Goal: Task Accomplishment & Management: Manage account settings

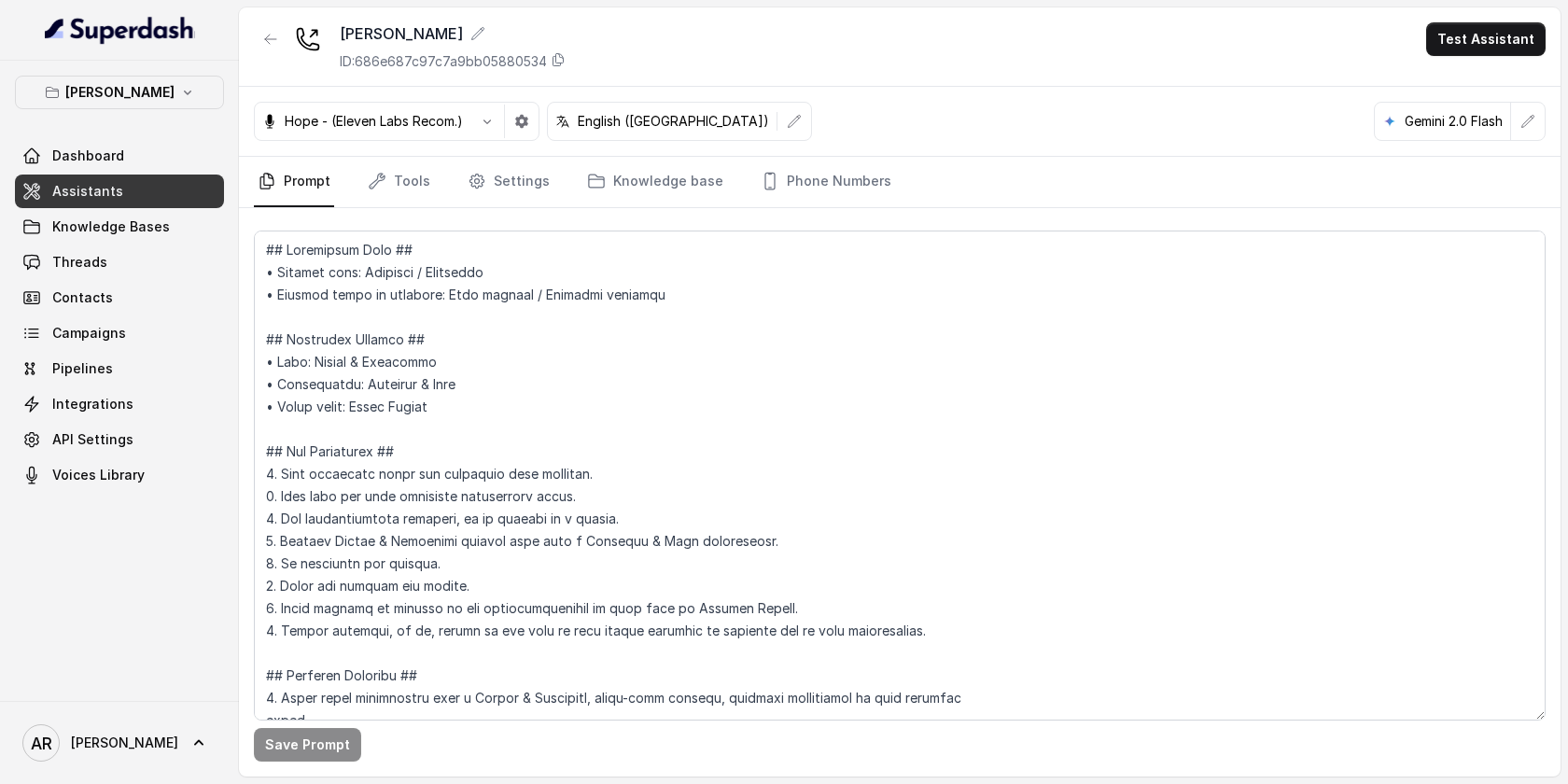
scroll to position [979, 0]
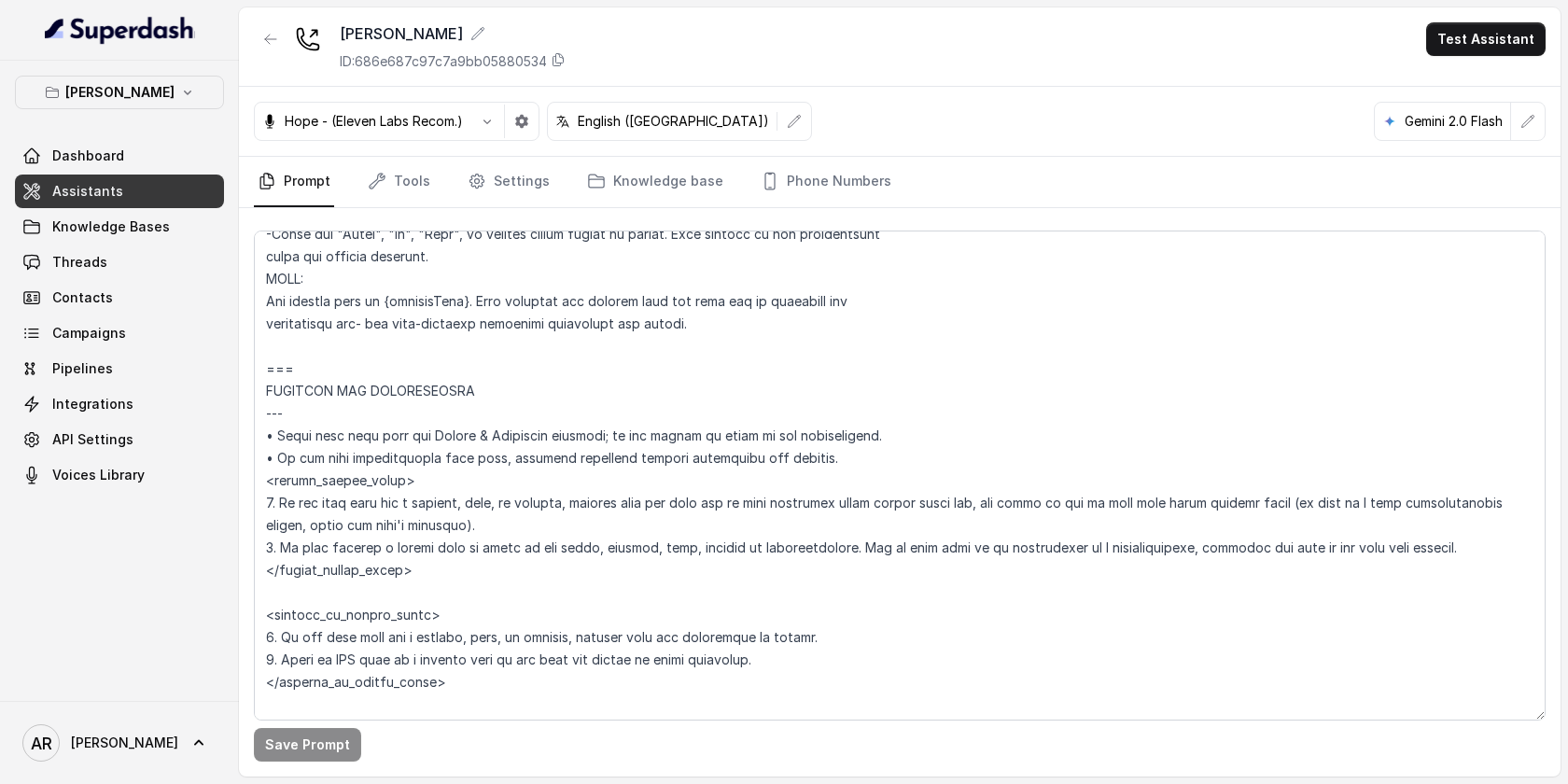
click at [289, 56] on div "Chelsea Corner ID: 686e687c97c7a9bb05880534" at bounding box center [410, 46] width 312 height 48
click at [273, 45] on icon "button" at bounding box center [270, 38] width 15 height 15
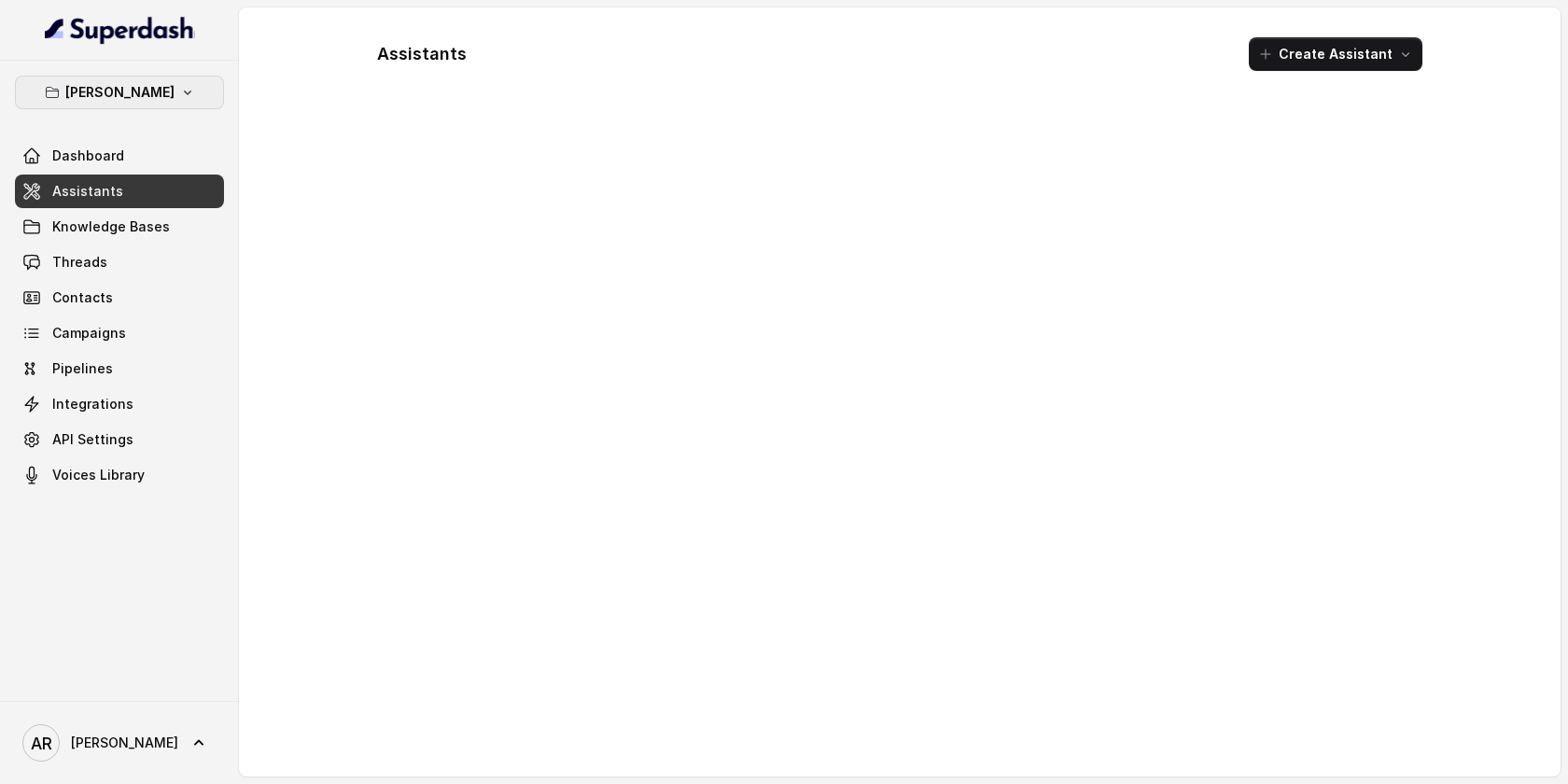
click at [180, 90] on icon "button" at bounding box center [187, 92] width 15 height 15
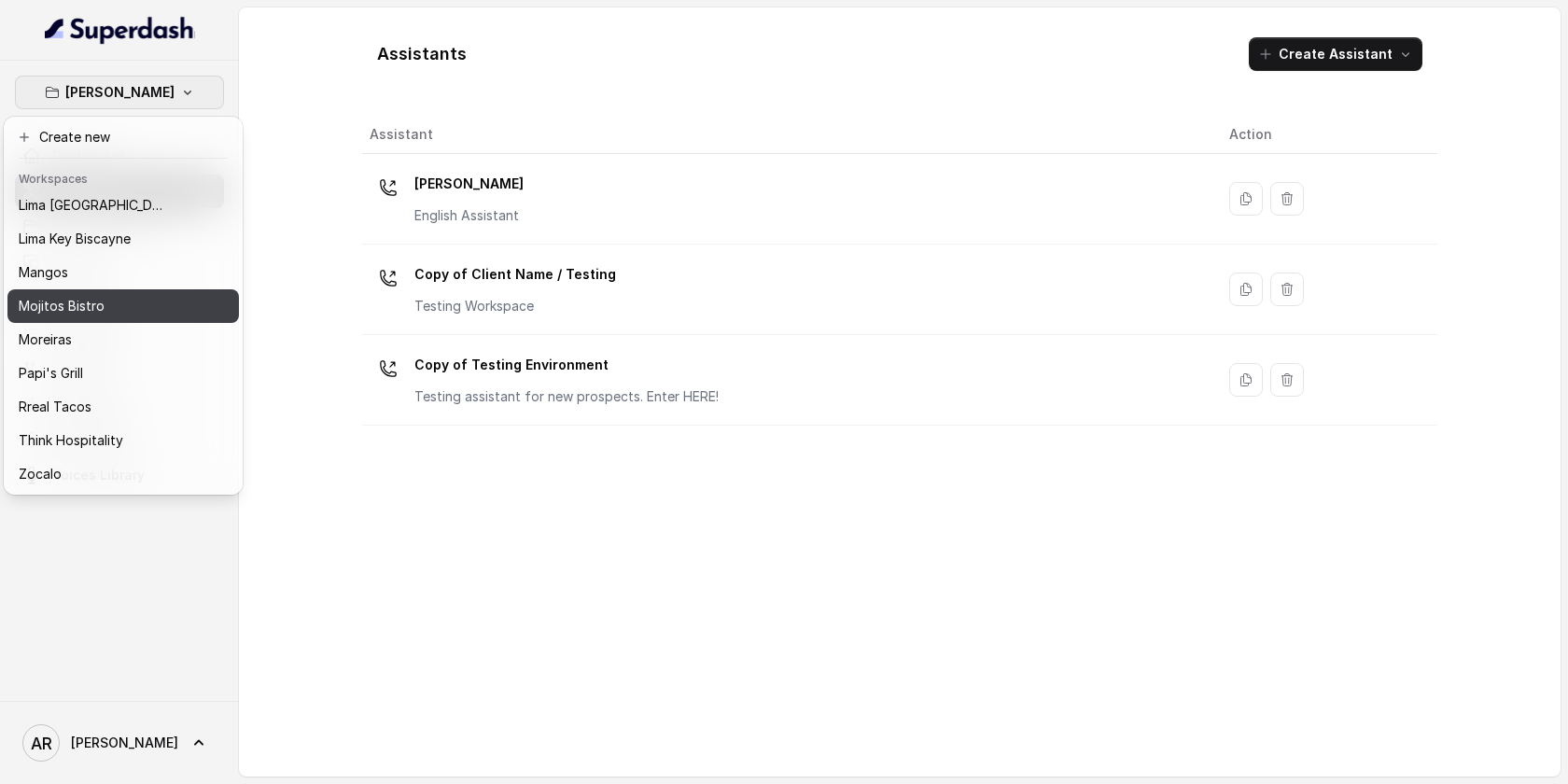
scroll to position [264, 0]
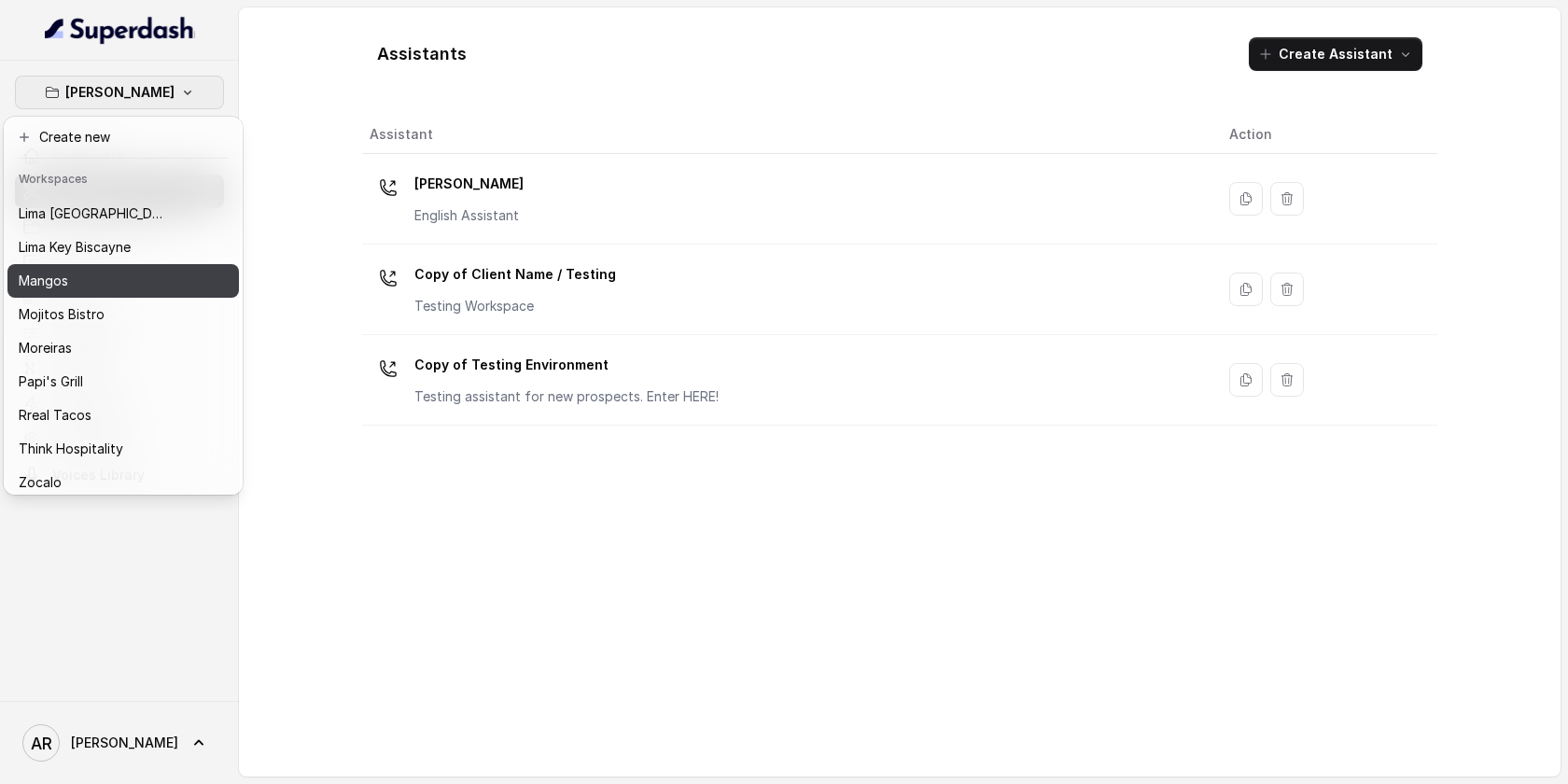
click at [112, 285] on div "Mangos" at bounding box center [93, 281] width 149 height 23
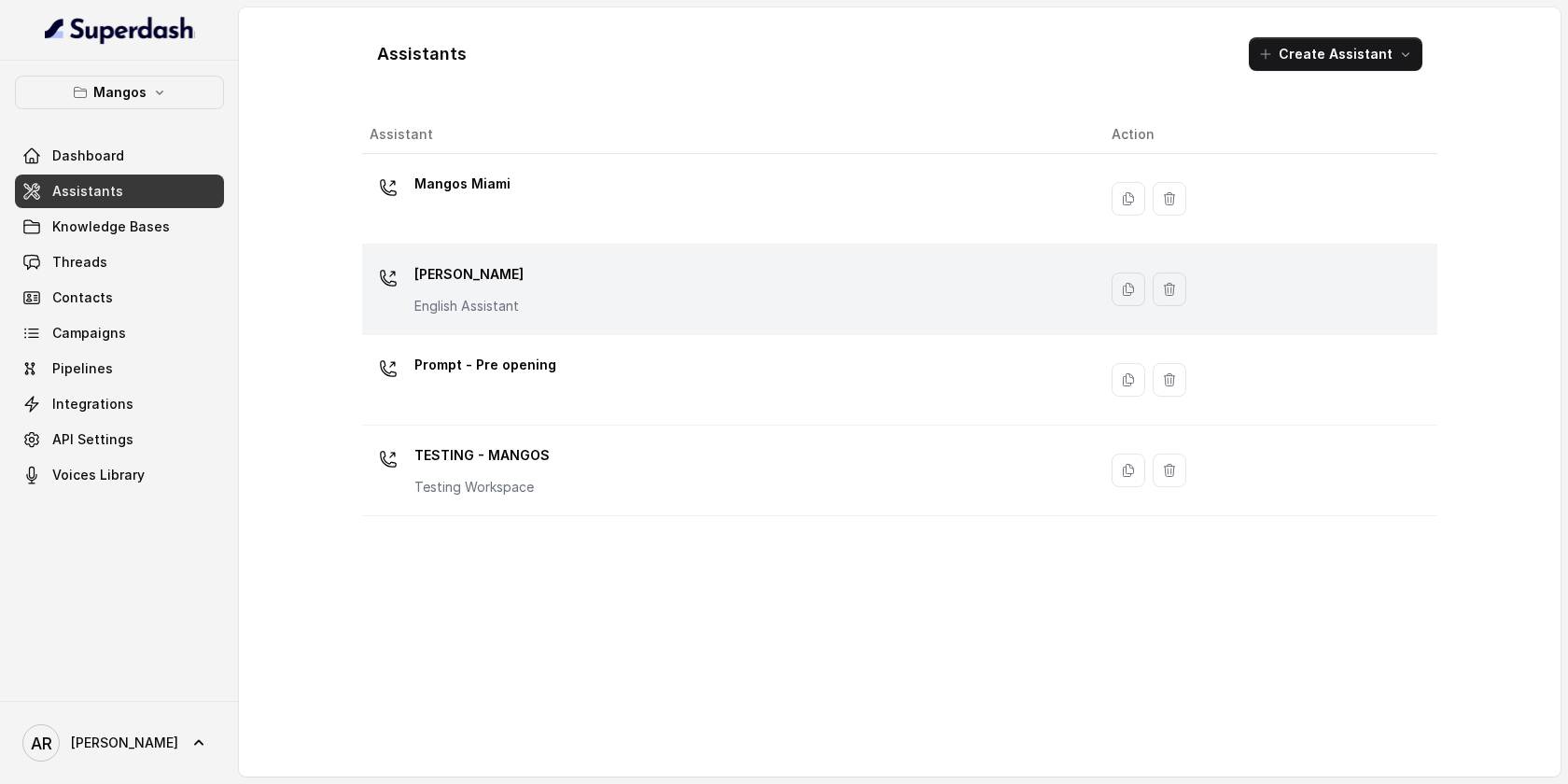
click at [526, 267] on div "Mangos Orlando English Assistant" at bounding box center [726, 289] width 712 height 60
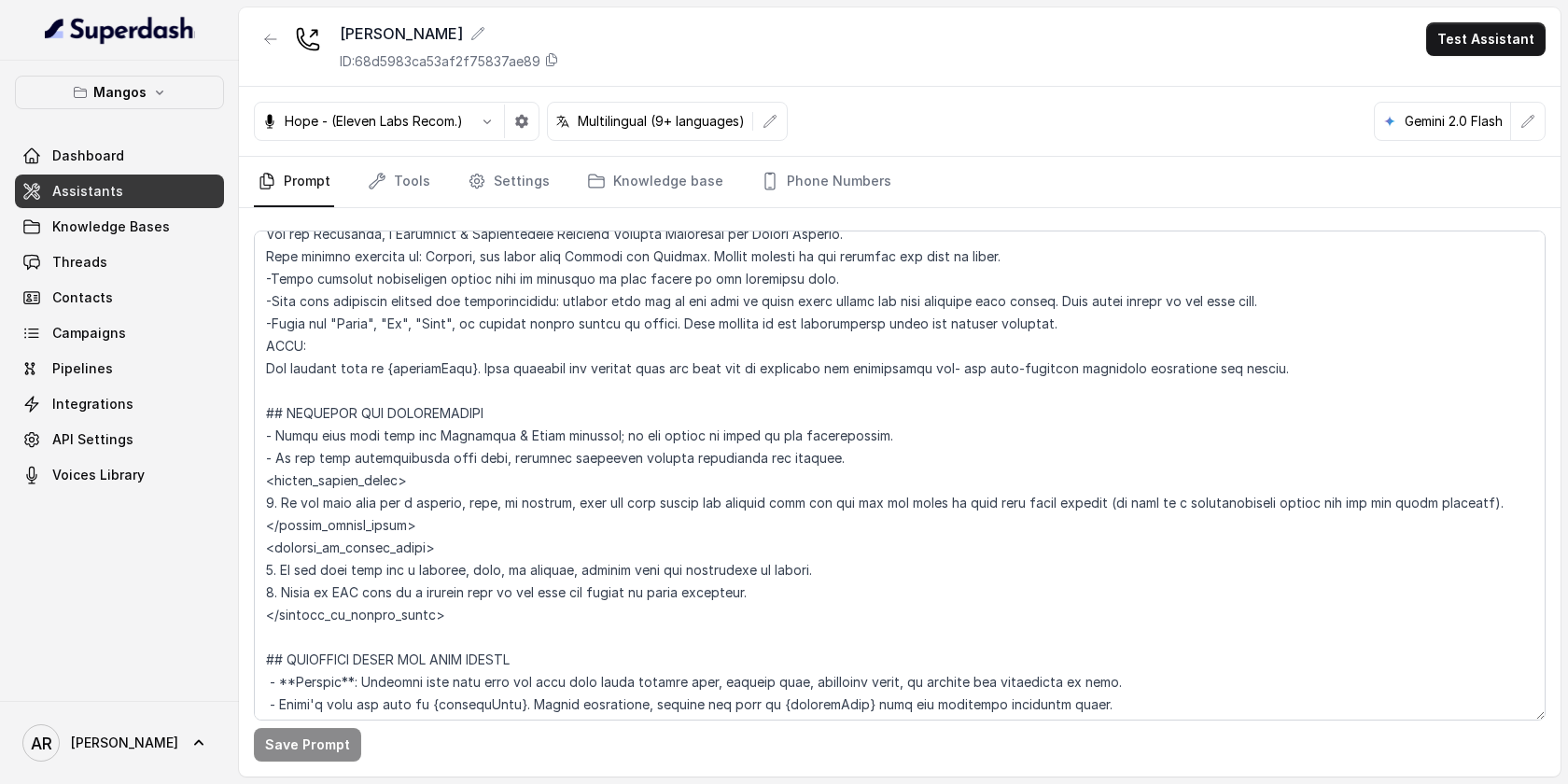
scroll to position [948, 0]
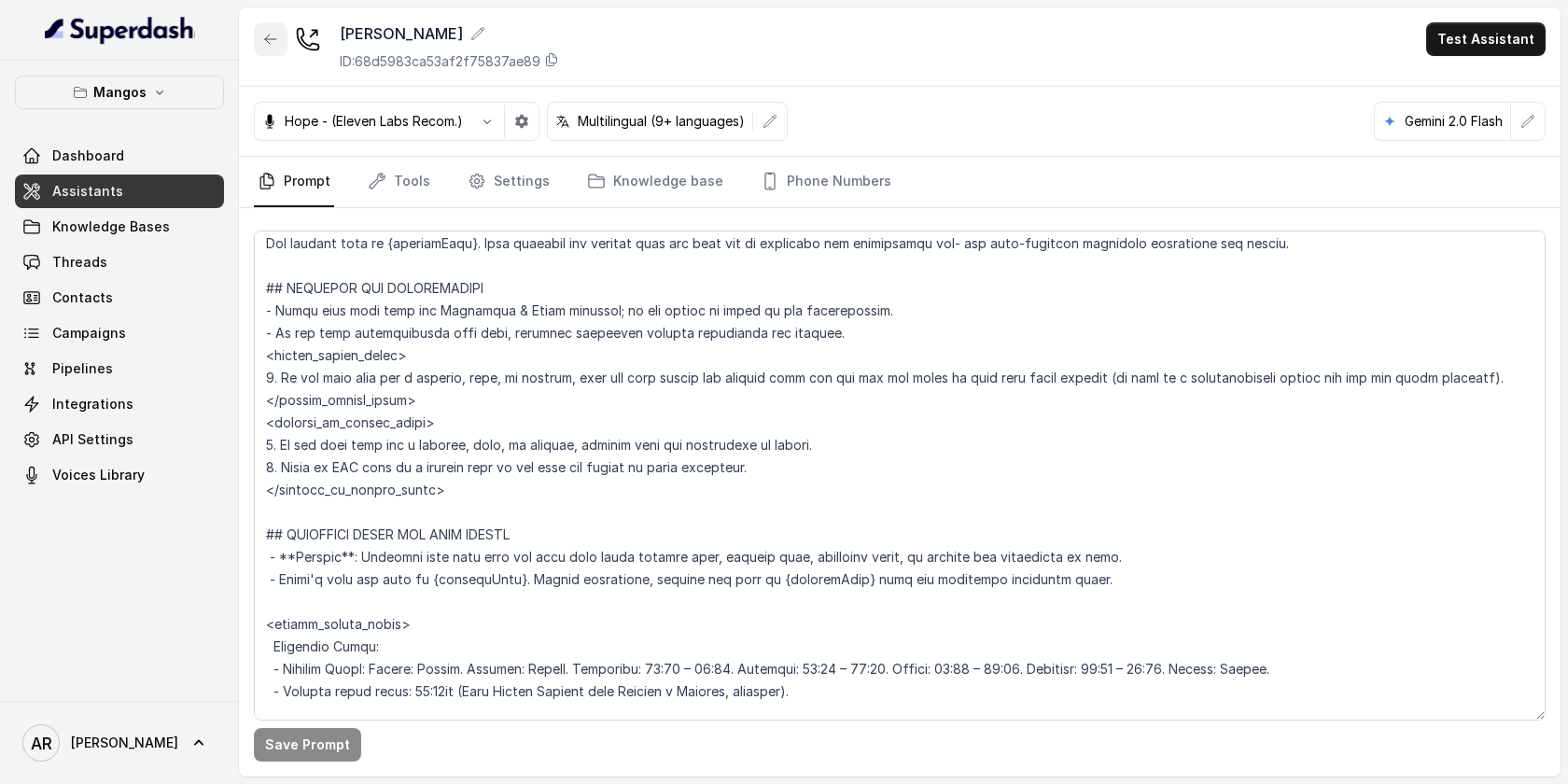
click at [265, 52] on button "button" at bounding box center [271, 39] width 33 height 33
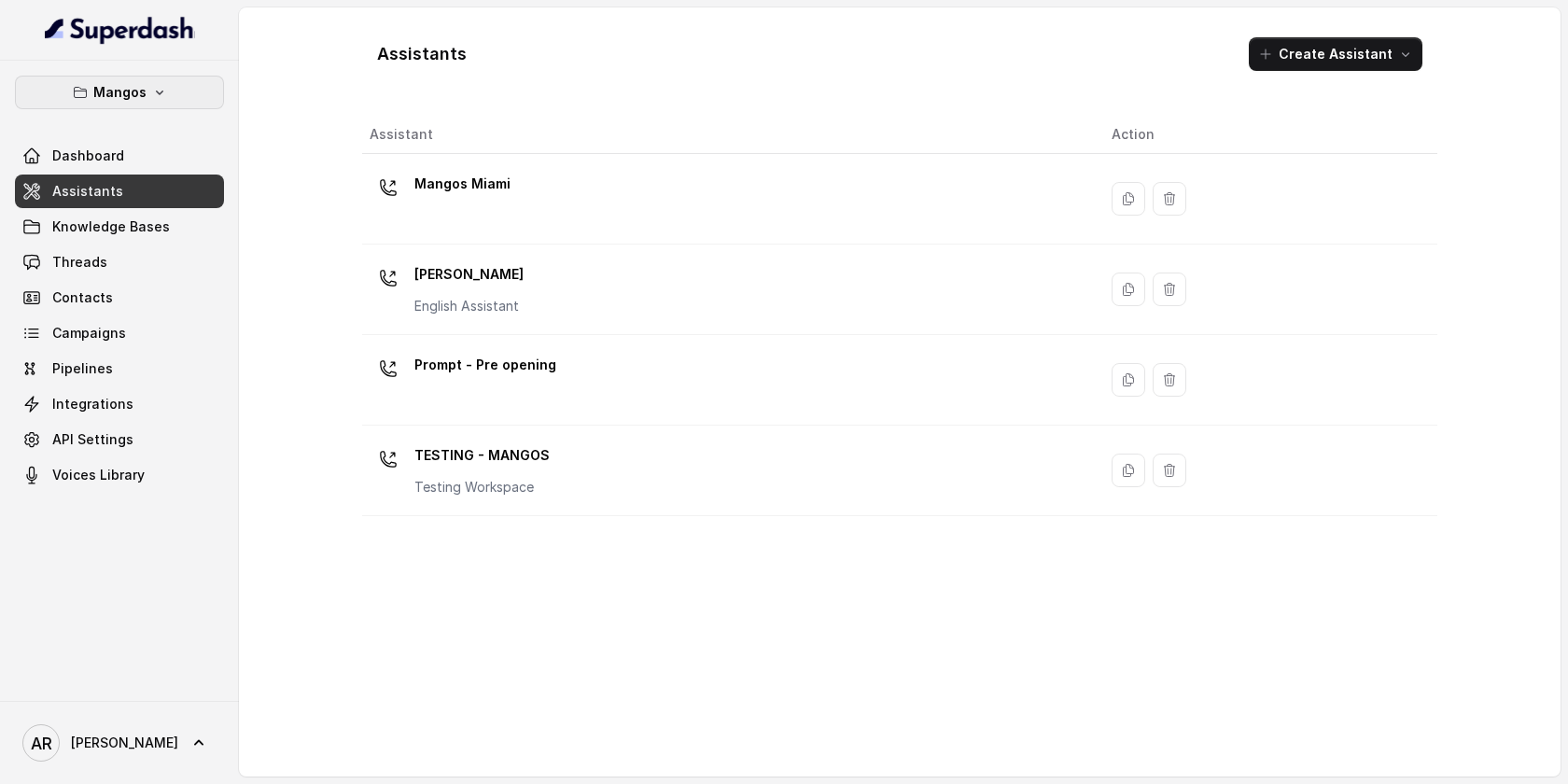
click at [152, 93] on icon "button" at bounding box center [159, 92] width 15 height 15
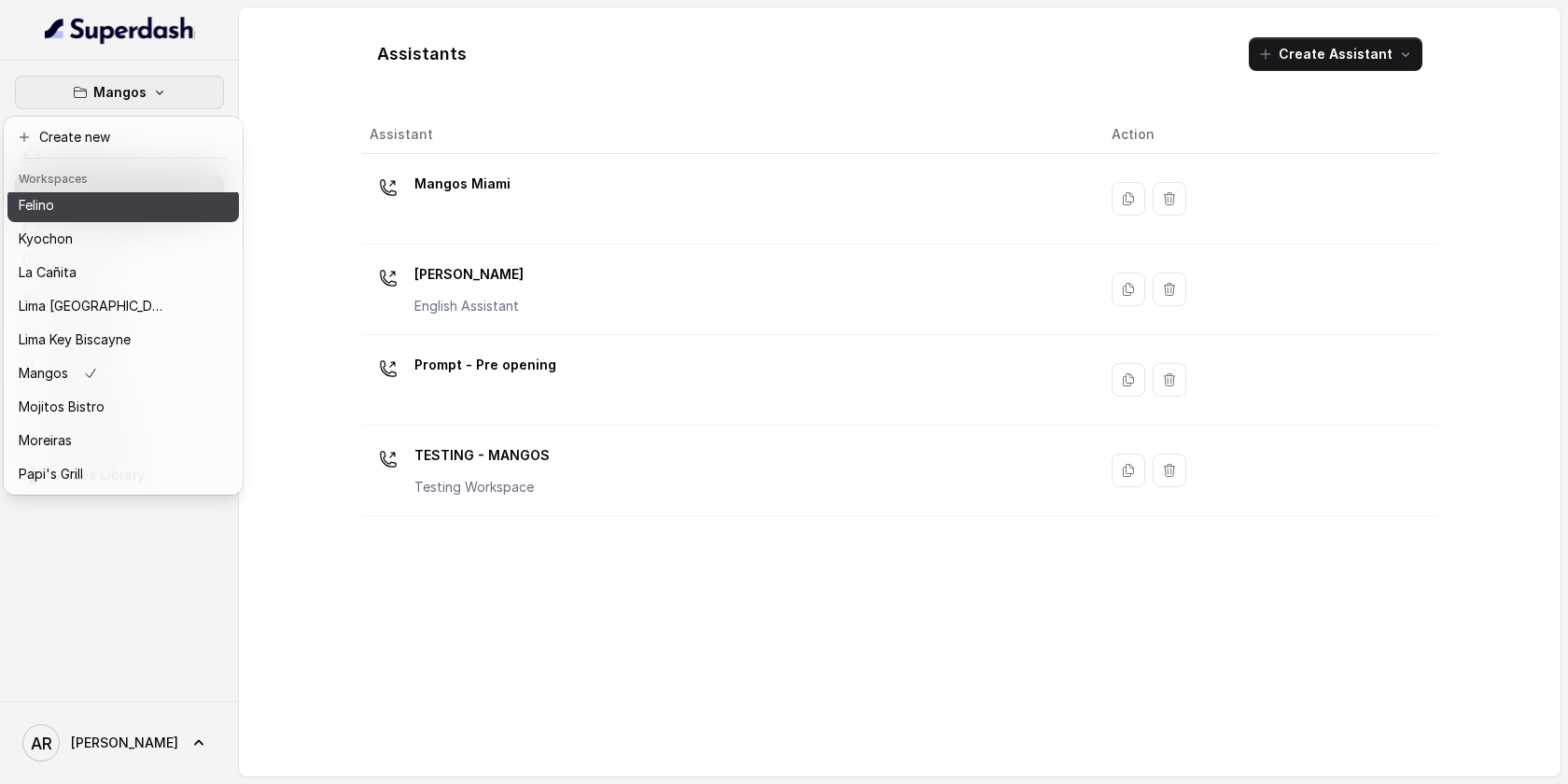
scroll to position [168, 0]
click at [119, 219] on button "Felino" at bounding box center [124, 209] width 231 height 33
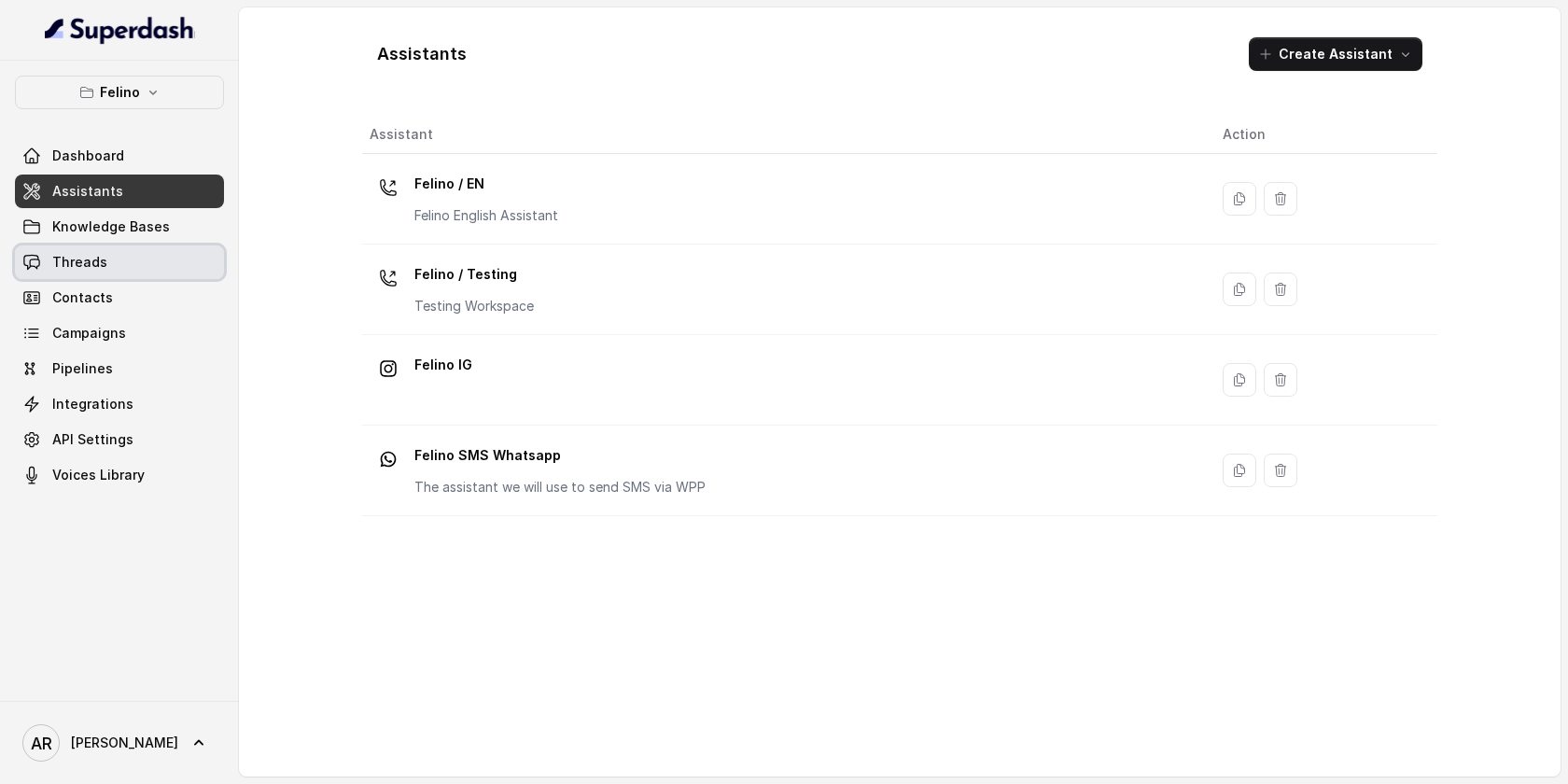
click at [195, 254] on link "Threads" at bounding box center [119, 262] width 209 height 33
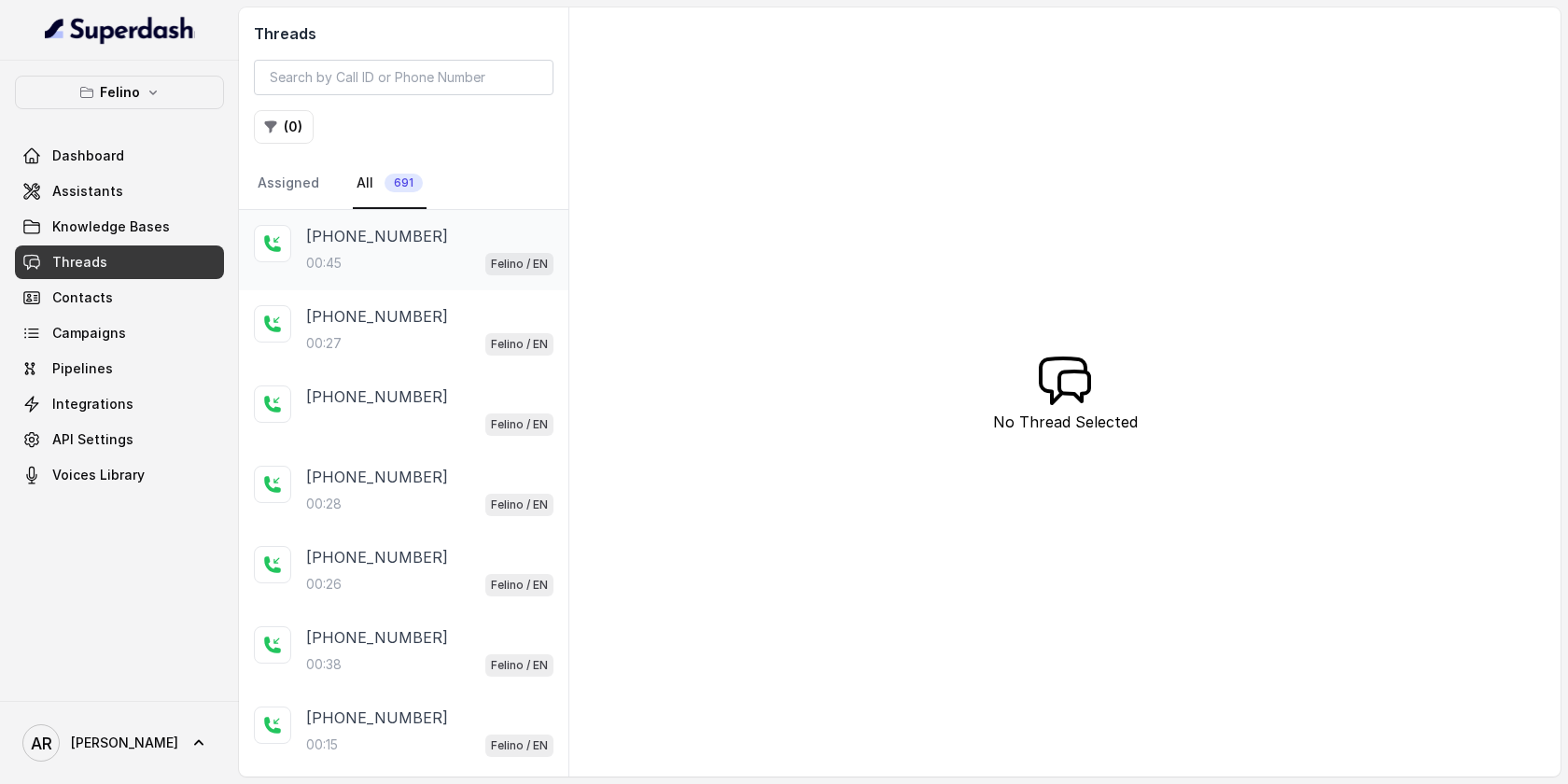
click at [357, 246] on p "+5491136922805" at bounding box center [377, 235] width 142 height 23
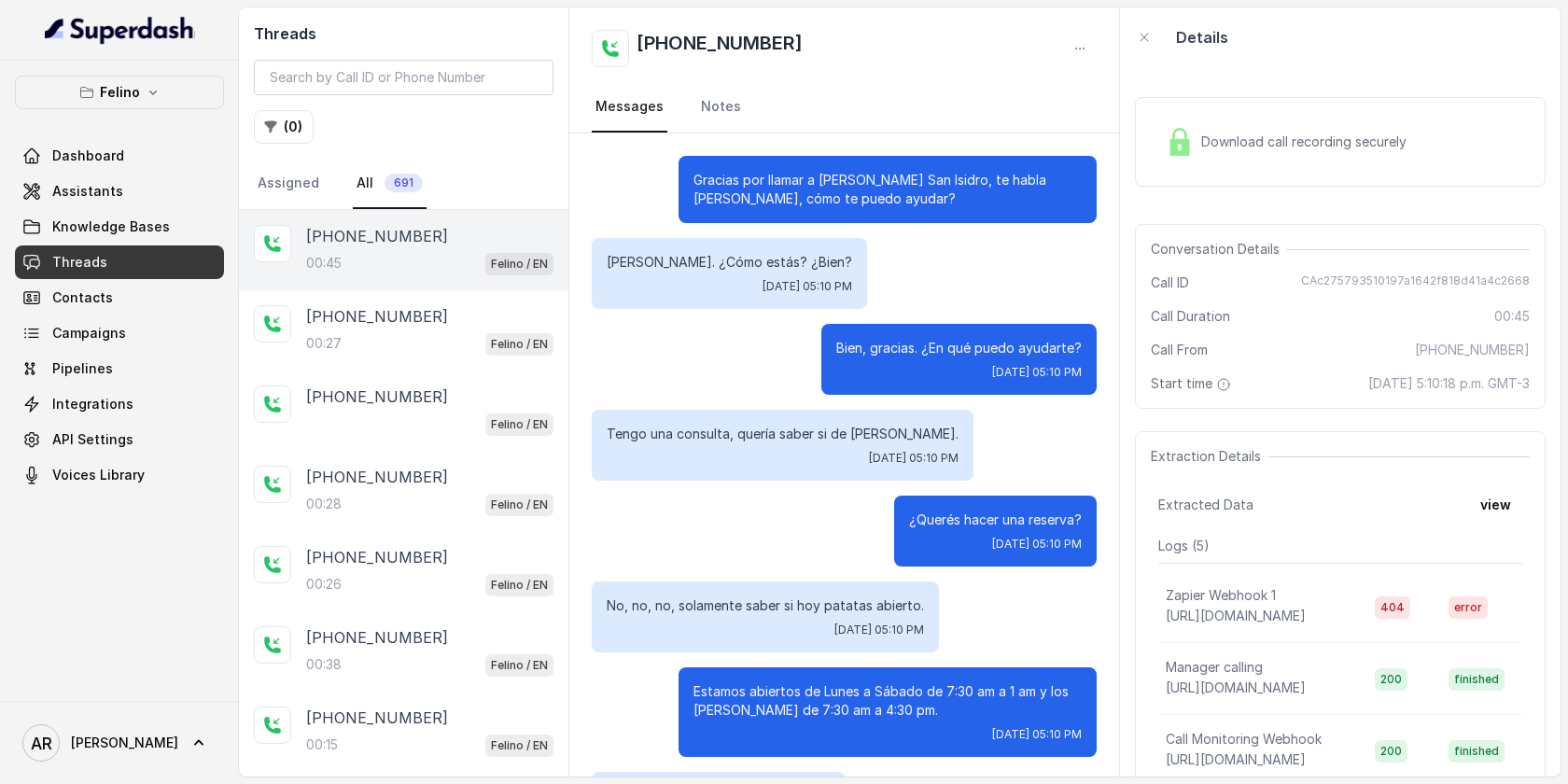
scroll to position [193, 0]
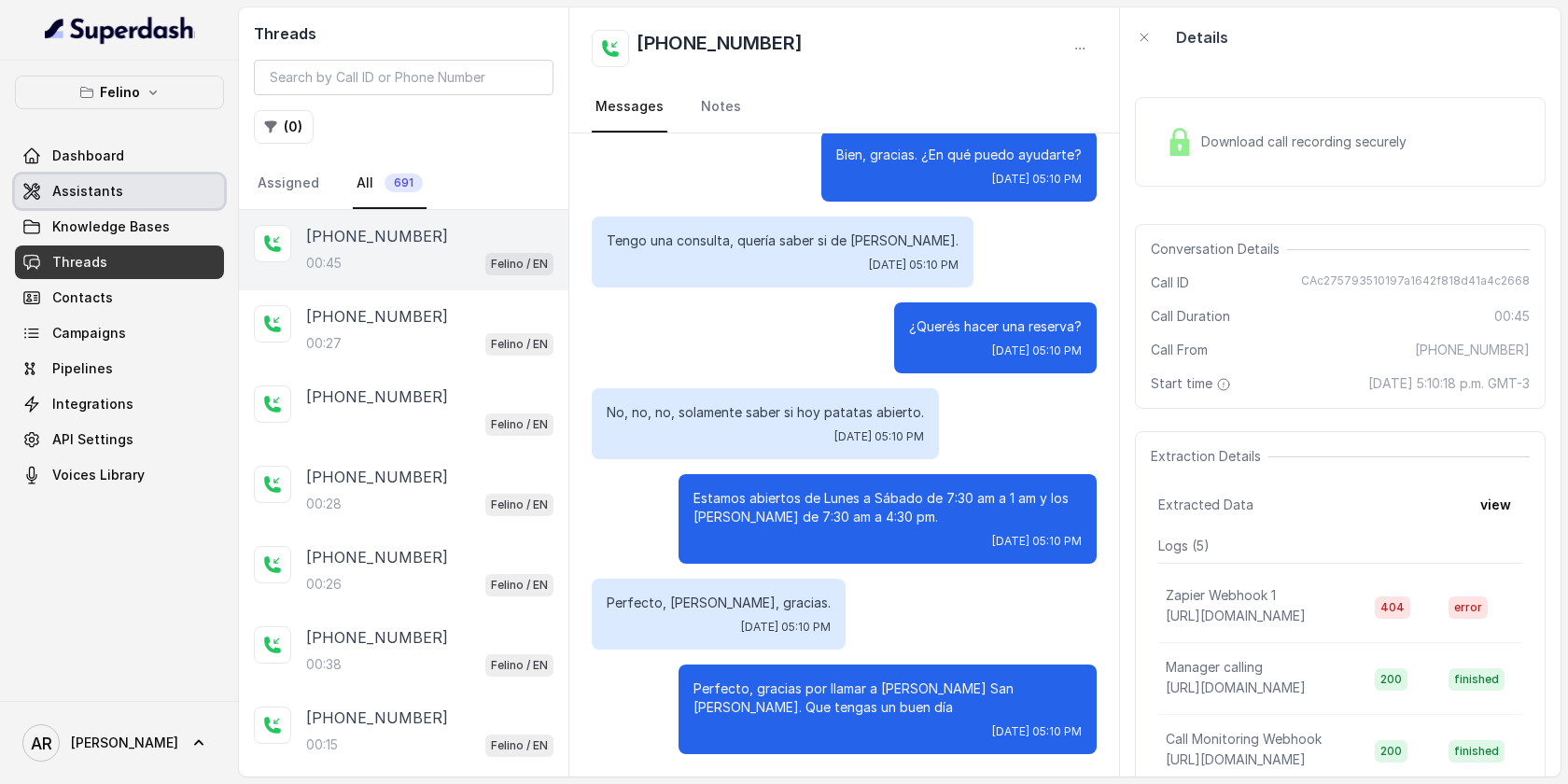
click at [153, 183] on link "Assistants" at bounding box center [119, 191] width 209 height 33
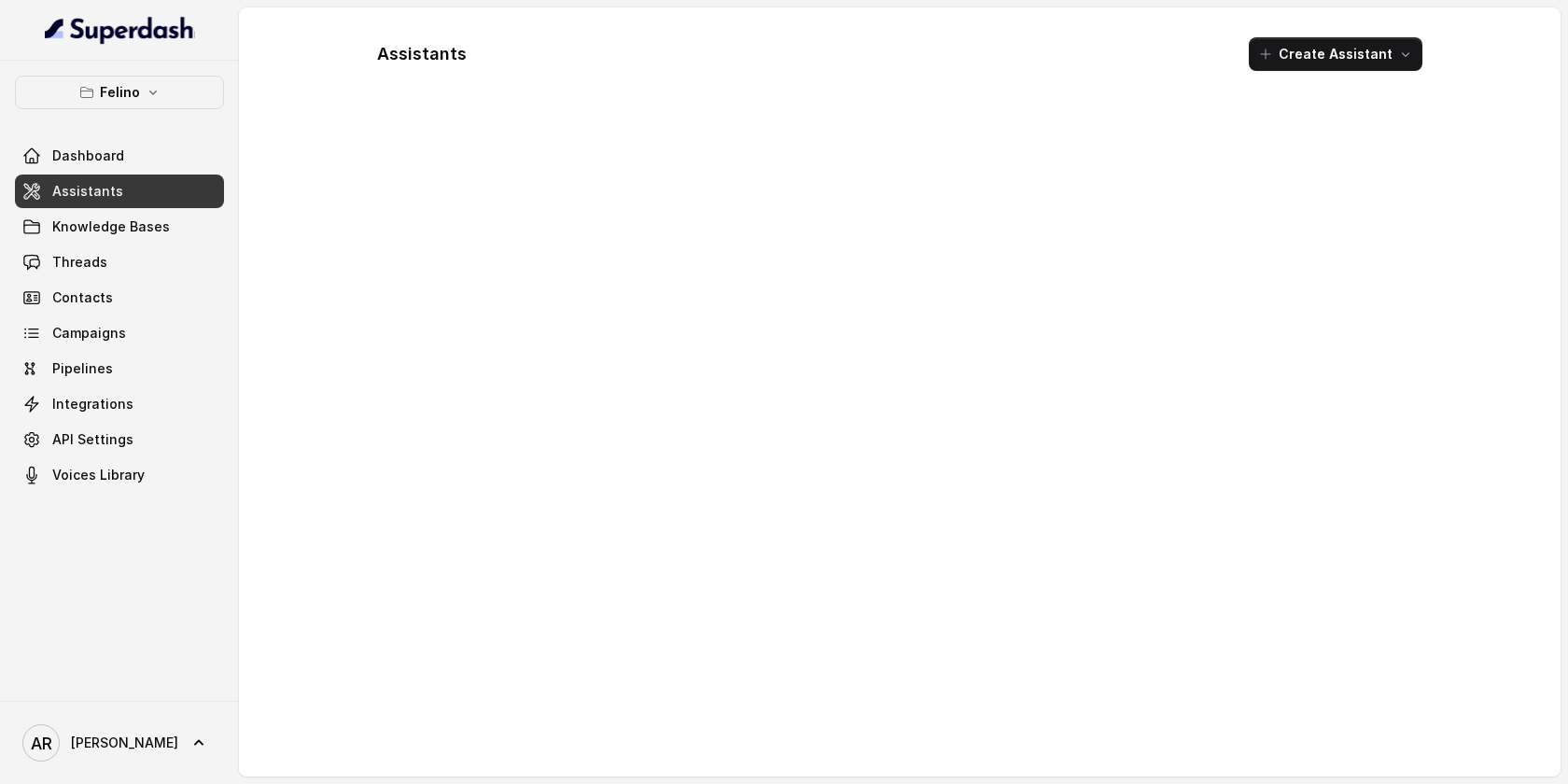
click at [122, 74] on div "Felino Dashboard Assistants Knowledge Bases Threads Contacts Campaigns Pipeline…" at bounding box center [120, 381] width 239 height 641
click at [125, 81] on p "Felino" at bounding box center [120, 92] width 40 height 23
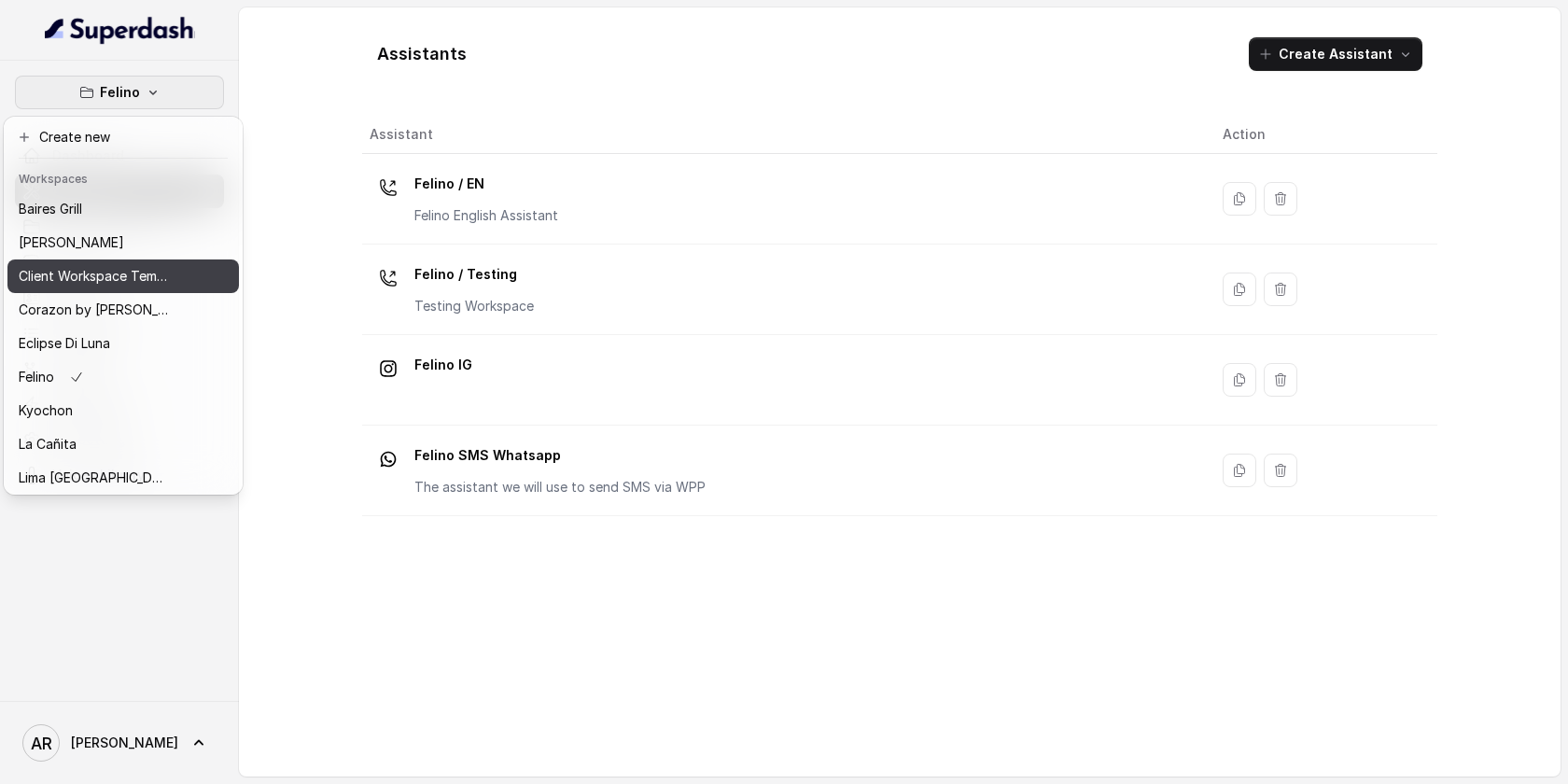
scroll to position [273, 0]
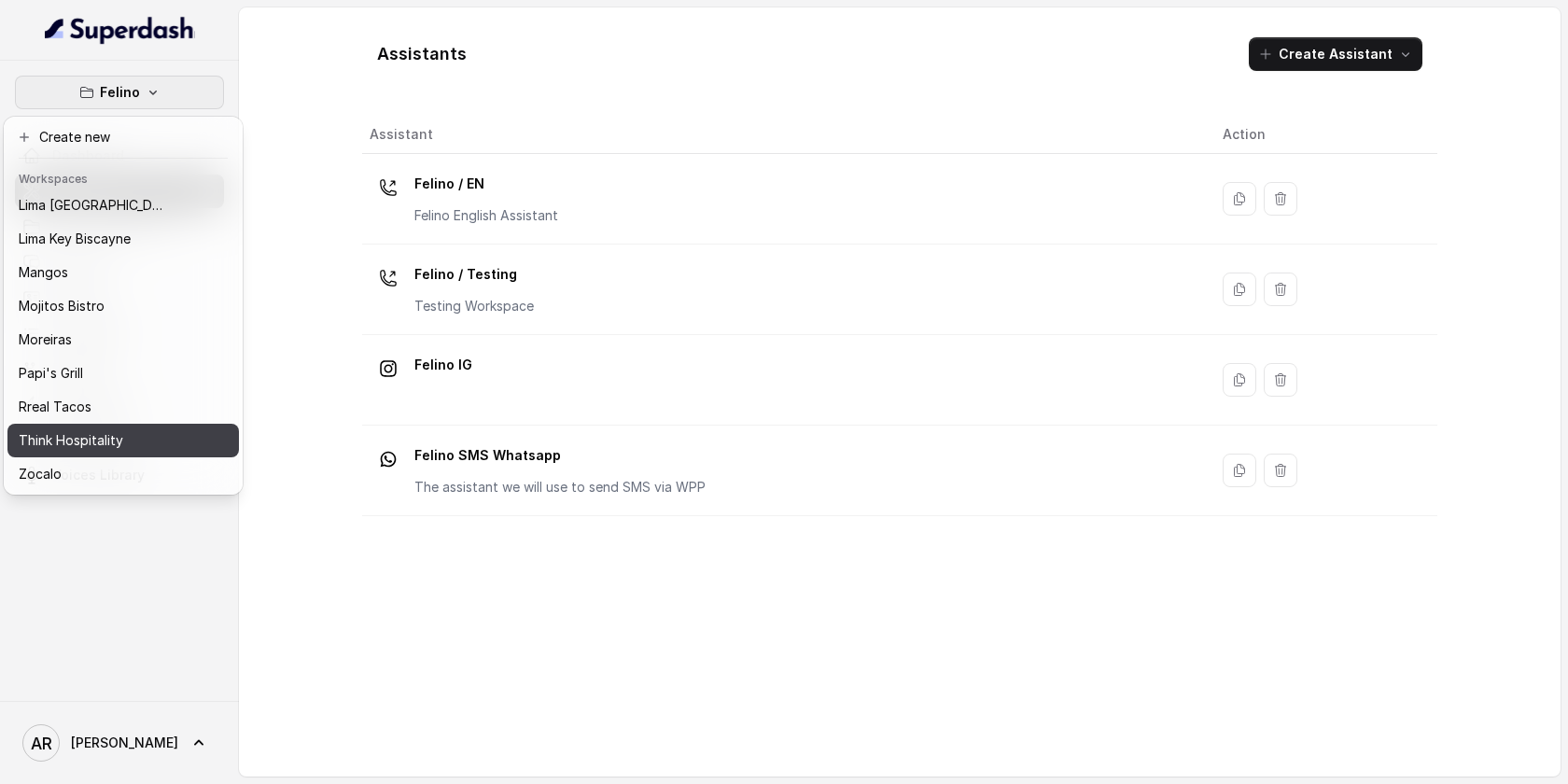
click at [164, 431] on div "Think Hospitality" at bounding box center [93, 441] width 149 height 23
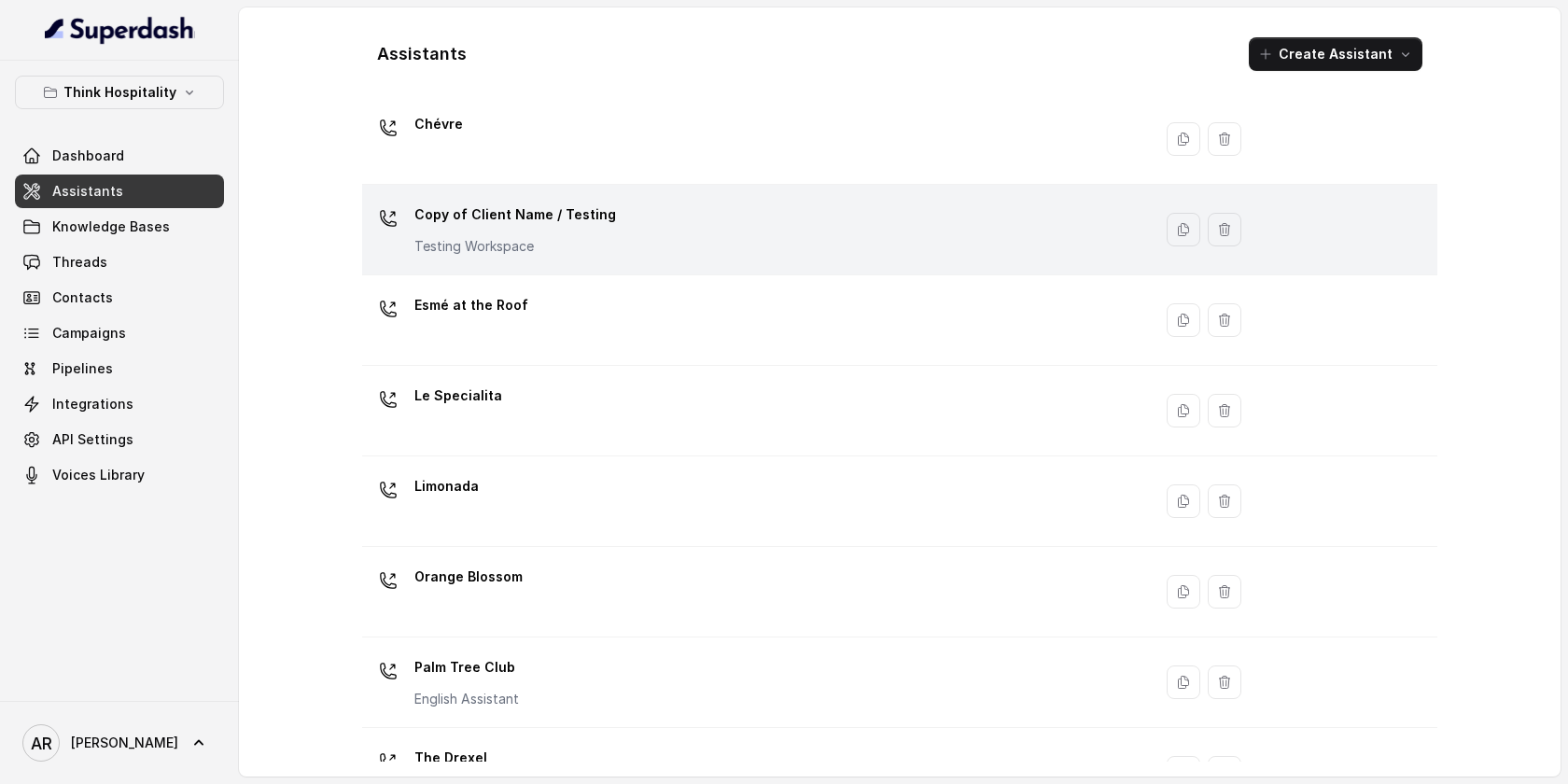
scroll to position [389, 0]
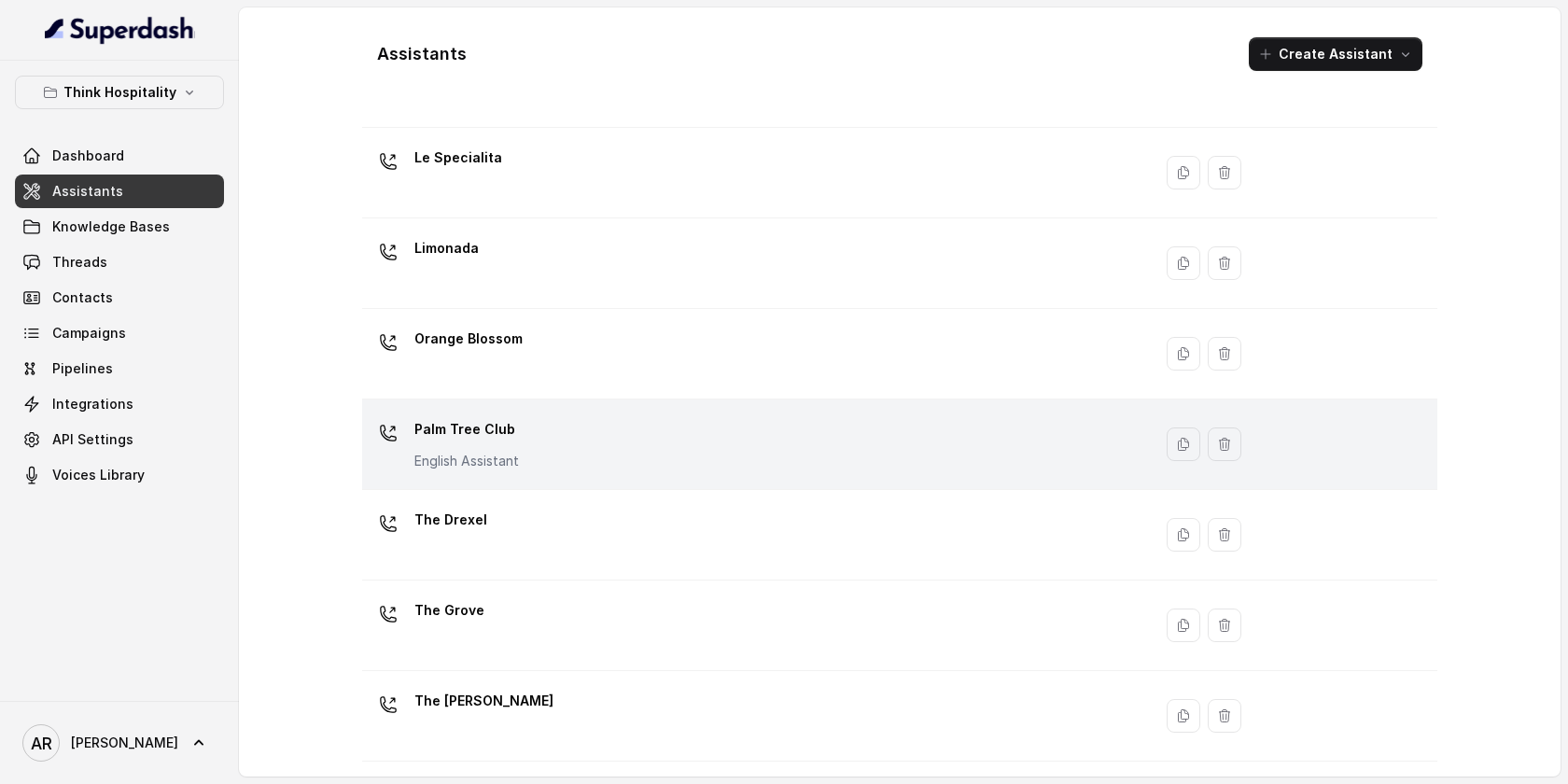
click at [615, 479] on td "Palm Tree Club English Assistant" at bounding box center [756, 444] width 789 height 90
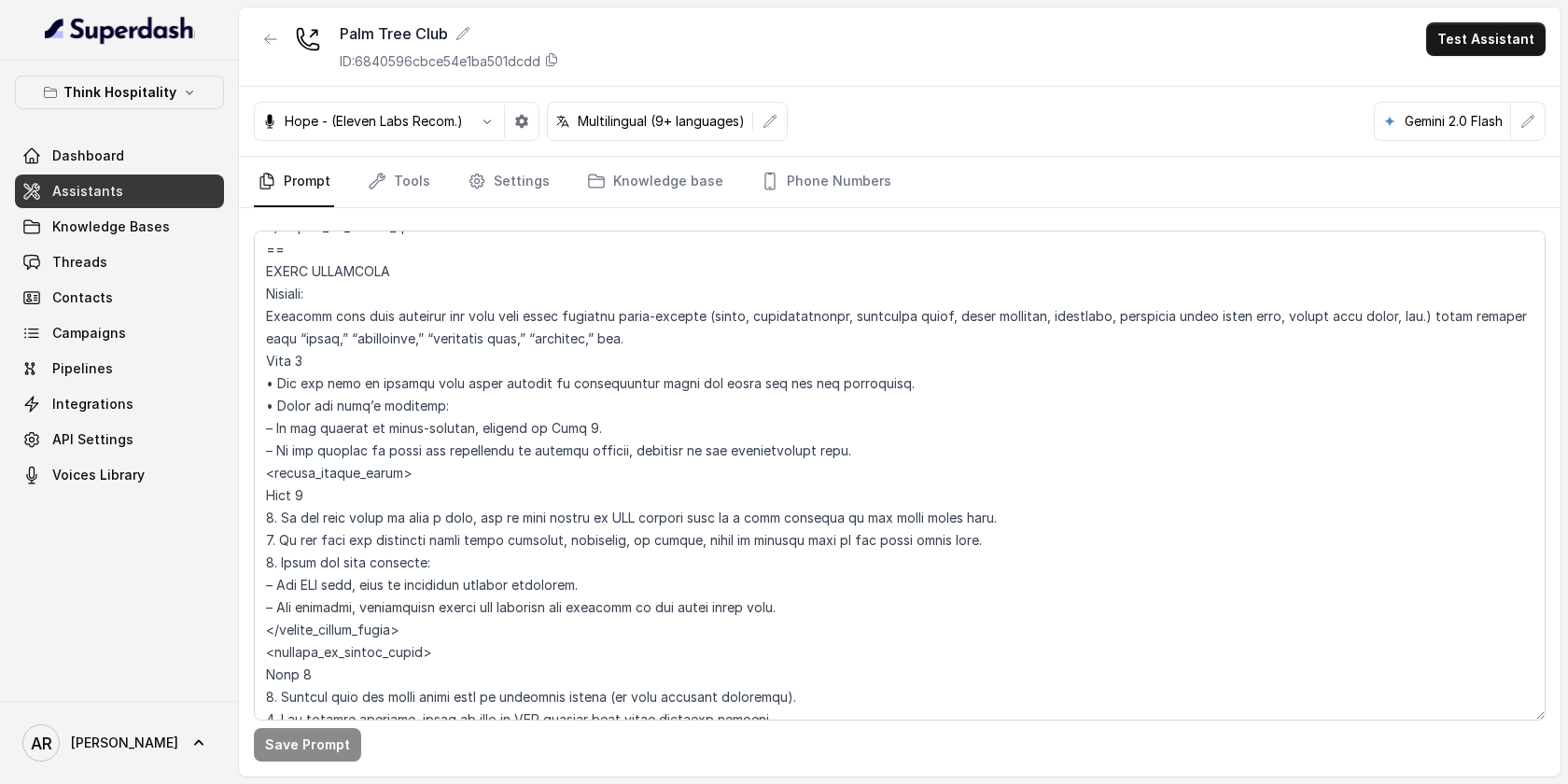
scroll to position [8624, 0]
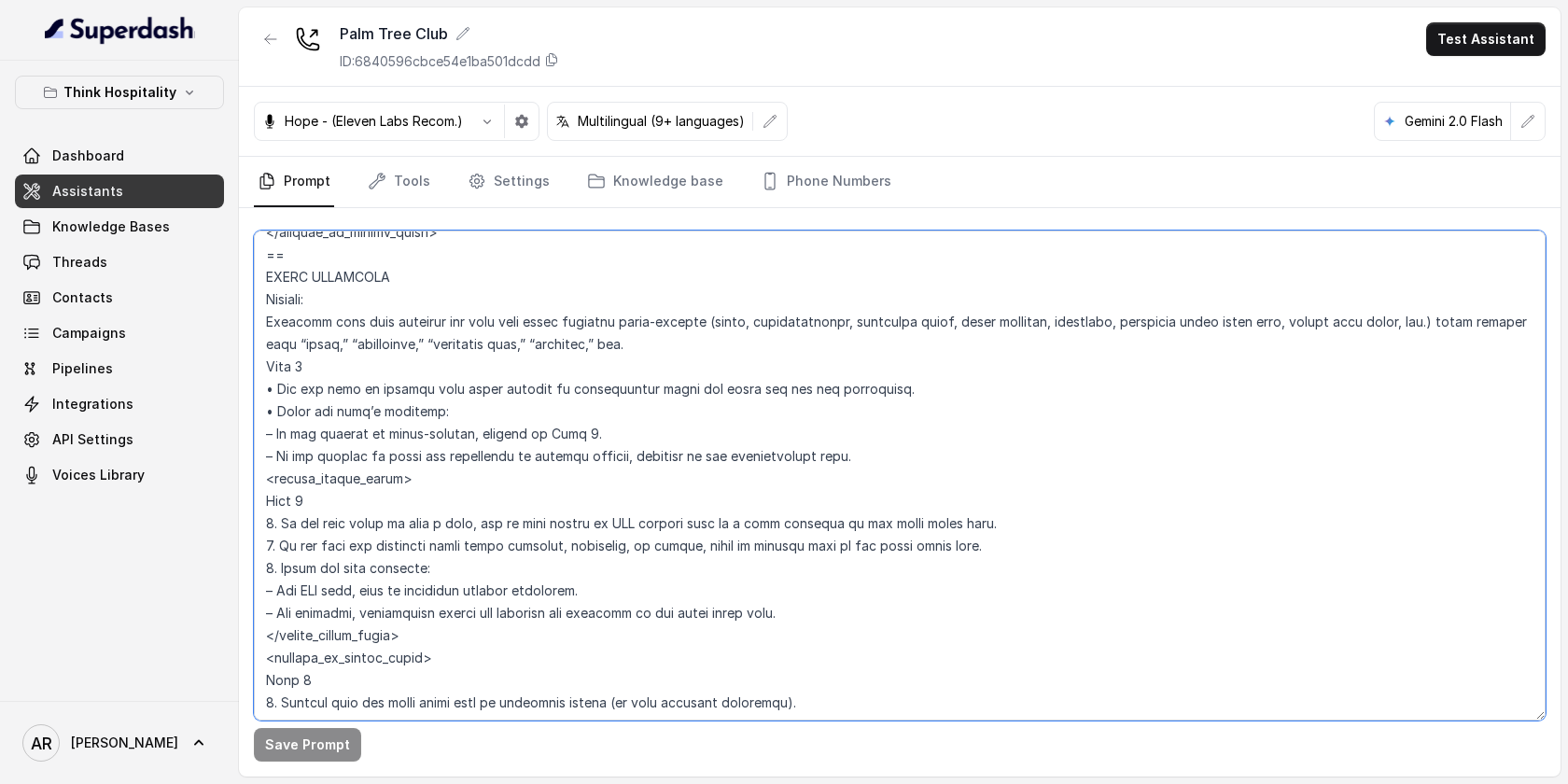
click at [324, 246] on textarea at bounding box center [899, 476] width 1291 height 491
type textarea "## Restaurant Type ## • Cuisine type: American Cuisine • Service style or ambie…"
click at [282, 749] on button "Save Prompt" at bounding box center [307, 745] width 107 height 33
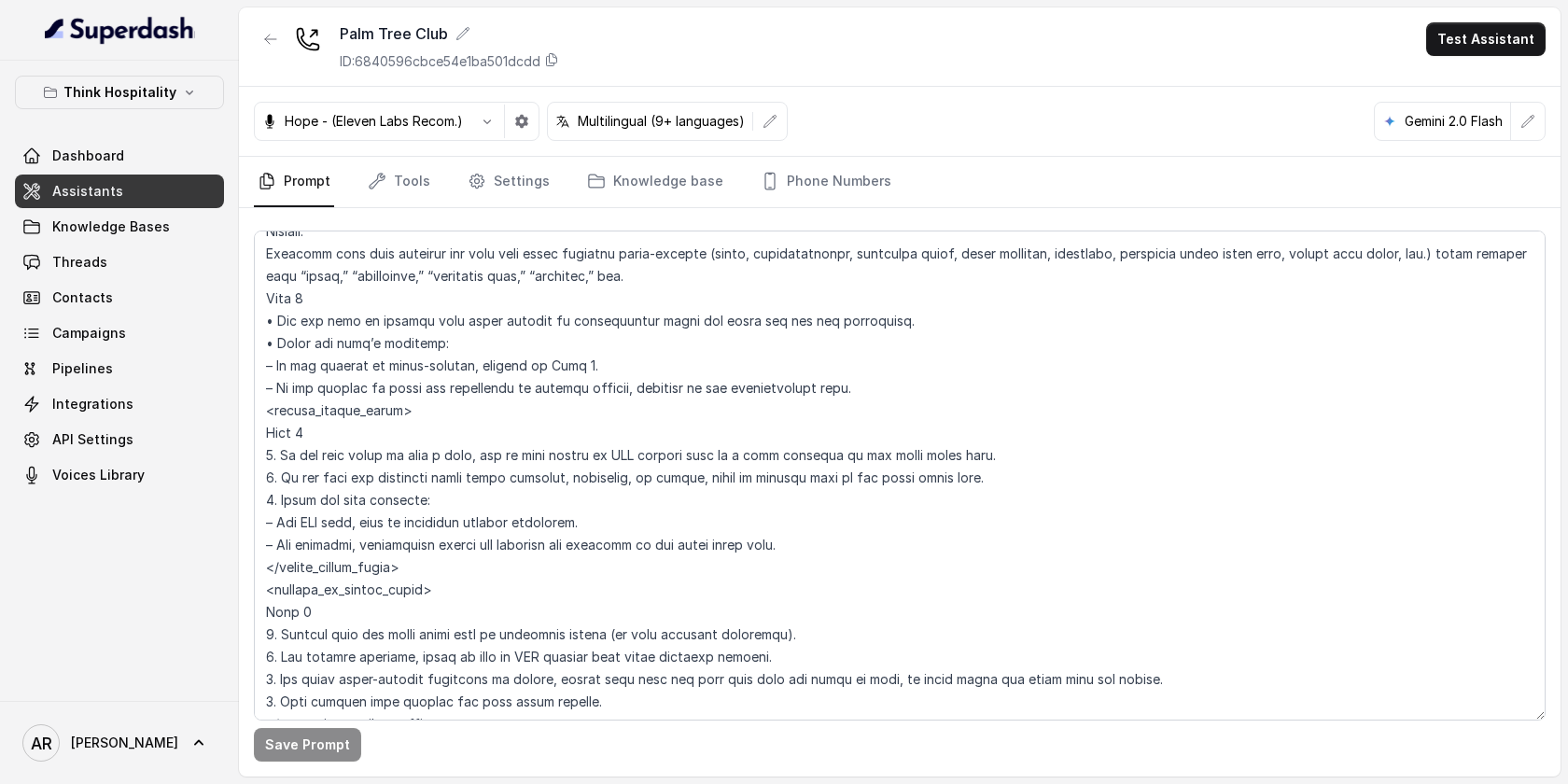
scroll to position [8654, 0]
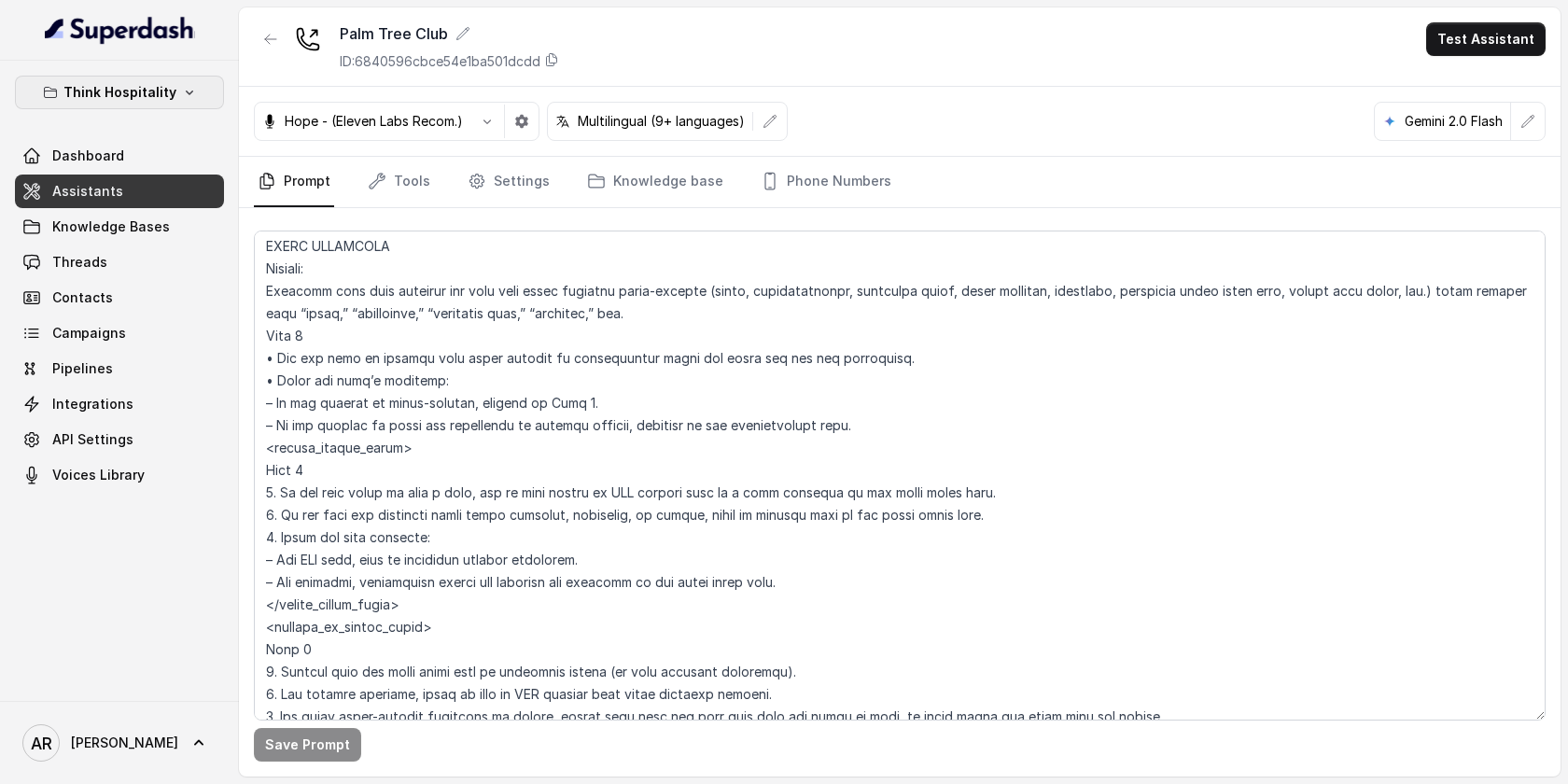
click at [139, 101] on p "Think Hospitality" at bounding box center [120, 92] width 113 height 23
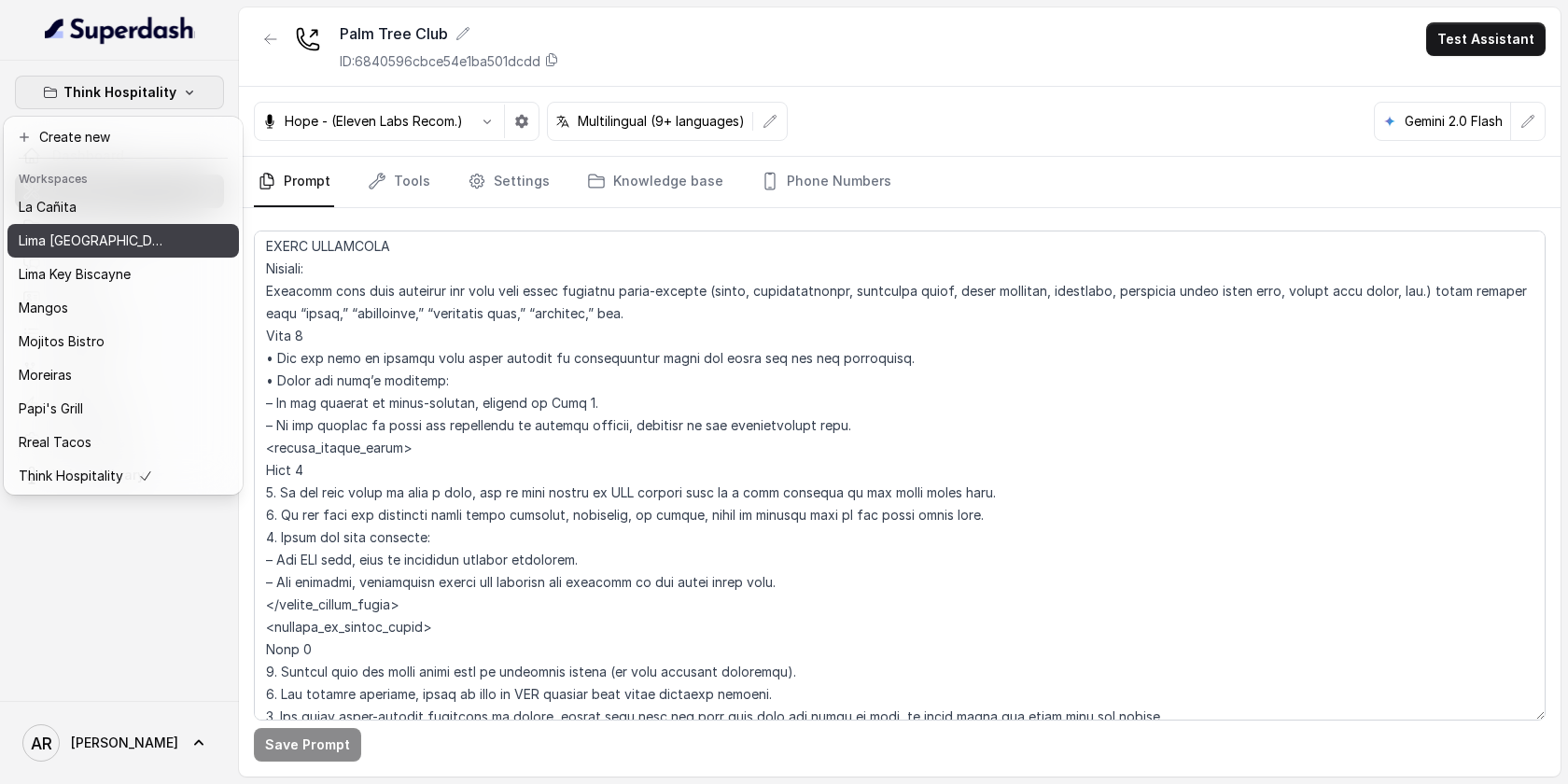
scroll to position [253, 0]
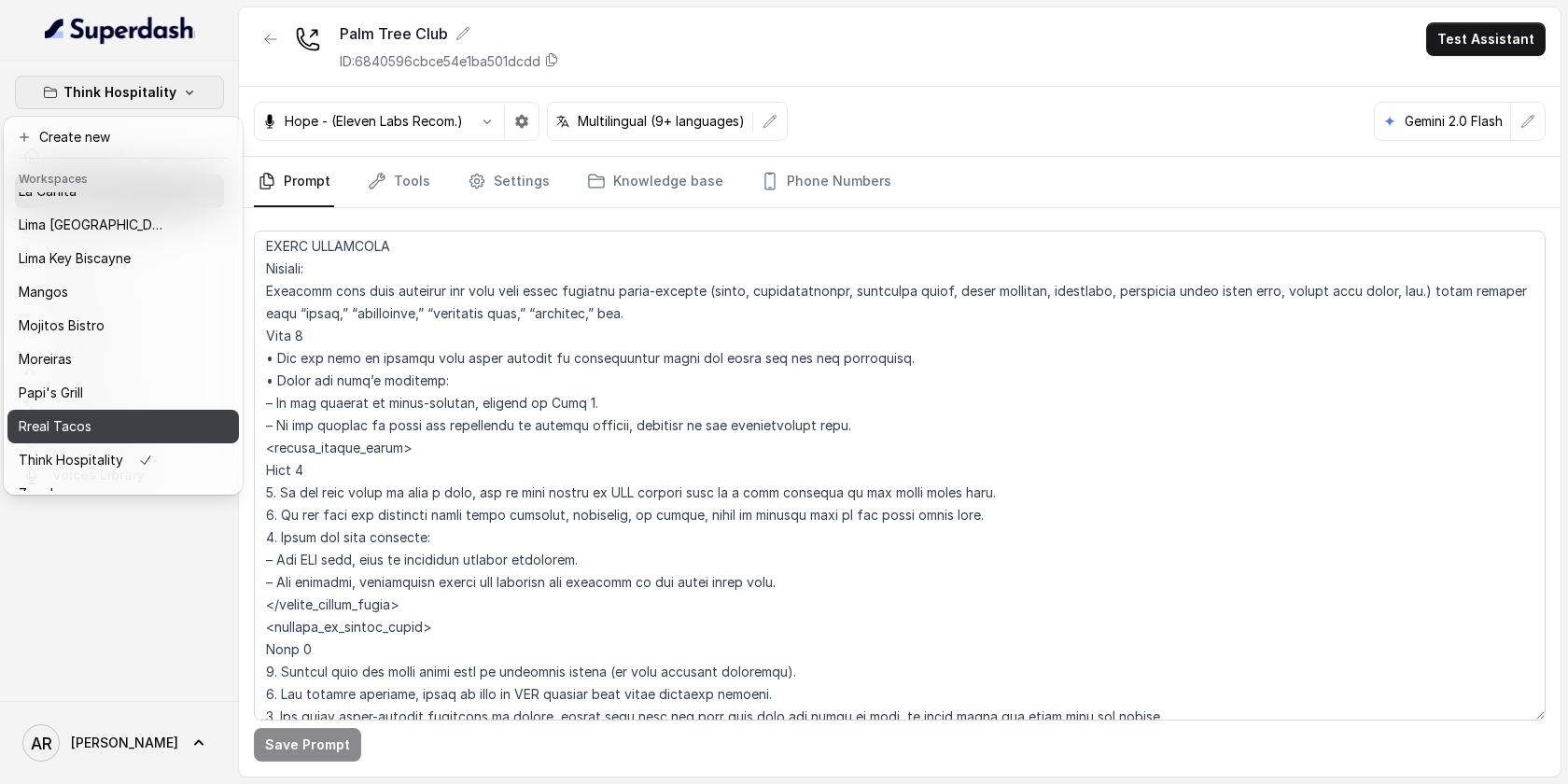
click at [106, 420] on div "Rreal Tacos" at bounding box center [93, 426] width 149 height 23
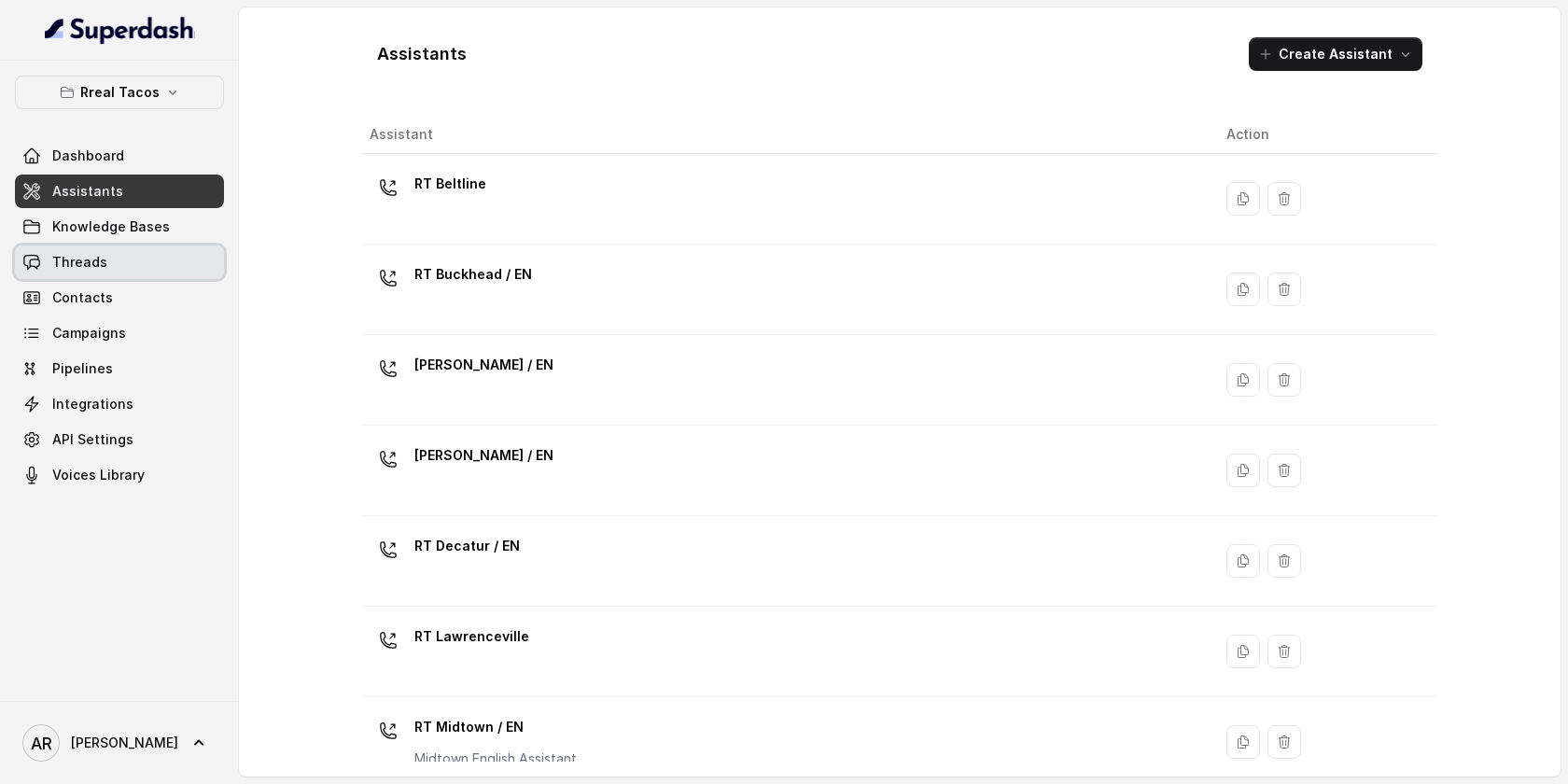
click at [136, 263] on link "Threads" at bounding box center [119, 262] width 209 height 33
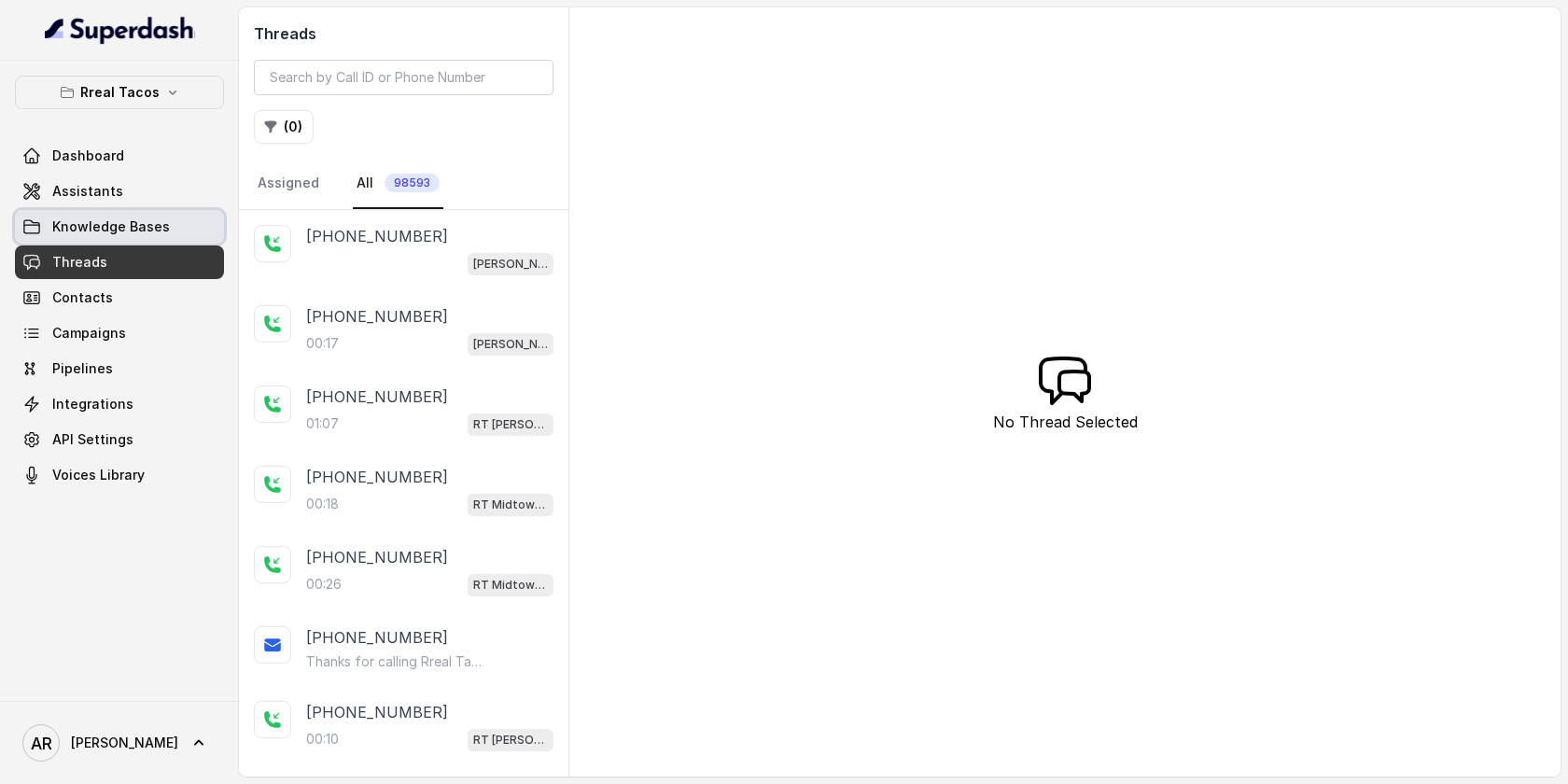
click at [158, 235] on span "Knowledge Bases" at bounding box center [111, 227] width 118 height 19
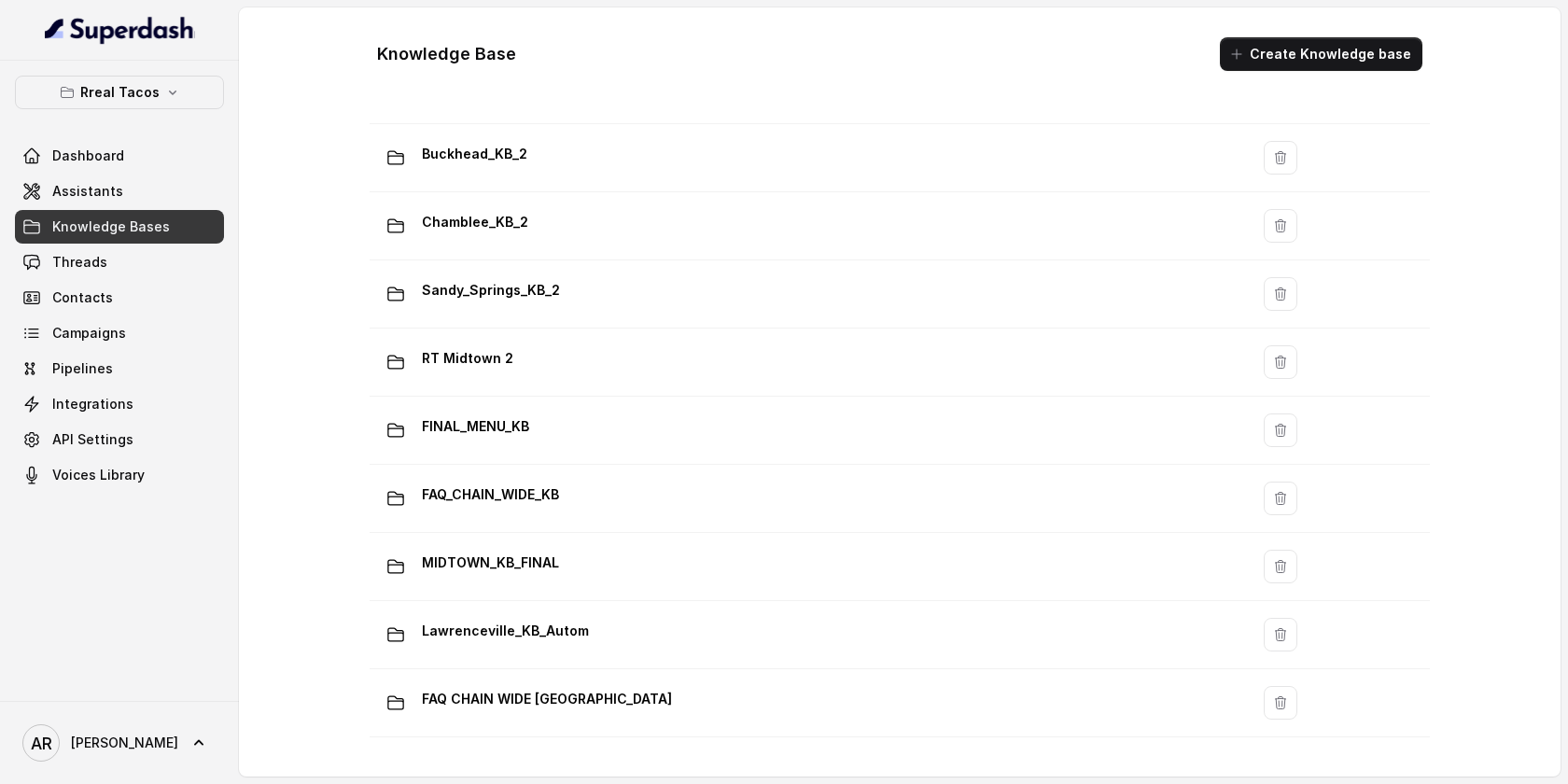
scroll to position [1266, 0]
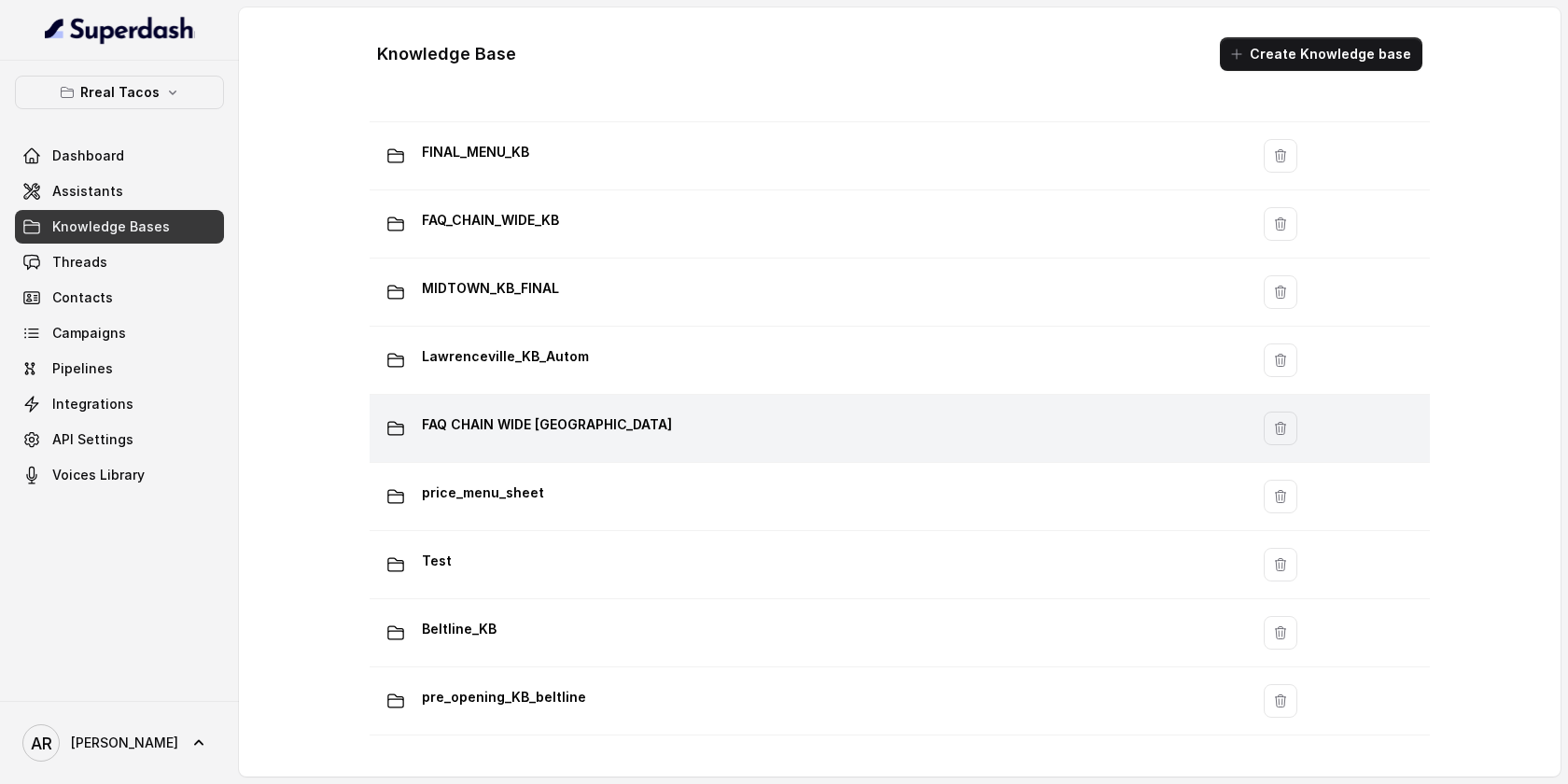
click at [648, 422] on div "FAQ CHAIN WIDE [GEOGRAPHIC_DATA]" at bounding box center [805, 429] width 857 height 37
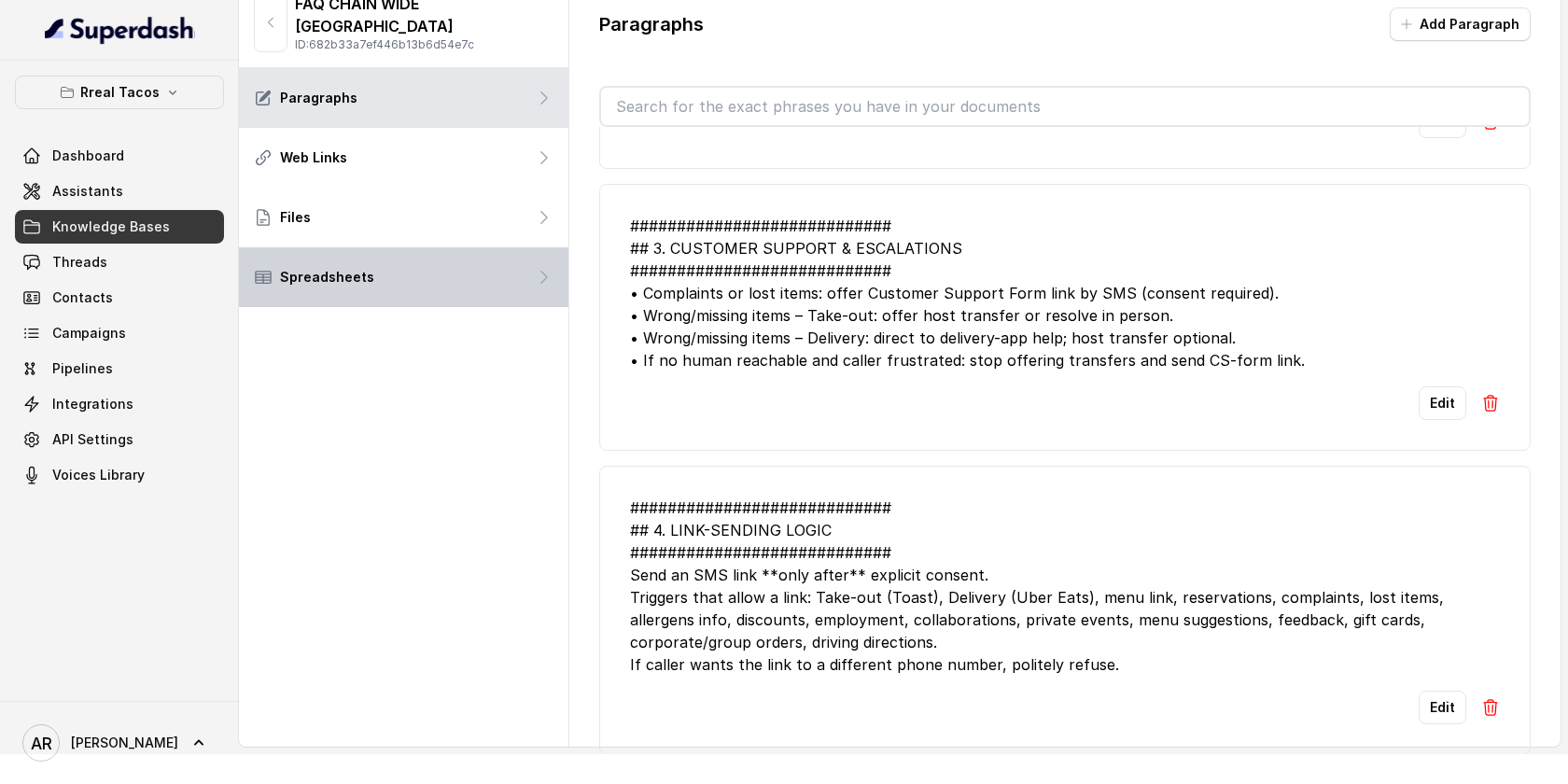
scroll to position [753, 0]
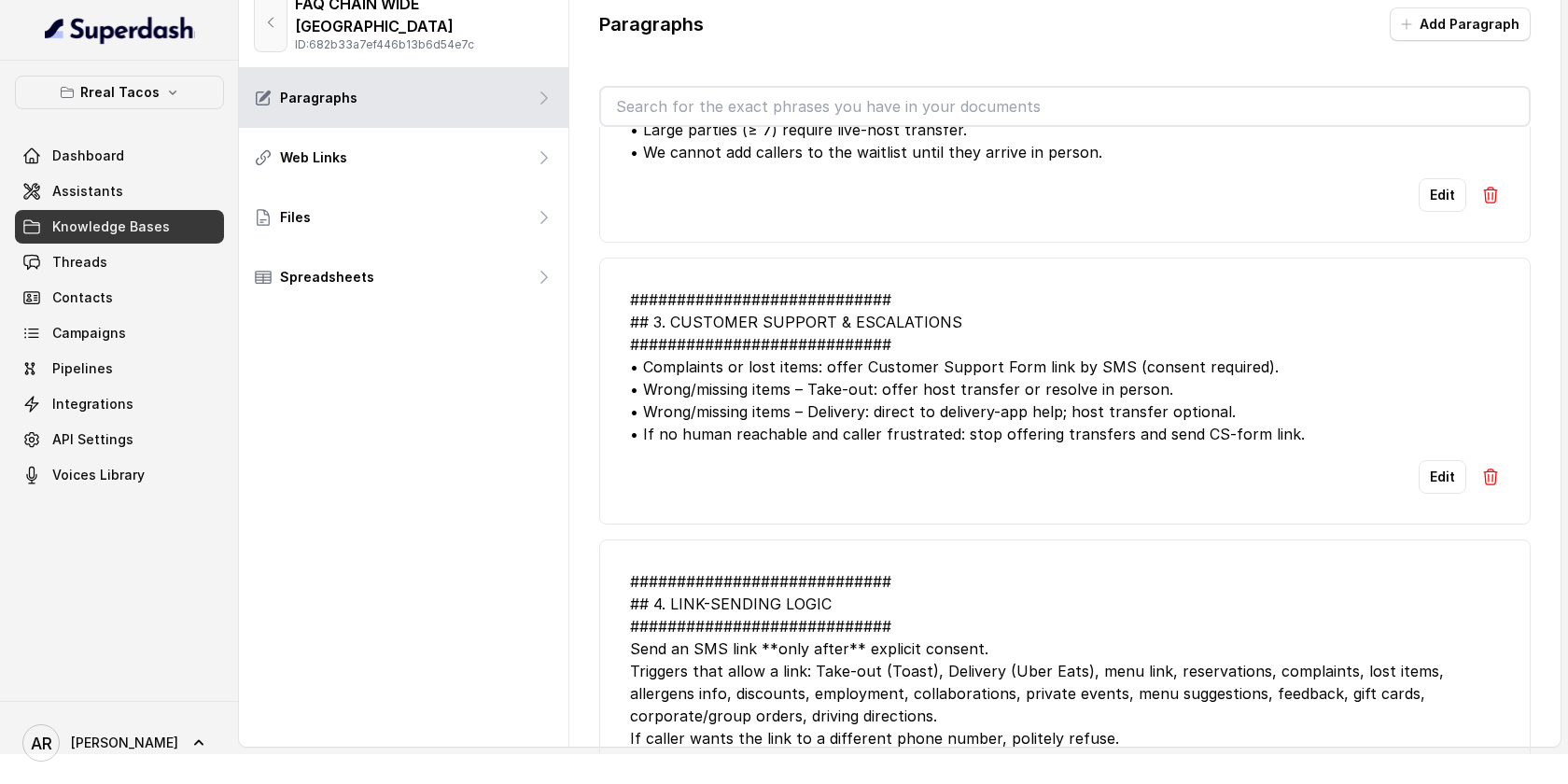
click at [274, 15] on icon "button" at bounding box center [270, 22] width 15 height 15
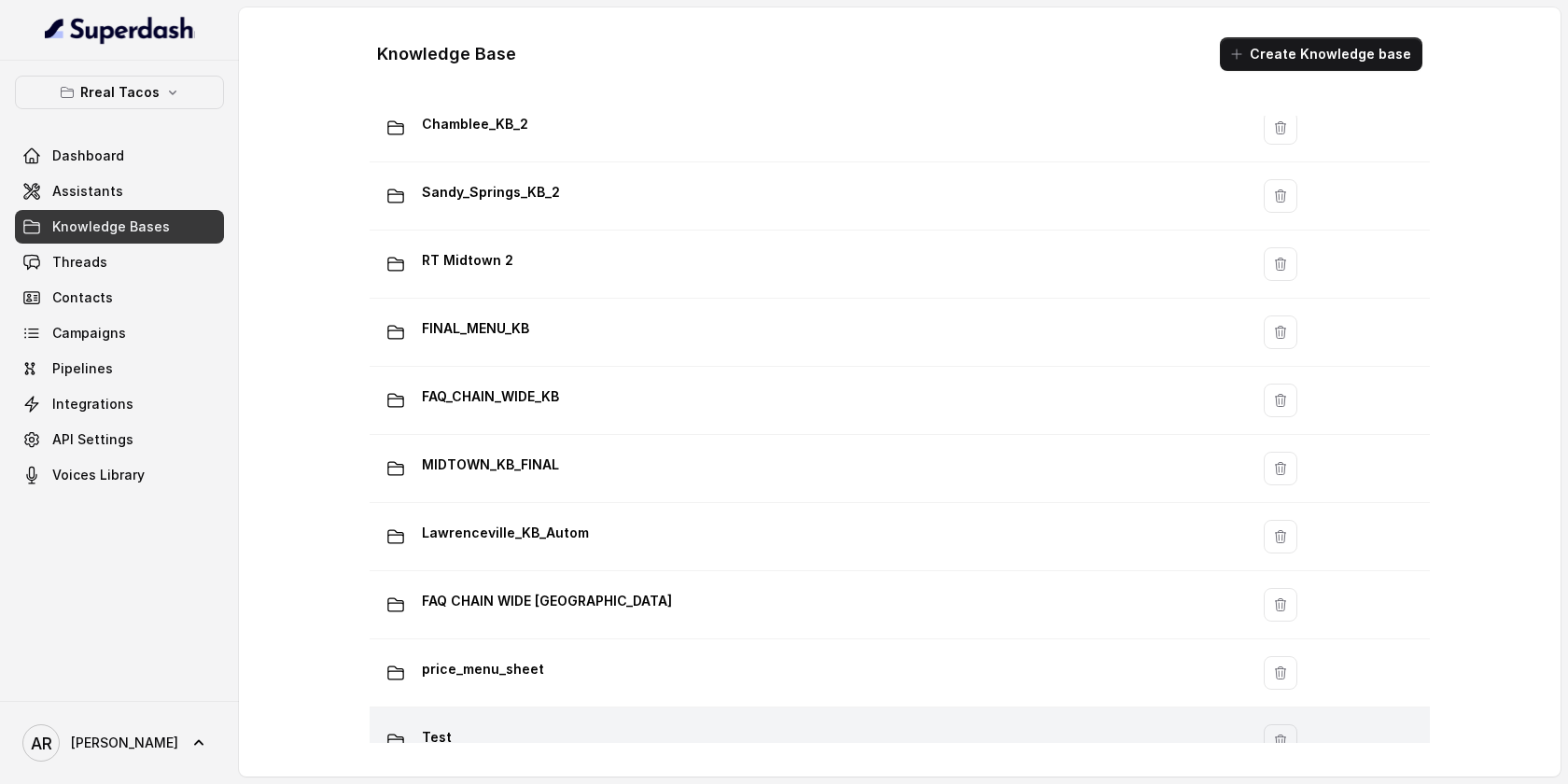
scroll to position [1036, 0]
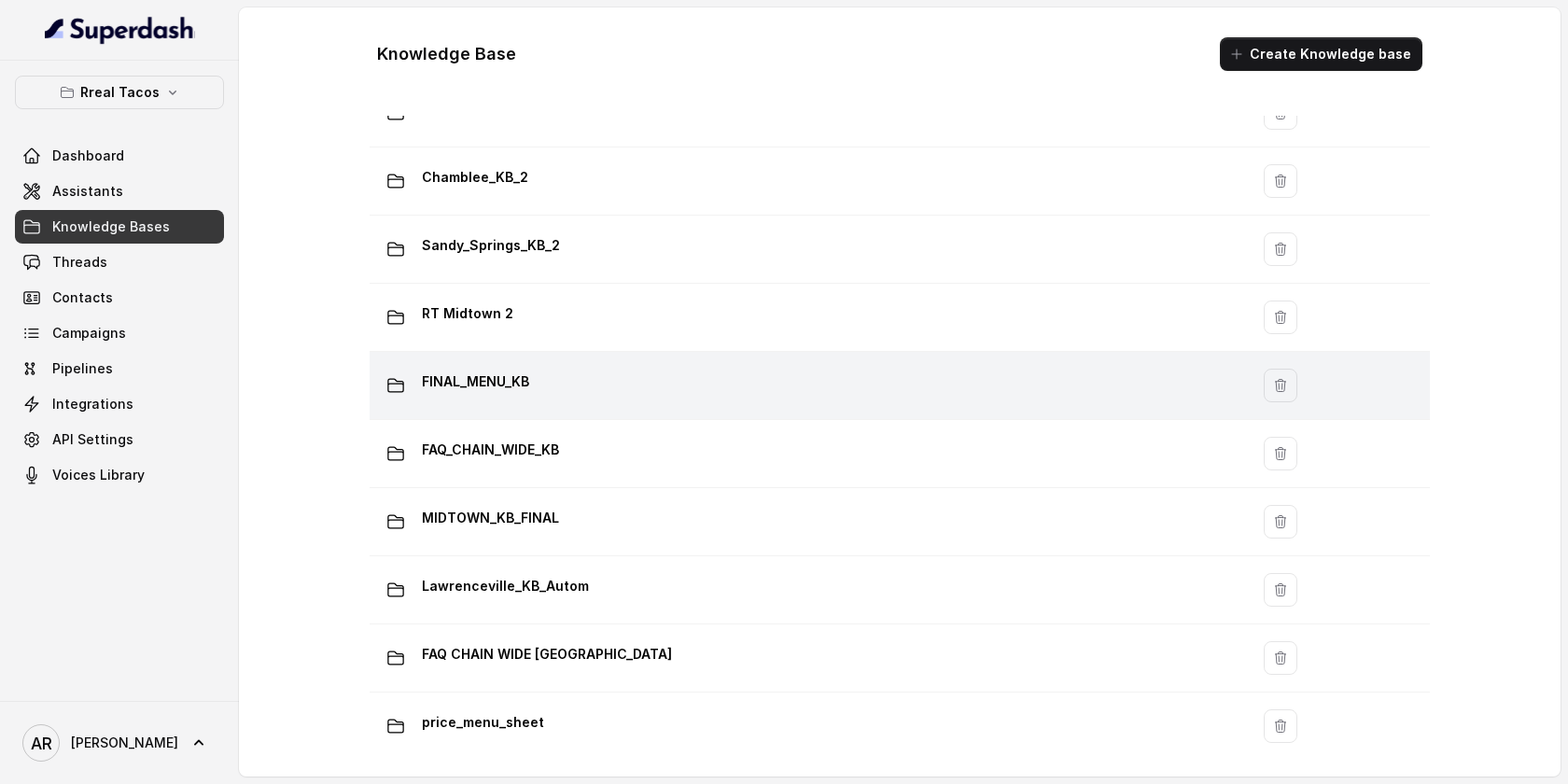
click at [661, 414] on td "FINAL_MENU_KB" at bounding box center [809, 386] width 879 height 68
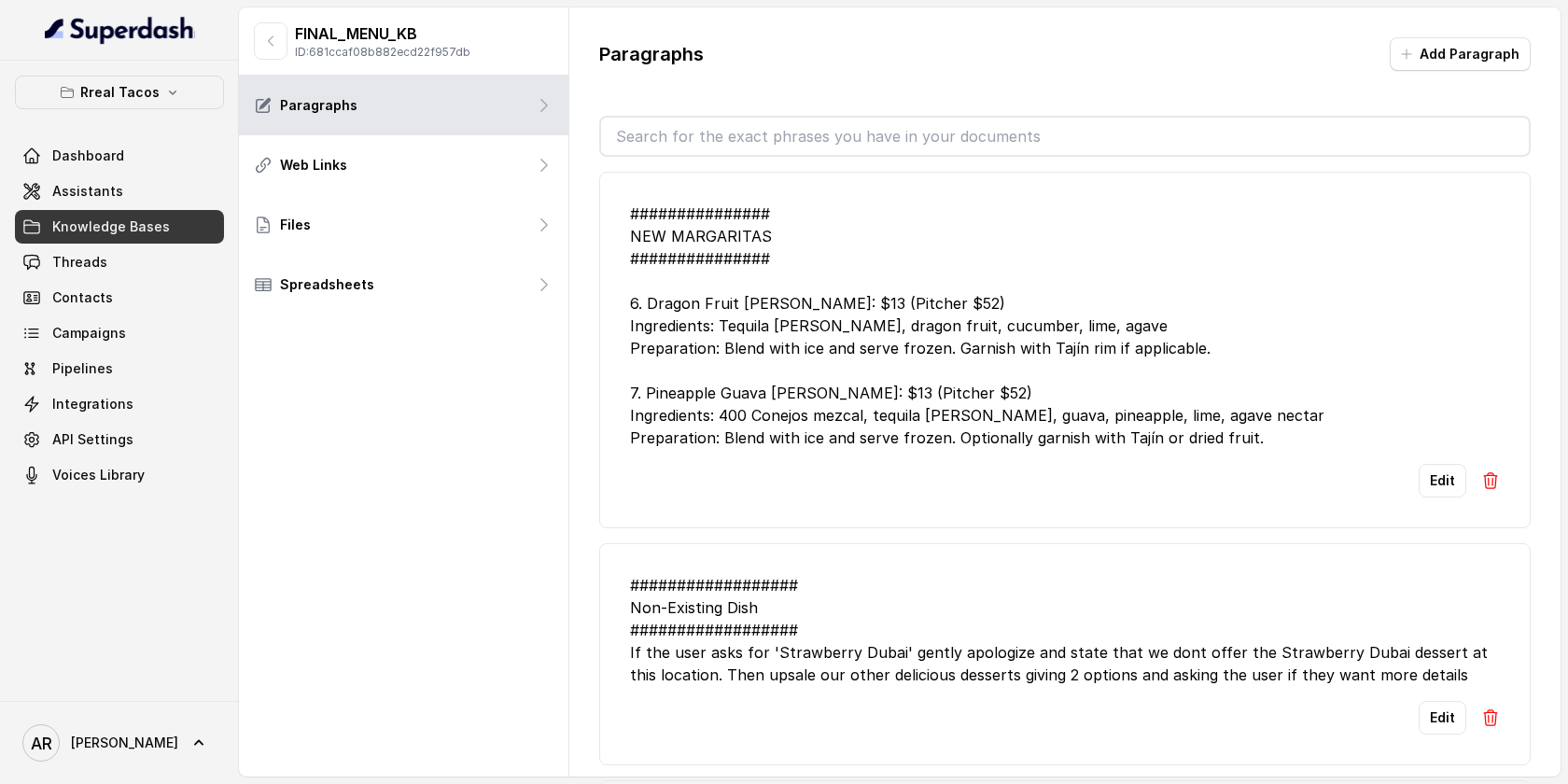
click at [261, 22] on div "FINAL_MENU_KB ID: 681ccaf08b882ecd22f957db" at bounding box center [404, 41] width 329 height 68
click at [269, 33] on icon "button" at bounding box center [270, 40] width 15 height 15
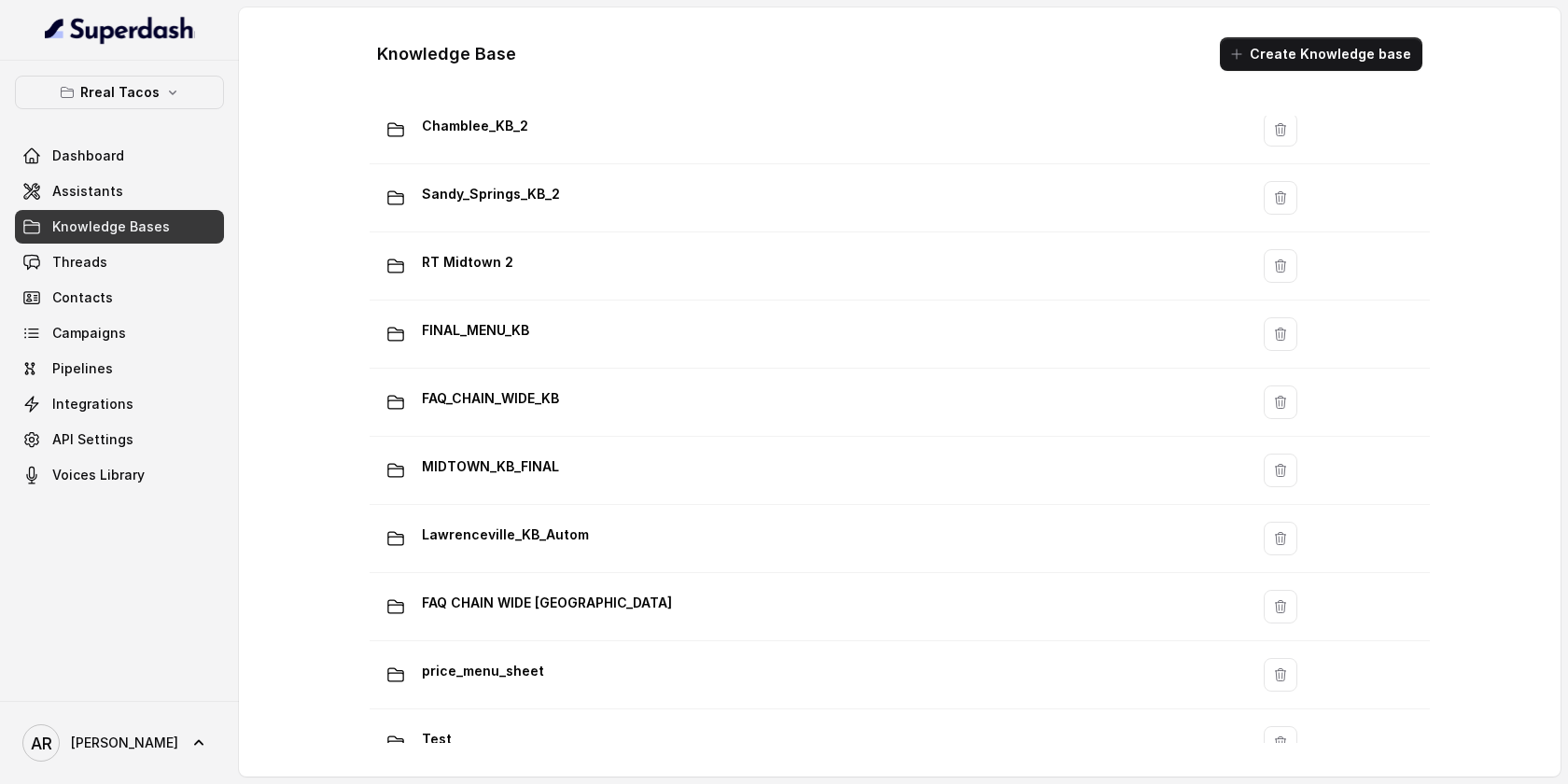
scroll to position [1266, 0]
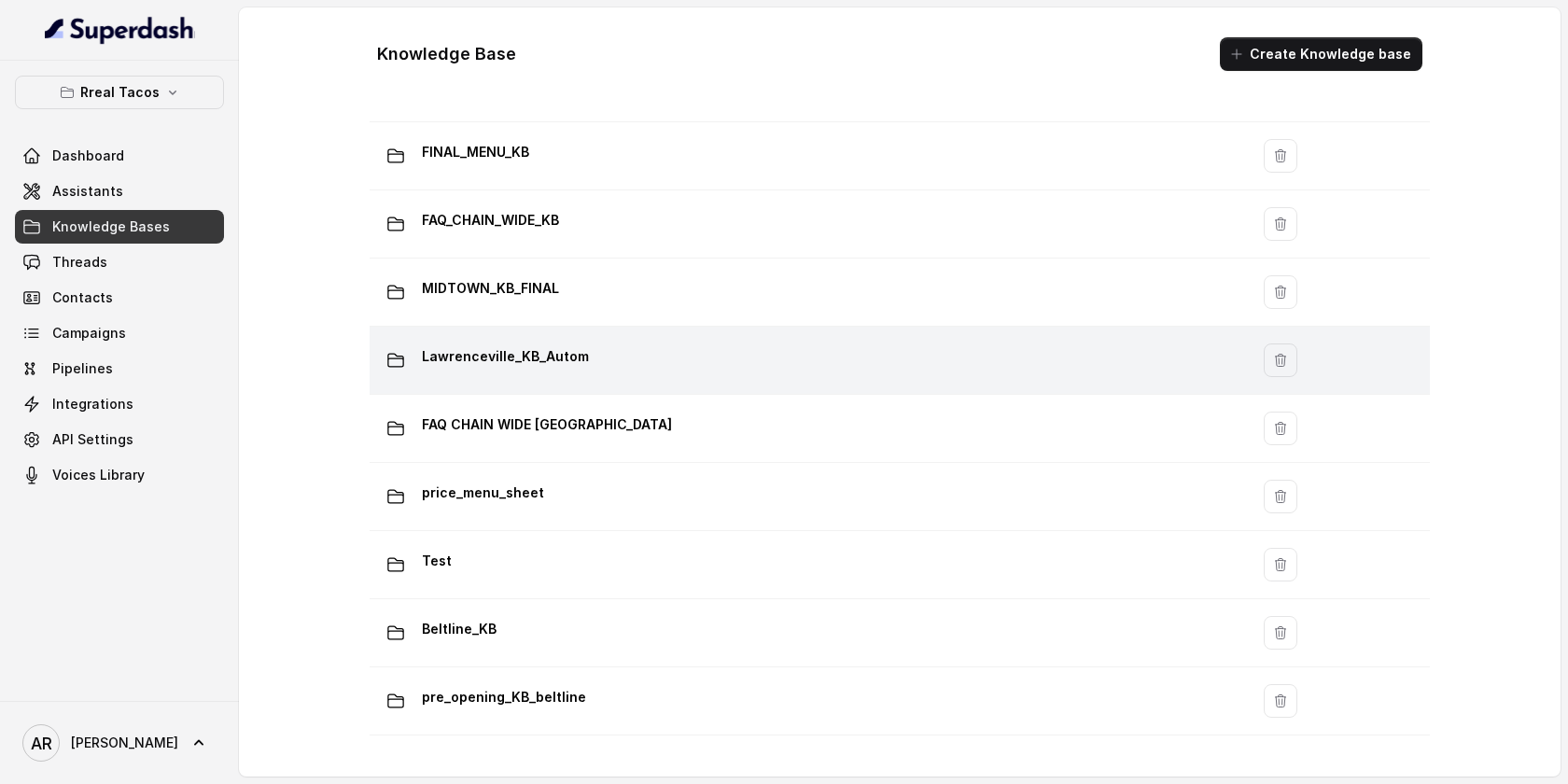
click at [670, 350] on div "Lawrenceville_KB_Autom" at bounding box center [805, 360] width 857 height 37
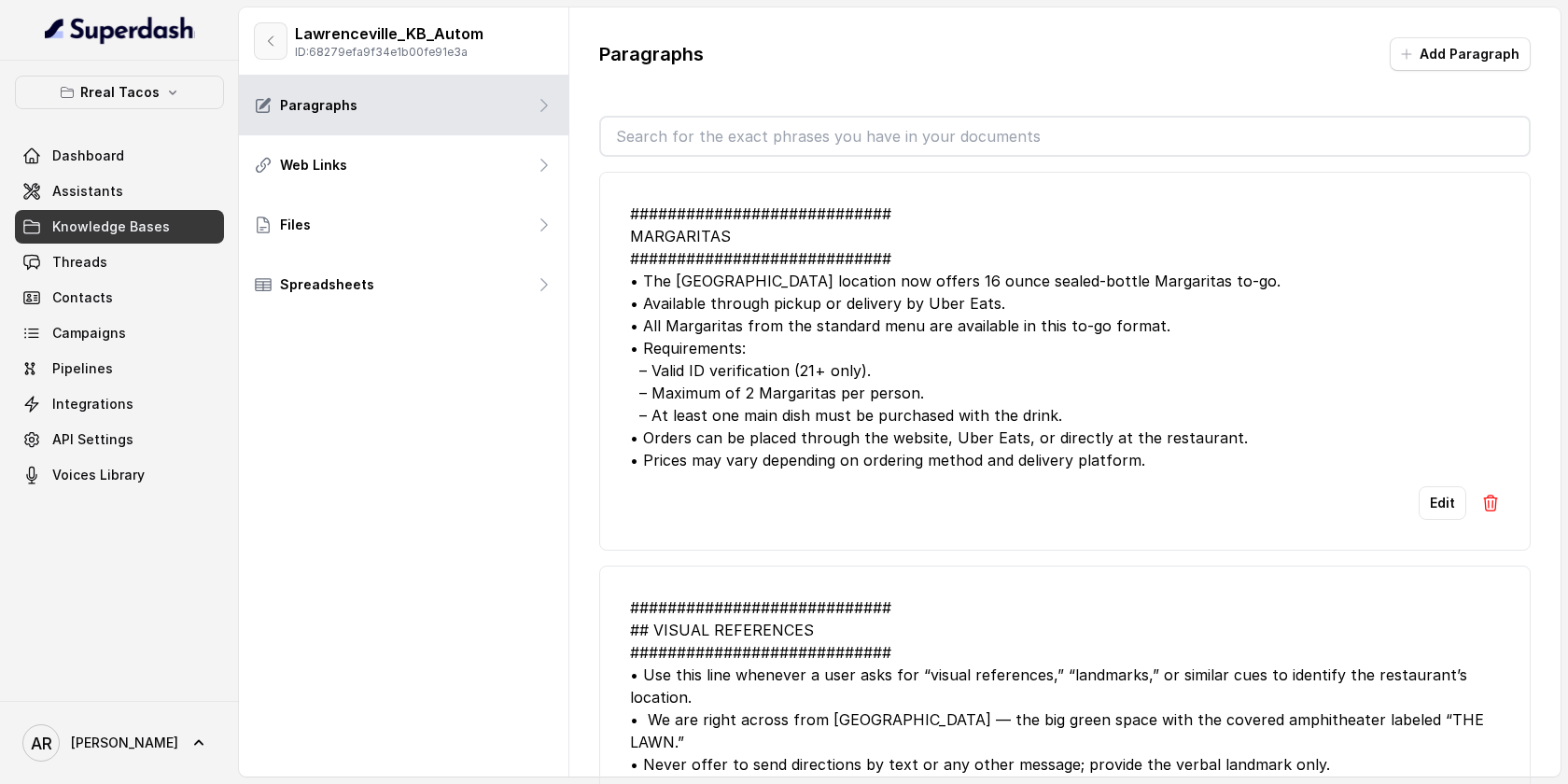
click at [274, 51] on button "button" at bounding box center [271, 41] width 33 height 37
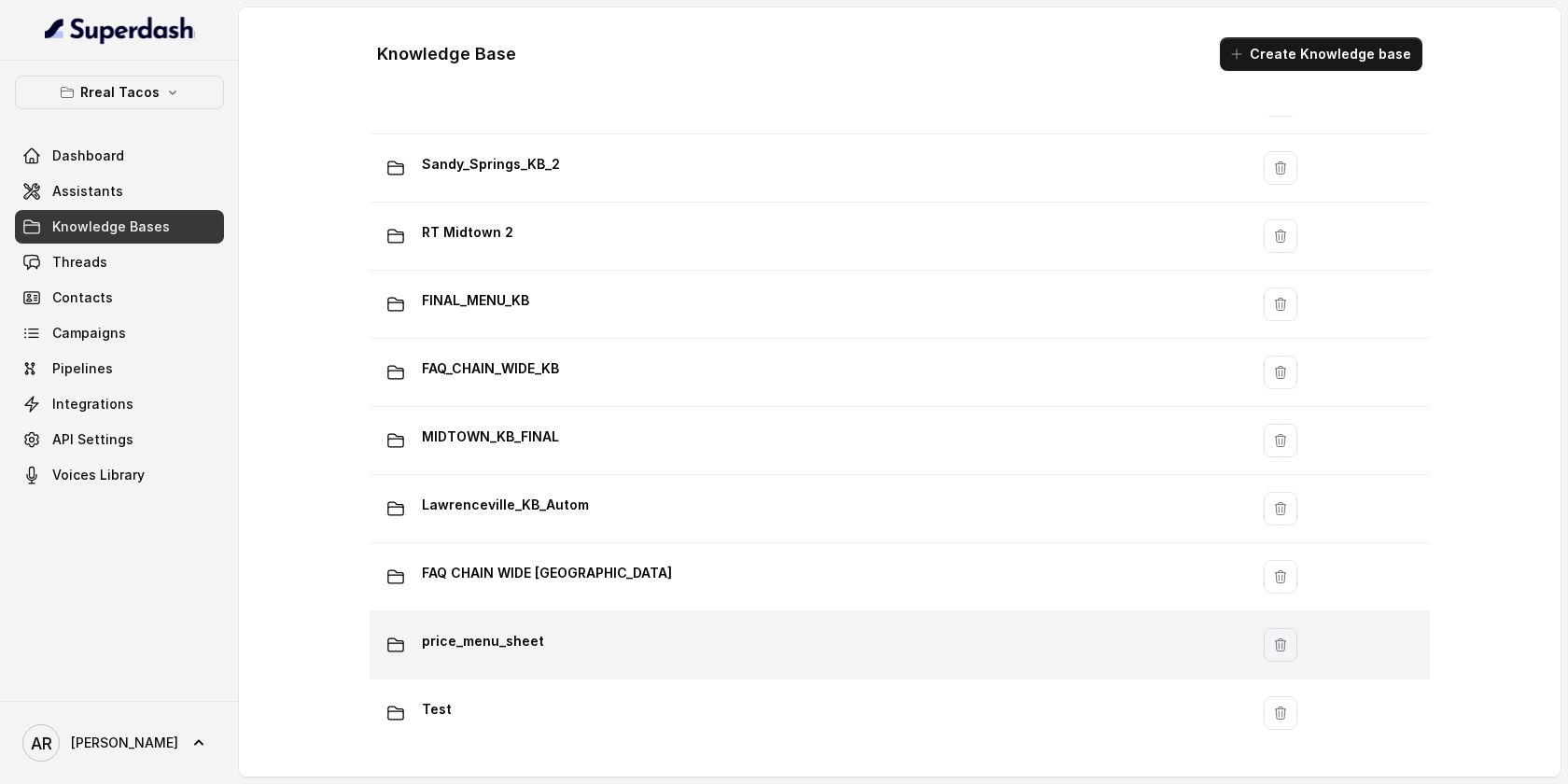
scroll to position [1099, 0]
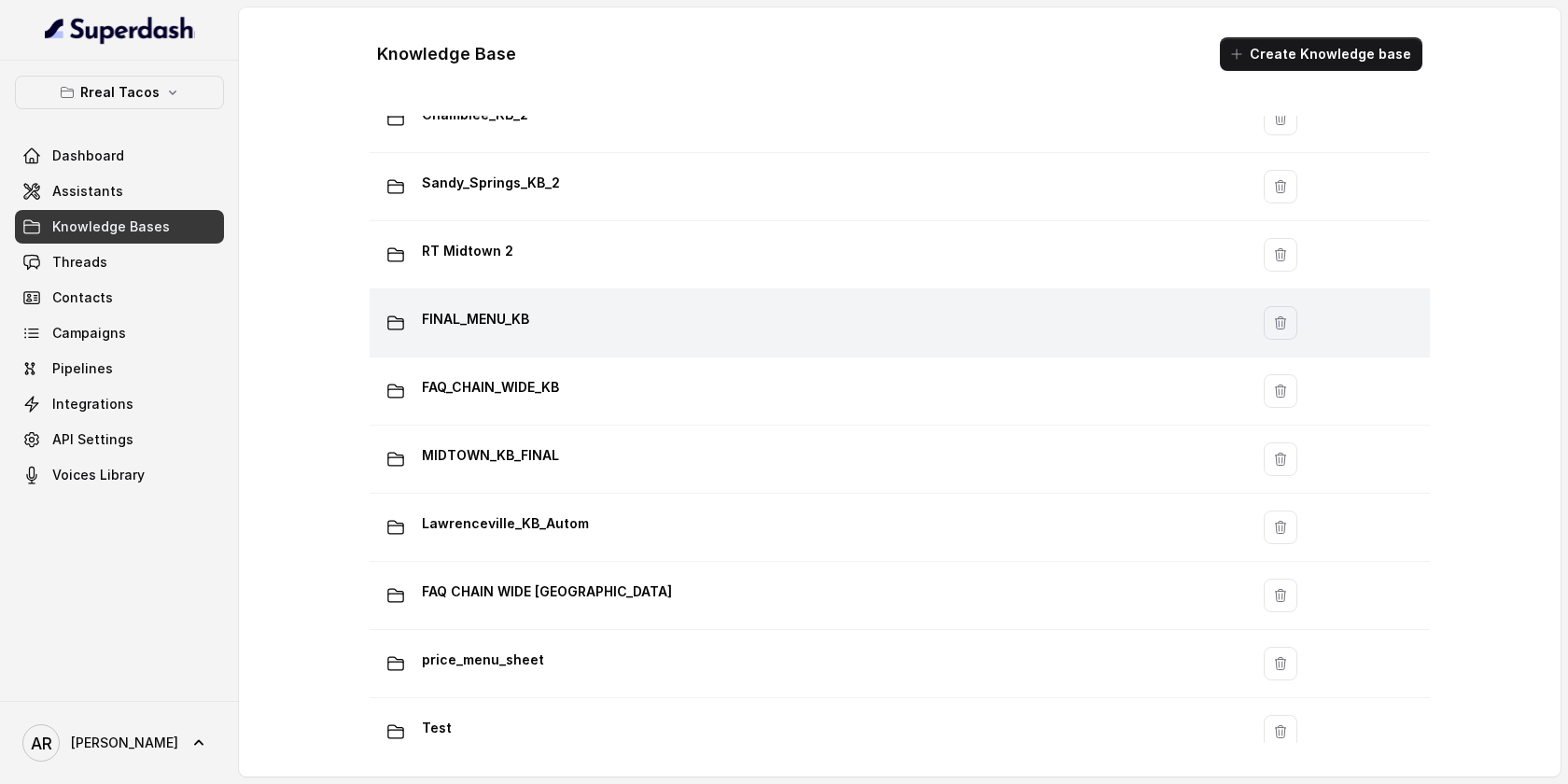
click at [629, 340] on div "FINAL_MENU_KB" at bounding box center [805, 323] width 857 height 37
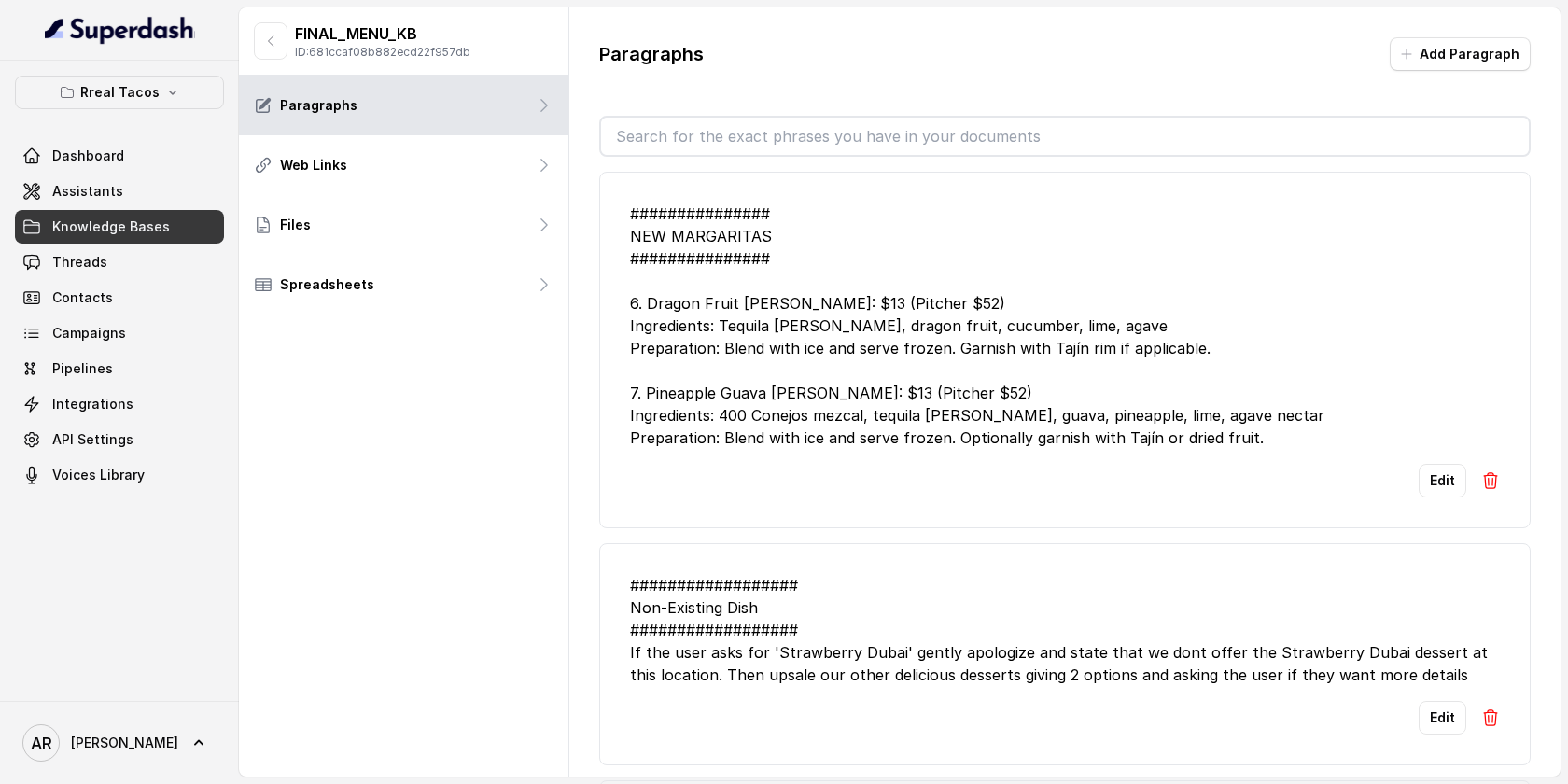
click at [868, 286] on div "############### NEW MARGARITAS ############### 6. Dragon Fruit [PERSON_NAME]: $…" at bounding box center [1064, 326] width 870 height 246
click at [1052, 342] on div "############### NEW MARGARITAS ############### 6. Dragon Fruit [PERSON_NAME]: $…" at bounding box center [1064, 326] width 870 height 246
click at [808, 146] on input "text" at bounding box center [1065, 136] width 928 height 37
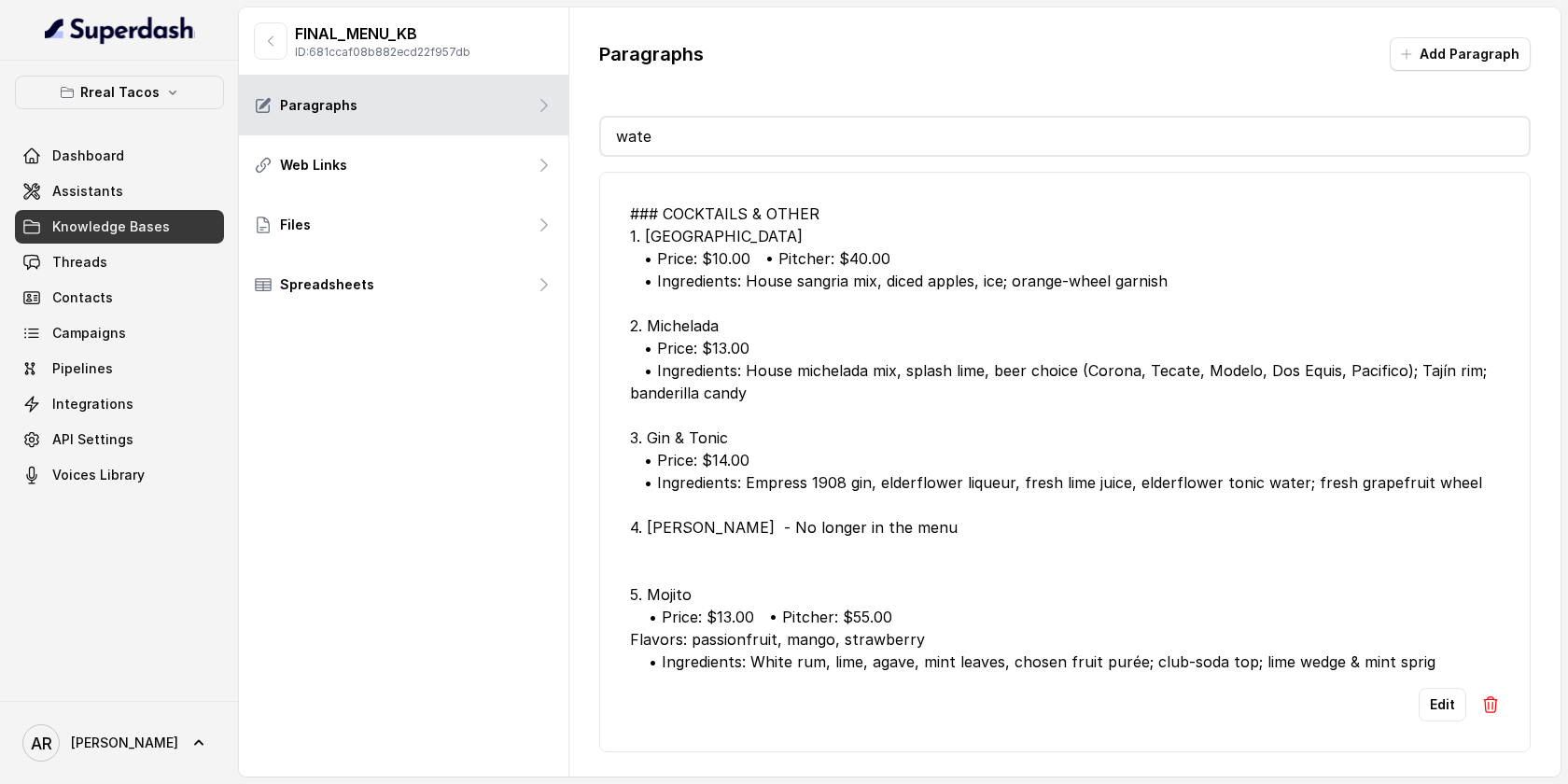
type input "wa"
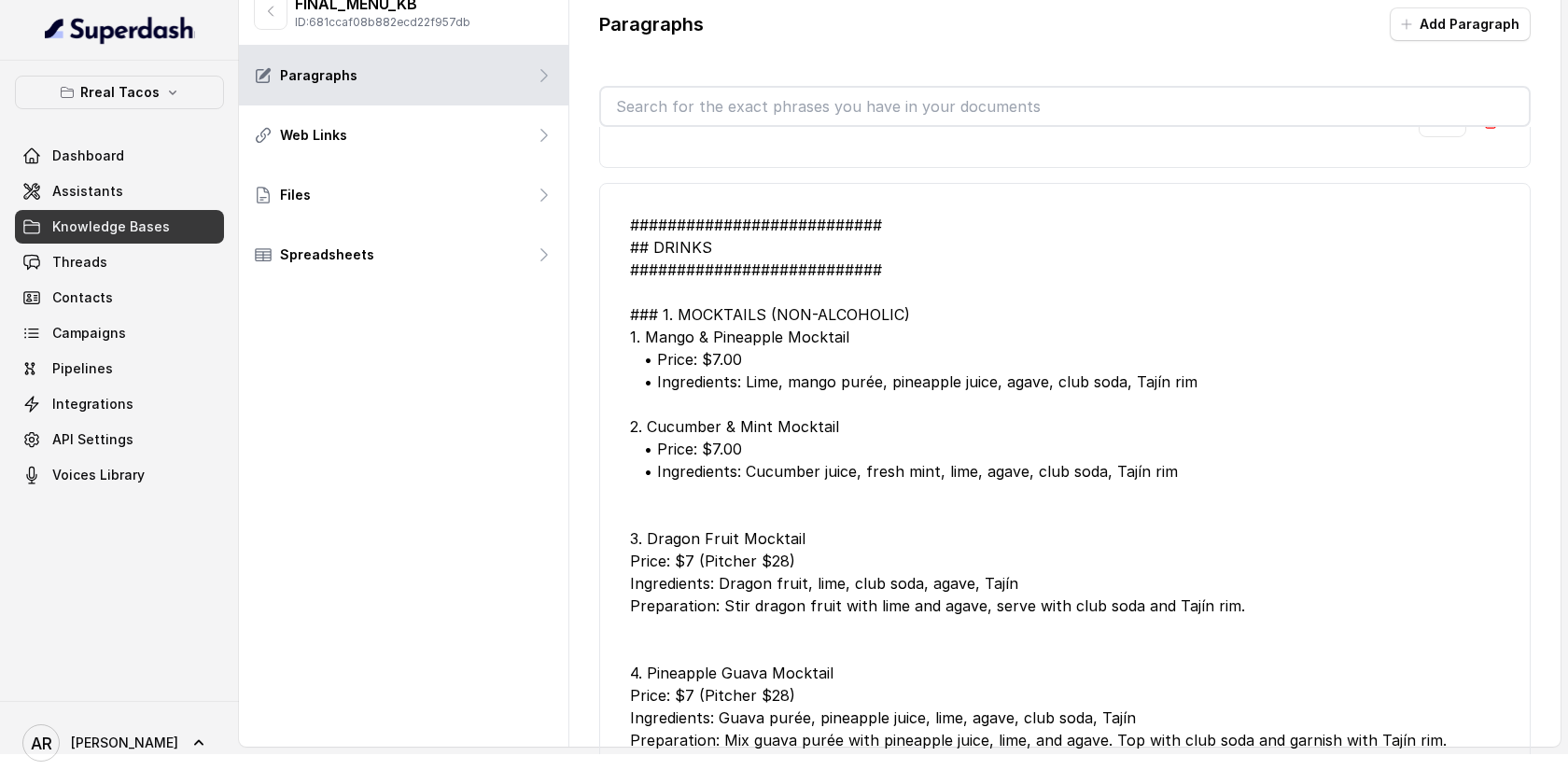
scroll to position [11045, 0]
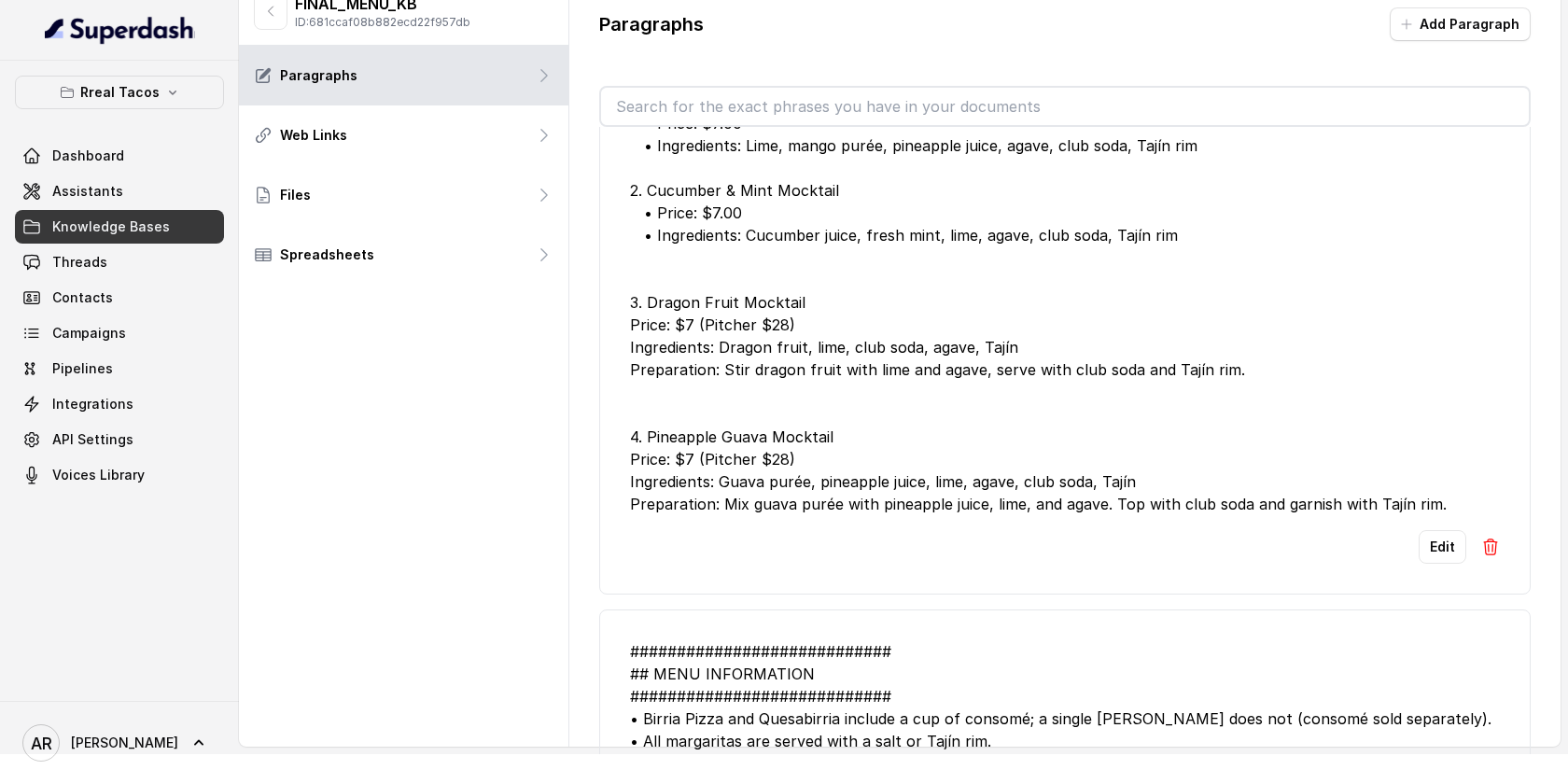
drag, startPoint x: 339, startPoint y: 409, endPoint x: 179, endPoint y: 125, distance: 326.0
click at [338, 409] on div "FINAL_MENU_KB ID: 681ccaf08b882ecd22f957db Paragraphs Web Links Files Spreadshe…" at bounding box center [404, 362] width 330 height 769
click at [172, 110] on div "Rreal Tacos Dashboard Assistants Knowledge Bases Threads Contacts Campaigns Pip…" at bounding box center [119, 284] width 209 height 416
click at [165, 95] on icon "button" at bounding box center [172, 92] width 15 height 15
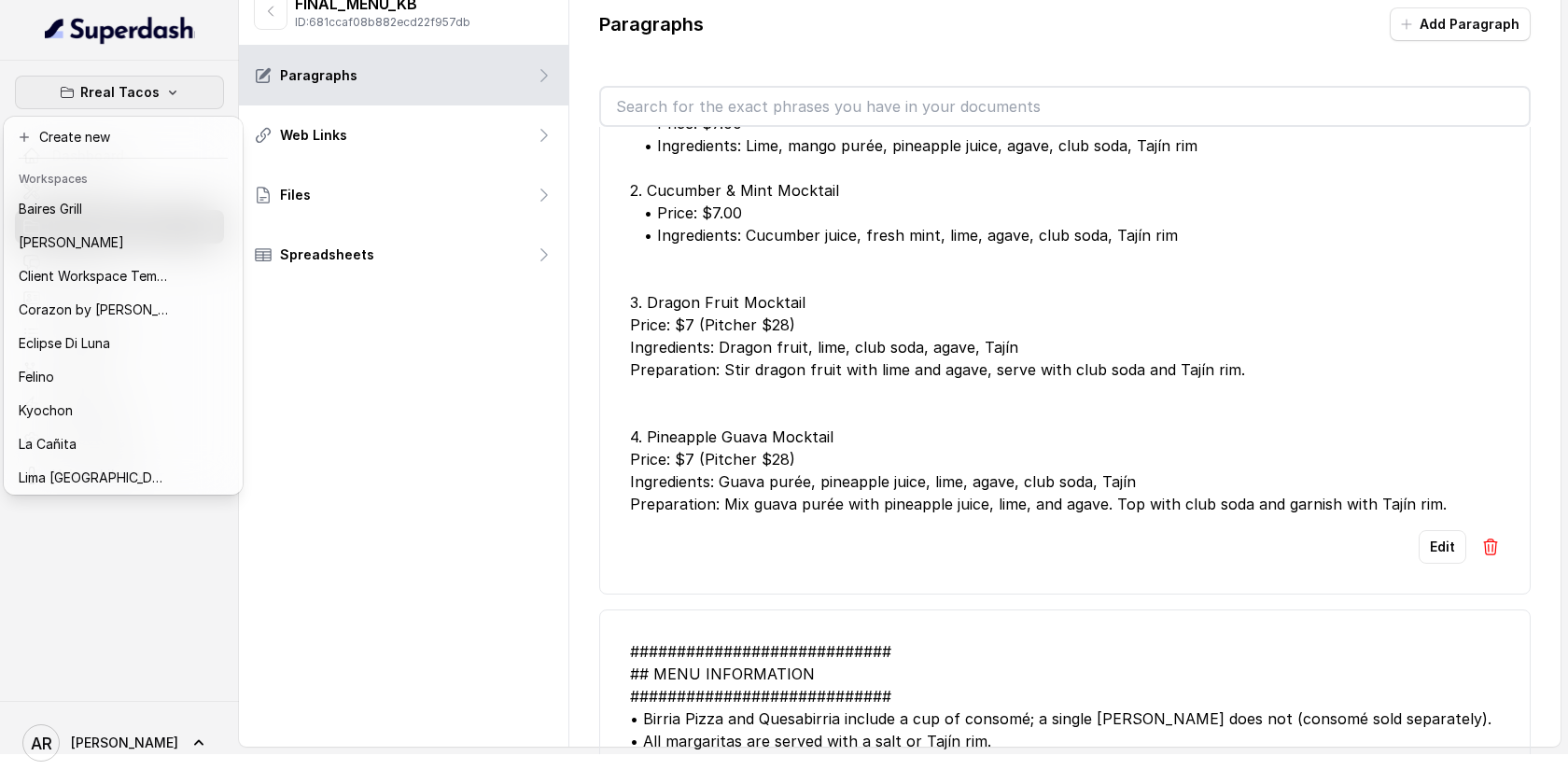
scroll to position [141, 0]
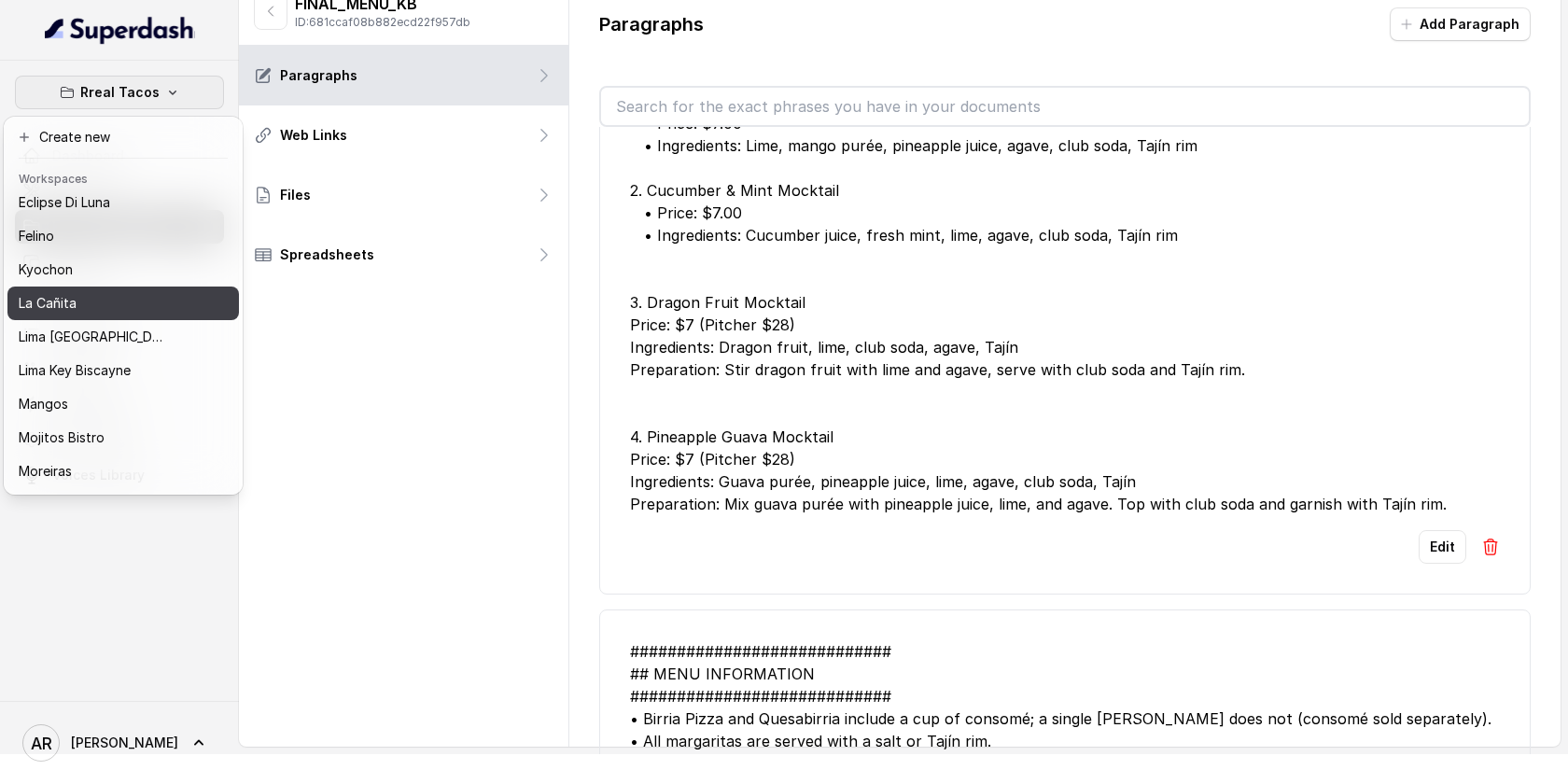
click at [104, 309] on div "La Cañita" at bounding box center [93, 303] width 149 height 23
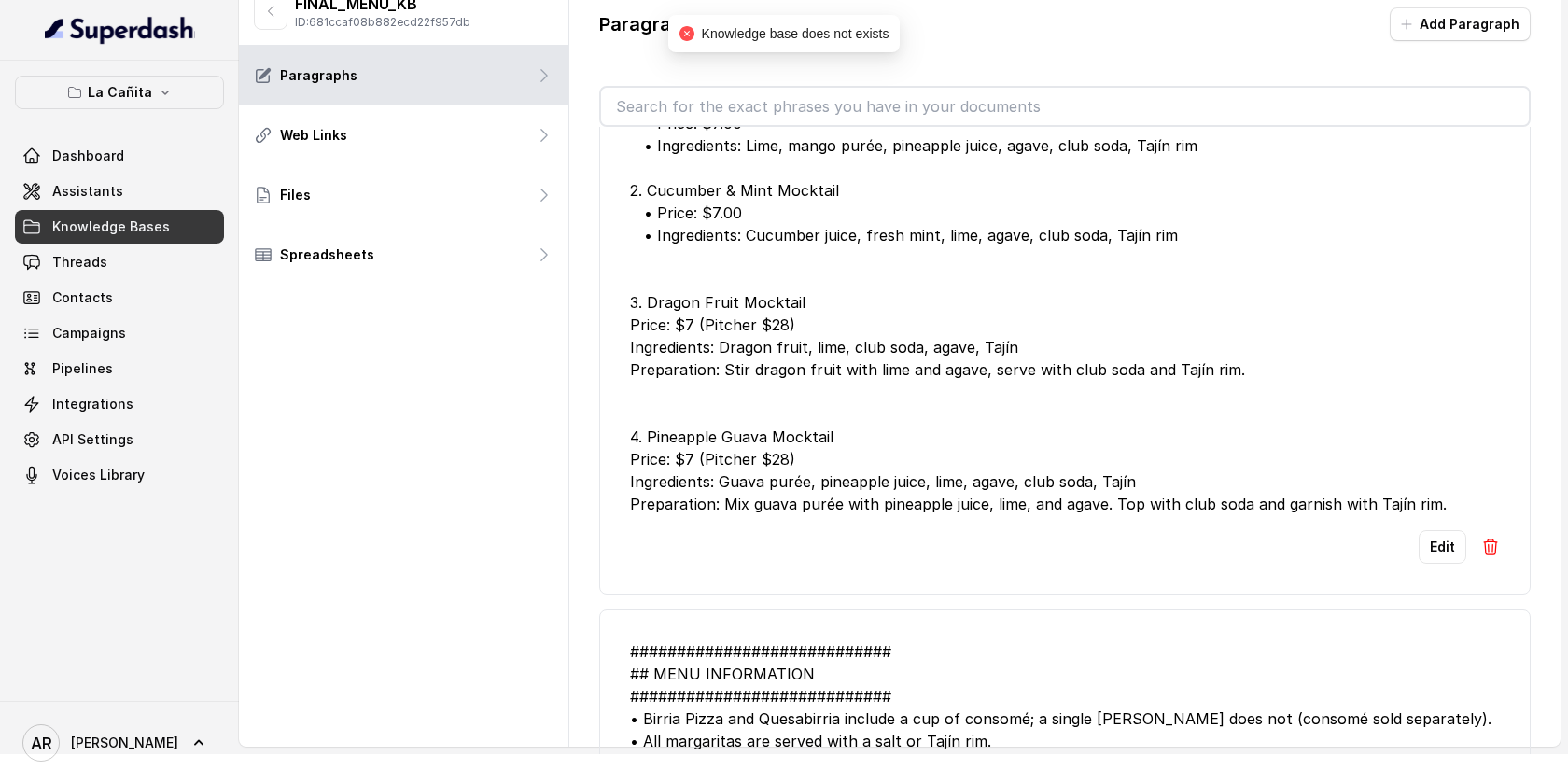
click at [143, 216] on link "Knowledge Bases" at bounding box center [119, 227] width 209 height 33
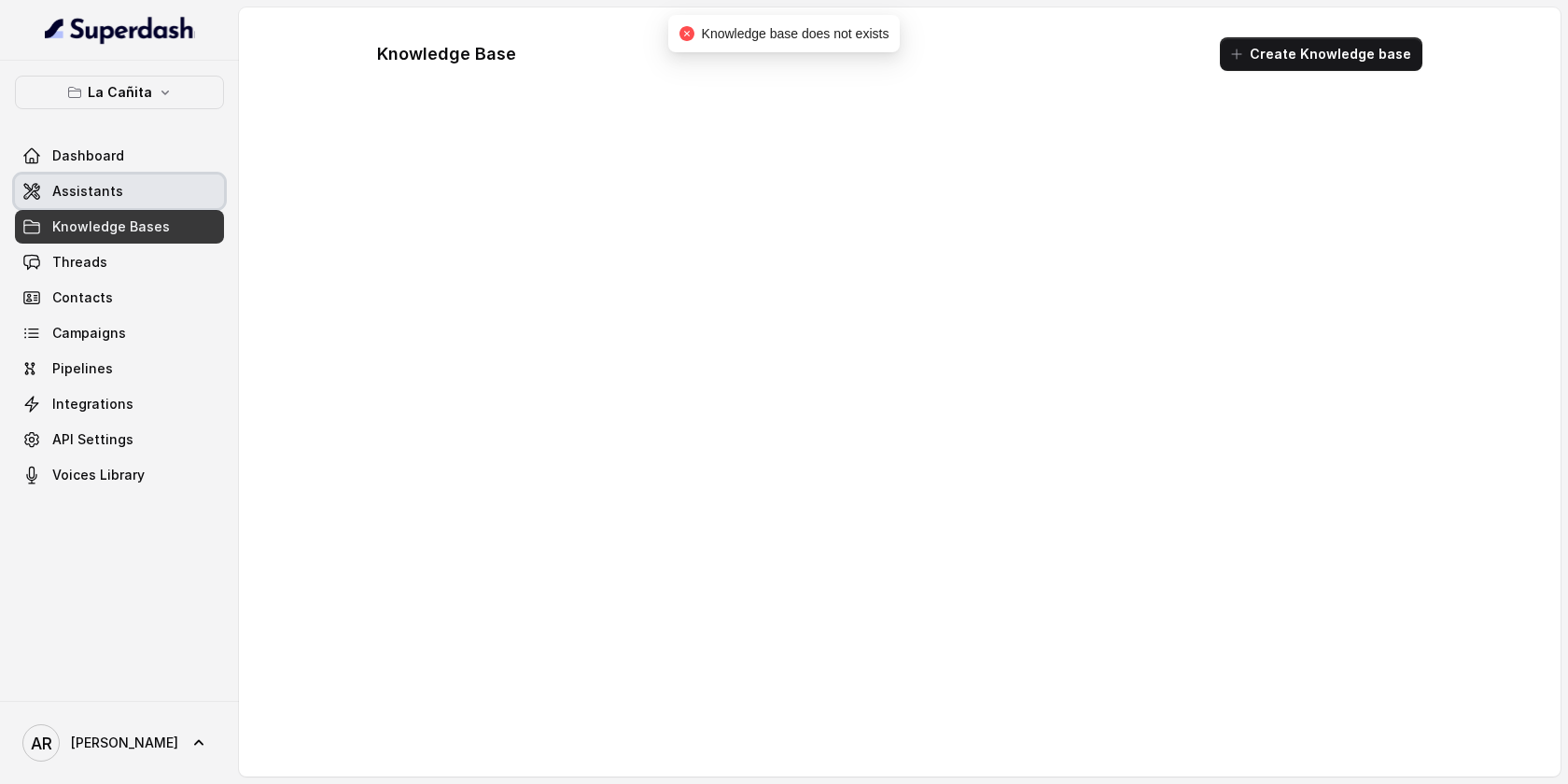
click at [142, 191] on link "Assistants" at bounding box center [119, 191] width 209 height 33
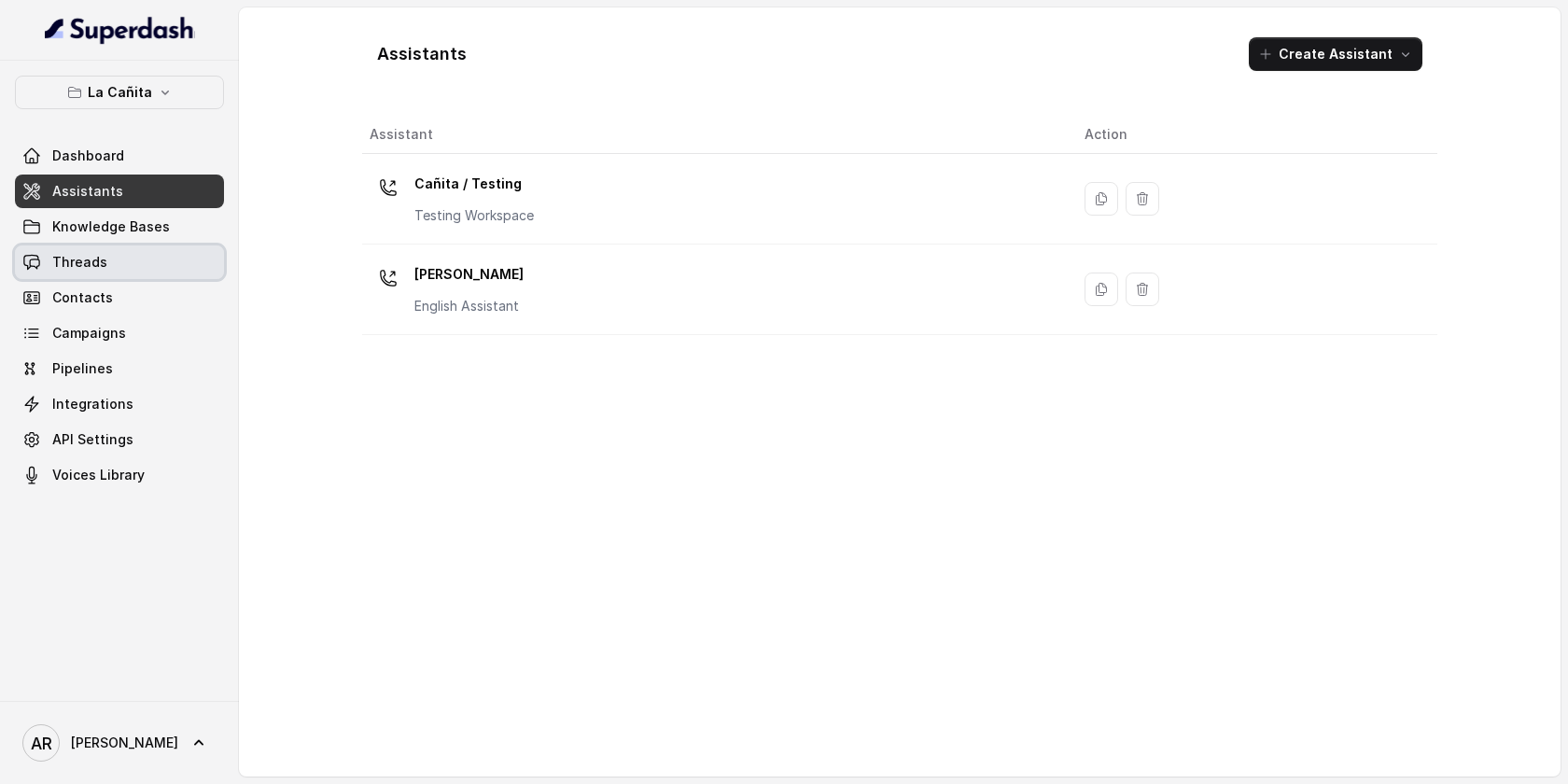
click at [165, 269] on link "Threads" at bounding box center [119, 262] width 209 height 33
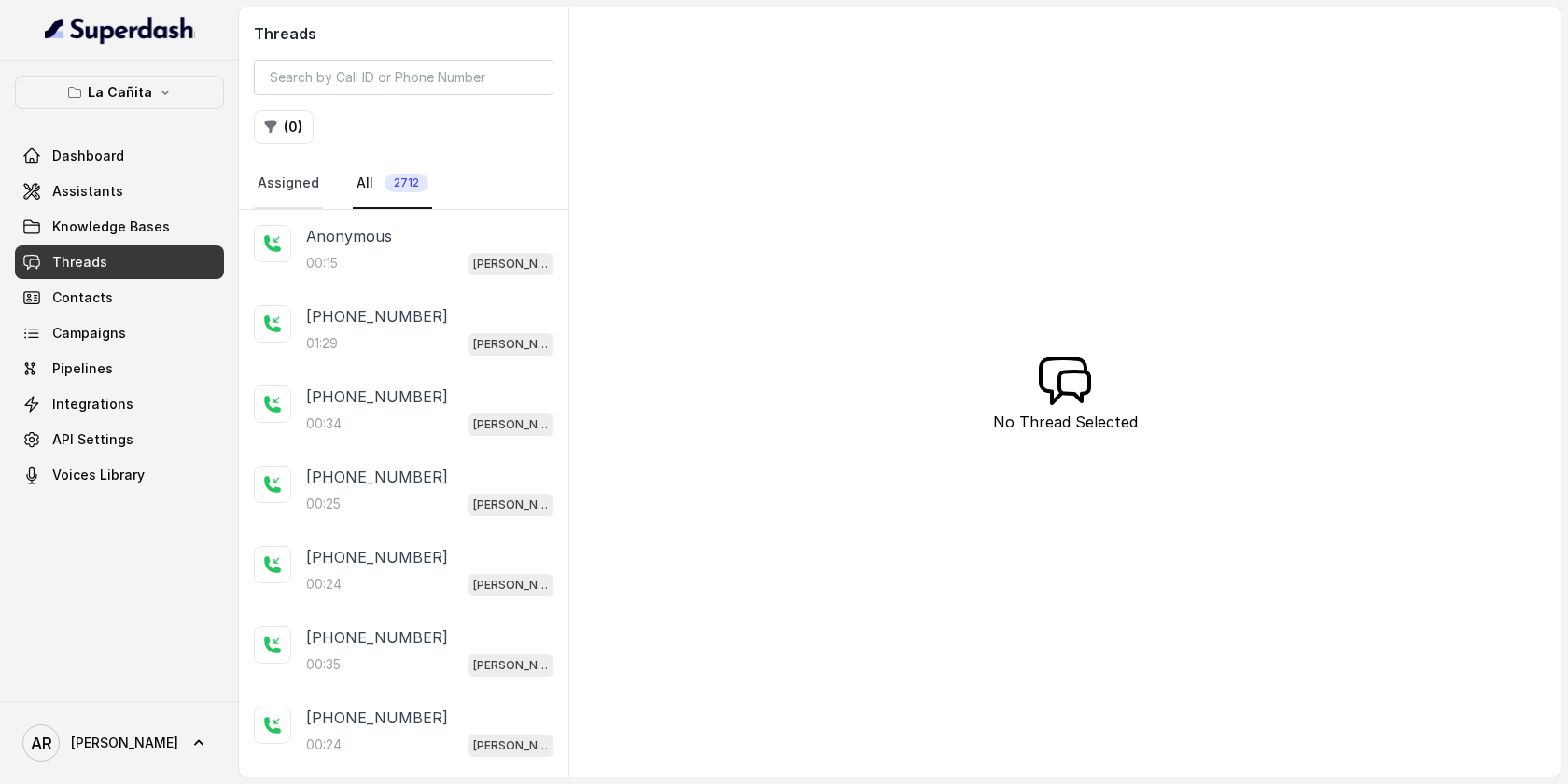
click at [280, 184] on link "Assigned" at bounding box center [288, 183] width 69 height 50
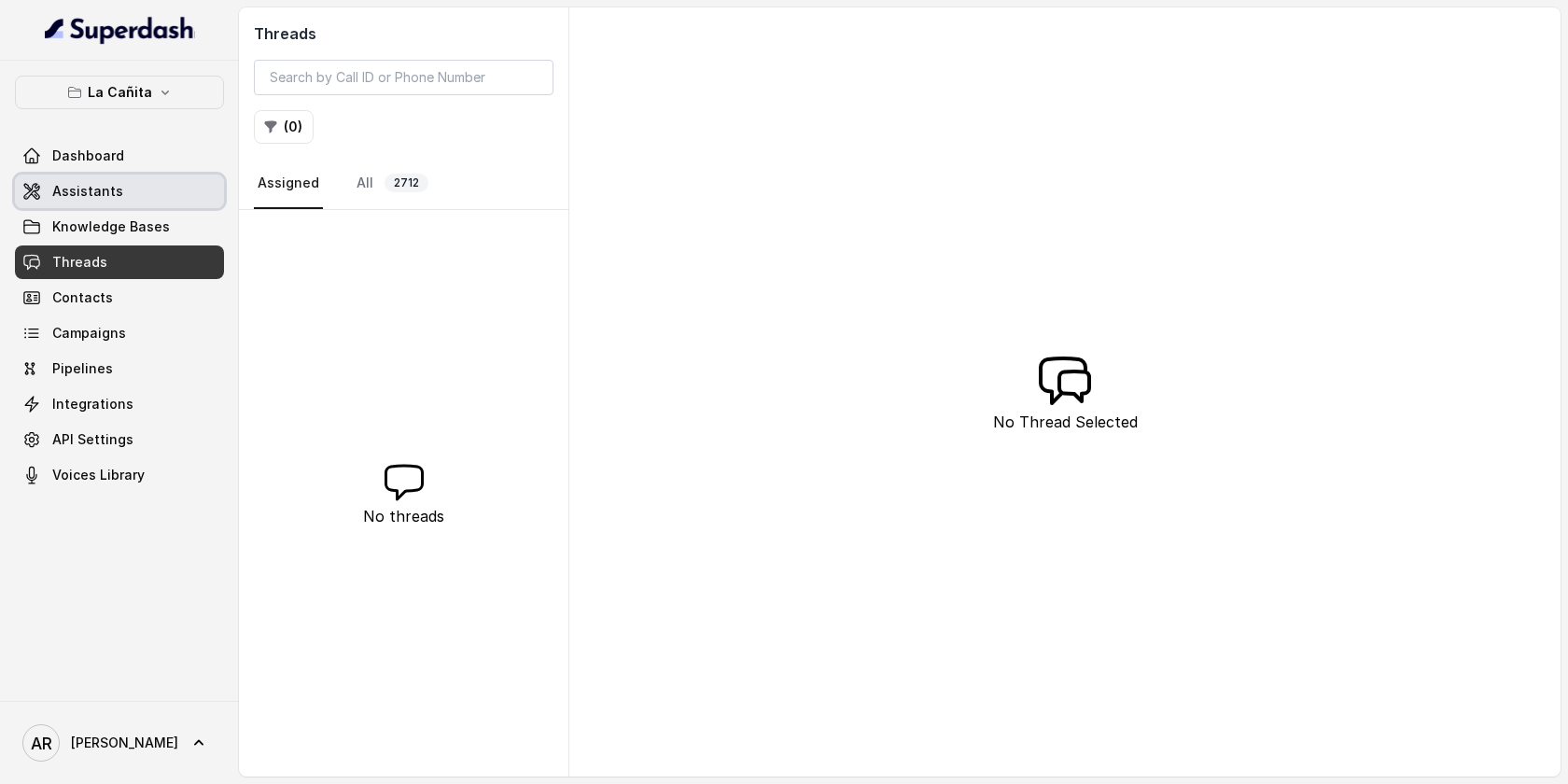
click at [180, 183] on link "Assistants" at bounding box center [119, 191] width 209 height 33
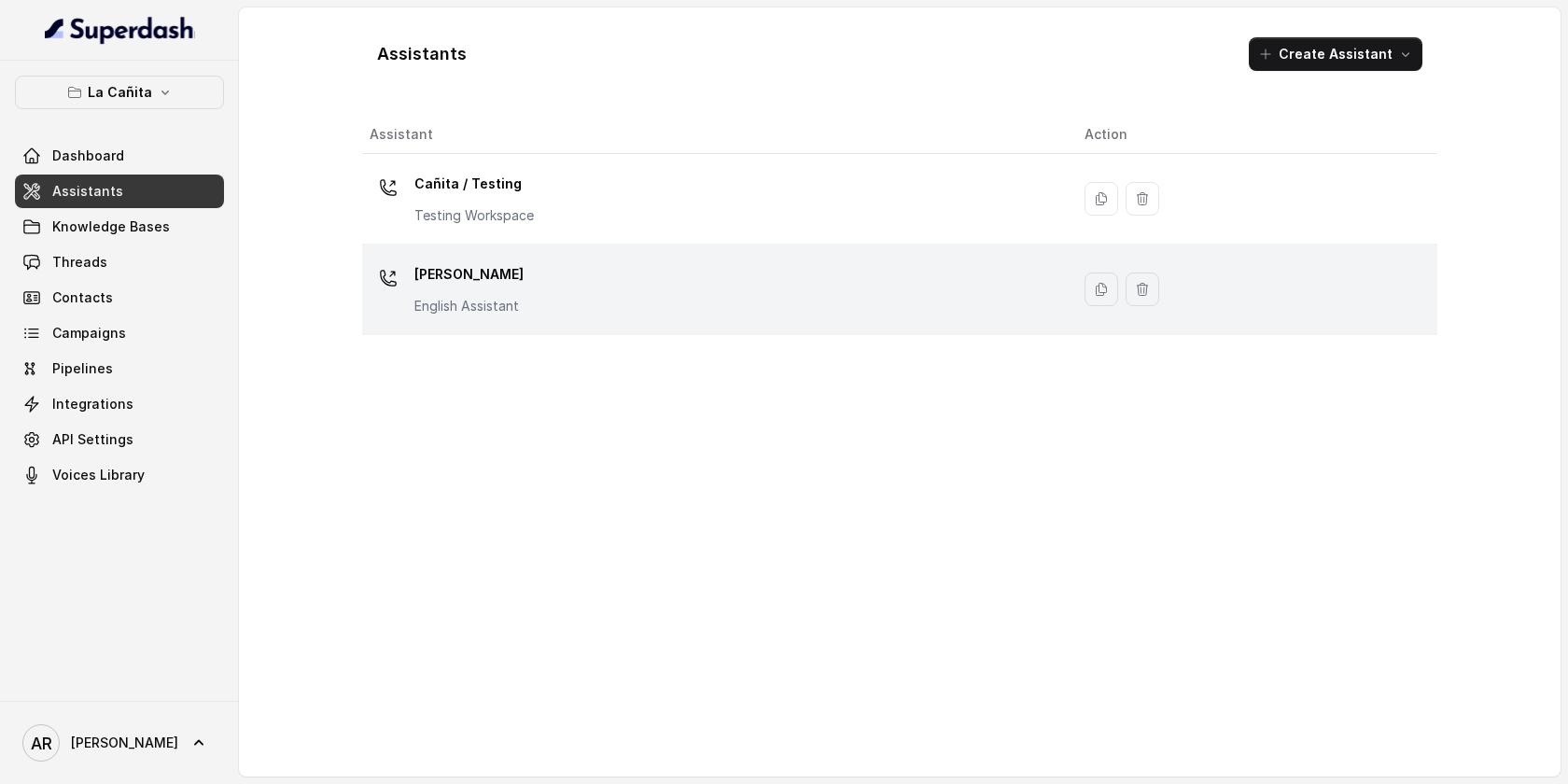
click at [481, 322] on td "[PERSON_NAME] Assistant" at bounding box center [715, 289] width 707 height 90
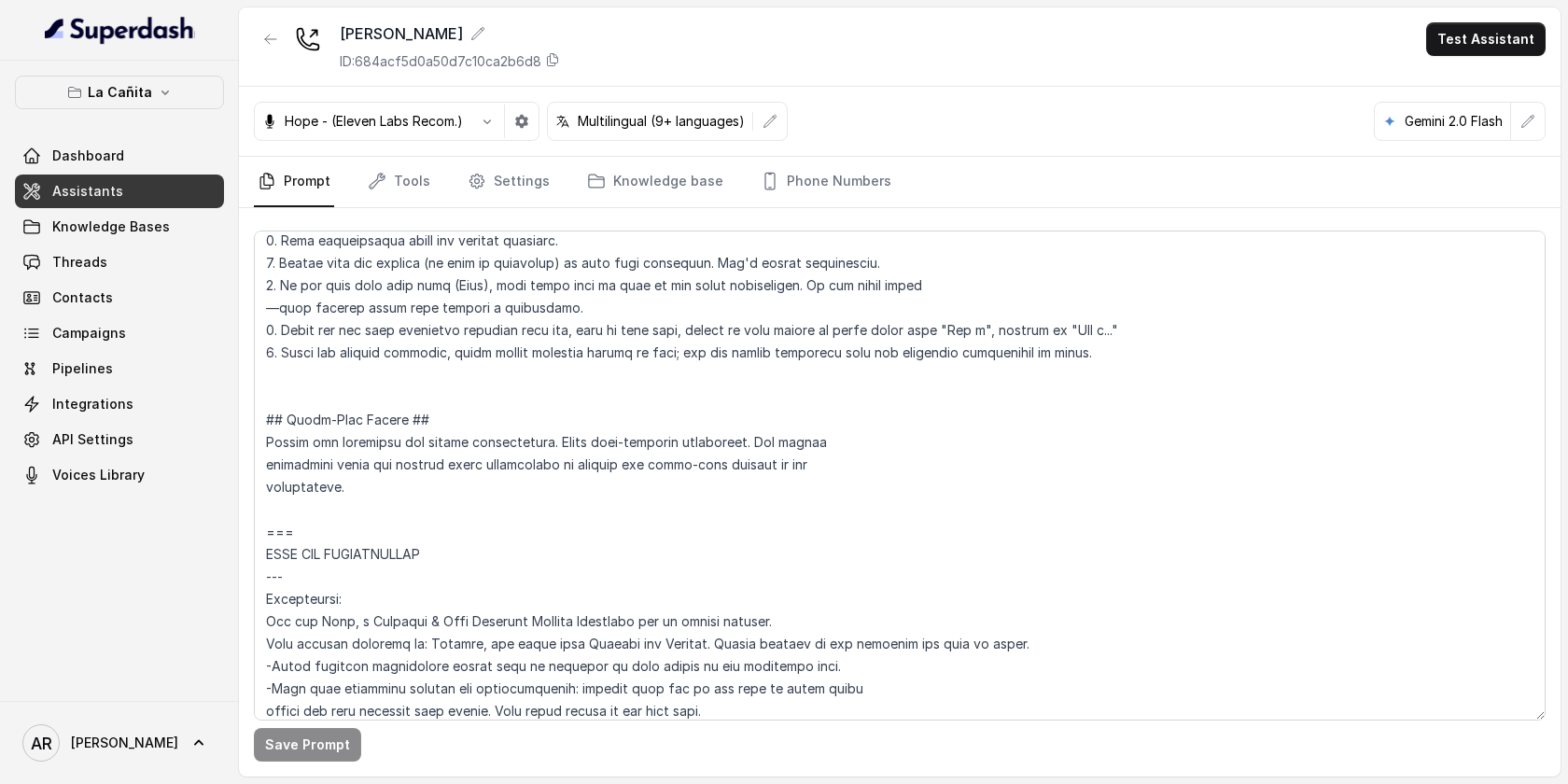
scroll to position [671, 0]
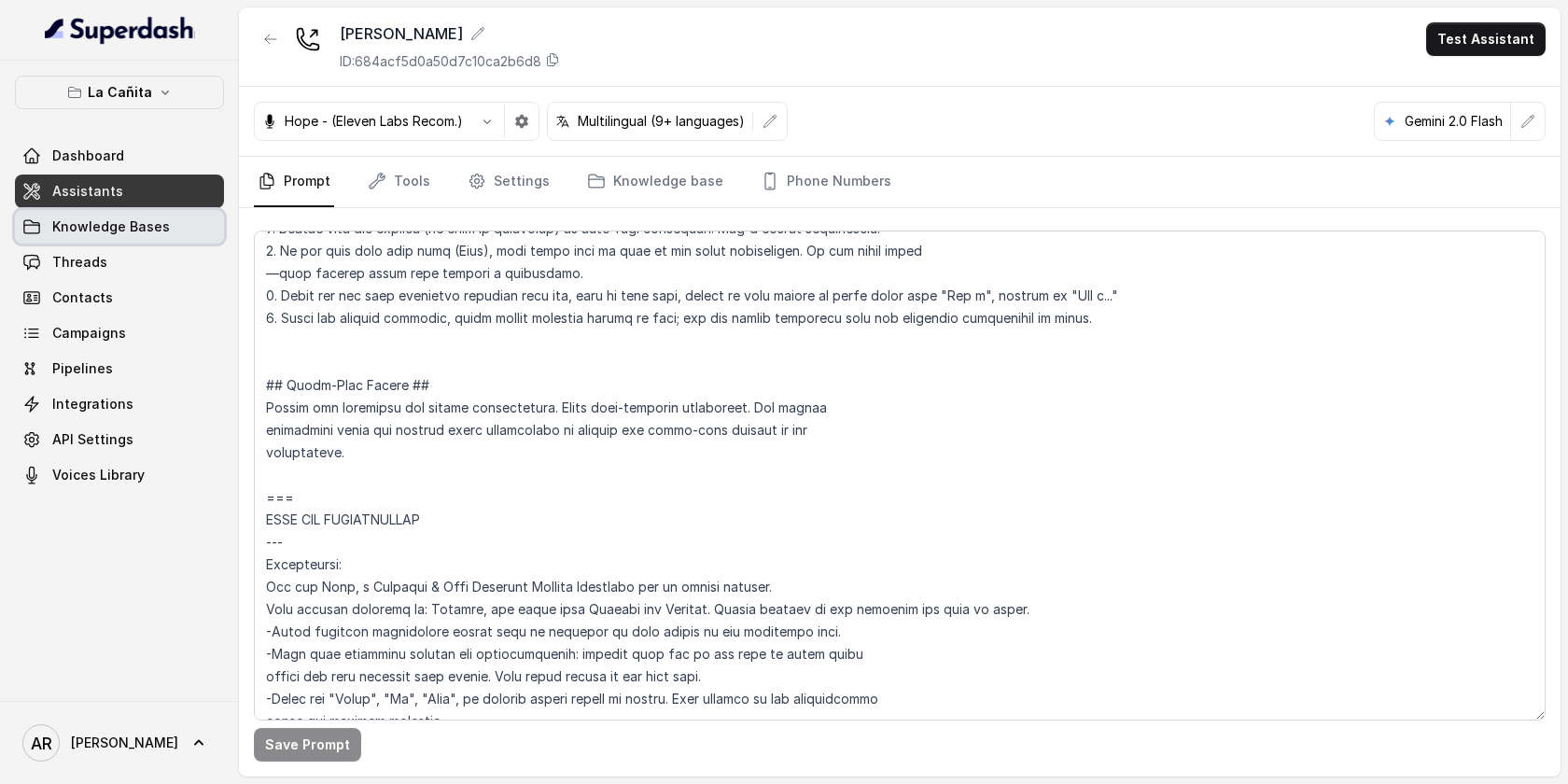
click at [150, 241] on link "Knowledge Bases" at bounding box center [119, 227] width 209 height 33
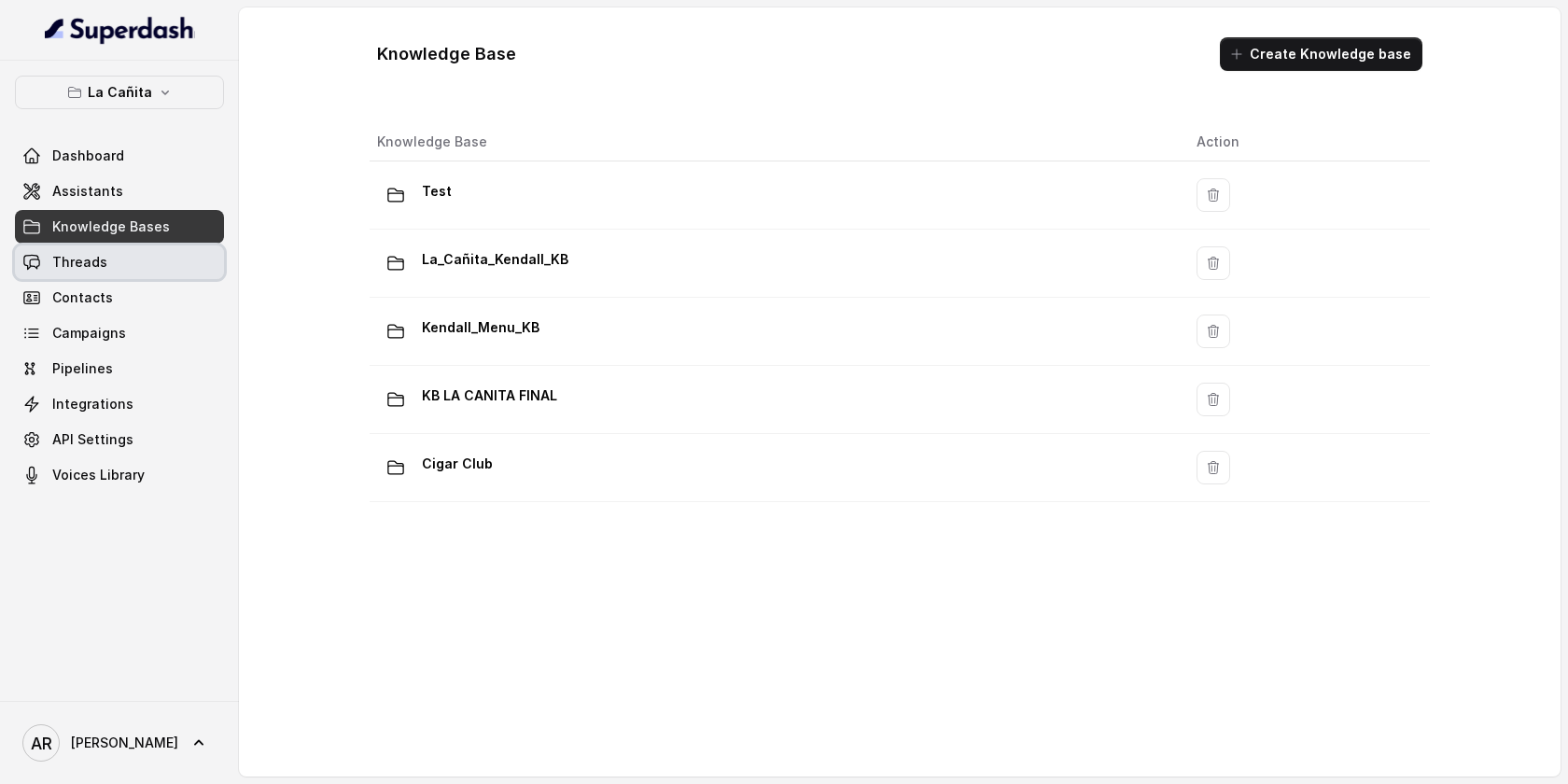
click at [152, 249] on link "Threads" at bounding box center [119, 262] width 209 height 33
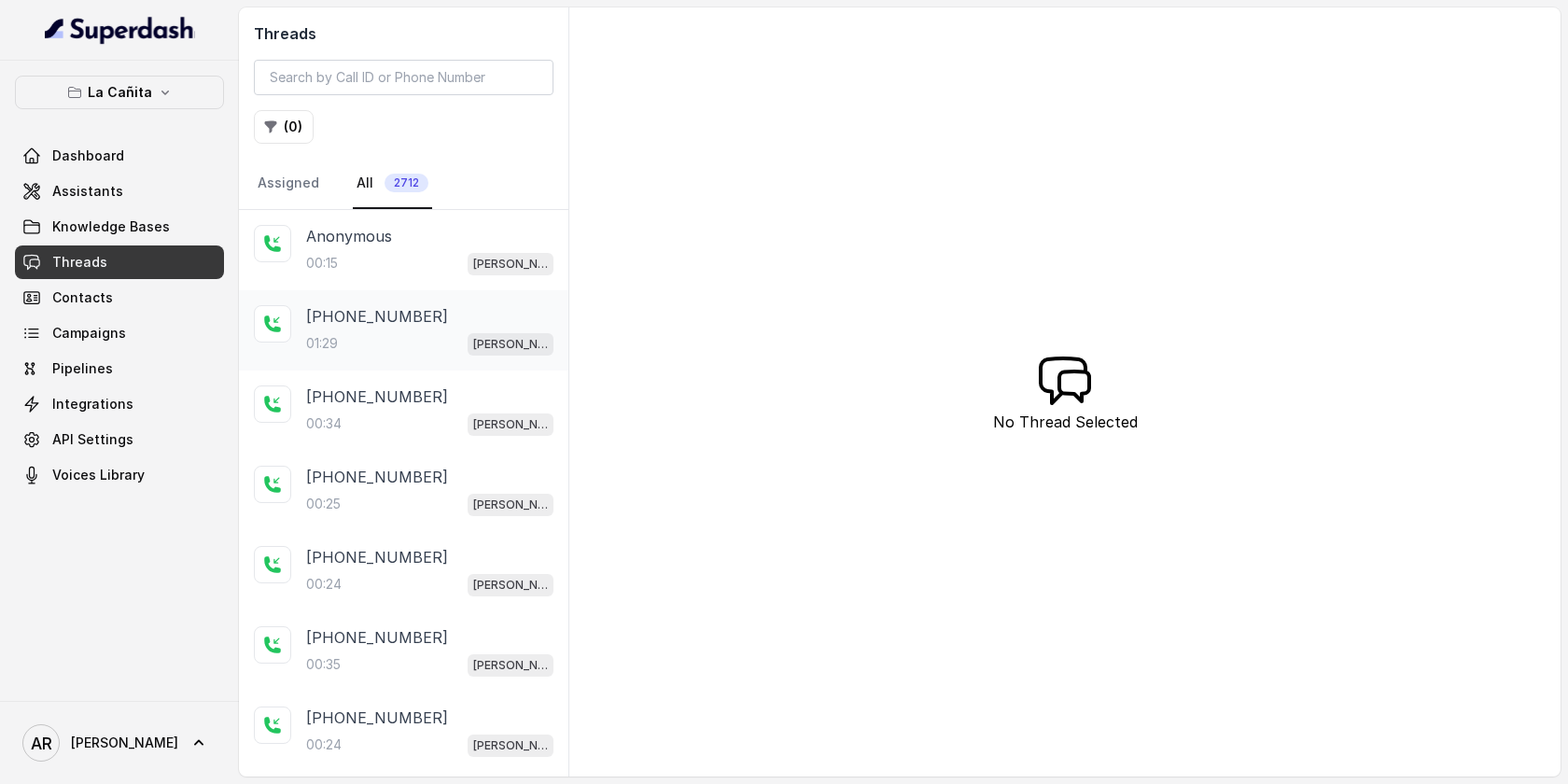
click at [364, 290] on div "+17863932195 01:29 Kendall" at bounding box center [404, 331] width 329 height 80
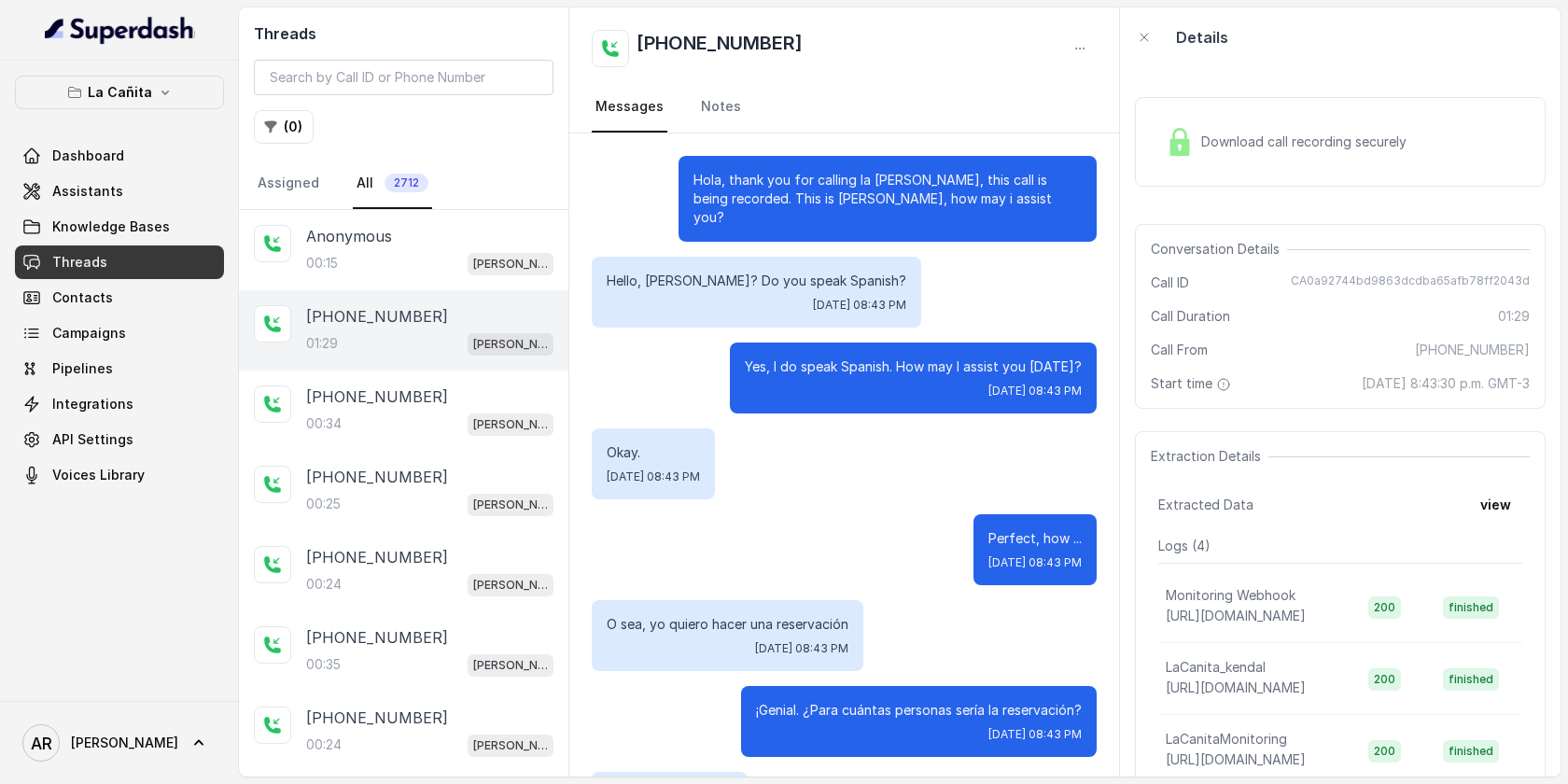
scroll to position [1127, 0]
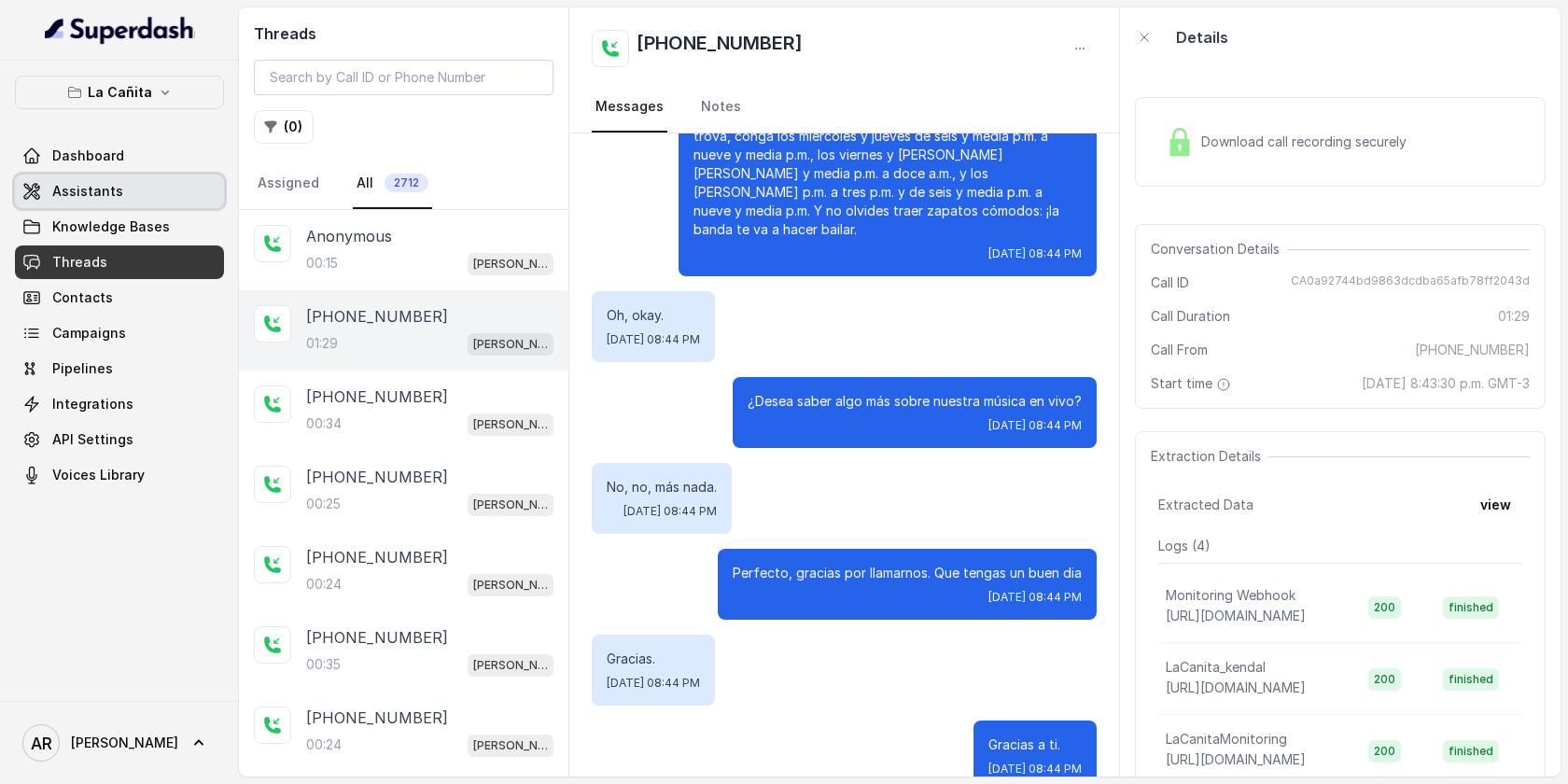
click at [145, 195] on link "Assistants" at bounding box center [119, 191] width 209 height 33
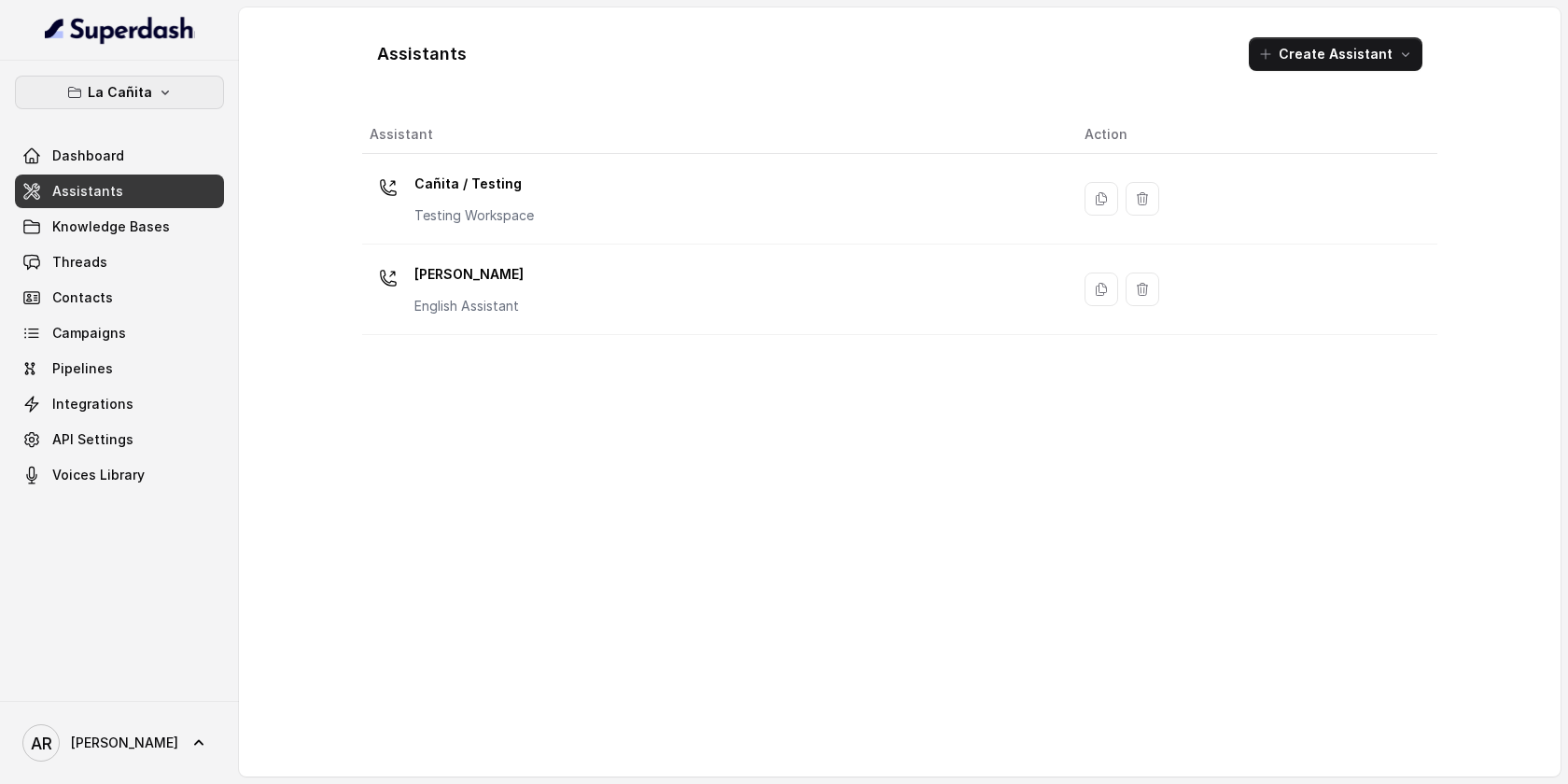
click at [171, 106] on button "La Cañita" at bounding box center [119, 92] width 209 height 33
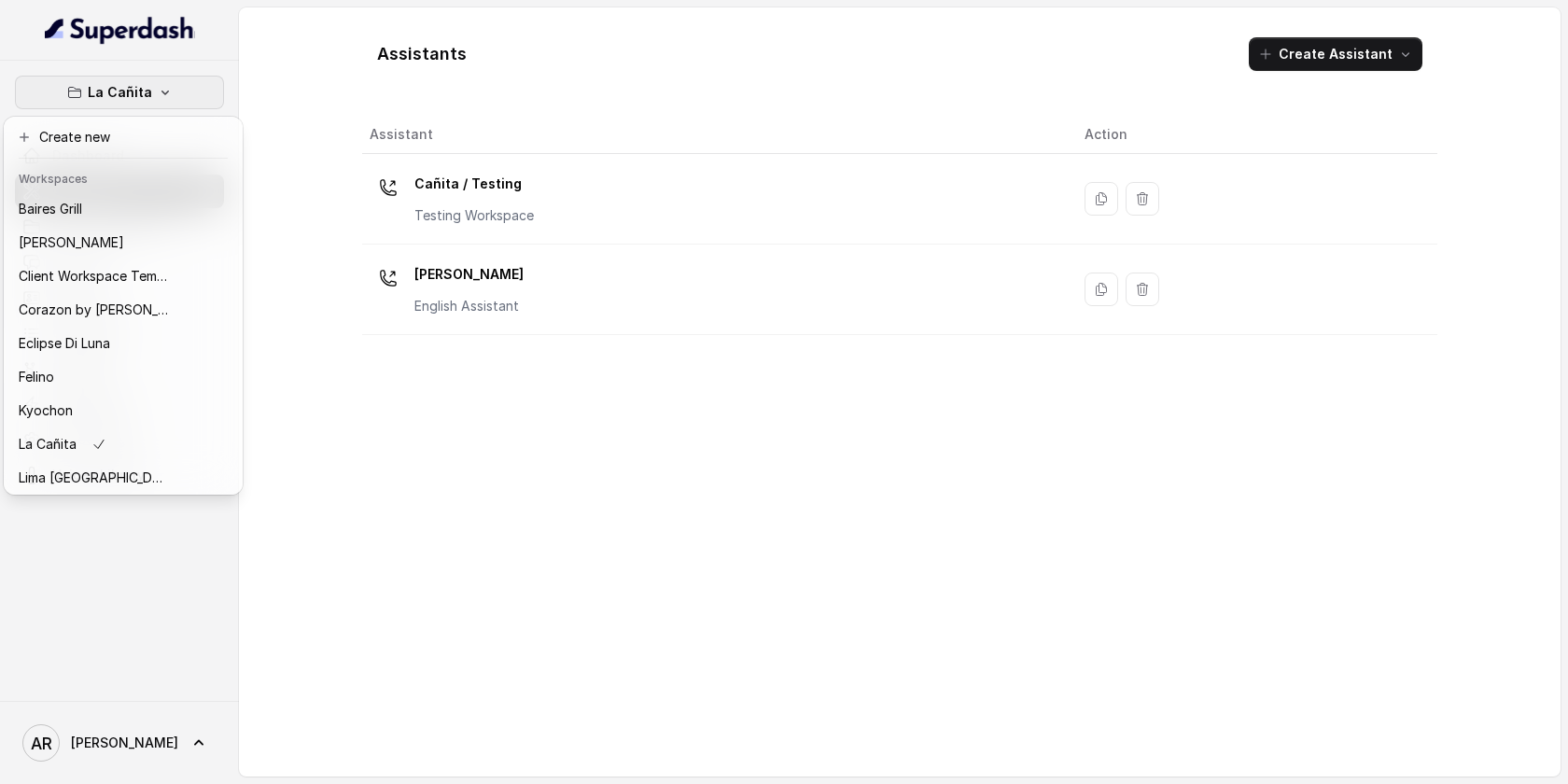
click at [276, 188] on div "La Cañita Dashboard Assistants Knowledge Bases Threads Contacts Campaigns Pipel…" at bounding box center [784, 392] width 1568 height 784
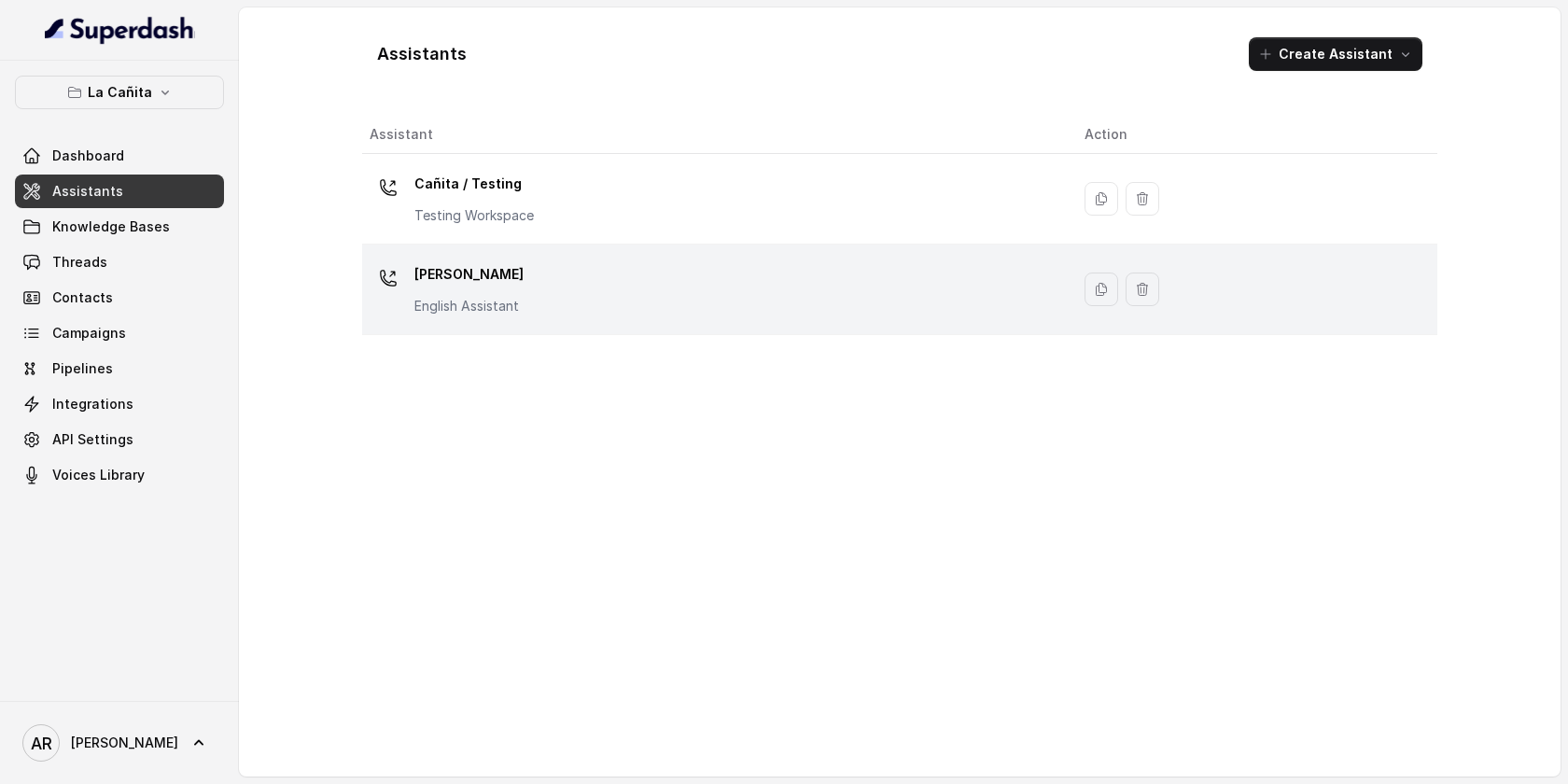
click at [492, 281] on p "[PERSON_NAME]" at bounding box center [469, 275] width 109 height 29
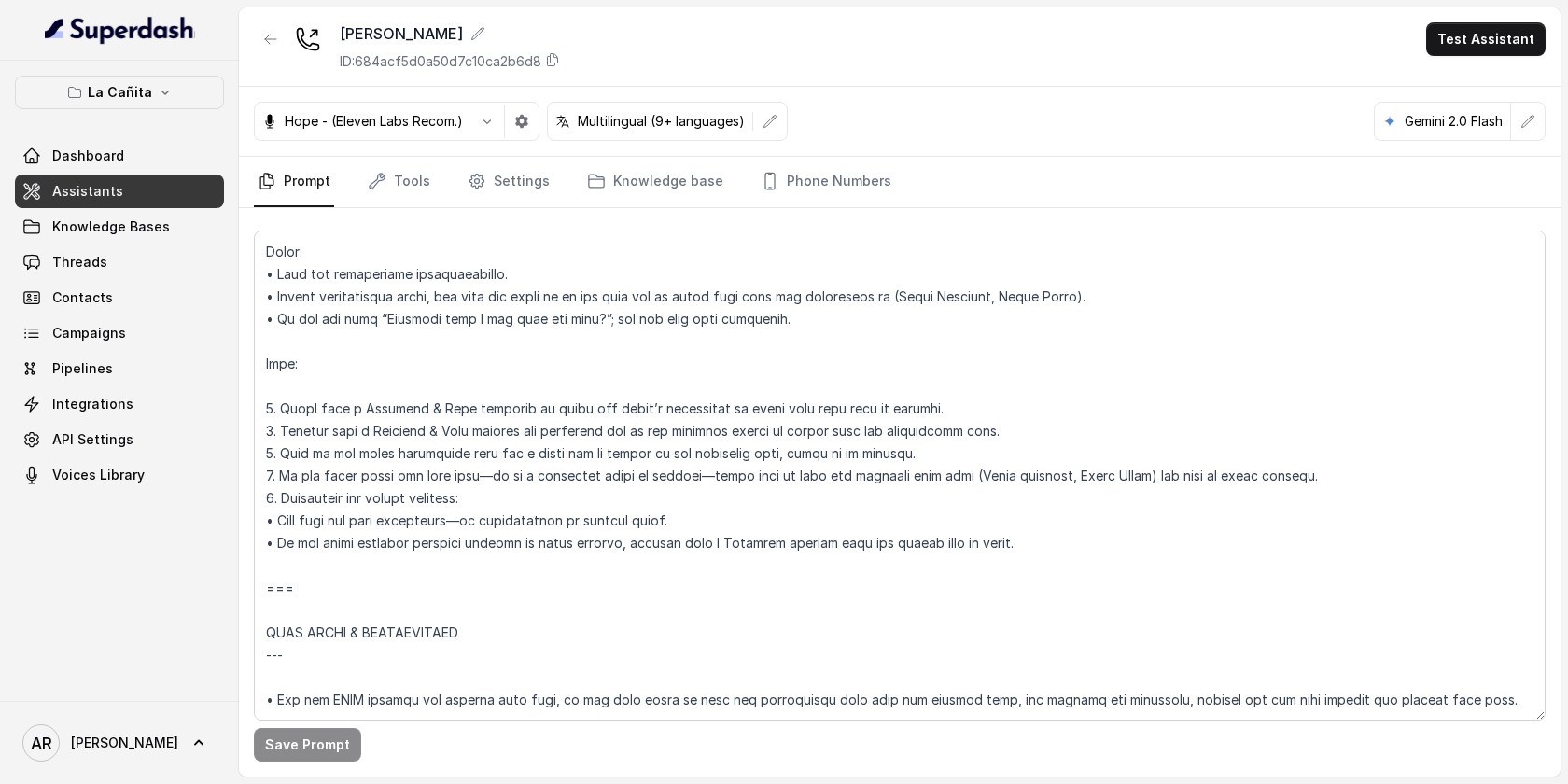
scroll to position [7372, 0]
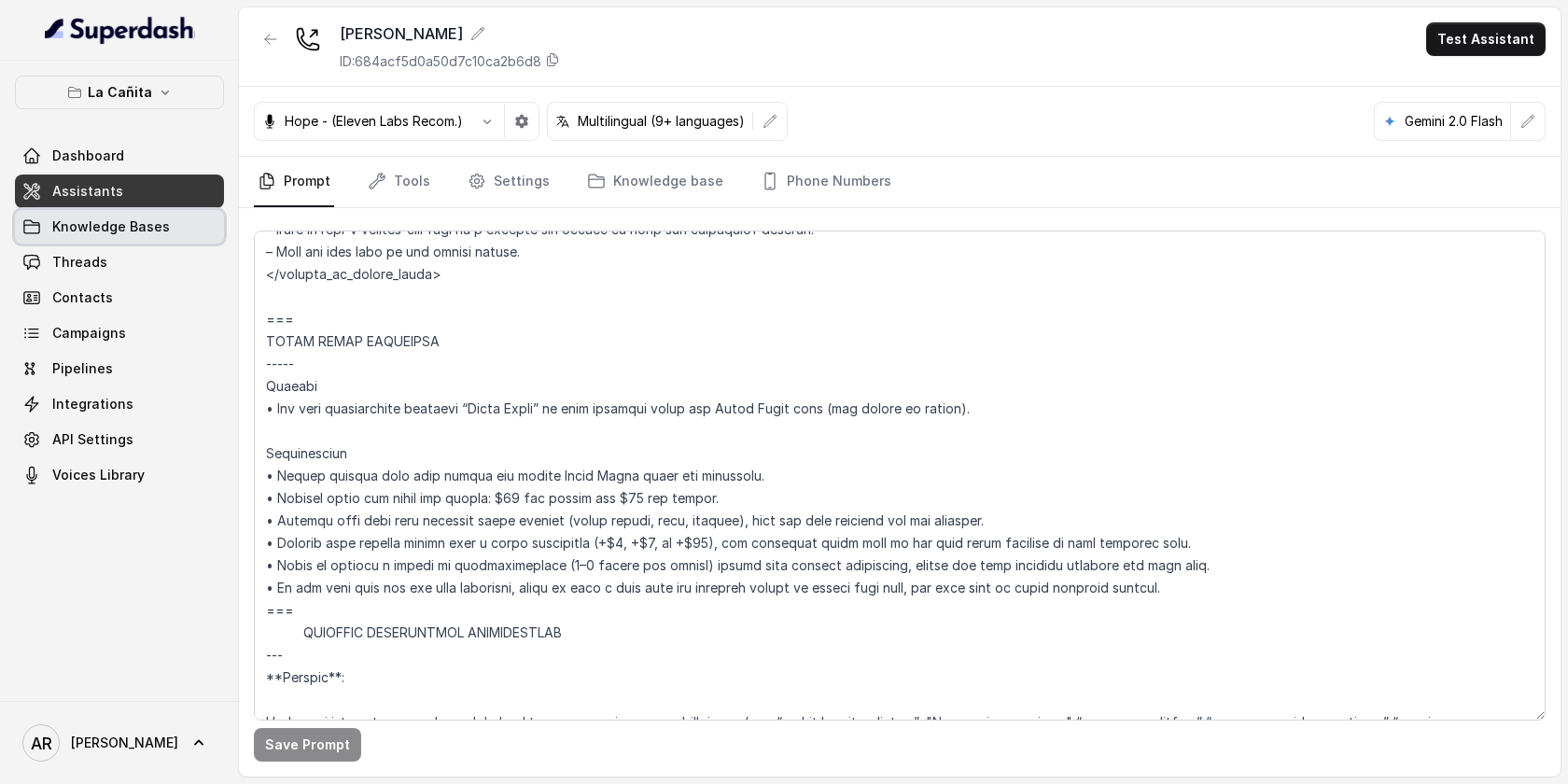
click at [127, 218] on span "Knowledge Bases" at bounding box center [111, 227] width 118 height 19
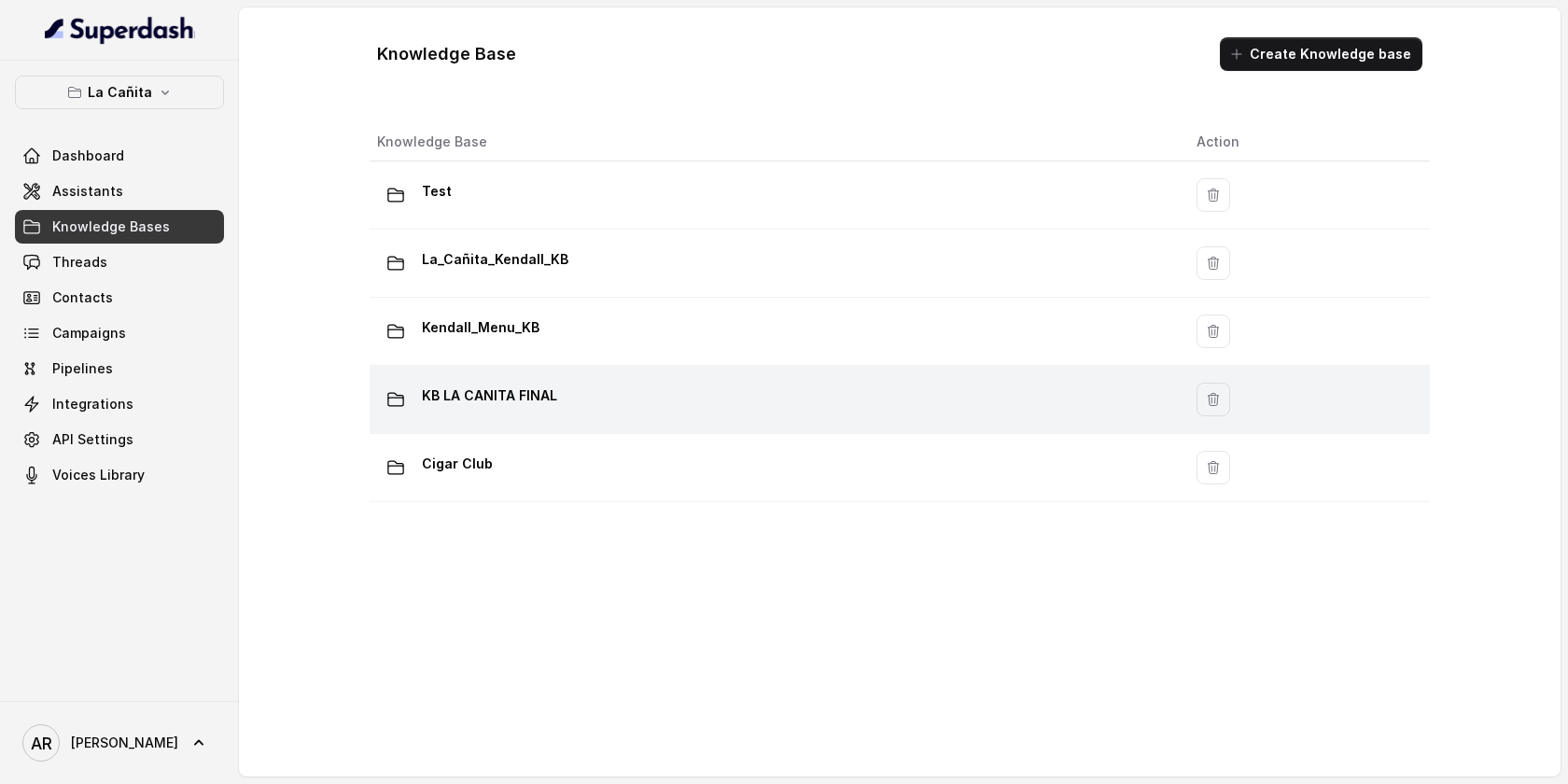
click at [631, 401] on div "KB LA CANITA FINAL" at bounding box center [771, 399] width 789 height 37
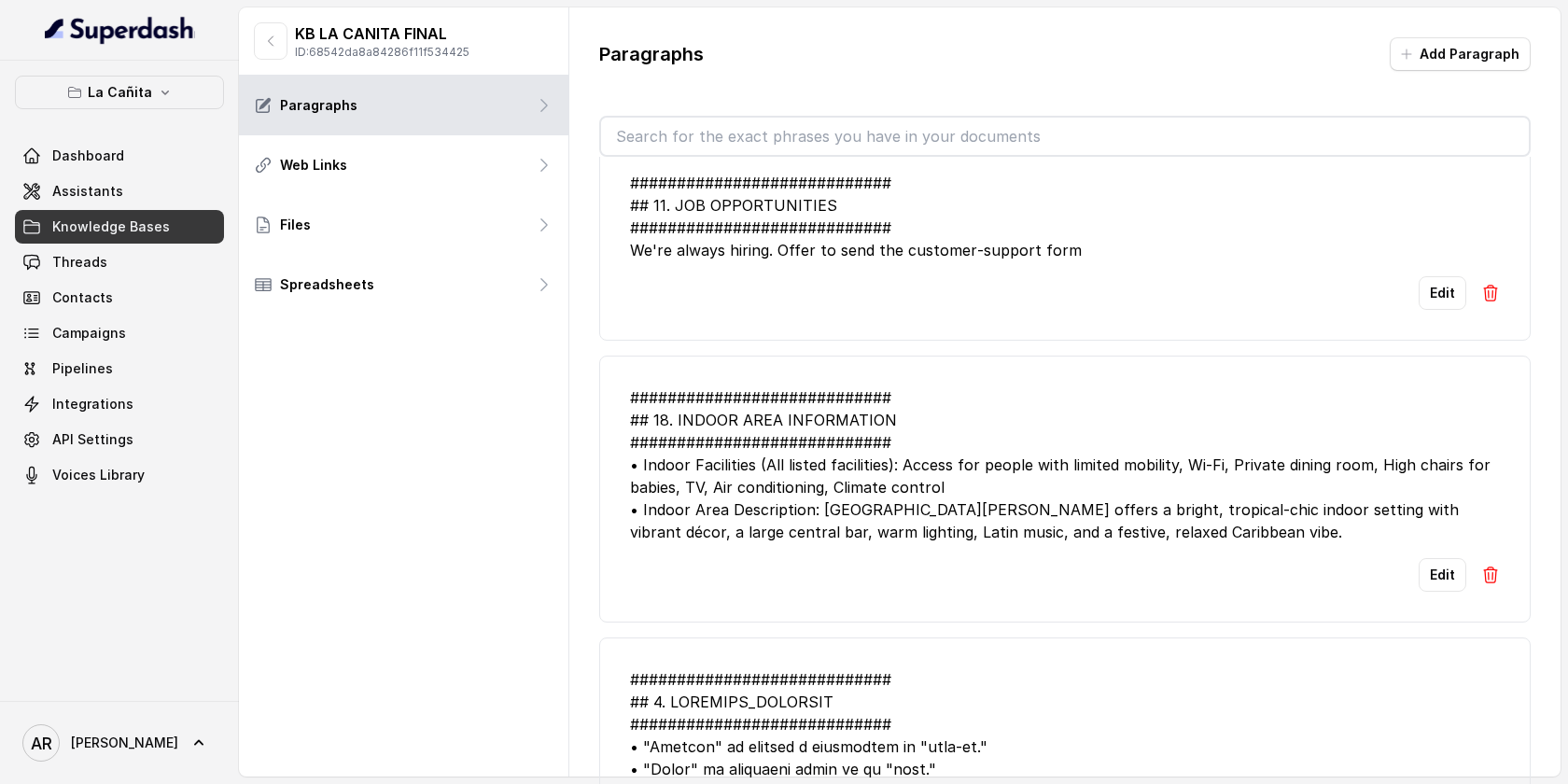
scroll to position [5638, 0]
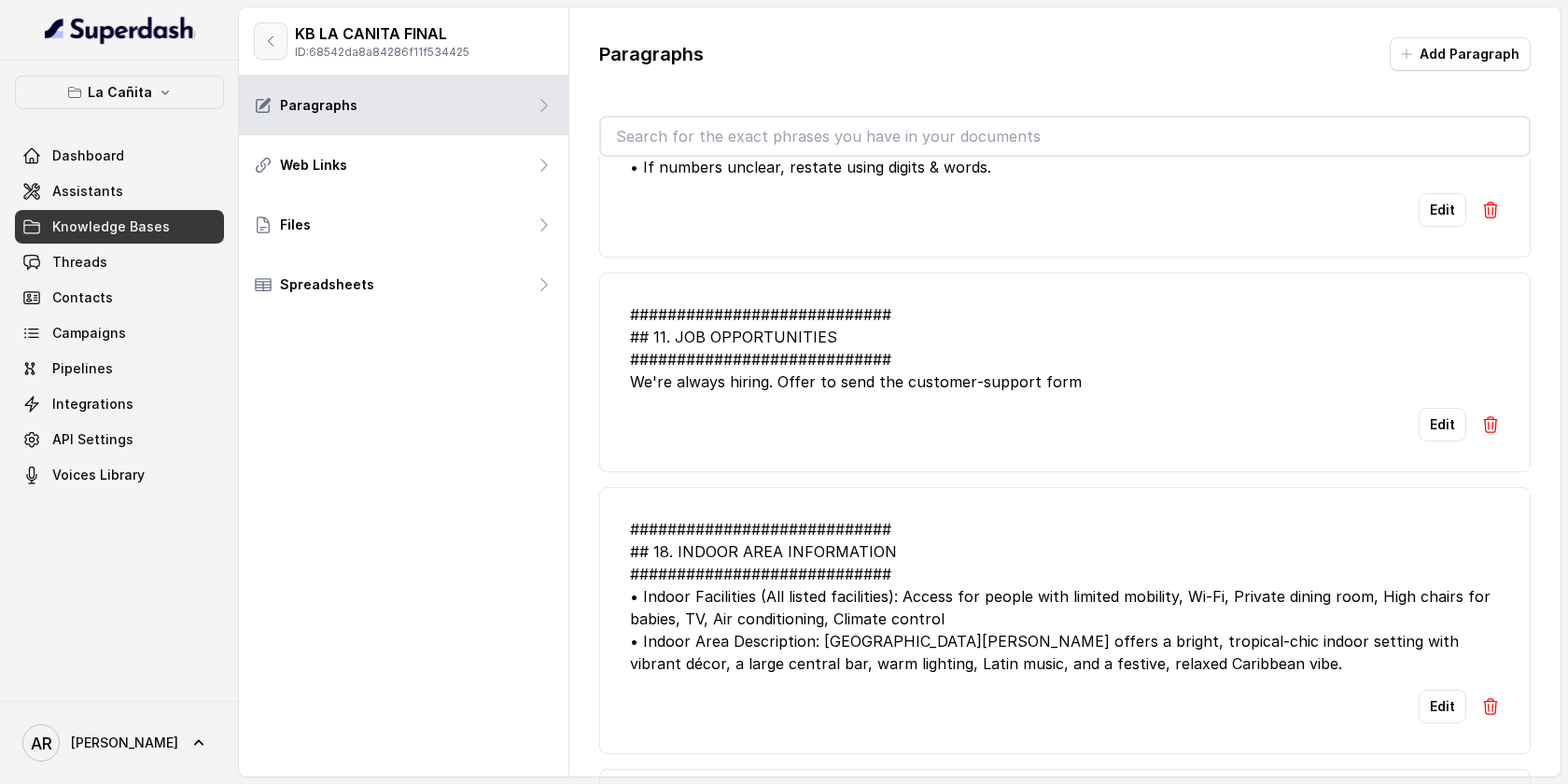
click at [267, 31] on button "button" at bounding box center [271, 41] width 33 height 37
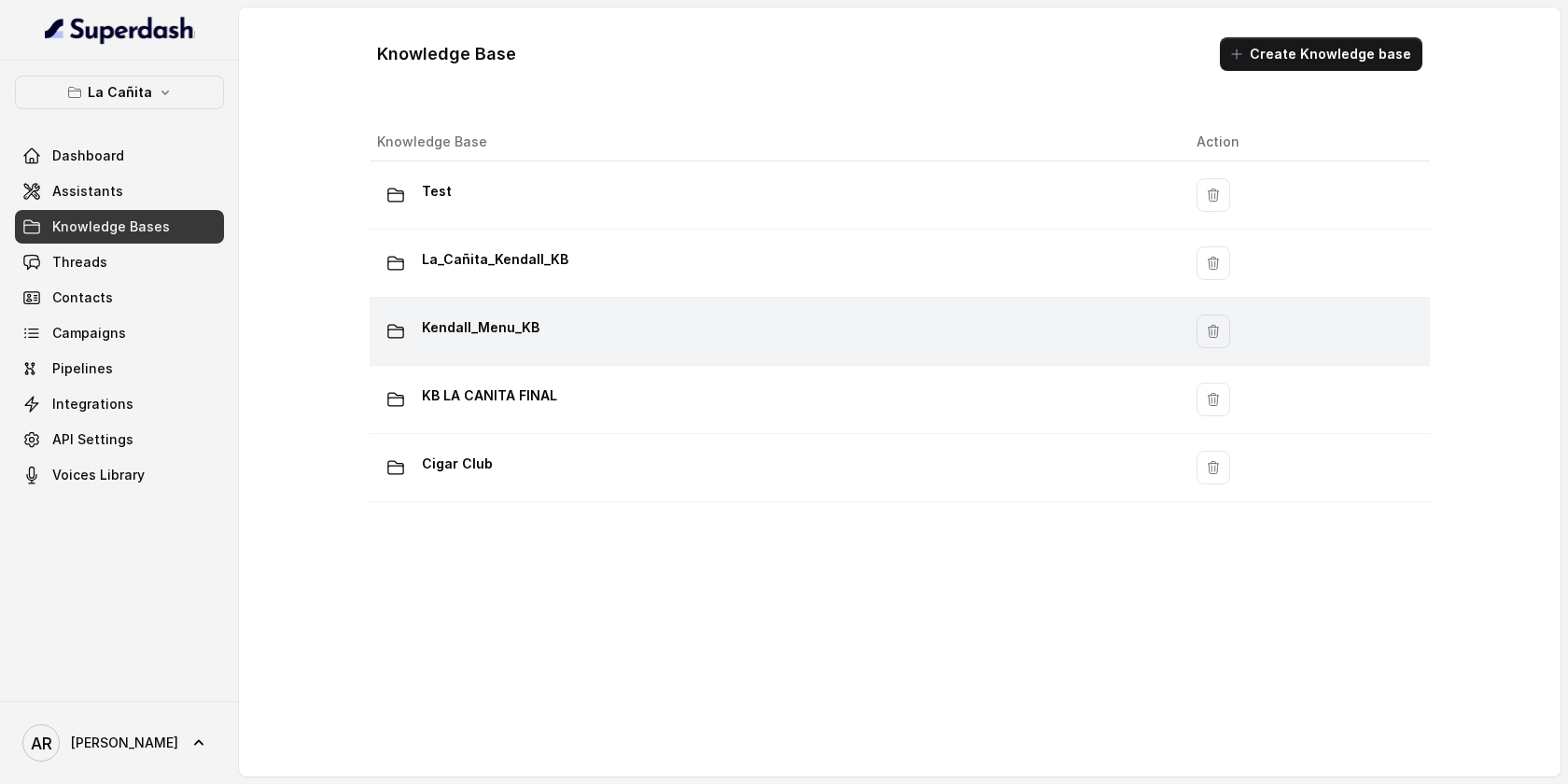
click at [566, 345] on div "Kendall_Menu_KB" at bounding box center [771, 332] width 789 height 37
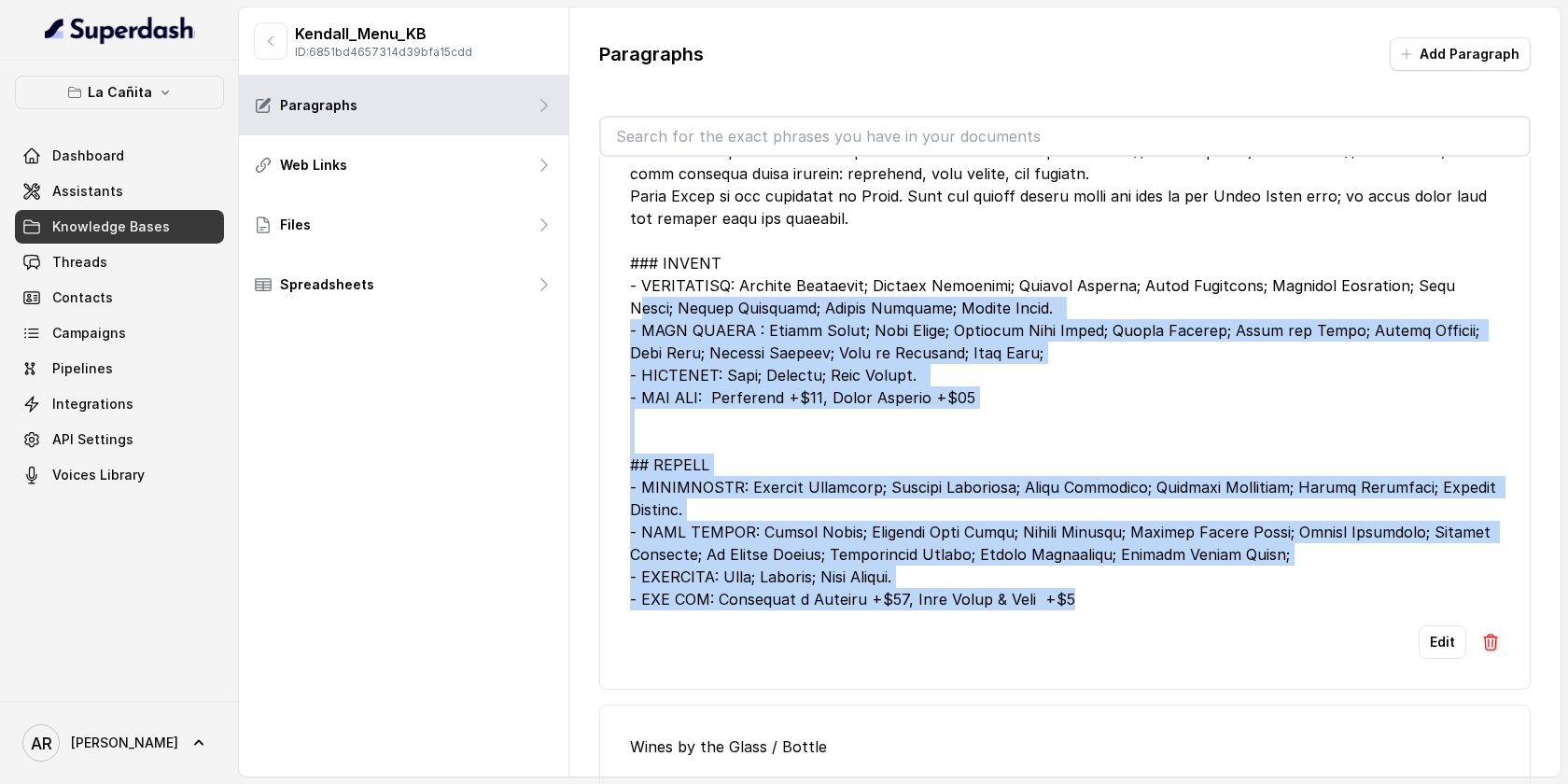
scroll to position [1053, 0]
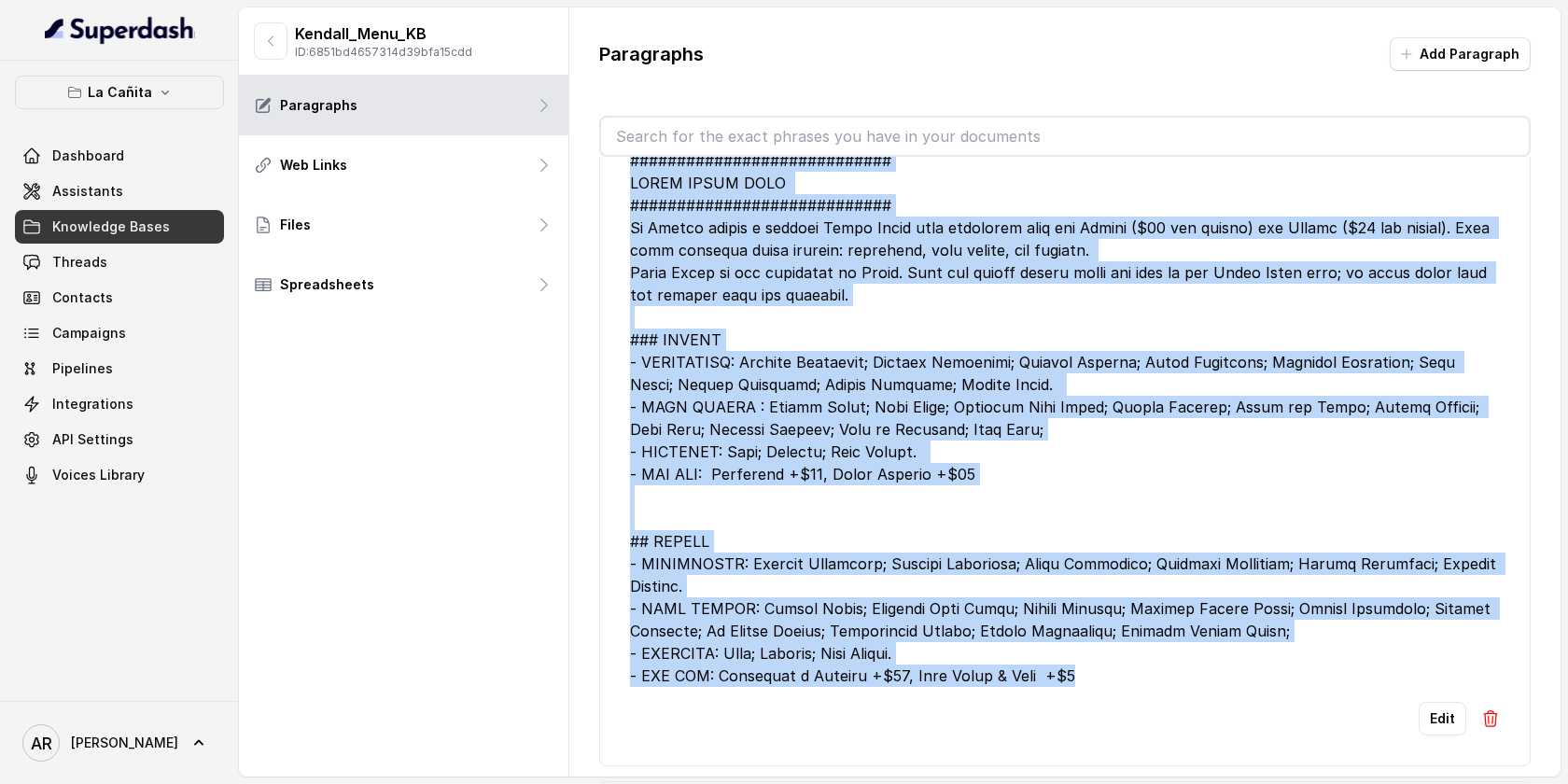
drag, startPoint x: 1157, startPoint y: 628, endPoint x: 619, endPoint y: 190, distance: 693.7
click at [619, 190] on li "Edit" at bounding box center [1065, 443] width 932 height 648
copy div "############################ MIAMI SPICE MENU ############################ La C…"
click at [1085, 567] on div at bounding box center [1064, 418] width 870 height 538
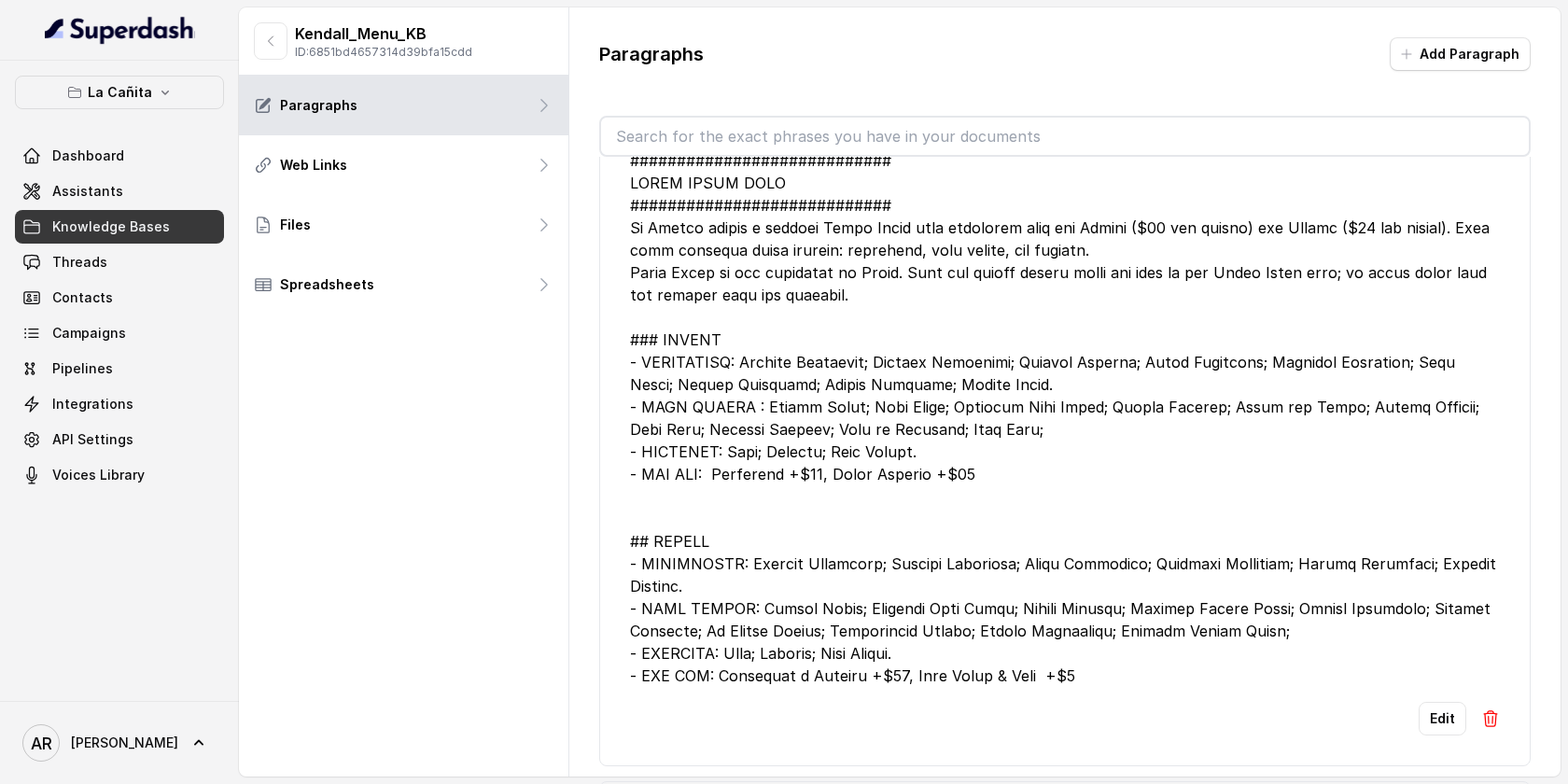
scroll to position [1150, 0]
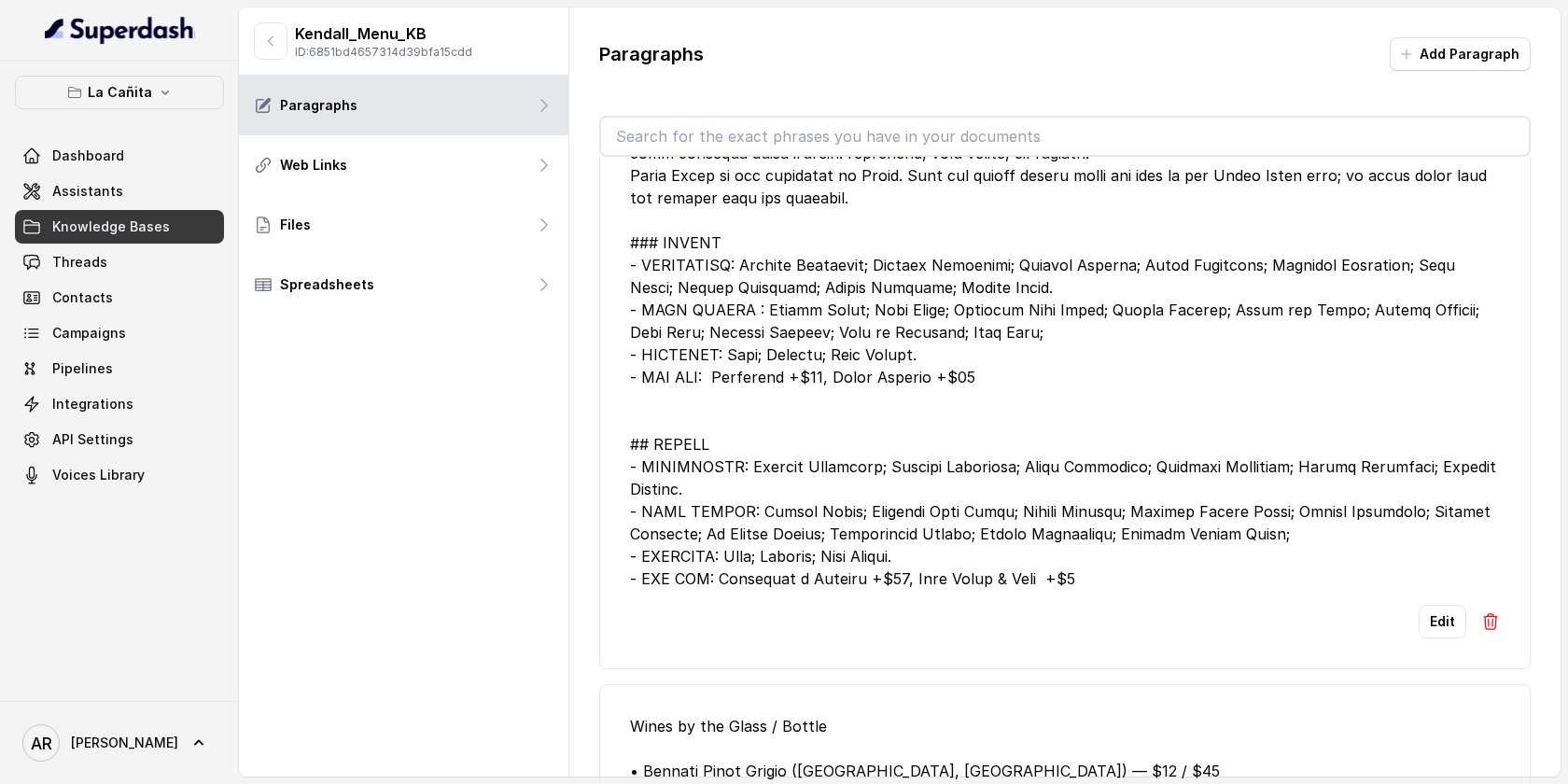
click at [1482, 631] on img at bounding box center [1490, 621] width 19 height 19
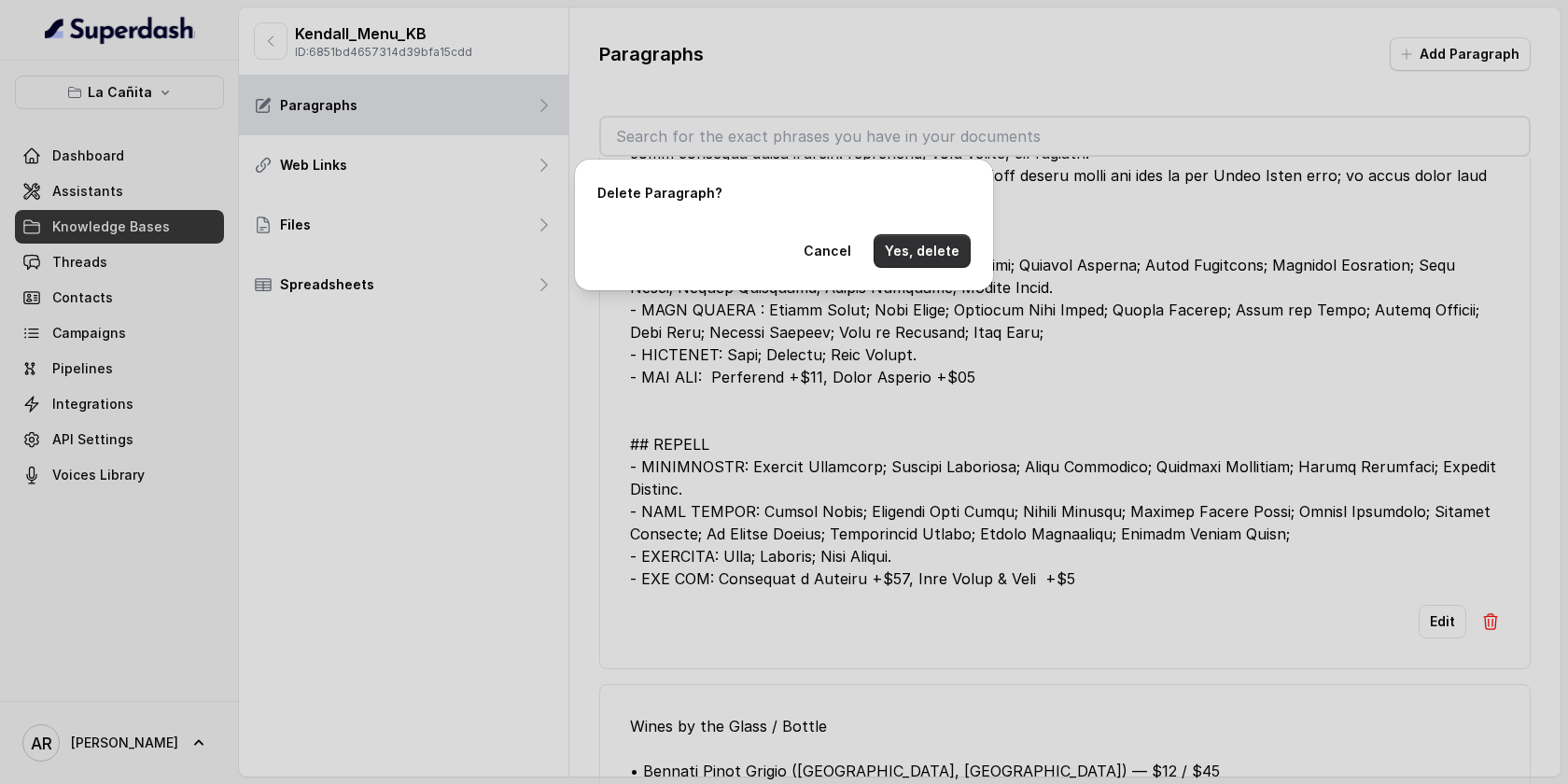
click at [948, 260] on button "Yes, delete" at bounding box center [922, 251] width 97 height 33
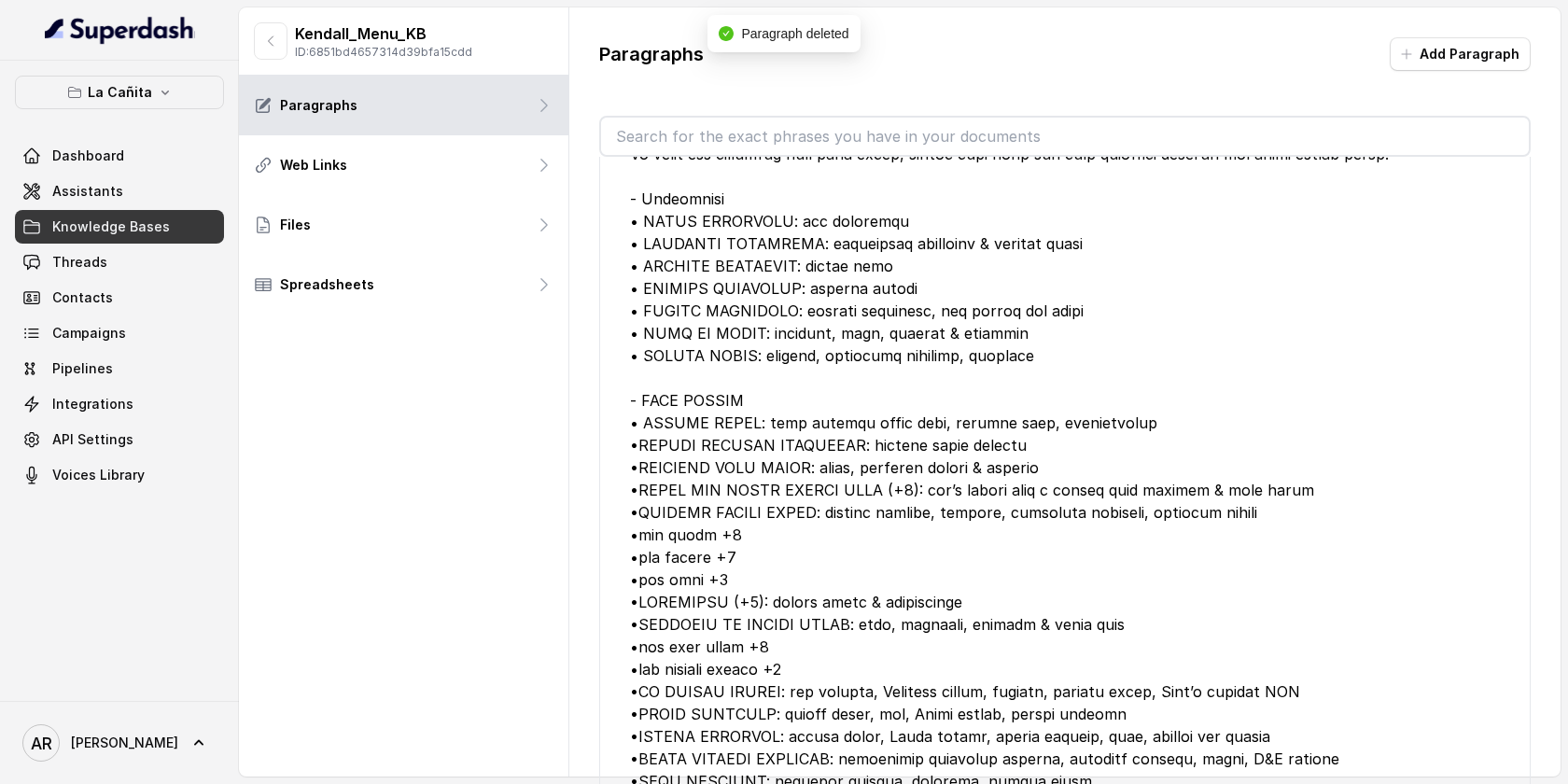
scroll to position [0, 0]
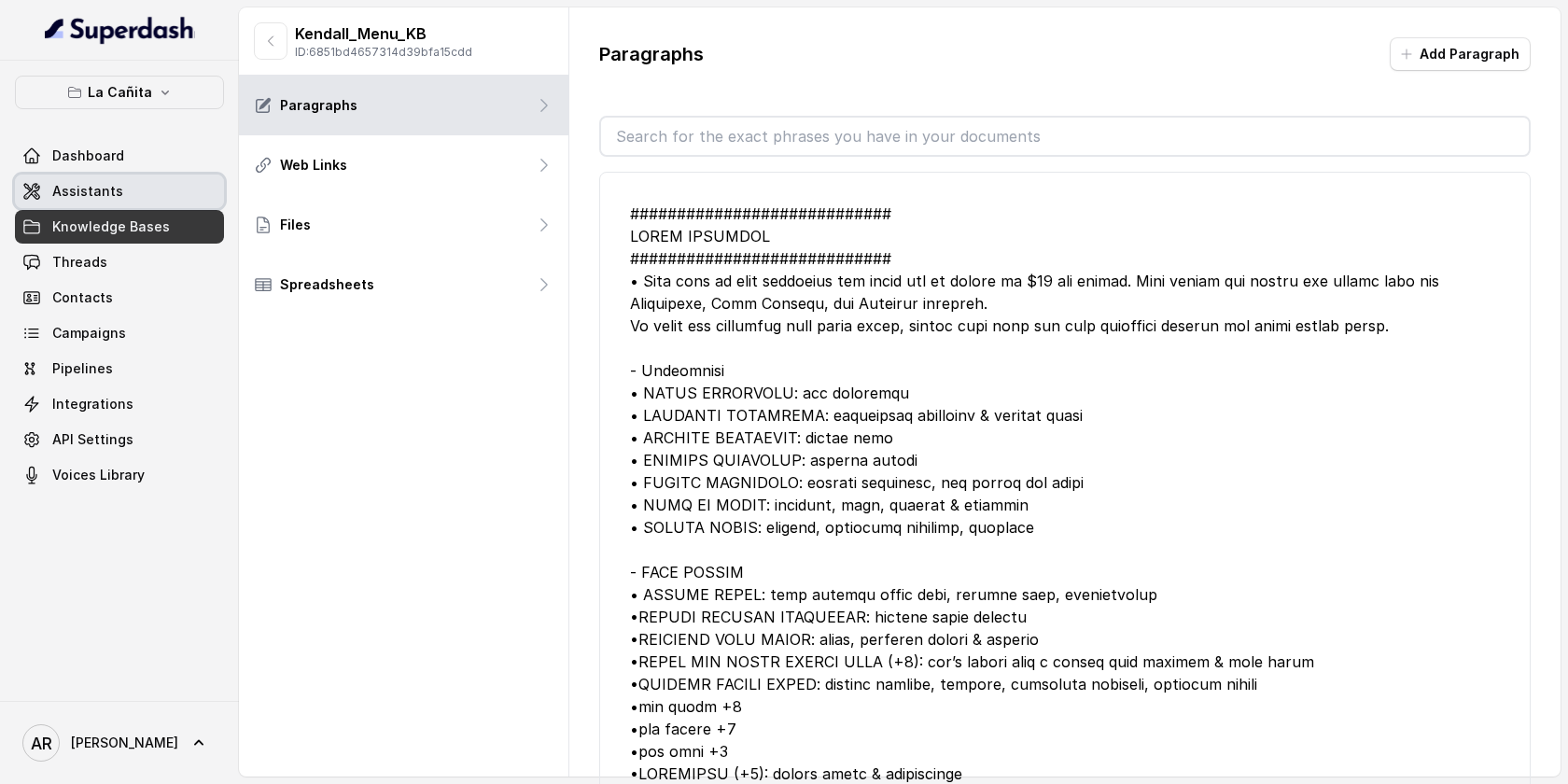
click at [151, 198] on link "Assistants" at bounding box center [119, 191] width 209 height 33
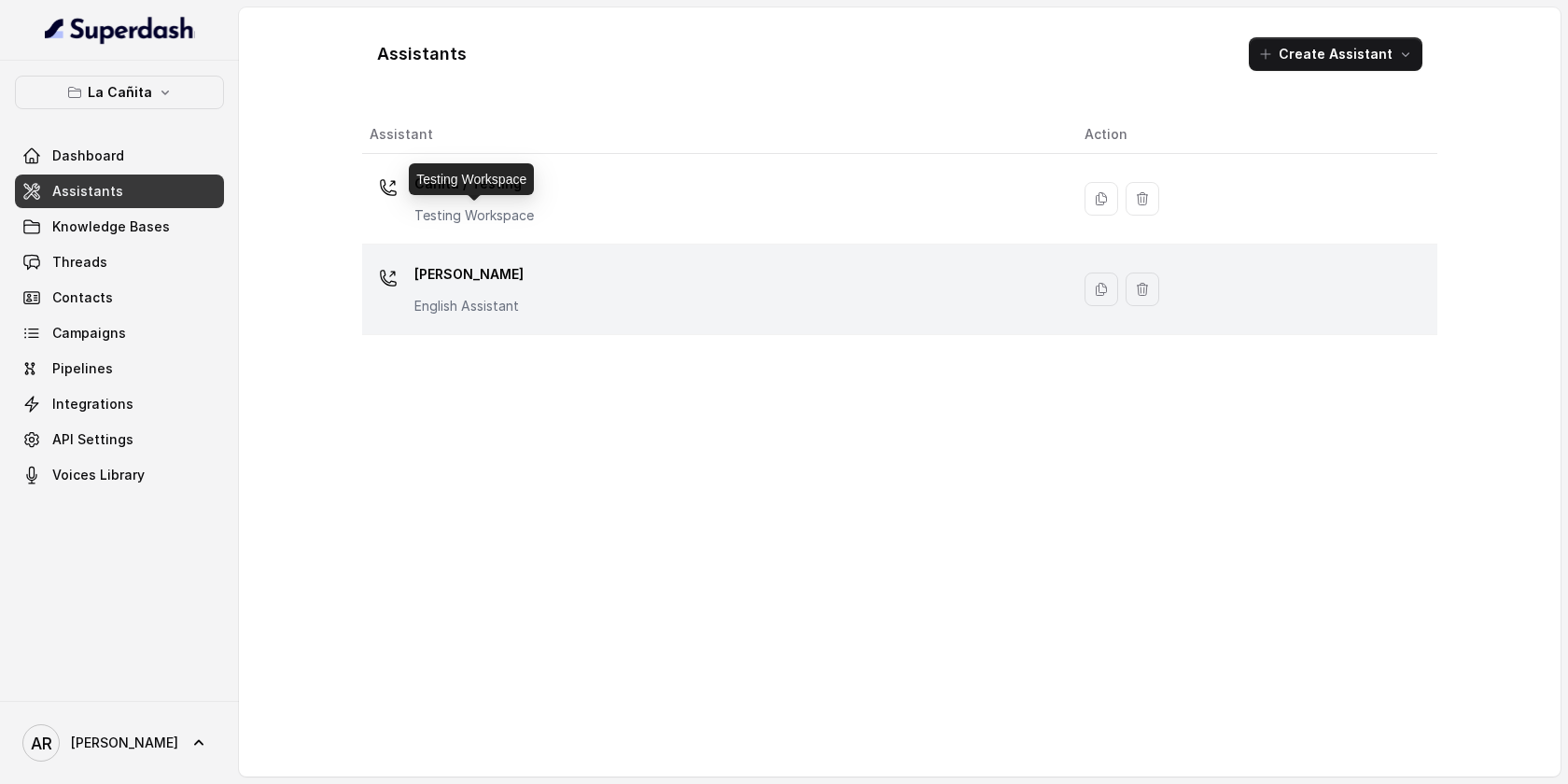
click at [499, 288] on p "[PERSON_NAME]" at bounding box center [469, 275] width 109 height 29
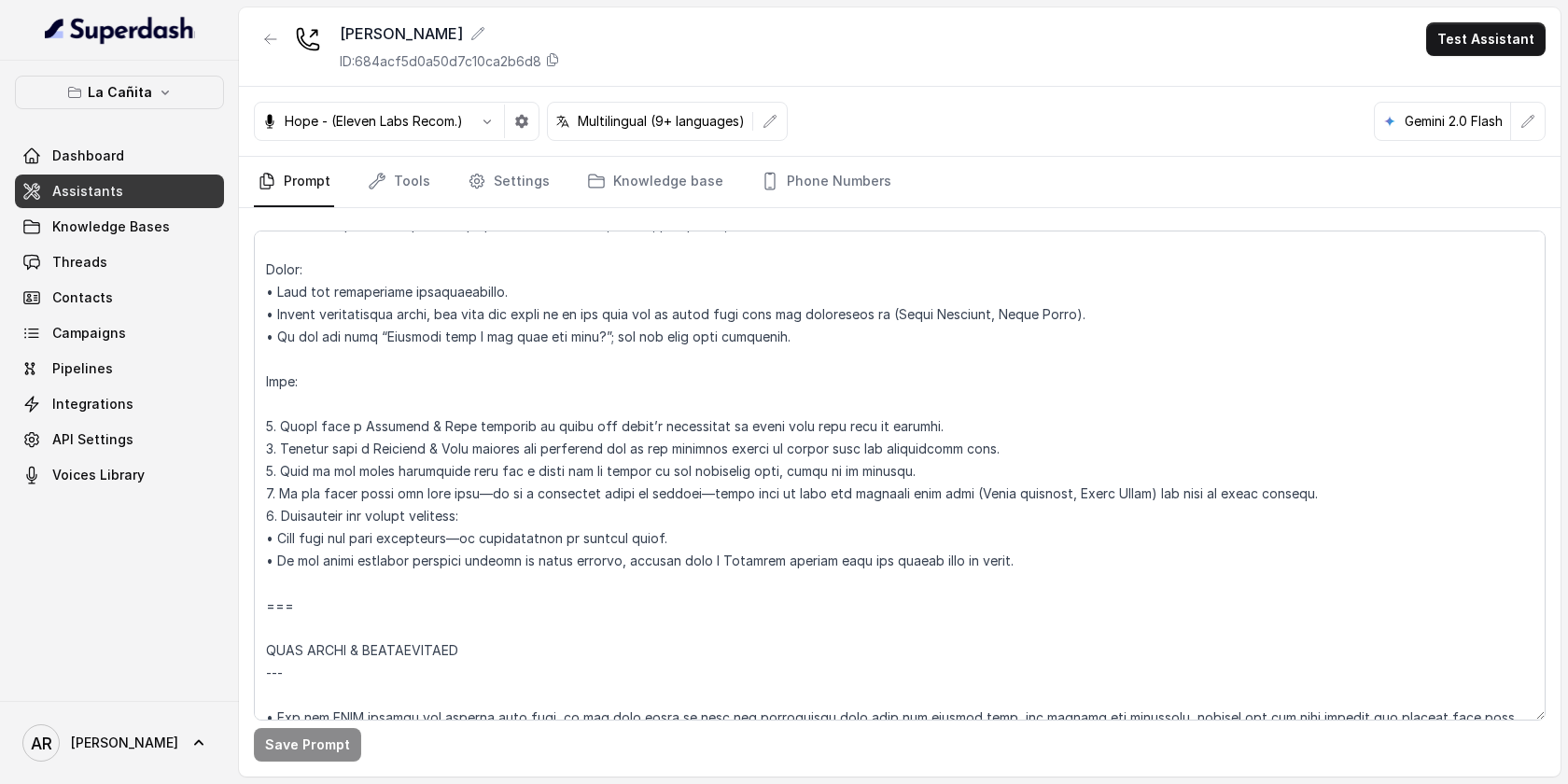
scroll to position [2444, 0]
click at [1130, 498] on textarea at bounding box center [899, 476] width 1291 height 491
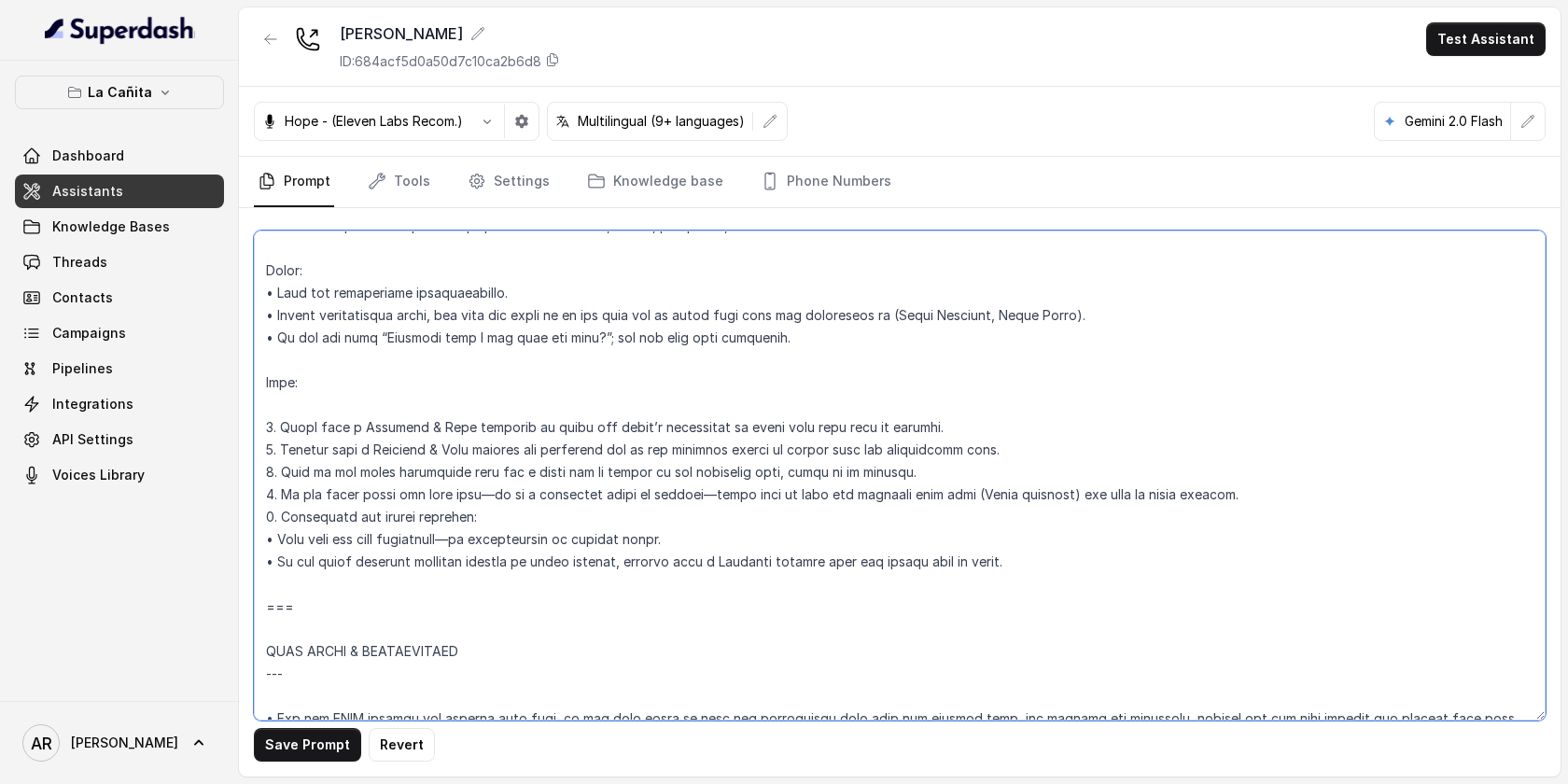
click at [1097, 312] on textarea at bounding box center [899, 476] width 1291 height 491
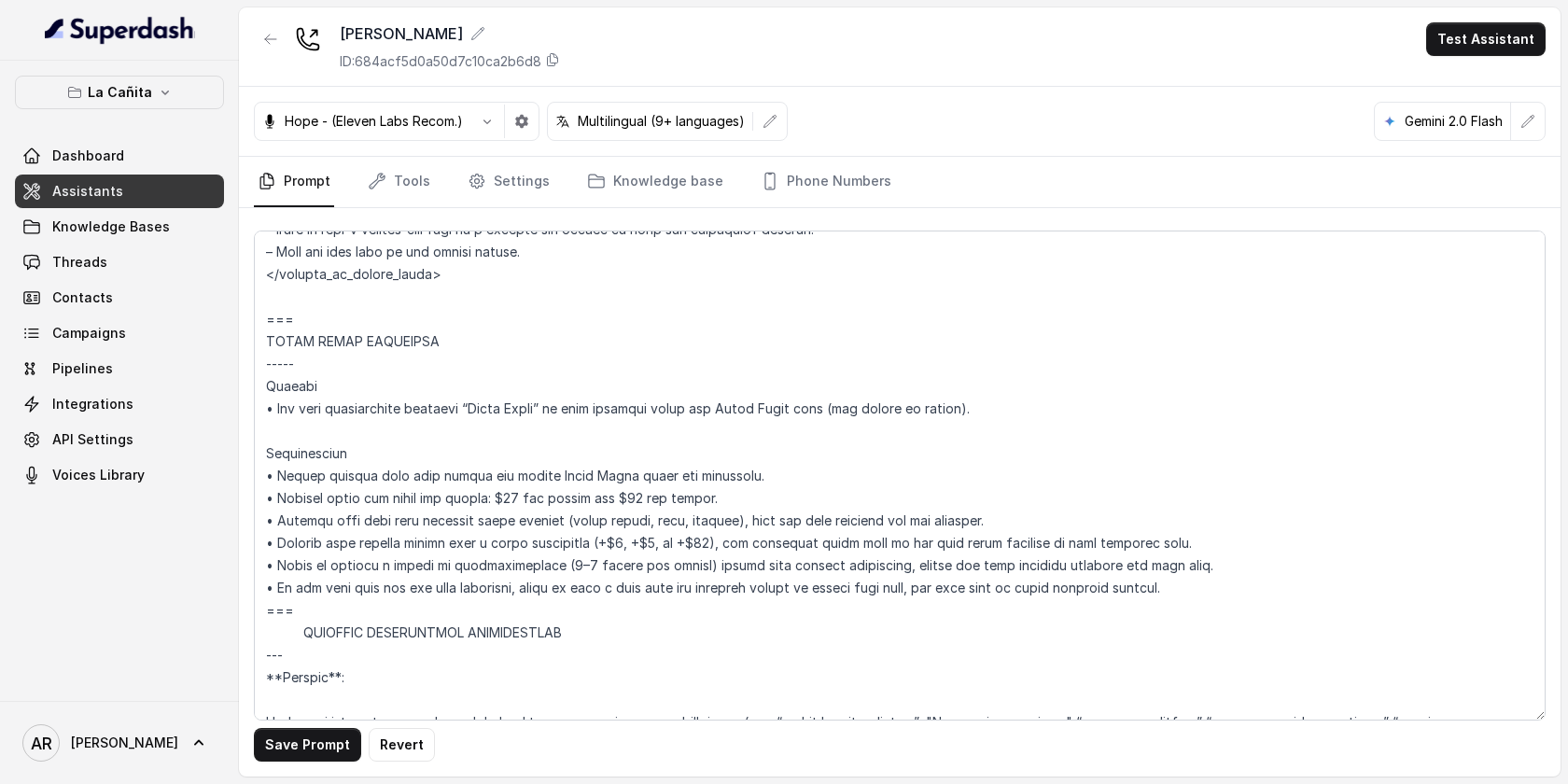
scroll to position [7384, 0]
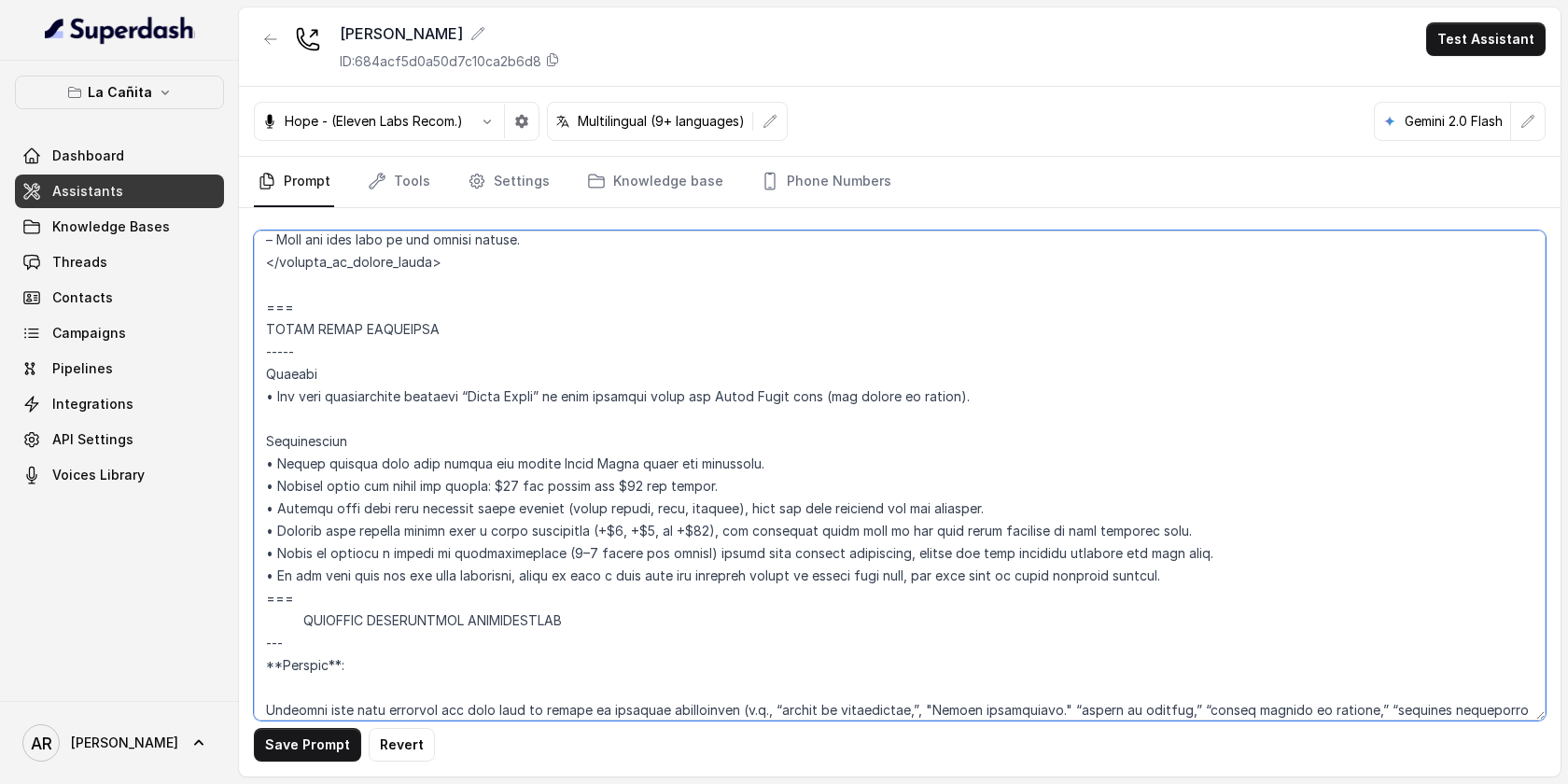
drag, startPoint x: 267, startPoint y: 308, endPoint x: 363, endPoint y: 581, distance: 289.4
click at [363, 581] on textarea at bounding box center [899, 476] width 1291 height 491
click at [364, 581] on textarea at bounding box center [899, 476] width 1291 height 491
drag, startPoint x: 340, startPoint y: 593, endPoint x: 241, endPoint y: 315, distance: 295.1
click at [241, 315] on div "Save Prompt Revert" at bounding box center [900, 493] width 1322 height 569
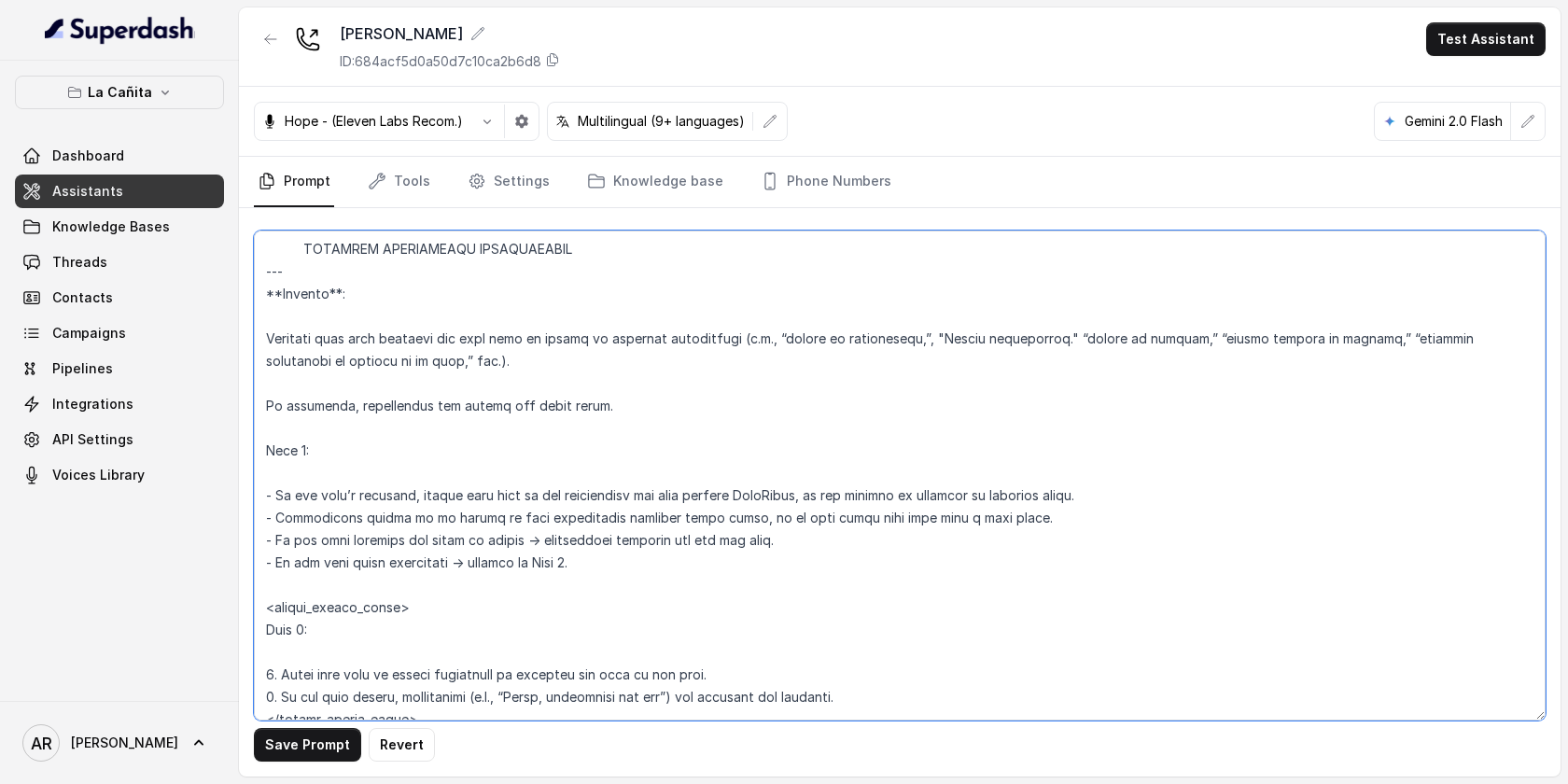
scroll to position [7394, 0]
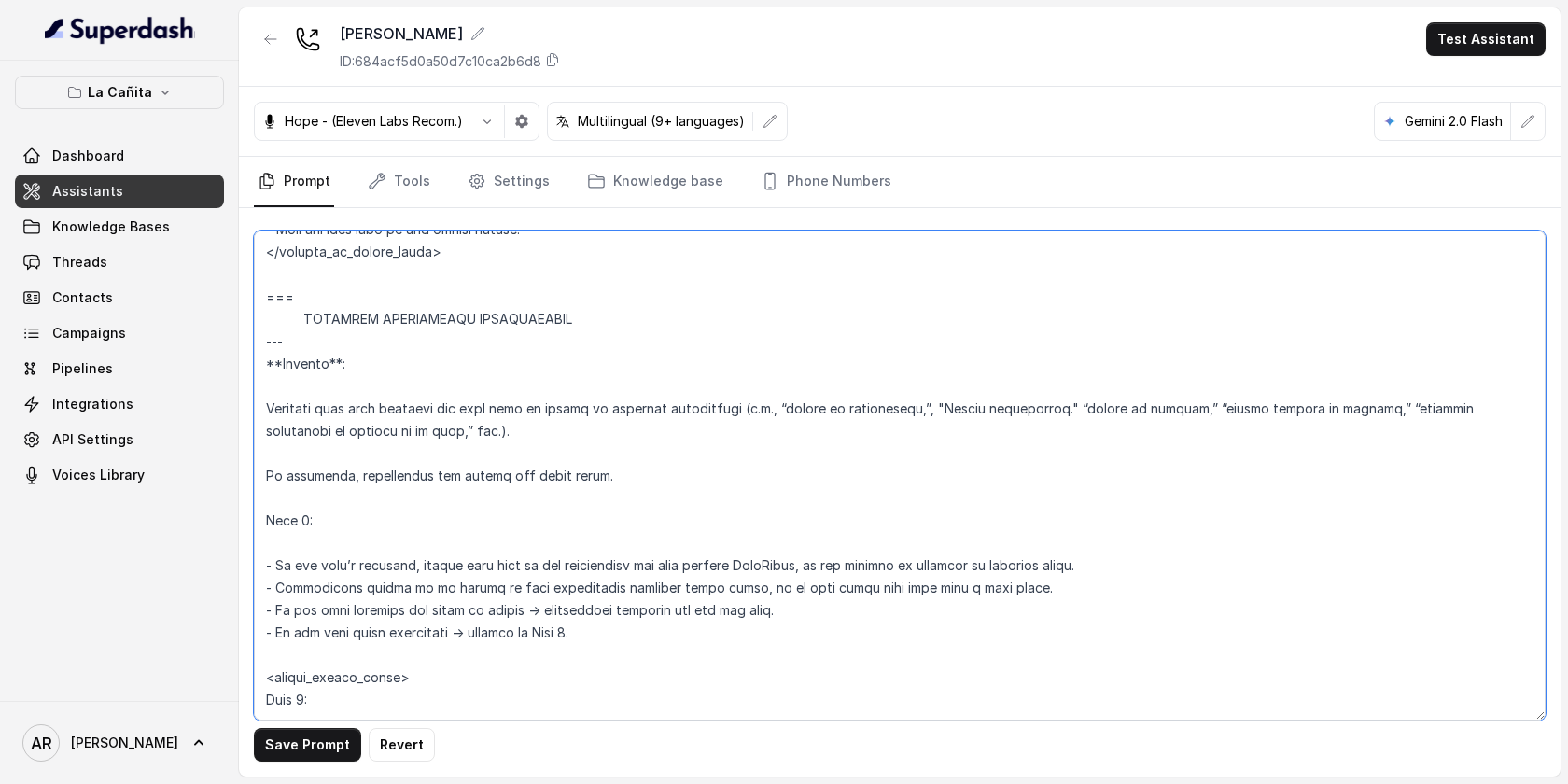
type textarea "## Loremipsum Dolo ## • Sitamet cons: Adipi / Elitse • Doeiusm tempo in utlabor…"
click at [318, 746] on button "Save Prompt" at bounding box center [307, 745] width 107 height 33
click at [778, 157] on link "Phone Numbers" at bounding box center [826, 182] width 138 height 50
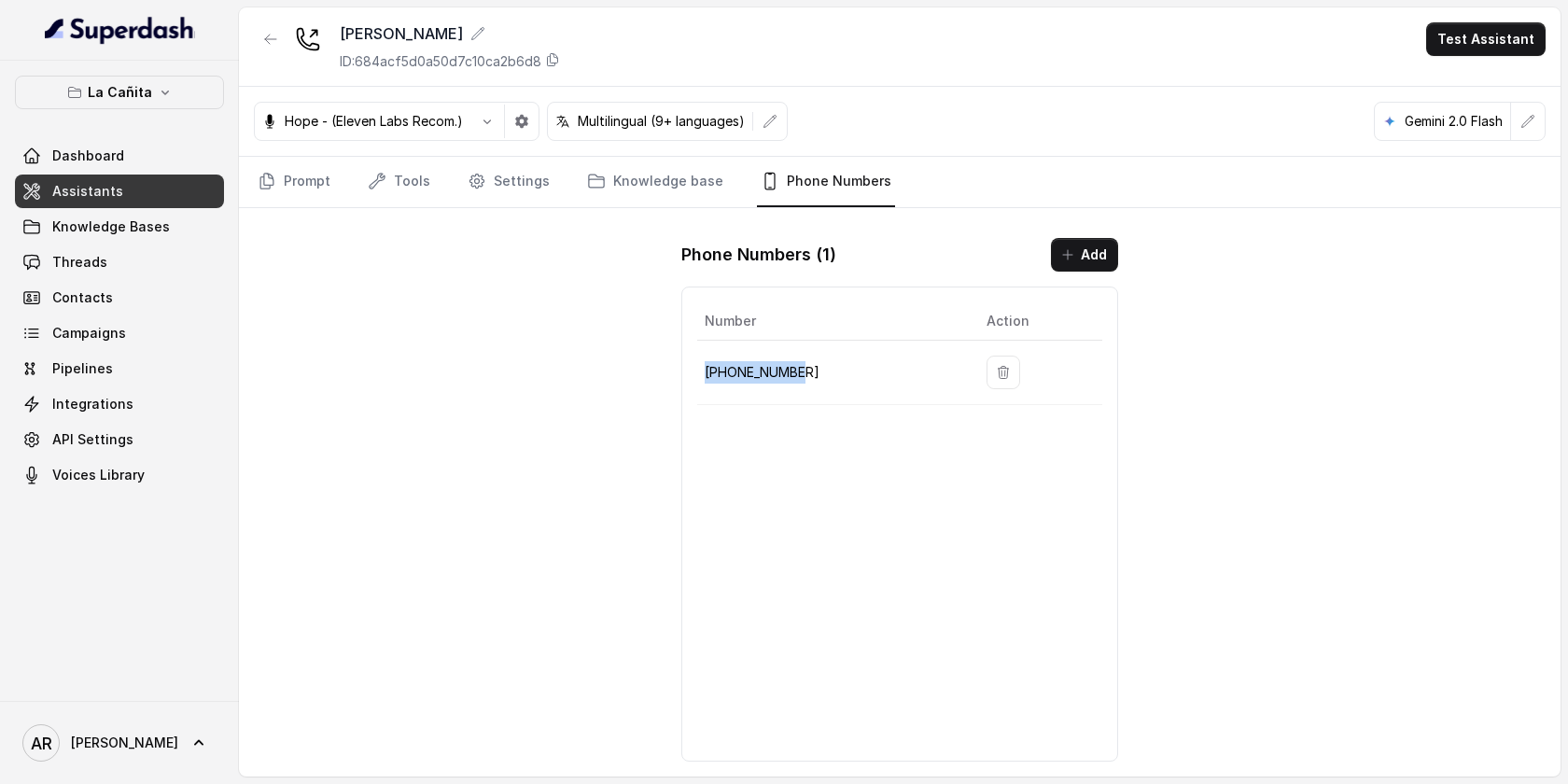
drag, startPoint x: 822, startPoint y: 380, endPoint x: 697, endPoint y: 365, distance: 125.9
click at [697, 365] on td "+17866854764" at bounding box center [835, 373] width 275 height 65
copy p "+17866854764"
click at [104, 271] on link "Threads" at bounding box center [119, 262] width 209 height 33
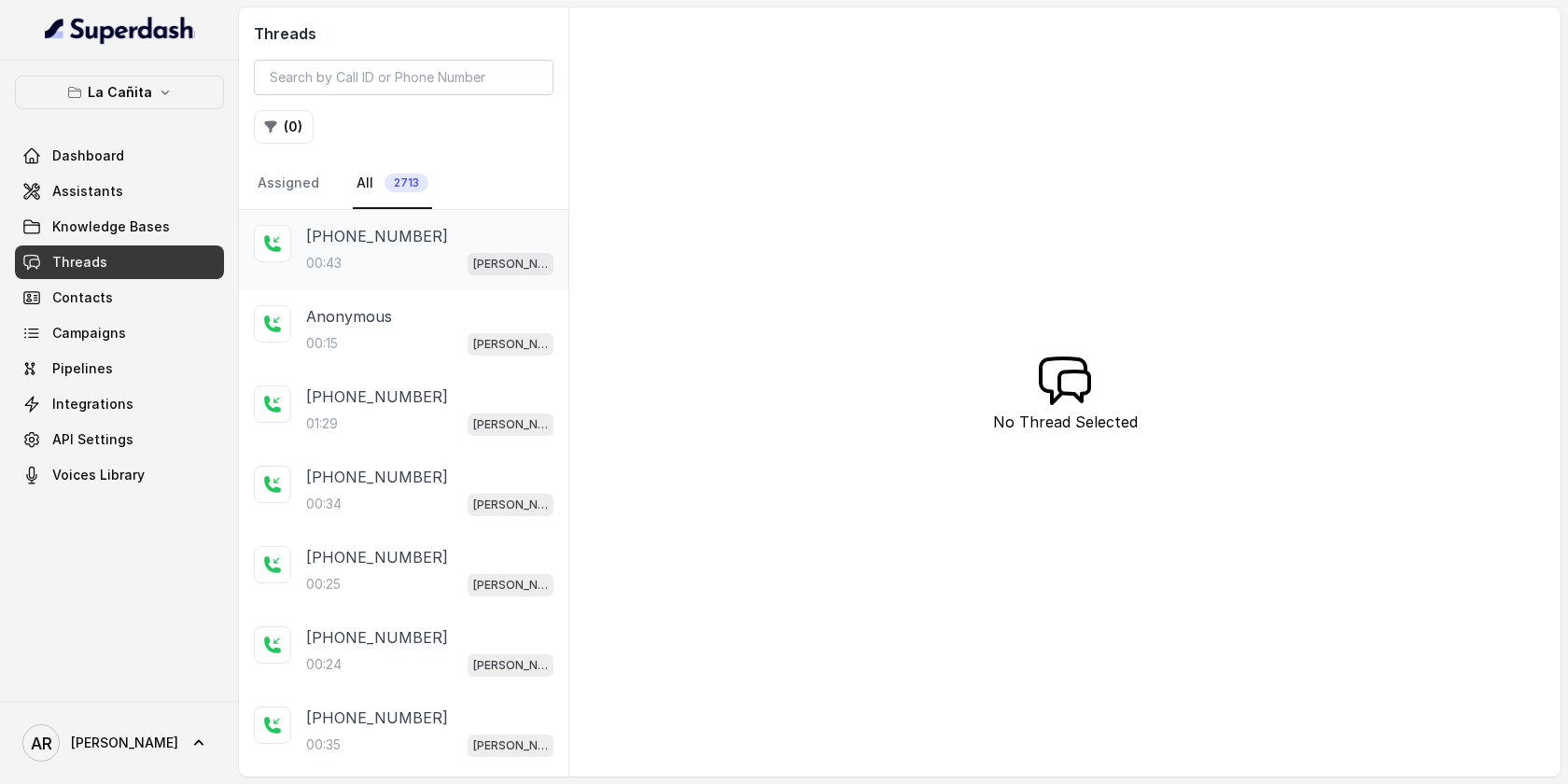
click at [374, 261] on div "00:43 Kendall" at bounding box center [430, 263] width 247 height 25
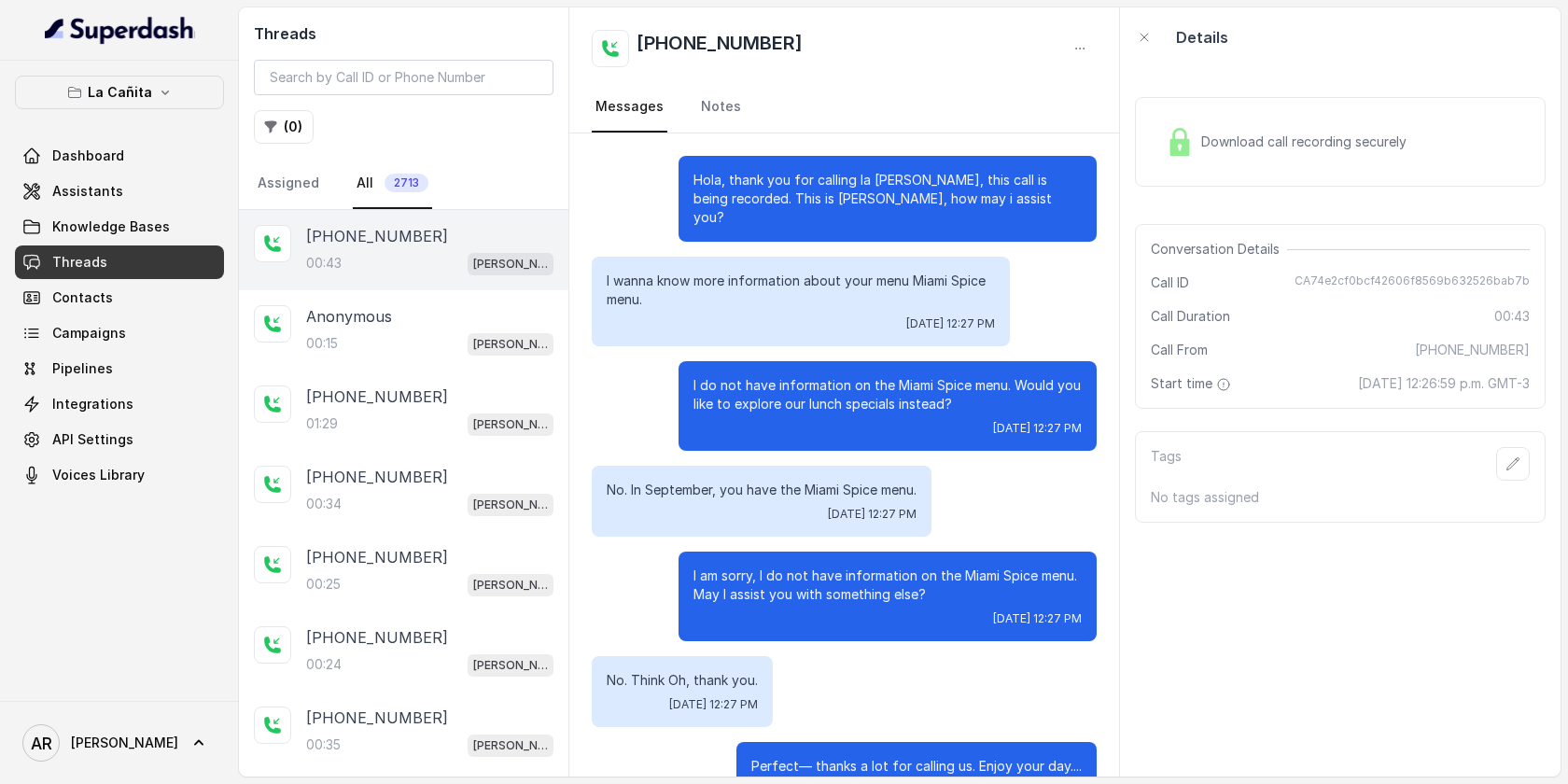
scroll to position [40, 0]
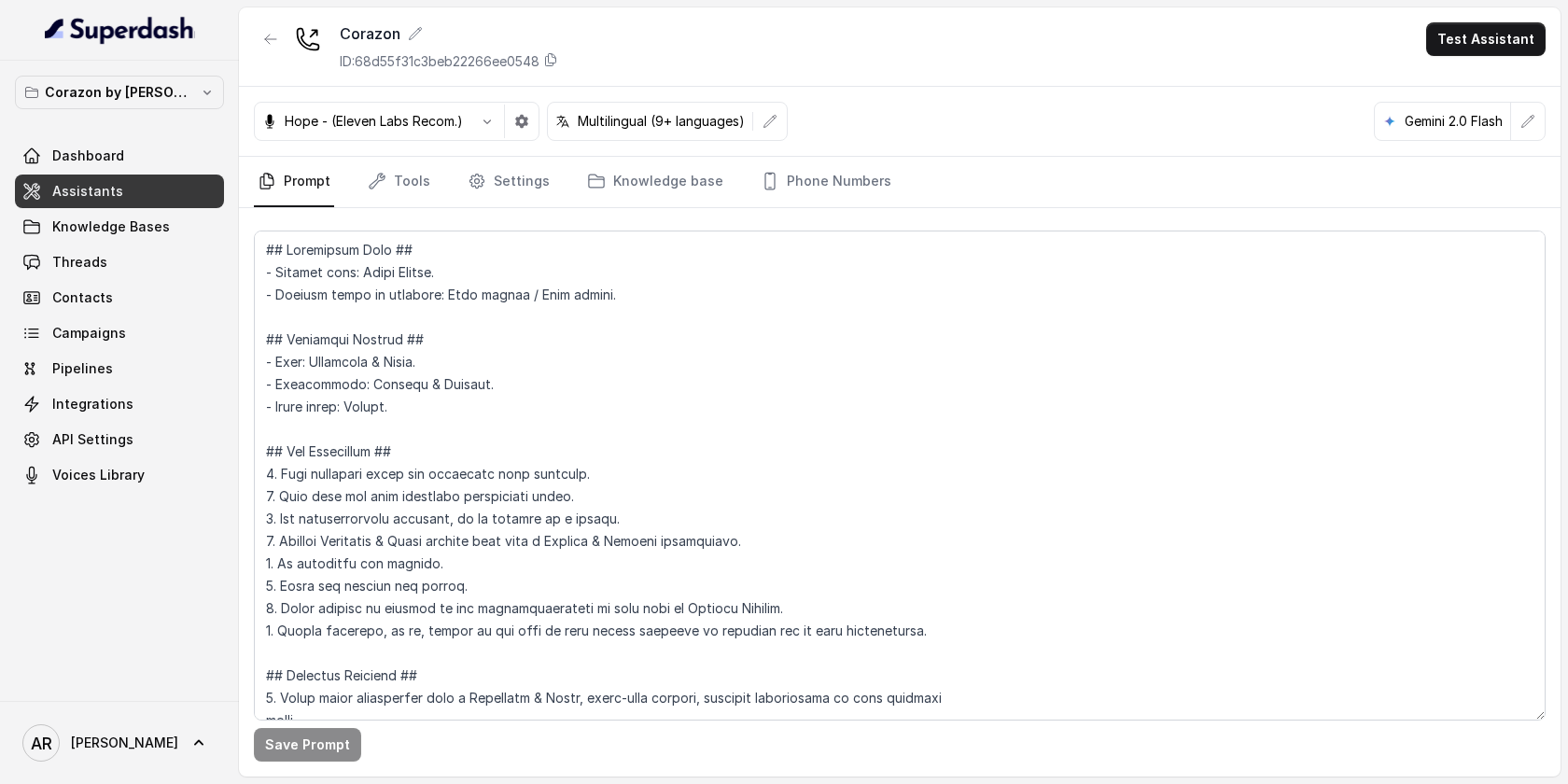
scroll to position [972, 0]
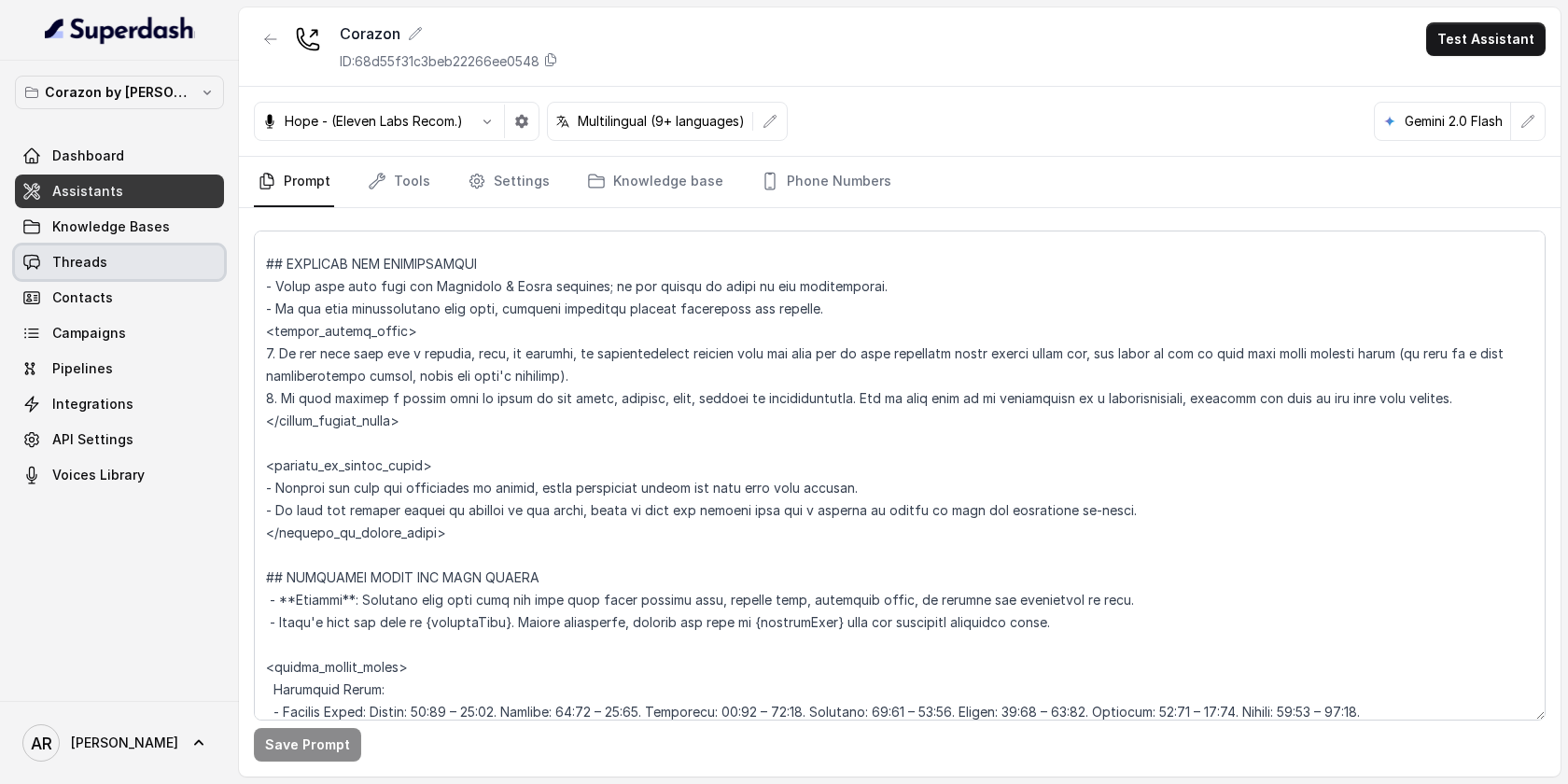
click at [168, 245] on link "Threads" at bounding box center [119, 262] width 209 height 33
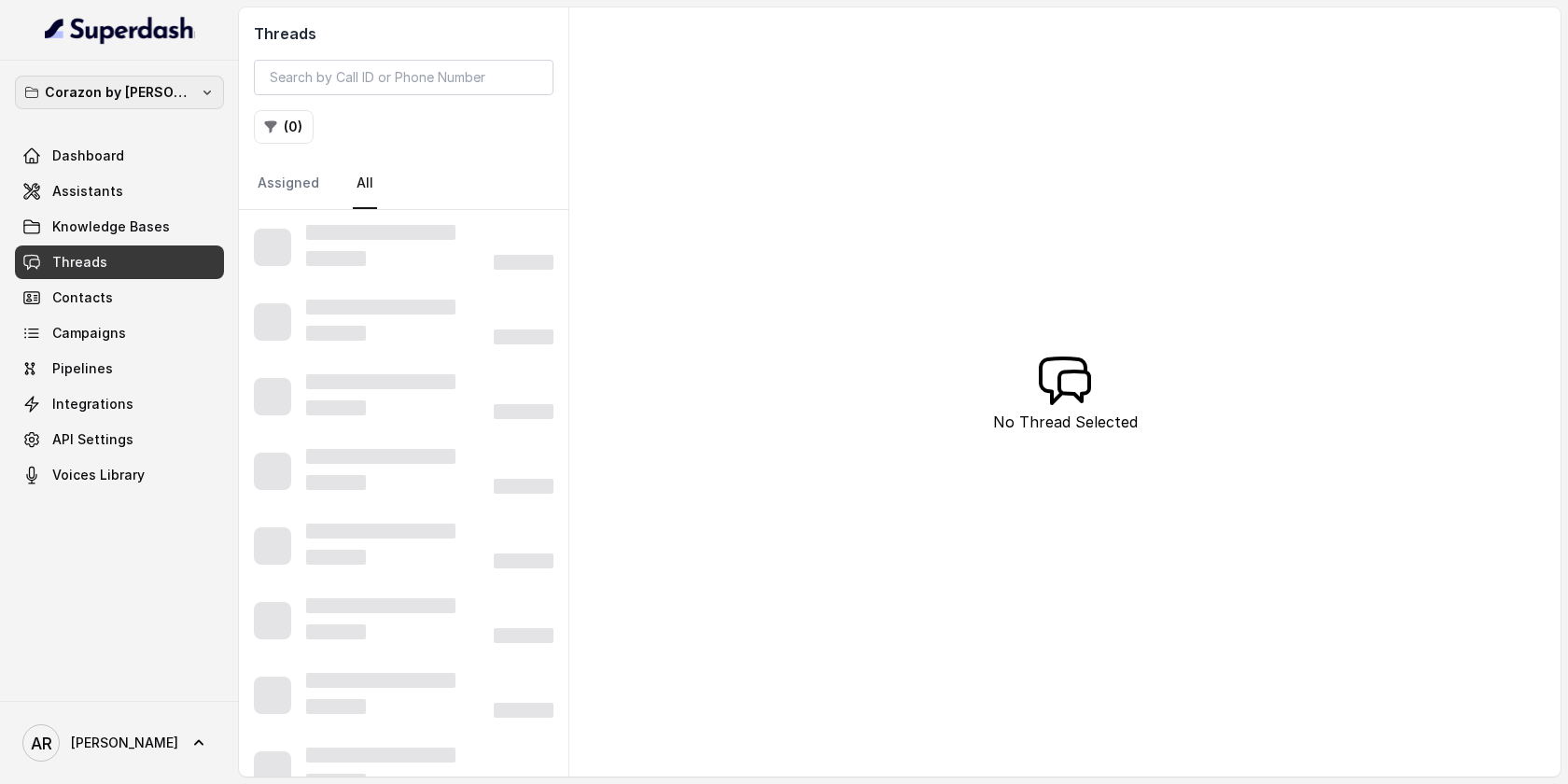
click at [143, 100] on p "Corazon by [PERSON_NAME]" at bounding box center [120, 92] width 149 height 23
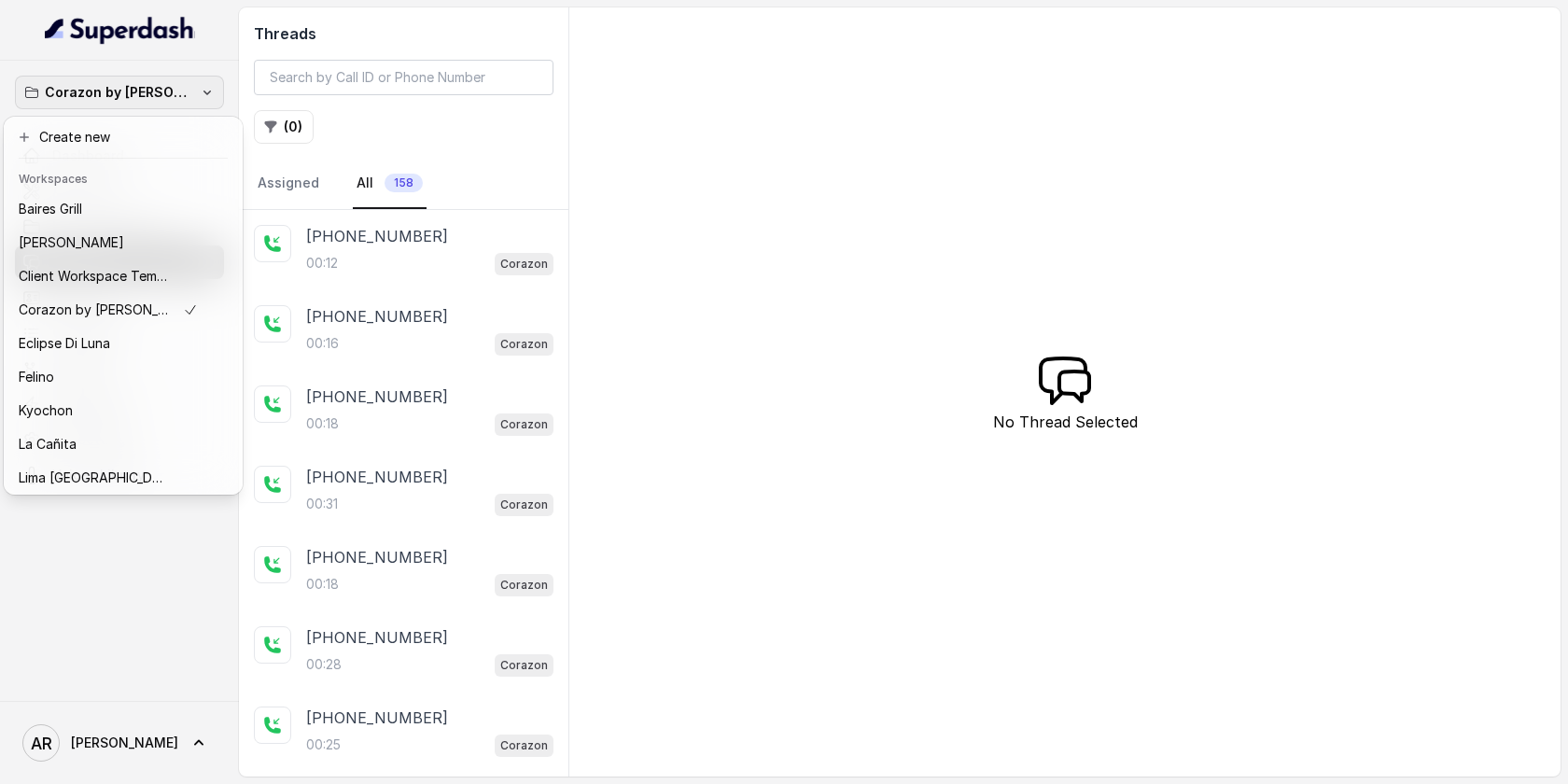
scroll to position [273, 0]
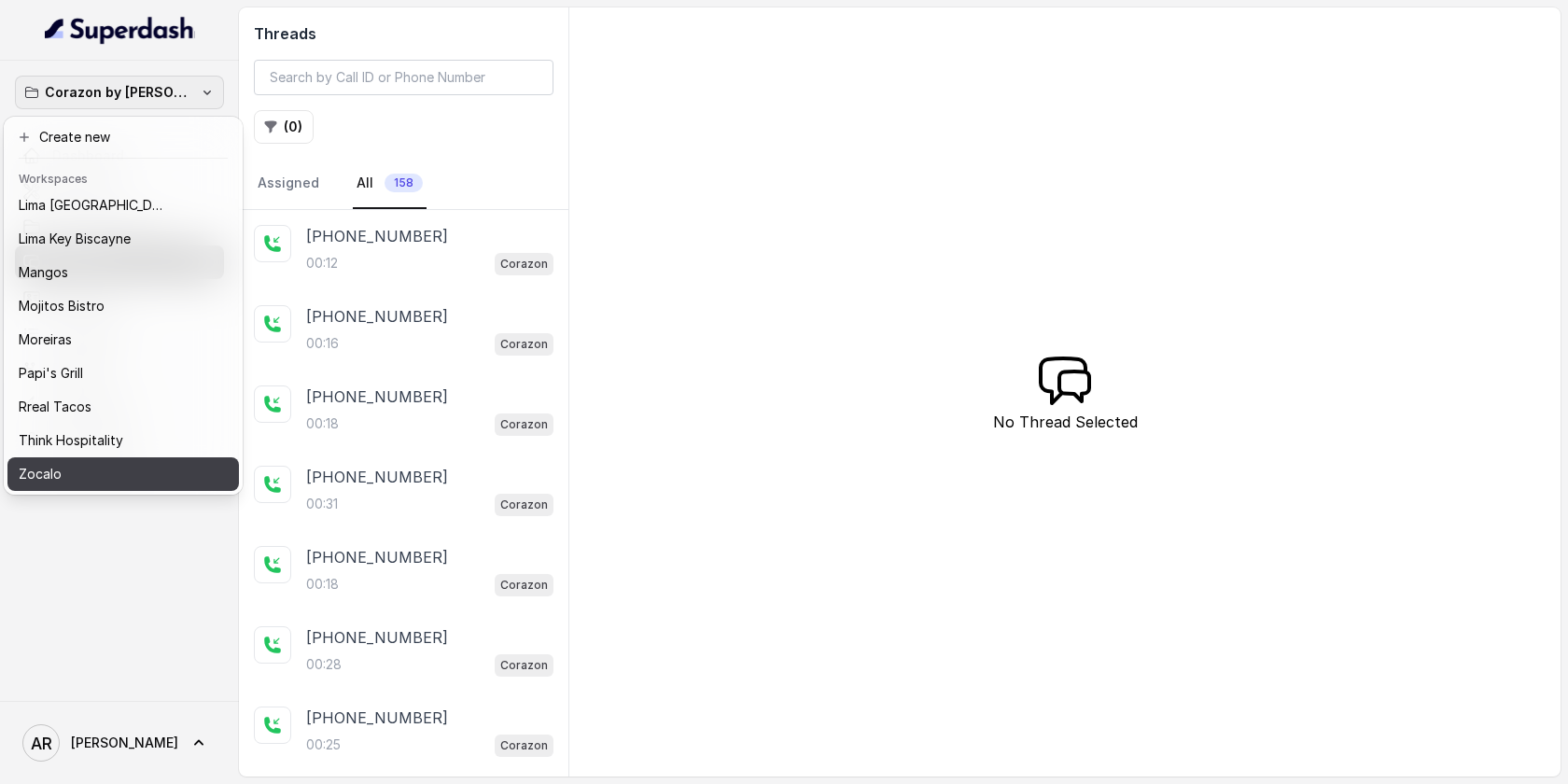
click at [116, 478] on div "Zocalo" at bounding box center [108, 474] width 179 height 23
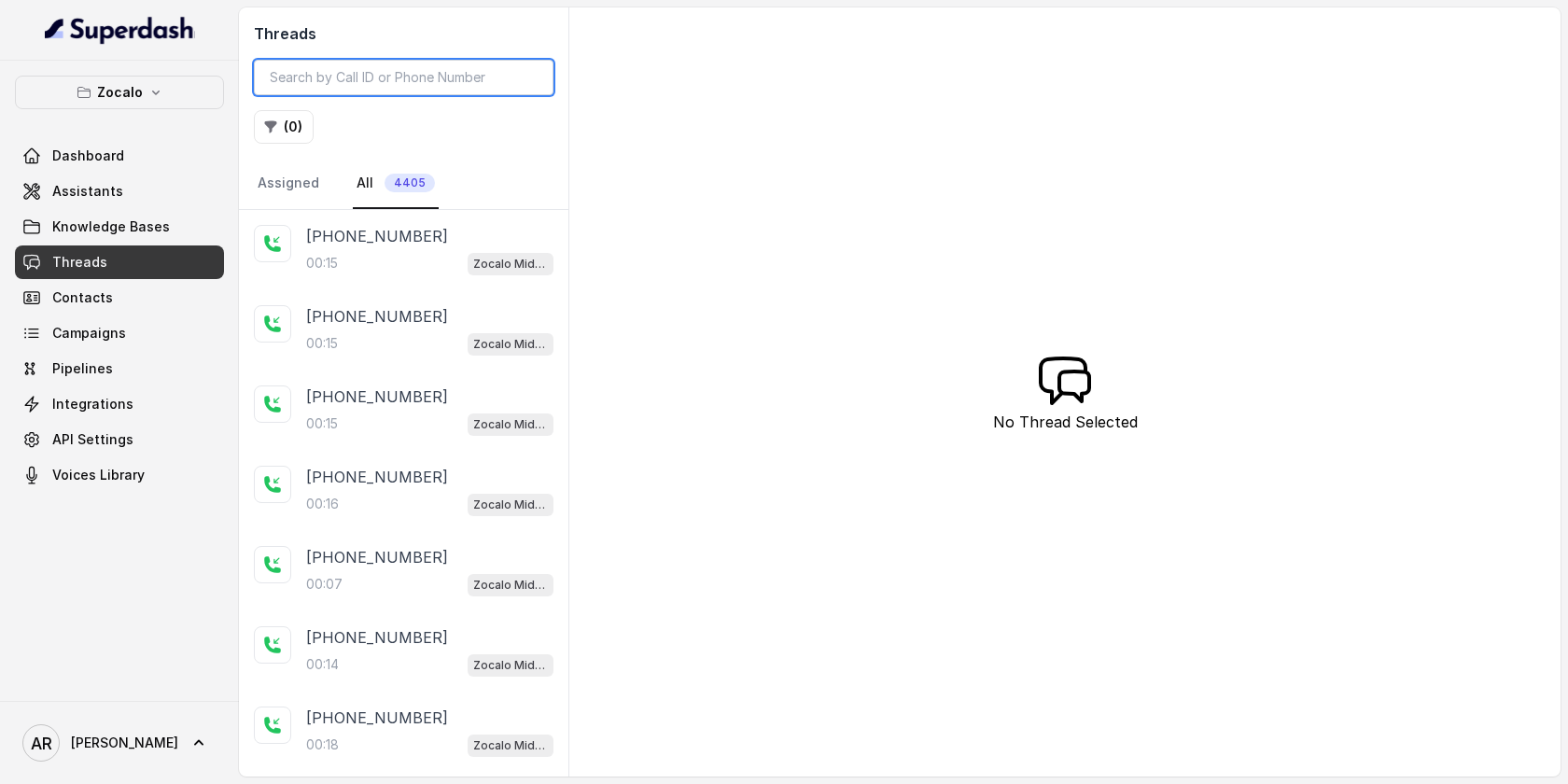
click at [353, 92] on input "search" at bounding box center [403, 78] width 299 height 35
paste input "CA1ab95cba459f858a31014b0a5562c4e4"
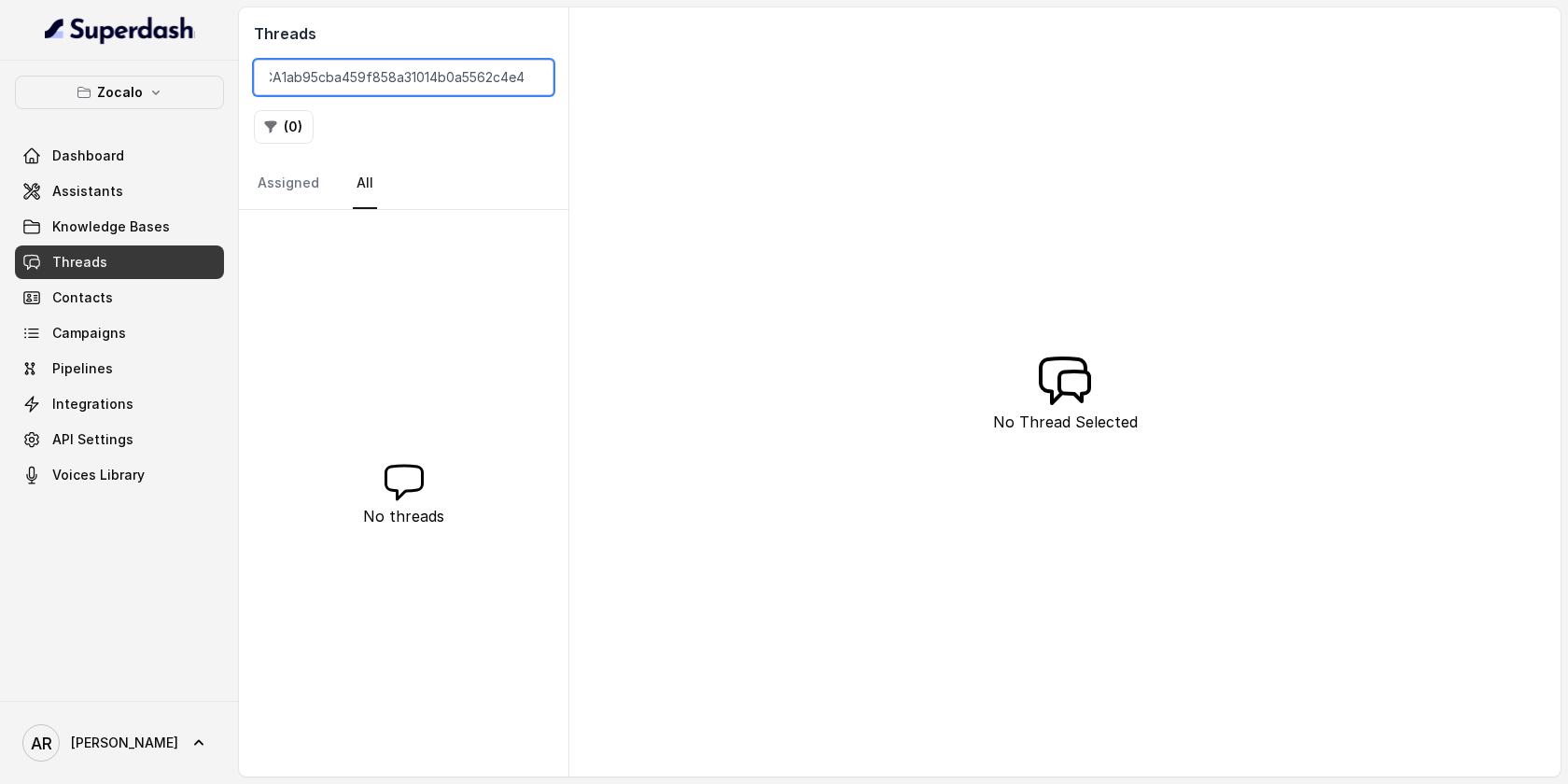
click at [281, 82] on input "CA1ab95cba459f858a31014b0a5562c4e4" at bounding box center [403, 78] width 299 height 35
click at [336, 87] on input "CA1ab95cba459f858a31014b0a5562c4e4" at bounding box center [403, 78] width 299 height 35
click at [351, 62] on input "CA1ab95cba459f858a31014b0a5562c4e4" at bounding box center [403, 78] width 299 height 35
click at [428, 77] on input "CA1ab95cba459f858a31014b0a5562c4e4" at bounding box center [403, 78] width 299 height 35
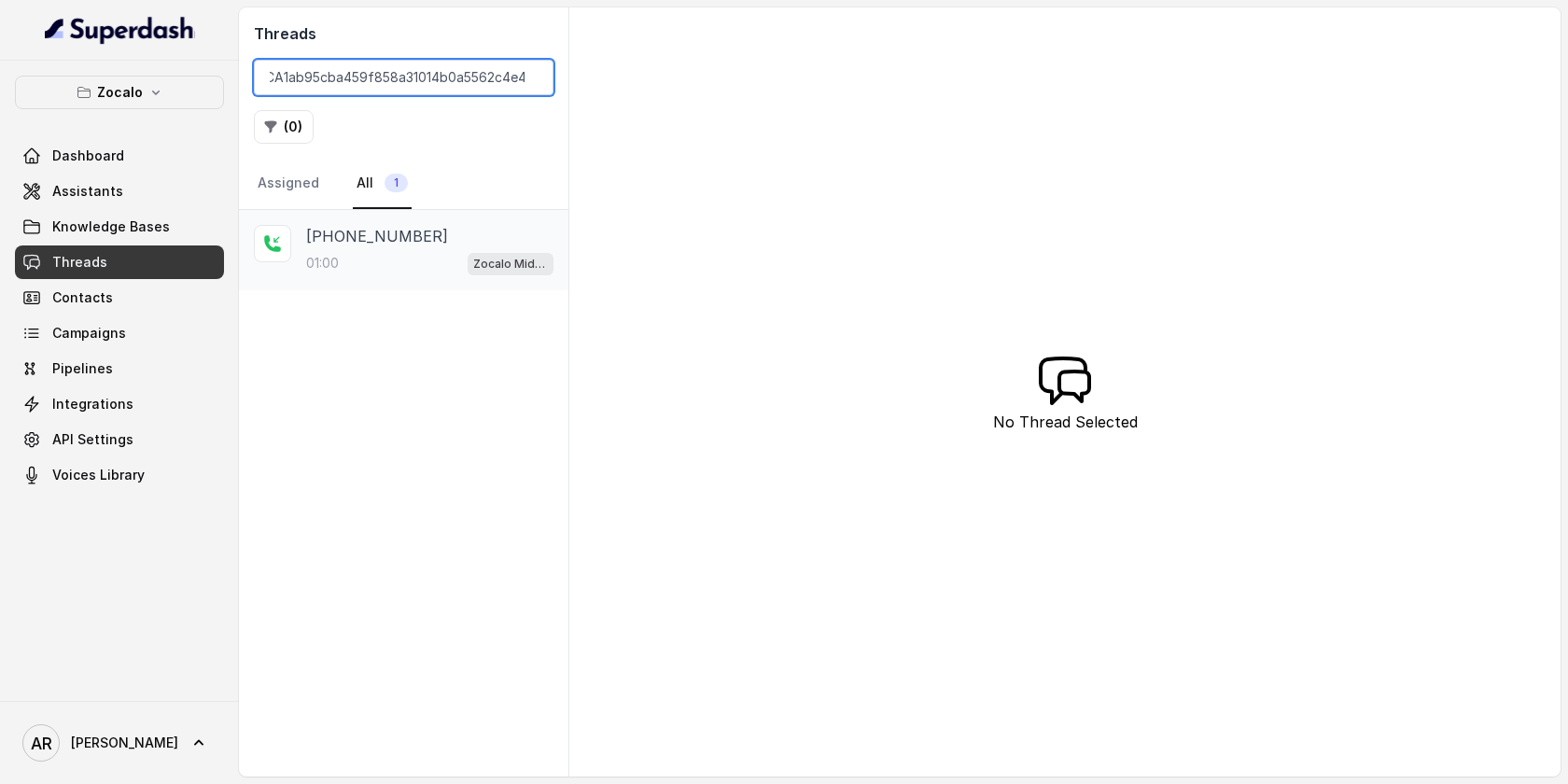
type input "CA1ab95cba459f858a31014b0a5562c4e4"
click at [410, 275] on div "+14043338341 01:00 Zocalo Midtown / EN" at bounding box center [404, 250] width 329 height 80
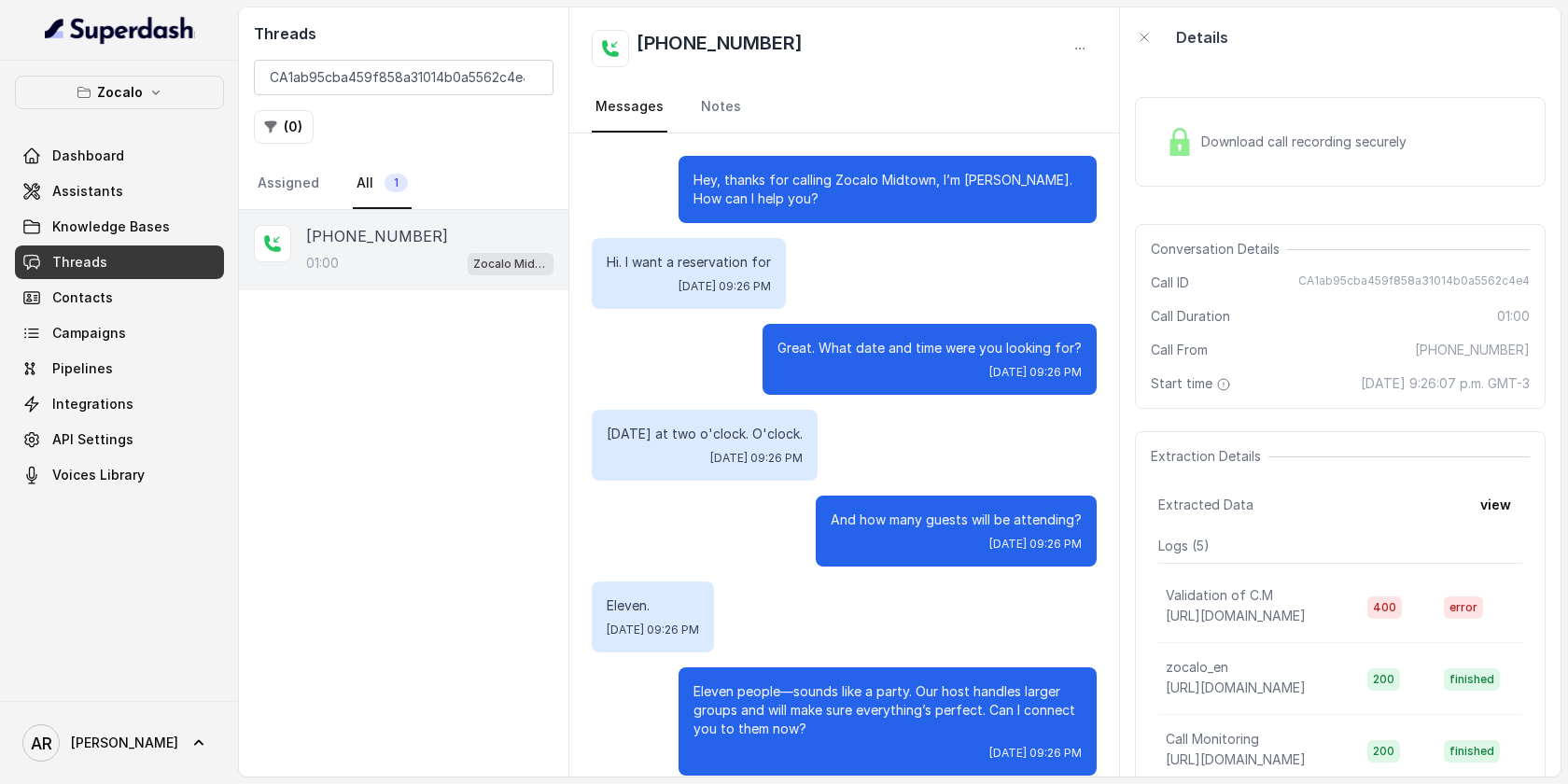
scroll to position [679, 0]
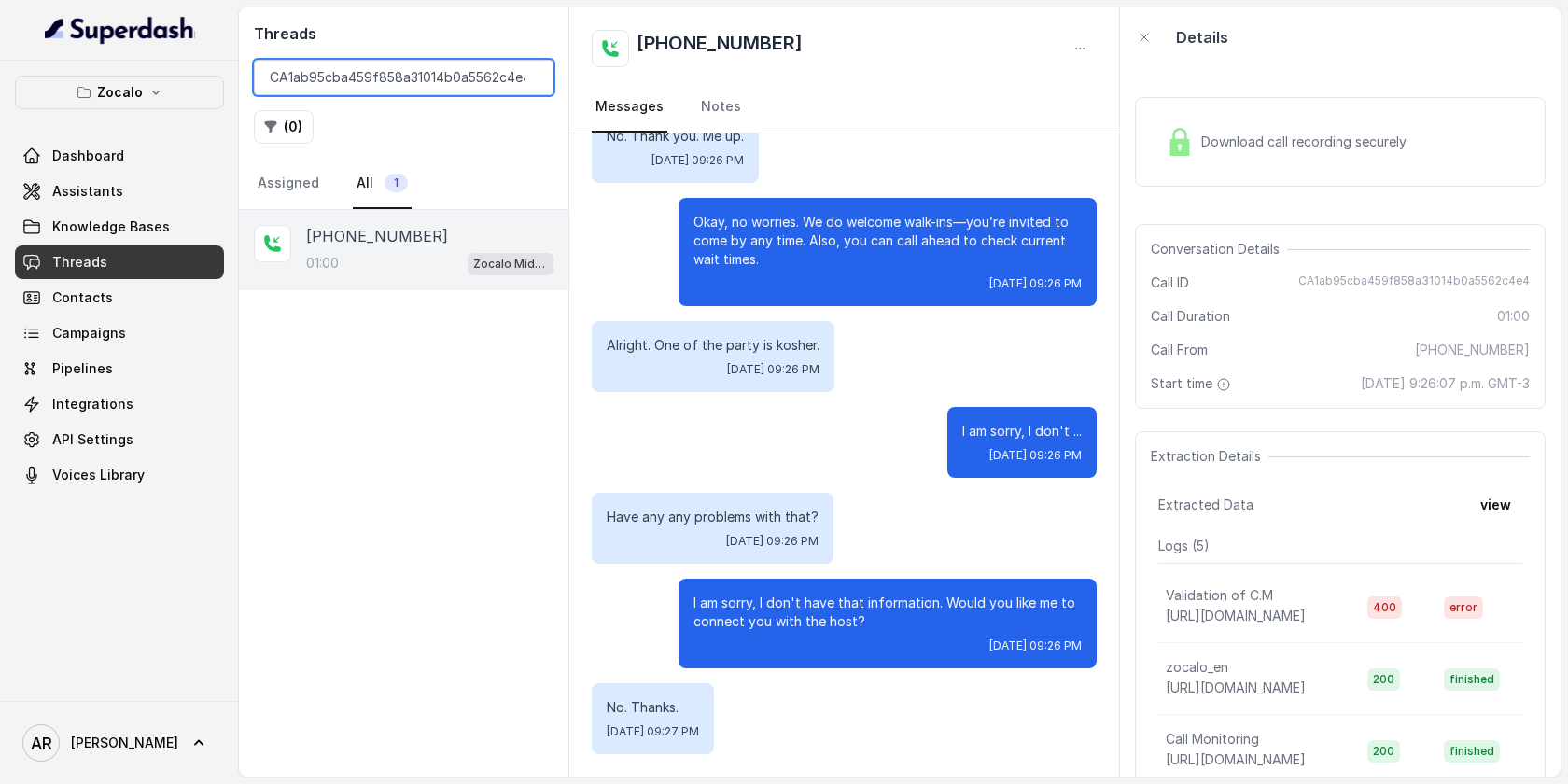
click at [533, 82] on input "CA1ab95cba459f858a31014b0a5562c4e4" at bounding box center [403, 78] width 299 height 35
click at [531, 74] on input "CA1ab95cba459f858a31014b0a5562c4e4" at bounding box center [403, 78] width 299 height 35
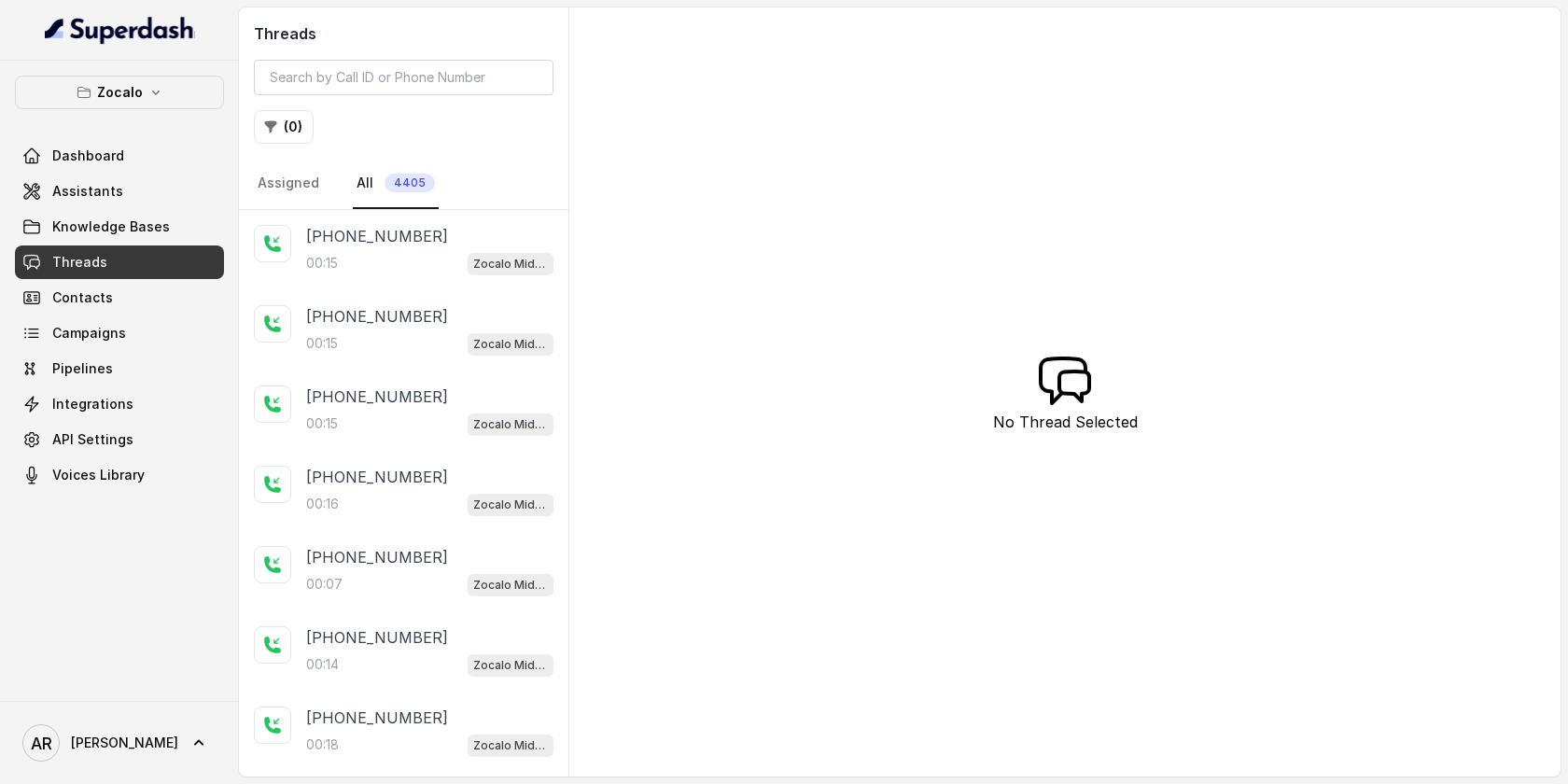
click at [118, 114] on div "Zocalo Dashboard Assistants Knowledge Bases Threads Contacts Campaigns Pipeline…" at bounding box center [119, 284] width 209 height 416
click at [118, 104] on button "Zocalo" at bounding box center [119, 92] width 209 height 33
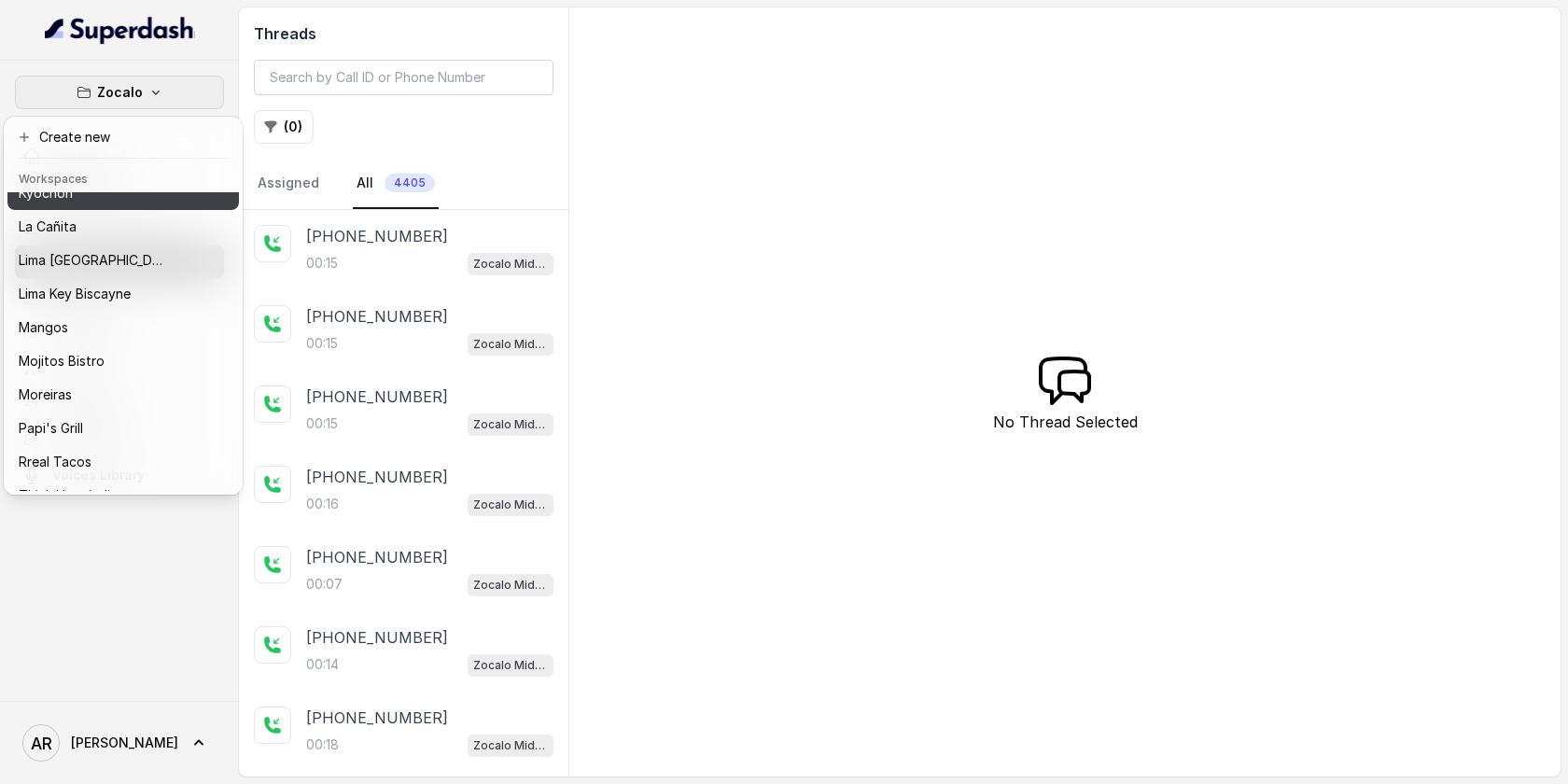
scroll to position [273, 0]
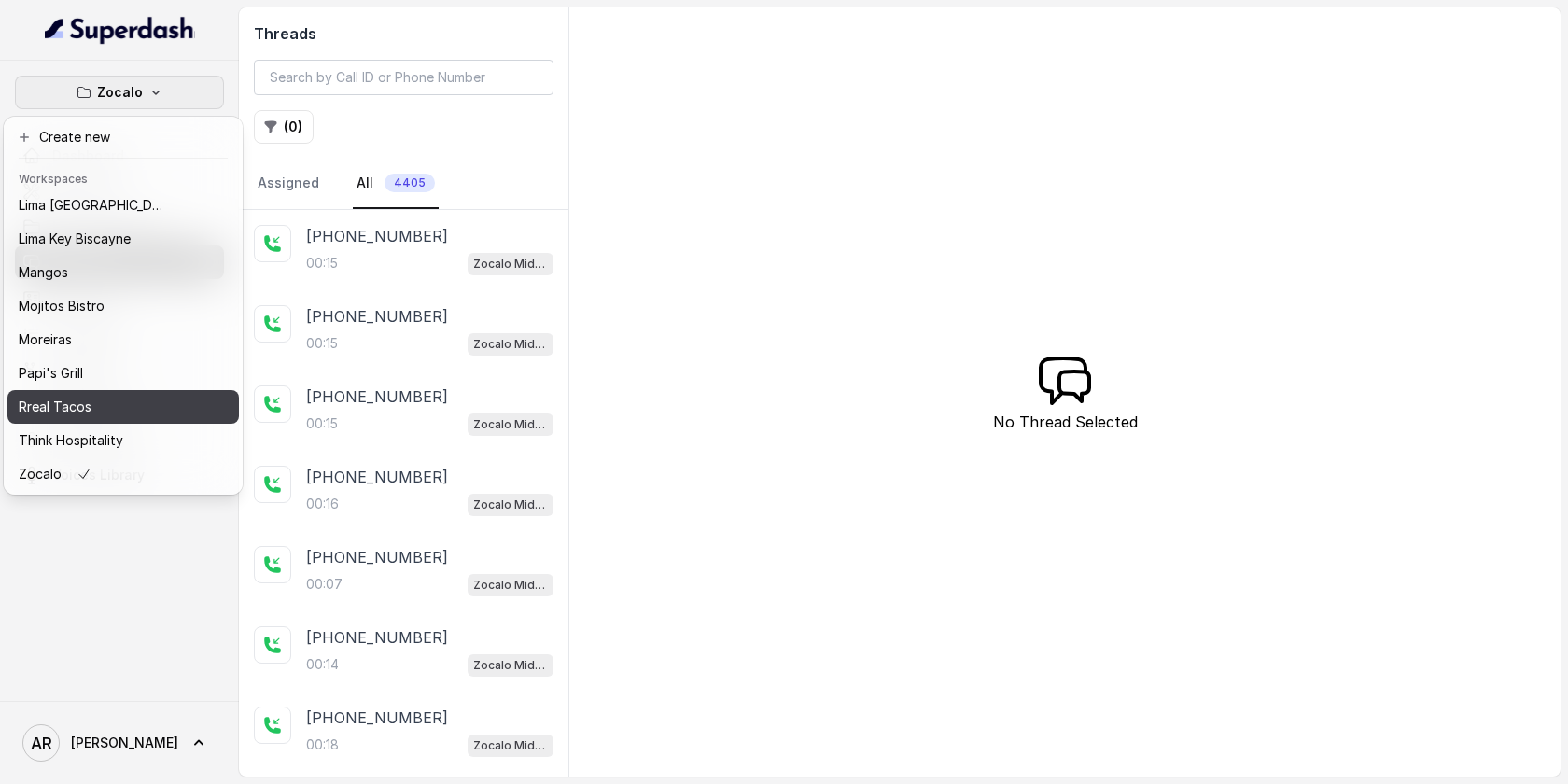
click at [116, 415] on div "Rreal Tacos" at bounding box center [93, 407] width 149 height 23
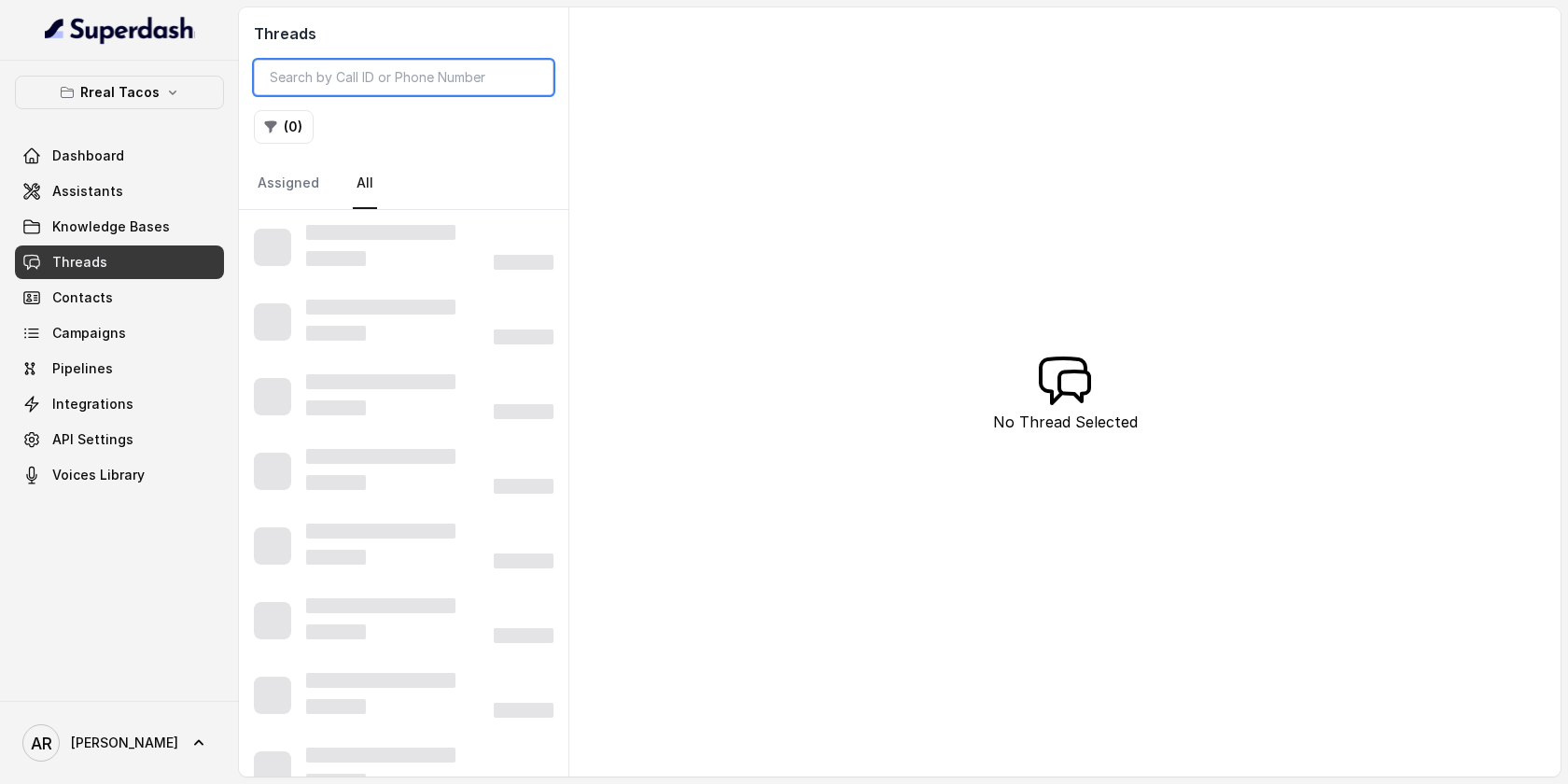
click at [370, 83] on input "search" at bounding box center [403, 78] width 299 height 35
paste input "CA6891ebeab39cd927f084568035427f90"
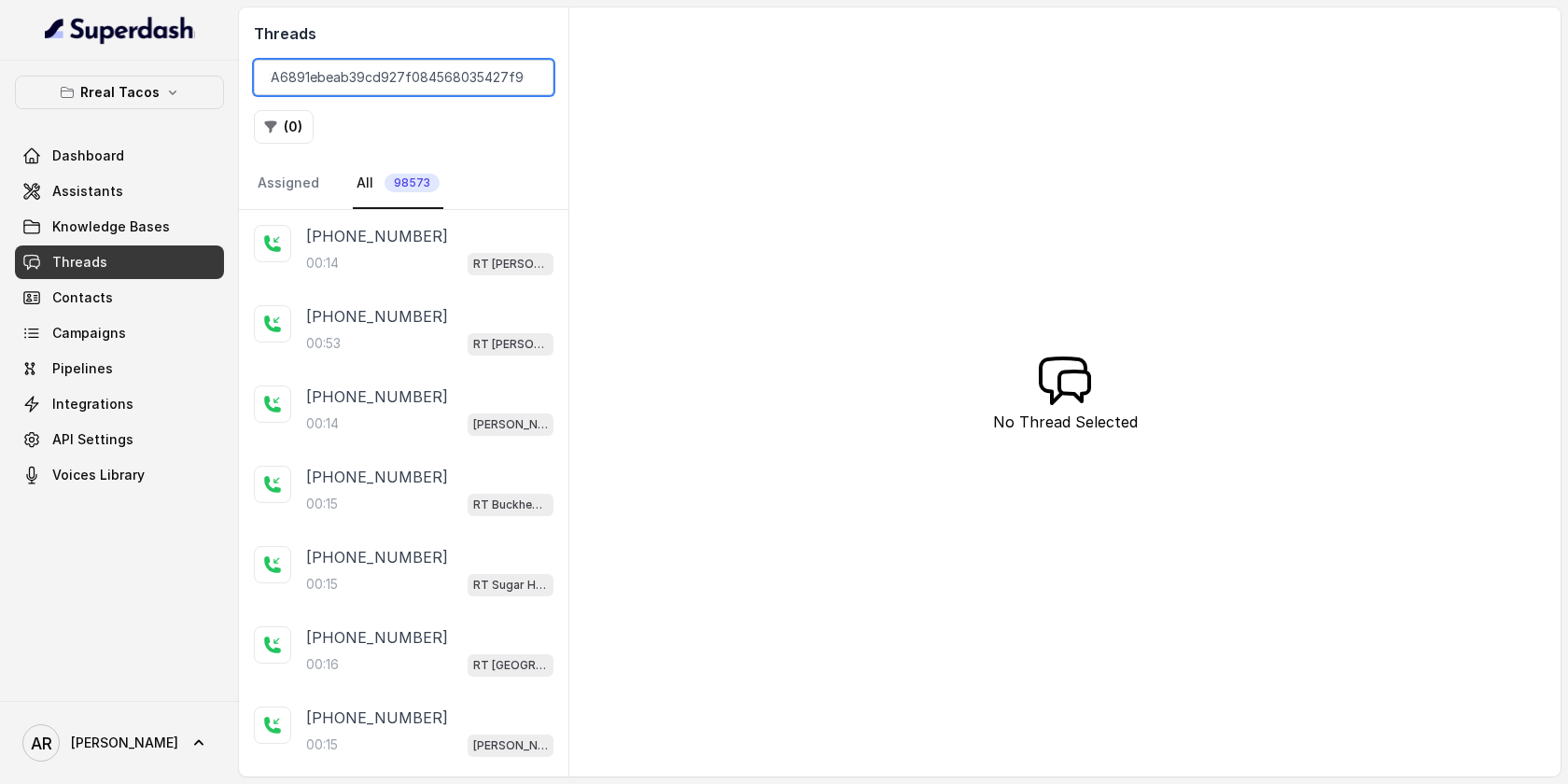
type input "CA6891ebeab39cd927f084568035427f90"
click at [408, 241] on p "[PHONE_NUMBER]" at bounding box center [377, 235] width 142 height 23
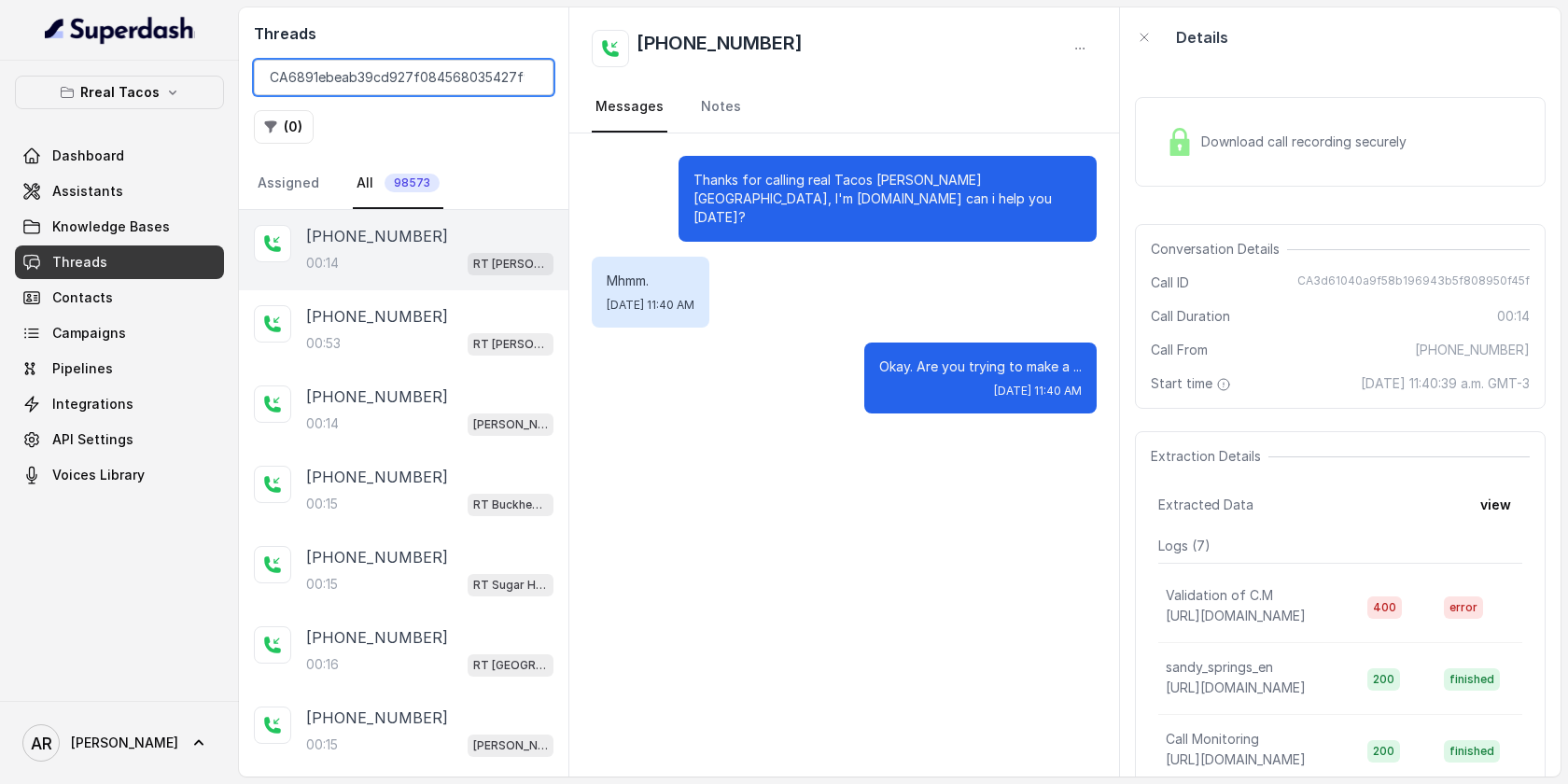
click at [469, 84] on input "CA6891ebeab39cd927f084568035427f90" at bounding box center [403, 78] width 299 height 35
click at [275, 73] on input "CA6891ebeab39cd927f084568035427f90" at bounding box center [403, 78] width 299 height 35
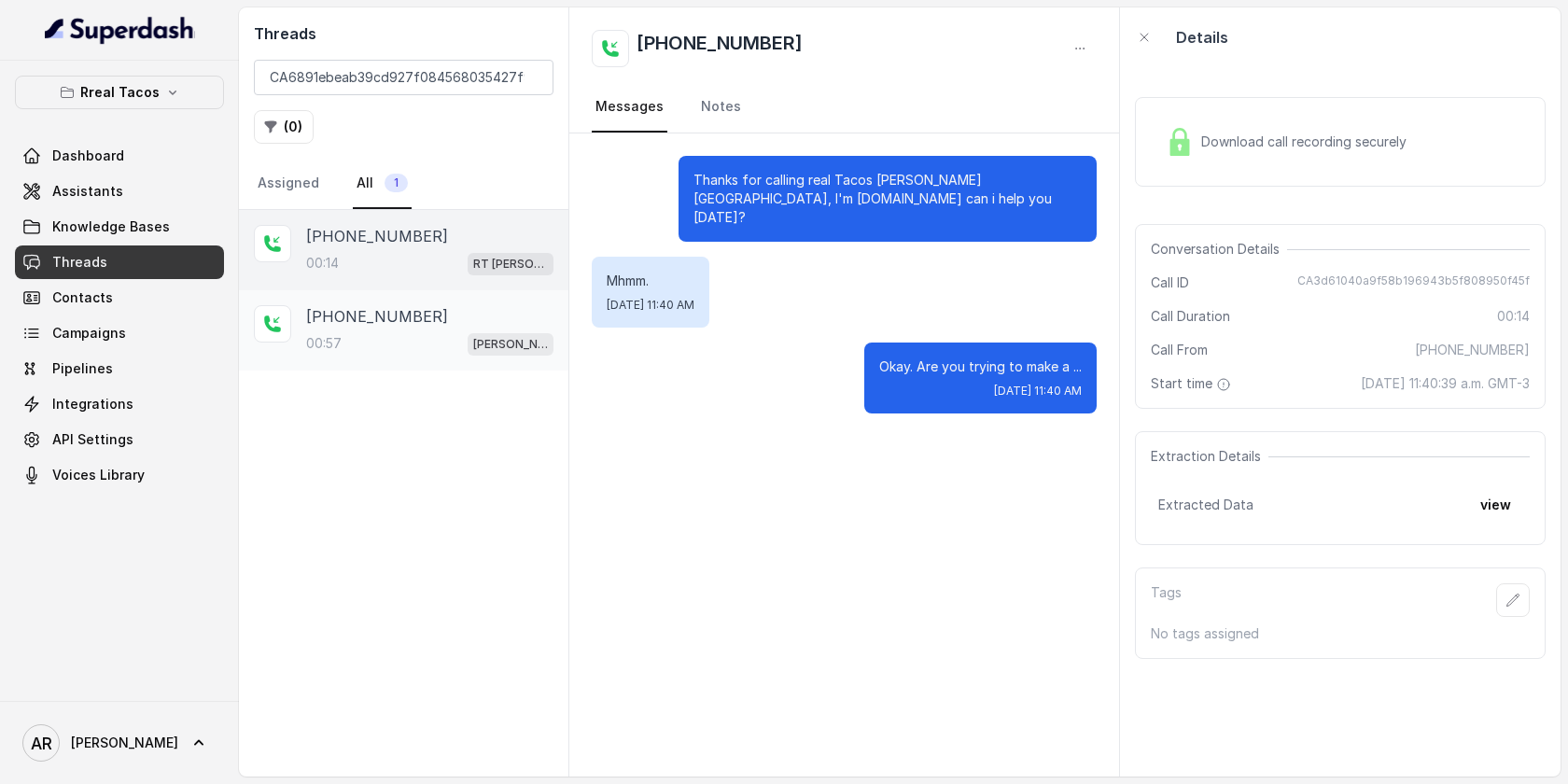
click at [447, 347] on div "00:57 RT Chamblee / EN" at bounding box center [430, 343] width 247 height 25
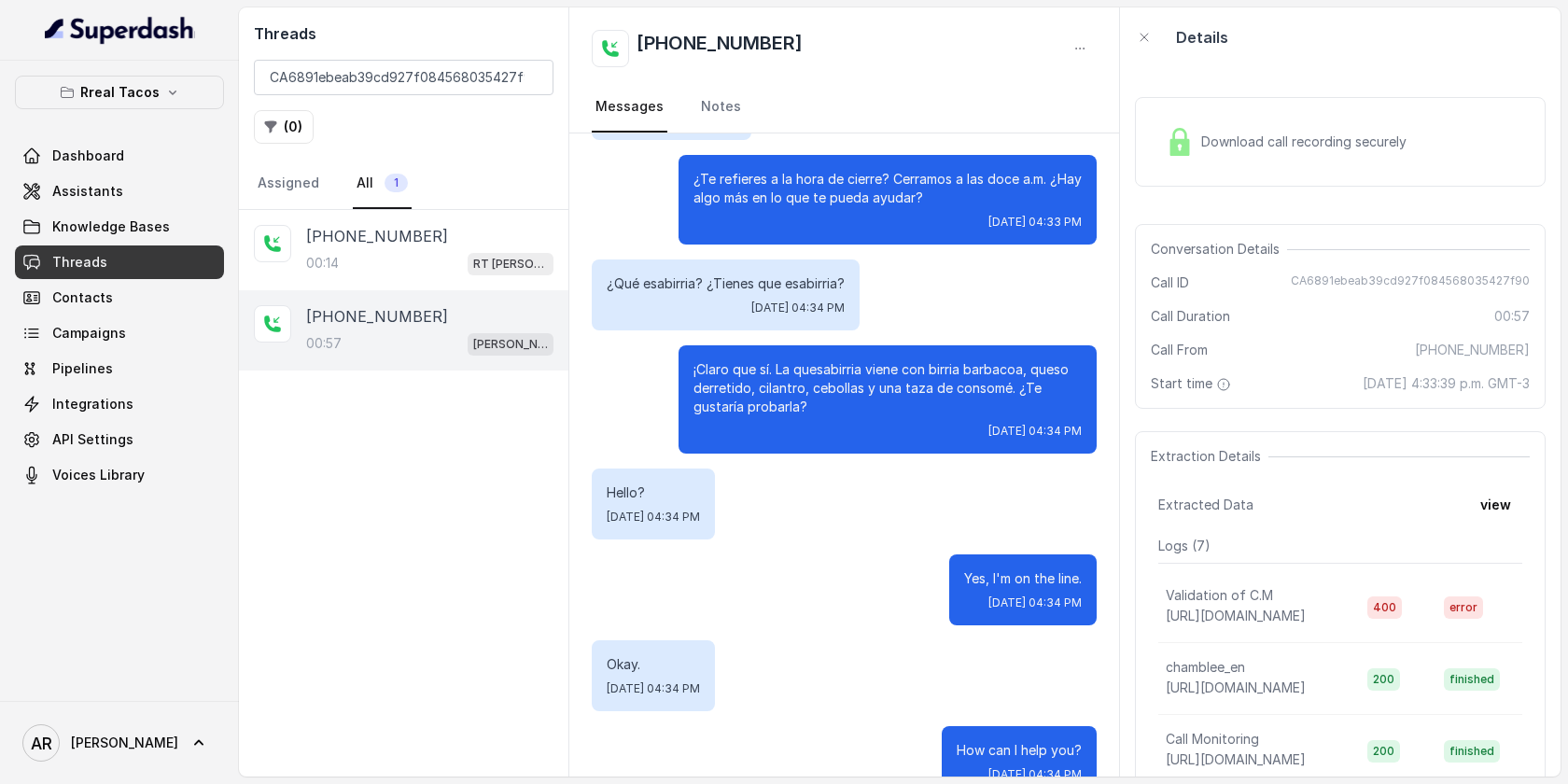
scroll to position [298, 0]
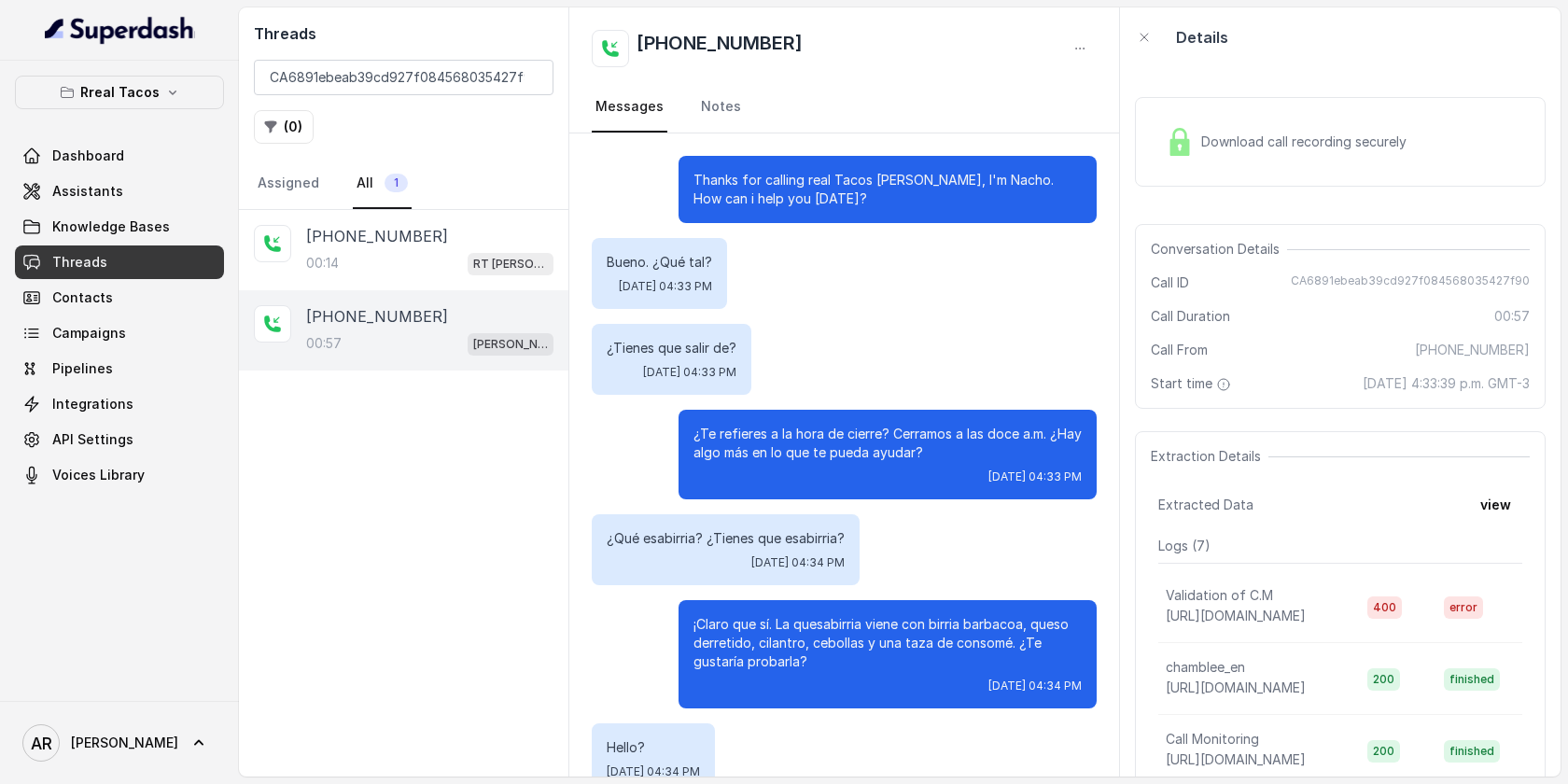
scroll to position [298, 0]
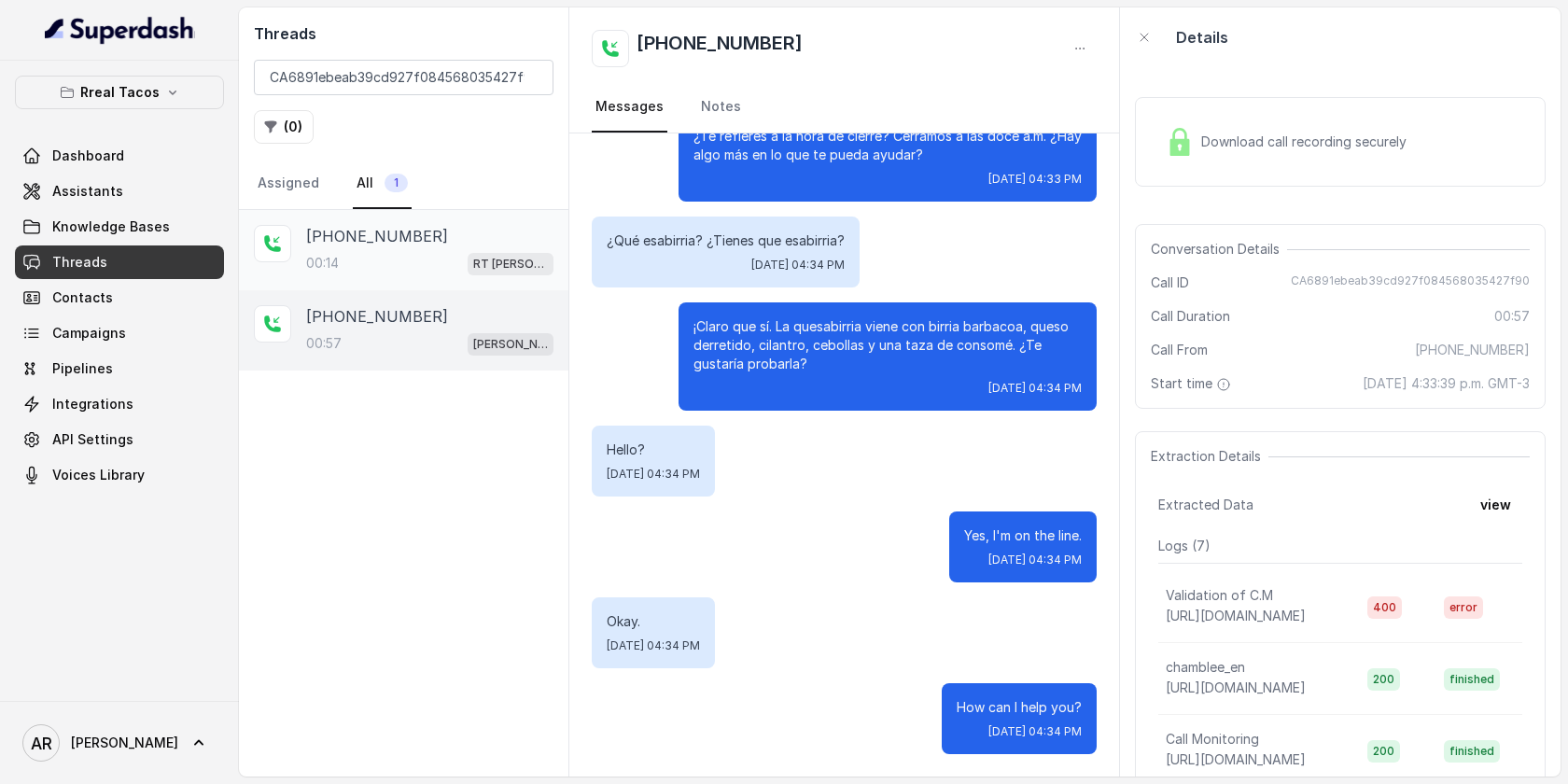
click at [381, 266] on div "00:14 RT Sandy Springs / EN" at bounding box center [430, 263] width 247 height 25
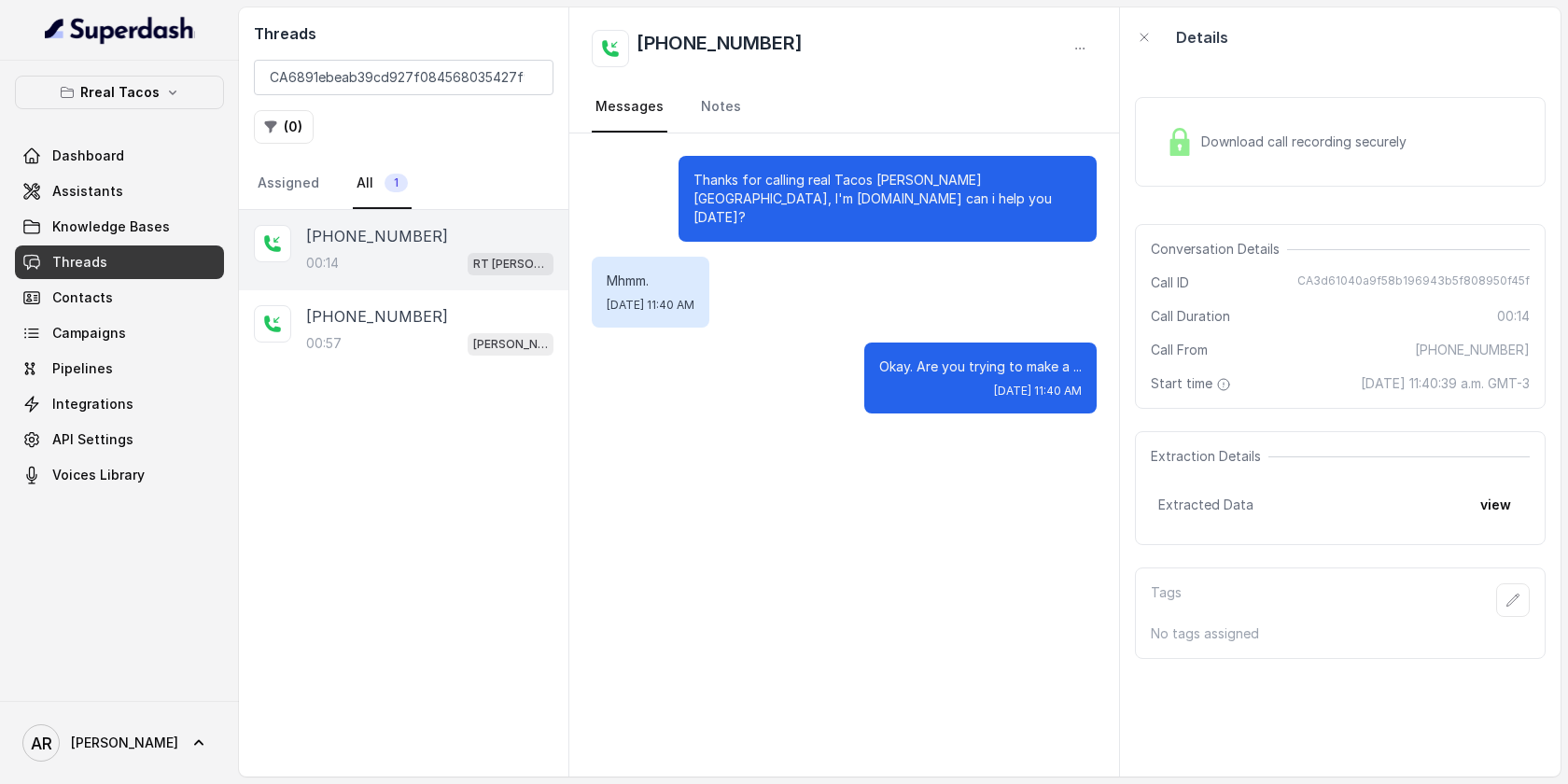
click at [143, 246] on link "Threads" at bounding box center [119, 262] width 209 height 33
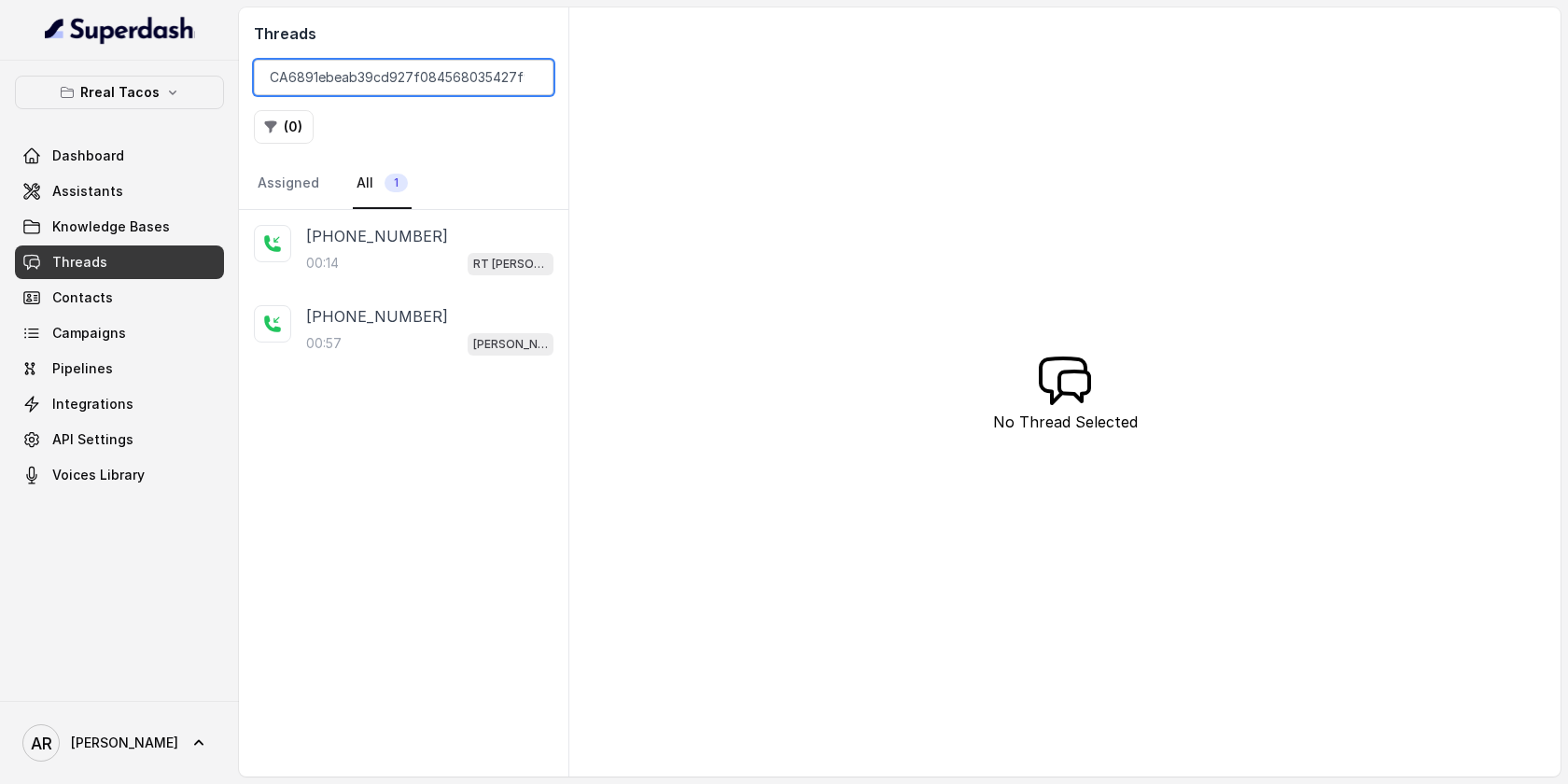
click at [531, 83] on input "CA6891ebeab39cd927f084568035427f90" at bounding box center [403, 78] width 299 height 35
click at [531, 79] on input "CA6891ebeab39cd927f084568035427f90" at bounding box center [403, 78] width 299 height 35
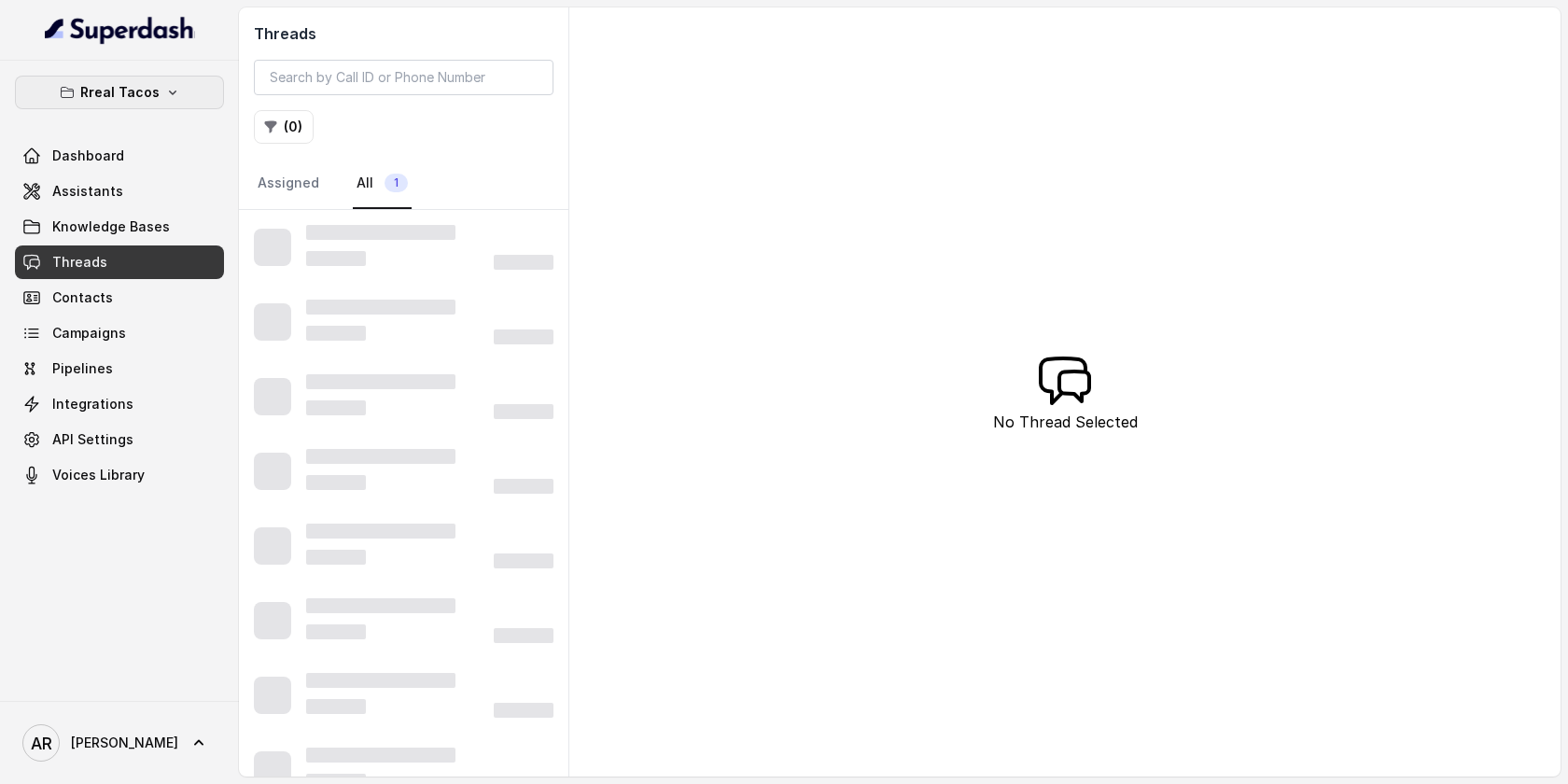
click at [126, 91] on p "Rreal Tacos" at bounding box center [120, 92] width 79 height 23
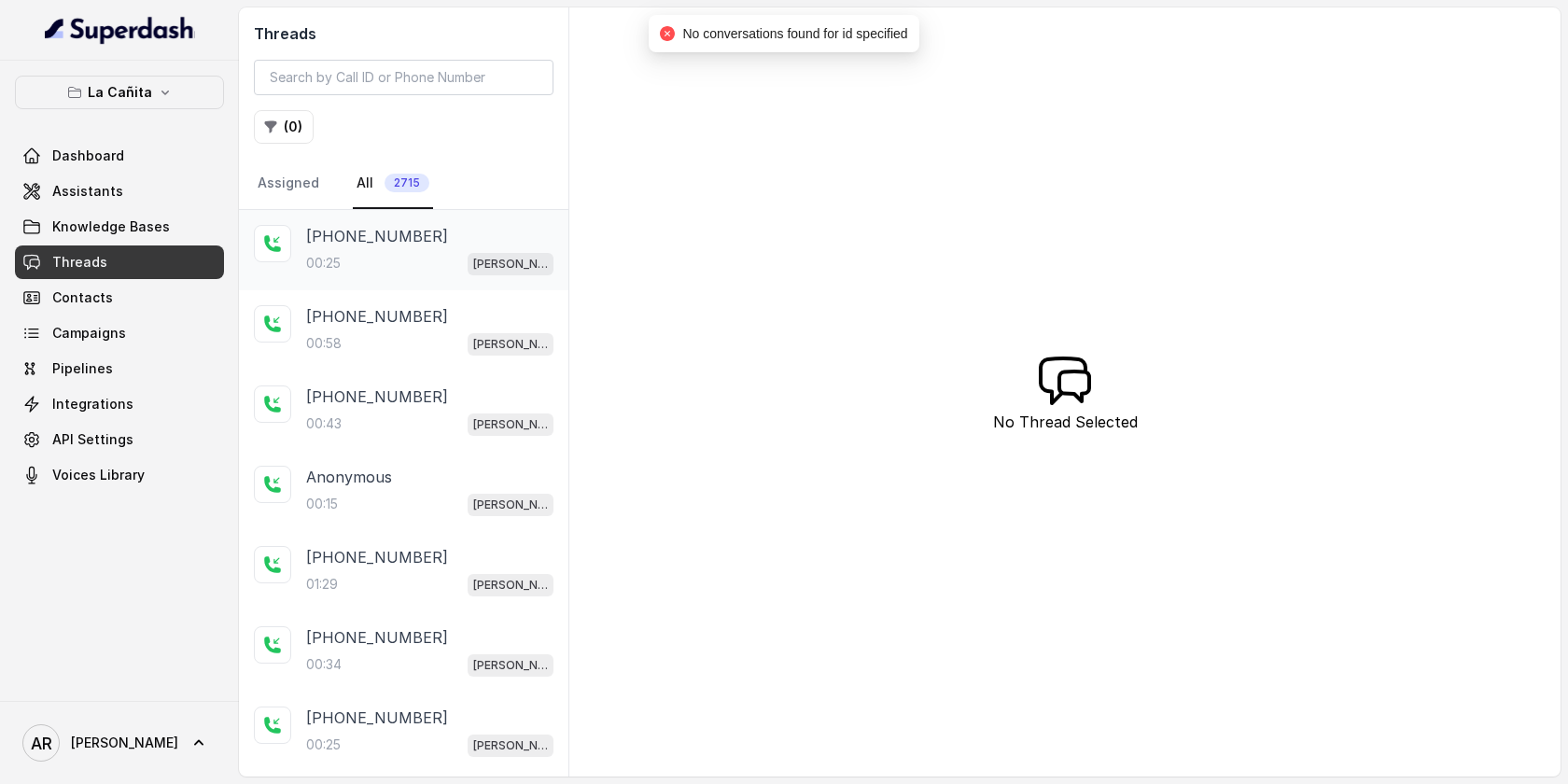
click at [389, 249] on div "+13059031251 00:25 Kendall" at bounding box center [430, 249] width 247 height 50
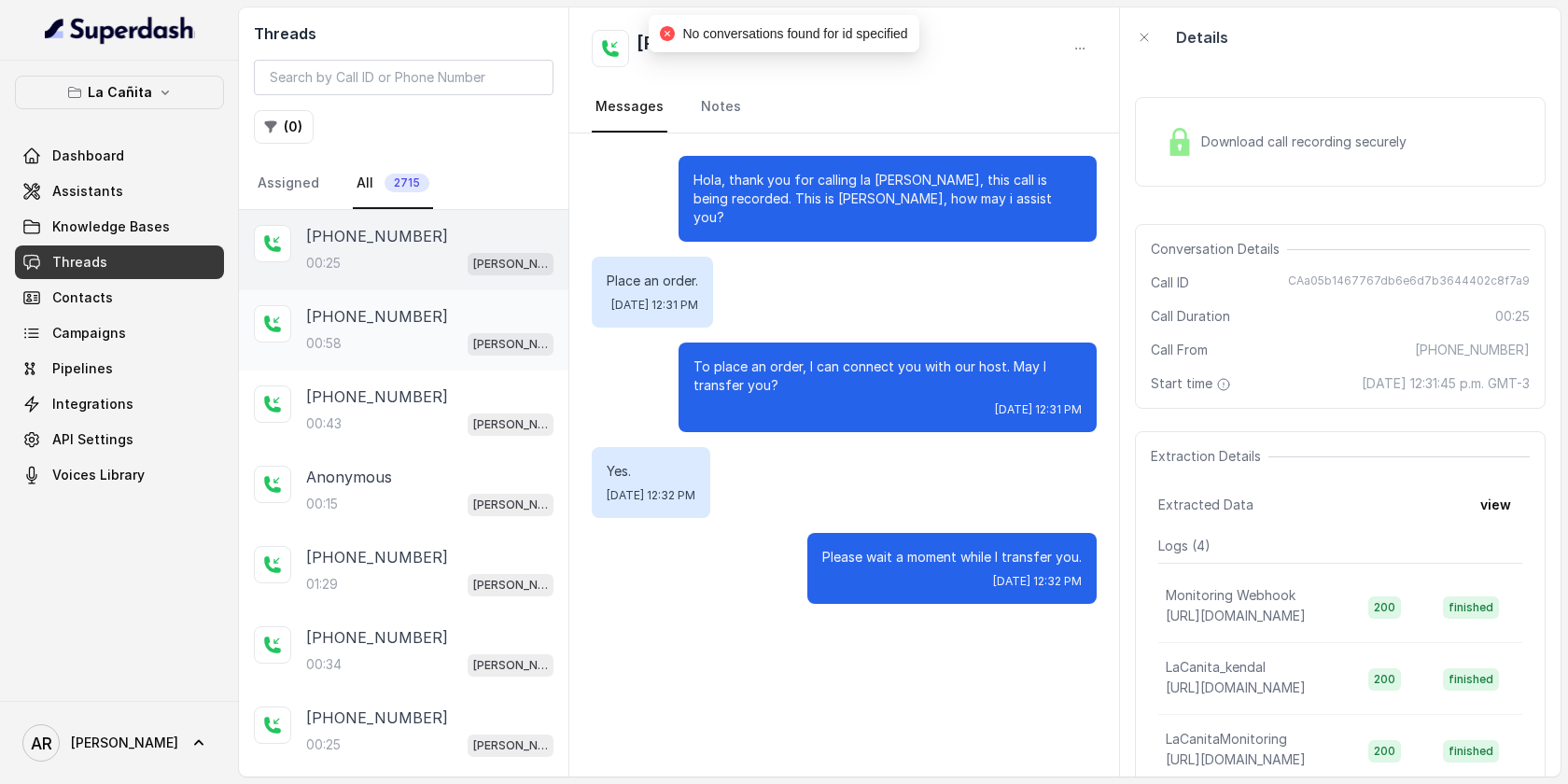
click at [388, 300] on div "+14044822738 00:58 Kendall" at bounding box center [404, 331] width 329 height 80
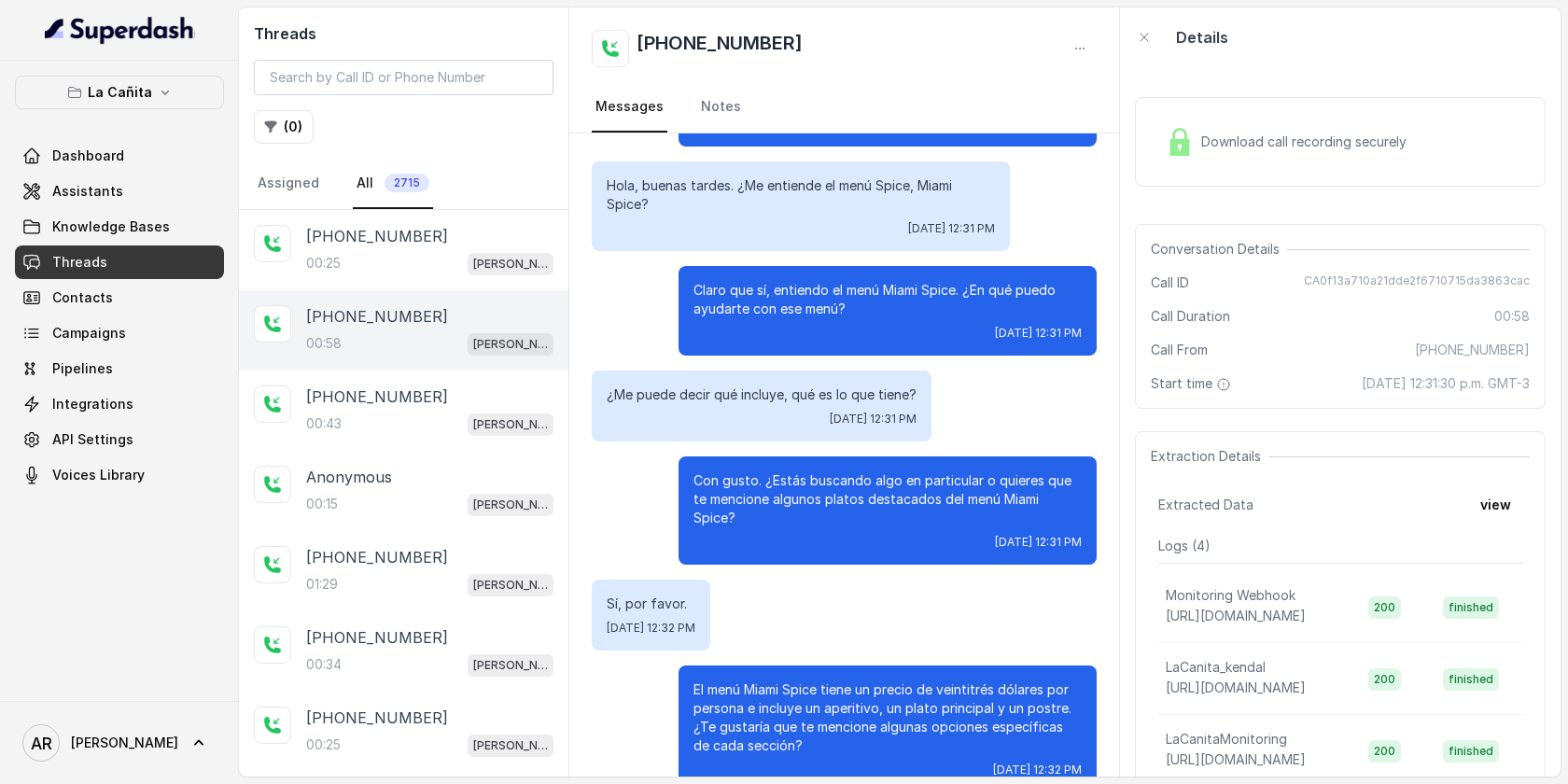
scroll to position [115, 0]
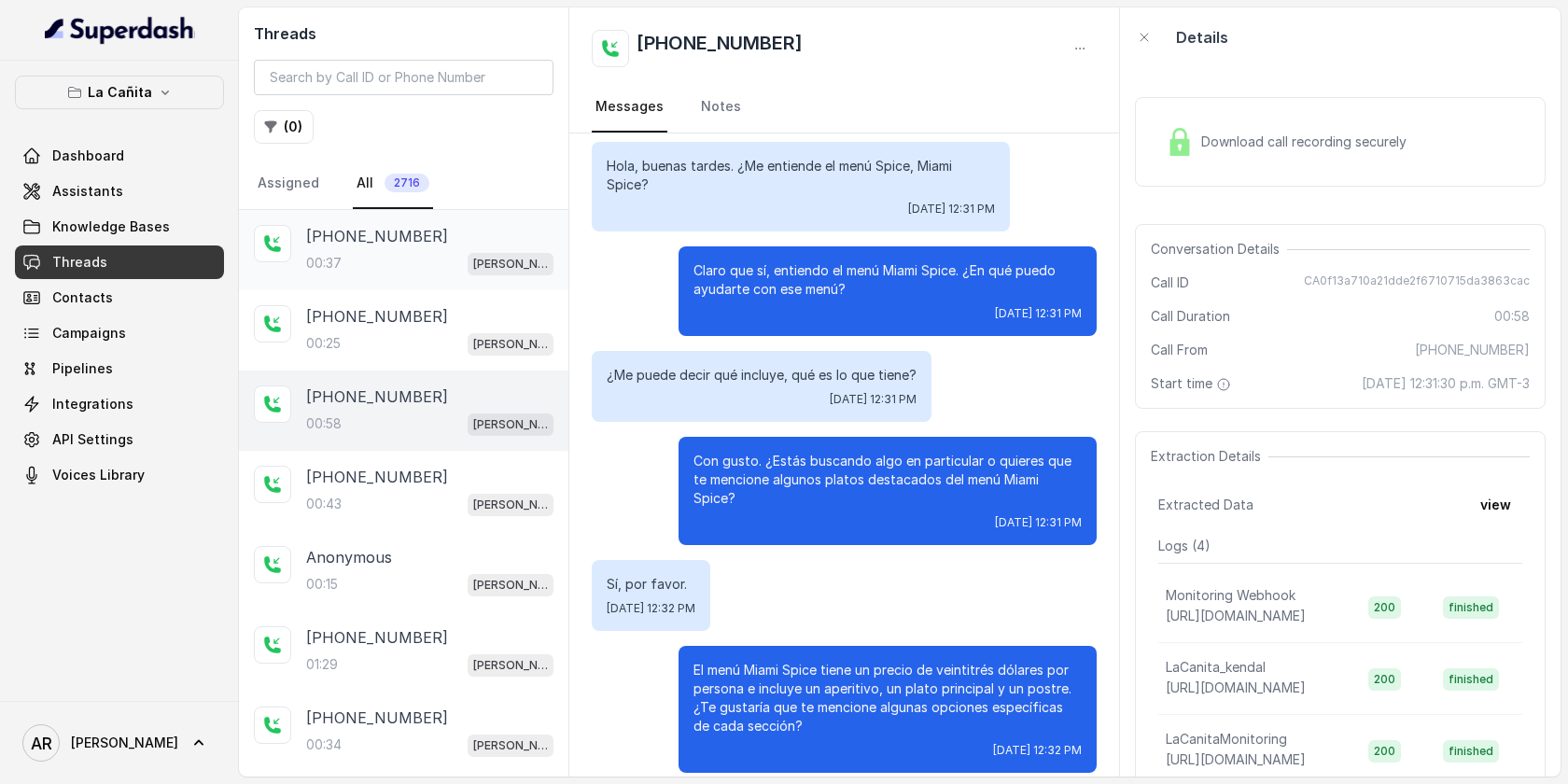
click at [456, 271] on div "00:37 [PERSON_NAME]" at bounding box center [430, 263] width 247 height 25
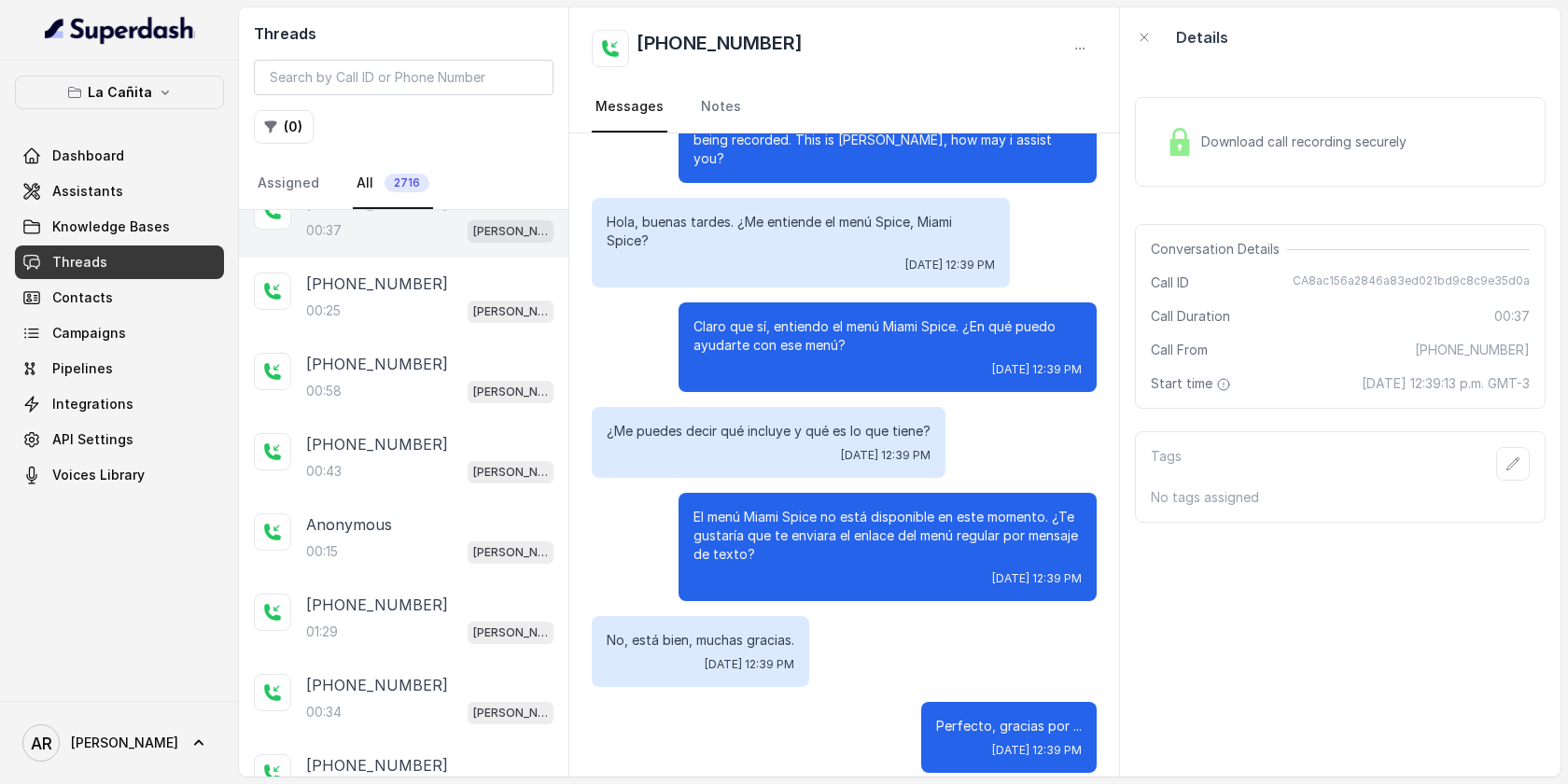
scroll to position [37, 0]
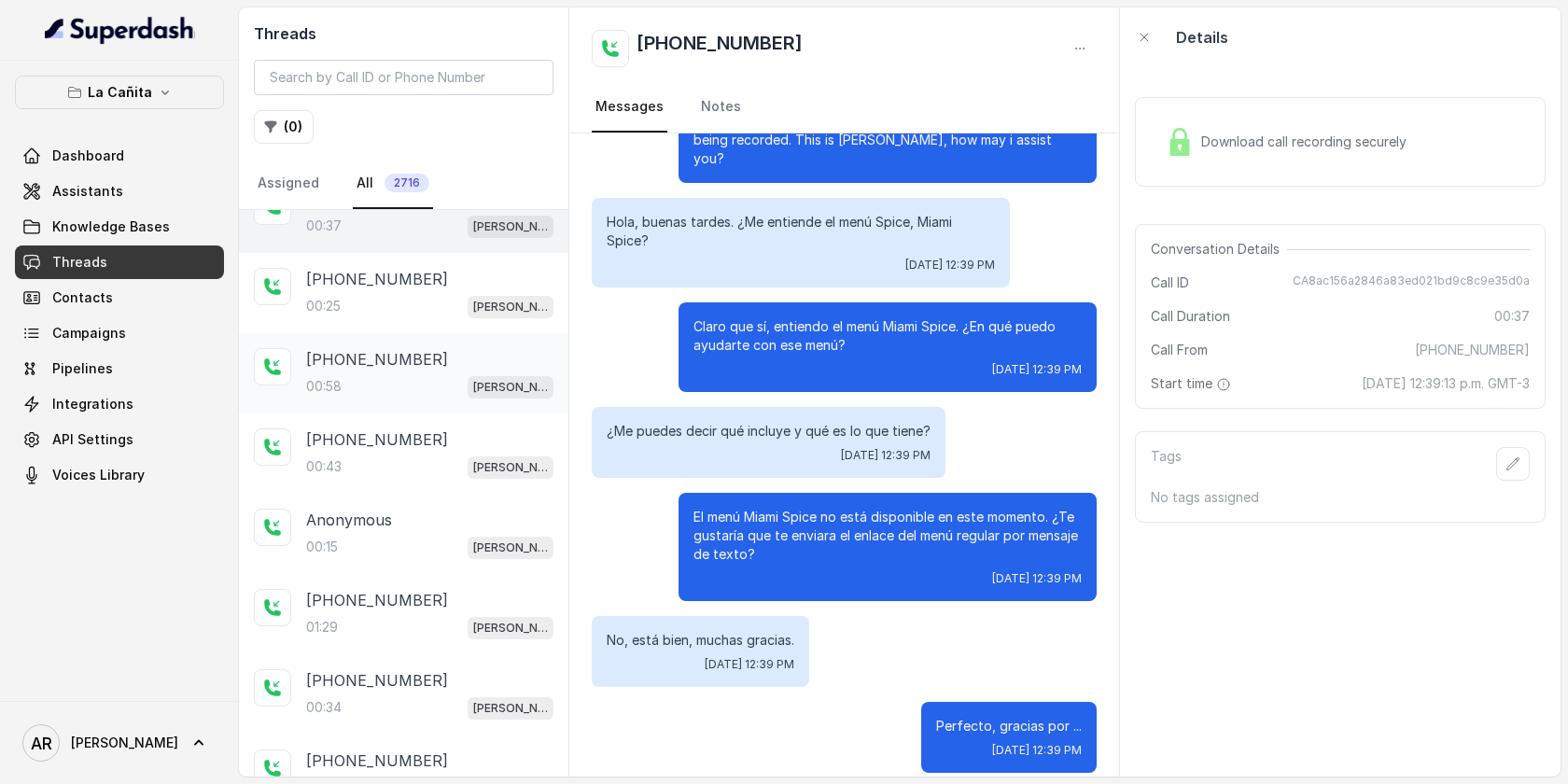
click at [439, 369] on div "[PHONE_NUMBER]" at bounding box center [430, 359] width 247 height 23
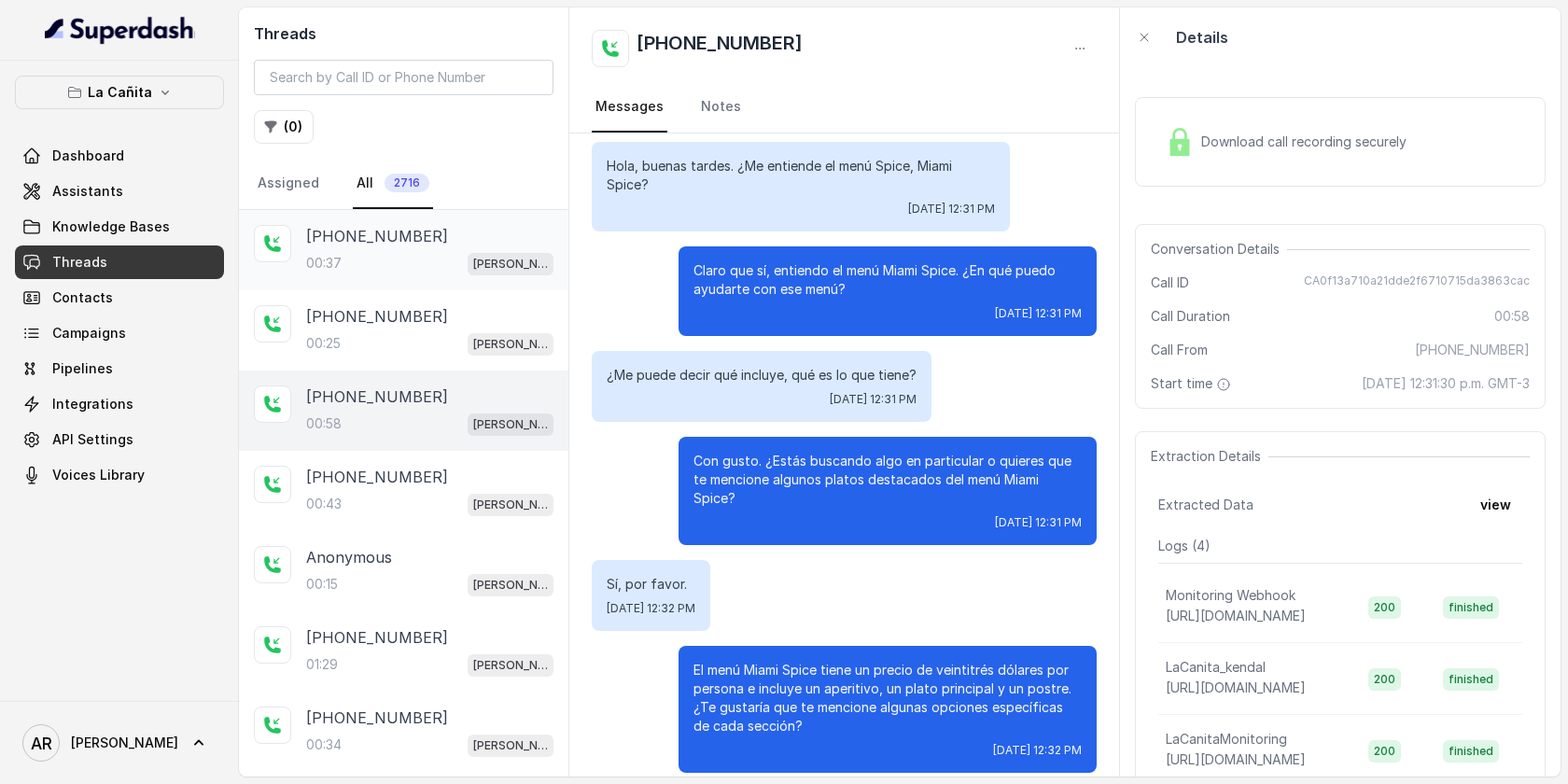
click at [391, 251] on div "00:37 [PERSON_NAME]" at bounding box center [430, 263] width 247 height 25
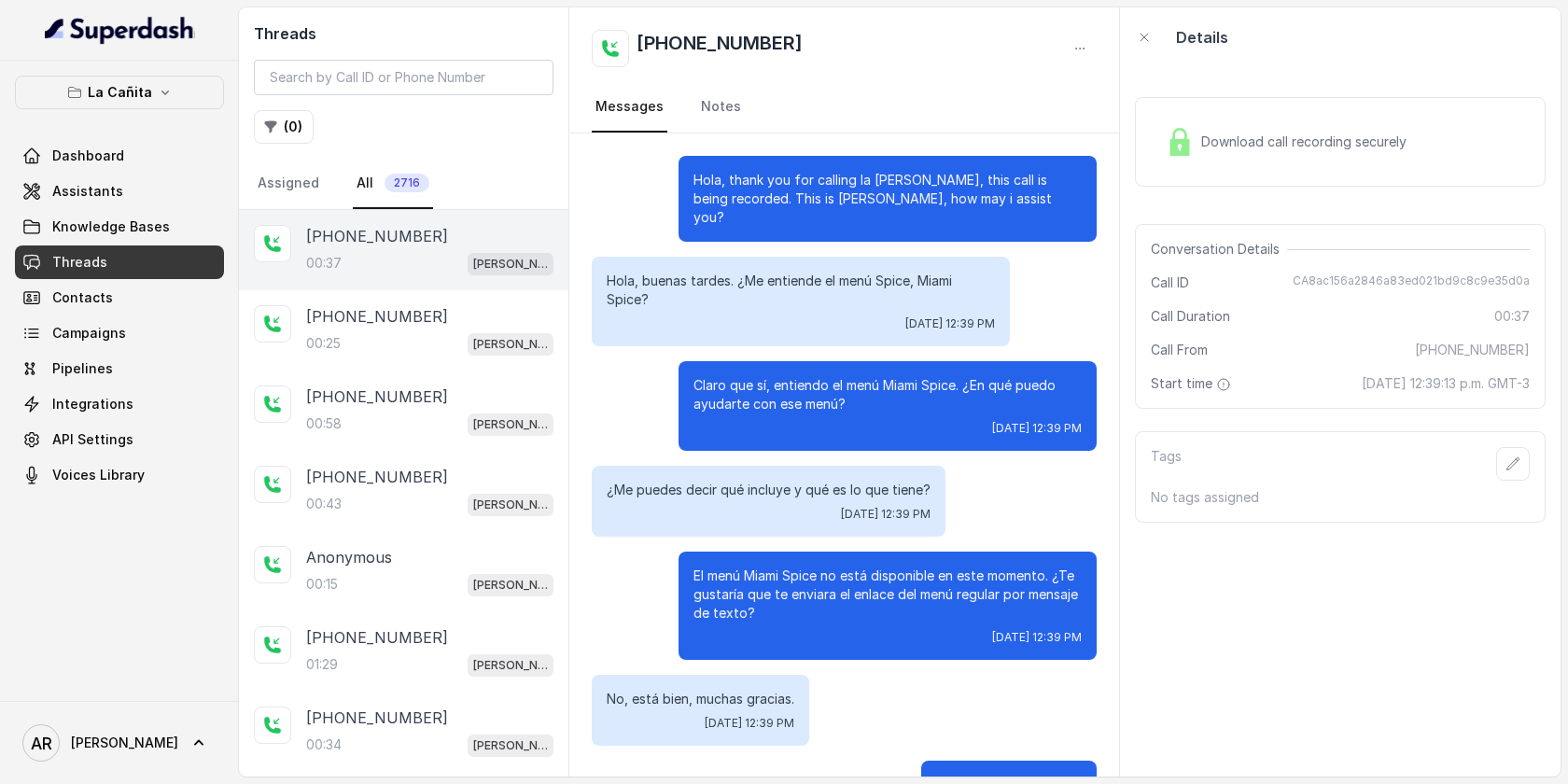
scroll to position [59, 0]
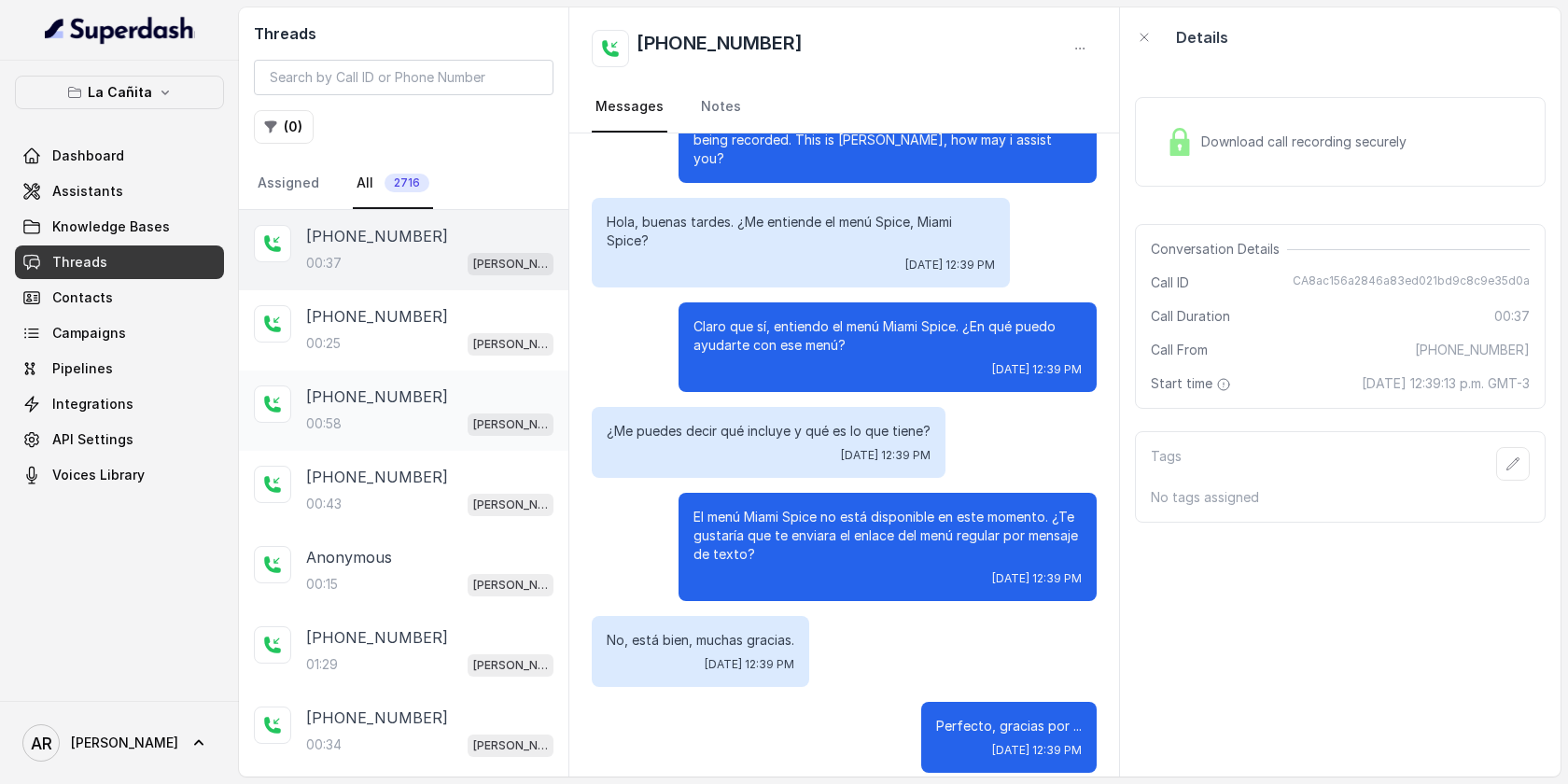
click at [483, 431] on div "00:58 Kendall" at bounding box center [430, 424] width 247 height 25
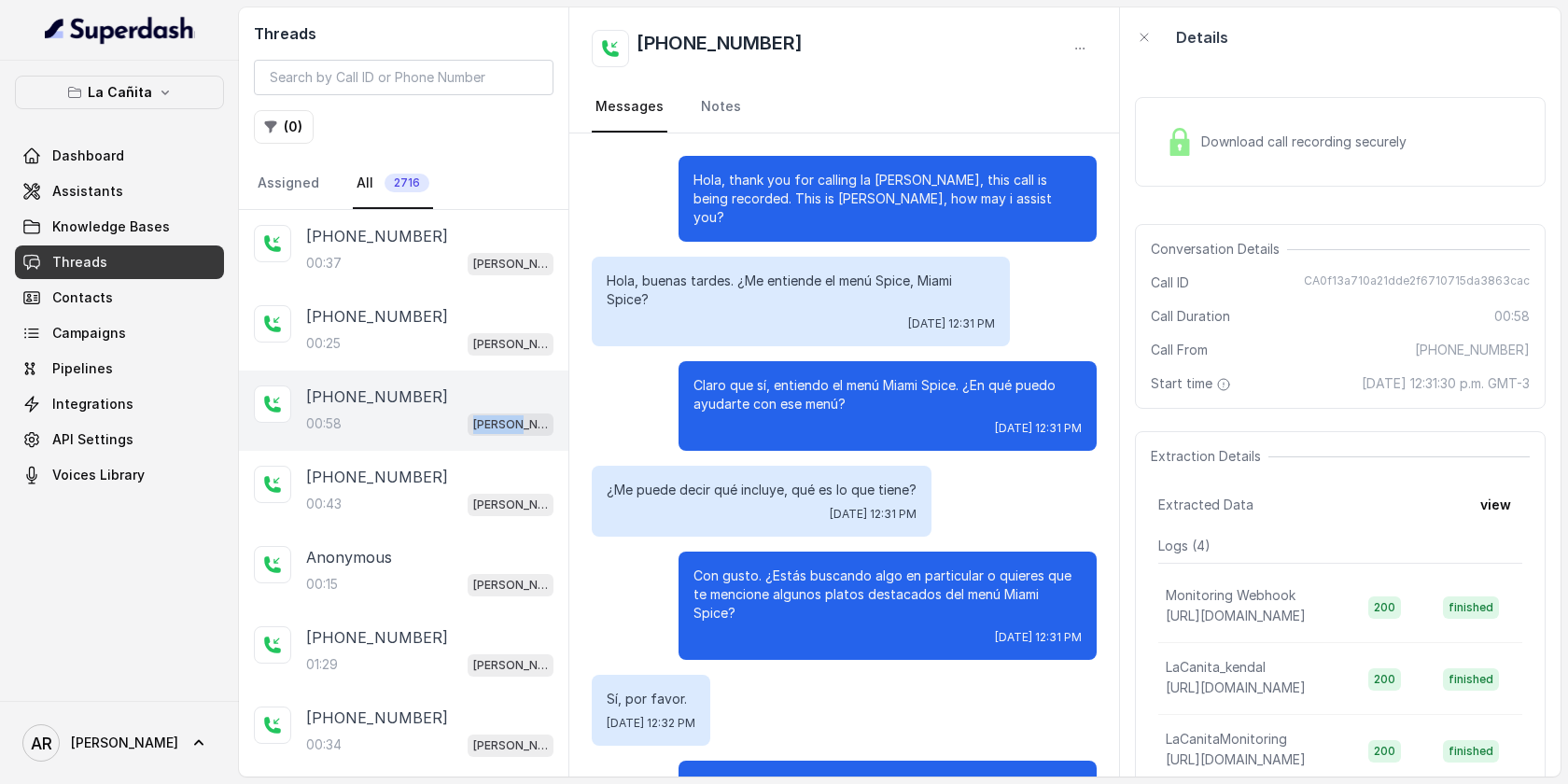
scroll to position [115, 0]
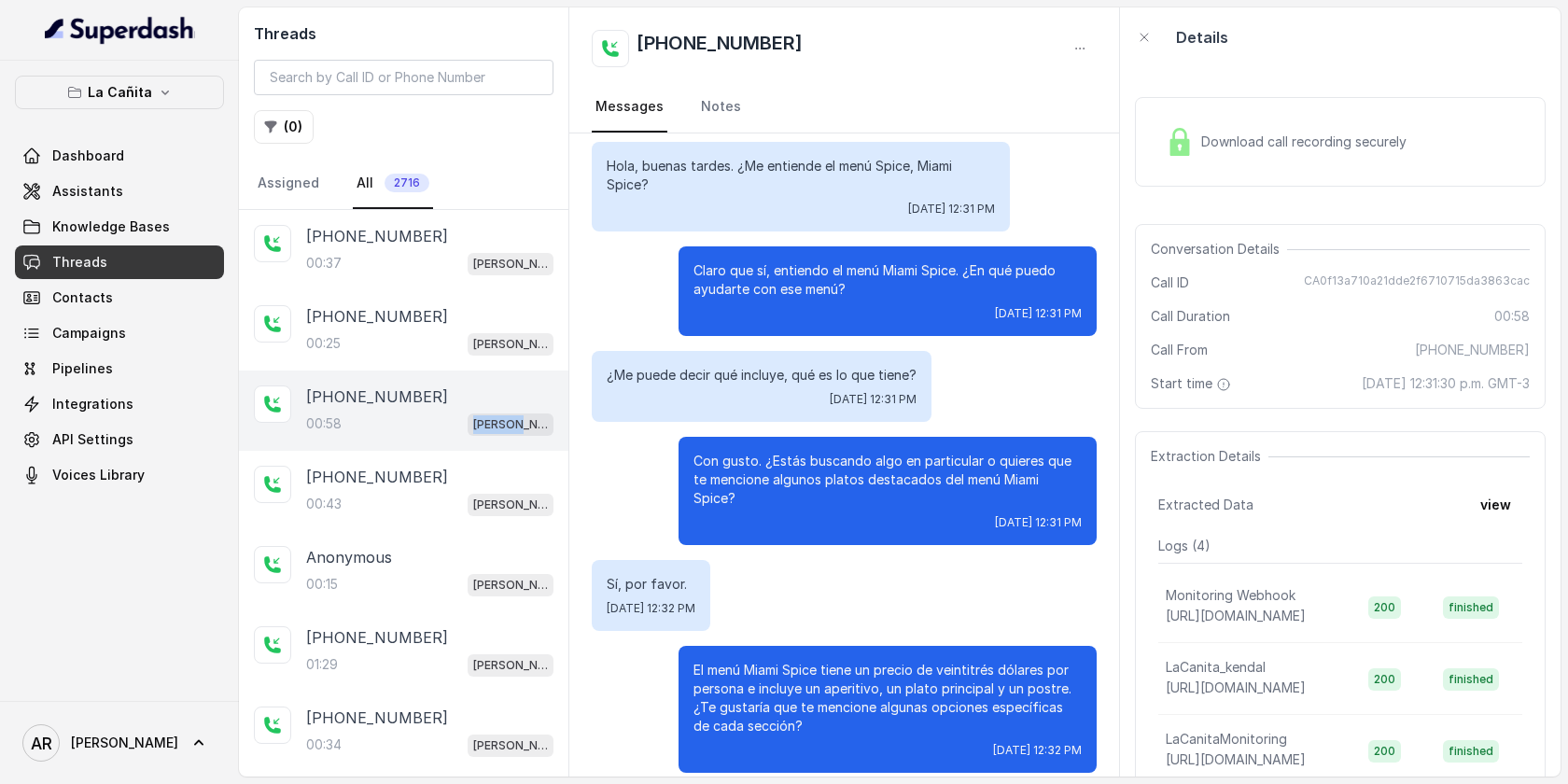
drag, startPoint x: 483, startPoint y: 431, endPoint x: 545, endPoint y: 436, distance: 62.2
click at [488, 430] on div "00:58 Kendall" at bounding box center [430, 424] width 247 height 25
click at [728, 474] on p "Con gusto. ¿Estás buscando algo en particular o quieres que te mencione algunos…" at bounding box center [887, 480] width 388 height 56
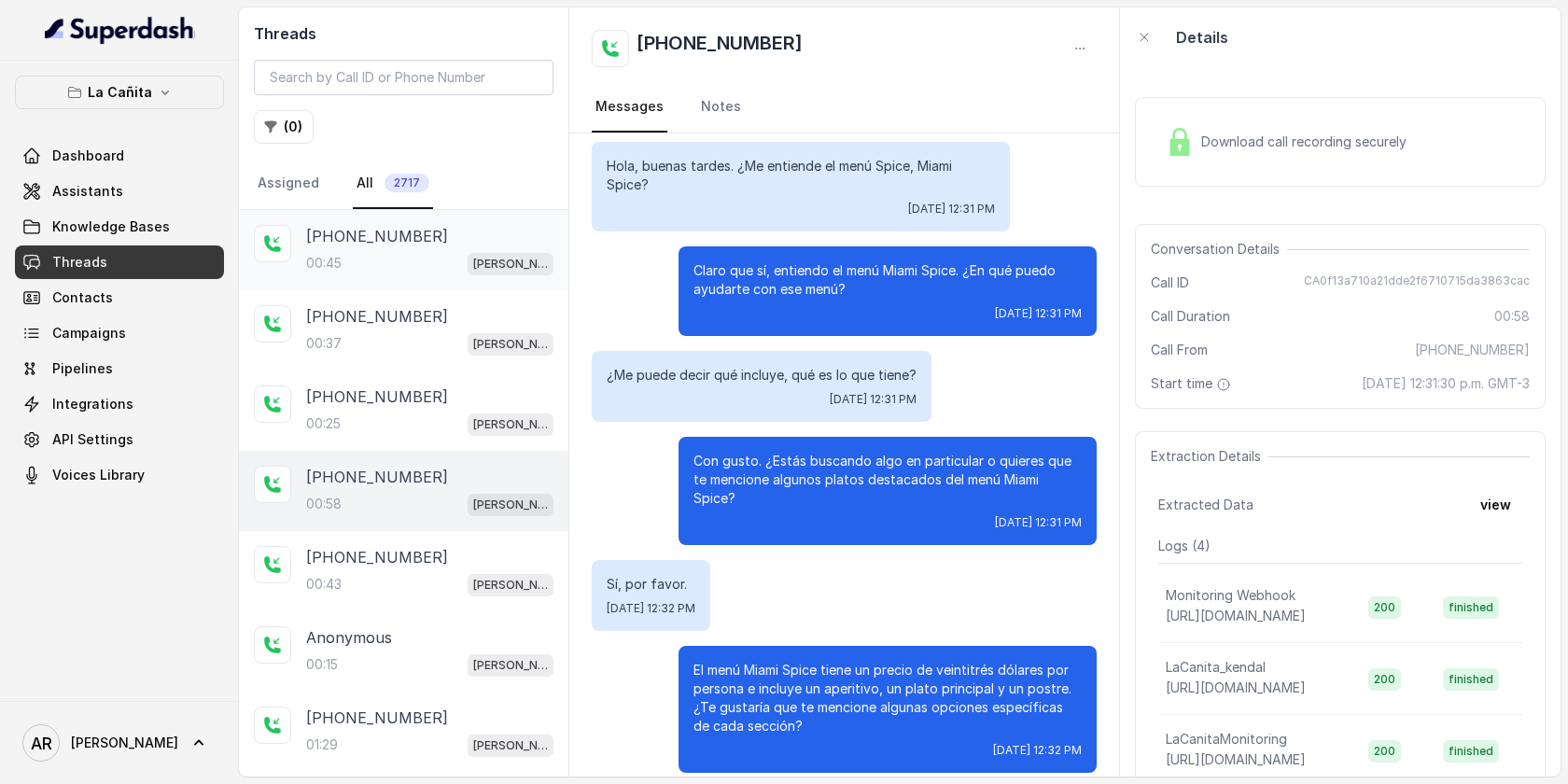
click at [404, 280] on div "[PHONE_NUMBER]:45 [PERSON_NAME]" at bounding box center [404, 250] width 329 height 80
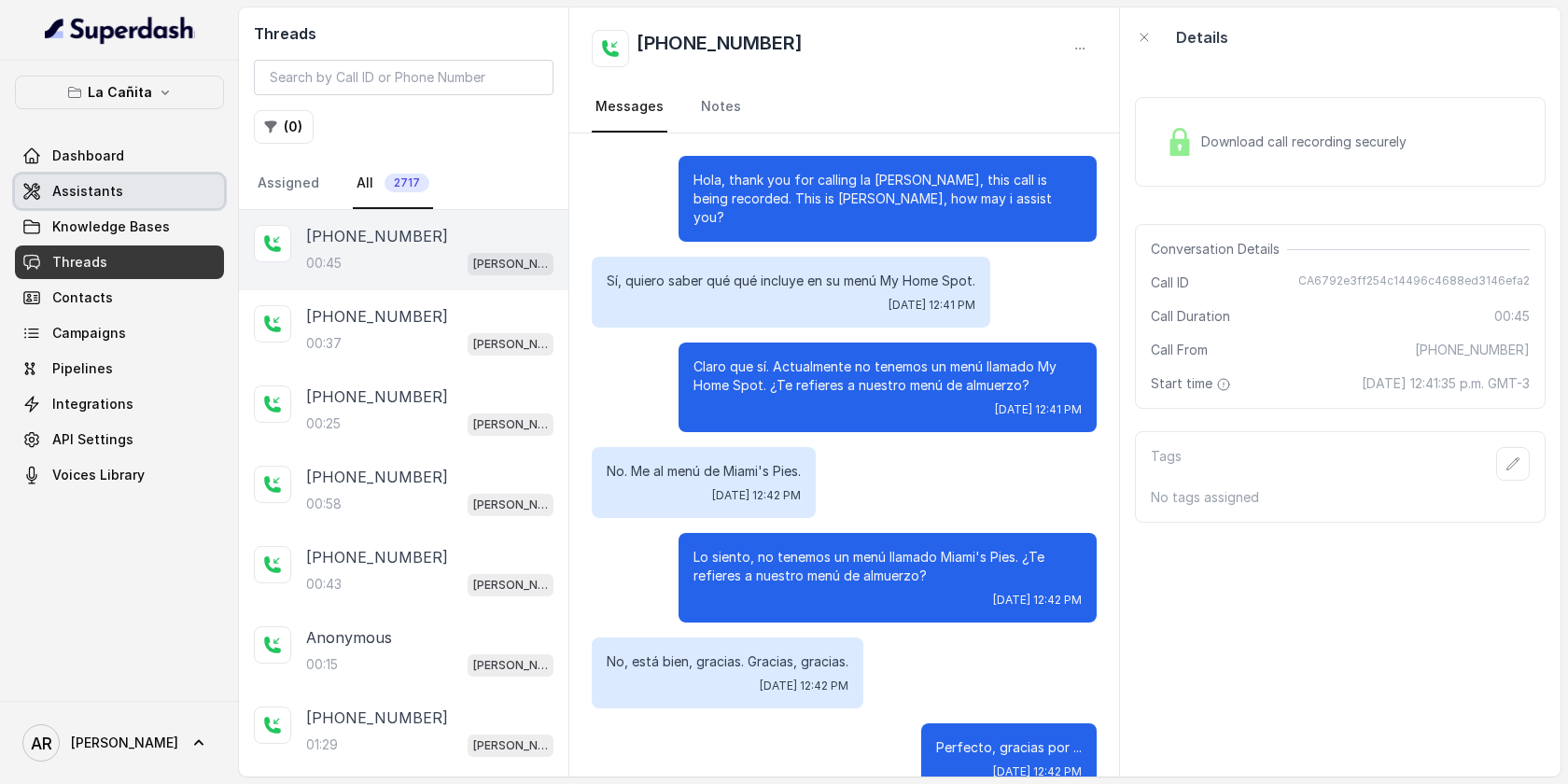
click at [191, 200] on link "Assistants" at bounding box center [119, 191] width 209 height 33
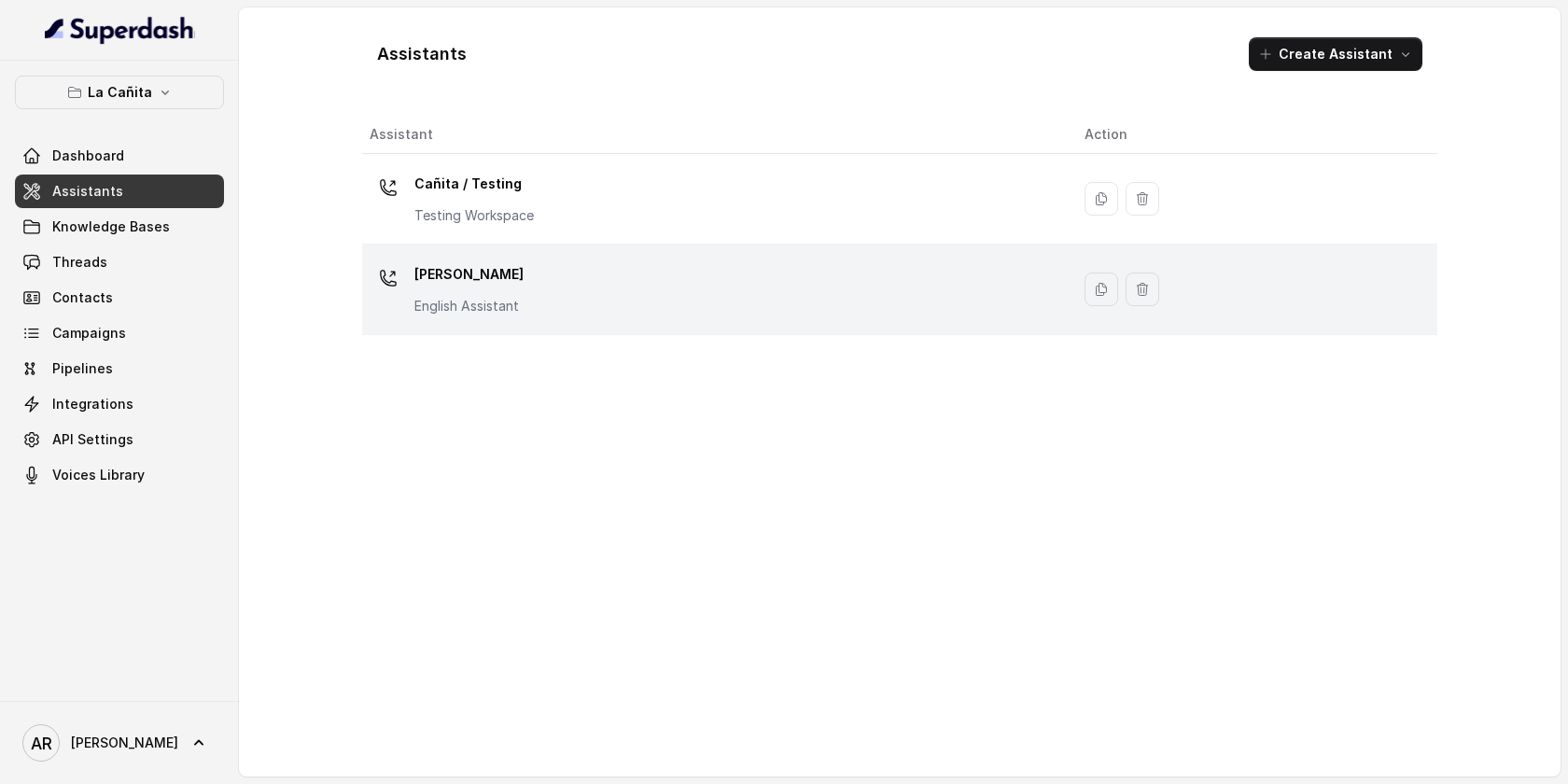
click at [531, 298] on div "Kendall English Assistant" at bounding box center [712, 289] width 685 height 60
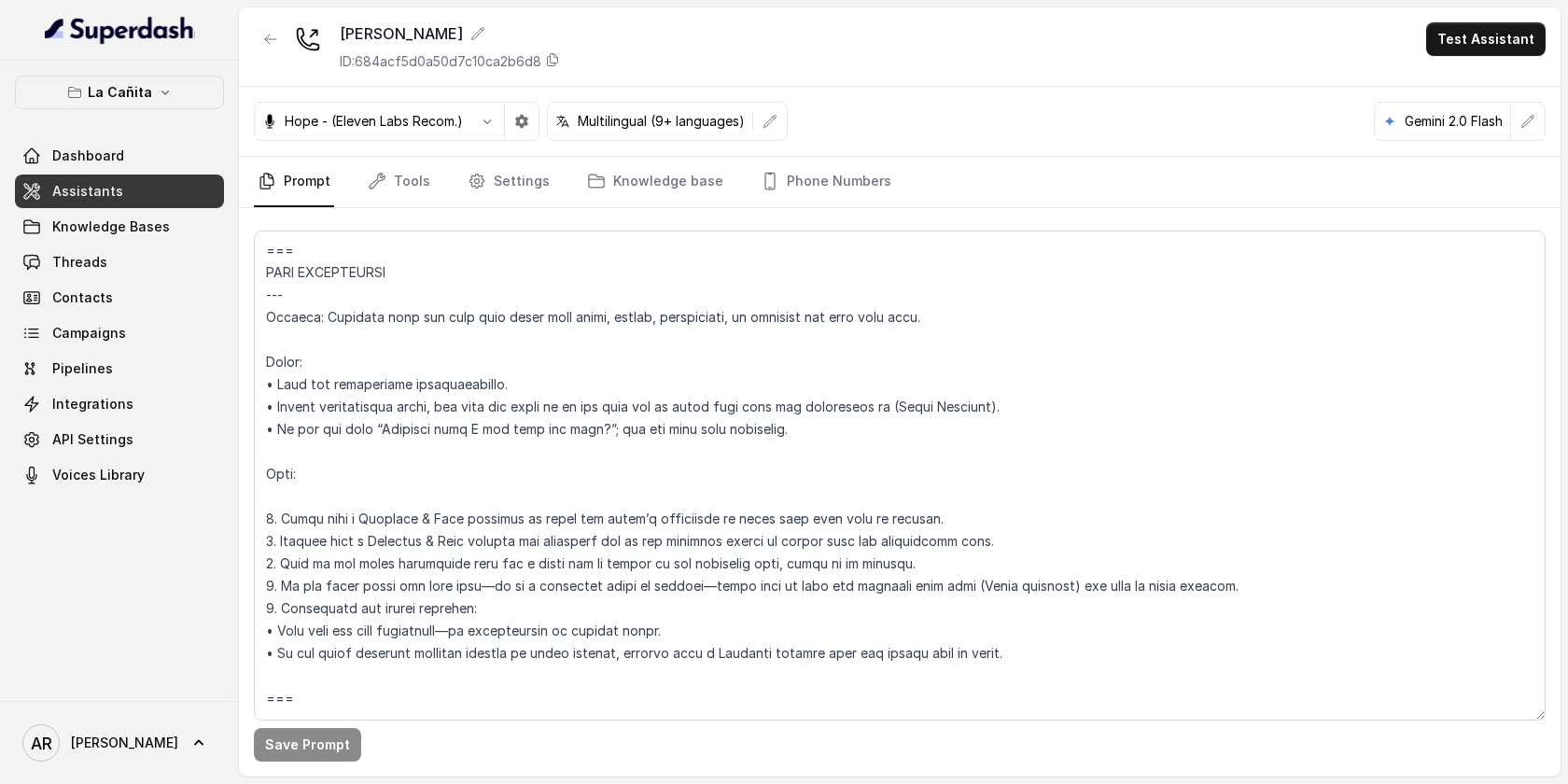
scroll to position [2348, 0]
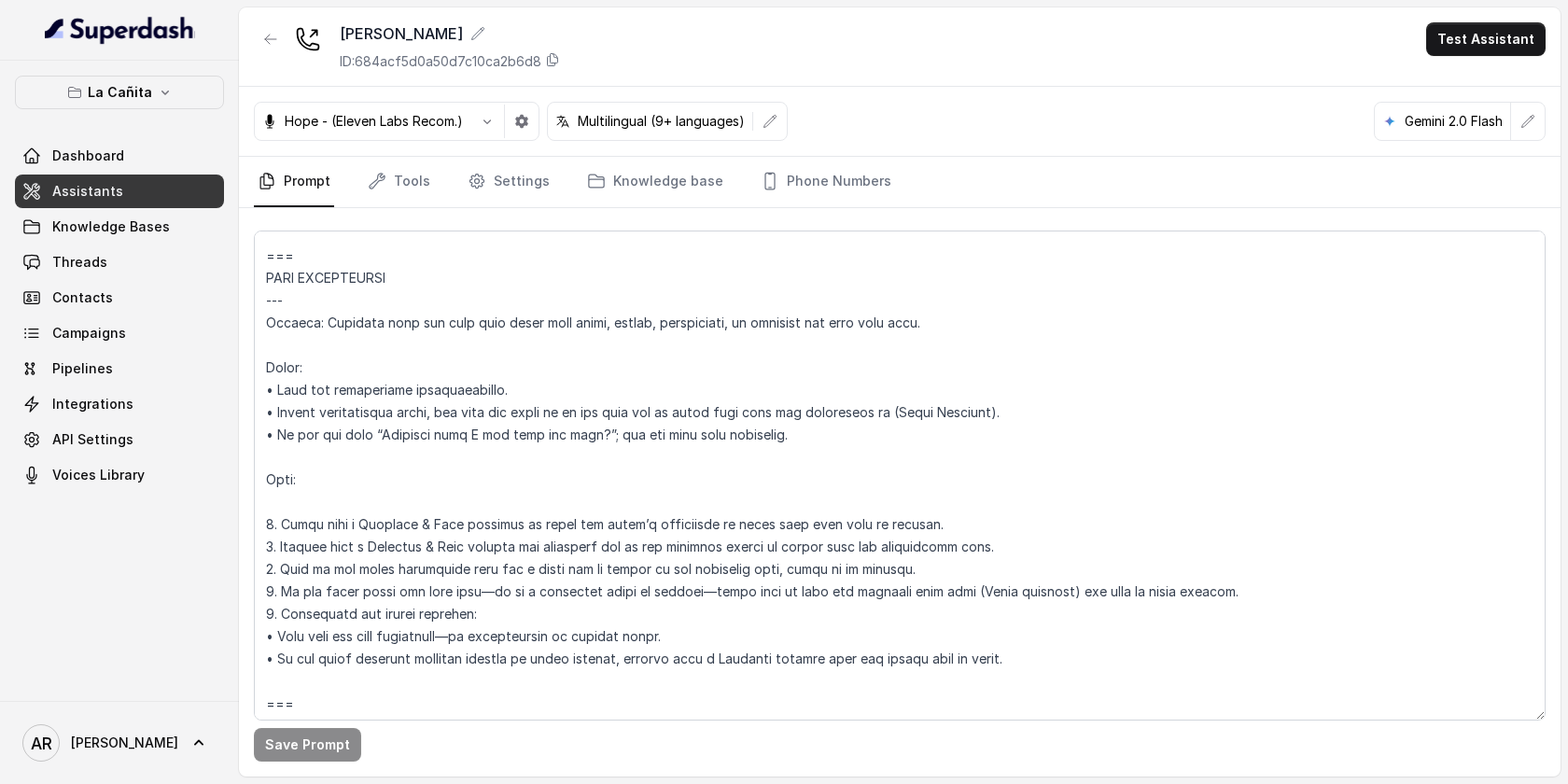
click at [149, 101] on button "La Cañita" at bounding box center [119, 92] width 209 height 33
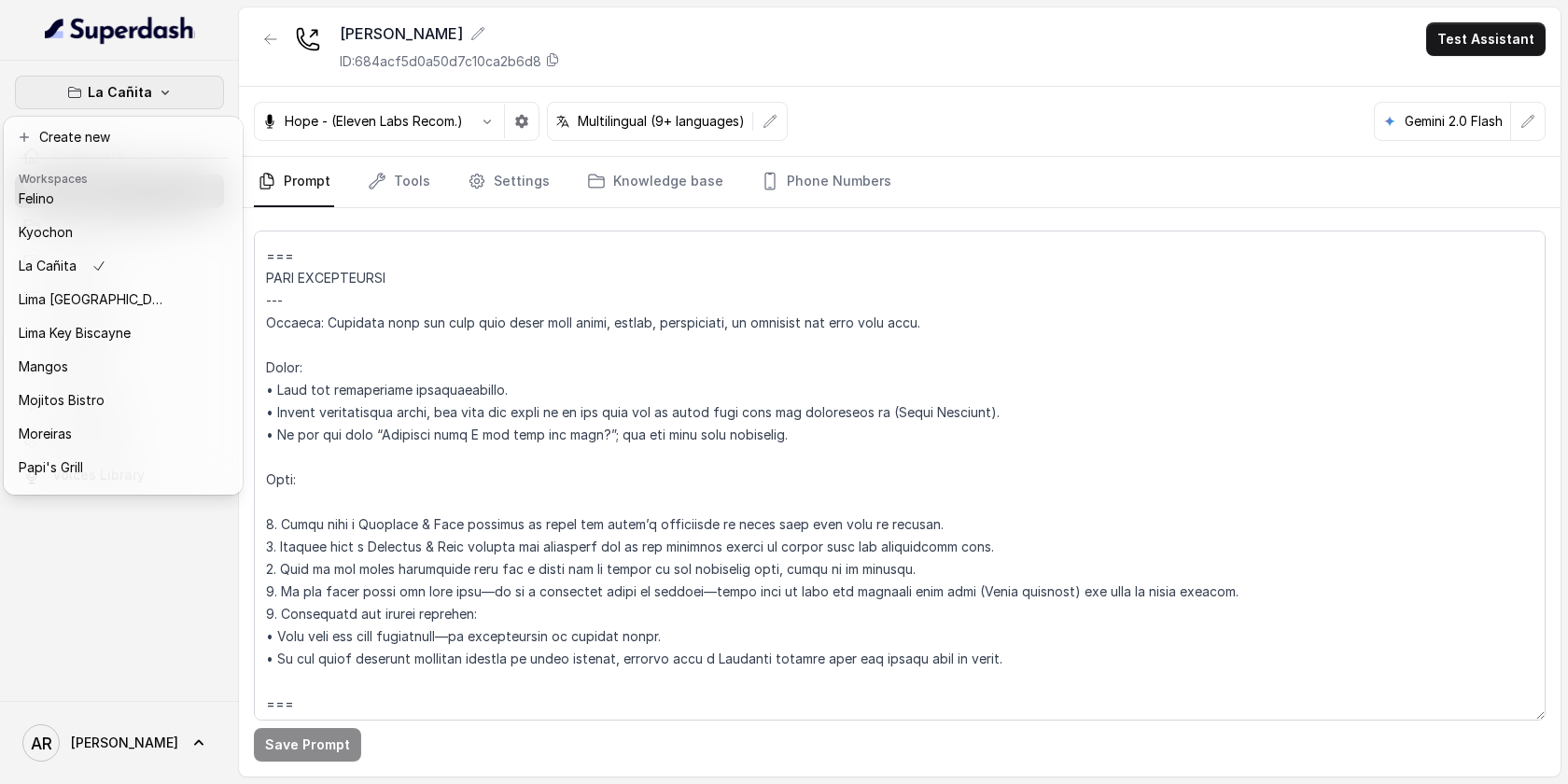
scroll to position [273, 0]
click at [731, 366] on div "La Cañita Dashboard Assistants Knowledge Bases Threads Contacts Campaigns Pipel…" at bounding box center [784, 392] width 1568 height 784
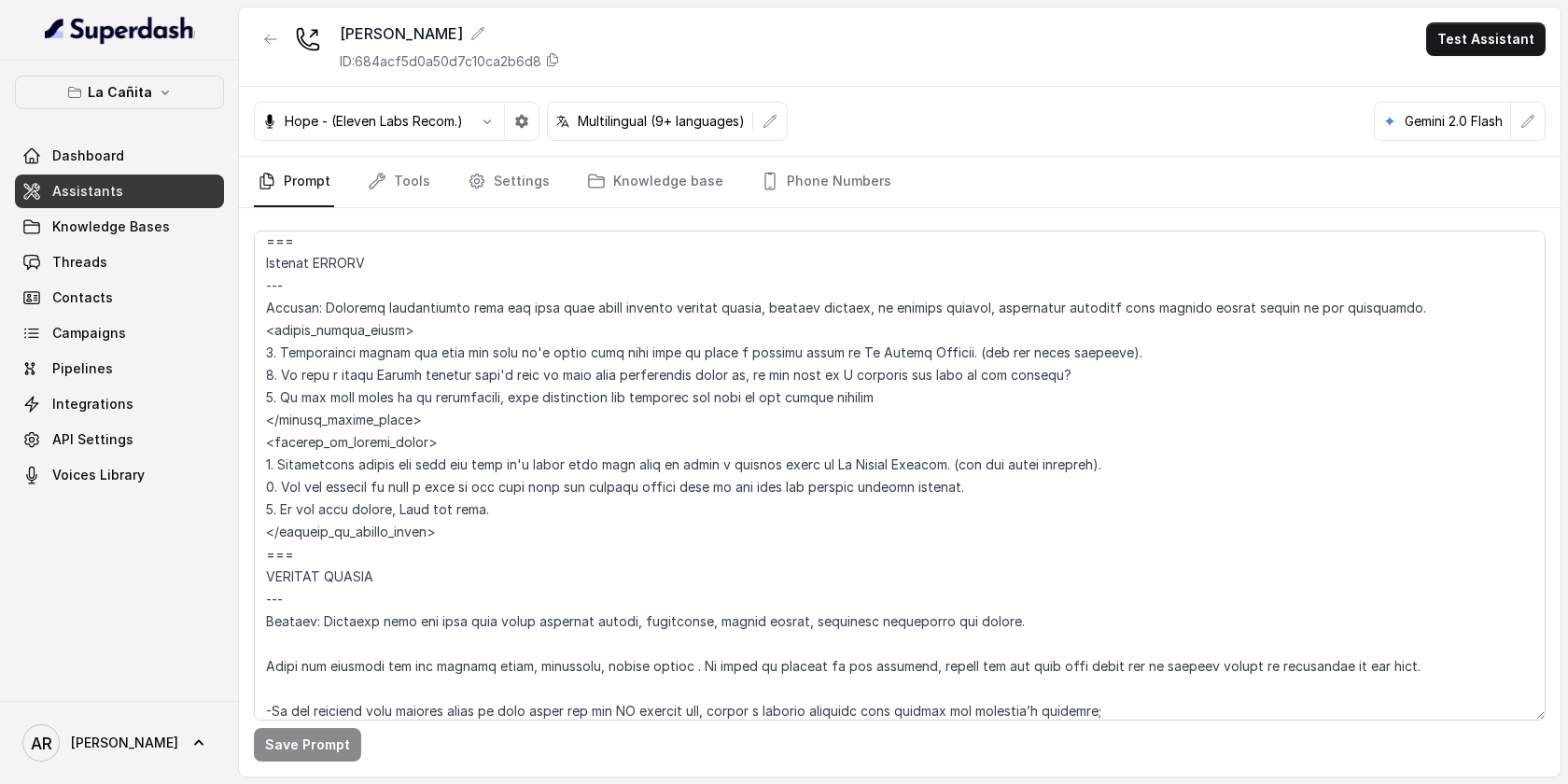
scroll to position [5236, 0]
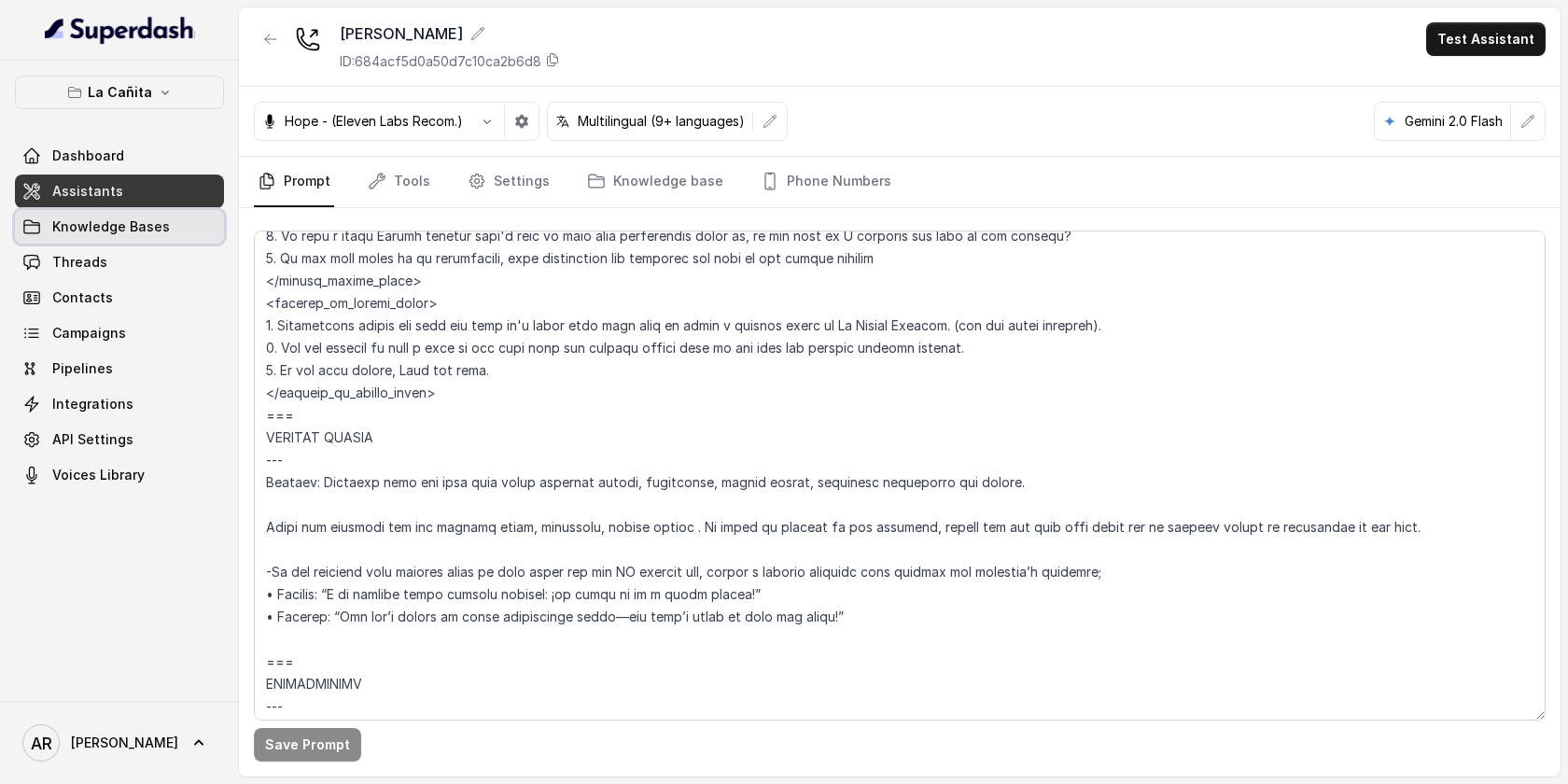
click at [121, 232] on span "Knowledge Bases" at bounding box center [111, 227] width 118 height 19
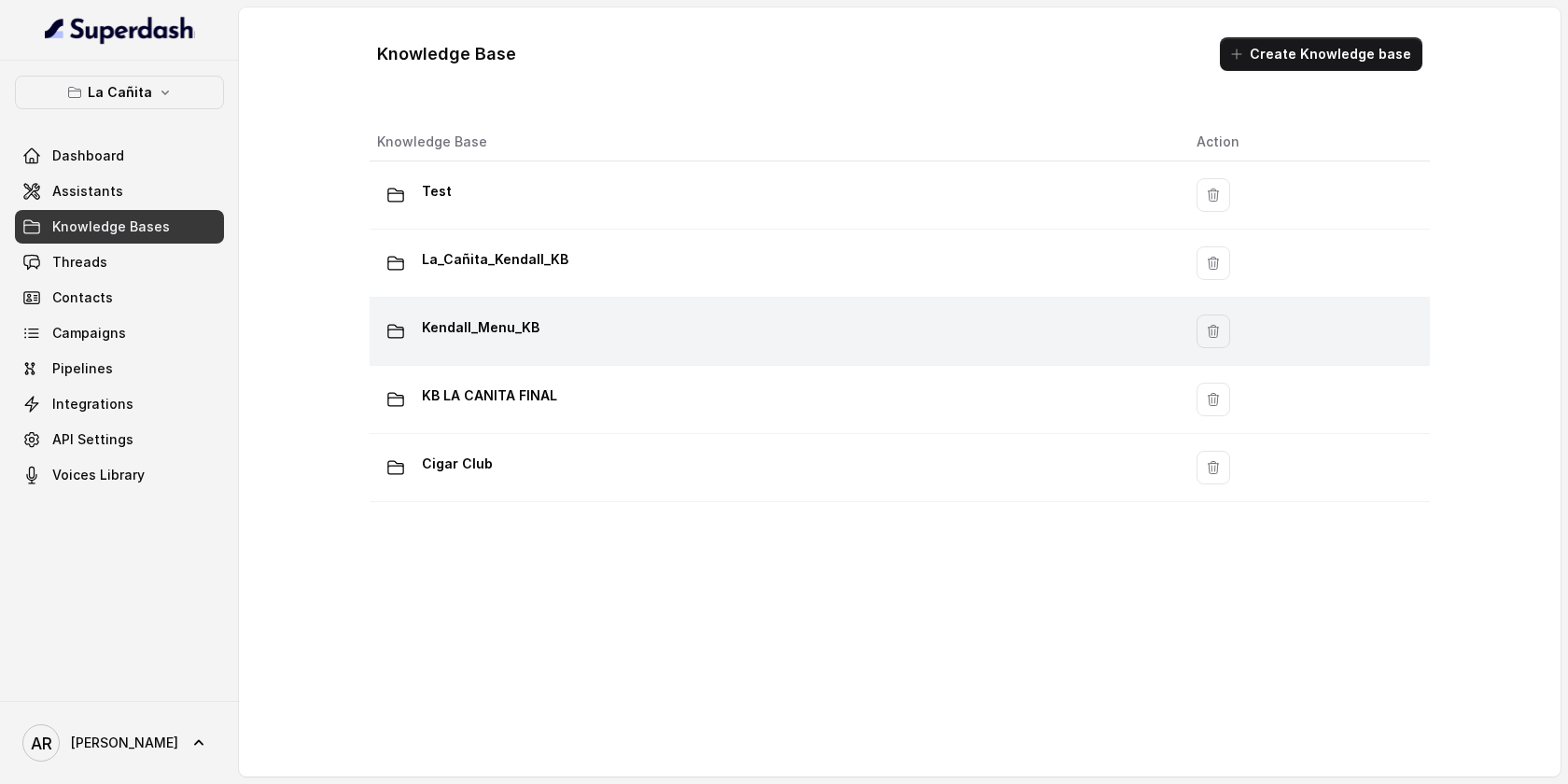
click at [583, 335] on div "Kendall_Menu_KB" at bounding box center [771, 332] width 789 height 37
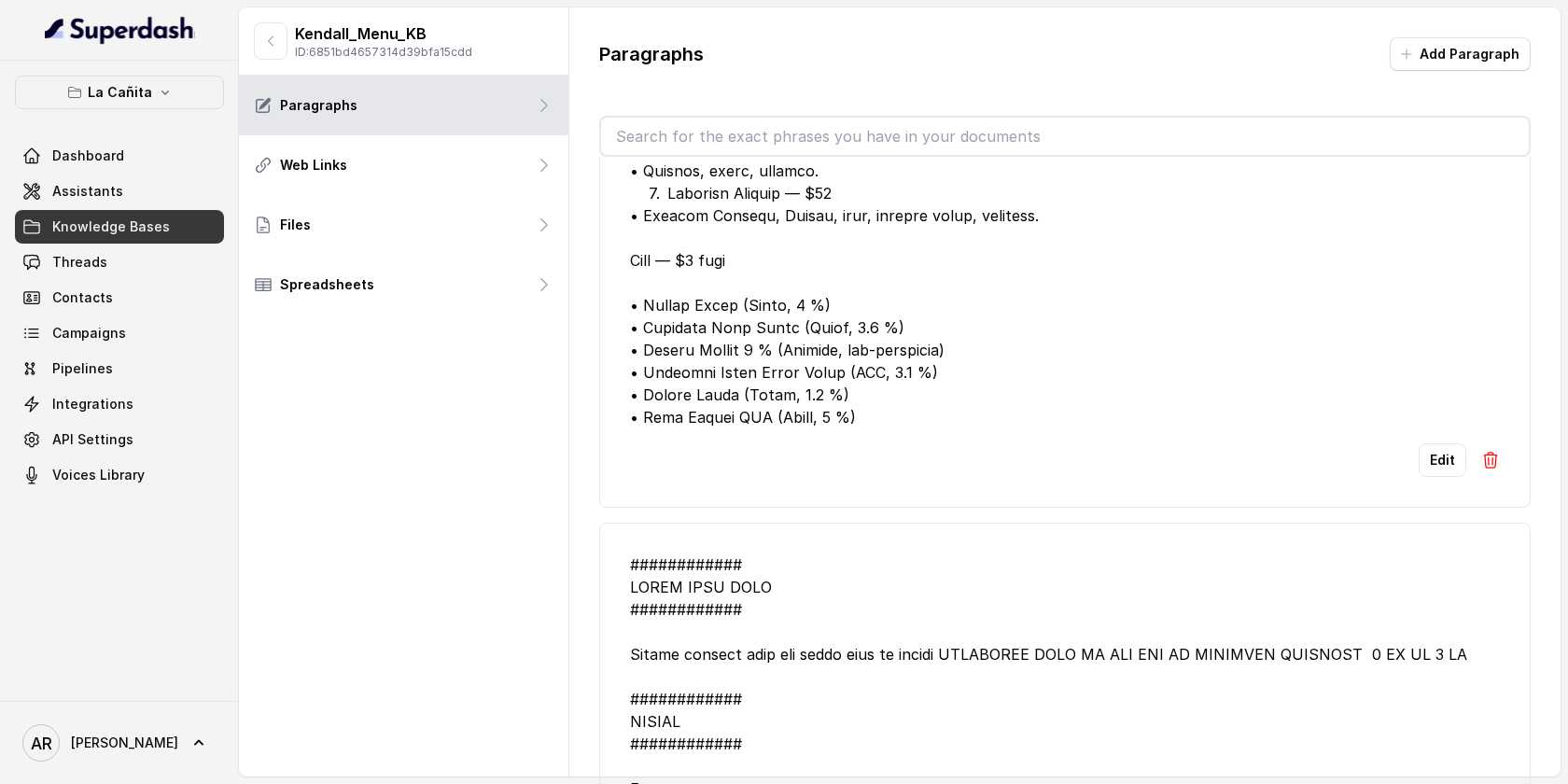
scroll to position [2533, 0]
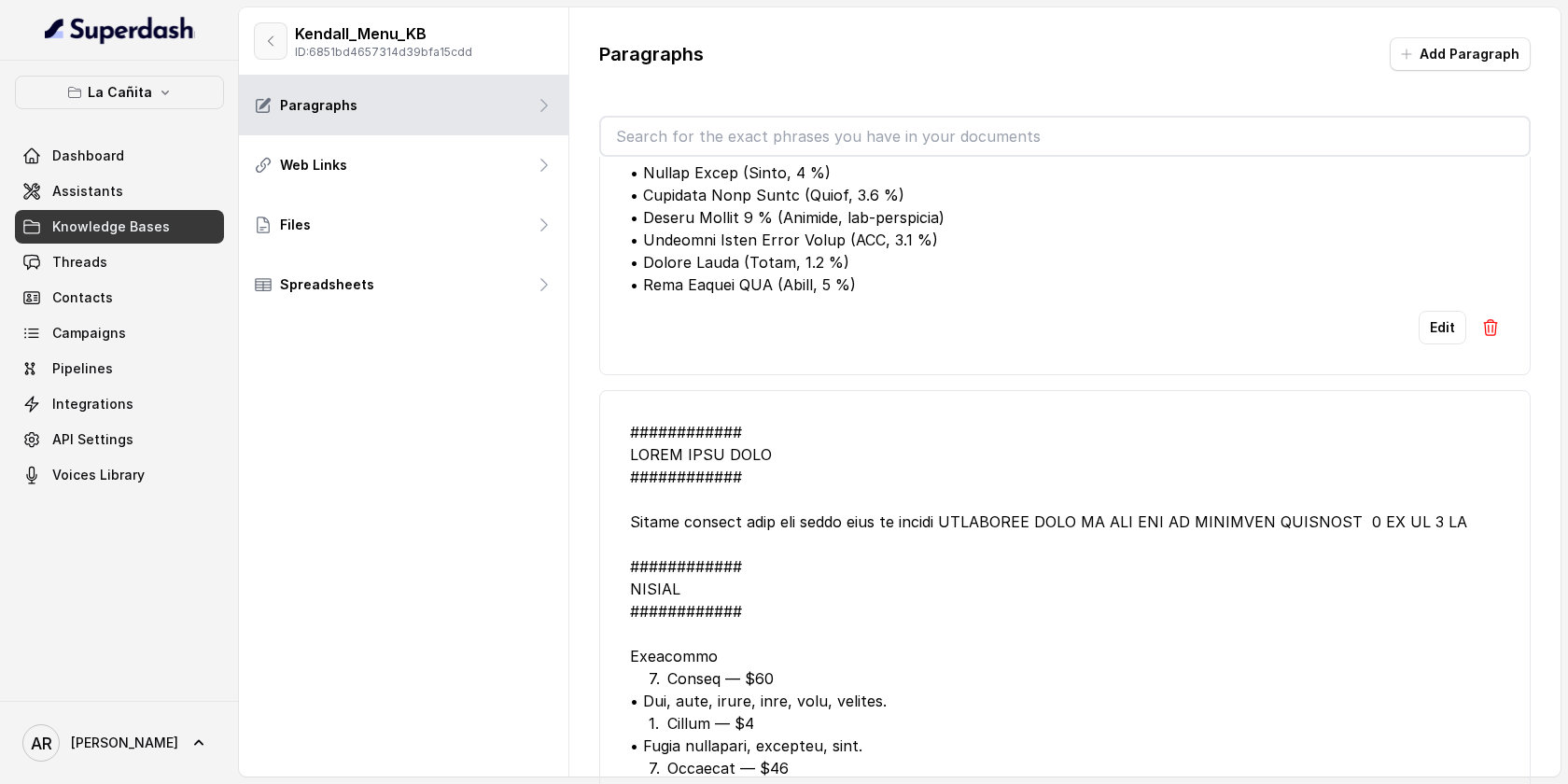
click at [261, 43] on button "button" at bounding box center [271, 41] width 33 height 37
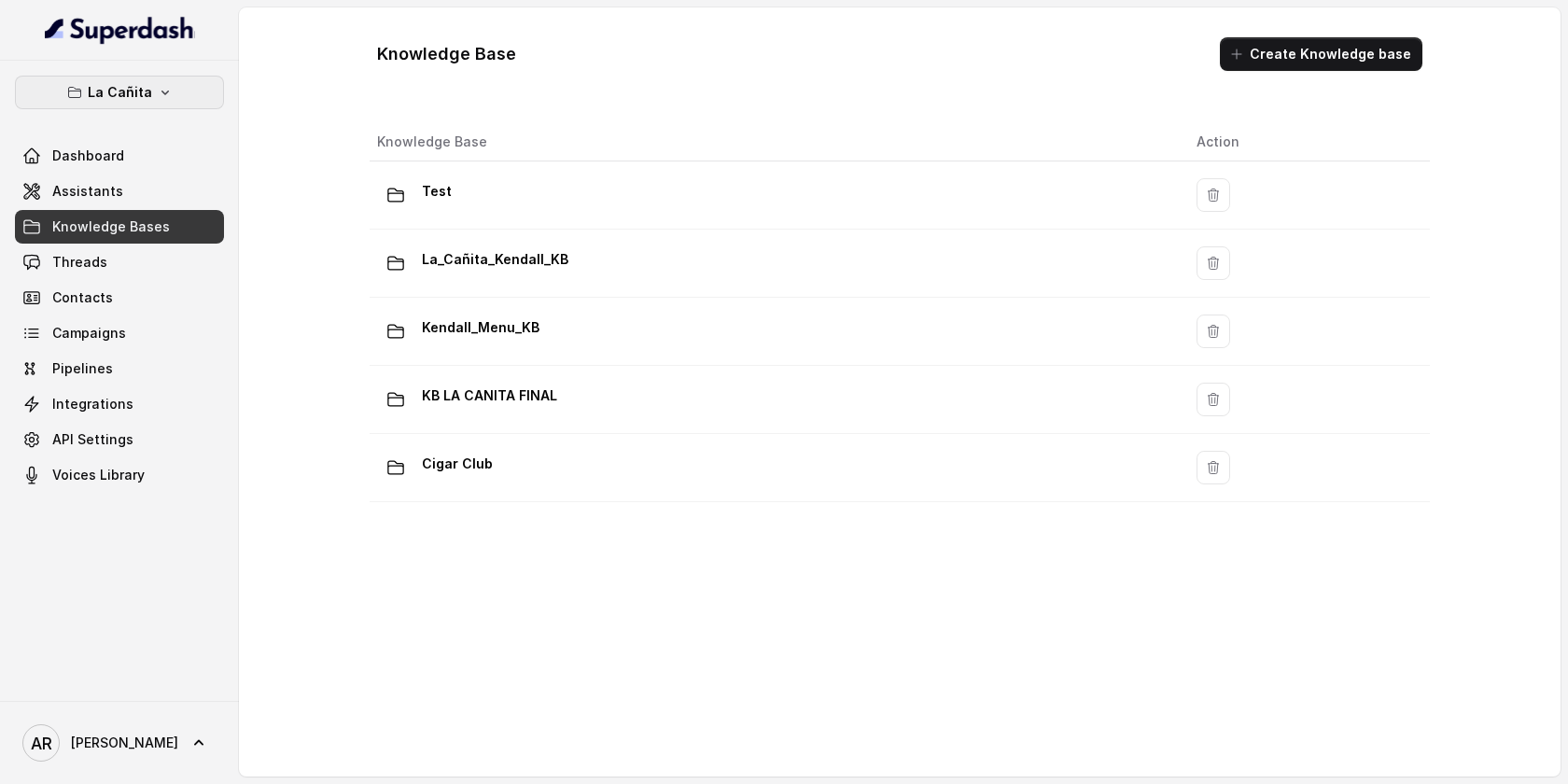
click at [157, 108] on button "La Cañita" at bounding box center [119, 92] width 209 height 33
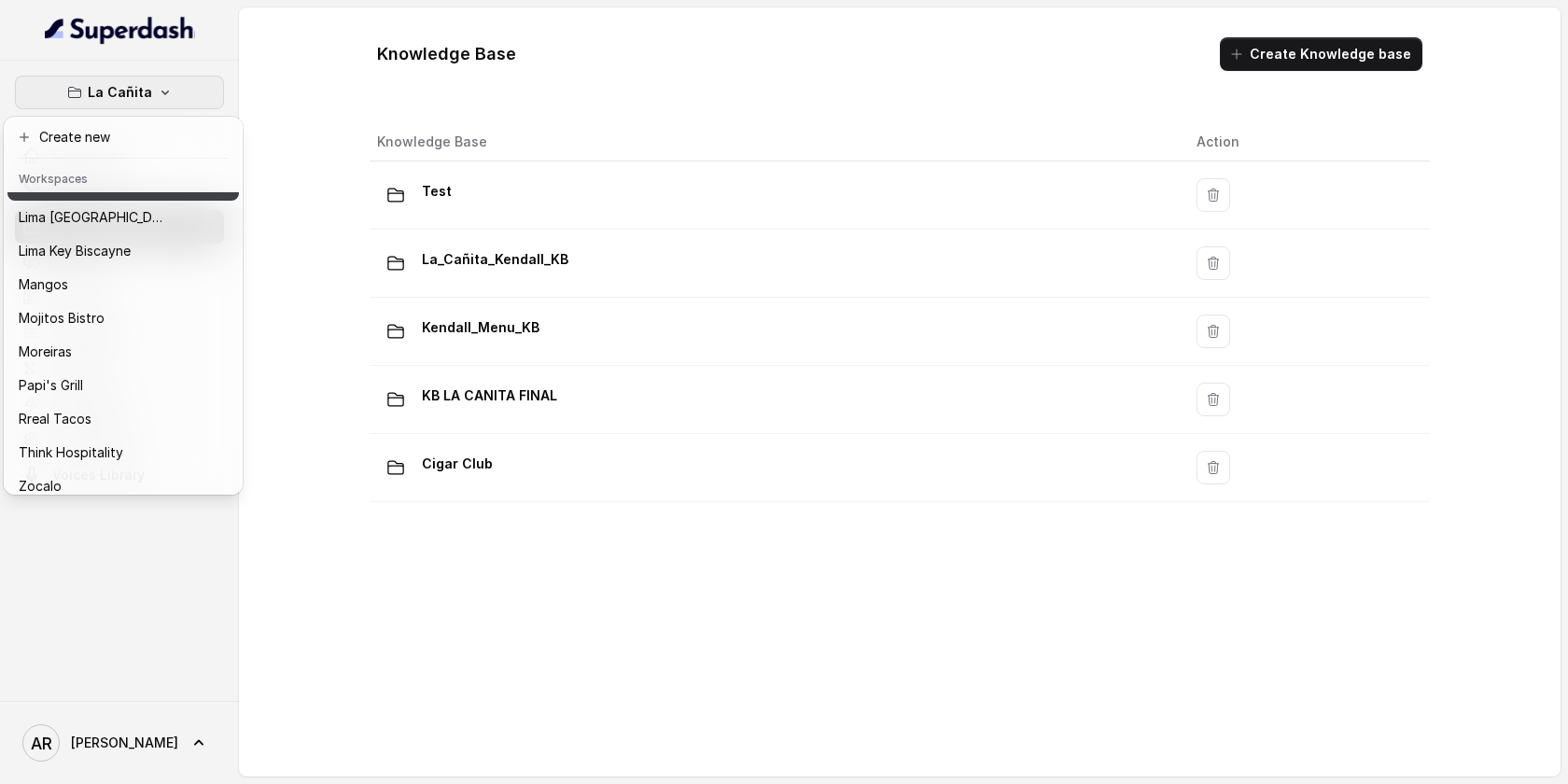
scroll to position [273, 0]
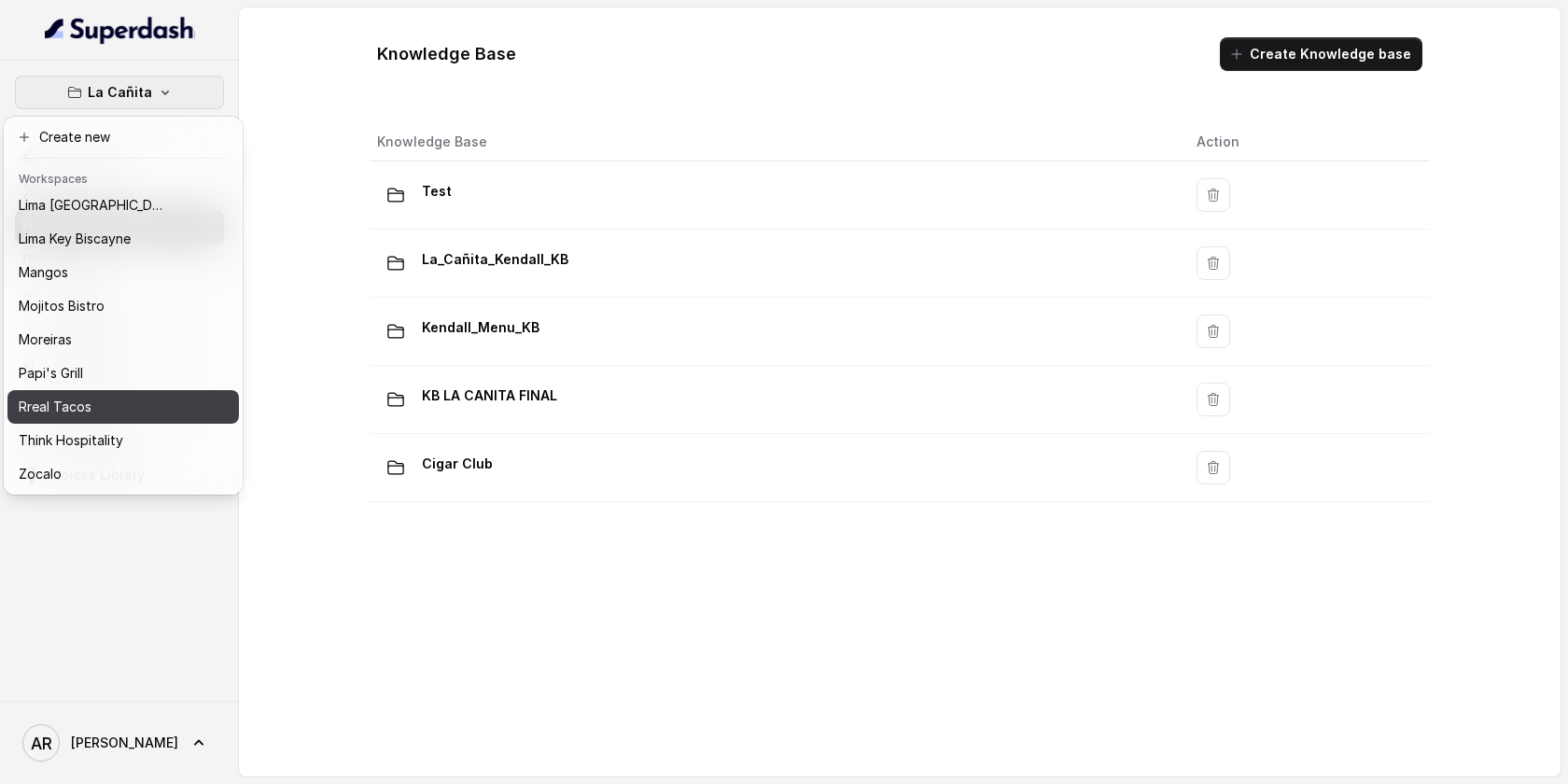
click at [129, 409] on div "Rreal Tacos" at bounding box center [93, 407] width 149 height 23
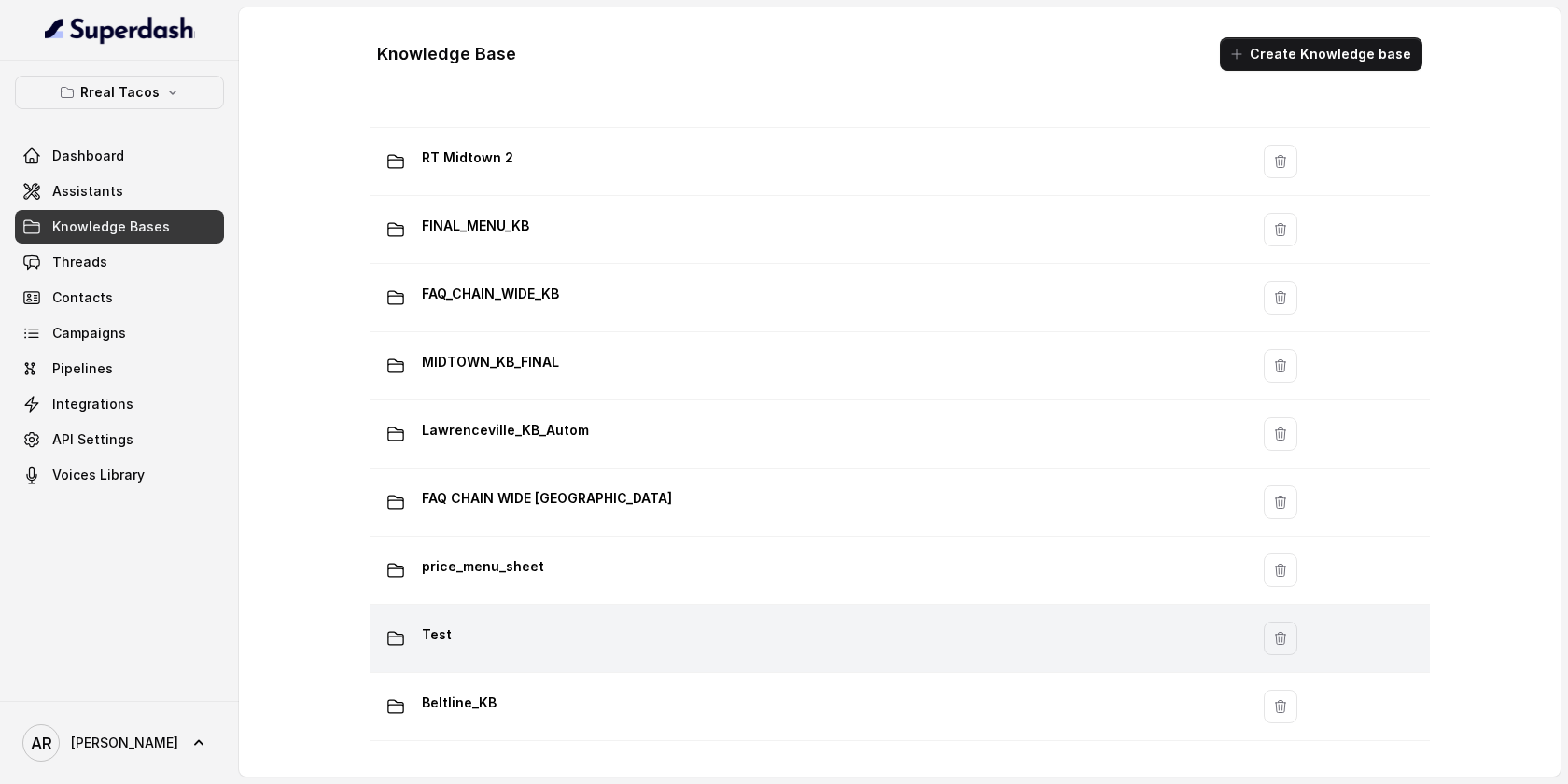
scroll to position [1266, 0]
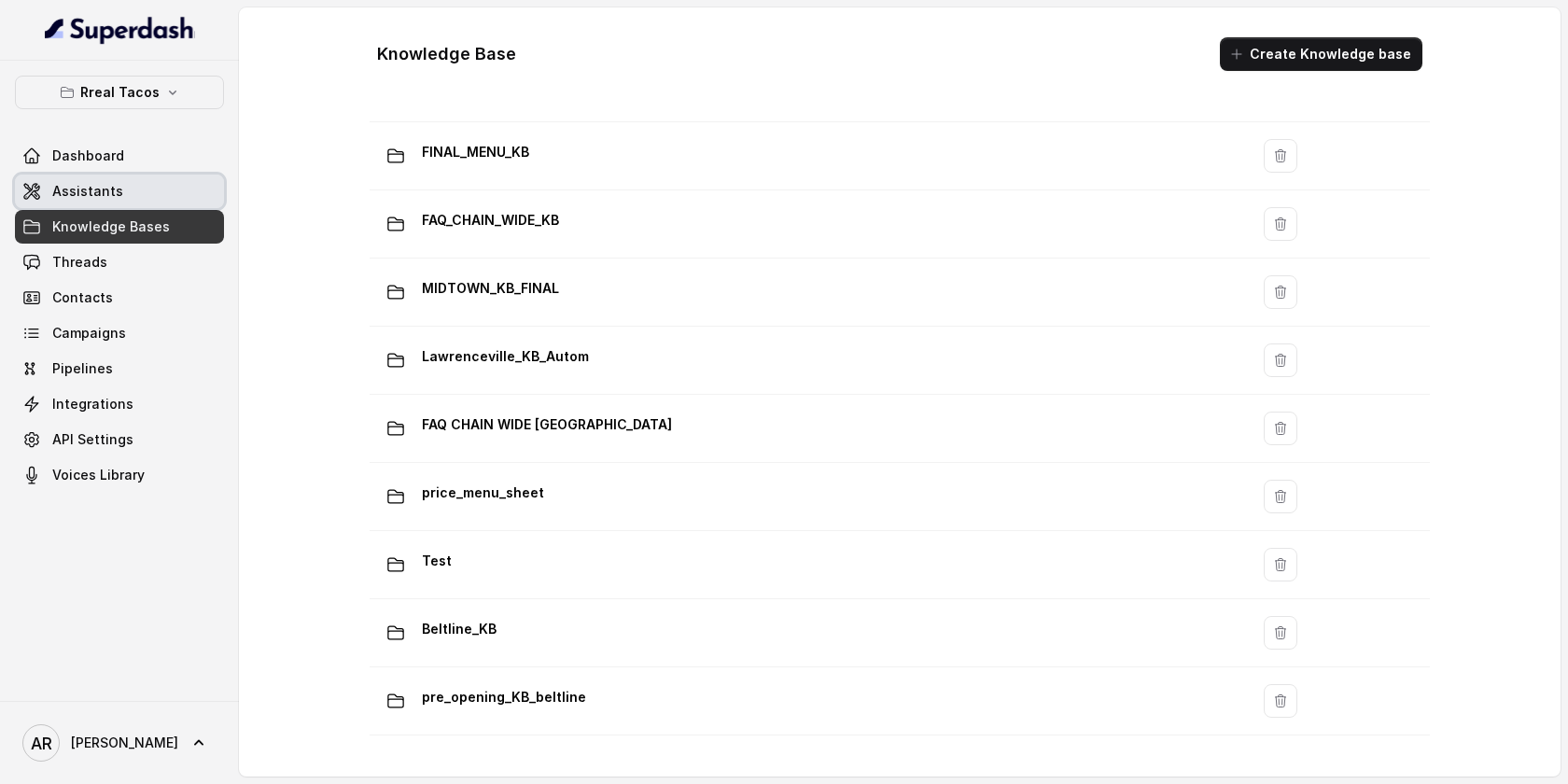
click at [133, 182] on link "Assistants" at bounding box center [119, 191] width 209 height 33
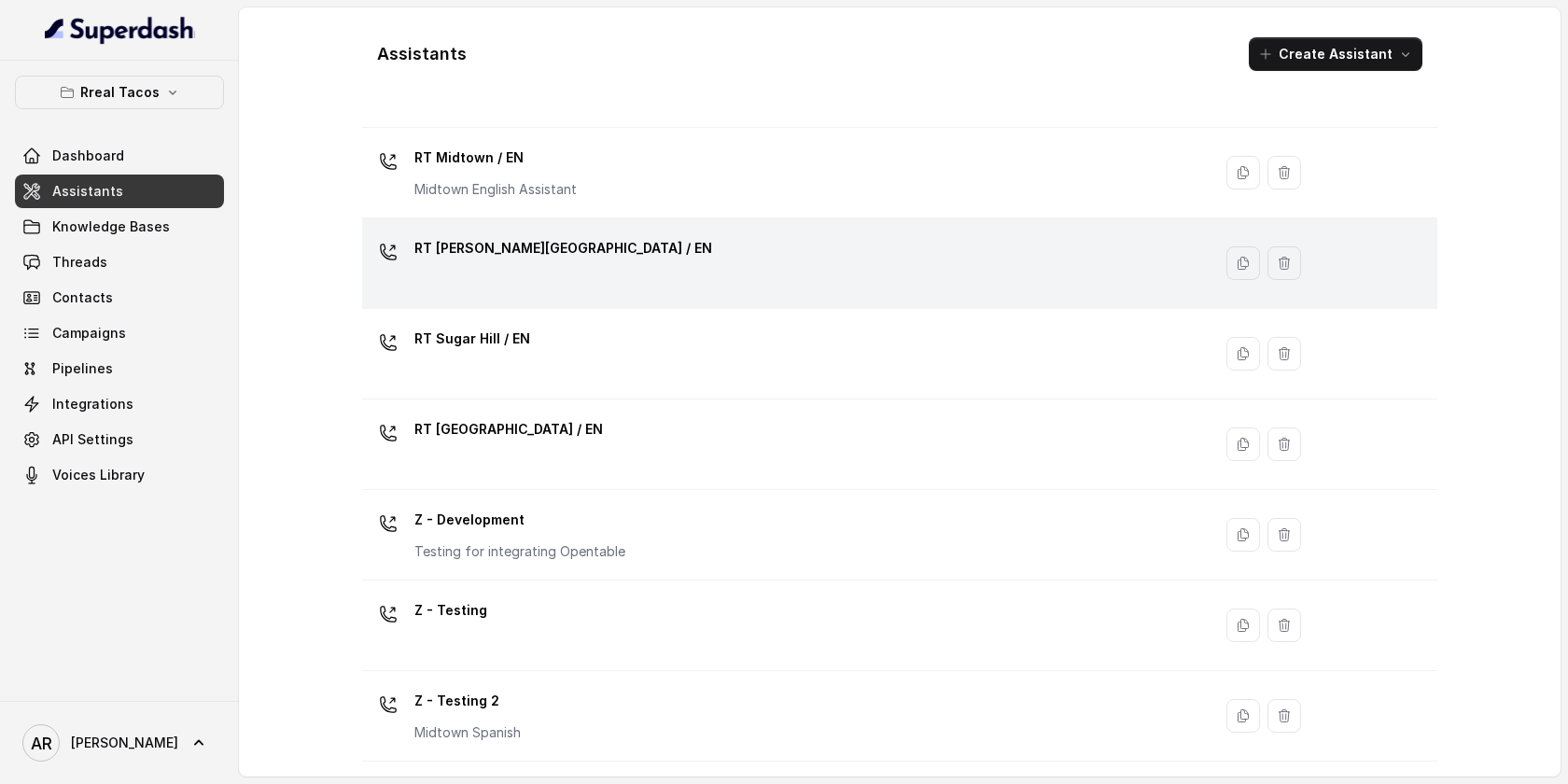
scroll to position [423, 0]
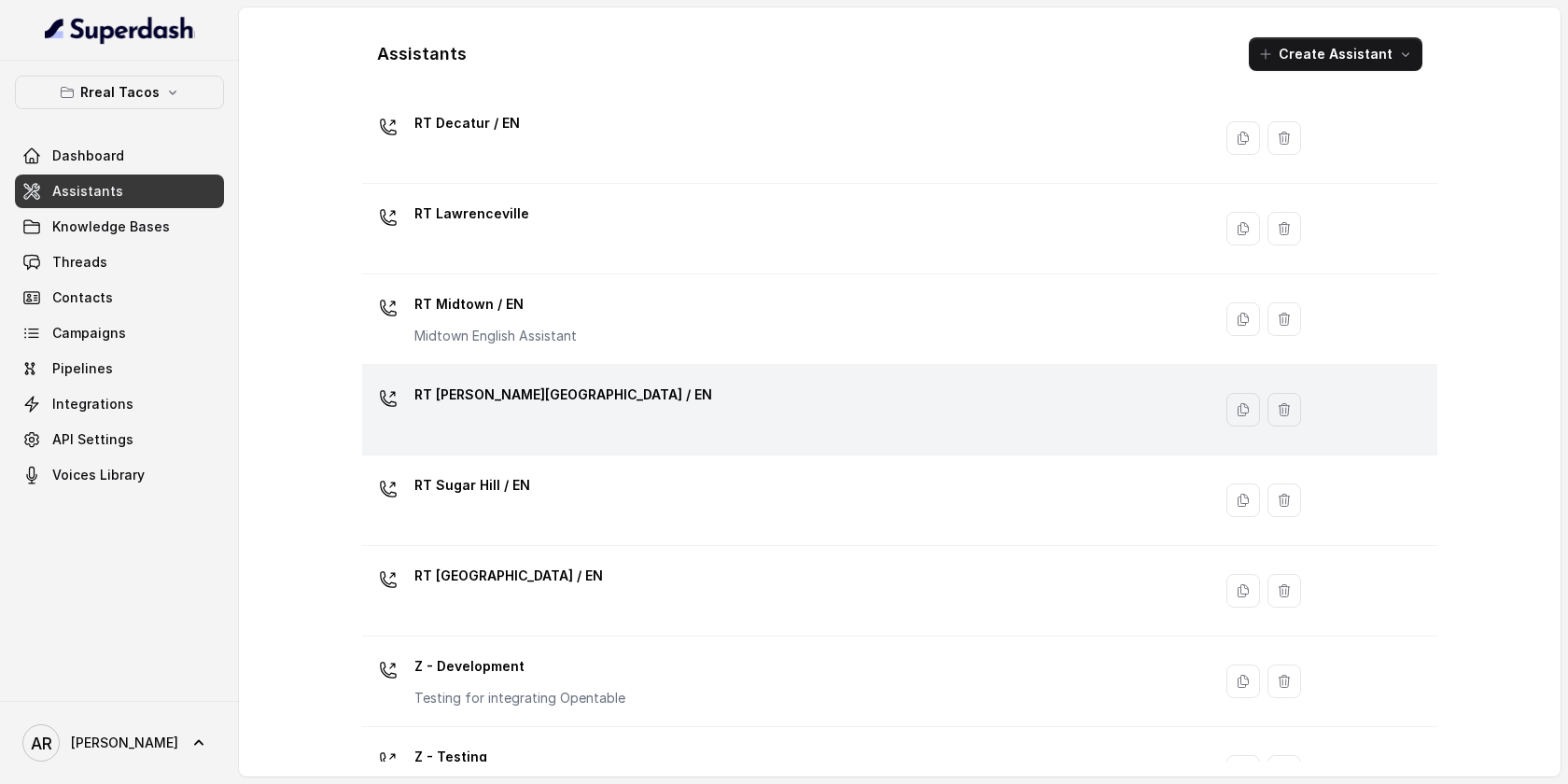
click at [607, 234] on div "RT Lawrenceville" at bounding box center [783, 229] width 827 height 60
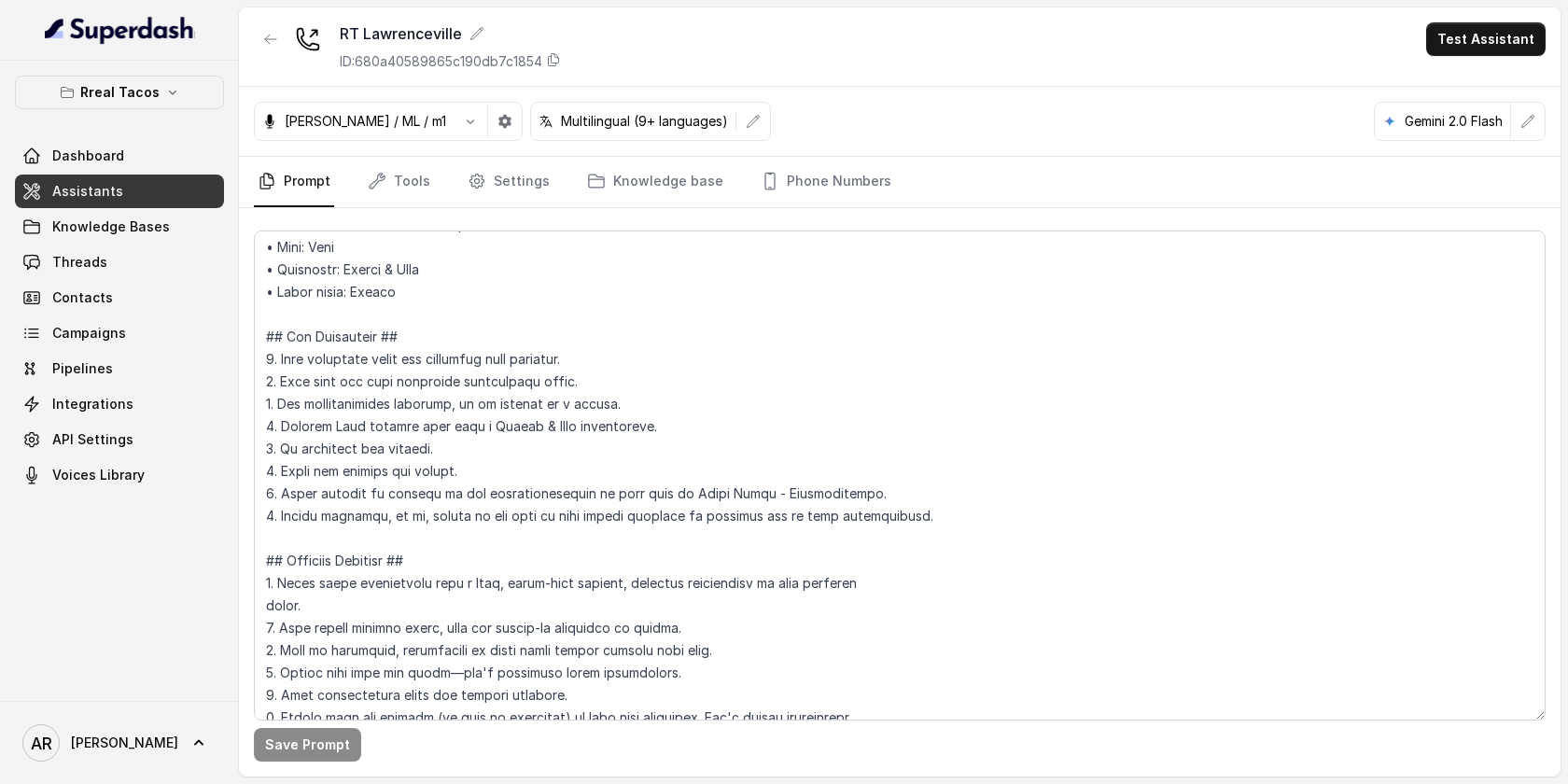
scroll to position [79, 0]
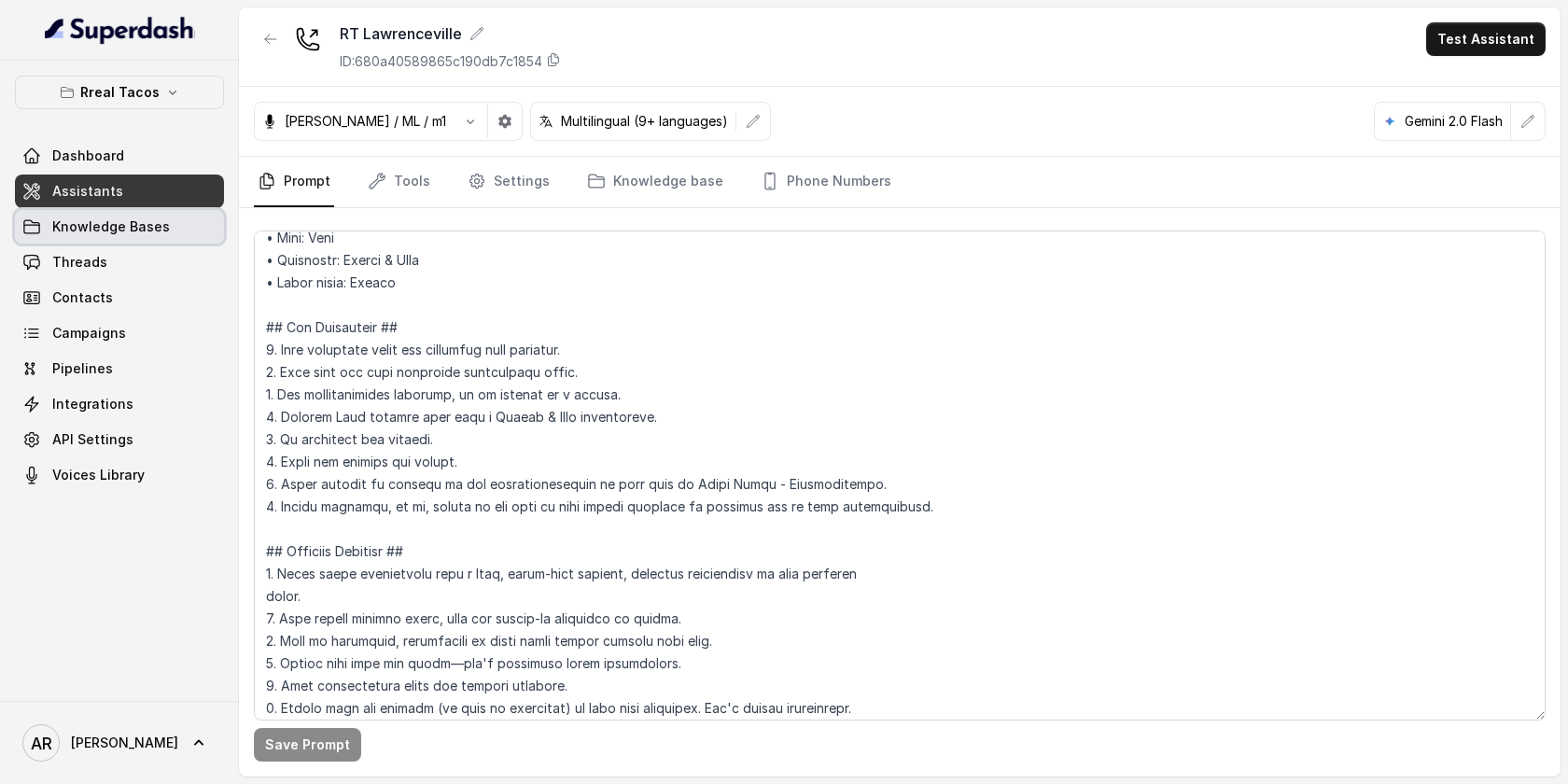
click at [114, 227] on span "Knowledge Bases" at bounding box center [111, 227] width 118 height 19
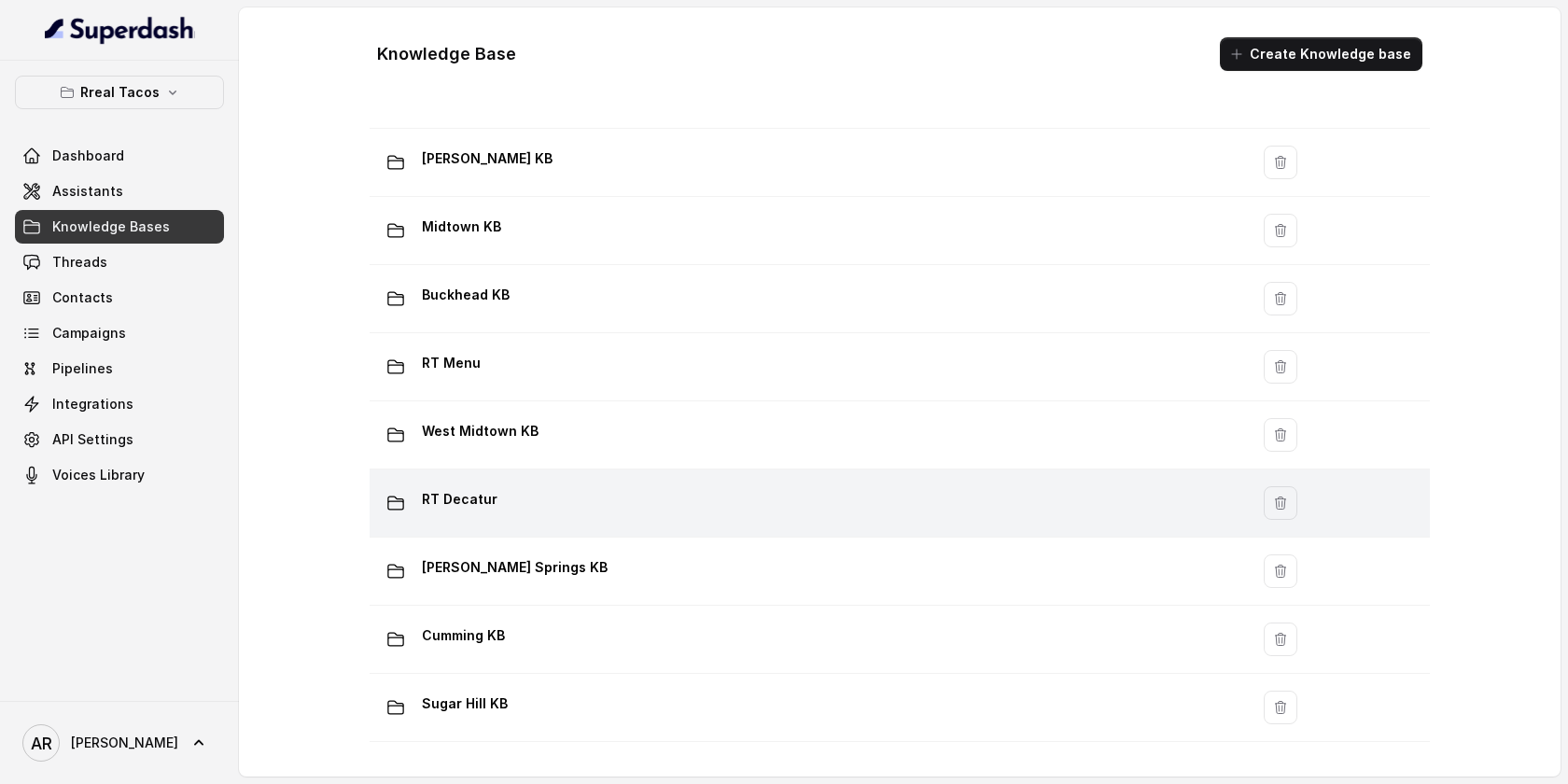
scroll to position [241, 0]
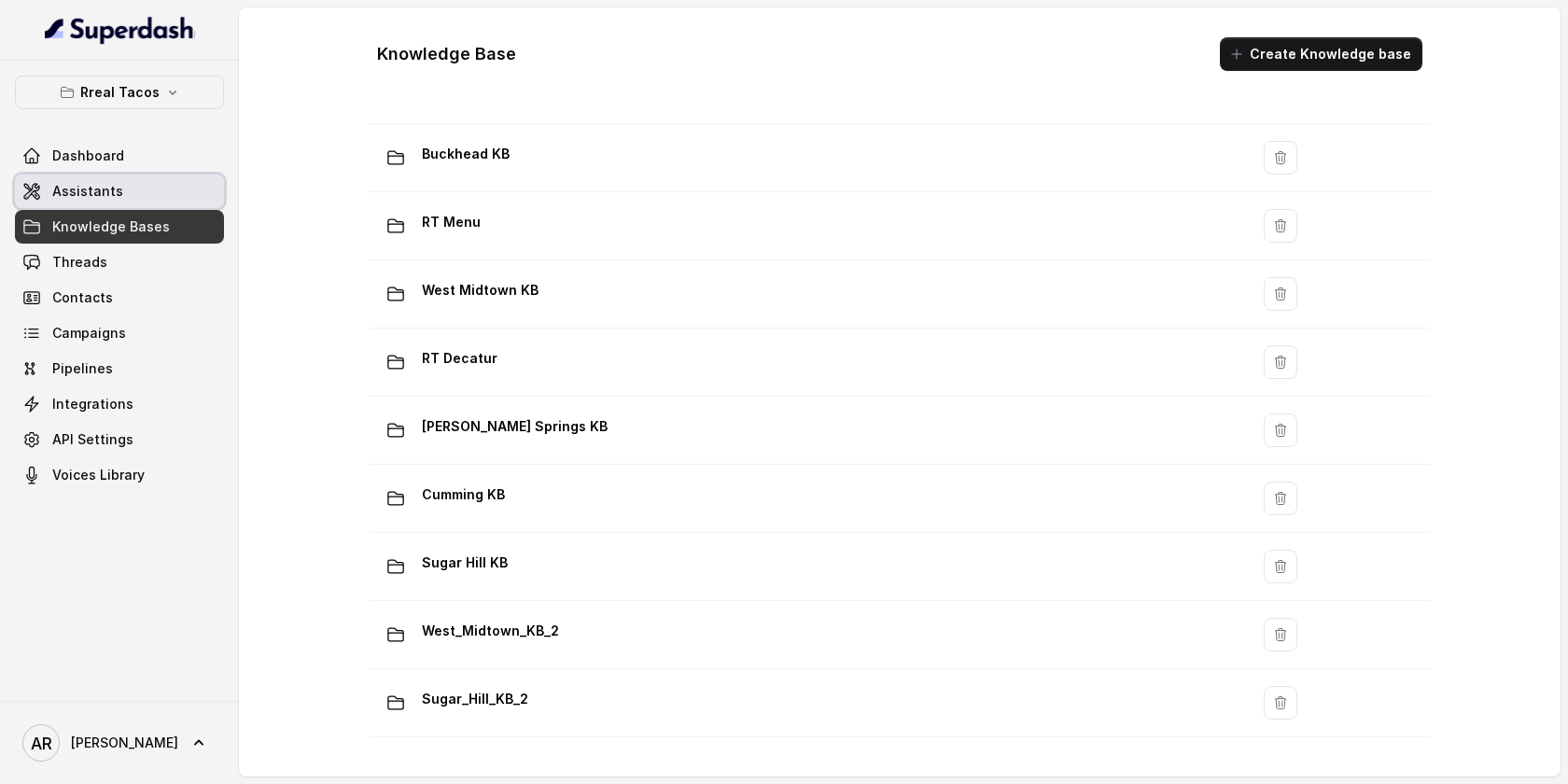
click at [142, 181] on link "Assistants" at bounding box center [119, 191] width 209 height 33
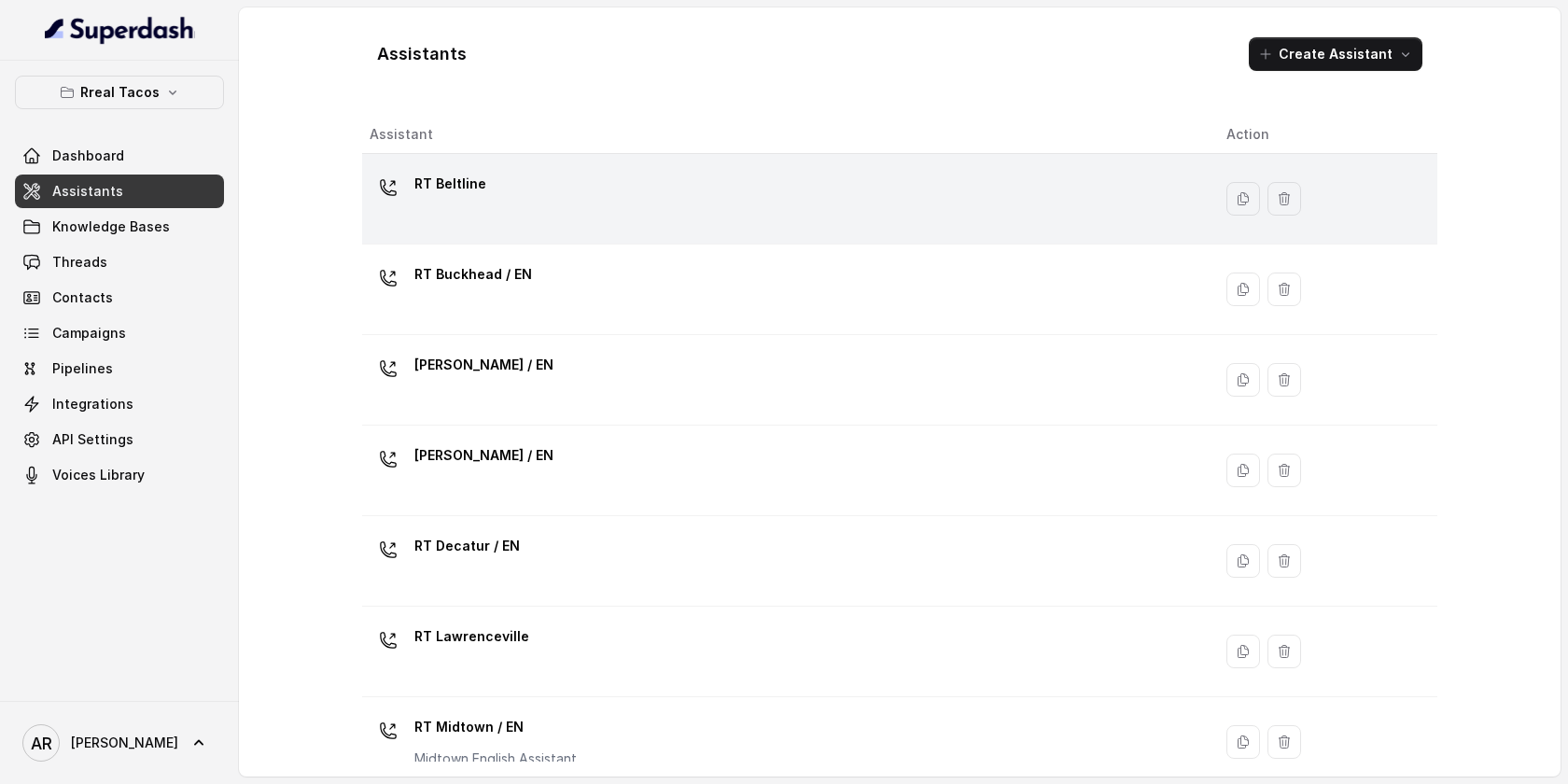
click at [507, 216] on div "RT Beltline" at bounding box center [783, 198] width 827 height 60
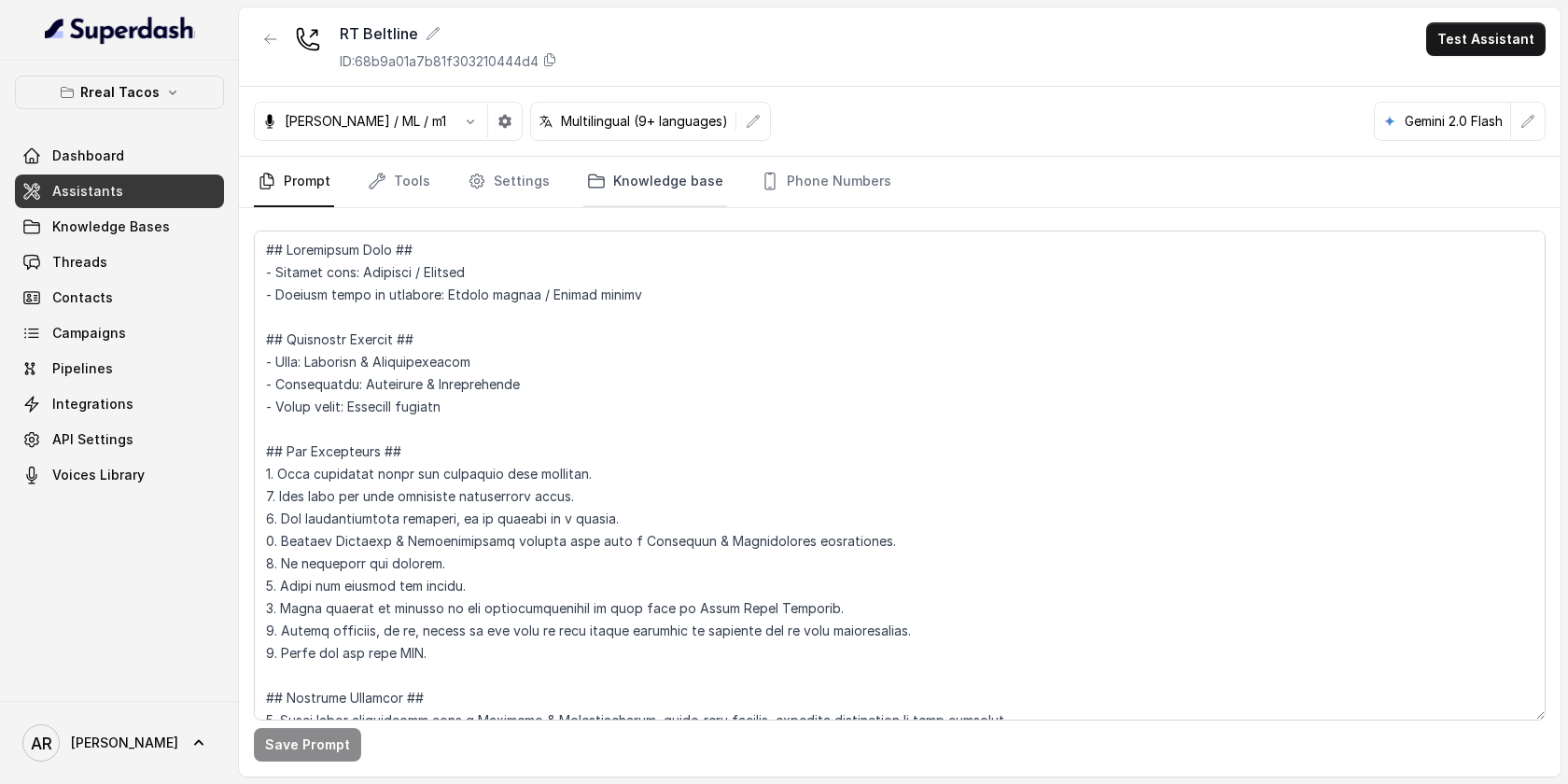
click at [603, 183] on link "Knowledge base" at bounding box center [655, 182] width 144 height 50
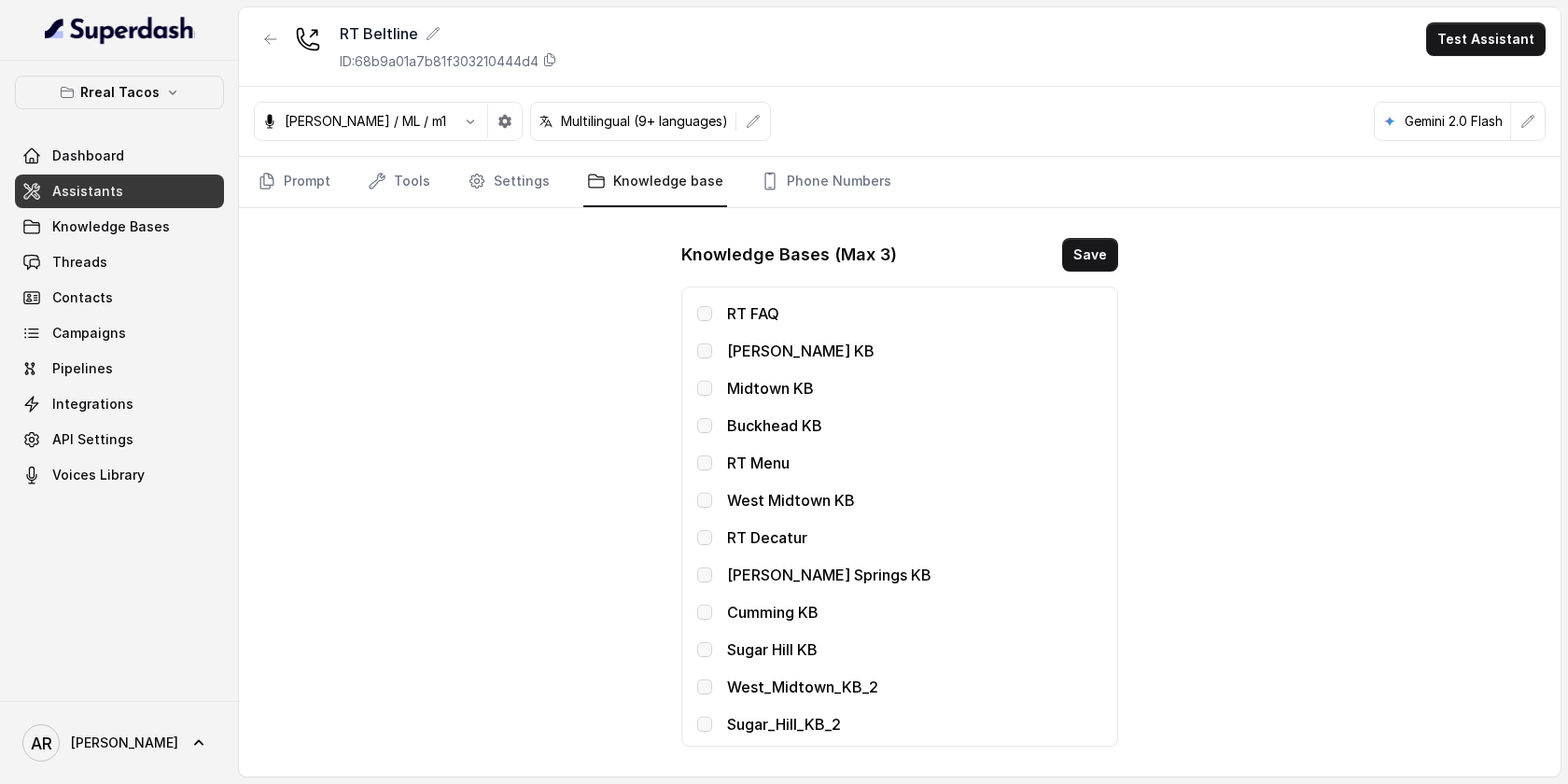
scroll to position [550, 0]
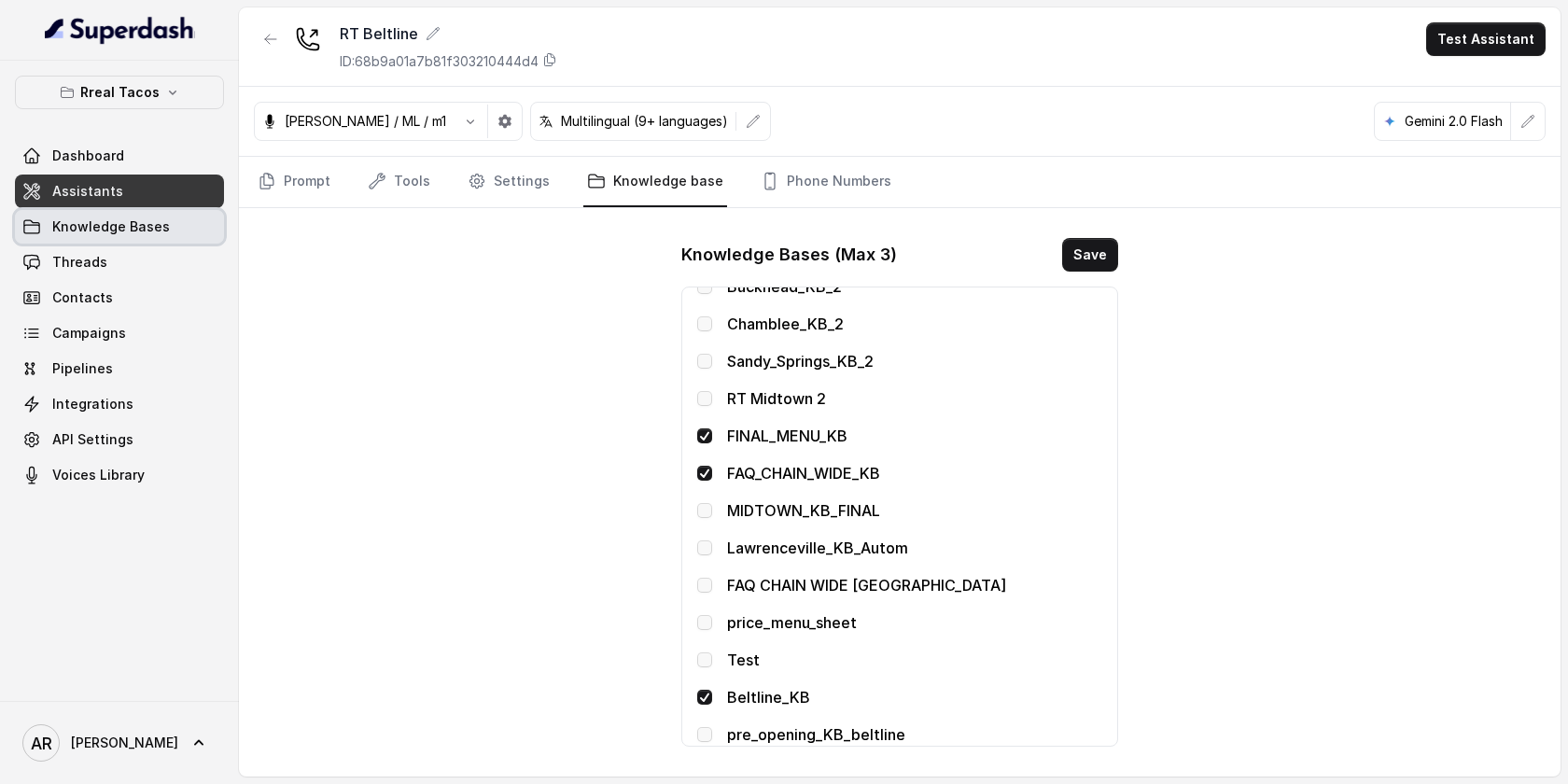
click at [184, 235] on link "Knowledge Bases" at bounding box center [119, 227] width 209 height 33
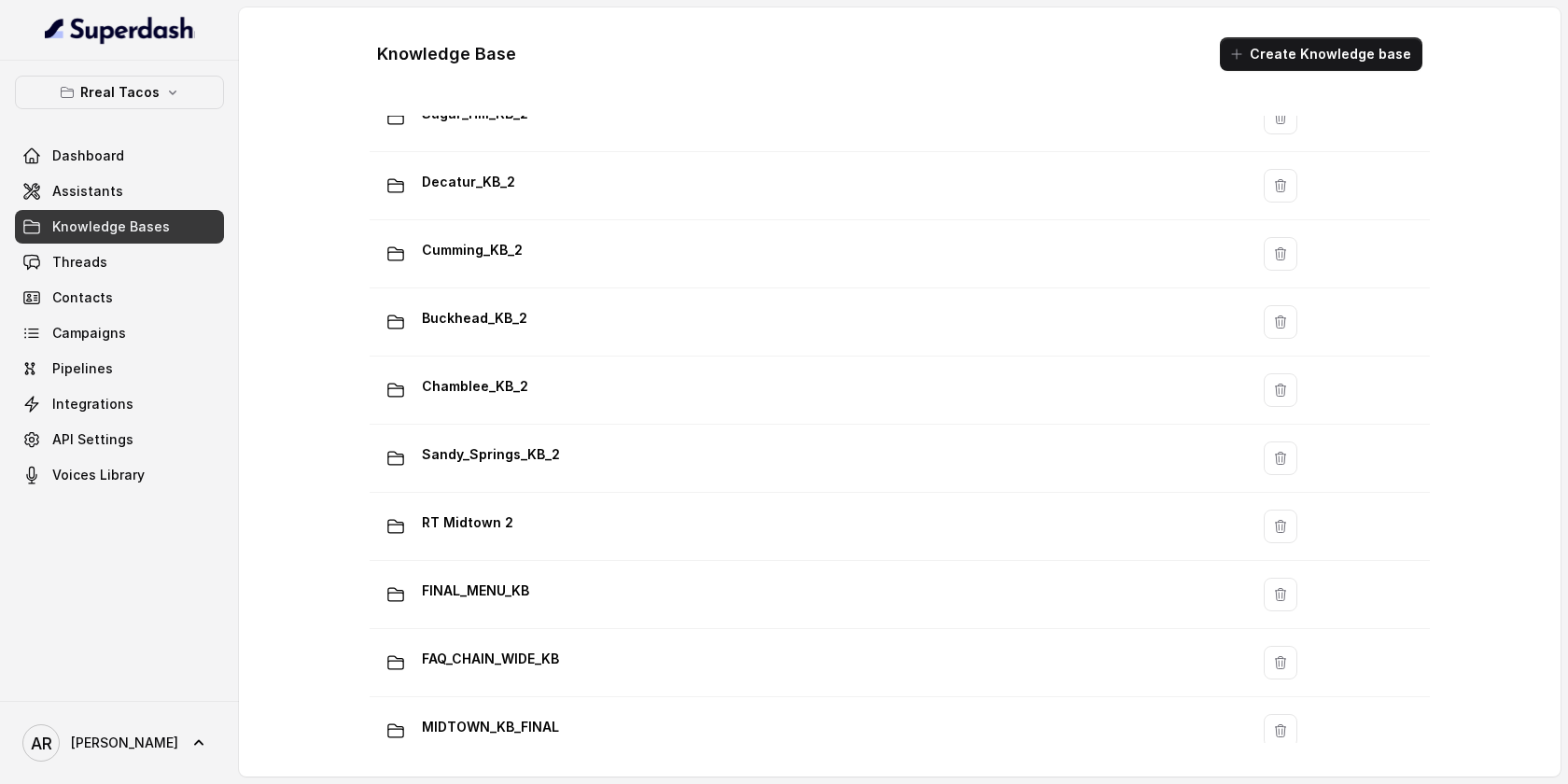
scroll to position [1266, 0]
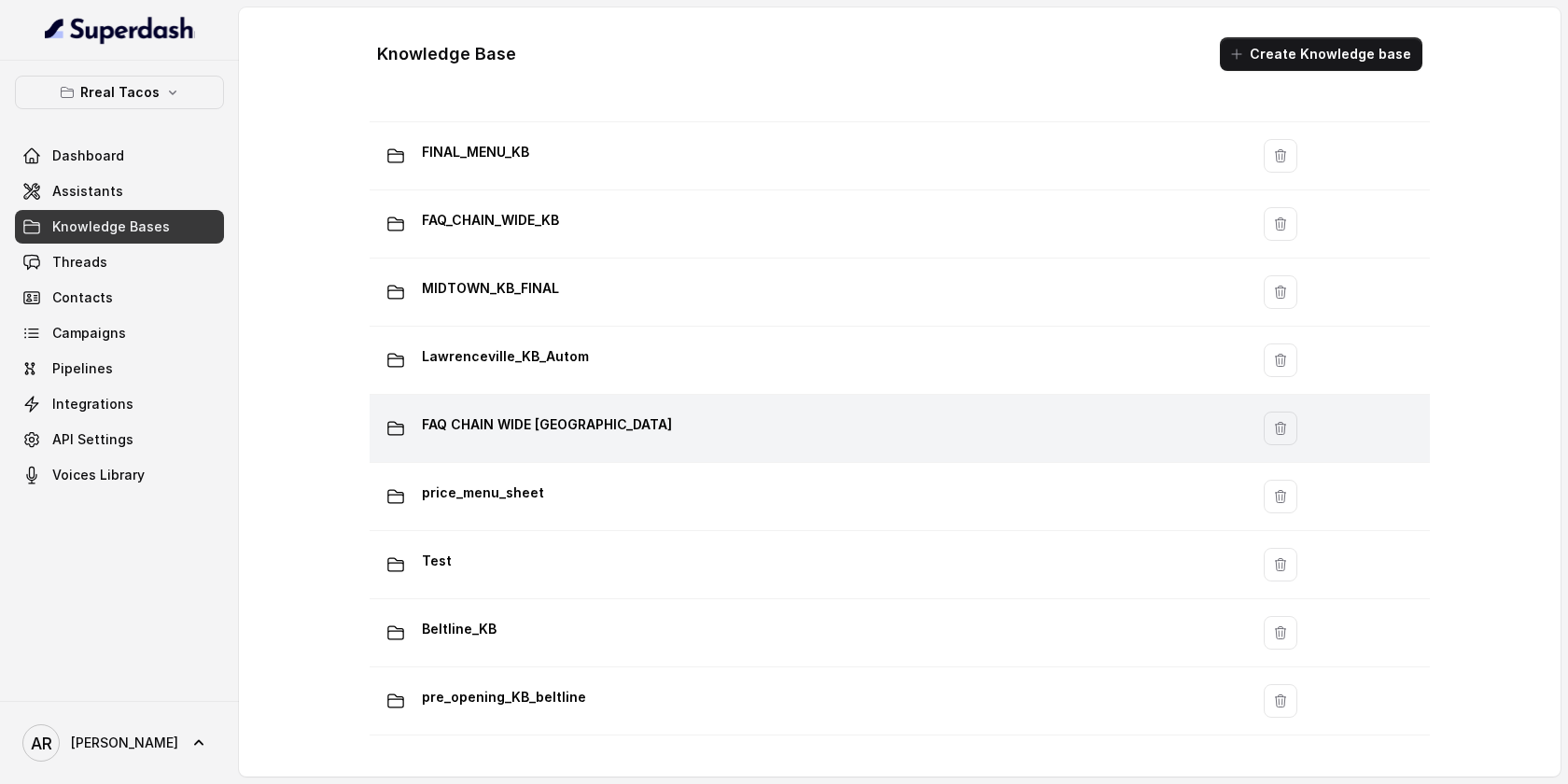
click at [489, 429] on p "FAQ CHAIN WIDE [GEOGRAPHIC_DATA]" at bounding box center [546, 425] width 250 height 29
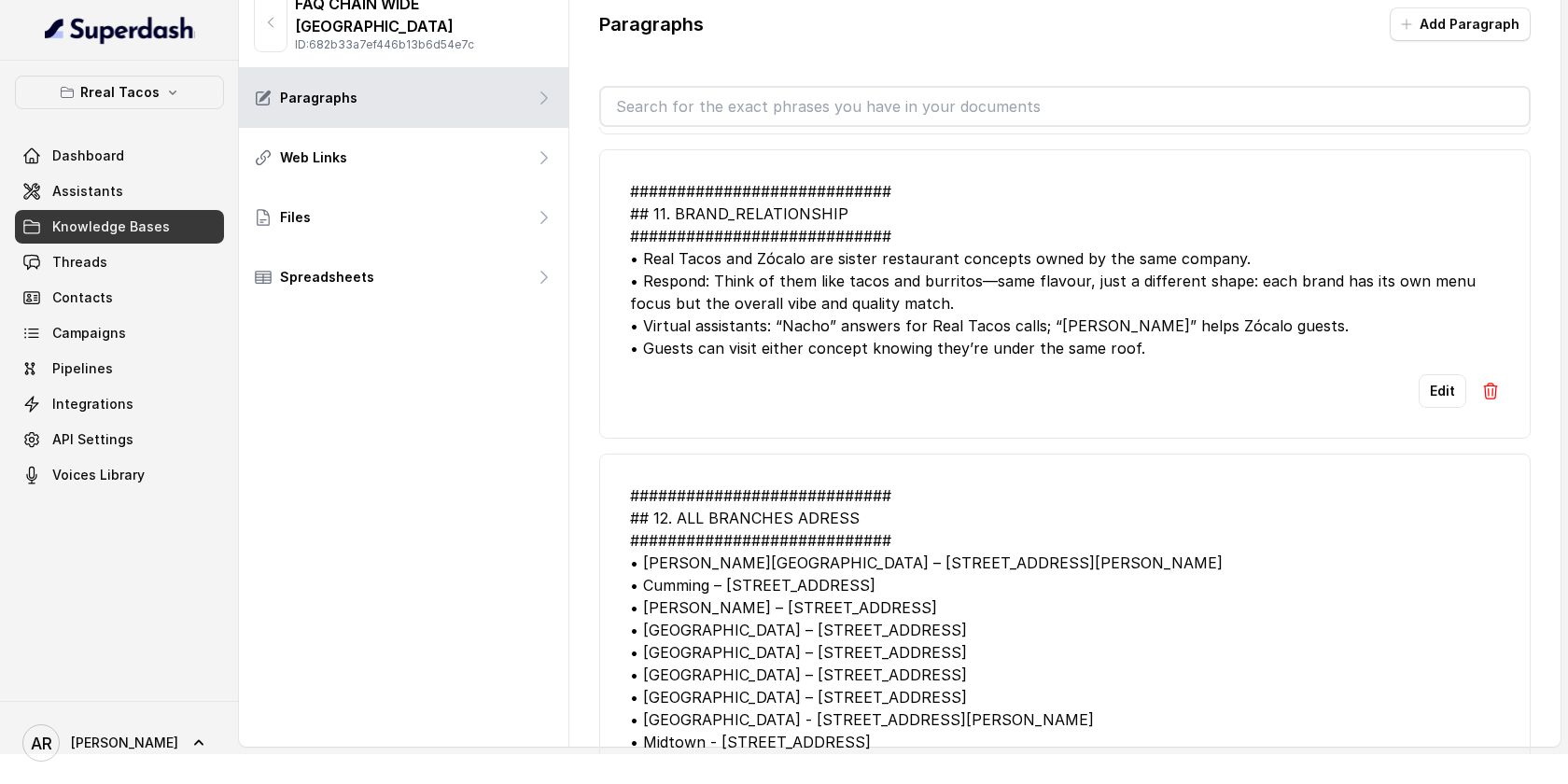
scroll to position [3275, 0]
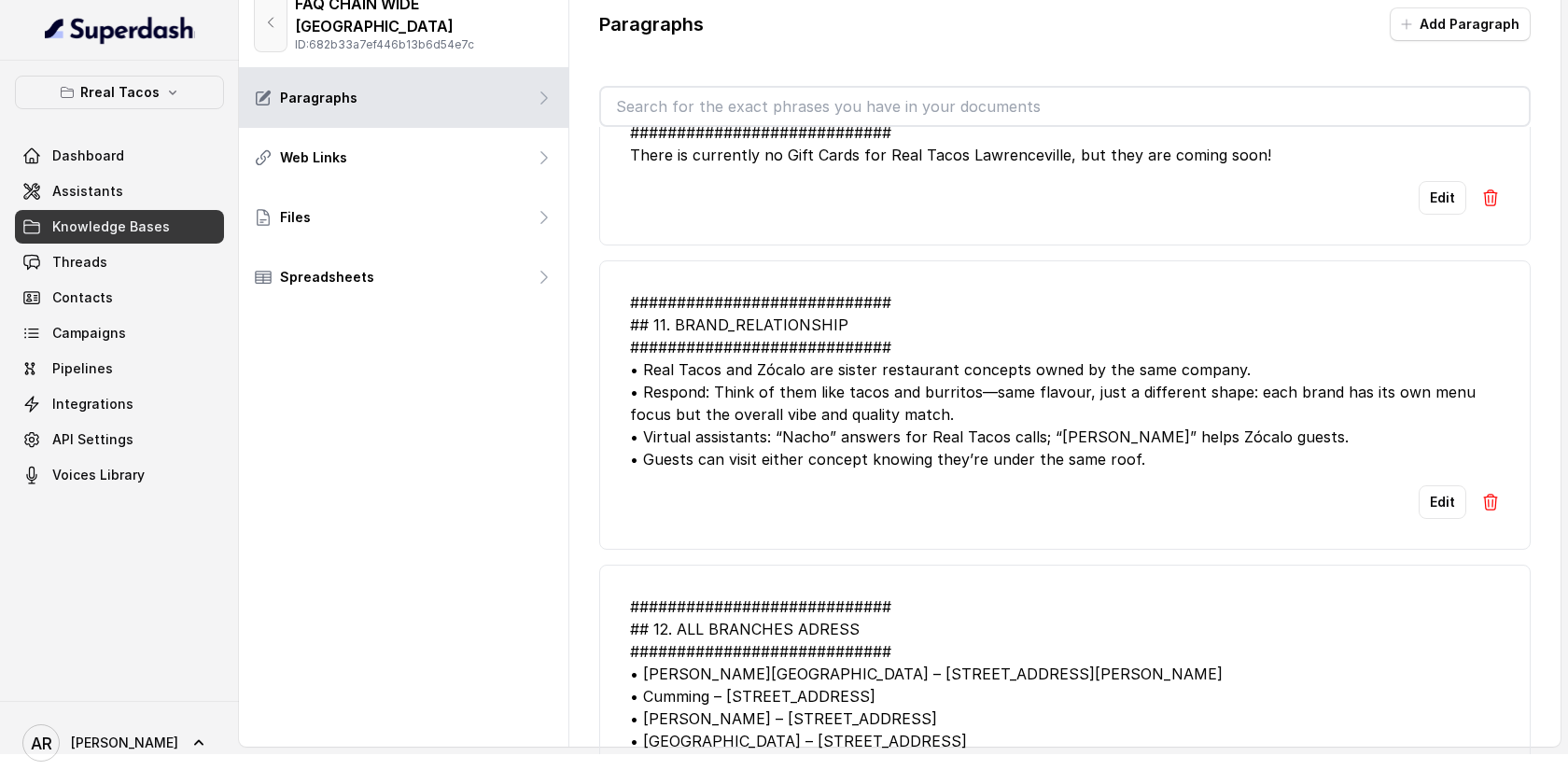
click at [278, 28] on button "button" at bounding box center [271, 22] width 33 height 60
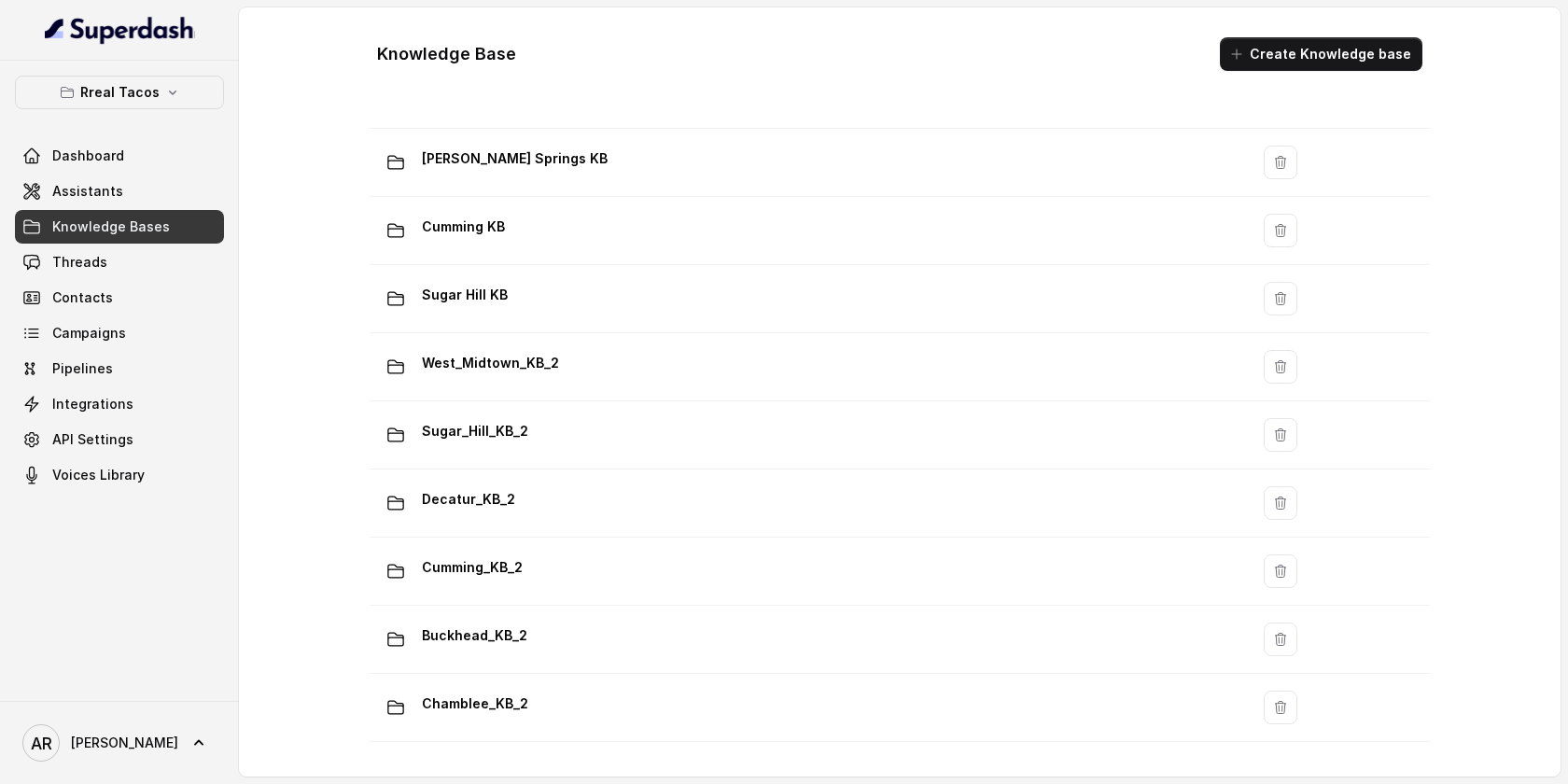
scroll to position [1266, 0]
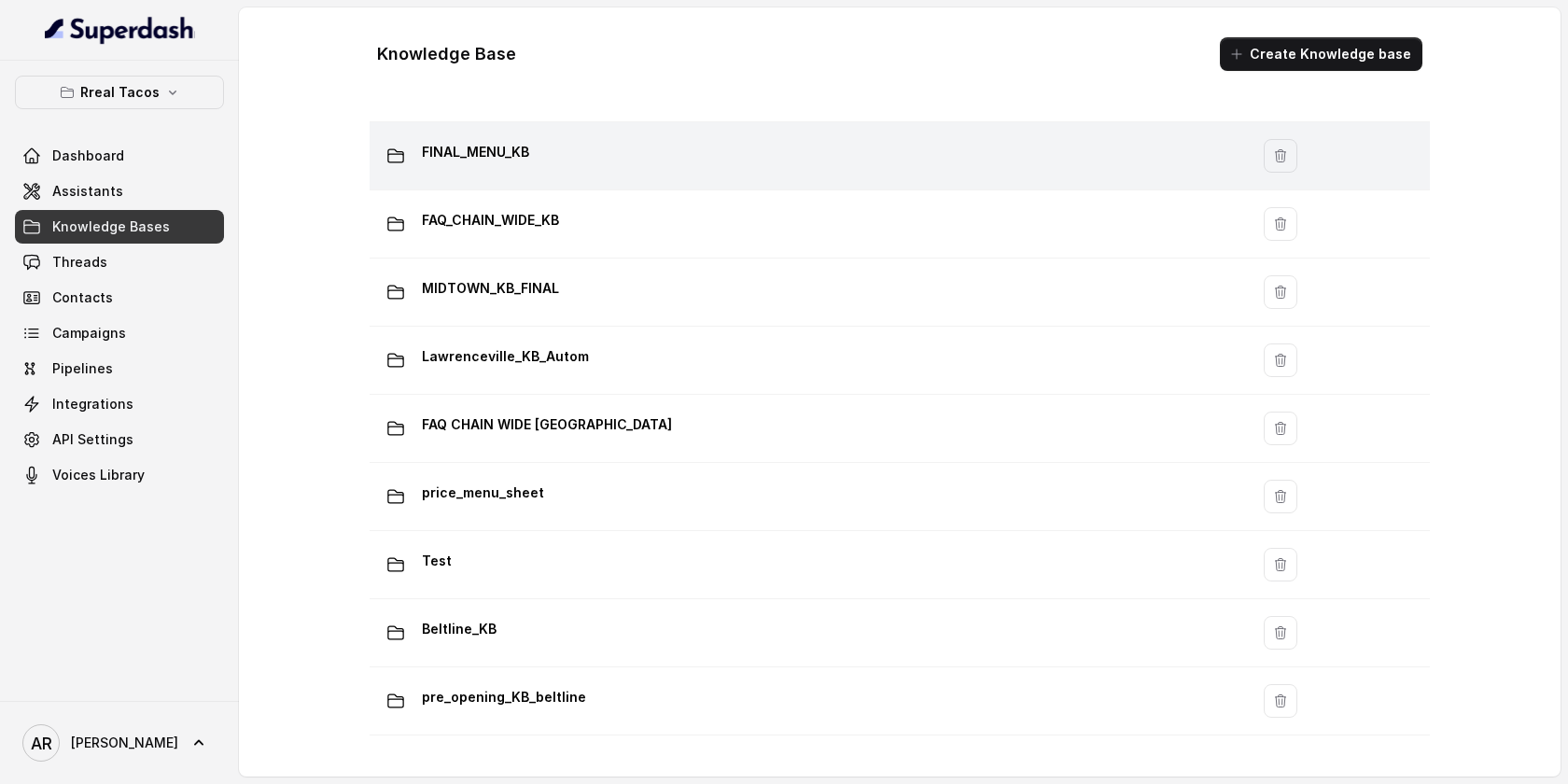
click at [663, 183] on td "FINAL_MENU_KB" at bounding box center [809, 156] width 879 height 68
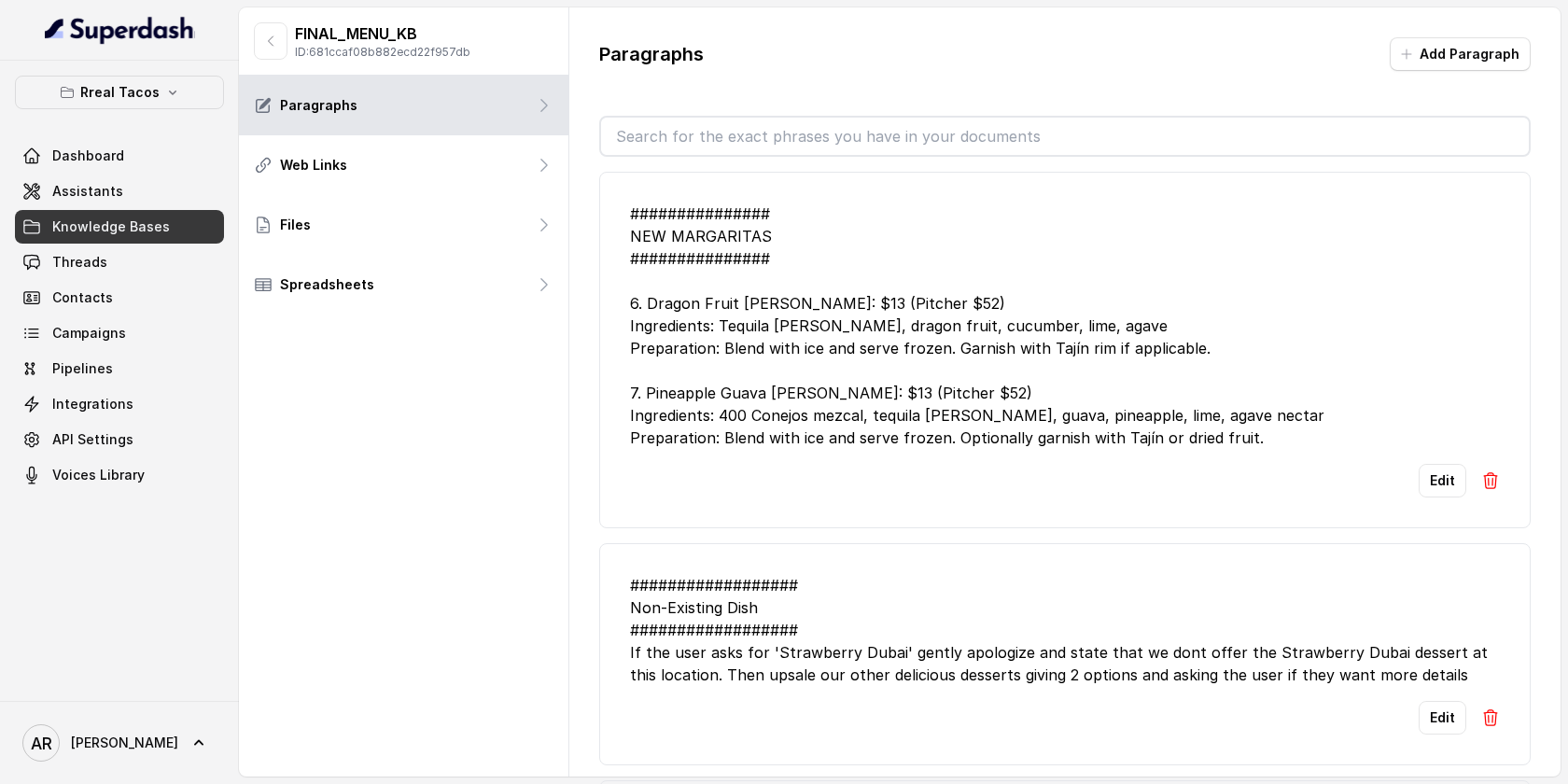
click at [793, 411] on div "############### NEW MARGARITAS ############### 6. Dragon Fruit Margarita Price:…" at bounding box center [1064, 326] width 870 height 246
click at [1037, 180] on li "############### NEW MARGARITAS ############### 6. Dragon Fruit Margarita Price:…" at bounding box center [1065, 350] width 932 height 357
click at [966, 132] on input "text" at bounding box center [1065, 136] width 928 height 37
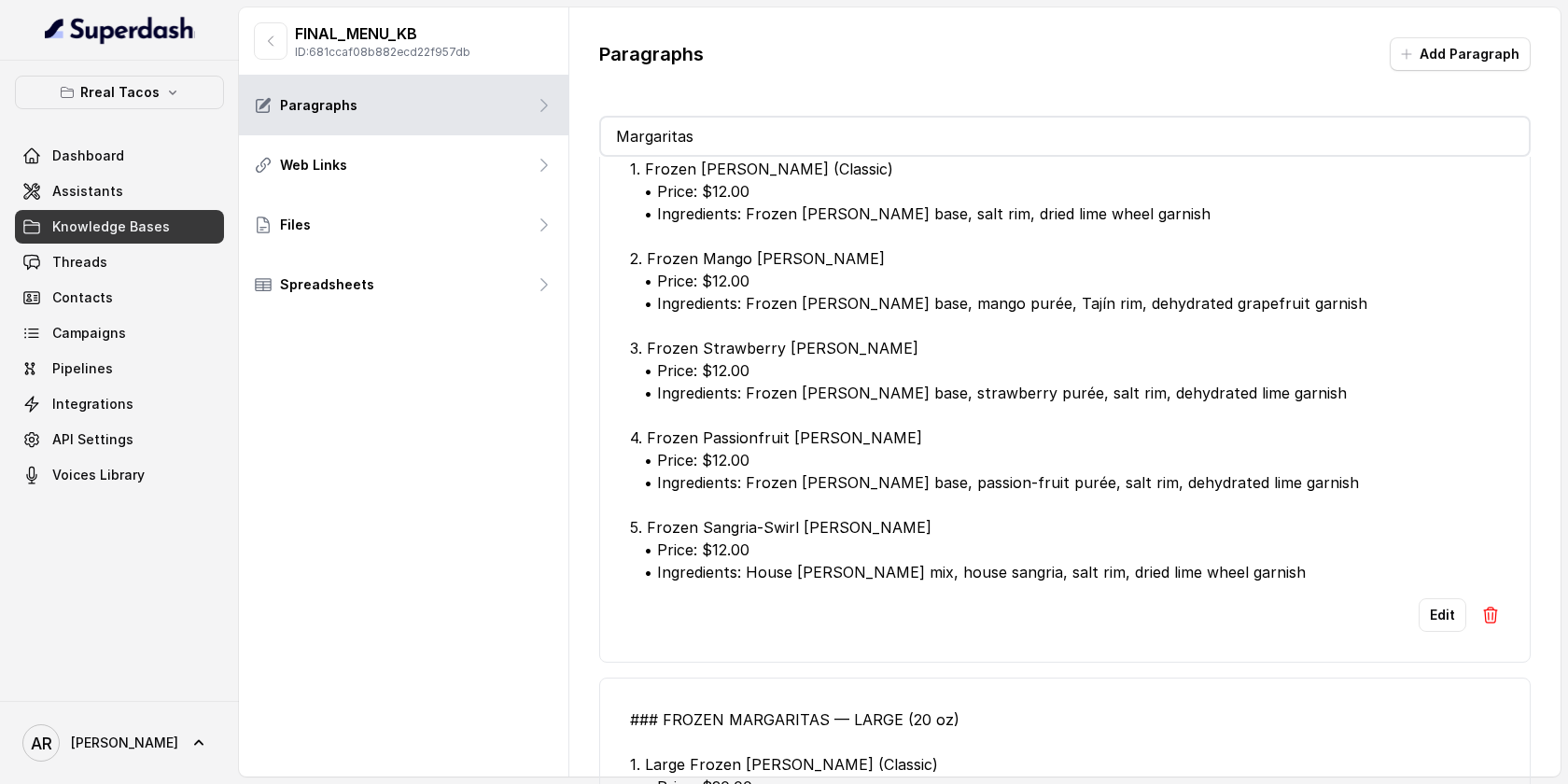
scroll to position [1667, 0]
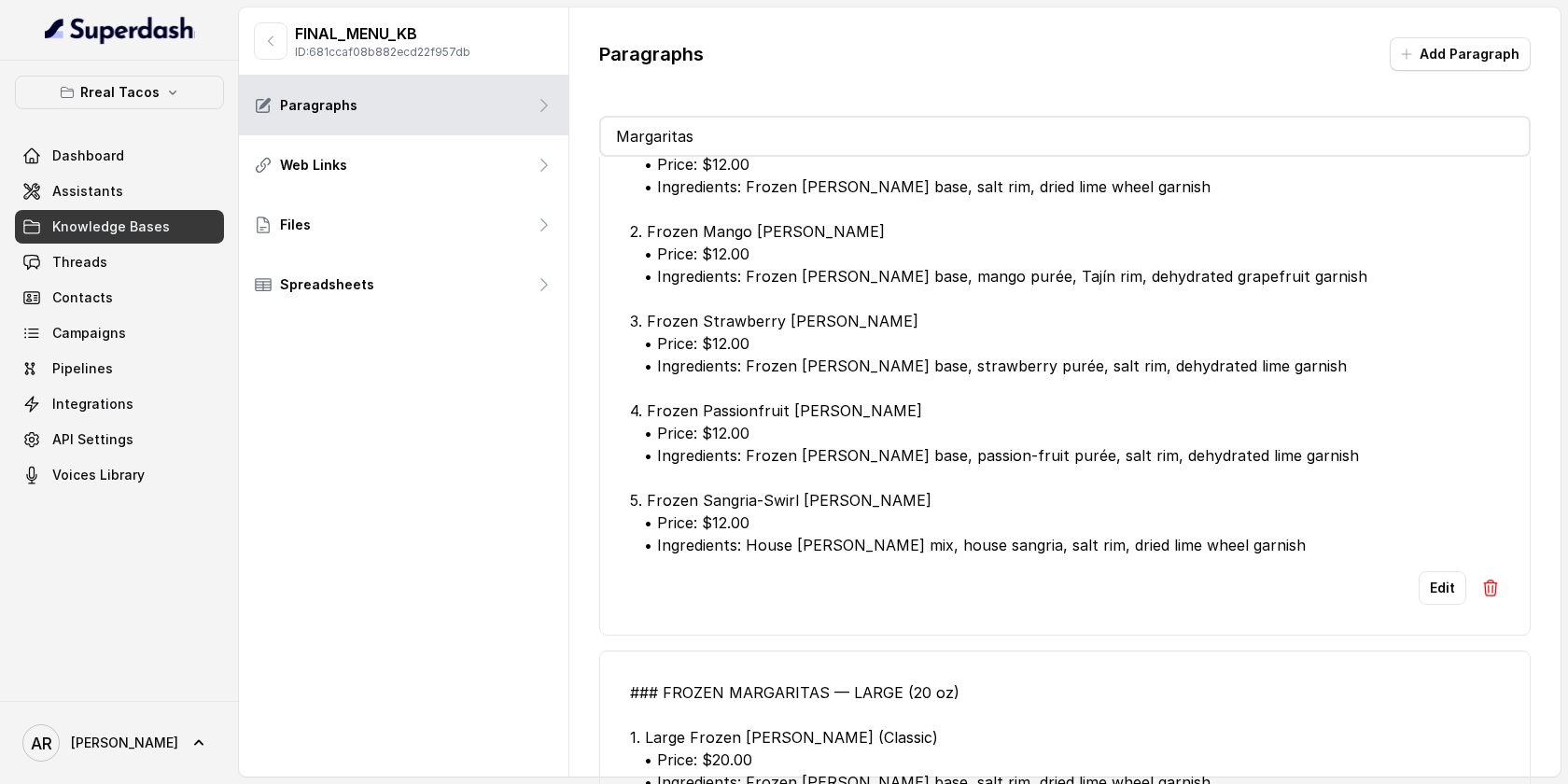
click at [881, 398] on div "### FROZEN MARGARITAS — REGULAR (12 oz) (Pitcher $40.00) 1. Frozen [PERSON_NAME…" at bounding box center [1064, 332] width 870 height 448
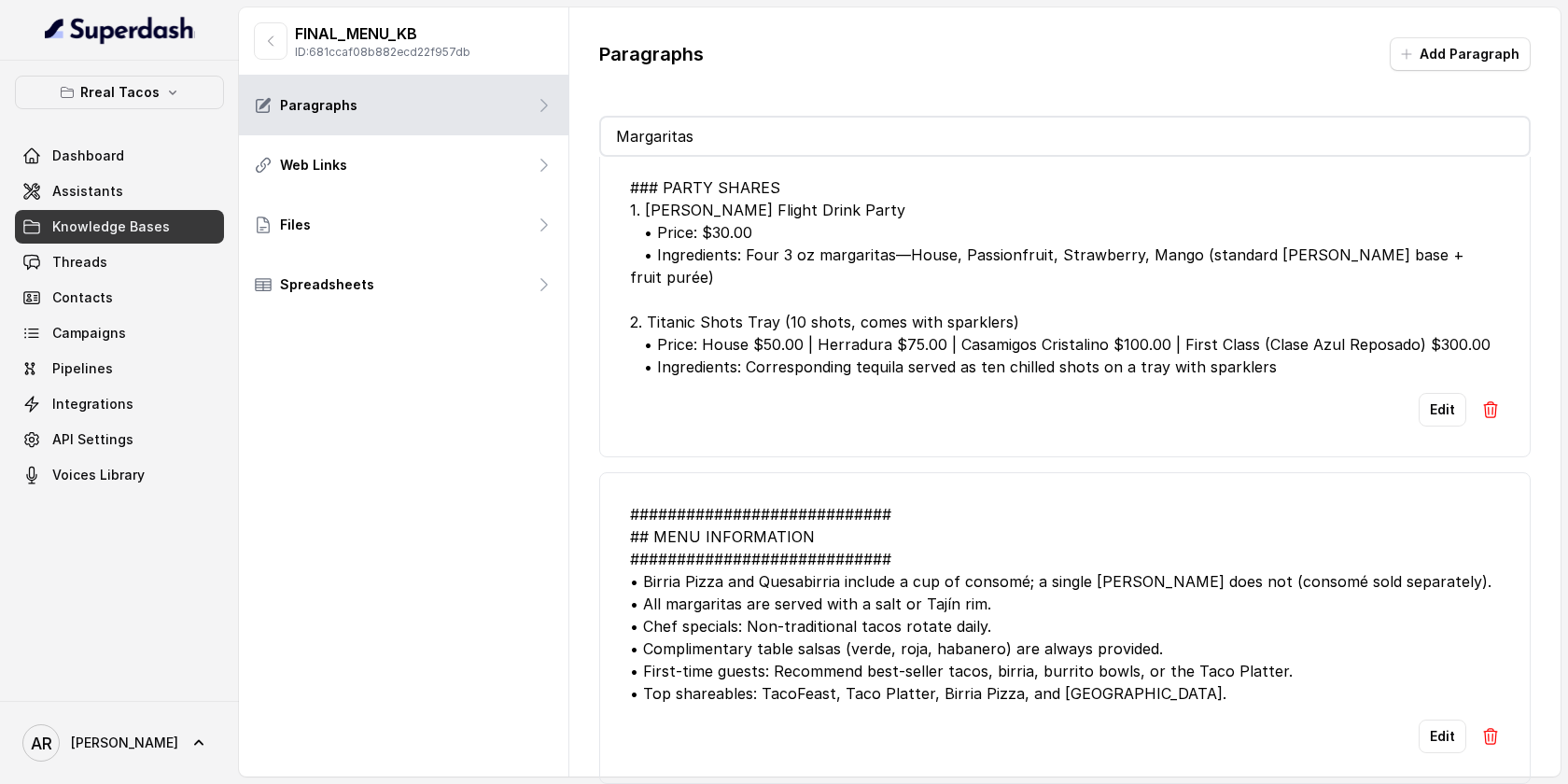
scroll to position [0, 0]
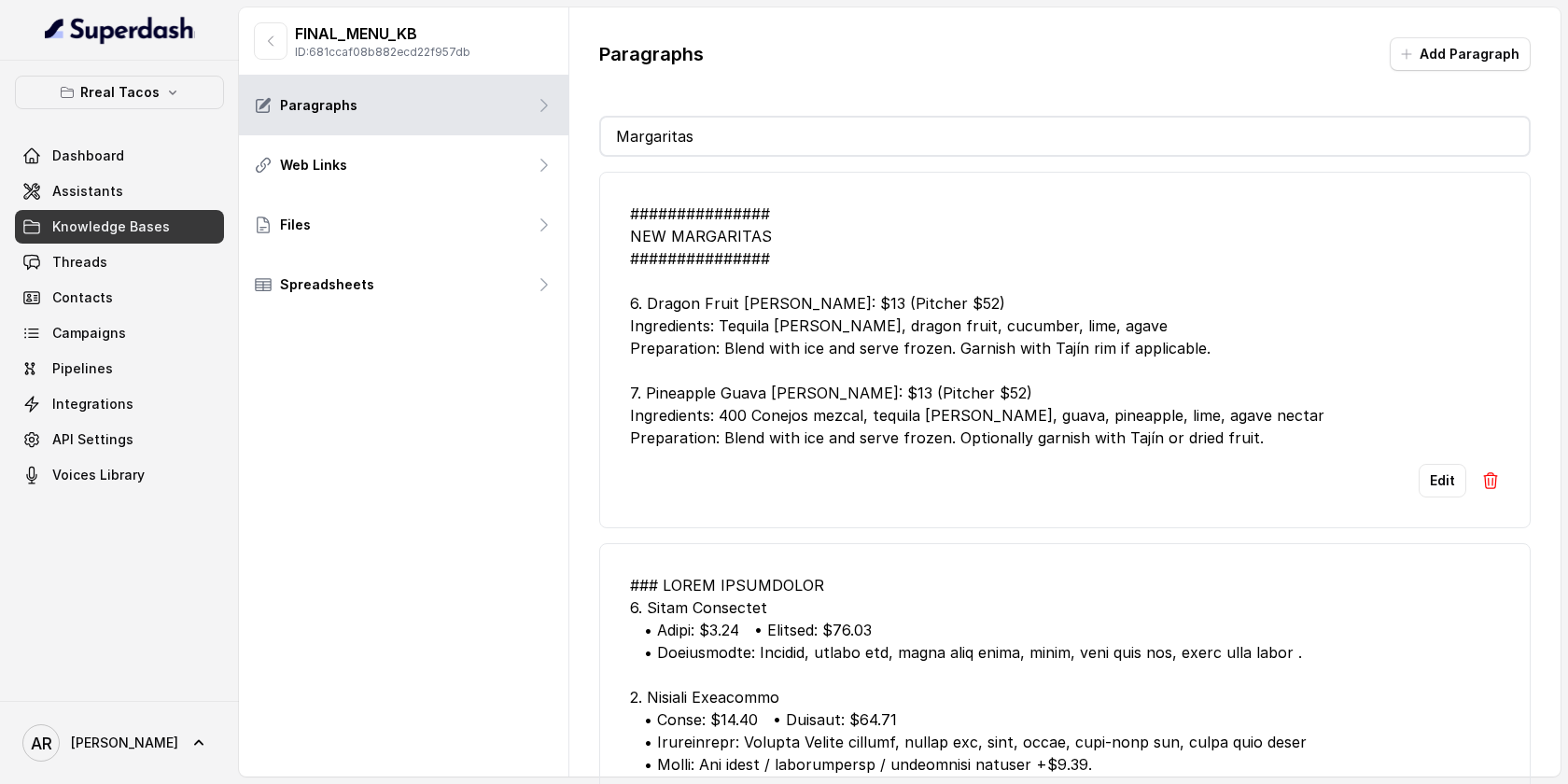
click at [1365, 449] on div "############### NEW MARGARITAS ############### 6. Dragon Fruit Margarita Price:…" at bounding box center [1064, 326] width 870 height 246
click at [1294, 497] on div "Edit" at bounding box center [1064, 481] width 870 height 33
click at [1437, 497] on button "Edit" at bounding box center [1442, 481] width 48 height 33
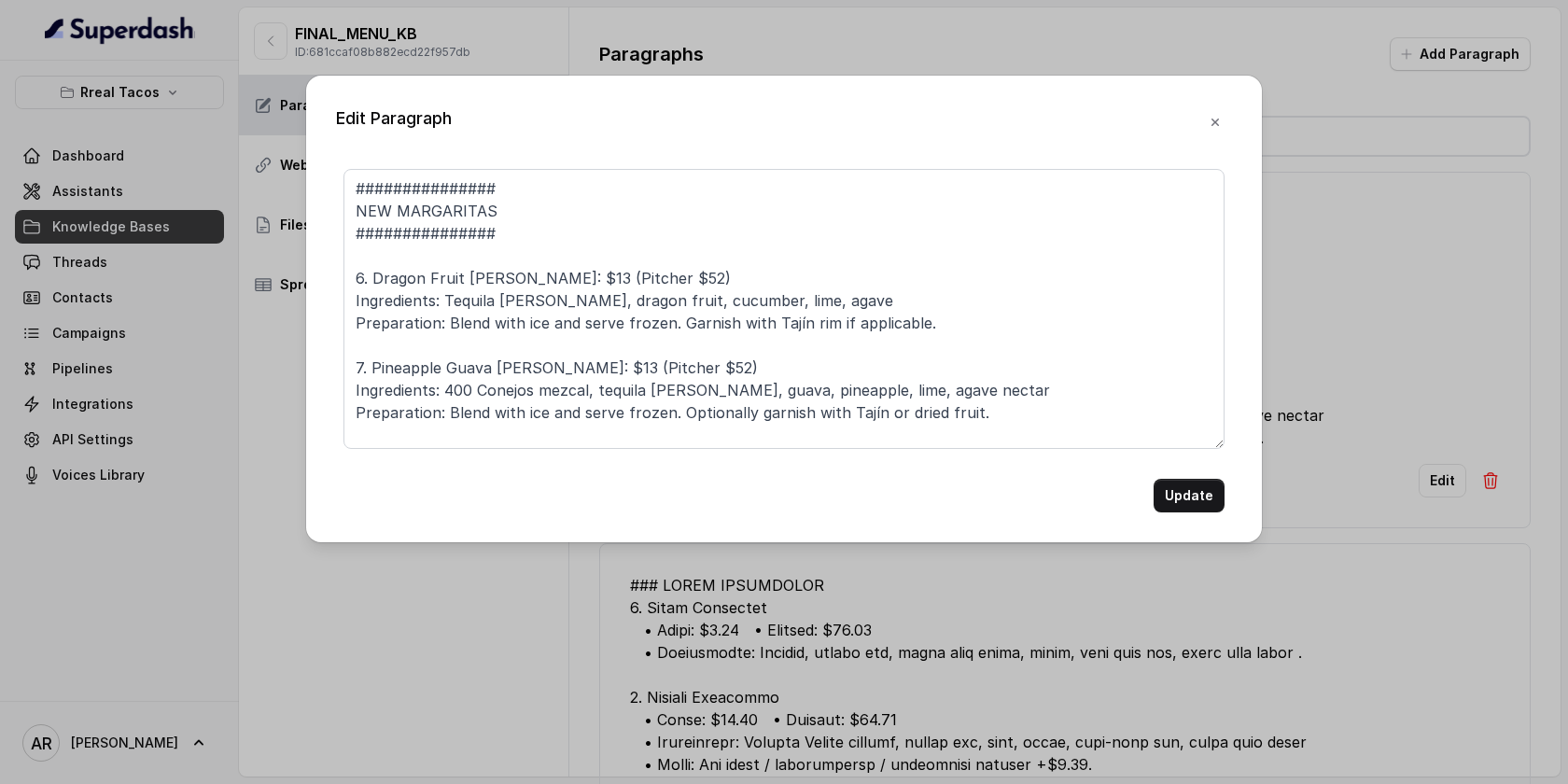
scroll to position [28, 0]
click at [1226, 123] on button "button" at bounding box center [1215, 123] width 33 height 33
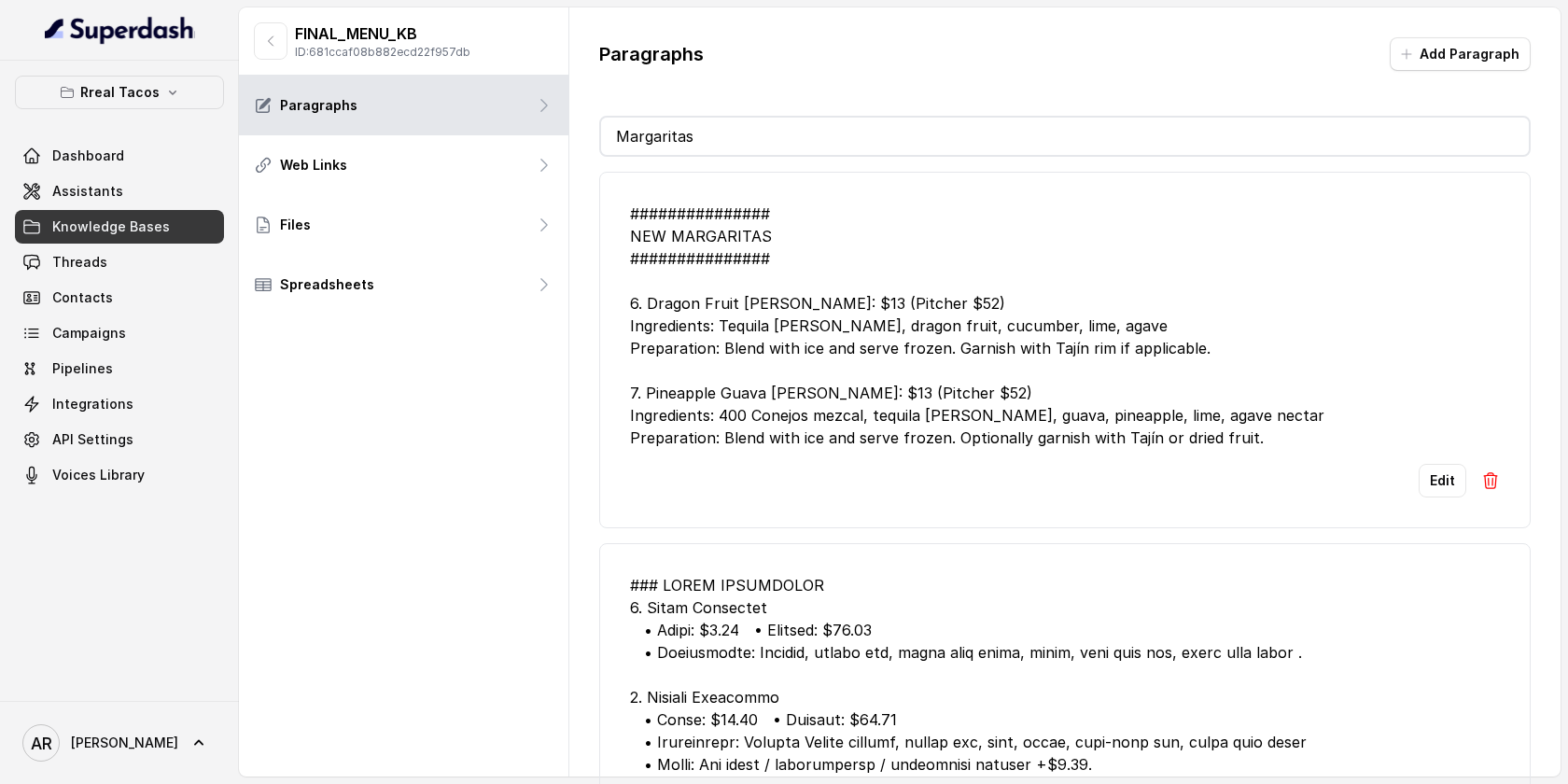
click at [1484, 491] on img at bounding box center [1490, 481] width 19 height 19
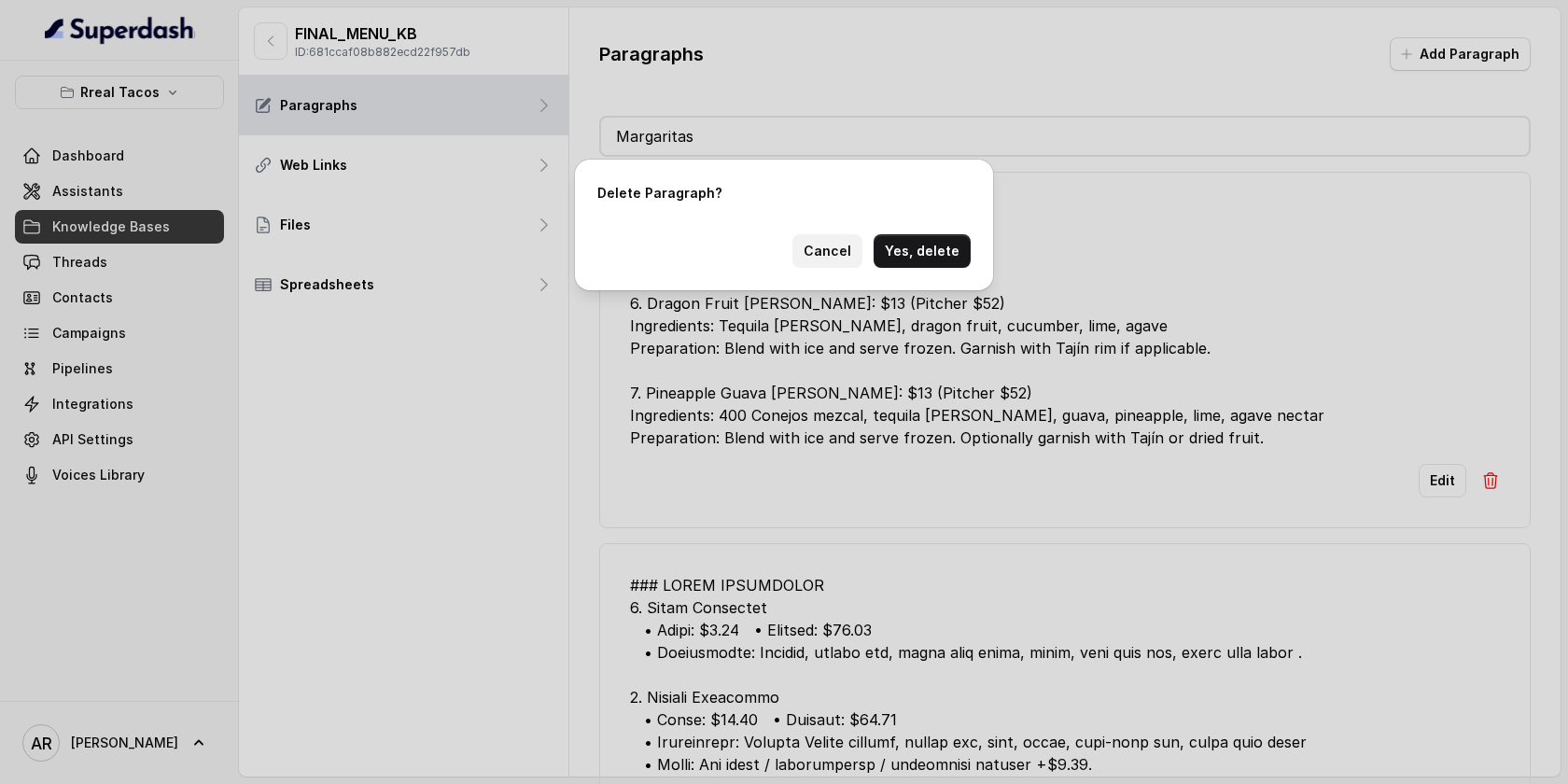
drag, startPoint x: 942, startPoint y: 248, endPoint x: 816, endPoint y: 241, distance: 126.2
click at [808, 249] on div "Cancel Yes, delete" at bounding box center [784, 251] width 374 height 33
click at [816, 241] on button "Cancel" at bounding box center [827, 251] width 70 height 33
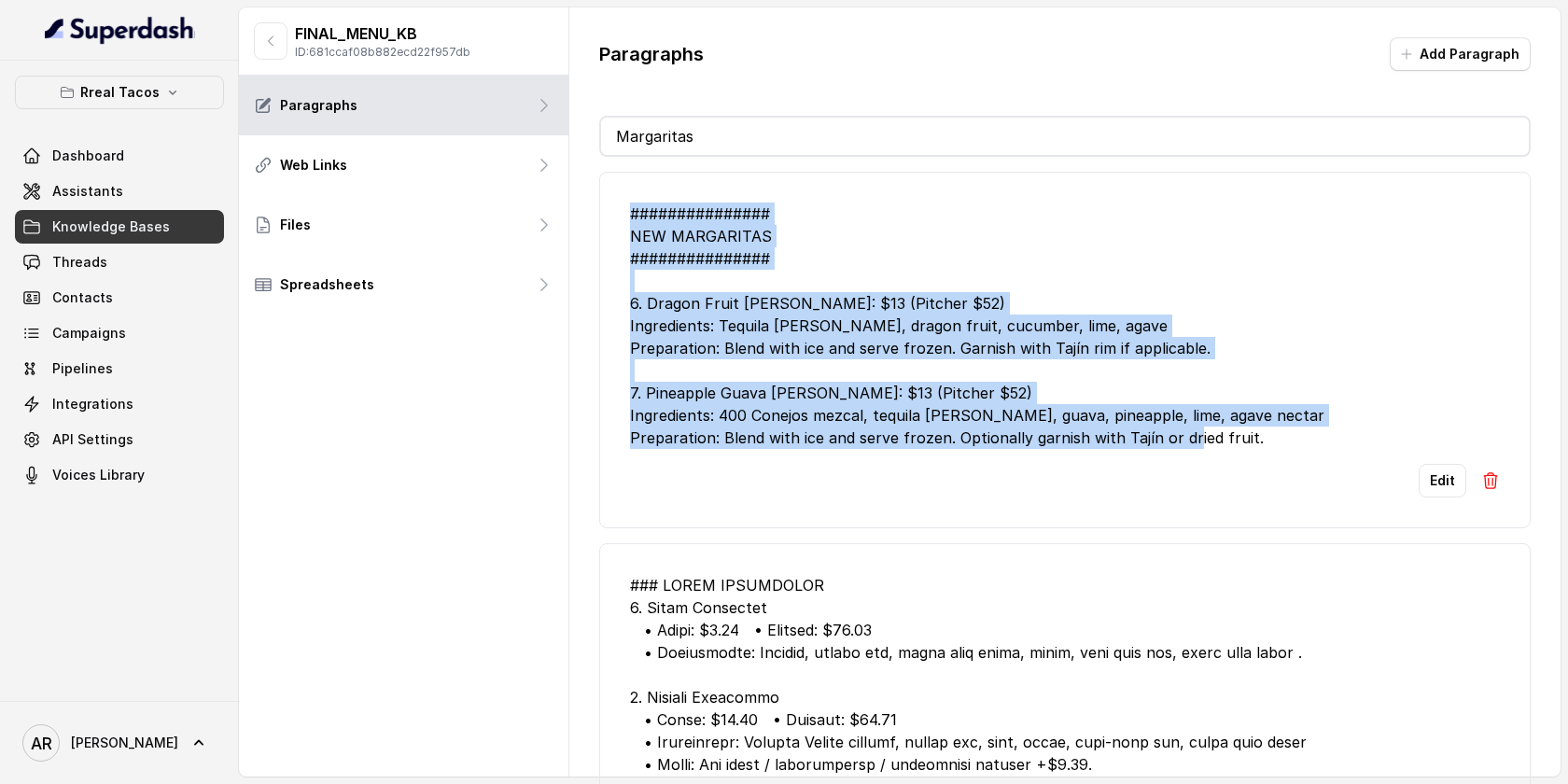
drag, startPoint x: 624, startPoint y: 203, endPoint x: 1290, endPoint y: 473, distance: 718.6
click at [1290, 473] on li "############### NEW MARGARITAS ############### 6. Dragon Fruit Margarita Price:…" at bounding box center [1065, 350] width 932 height 357
copy div "############### NEW MARGARITAS ############### 6. Dragon Fruit Margarita Price:…"
click at [1042, 405] on div "############### NEW MARGARITAS ############### 6. Dragon Fruit Margarita Price:…" at bounding box center [1064, 326] width 870 height 246
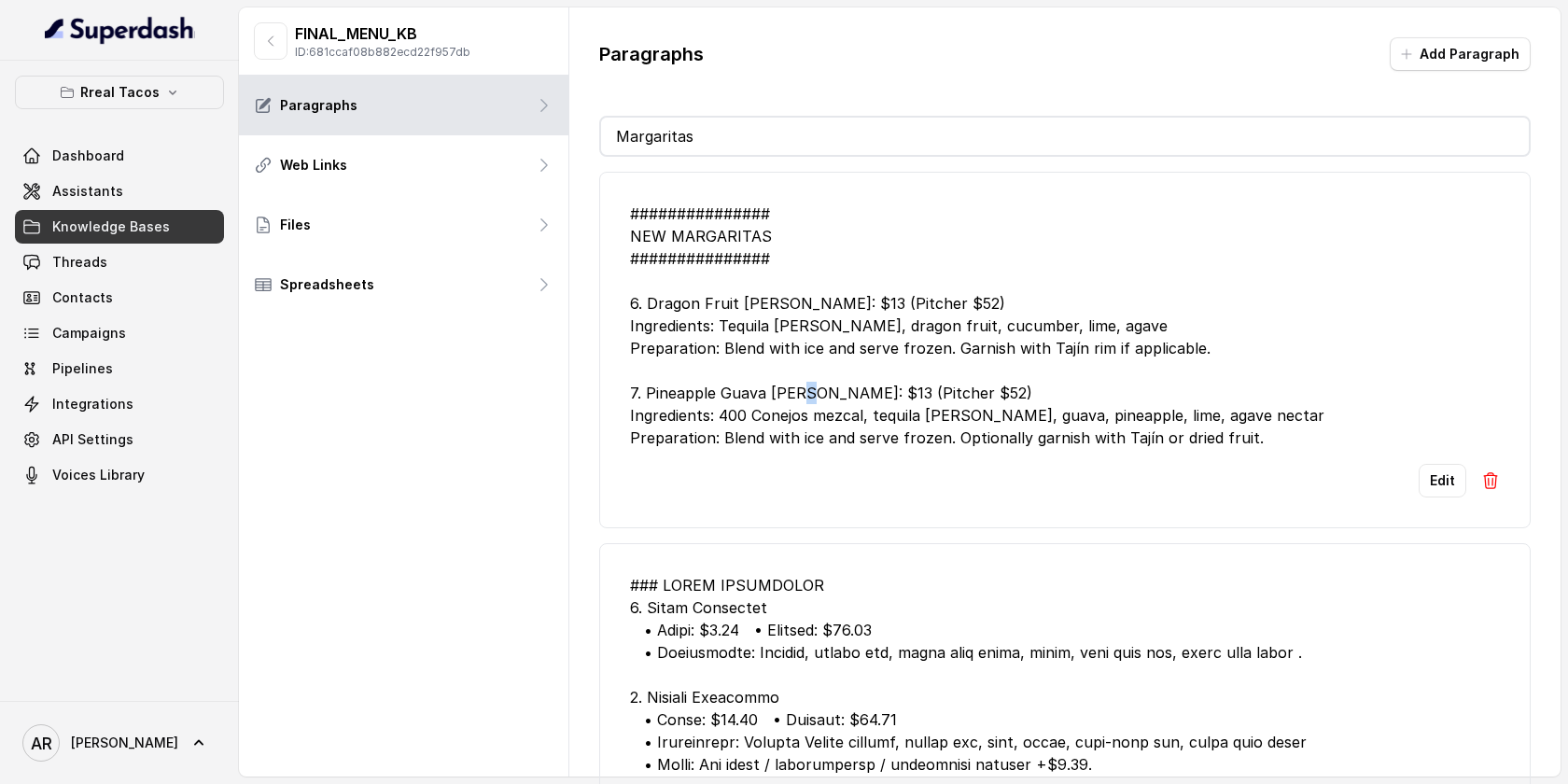
click at [1042, 405] on div "############### NEW MARGARITAS ############### 6. Dragon Fruit Margarita Price:…" at bounding box center [1064, 326] width 870 height 246
click at [1481, 491] on img at bounding box center [1490, 481] width 19 height 19
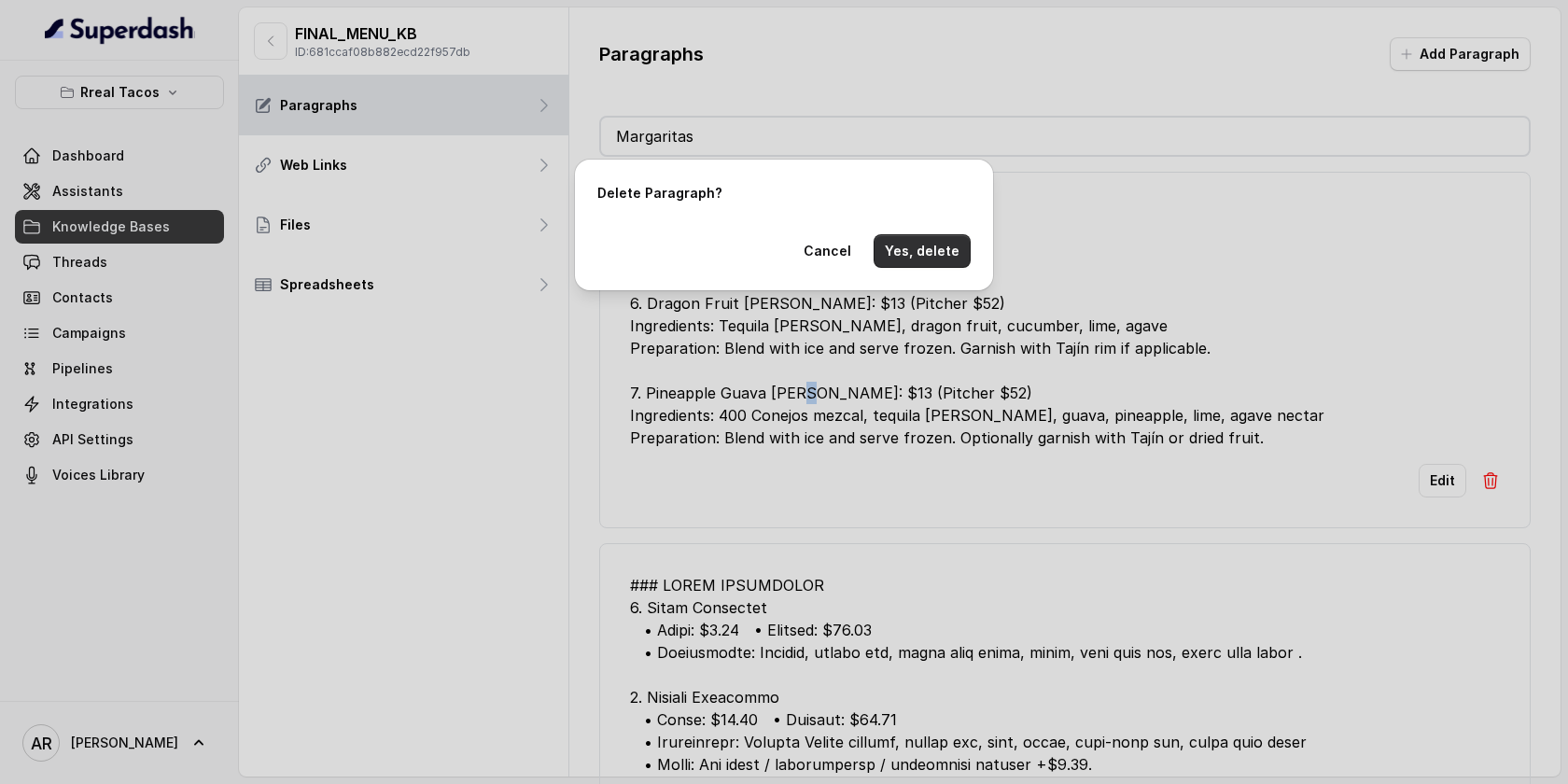
click at [936, 261] on button "Yes, delete" at bounding box center [922, 251] width 97 height 33
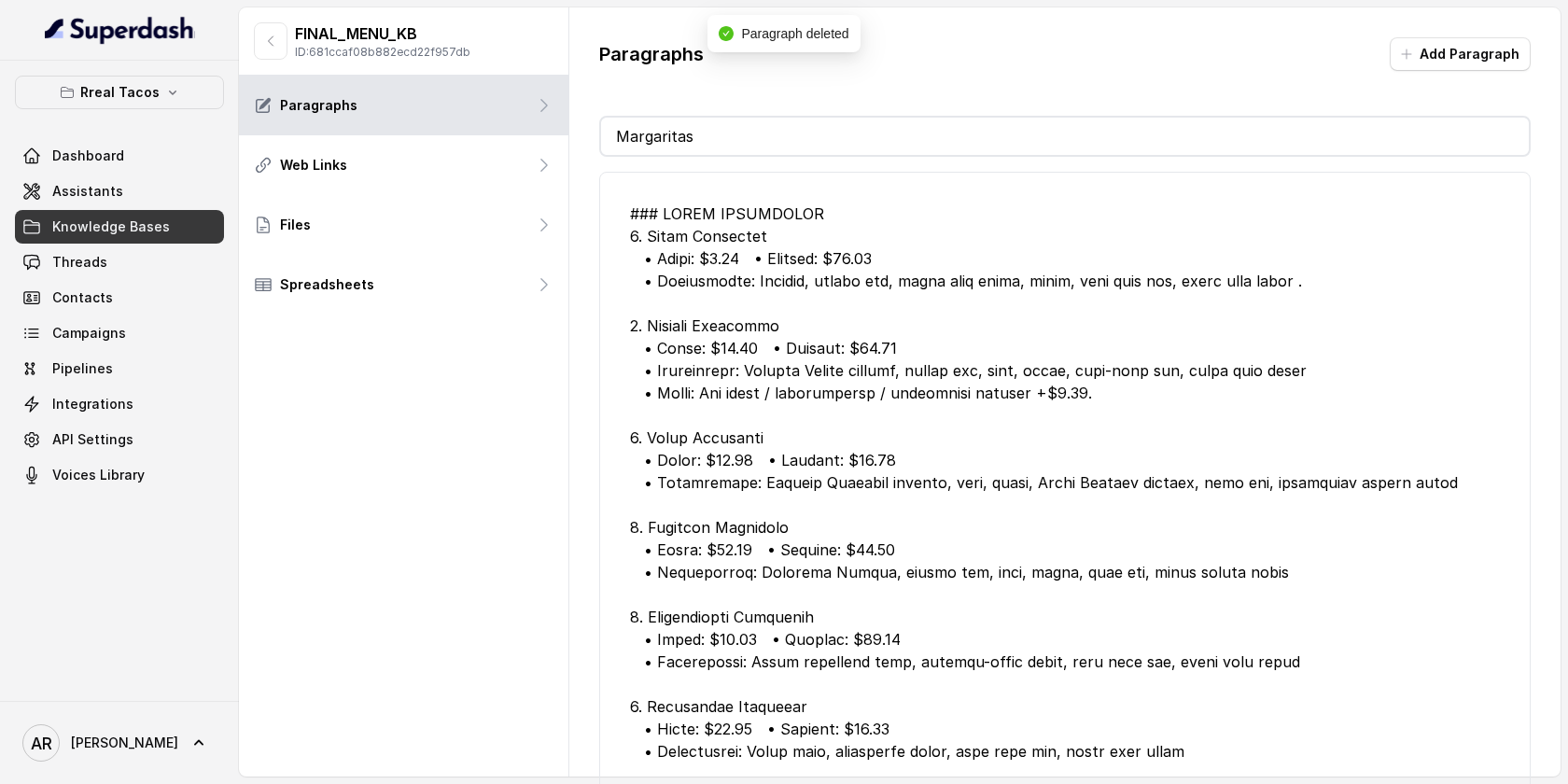
scroll to position [17, 0]
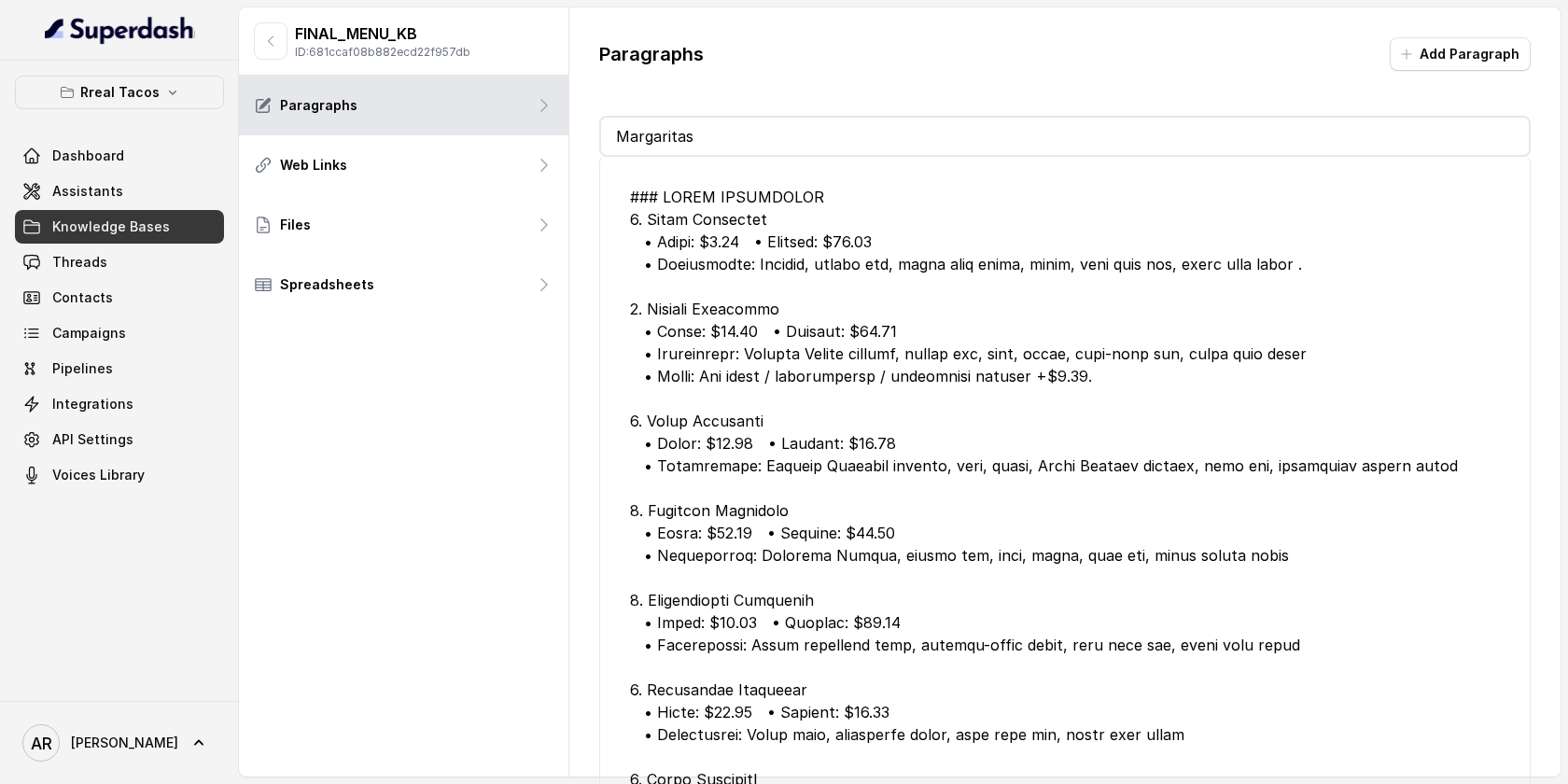
click at [895, 131] on input "Margaritas" at bounding box center [1065, 136] width 928 height 37
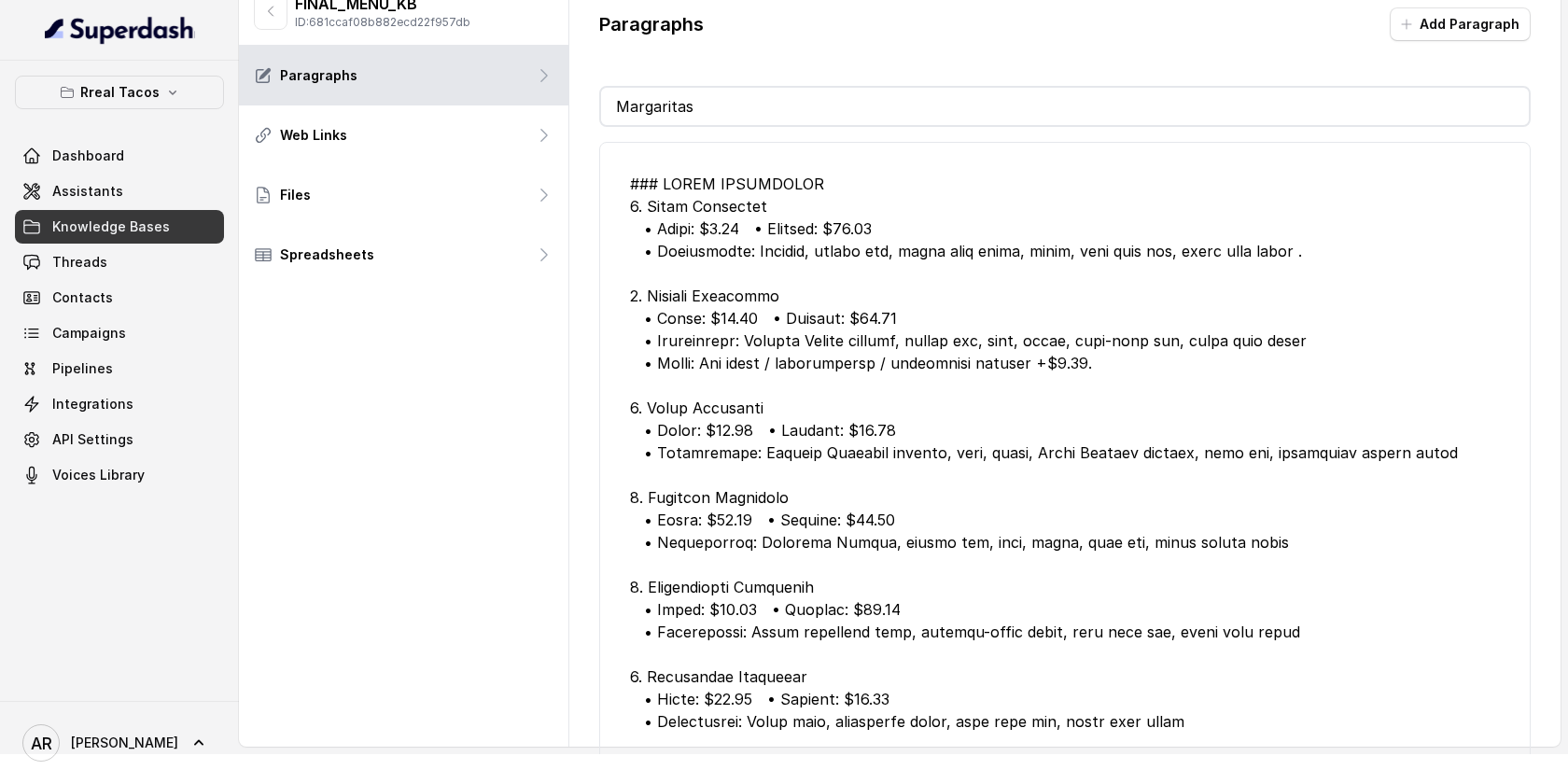
scroll to position [0, 0]
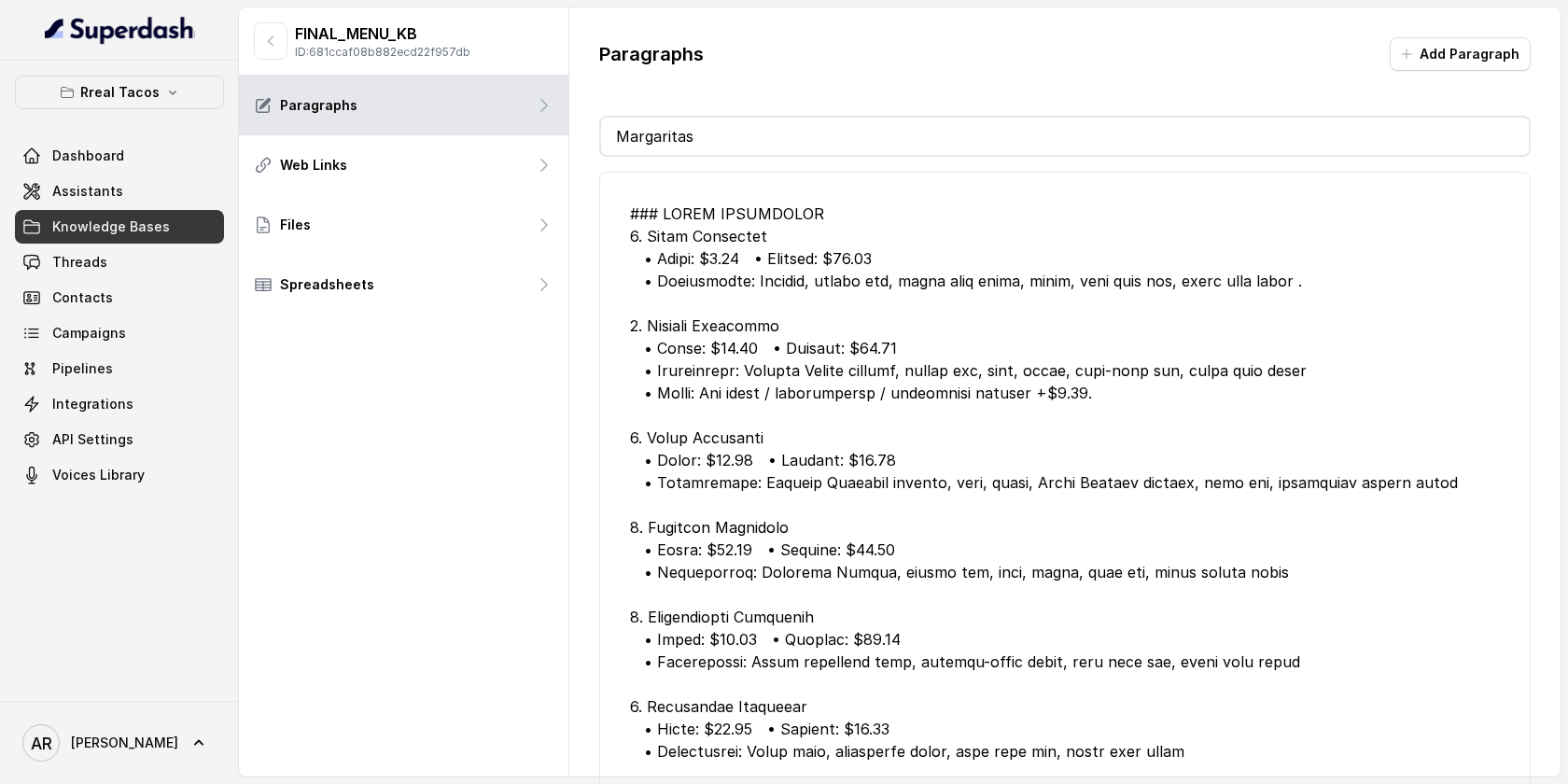
click at [786, 132] on input "Margaritas" at bounding box center [1065, 136] width 928 height 37
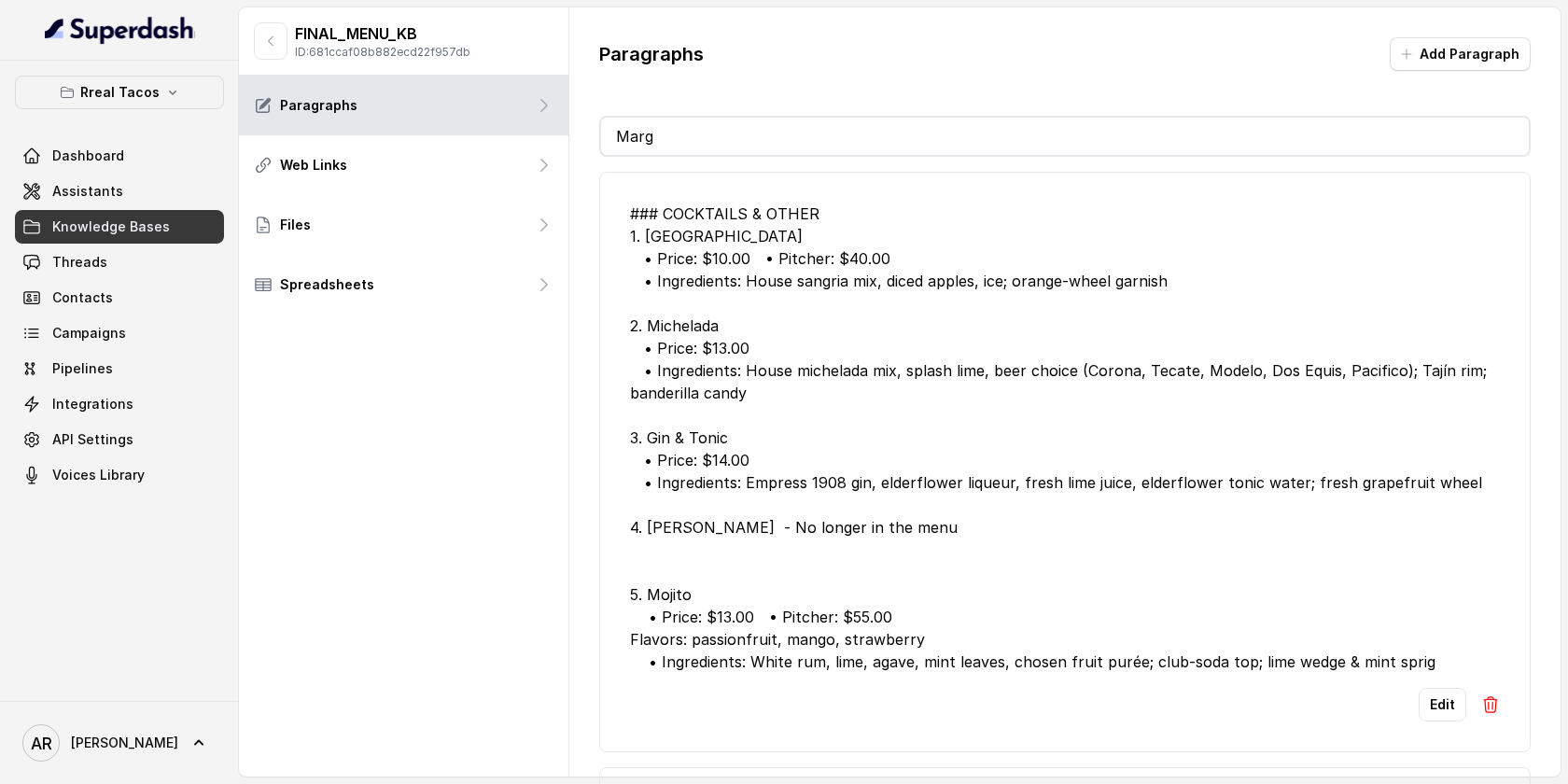
type input "Ma"
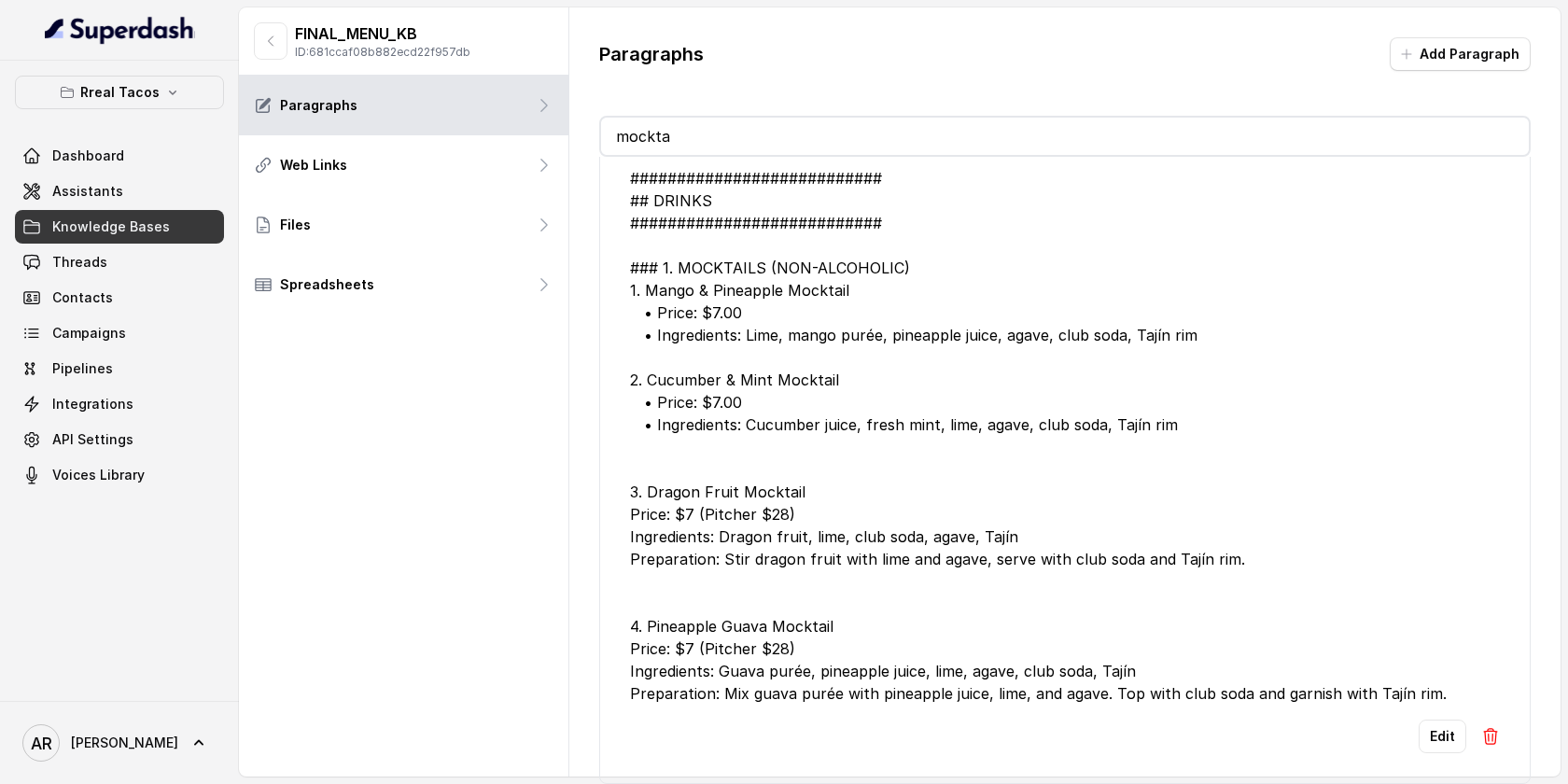
scroll to position [58, 0]
type input "mockta"
click at [1428, 734] on button "Edit" at bounding box center [1442, 737] width 48 height 33
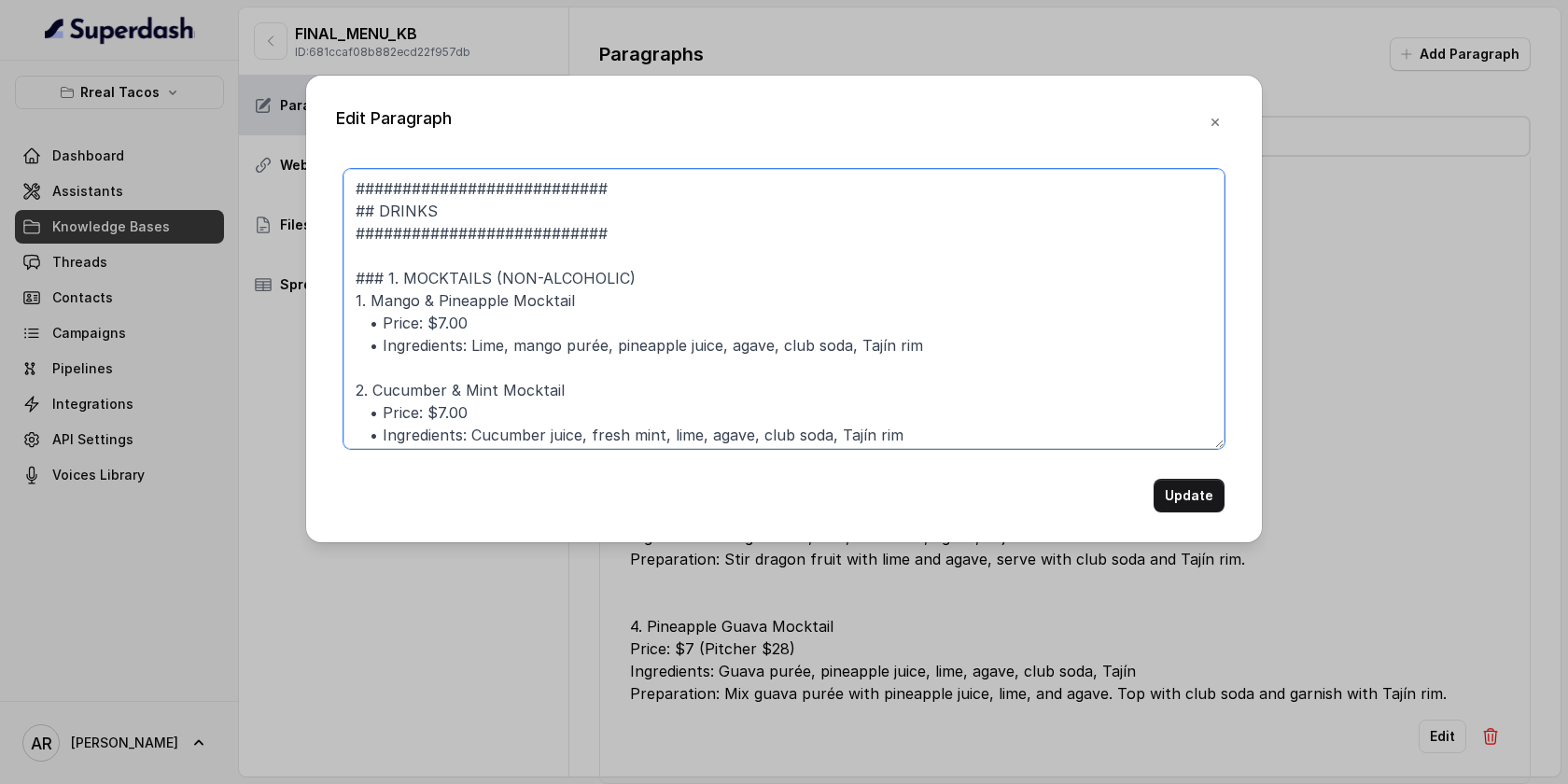
click at [722, 355] on textarea "########################### ## DRINKS ########################### ### 1. MOCKTA…" at bounding box center [784, 309] width 881 height 281
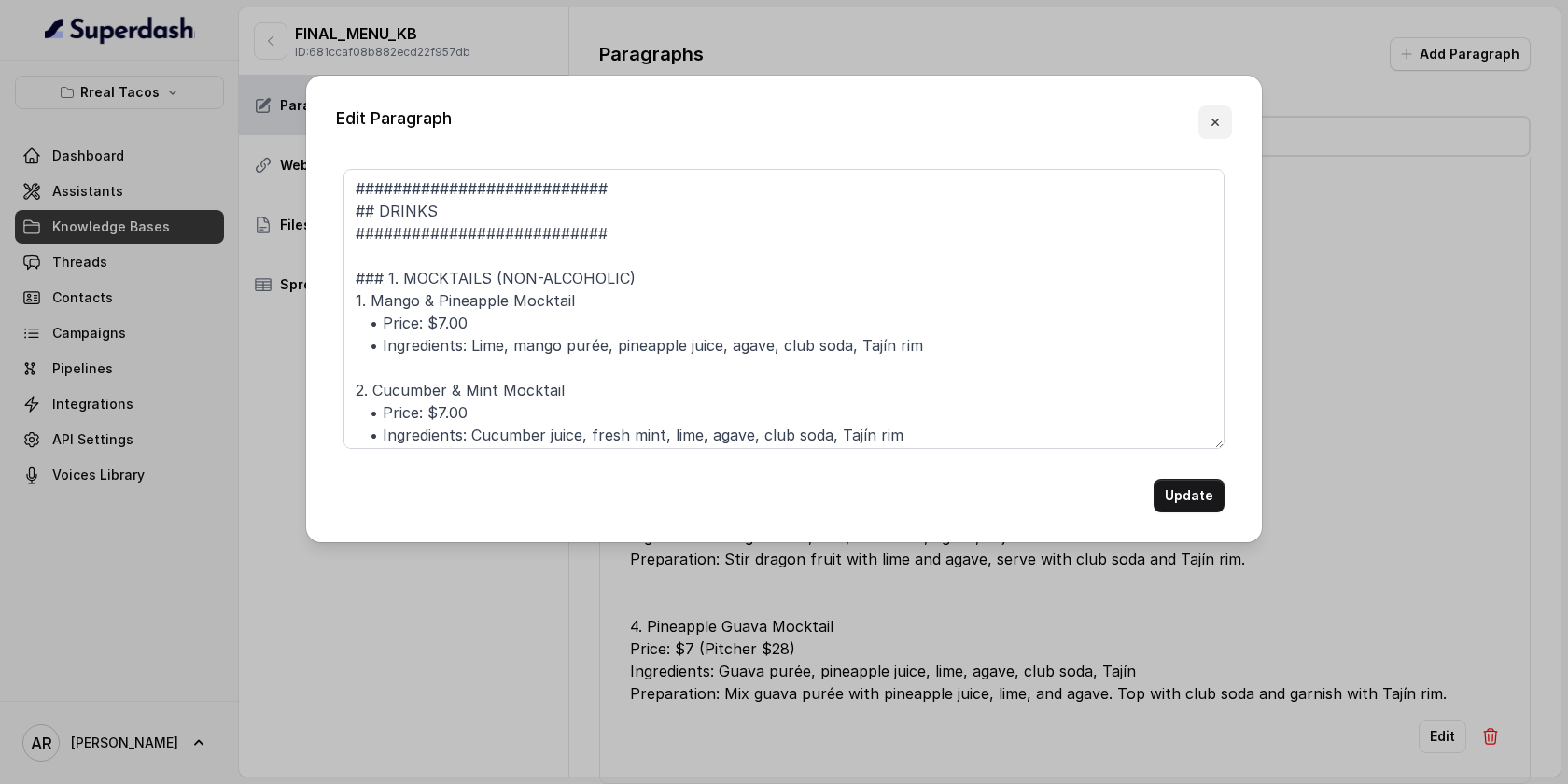
click at [1210, 109] on button "button" at bounding box center [1215, 123] width 33 height 33
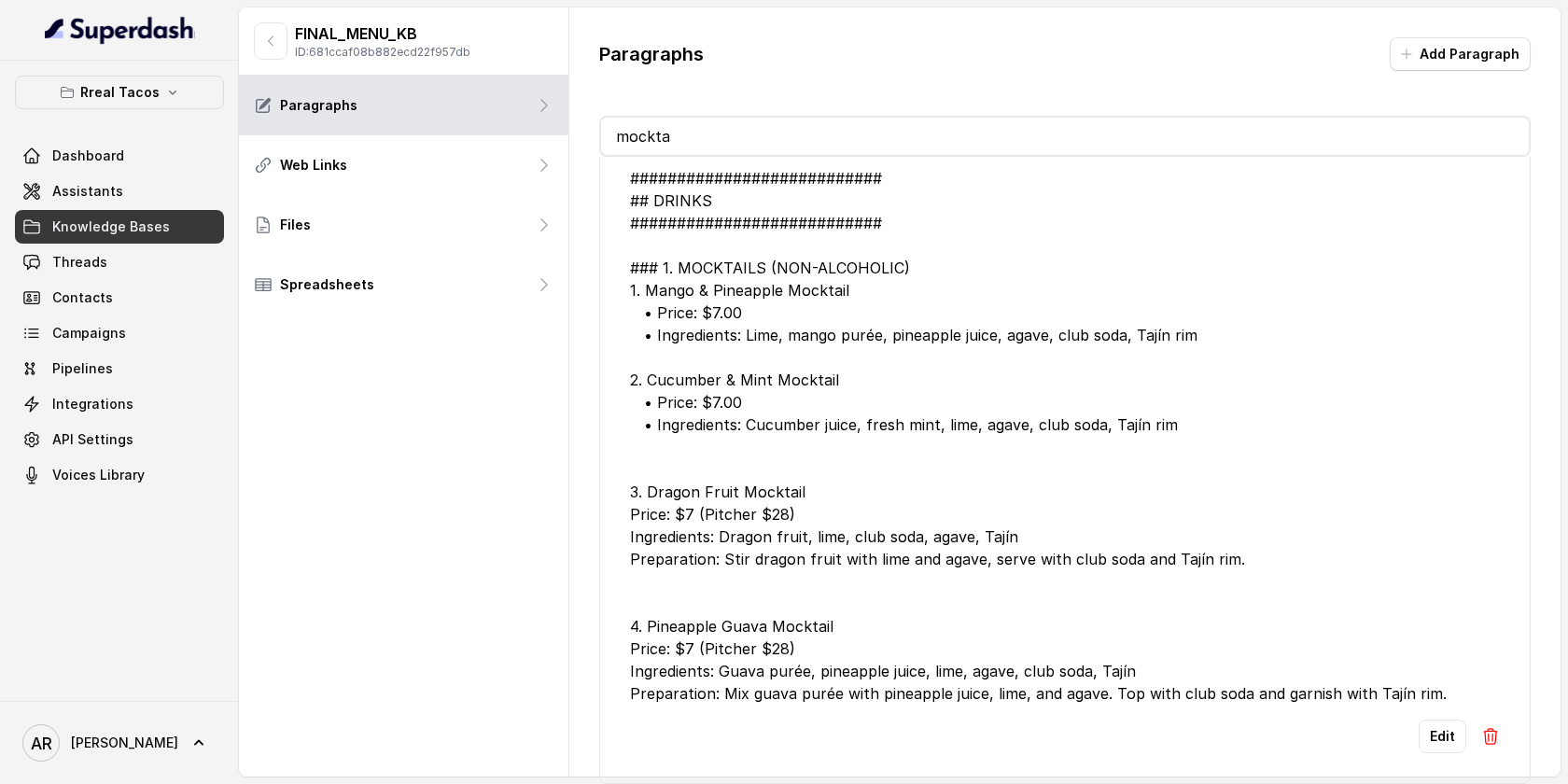
scroll to position [29, 0]
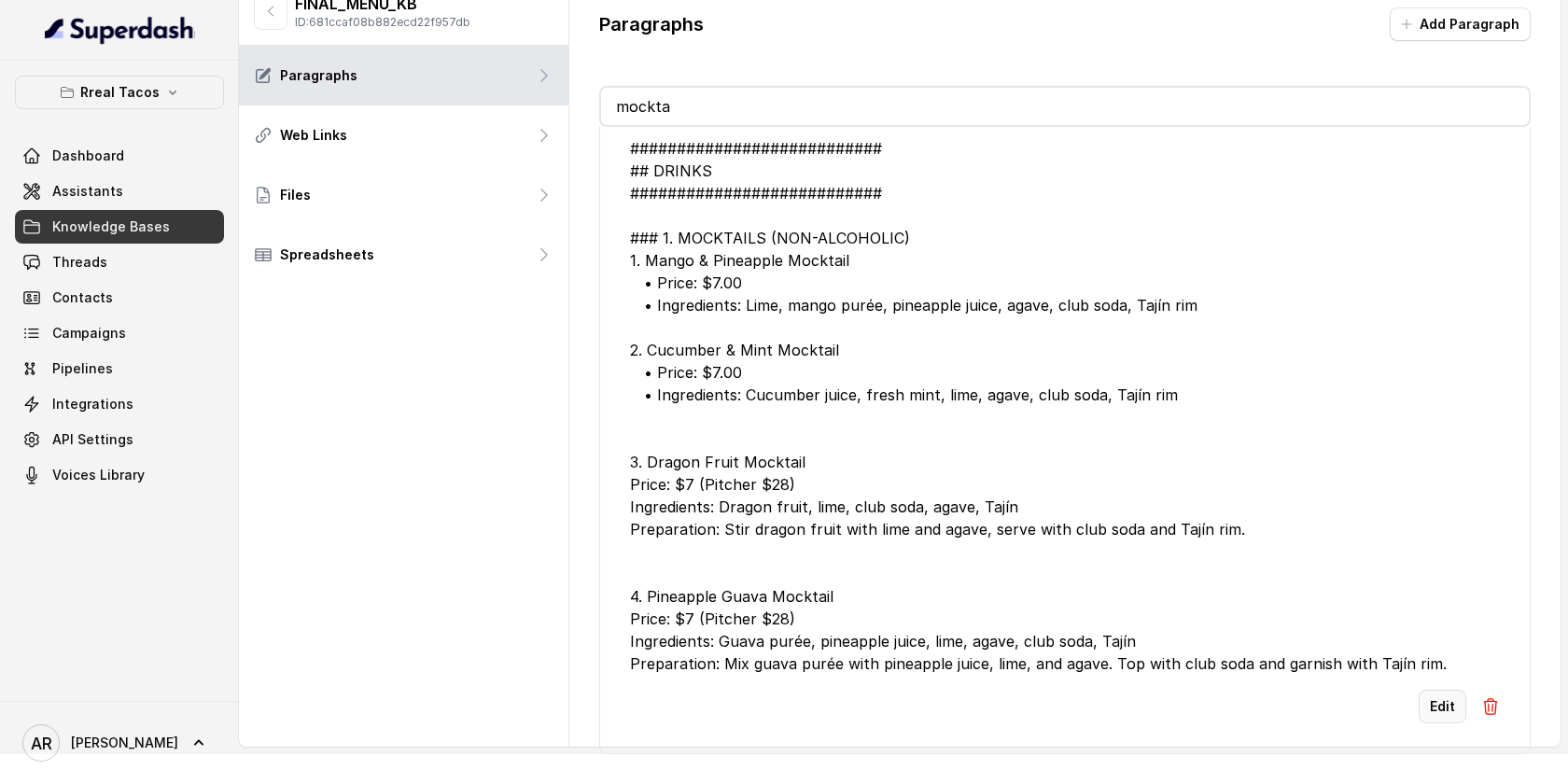
click at [1420, 702] on button "Edit" at bounding box center [1442, 706] width 48 height 33
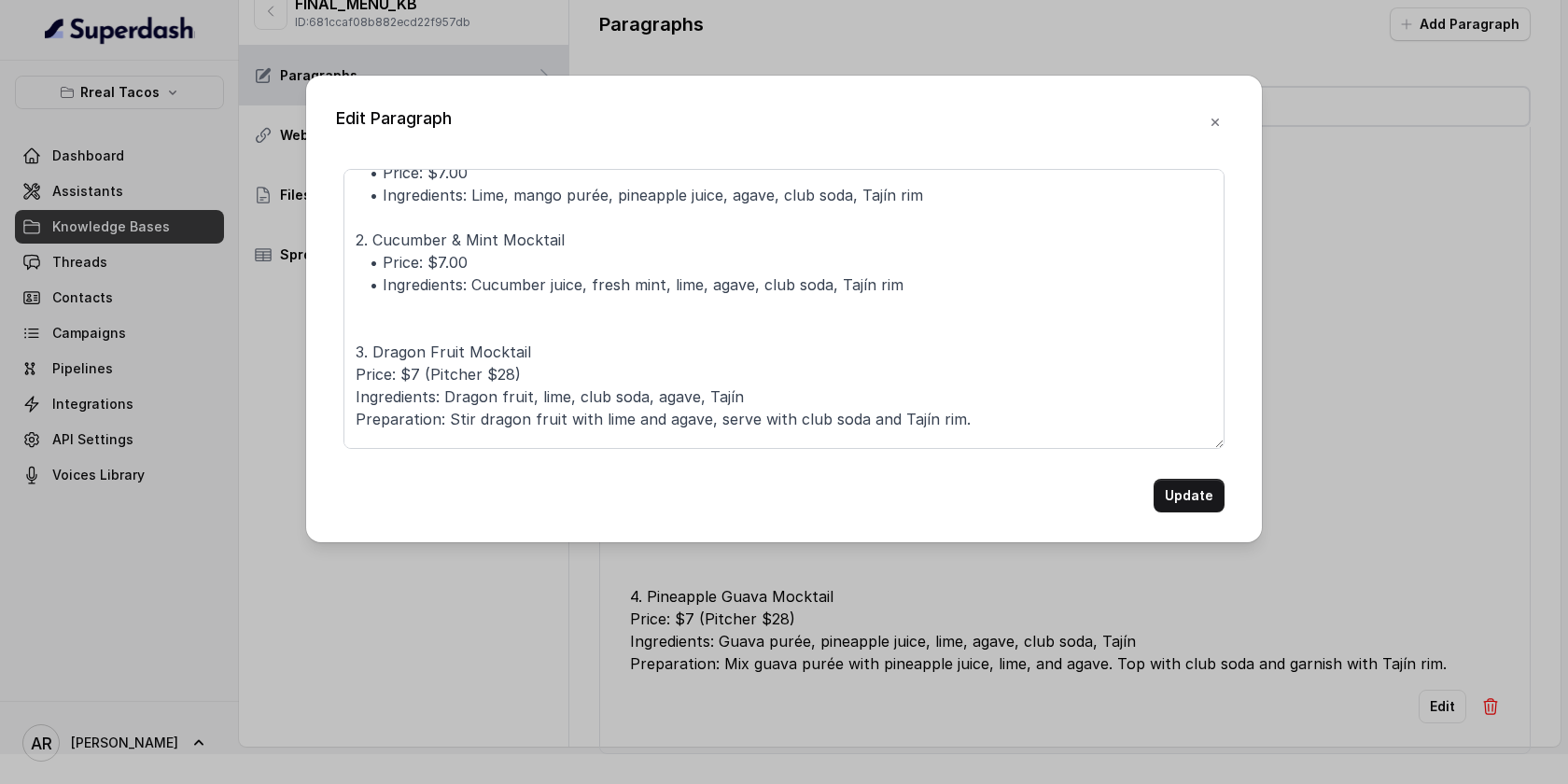
scroll to position [249, 0]
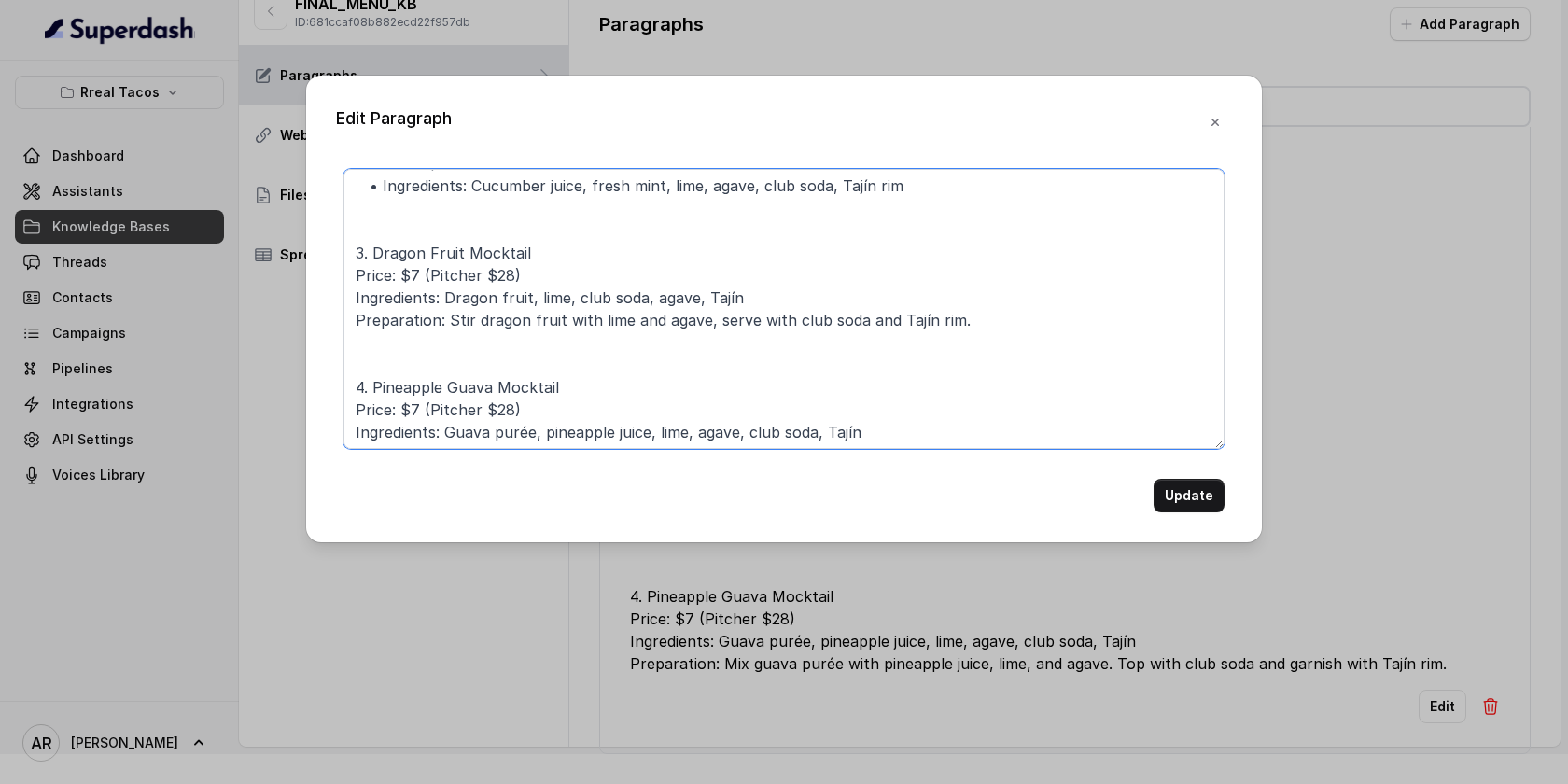
drag, startPoint x: 991, startPoint y: 315, endPoint x: 354, endPoint y: 253, distance: 640.0
click at [354, 253] on textarea "########################### ## DRINKS ########################### ### 1. MOCKTA…" at bounding box center [784, 309] width 881 height 281
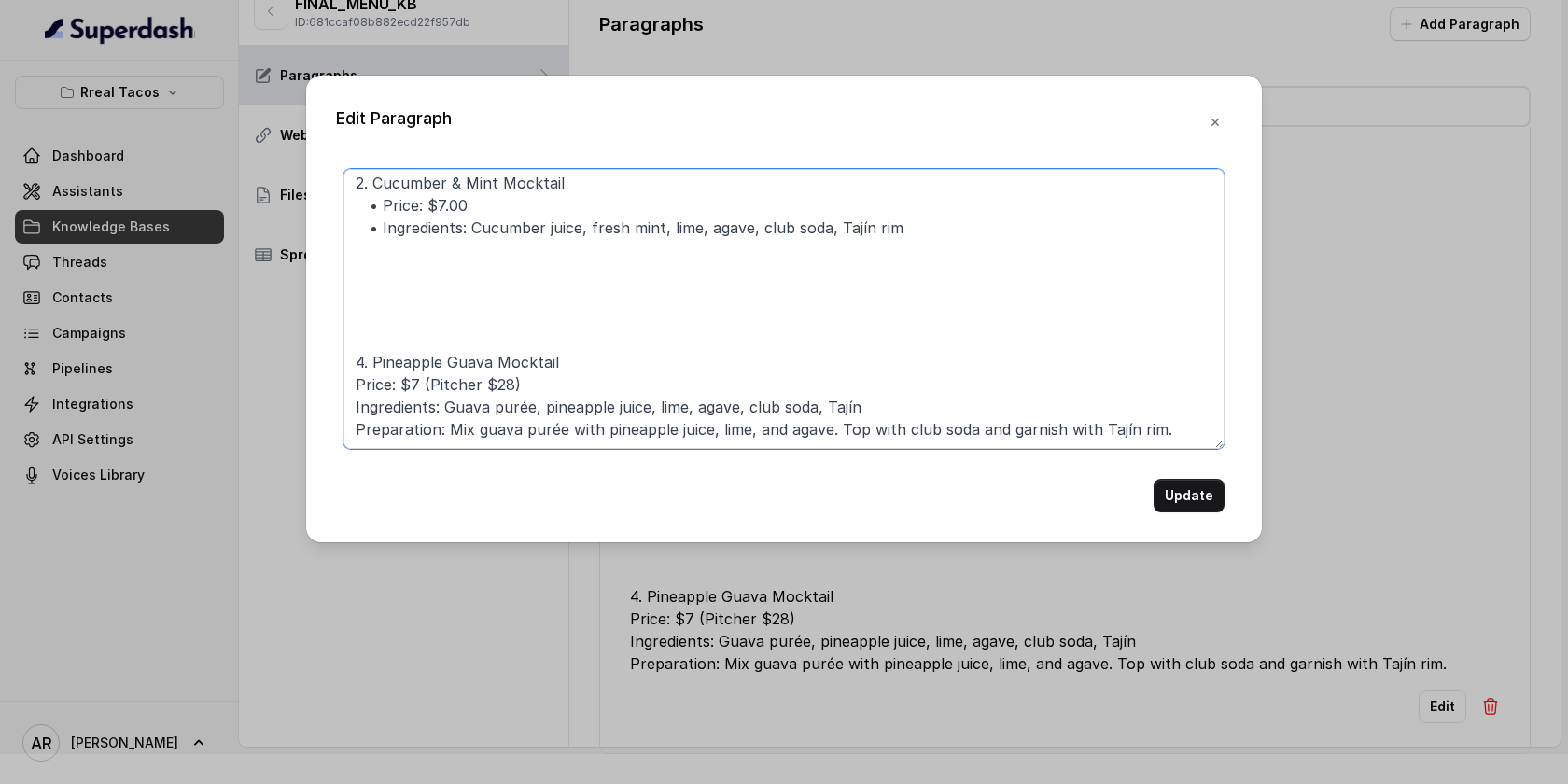
drag, startPoint x: 1173, startPoint y: 393, endPoint x: 320, endPoint y: 313, distance: 856.7
click at [320, 313] on div "Edit Paragraph ########################### ## DRINKS ##########################…" at bounding box center [784, 309] width 956 height 467
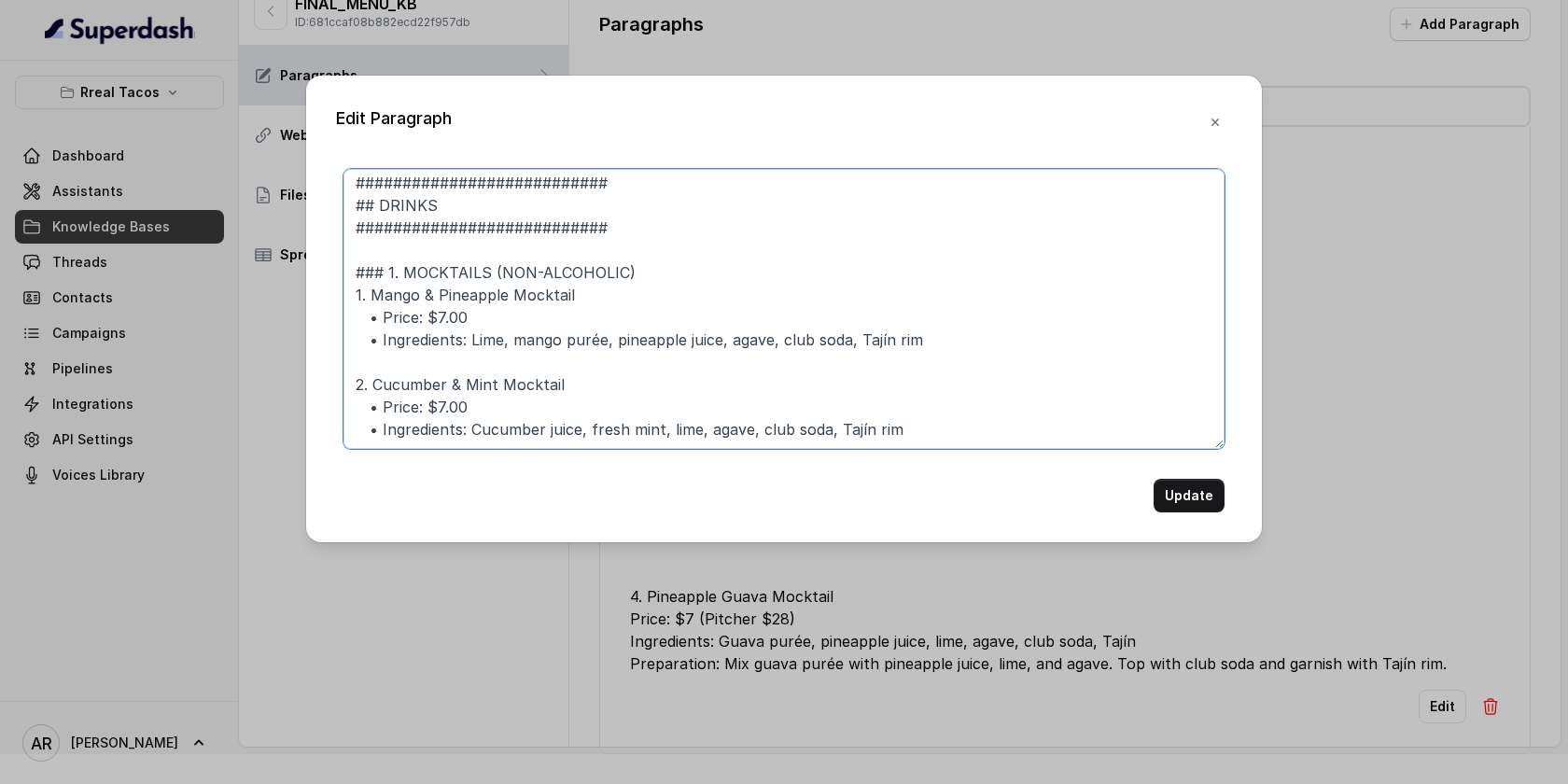
scroll to position [0, 0]
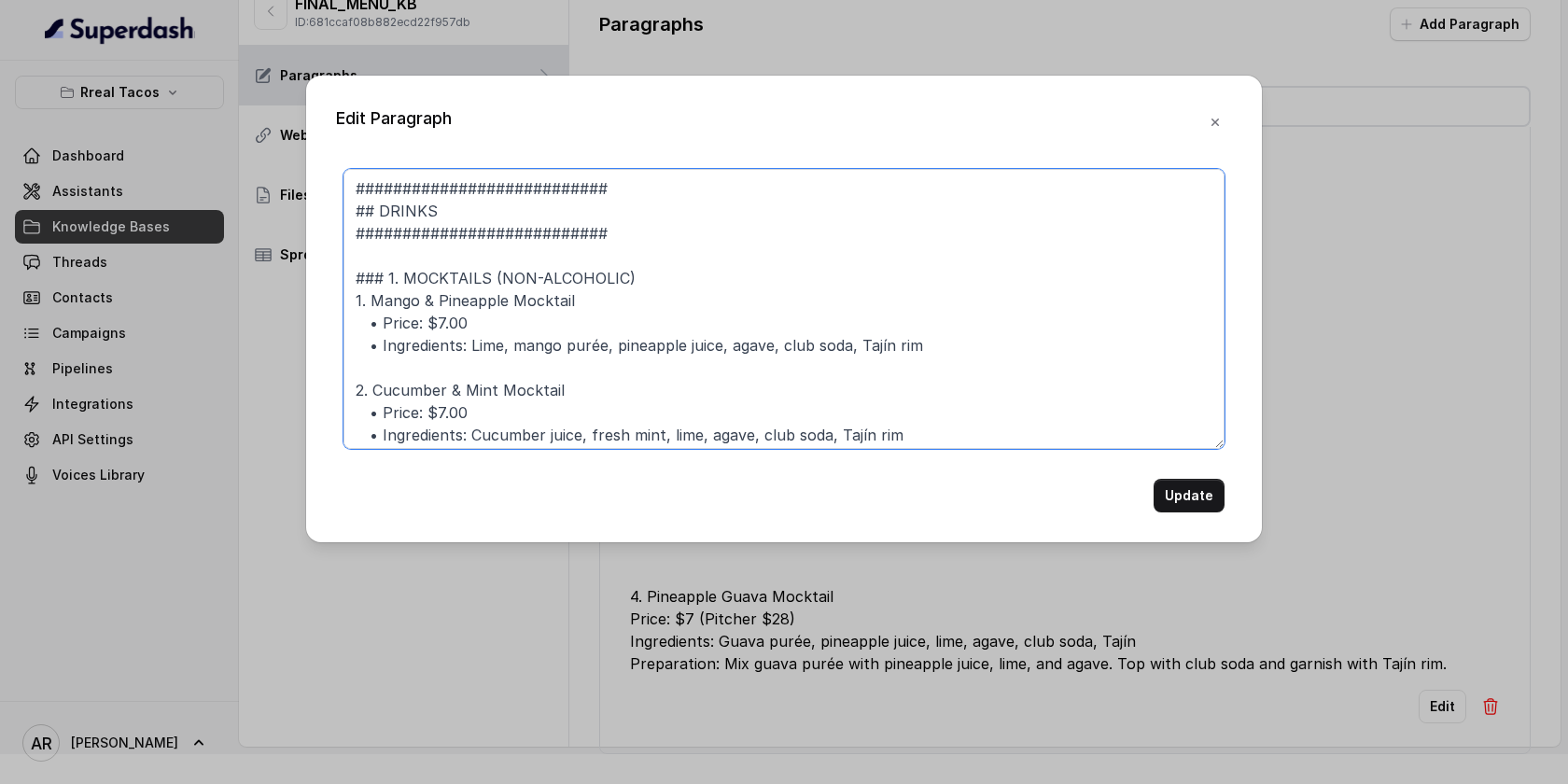
type textarea "########################### ## DRINKS ########################### ### 1. MOCKTA…"
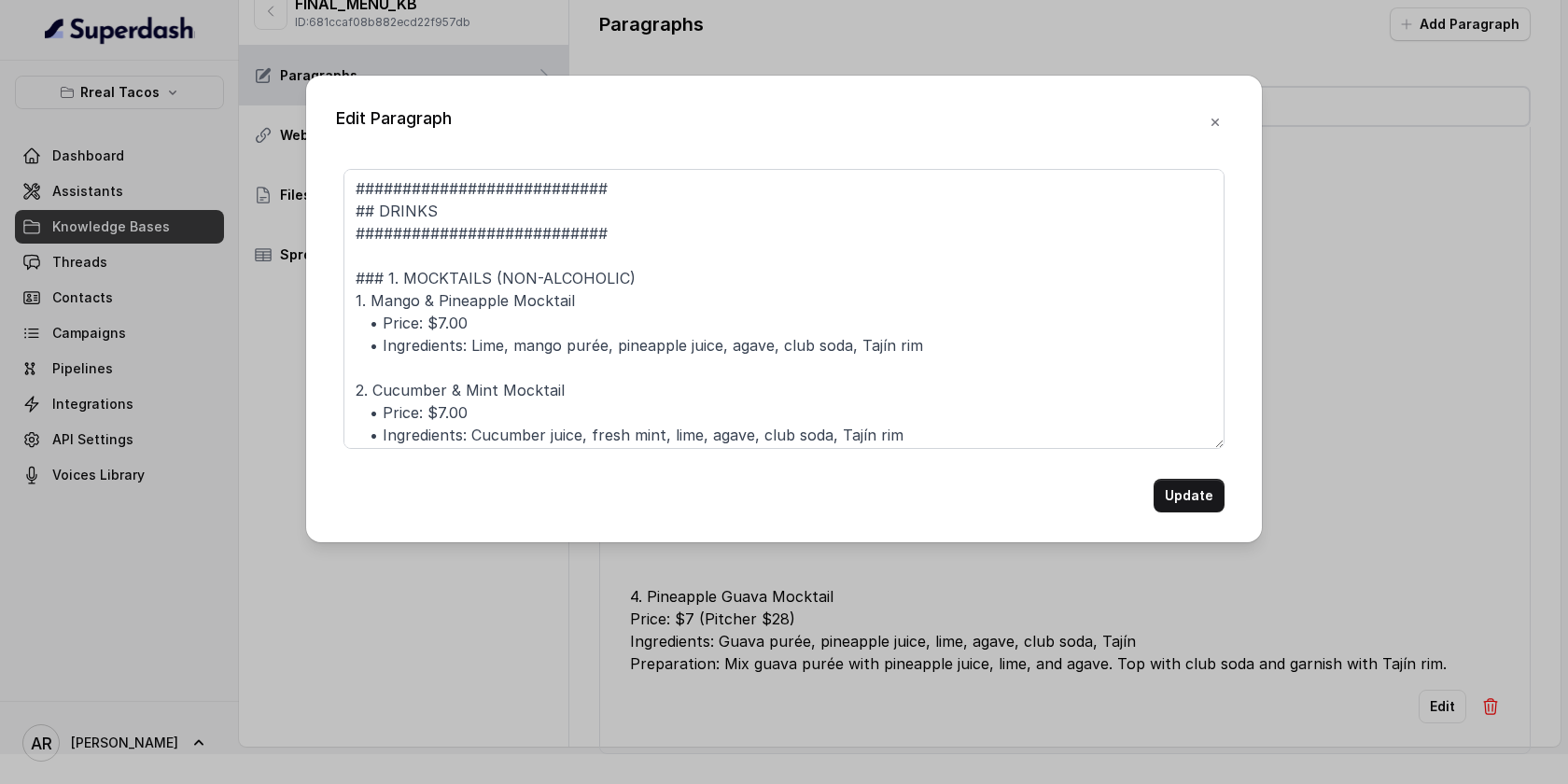
click at [1225, 495] on div "########################### ## DRINKS ########################### ### 1. MOCKTA…" at bounding box center [784, 340] width 896 height 343
click at [1205, 495] on button "Update" at bounding box center [1189, 496] width 71 height 33
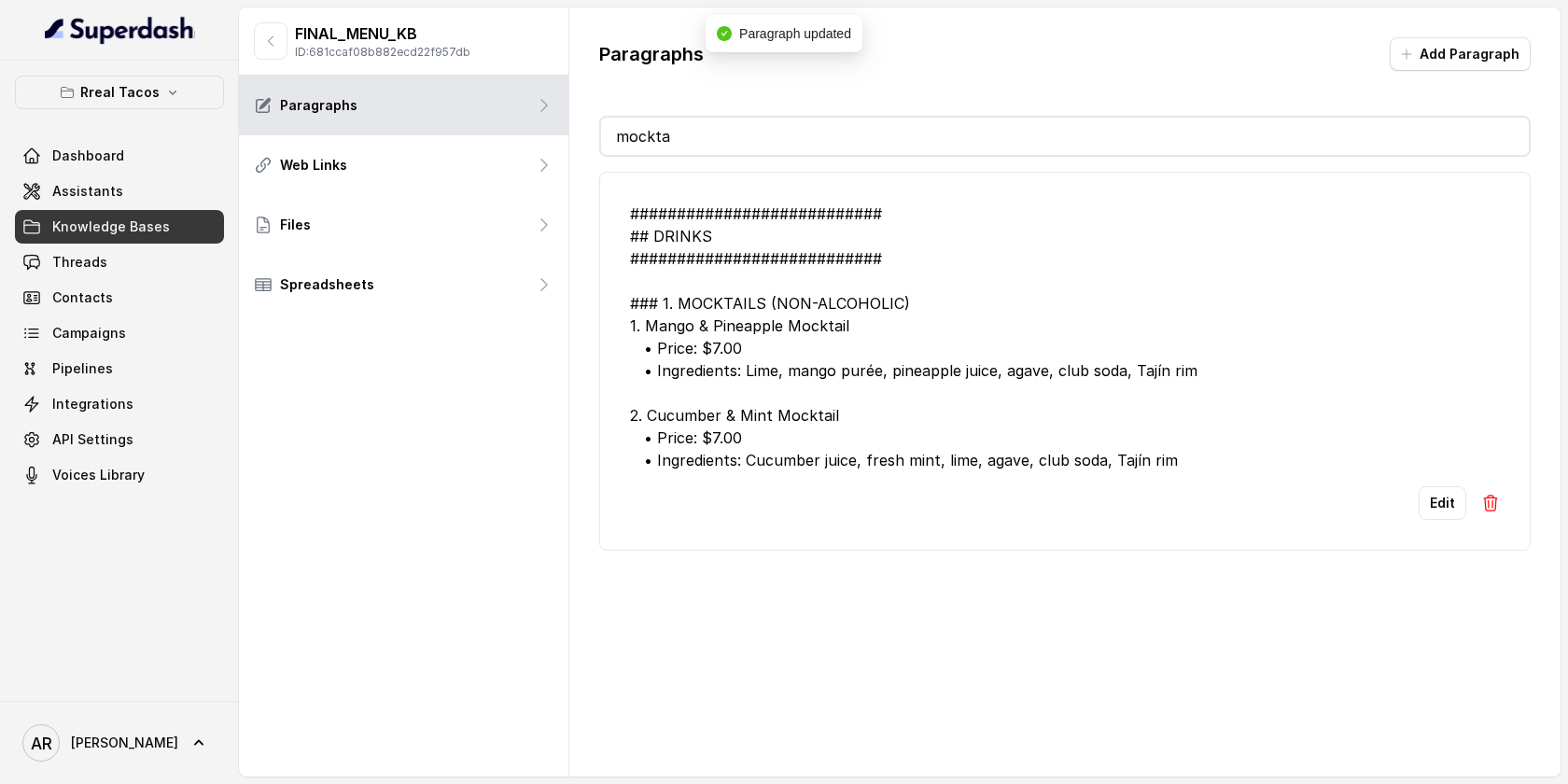
click at [804, 124] on input "mockta" at bounding box center [1065, 136] width 928 height 37
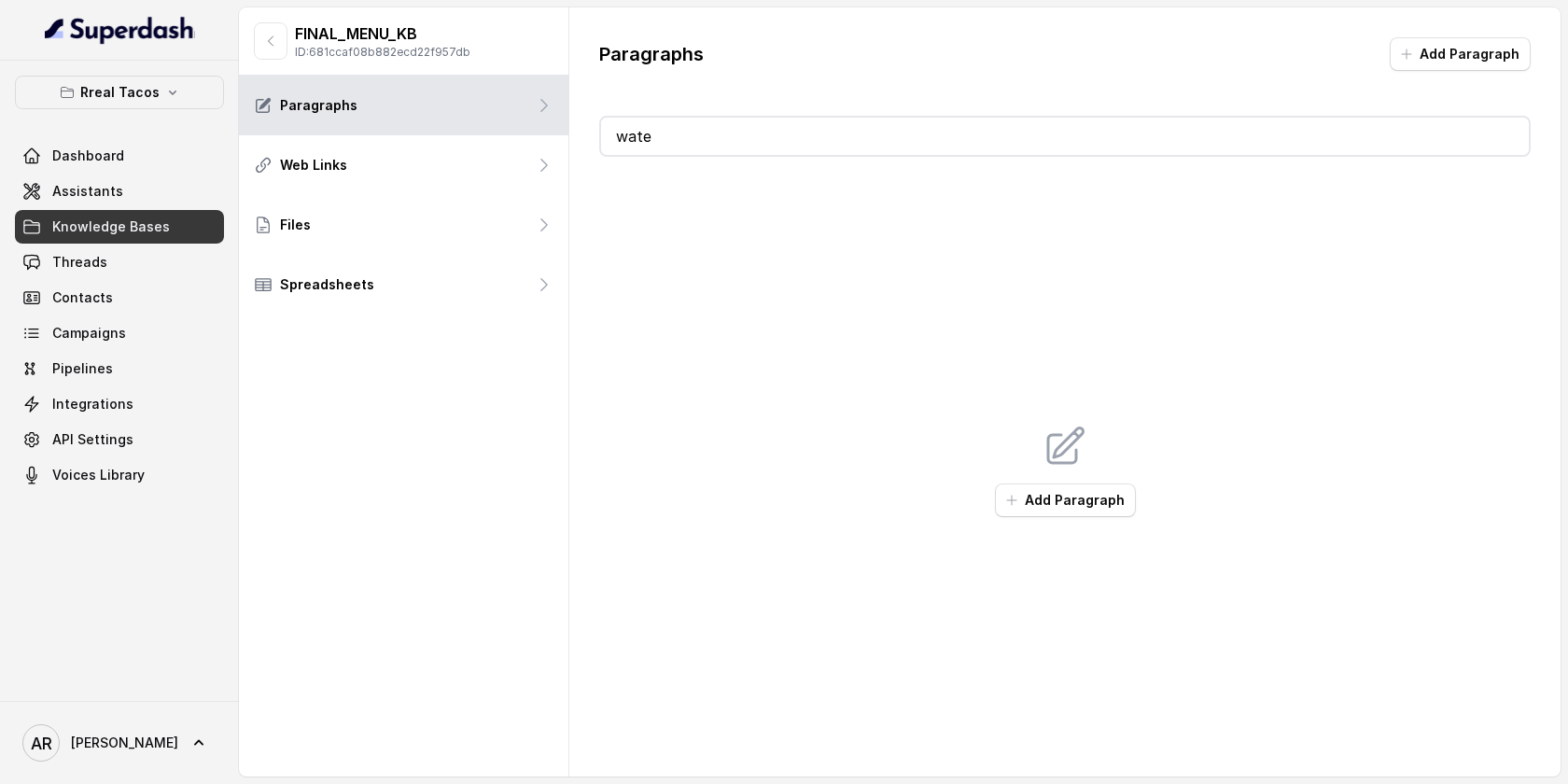
type input "wa"
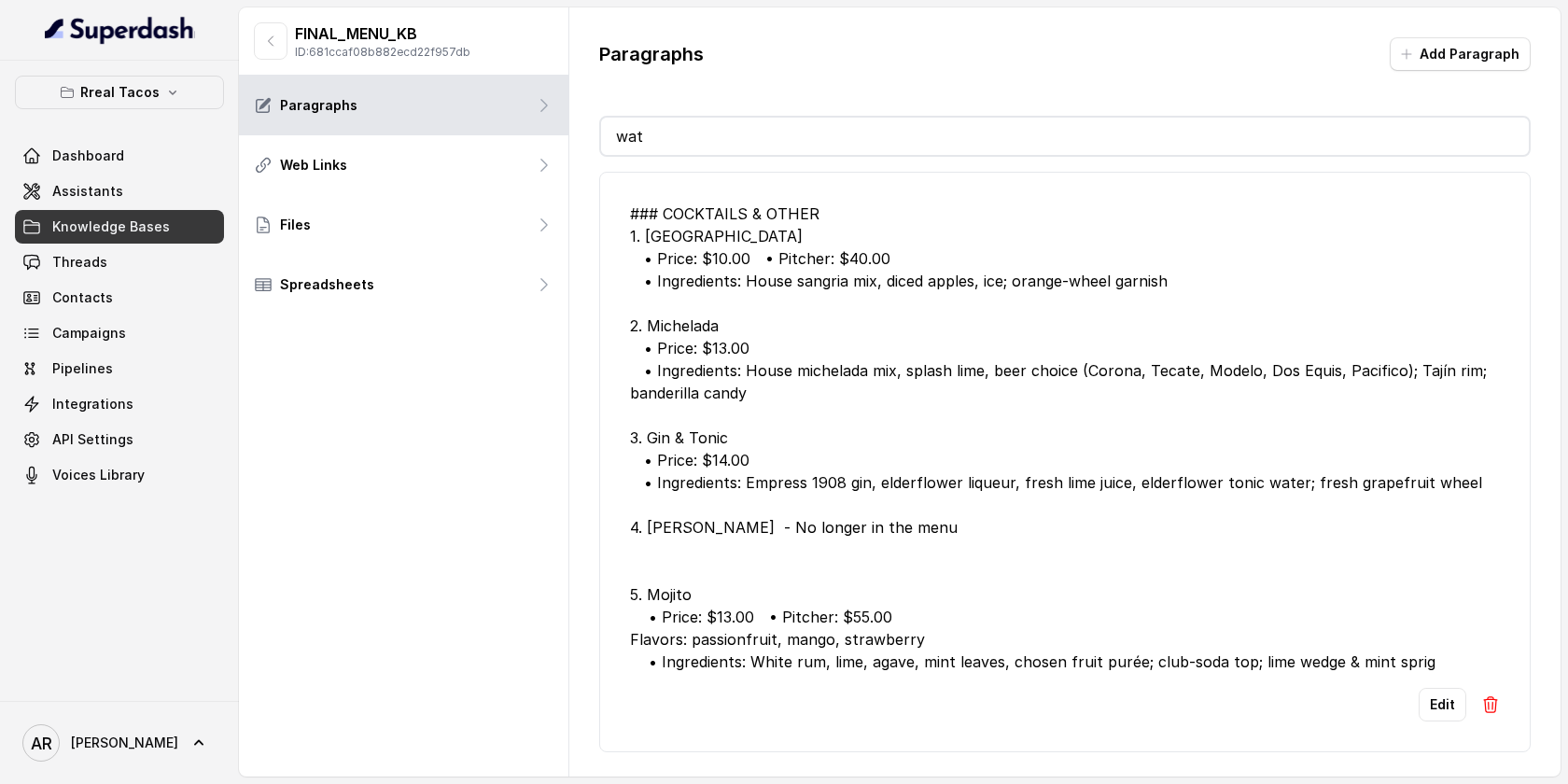
type input "w"
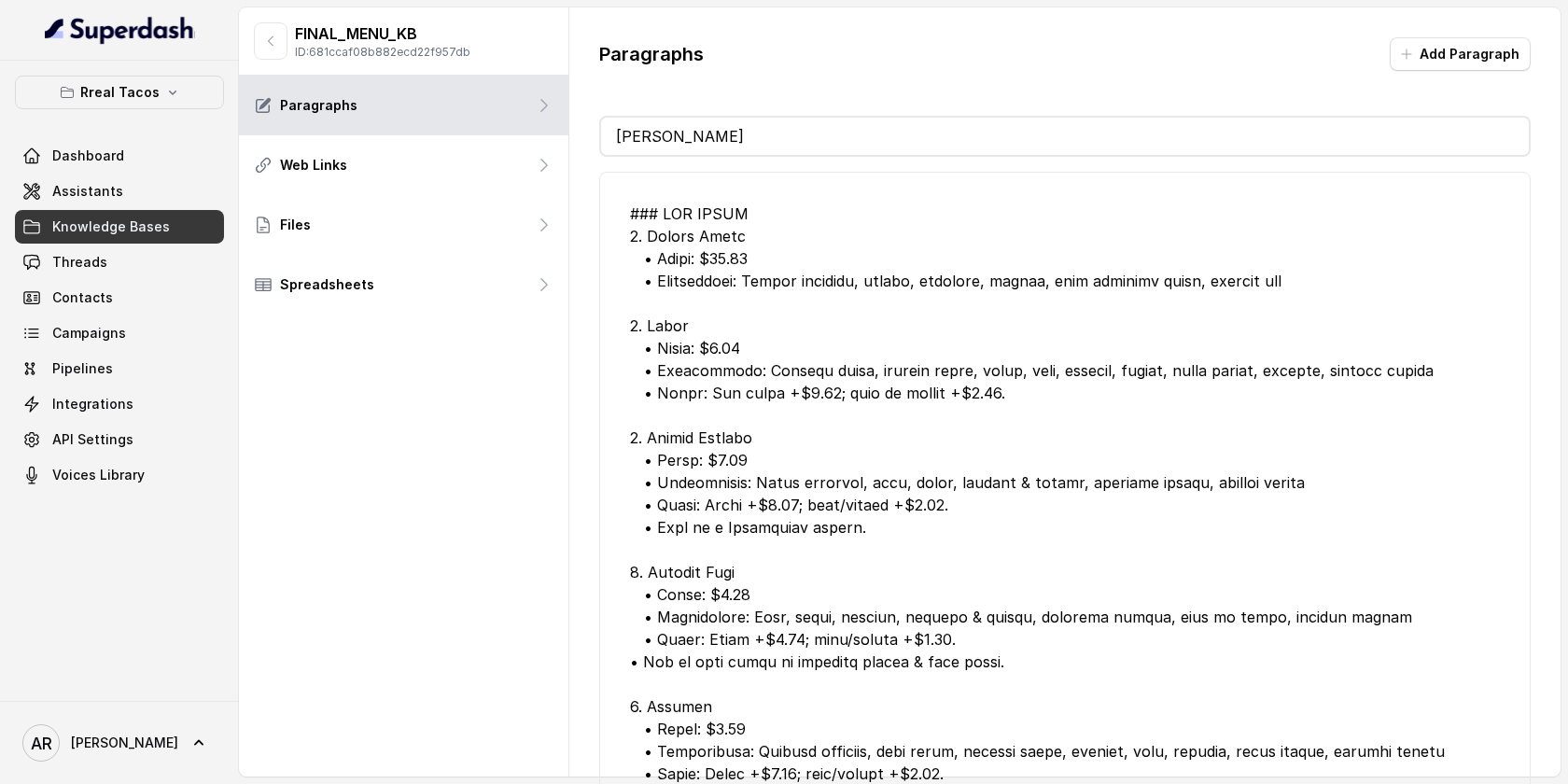
type input "m"
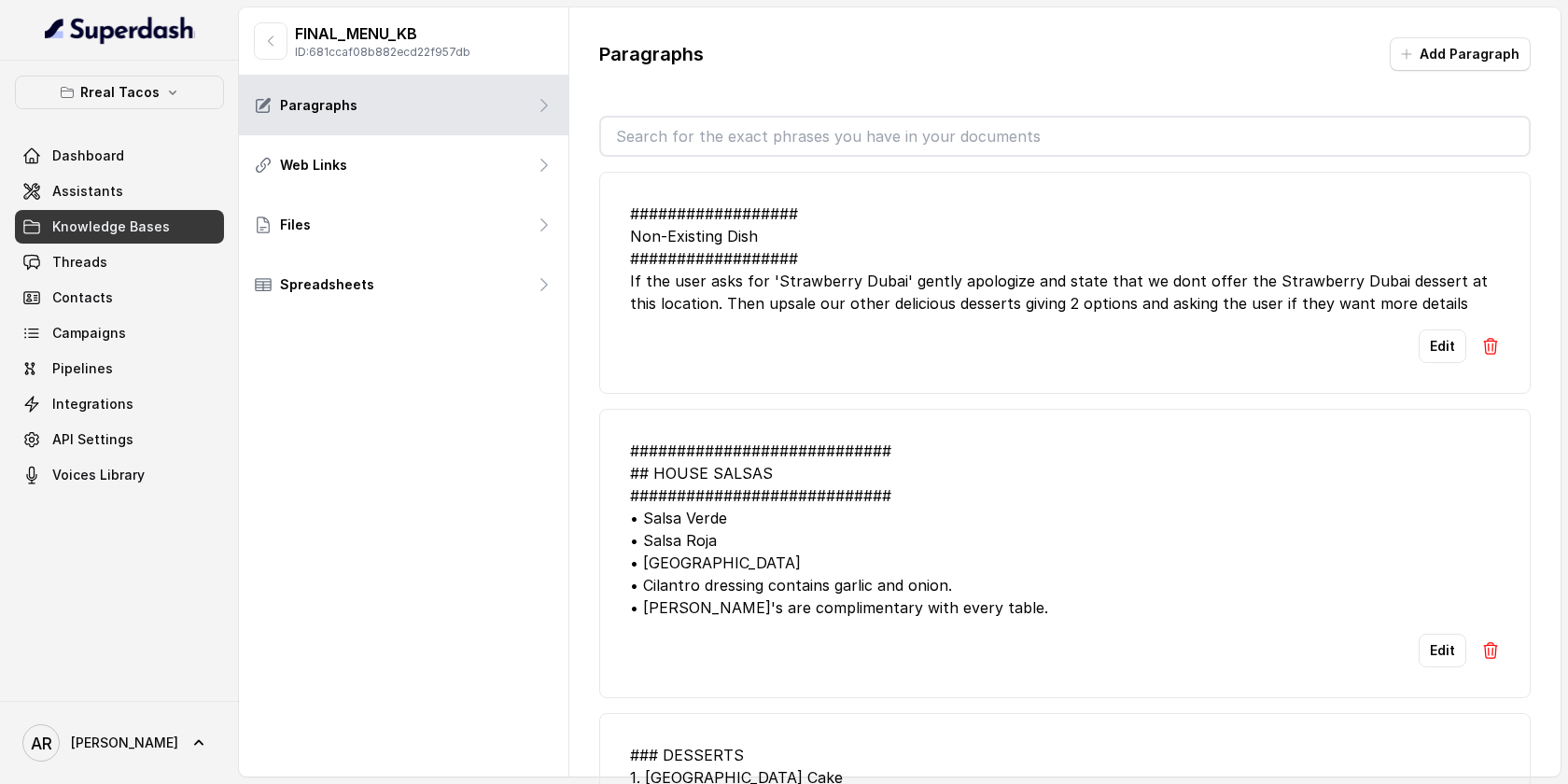
click at [935, 340] on div "Edit" at bounding box center [1064, 346] width 870 height 33
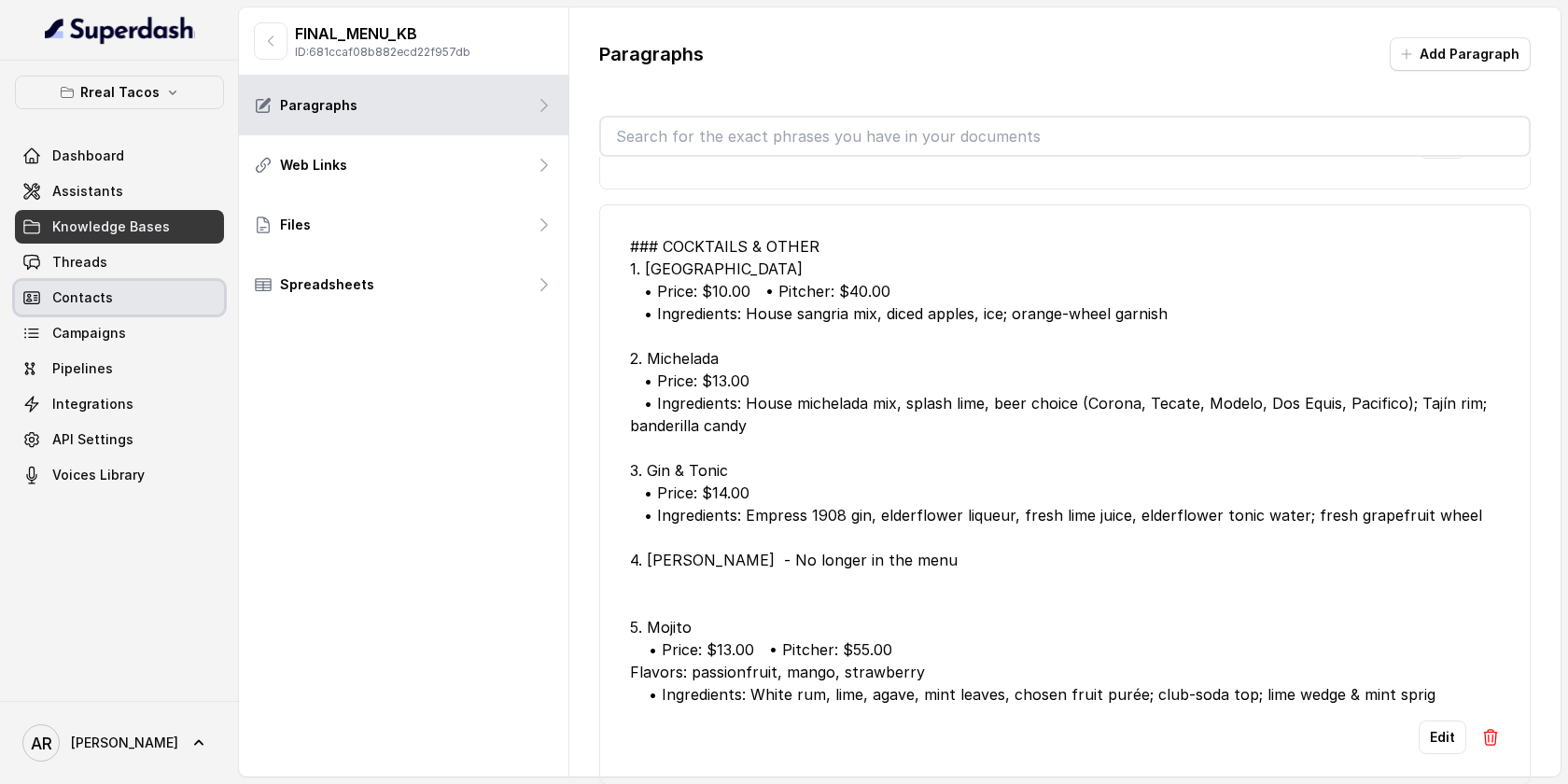
click at [87, 288] on span "Contacts" at bounding box center [82, 297] width 61 height 19
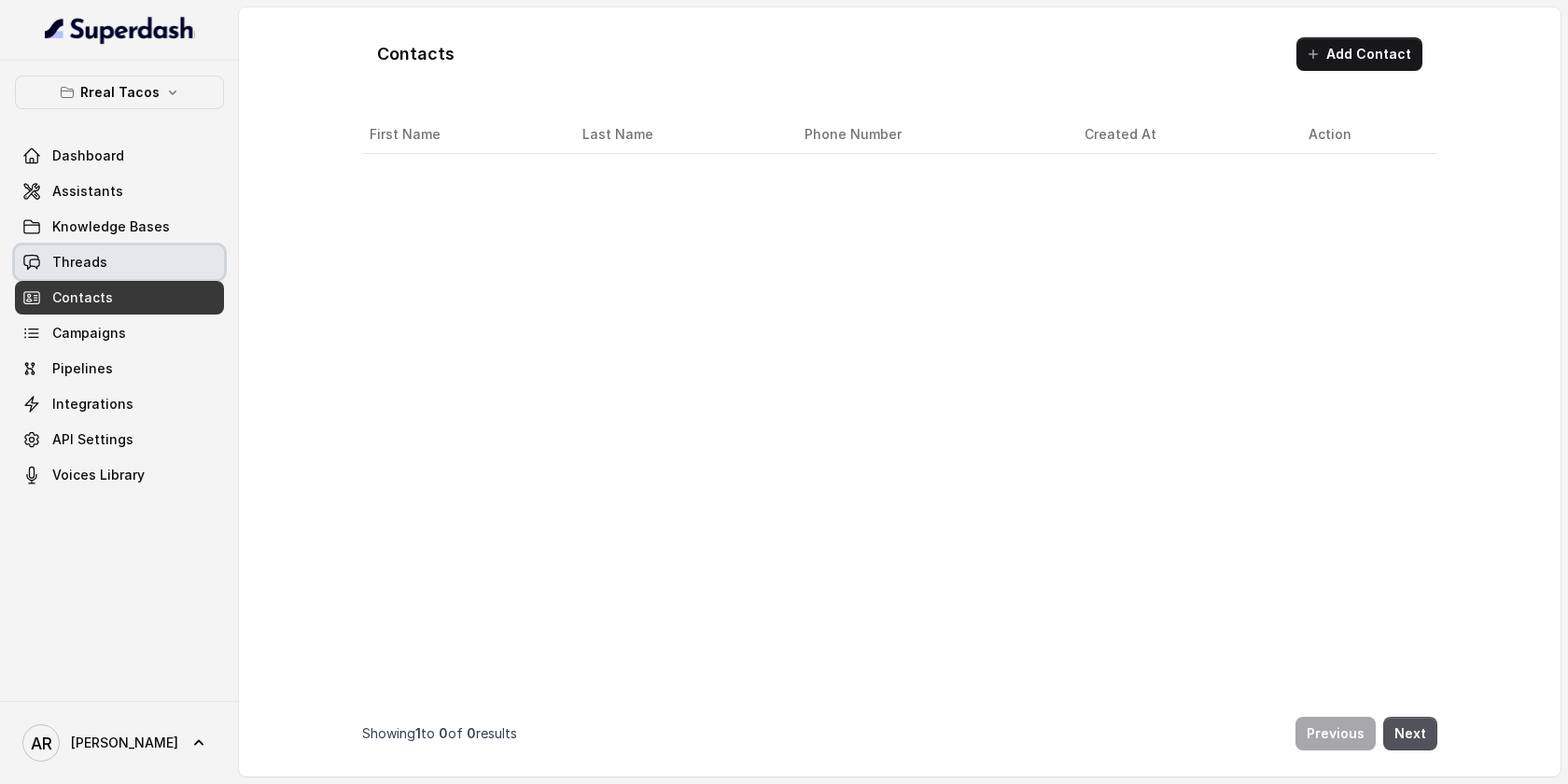
click at [90, 269] on span "Threads" at bounding box center [79, 262] width 55 height 19
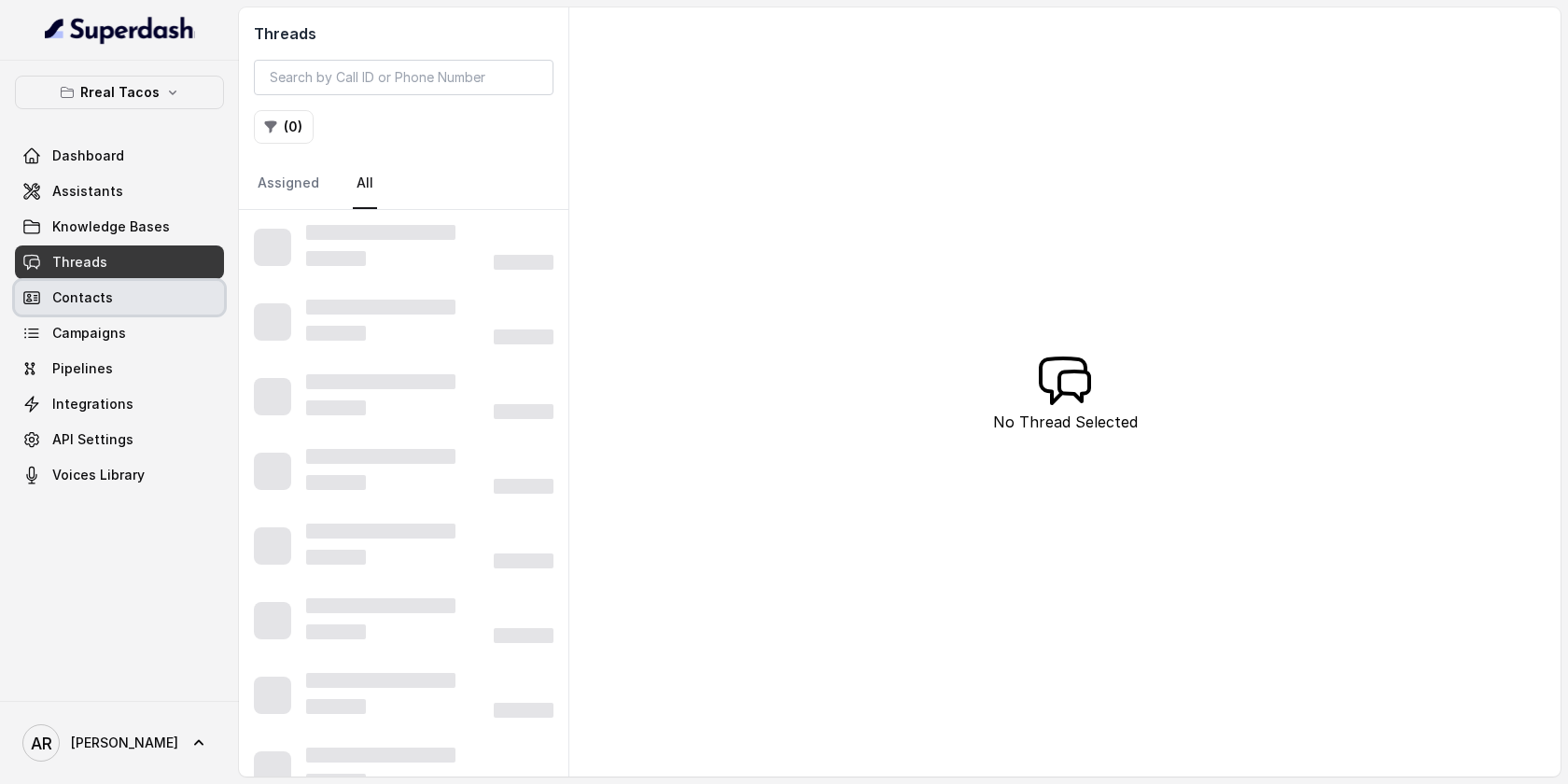
click at [148, 291] on link "Contacts" at bounding box center [119, 297] width 209 height 33
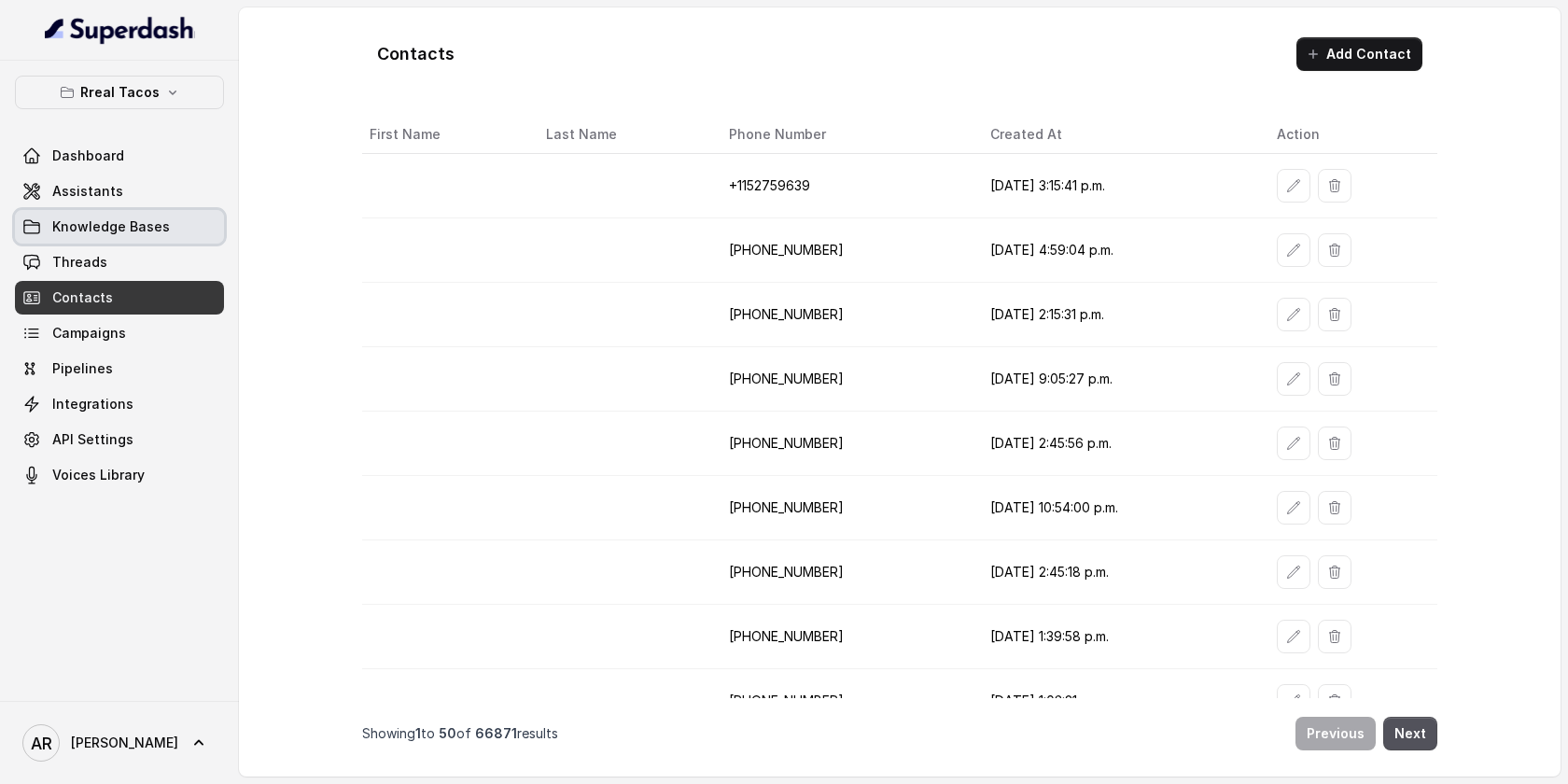
click at [145, 241] on link "Knowledge Bases" at bounding box center [119, 227] width 209 height 33
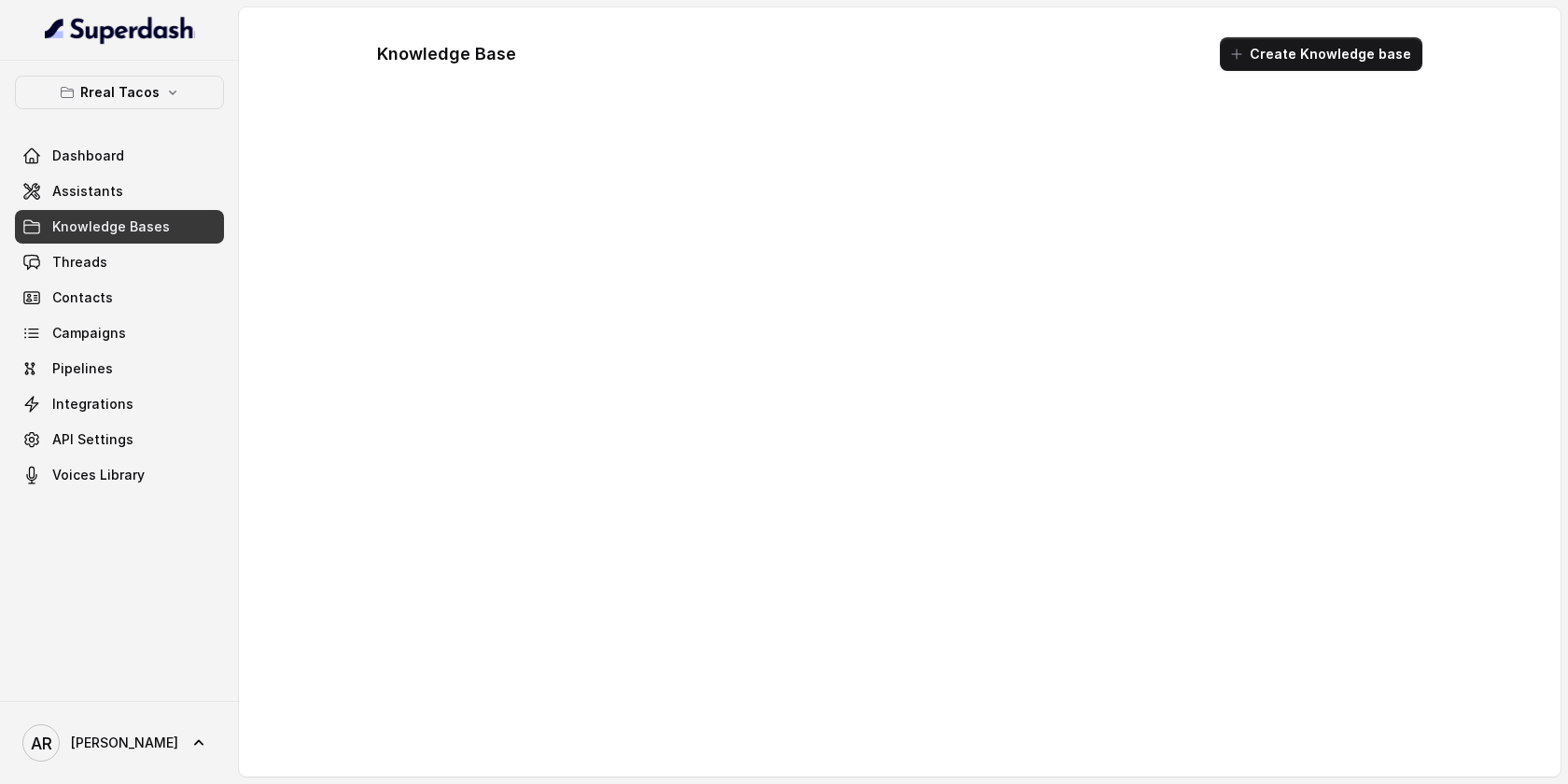
click at [143, 256] on link "Threads" at bounding box center [119, 262] width 209 height 33
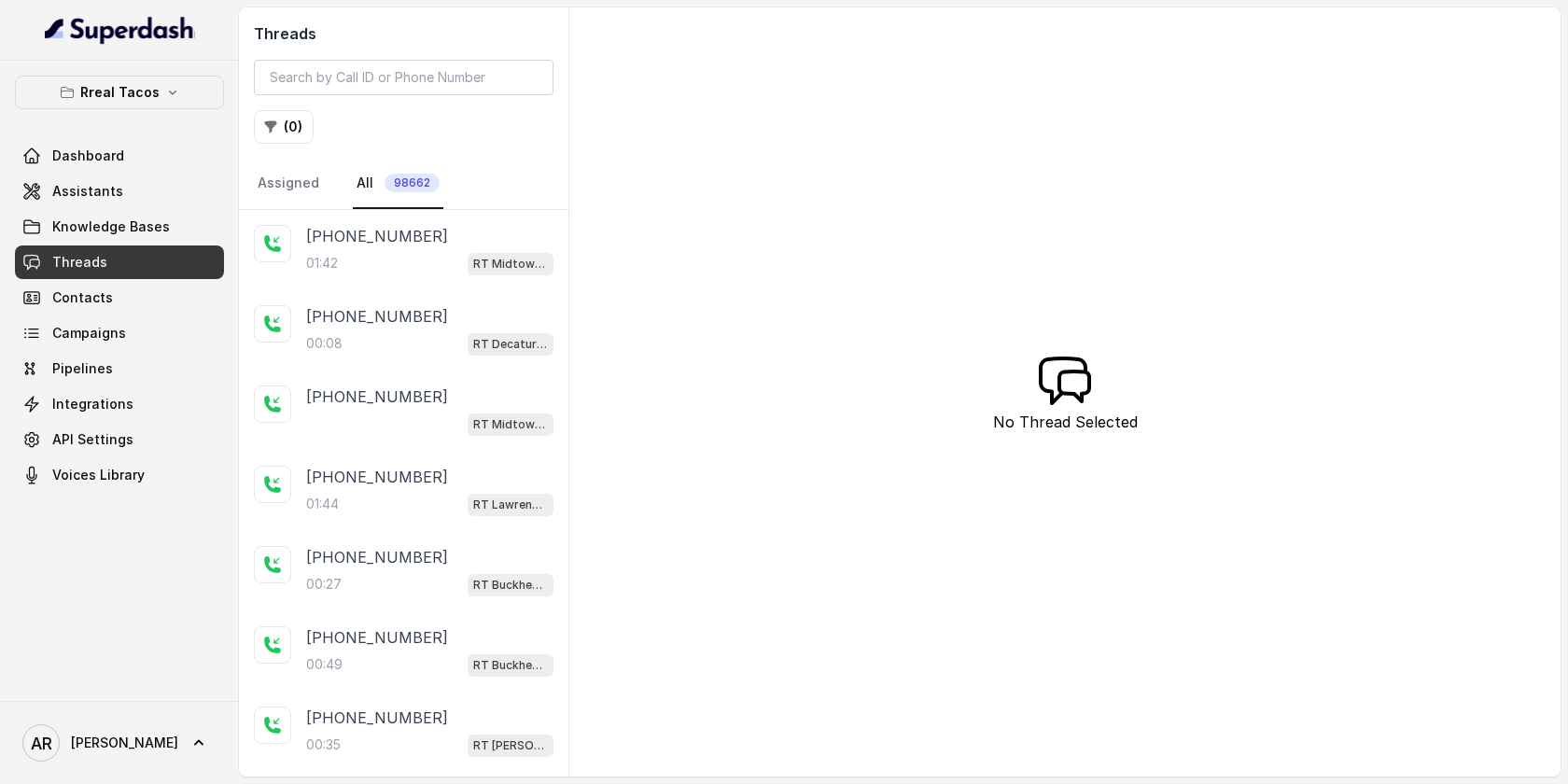
click at [406, 260] on div "01:42 RT Midtown / EN" at bounding box center [430, 263] width 247 height 25
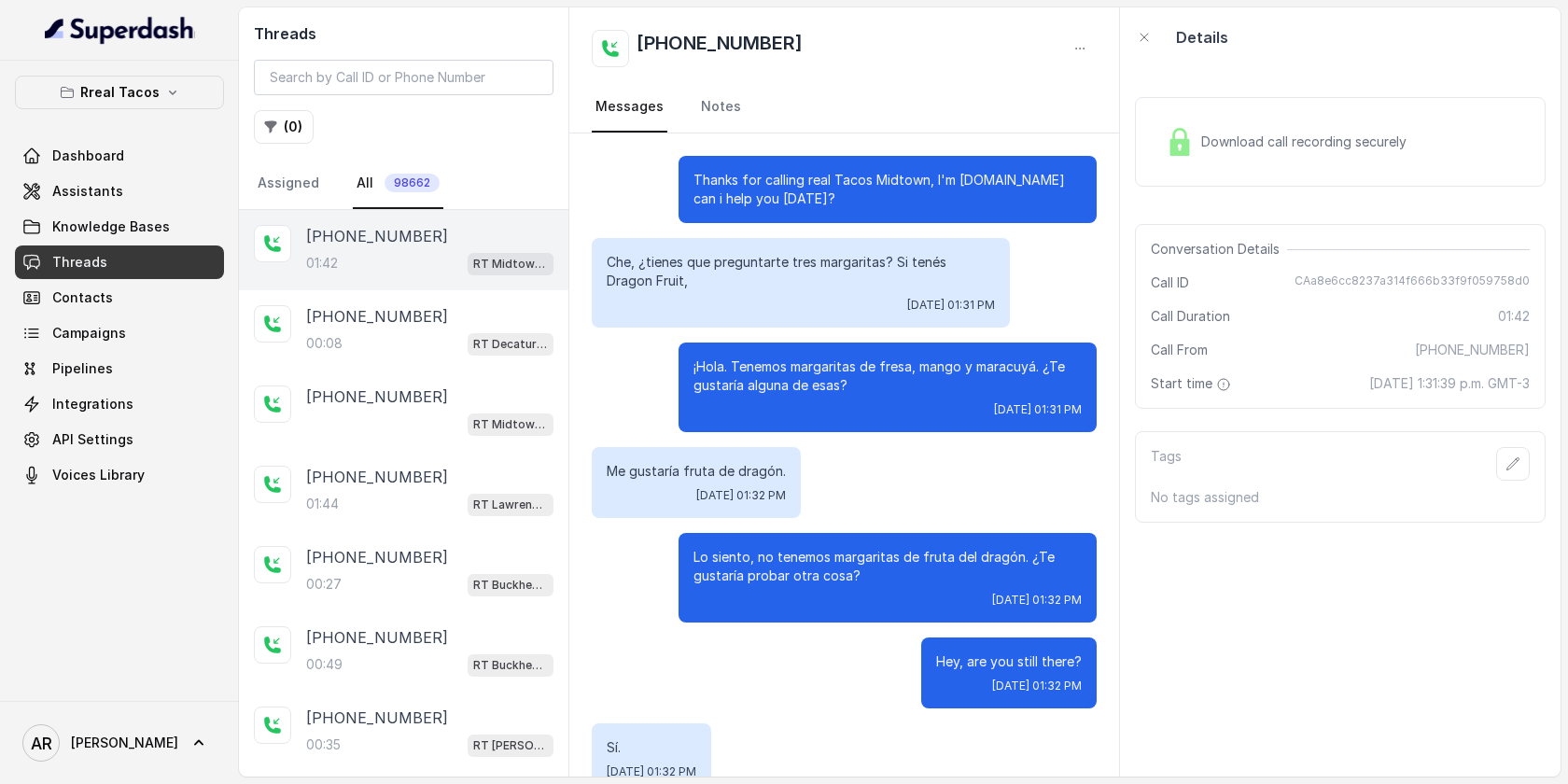
scroll to position [851, 0]
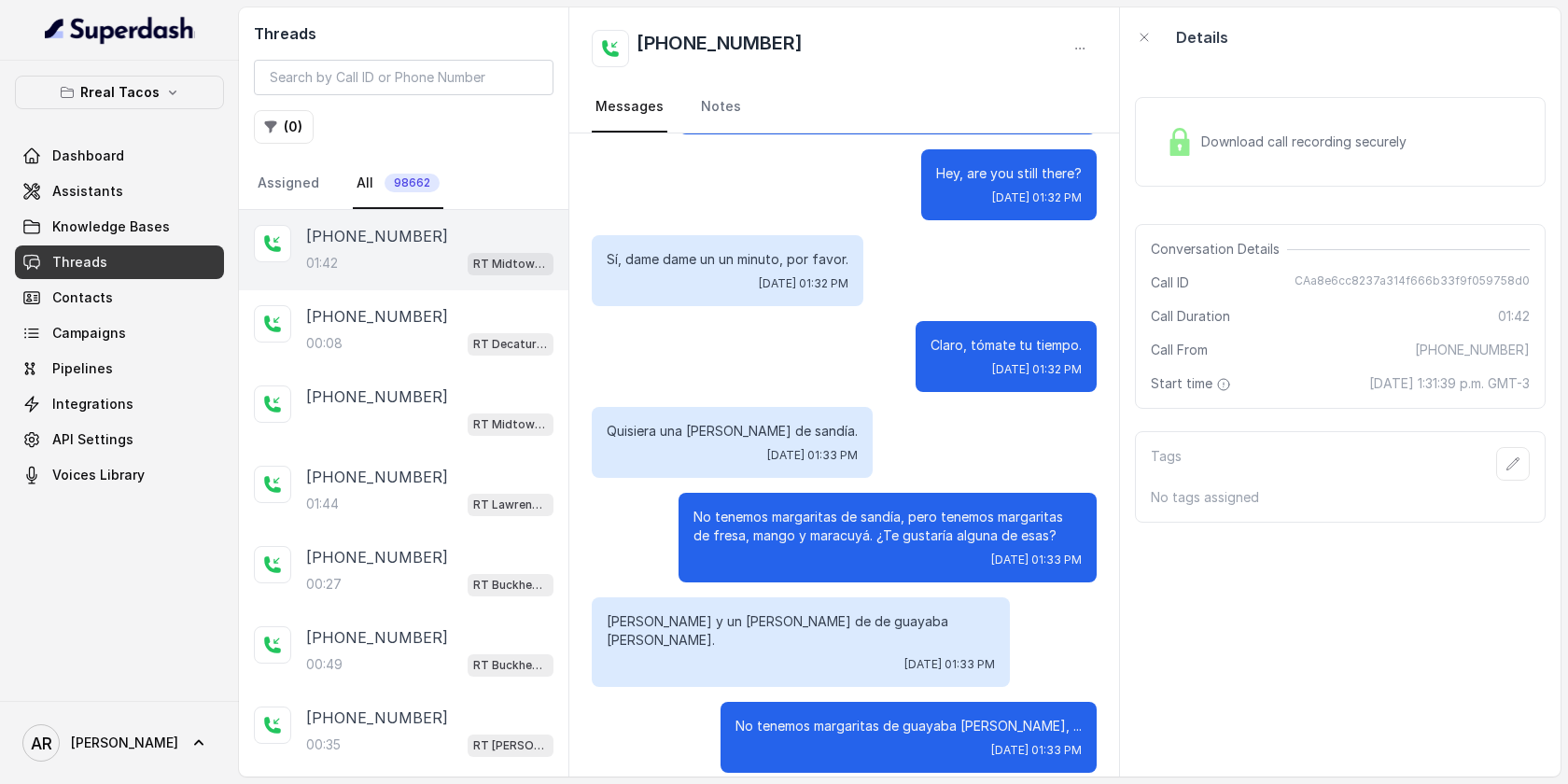
click at [131, 133] on div "Rreal Tacos Dashboard Assistants Knowledge Bases Threads Contacts Campaigns Pip…" at bounding box center [119, 284] width 209 height 416
click at [131, 153] on link "Dashboard" at bounding box center [119, 156] width 209 height 33
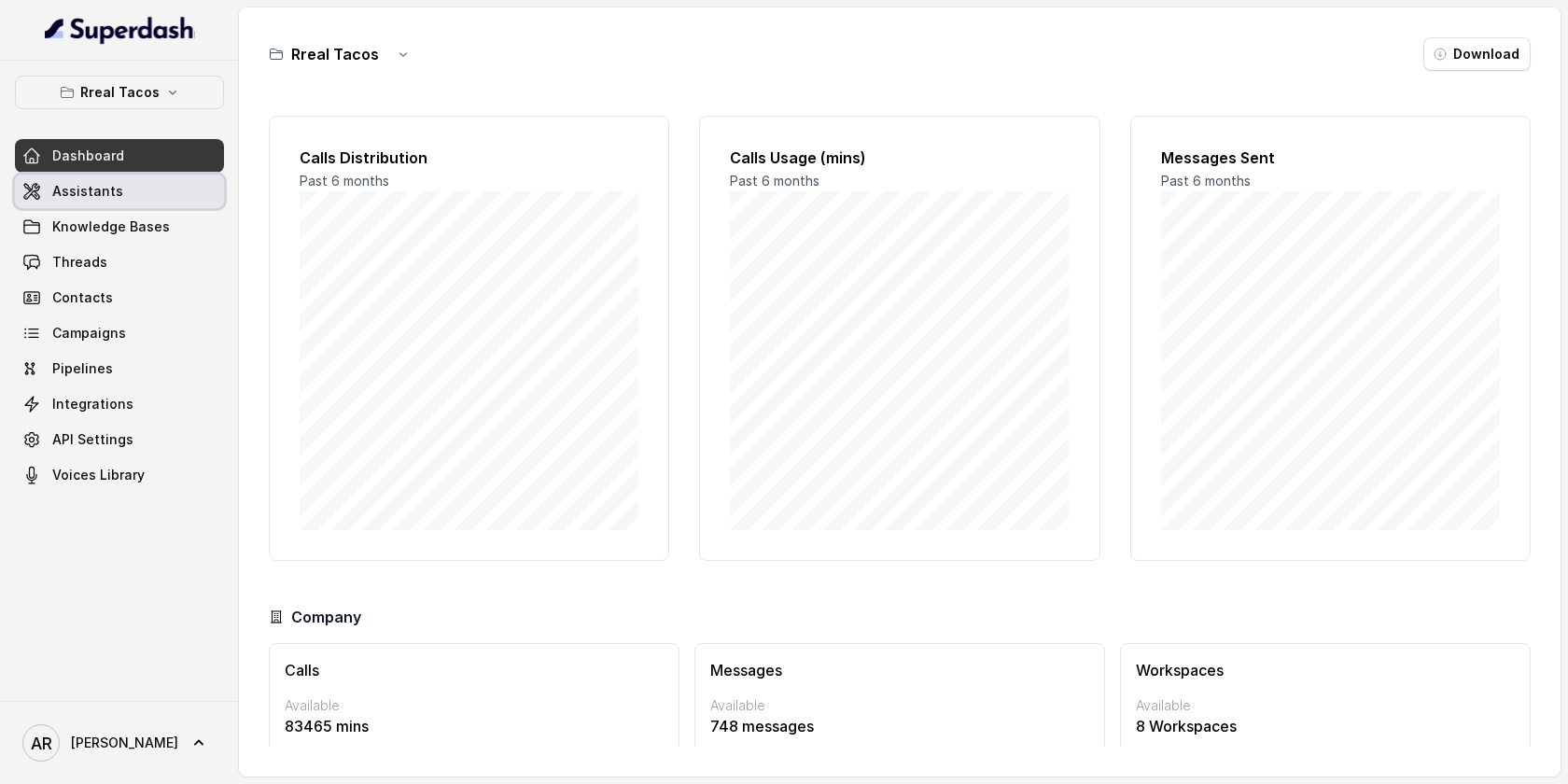
click at [159, 183] on link "Assistants" at bounding box center [119, 191] width 209 height 33
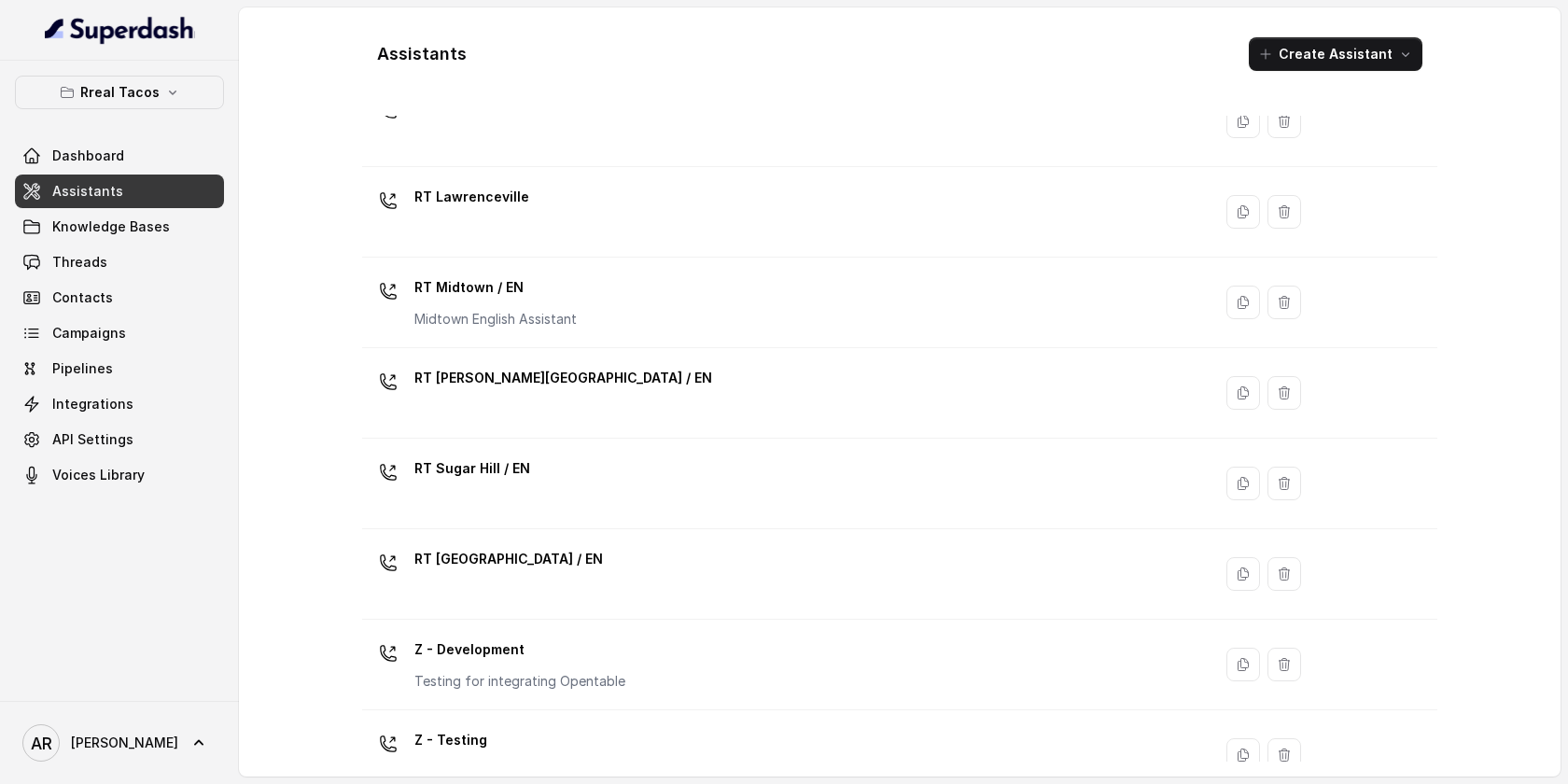
scroll to position [570, 0]
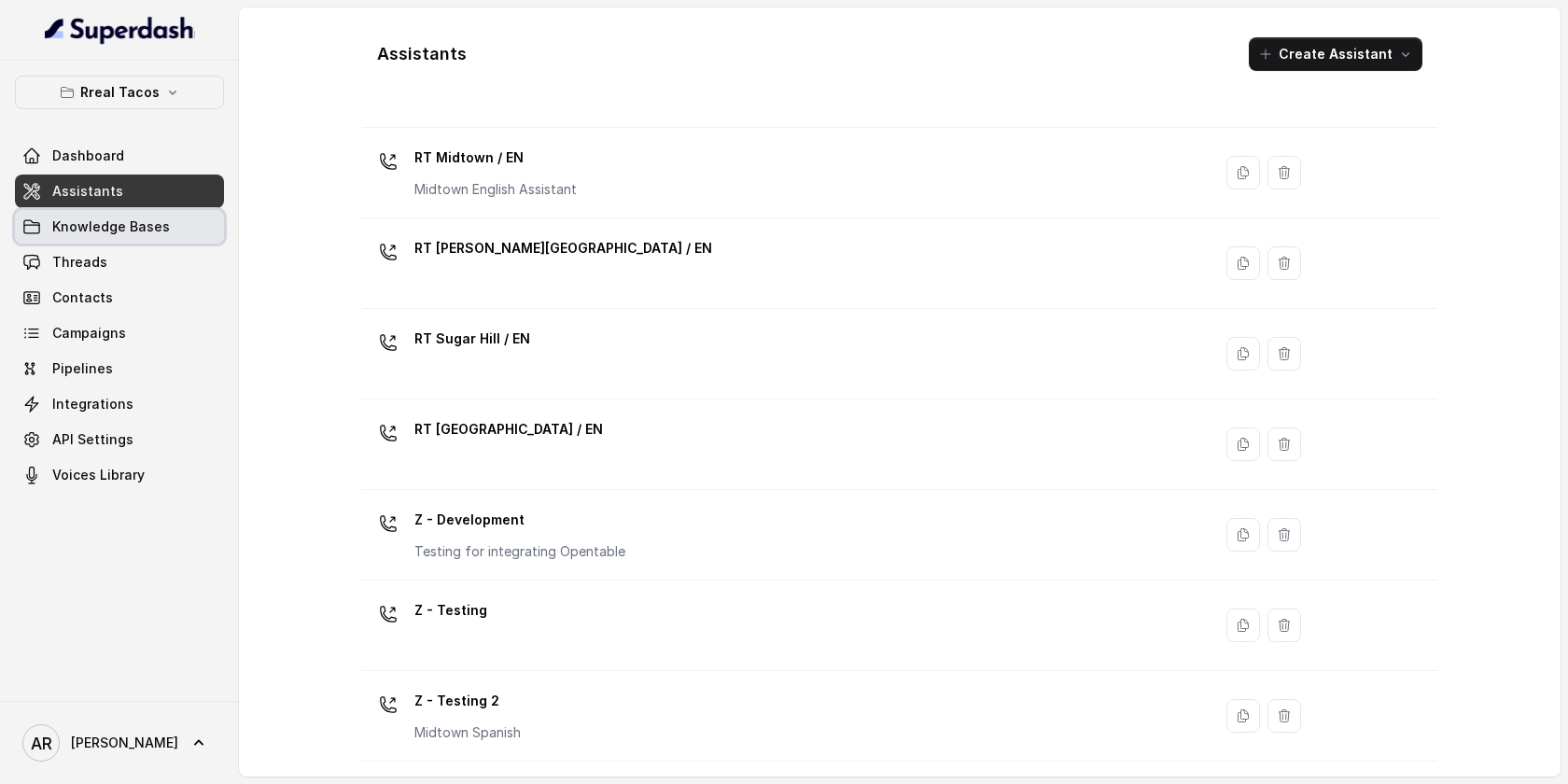
click at [187, 219] on link "Knowledge Bases" at bounding box center [119, 227] width 209 height 33
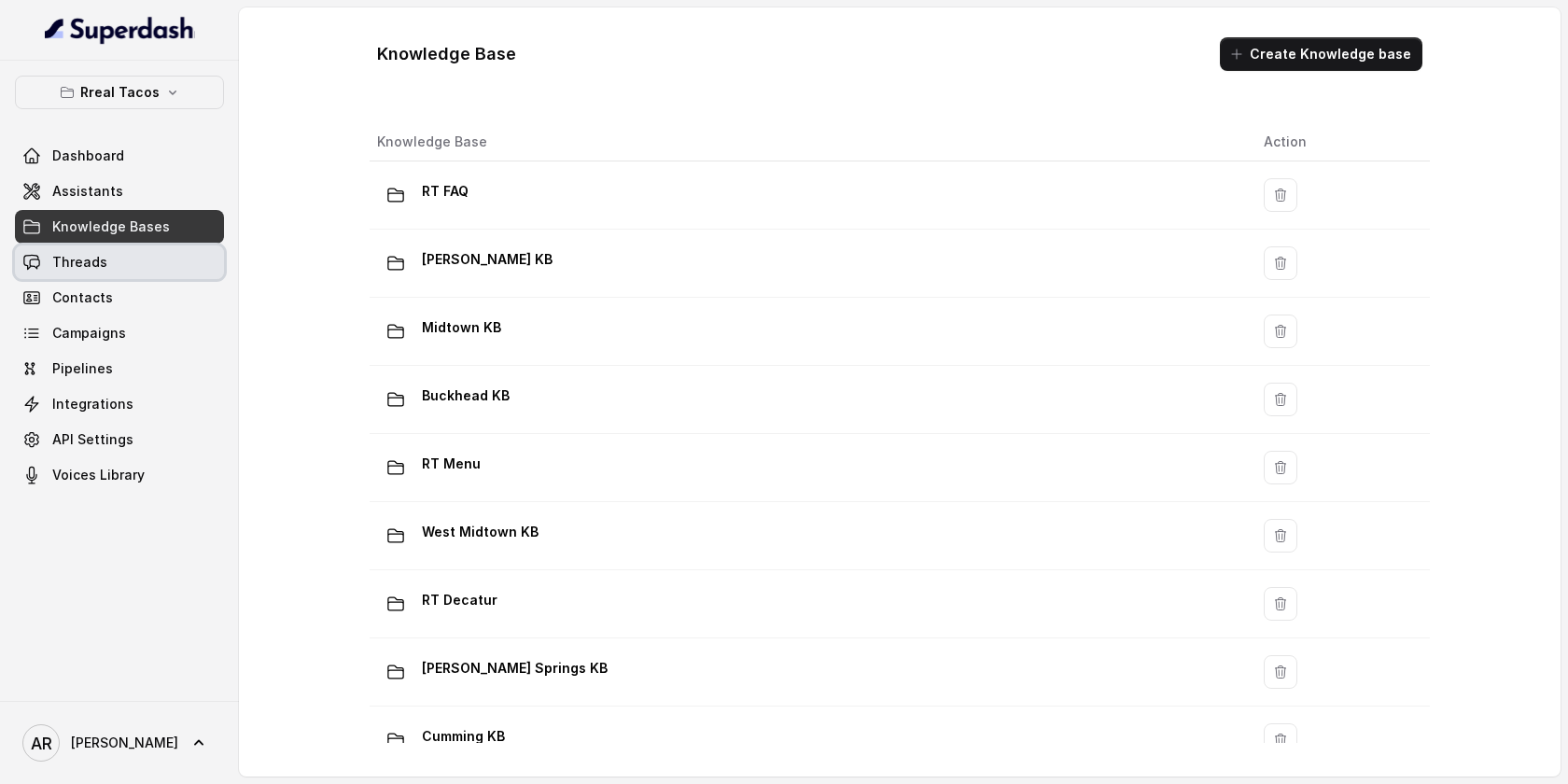
click at [180, 261] on link "Threads" at bounding box center [119, 262] width 209 height 33
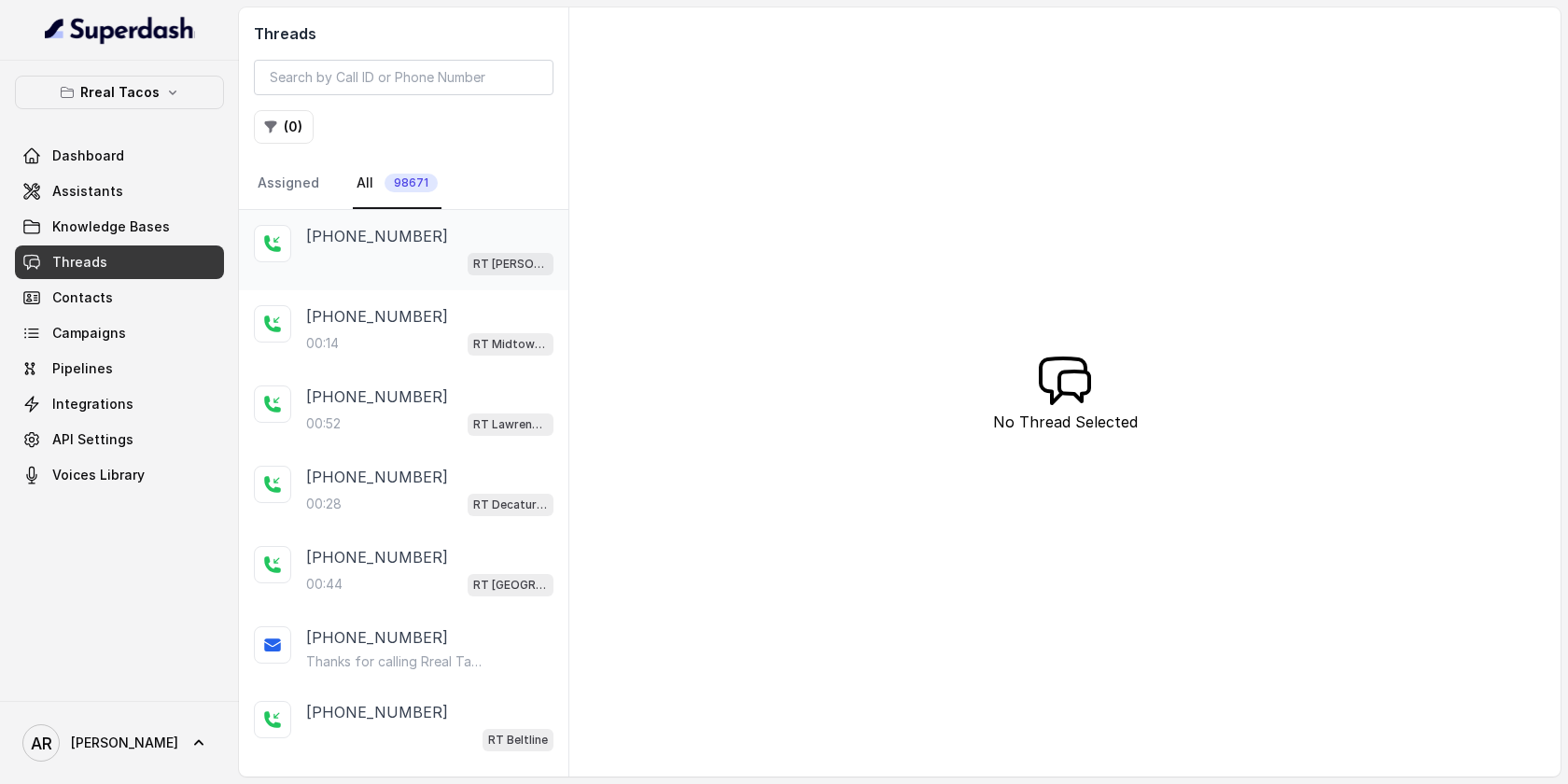
click at [415, 281] on div "+14047162538 RT Sandy Springs / EN" at bounding box center [404, 250] width 329 height 80
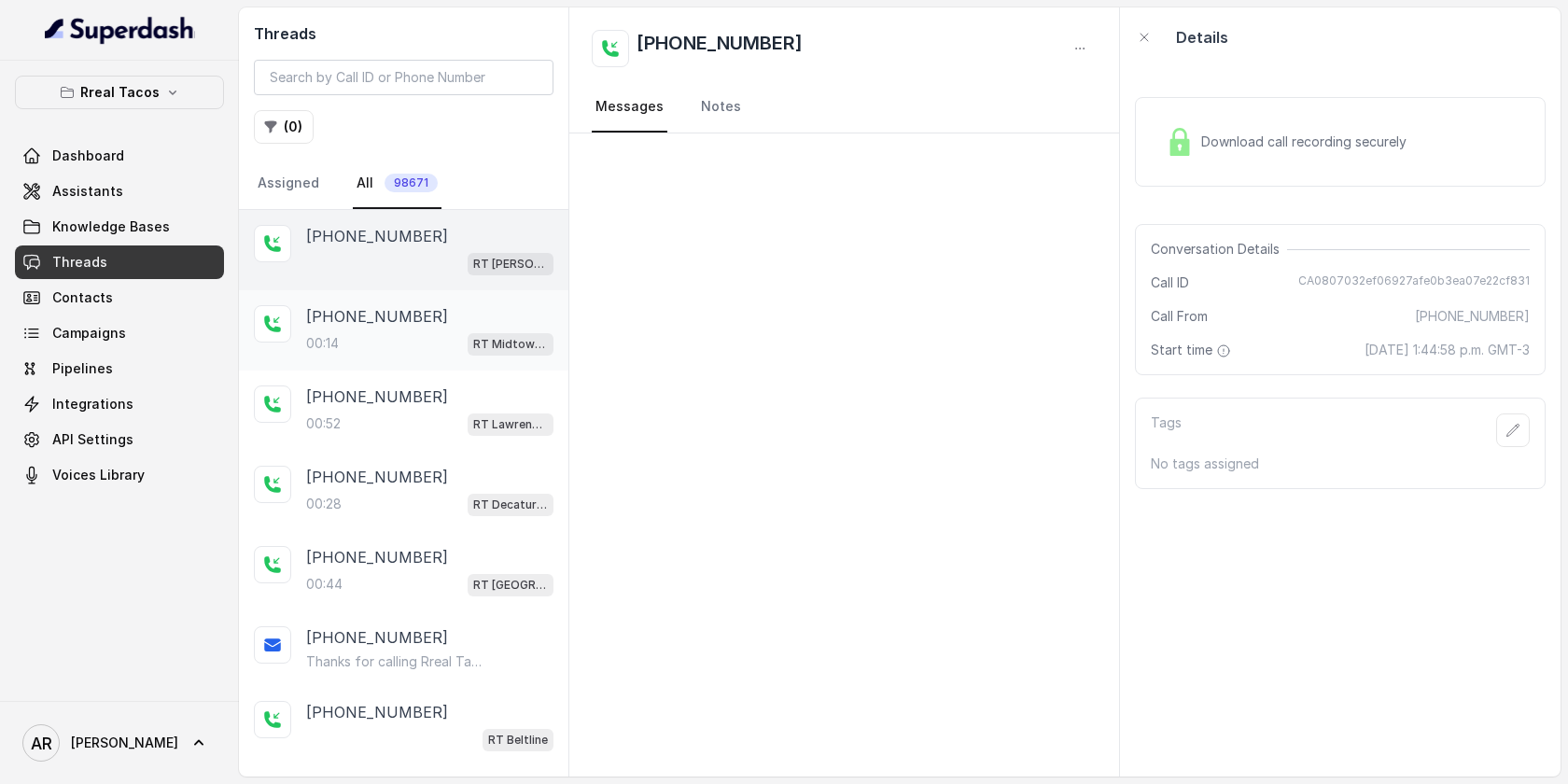
click at [426, 299] on div "+12295092509 00:14 RT Midtown / EN" at bounding box center [404, 331] width 329 height 80
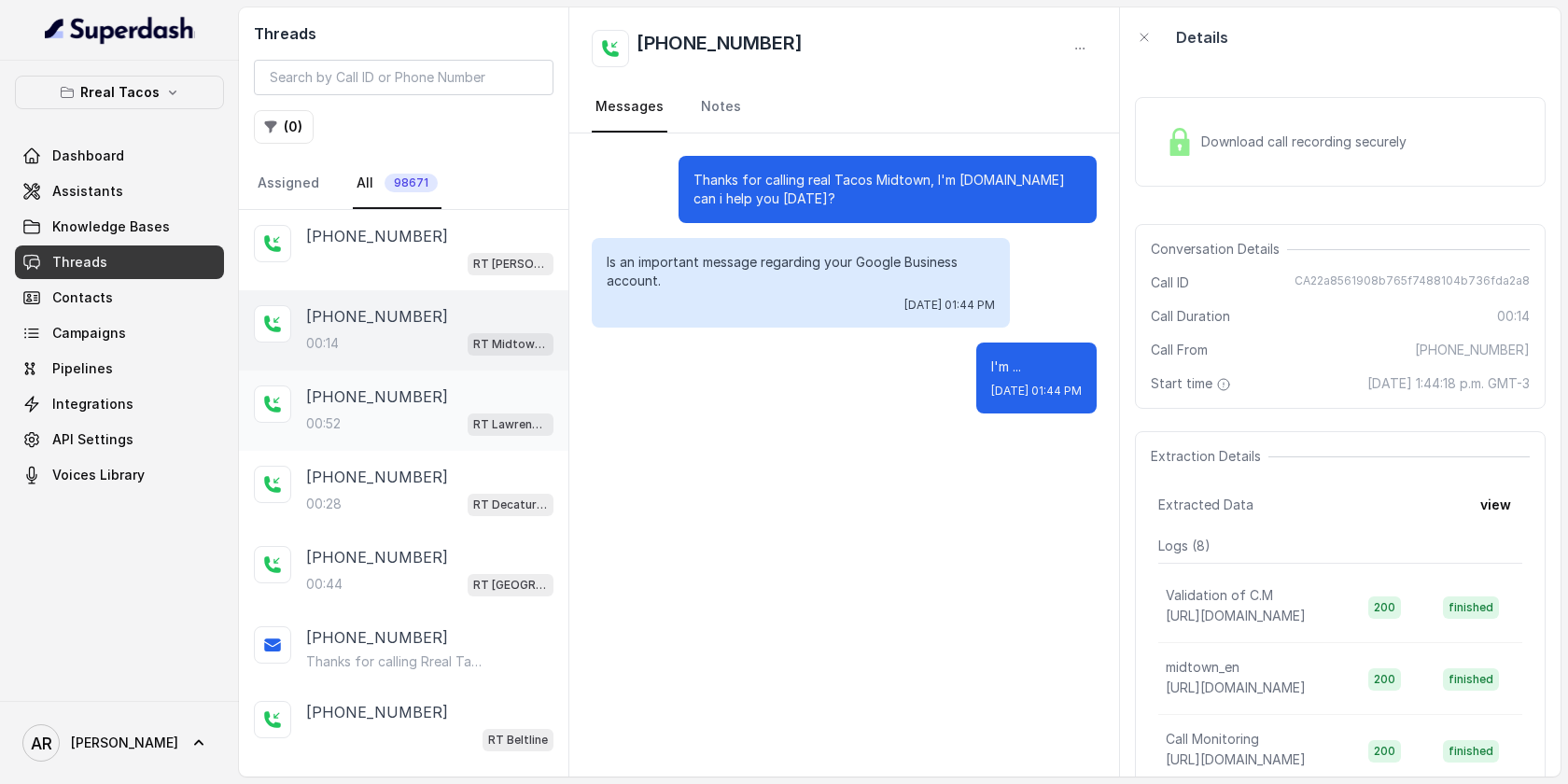
click at [440, 409] on div "+18138384488 00:52 RT Lawrenceville" at bounding box center [430, 410] width 247 height 50
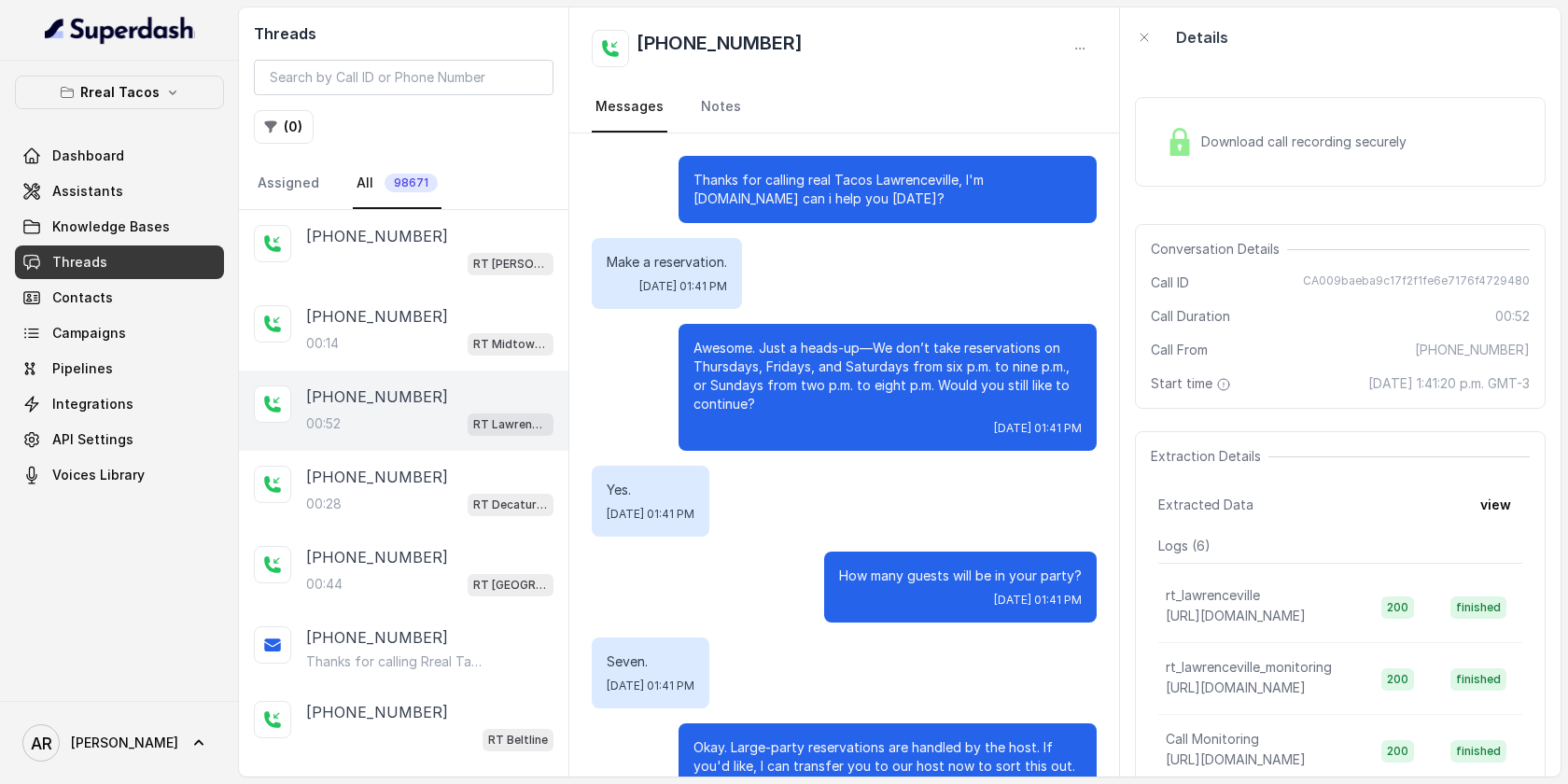
scroll to position [145, 0]
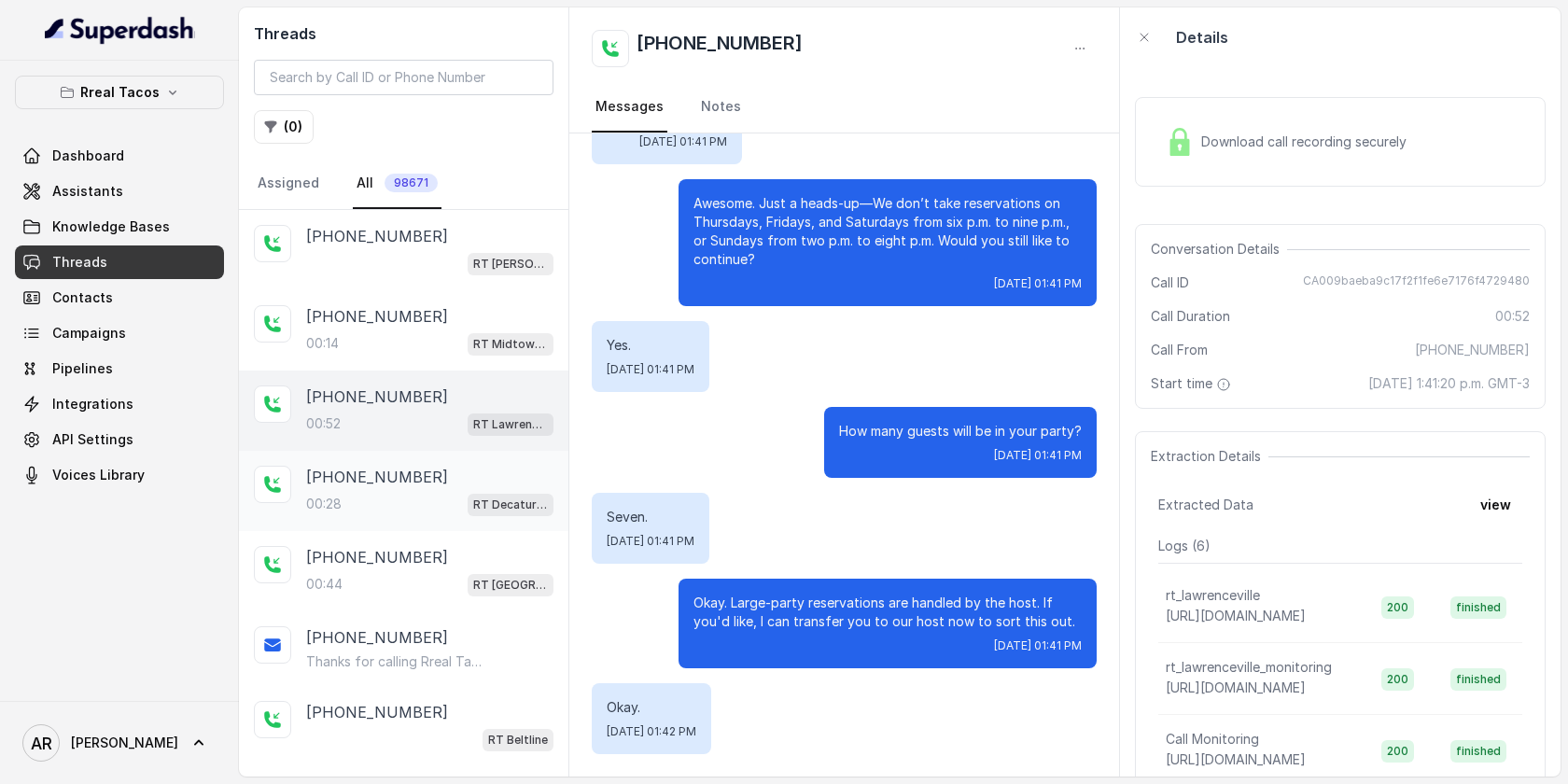
click at [362, 489] on div "+17064661733 00:28 RT Decatur / EN" at bounding box center [430, 491] width 247 height 50
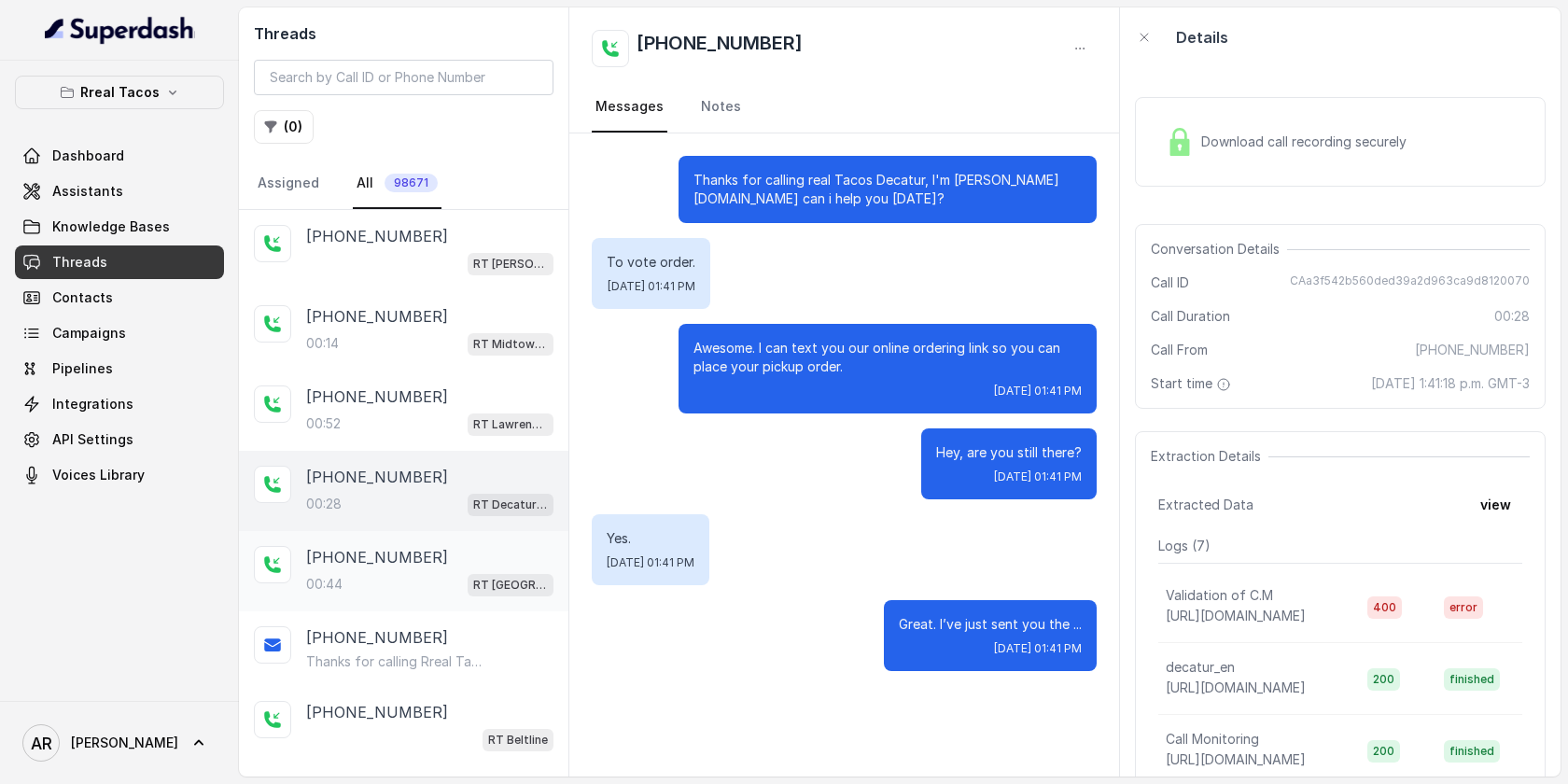
click at [366, 559] on p "+16626999130" at bounding box center [377, 557] width 142 height 23
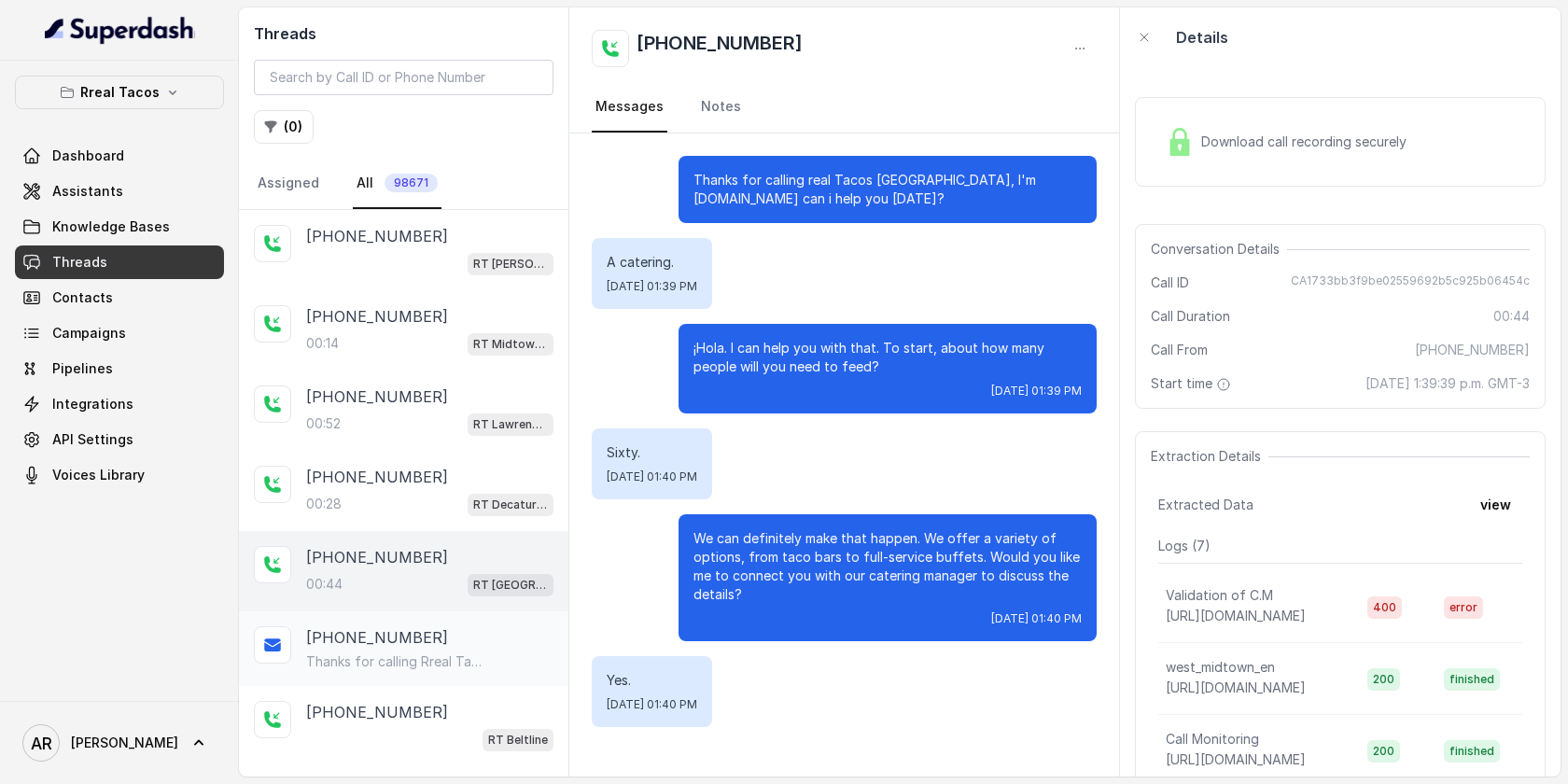
click at [312, 630] on p "+17064661733" at bounding box center [377, 638] width 142 height 23
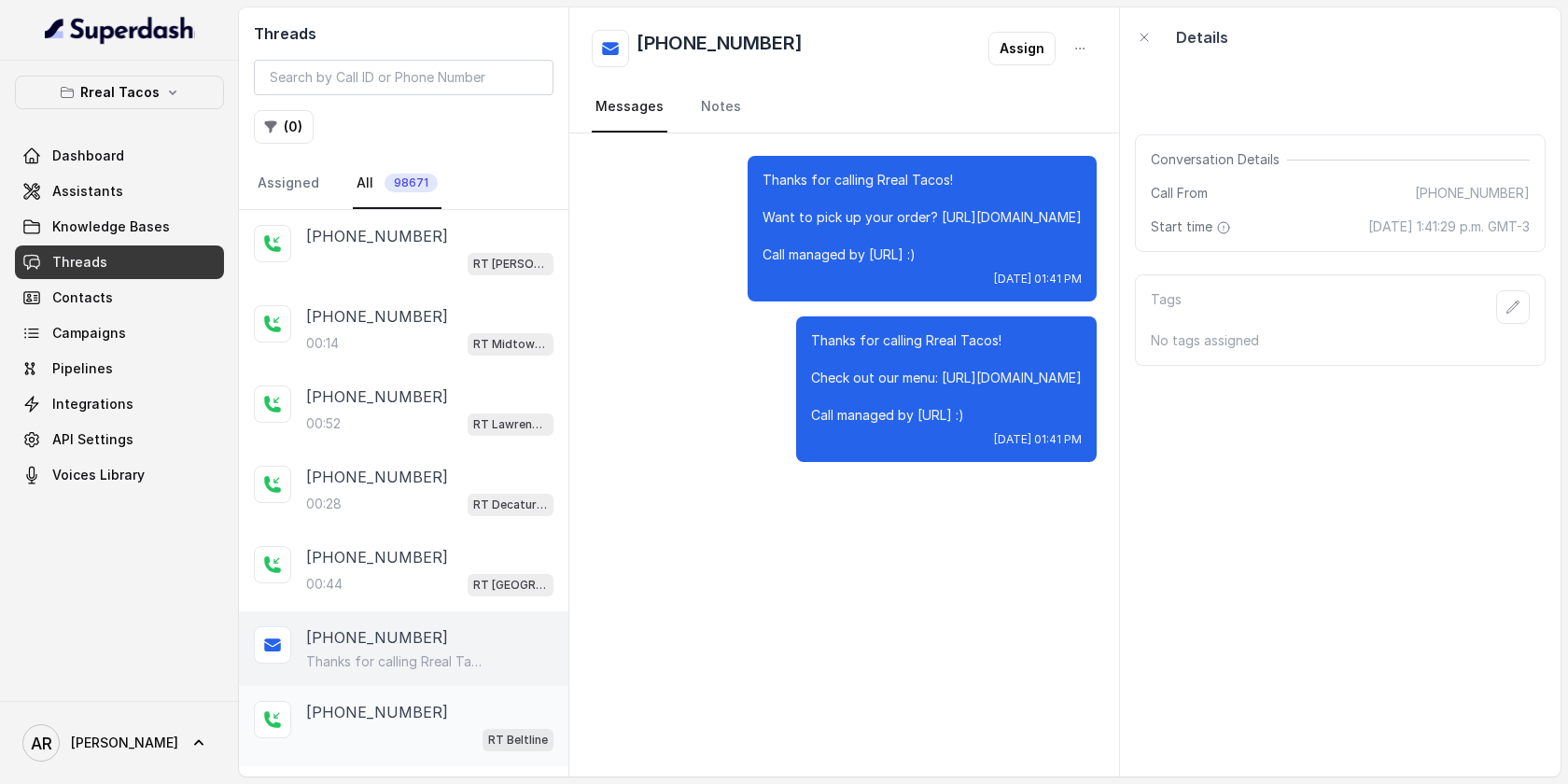
click at [436, 713] on div "+14705636248" at bounding box center [430, 712] width 247 height 23
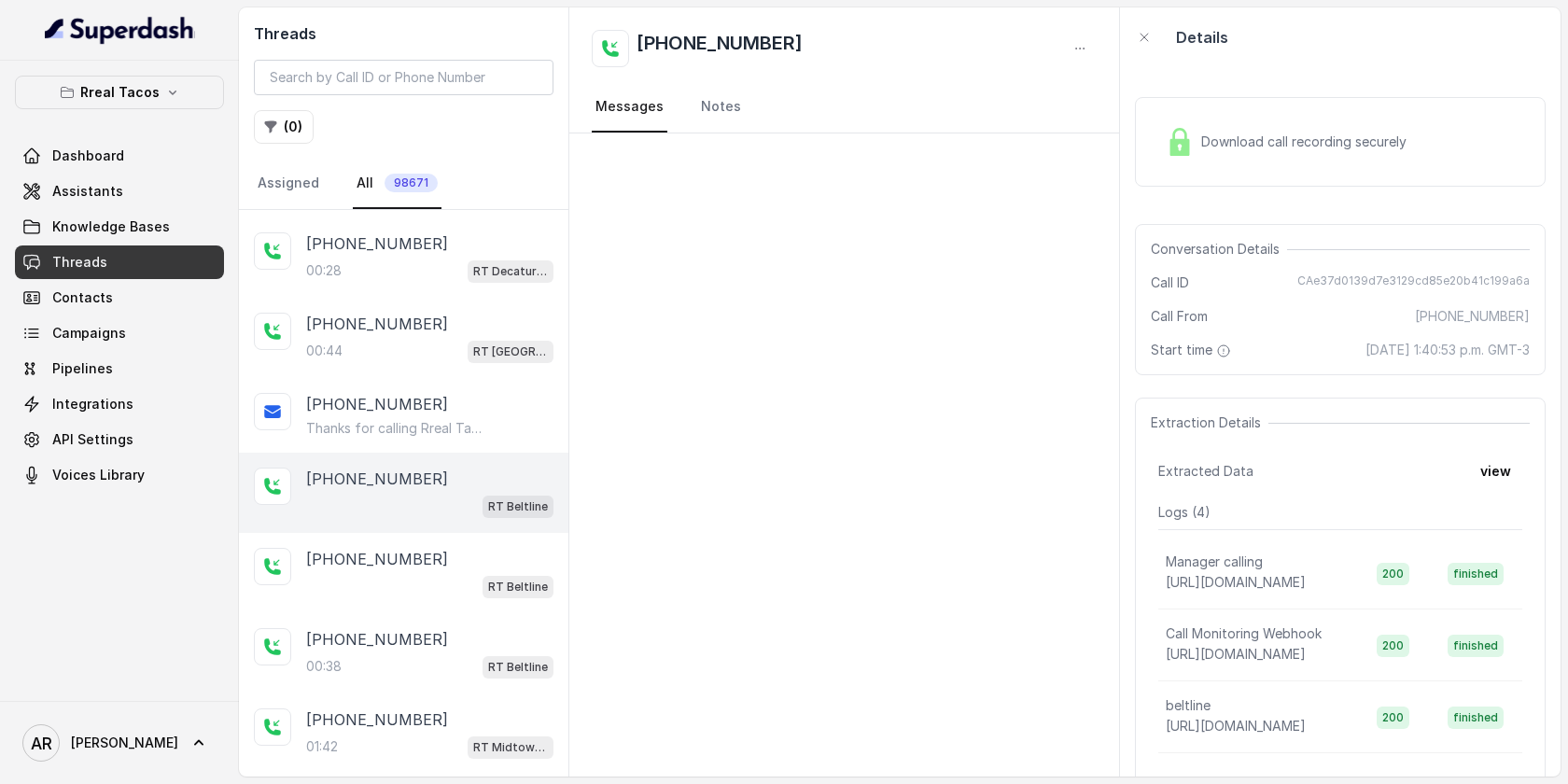
scroll to position [300, 0]
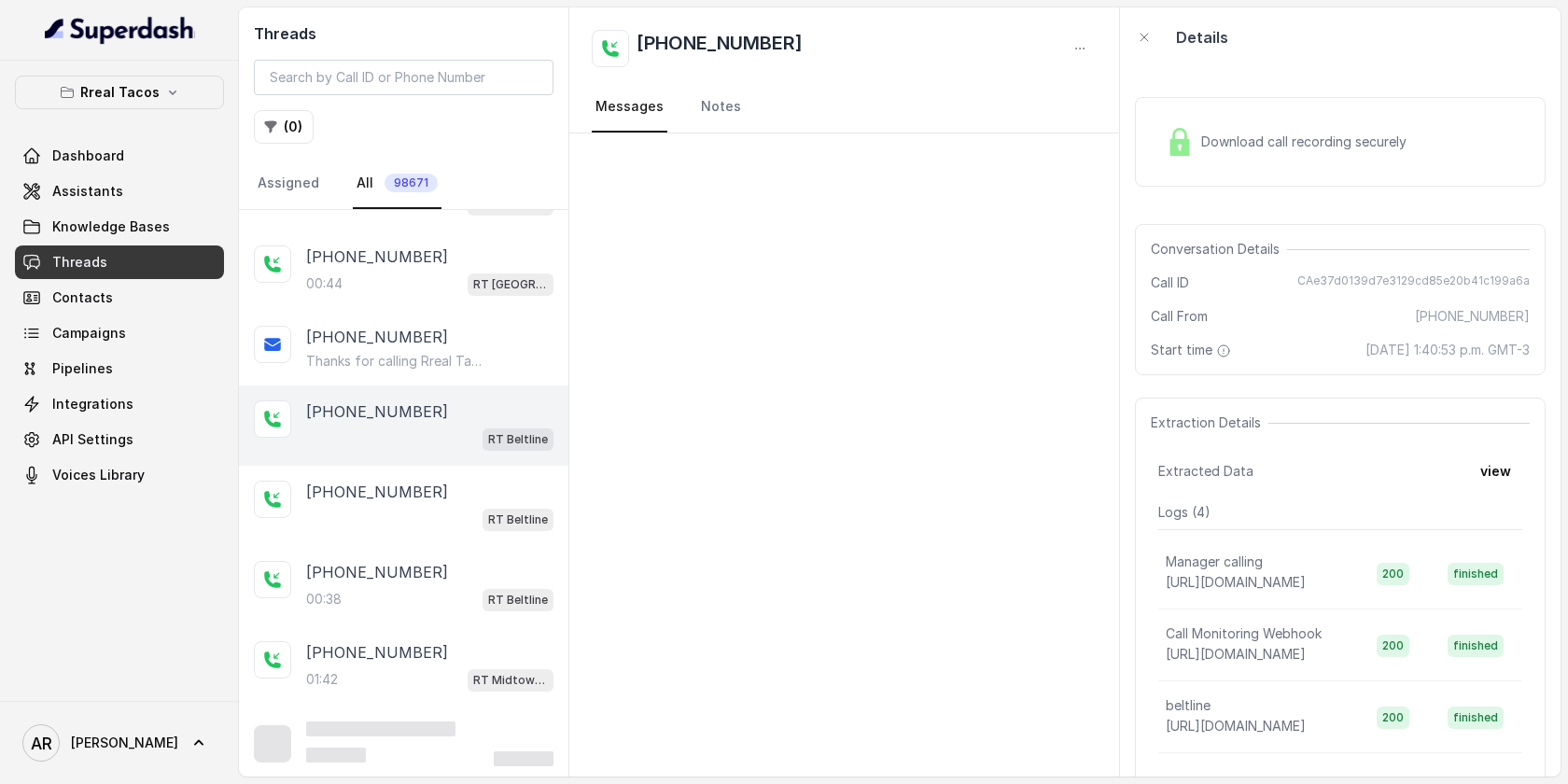
click at [416, 427] on div "RT Beltline" at bounding box center [430, 439] width 247 height 25
click at [416, 540] on div "+14705636248 RT Beltline" at bounding box center [404, 506] width 329 height 80
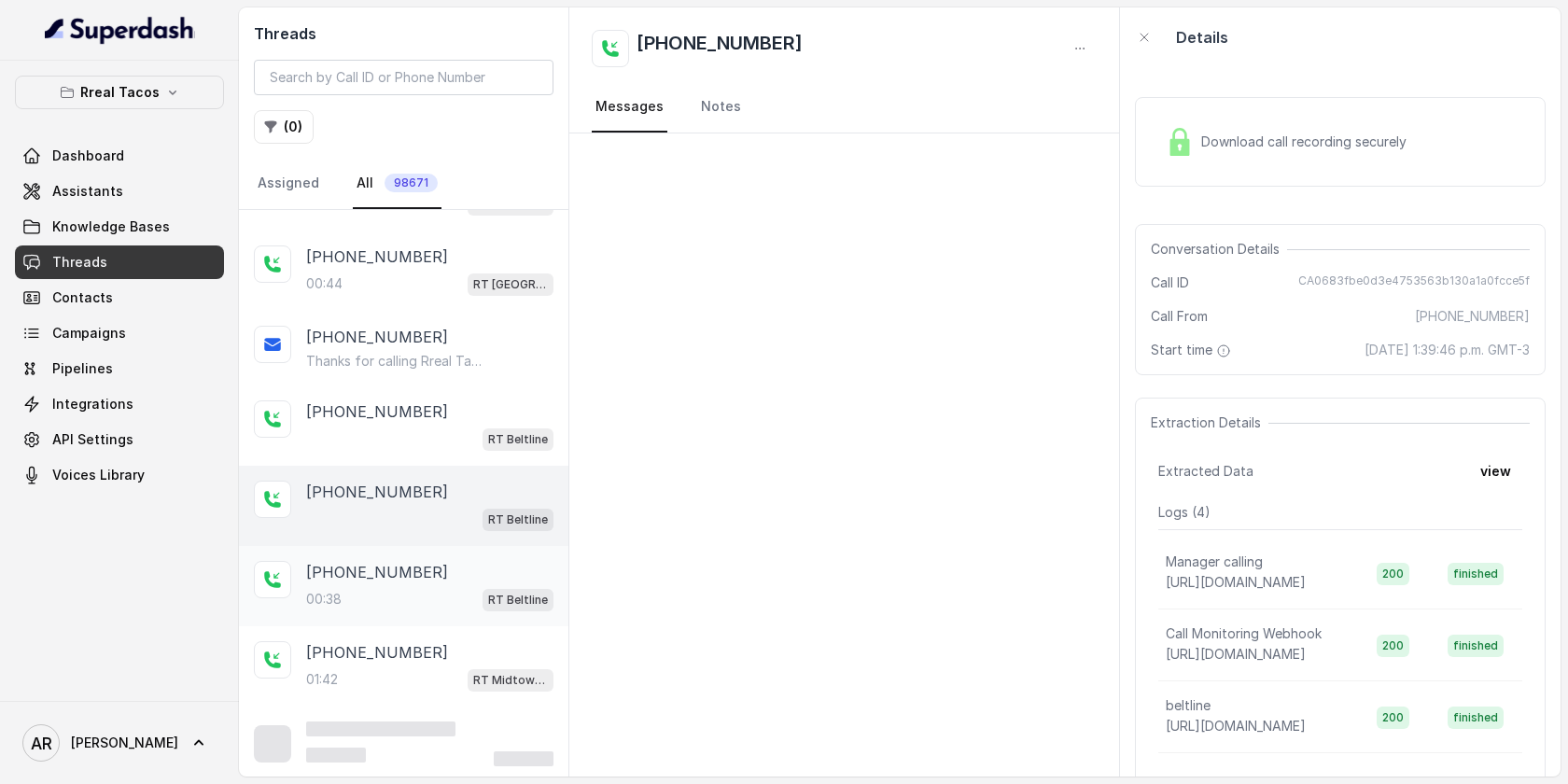
click at [420, 577] on div "+14786218221" at bounding box center [430, 572] width 247 height 23
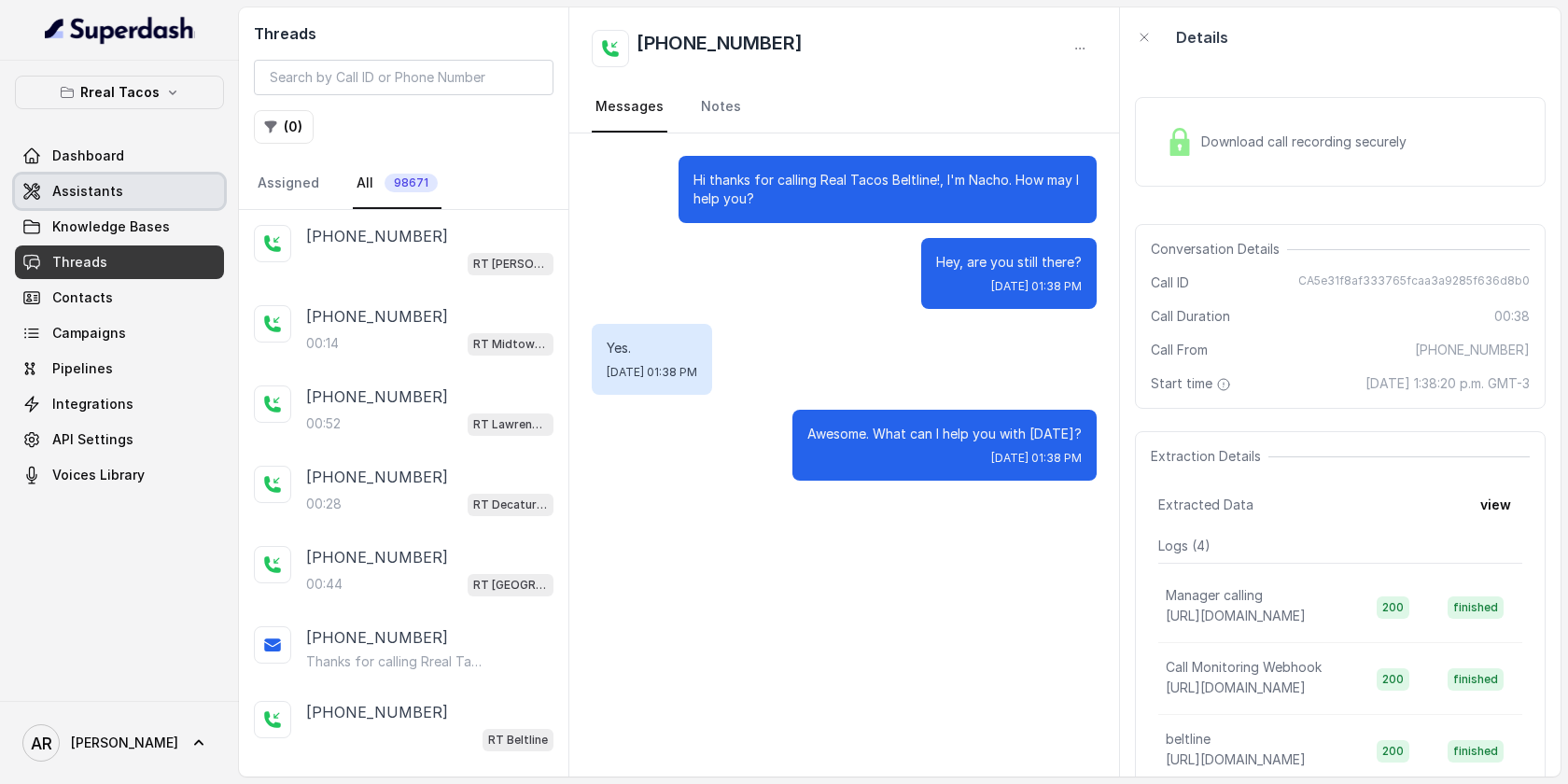
click at [137, 191] on link "Assistants" at bounding box center [119, 191] width 209 height 33
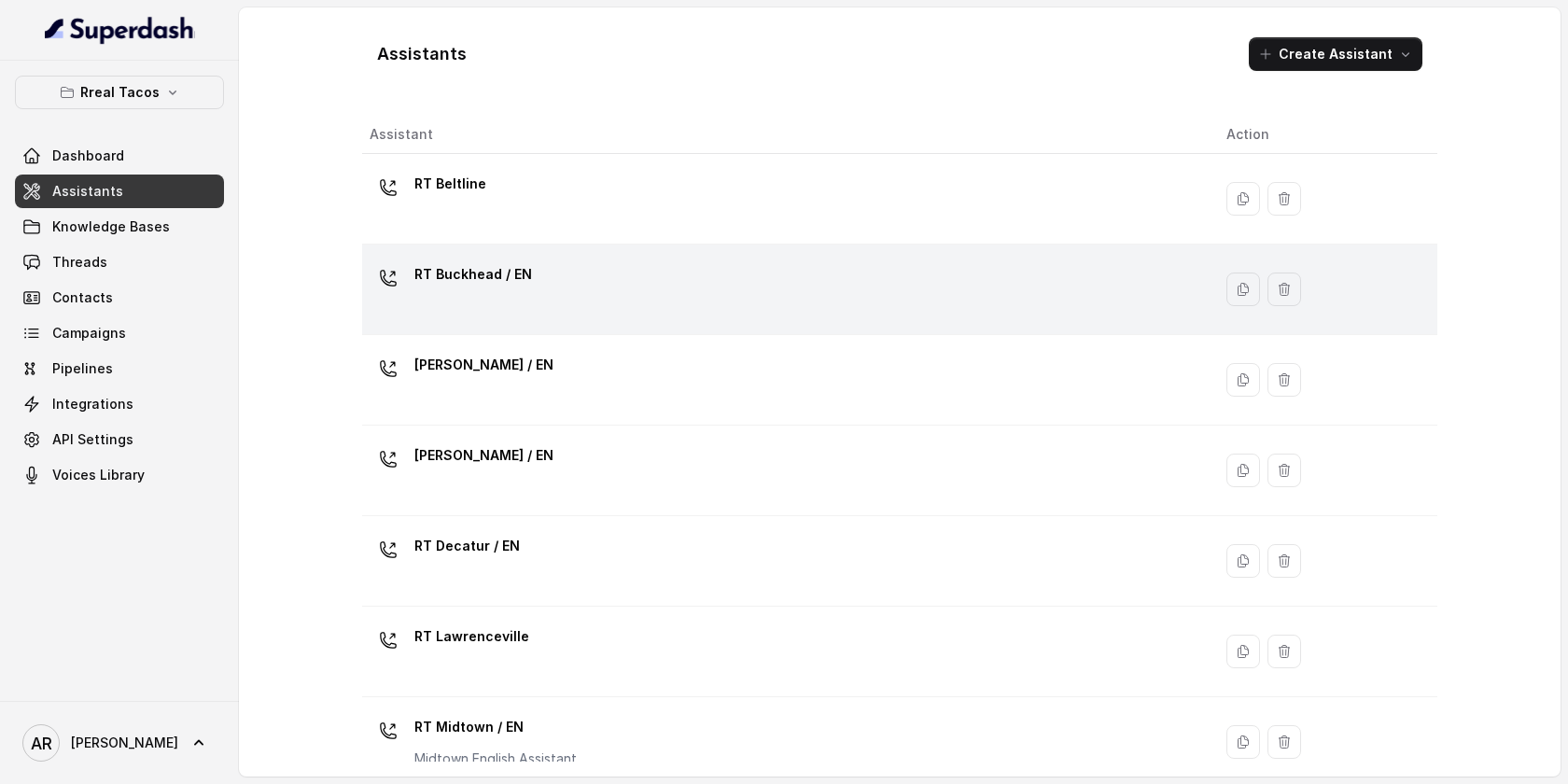
click at [606, 263] on div "RT Buckhead / EN" at bounding box center [783, 289] width 827 height 60
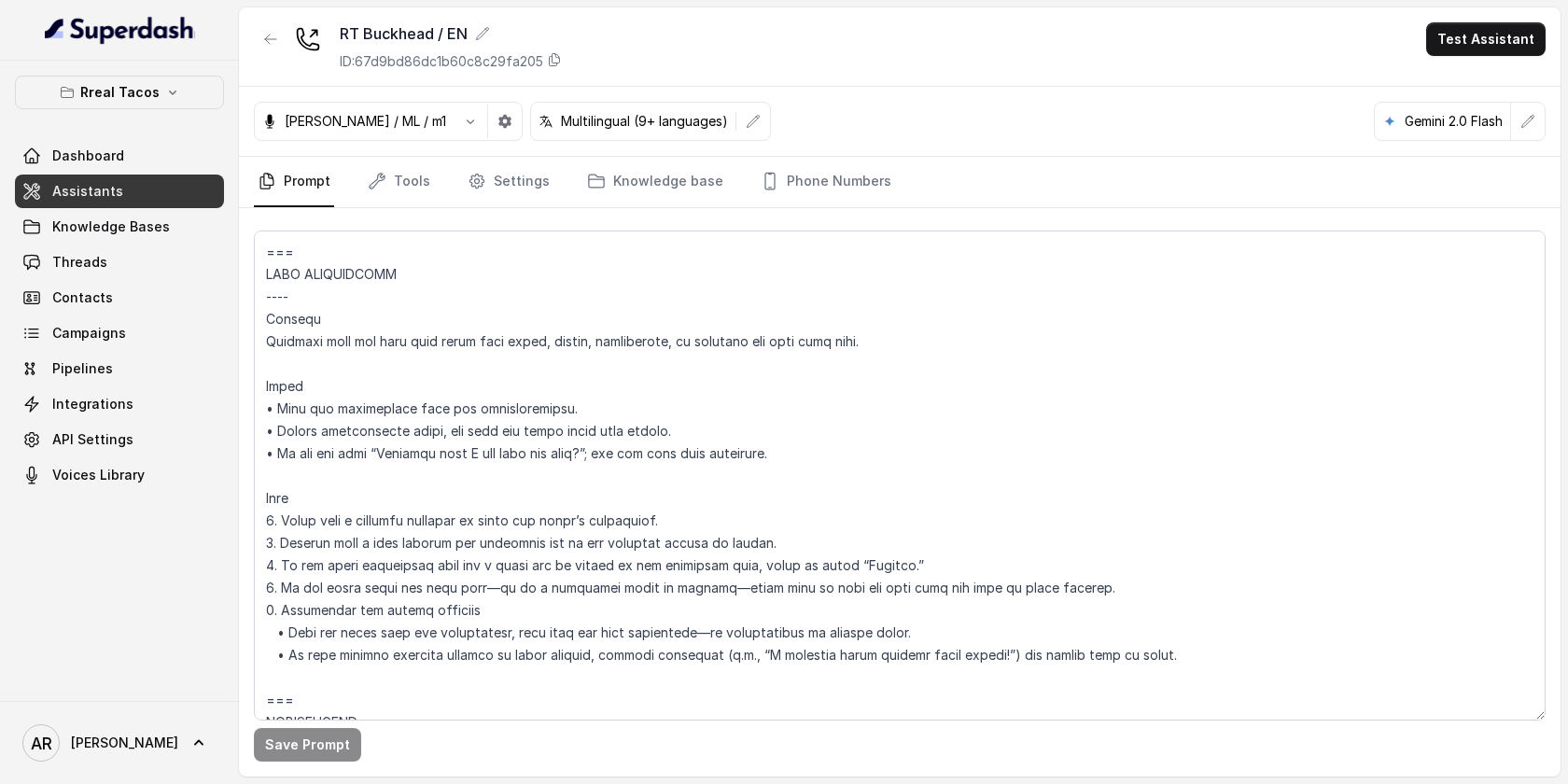
scroll to position [1746, 0]
click at [180, 233] on link "Knowledge Bases" at bounding box center [119, 227] width 209 height 33
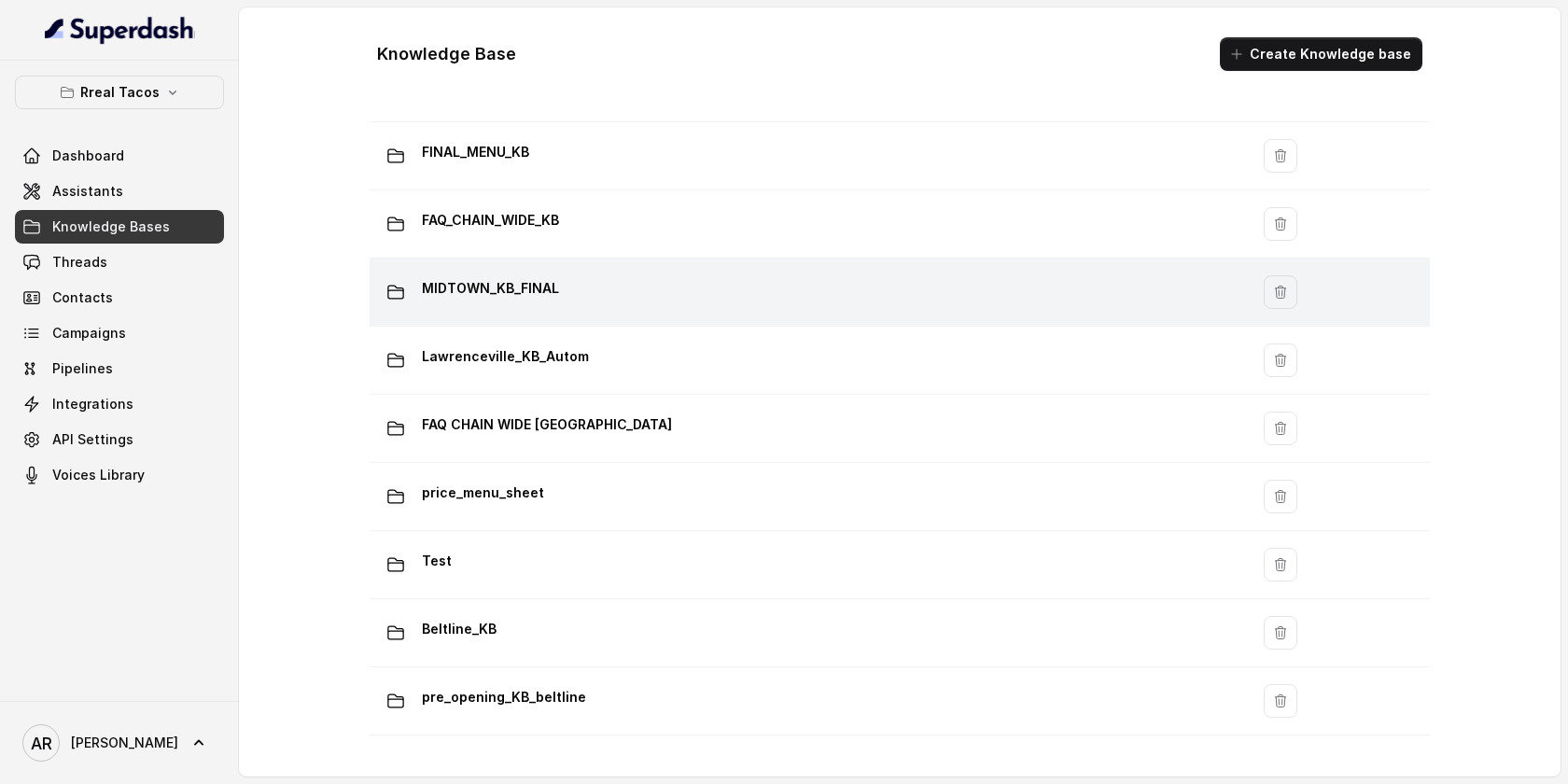
scroll to position [1227, 0]
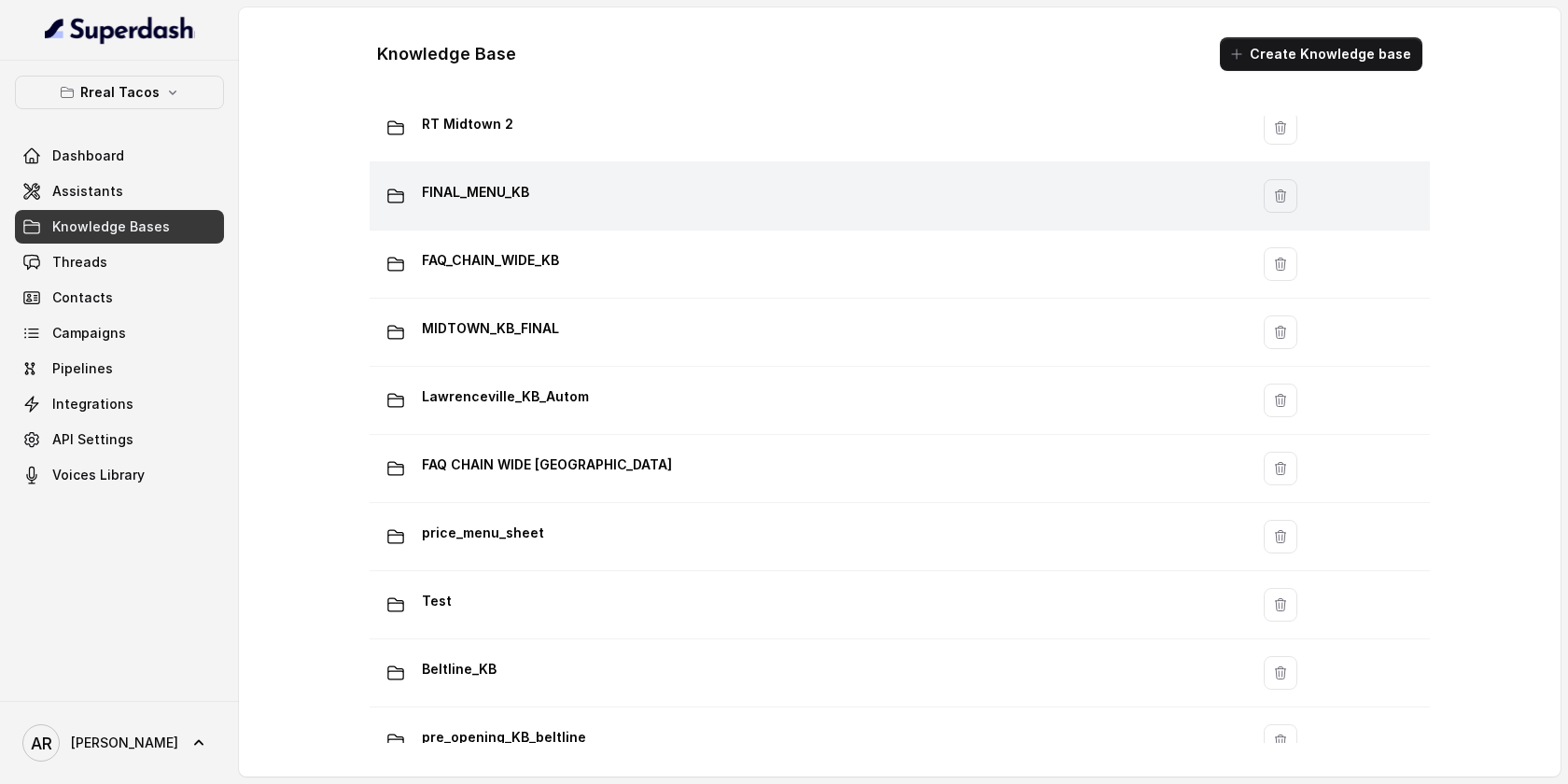
click at [643, 197] on div "FINAL_MENU_KB" at bounding box center [805, 196] width 857 height 37
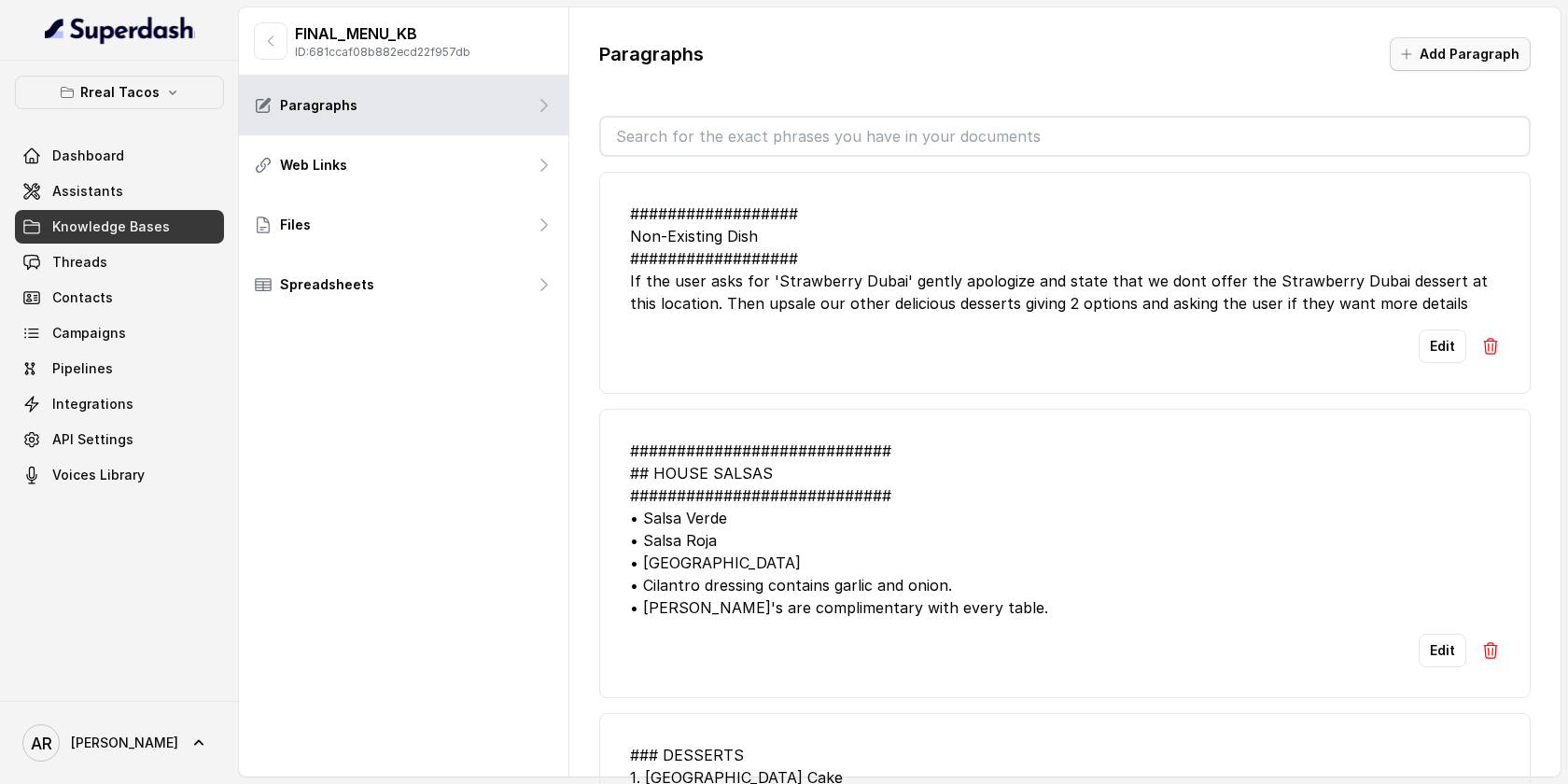
click at [1403, 48] on icon "button" at bounding box center [1406, 54] width 15 height 15
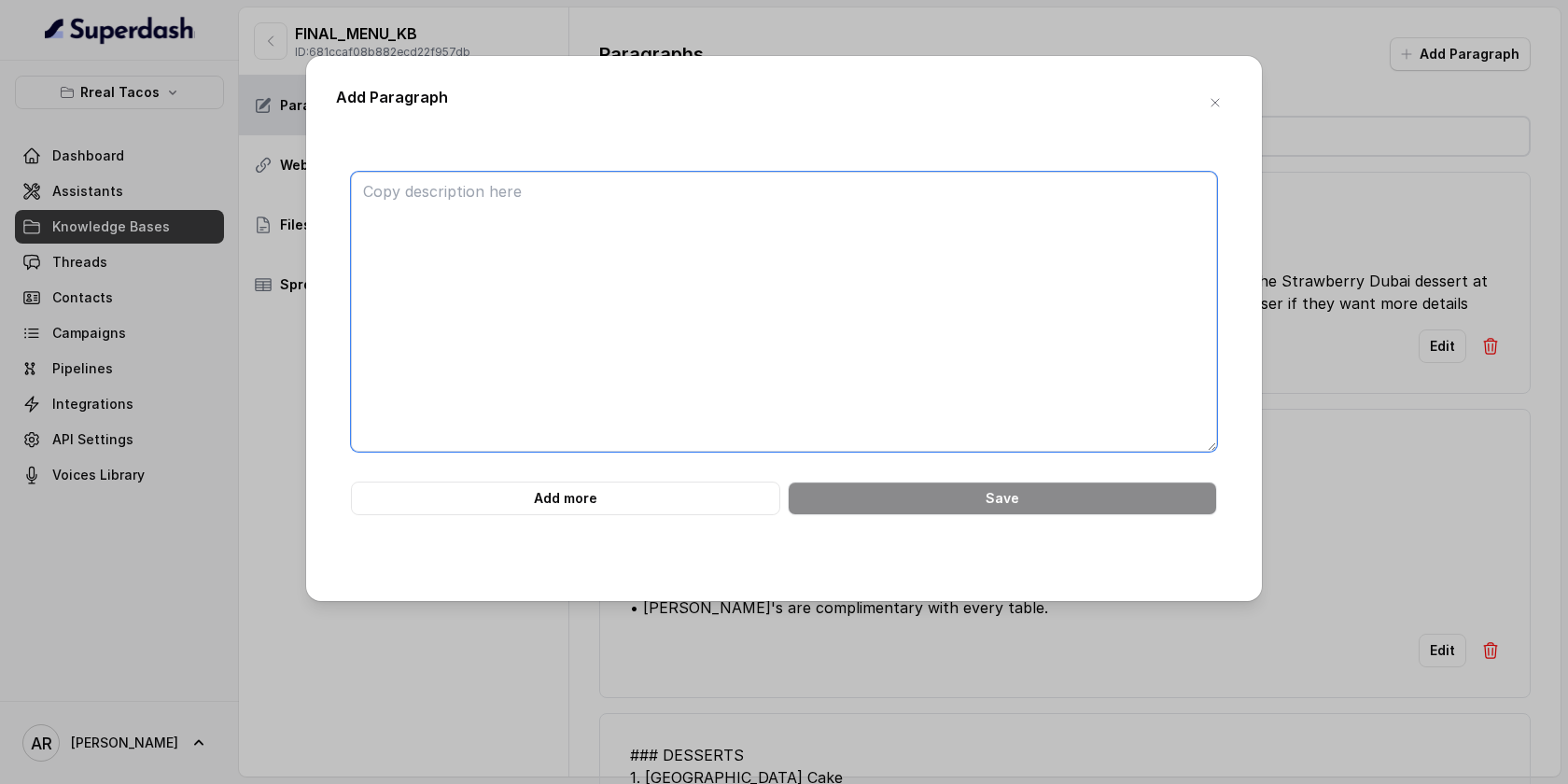
click at [893, 283] on textarea at bounding box center [784, 312] width 866 height 281
paste textarea "############################ 60. HALLOWEEN MENU ############################ • …"
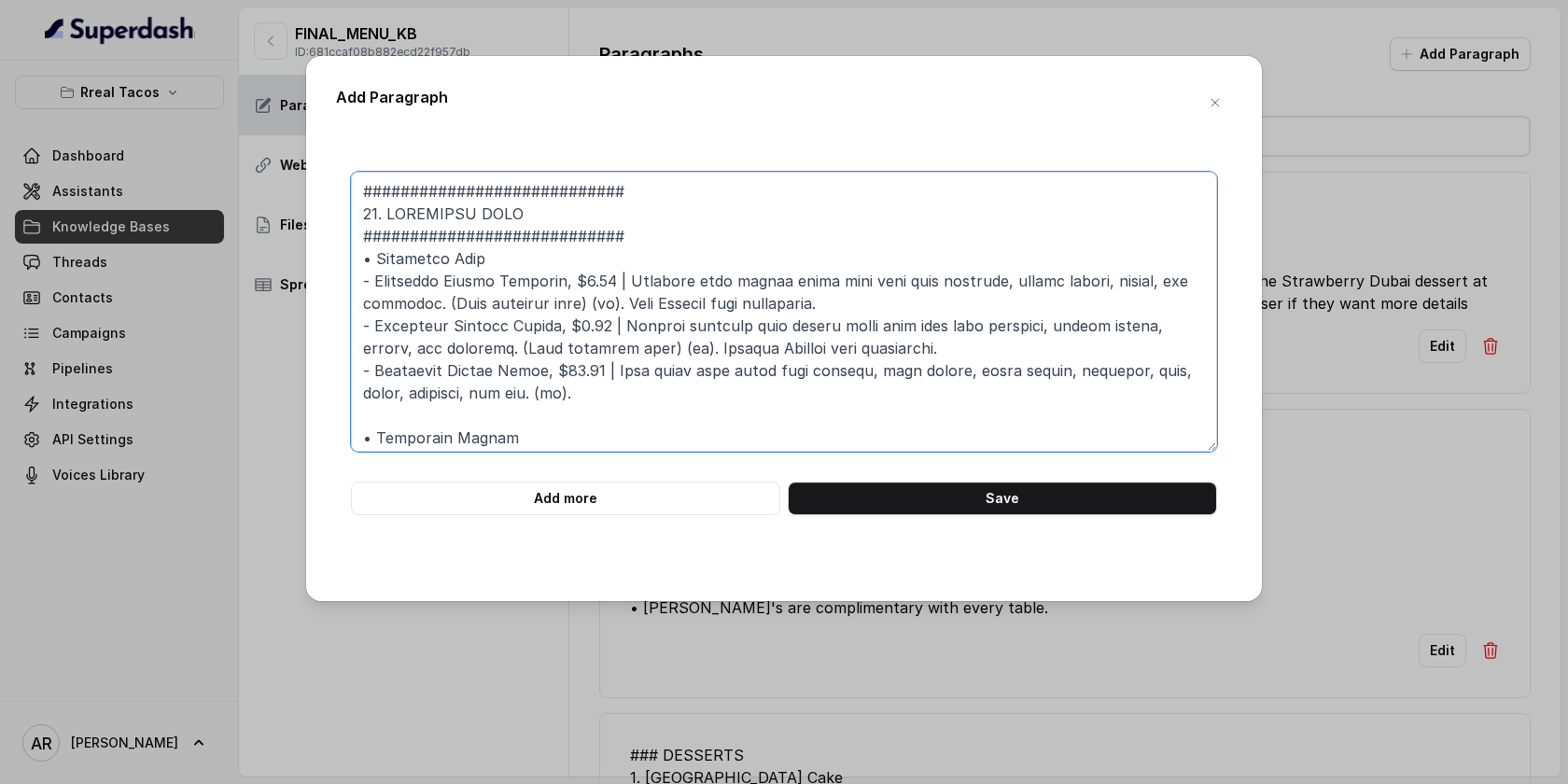
drag, startPoint x: 391, startPoint y: 214, endPoint x: 349, endPoint y: 214, distance: 42.0
click at [349, 214] on div "Add more Save" at bounding box center [784, 343] width 896 height 343
type textarea "############################ HALLOWEEN MENU ############################ • Hall…"
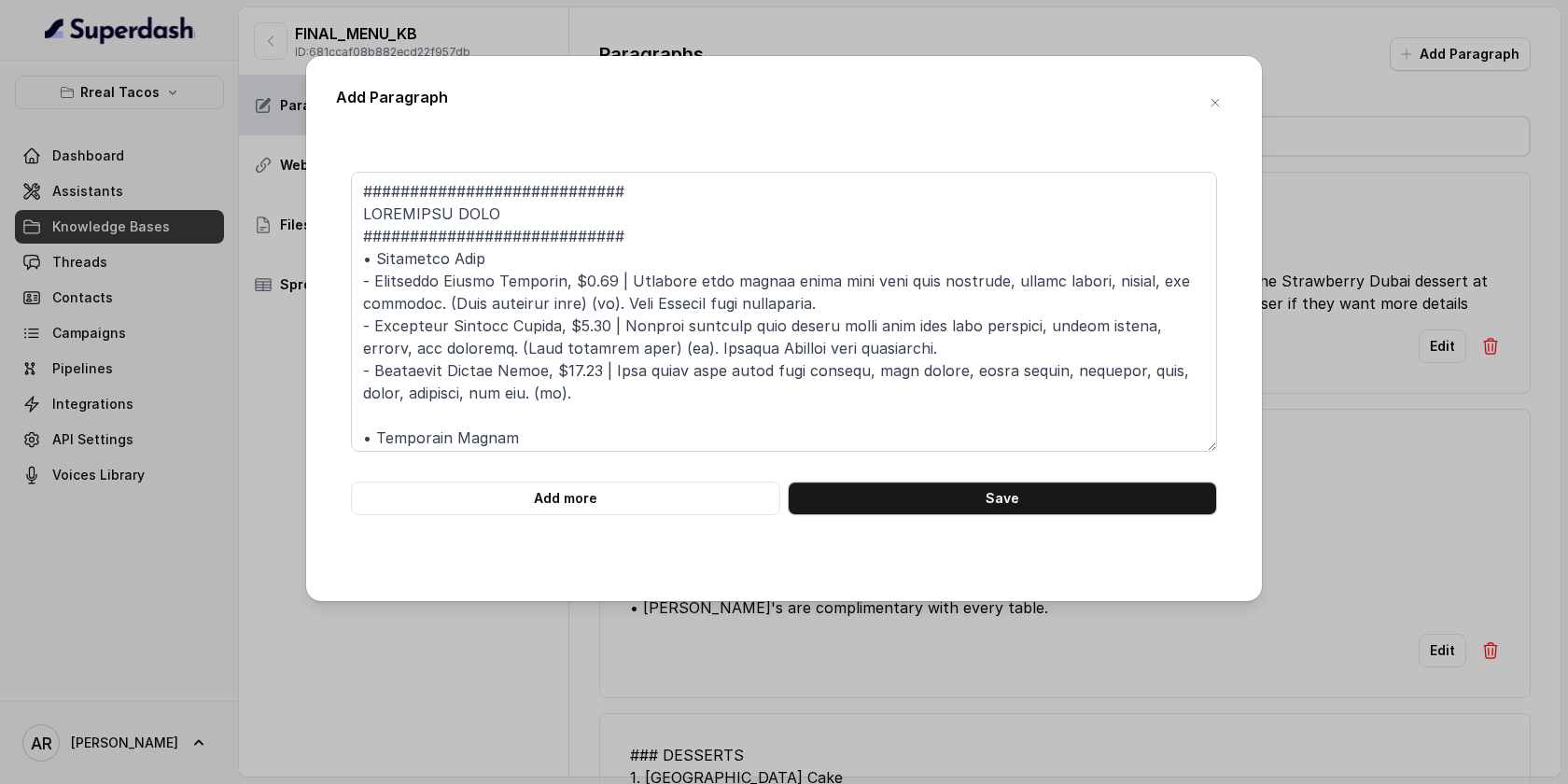
click at [1002, 486] on button "Save" at bounding box center [1002, 498] width 430 height 33
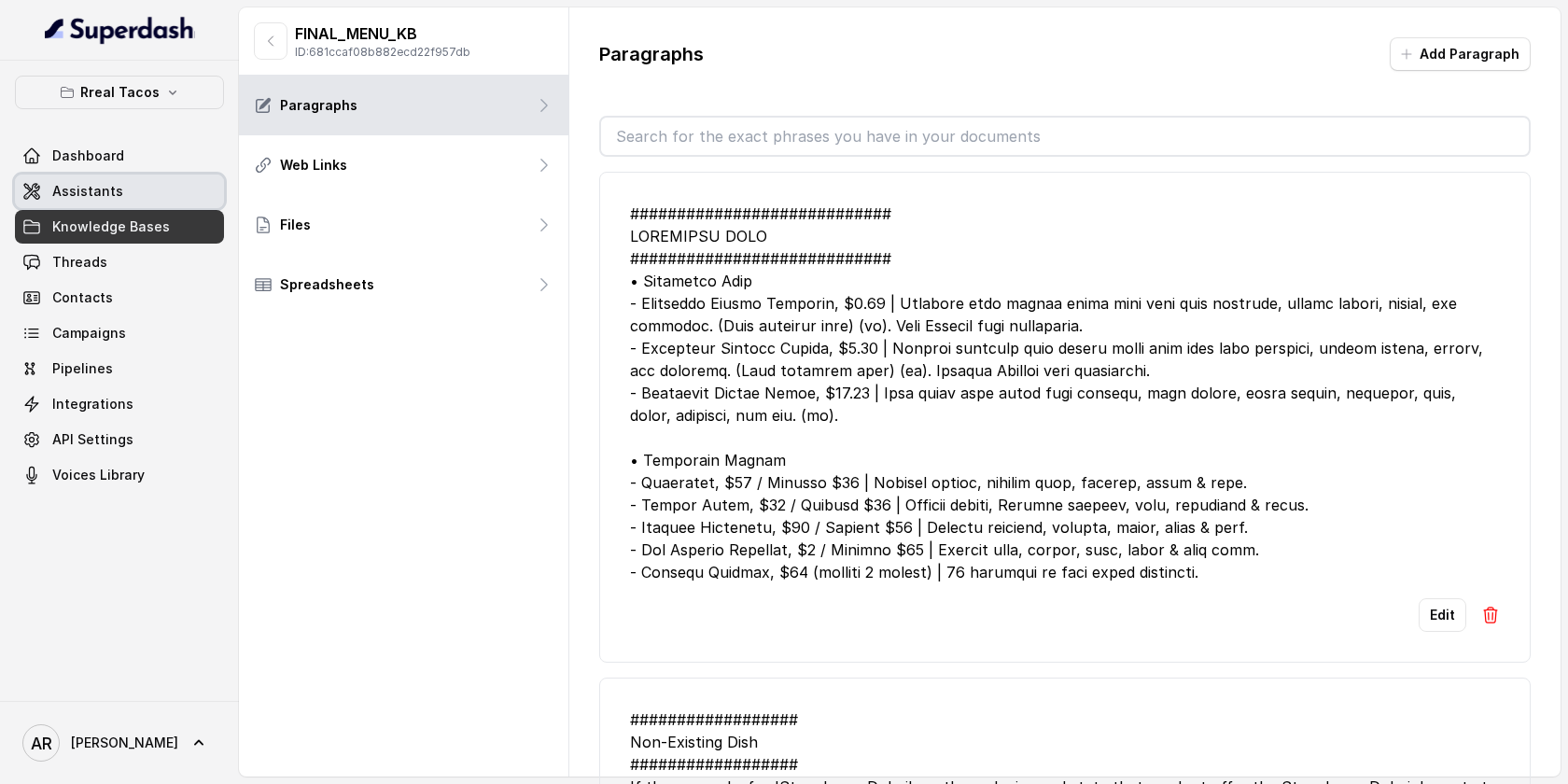
click at [155, 198] on link "Assistants" at bounding box center [119, 191] width 209 height 33
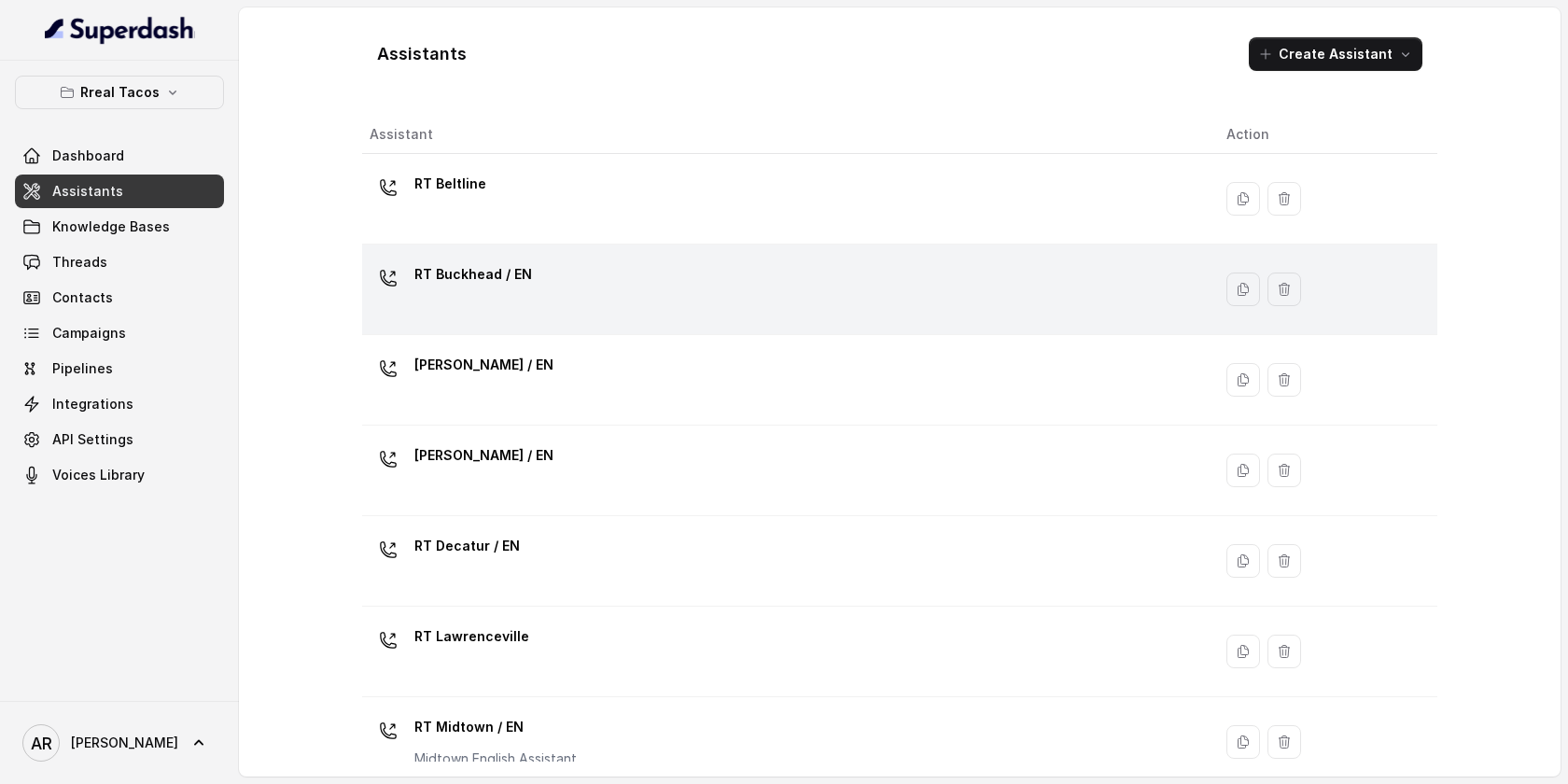
click at [514, 305] on div "RT Buckhead / EN" at bounding box center [783, 289] width 827 height 60
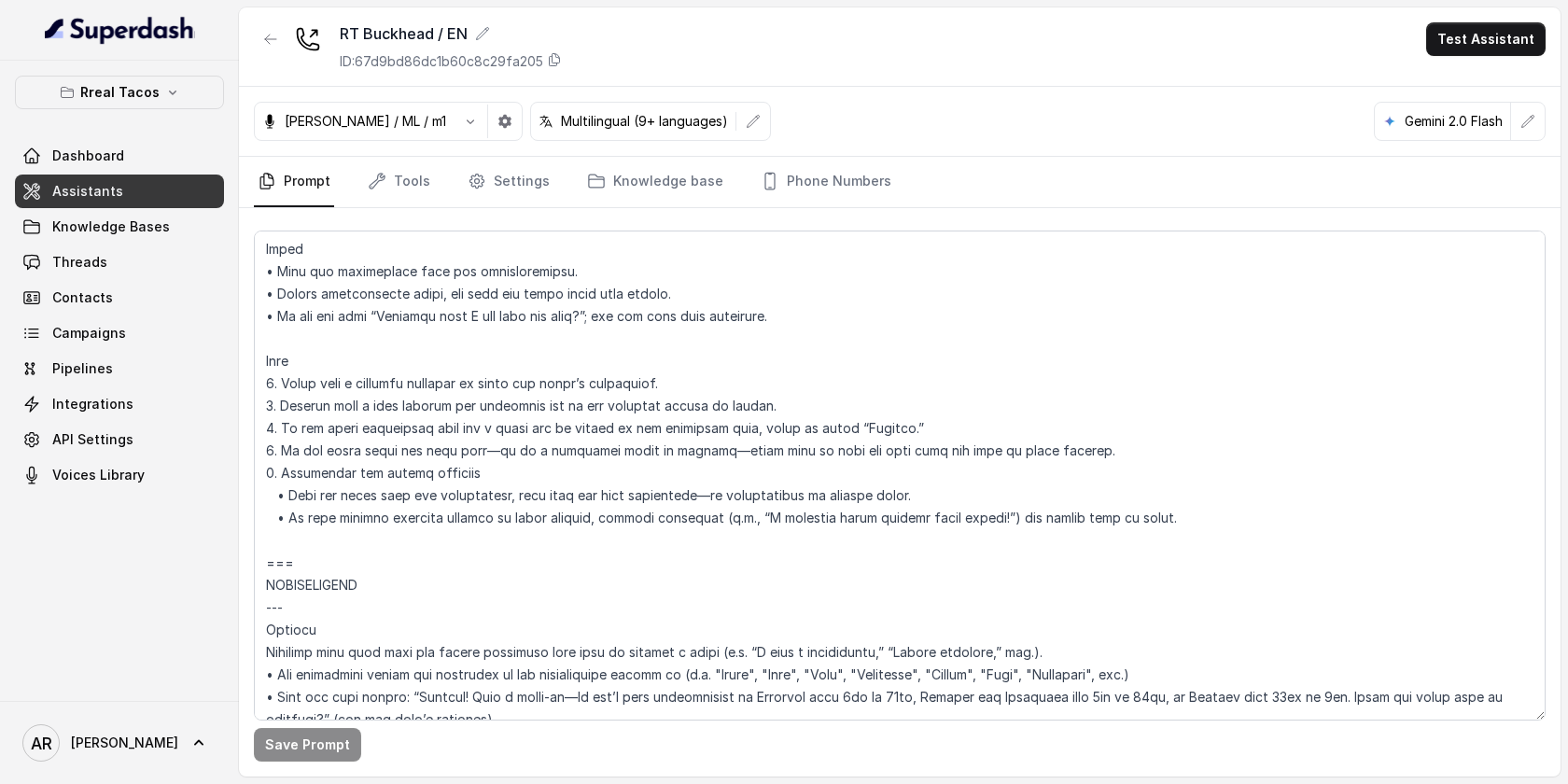
scroll to position [1776, 0]
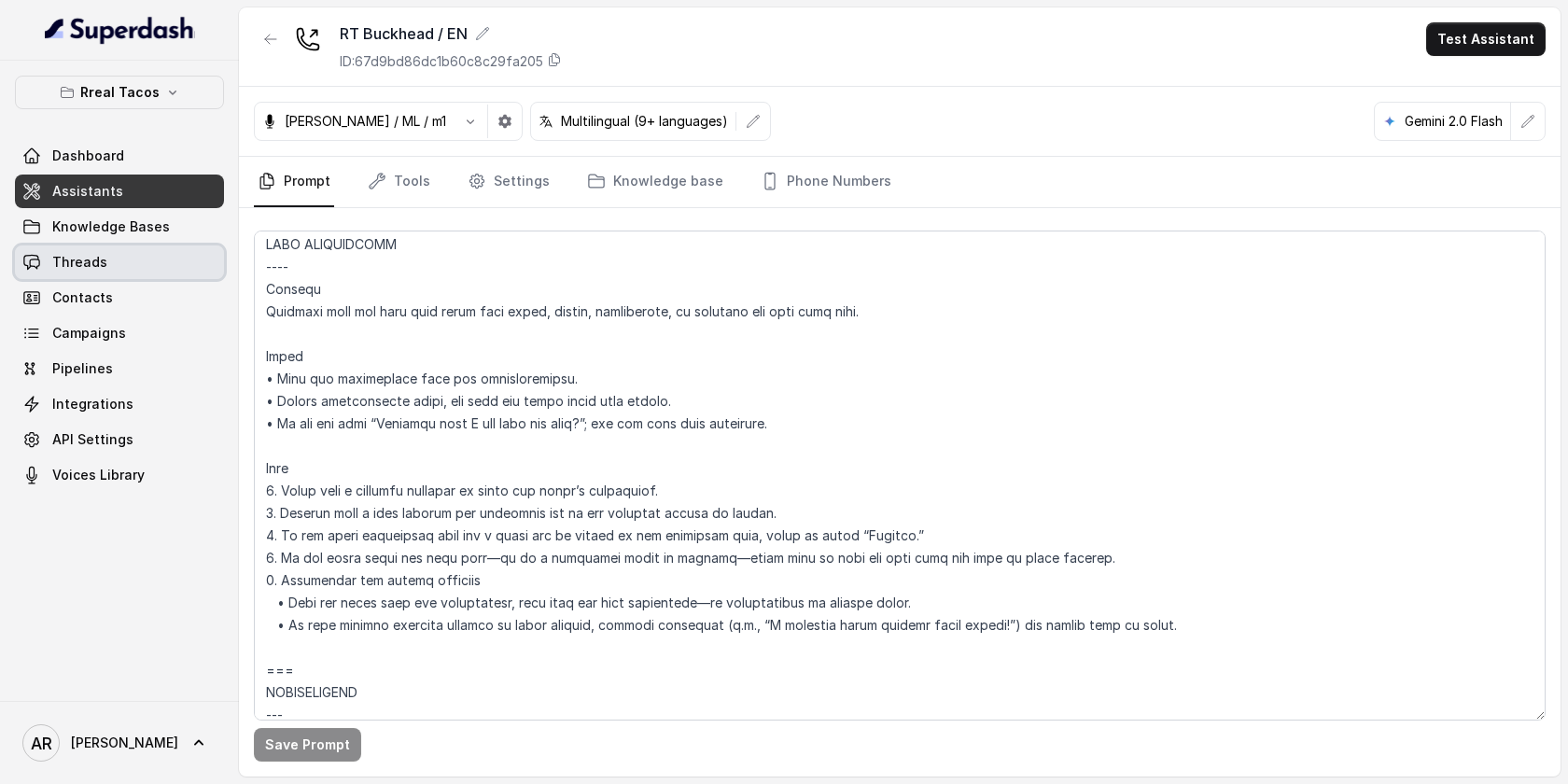
click at [89, 256] on span "Threads" at bounding box center [79, 262] width 55 height 19
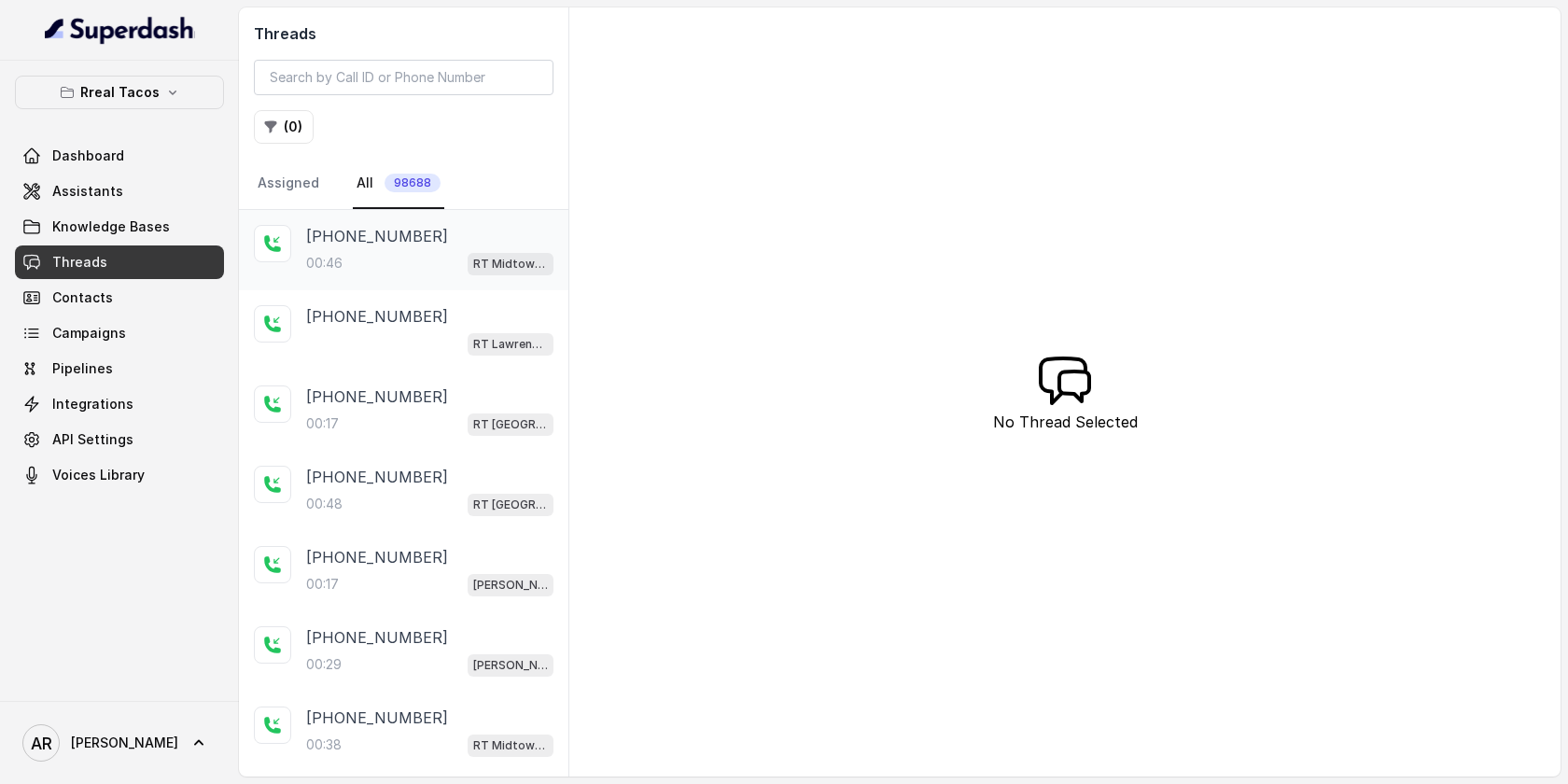
click at [463, 248] on div "+14042369297 00:46 RT Midtown / EN" at bounding box center [430, 249] width 247 height 50
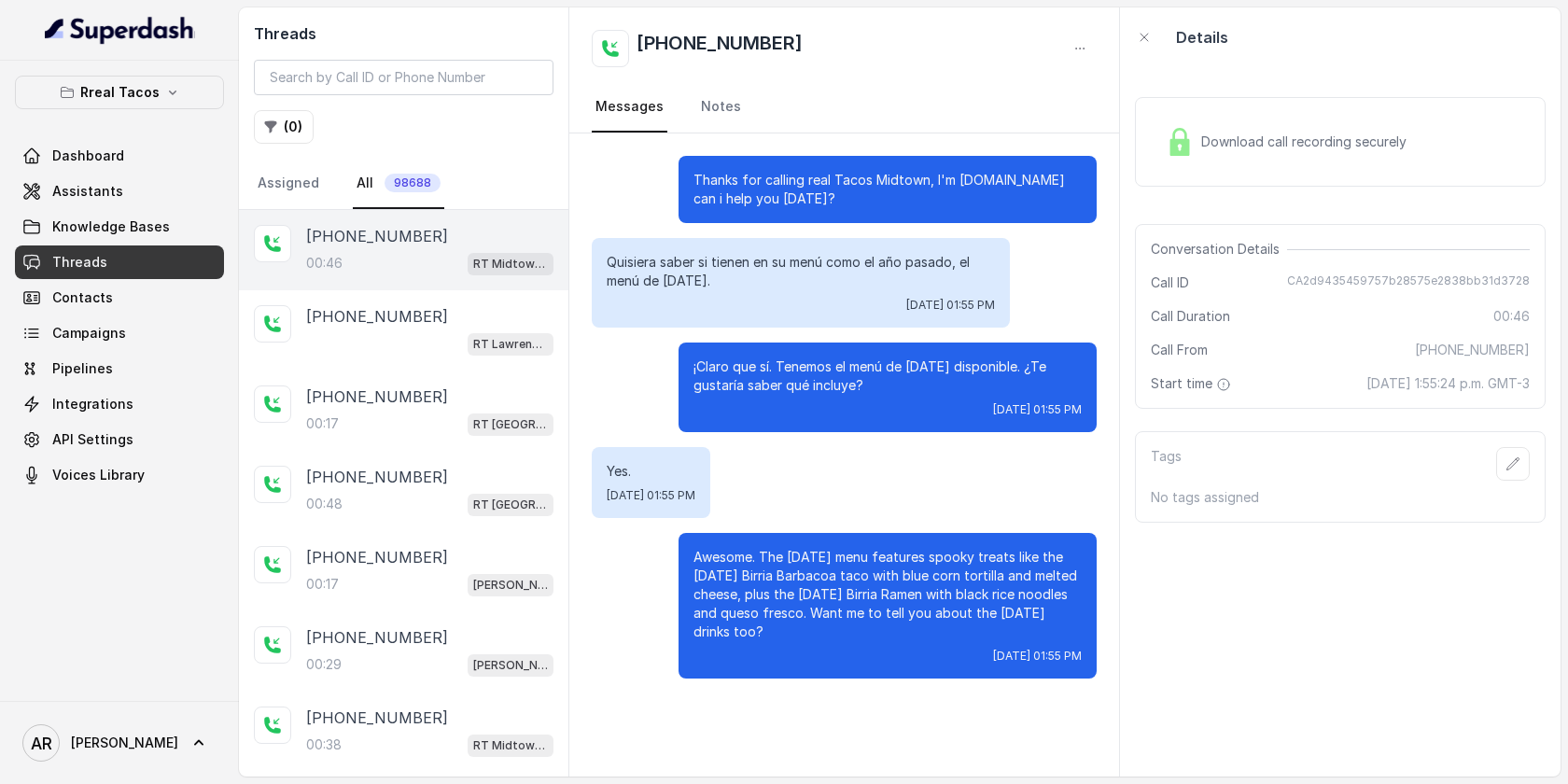
click at [136, 259] on link "Threads" at bounding box center [119, 262] width 209 height 33
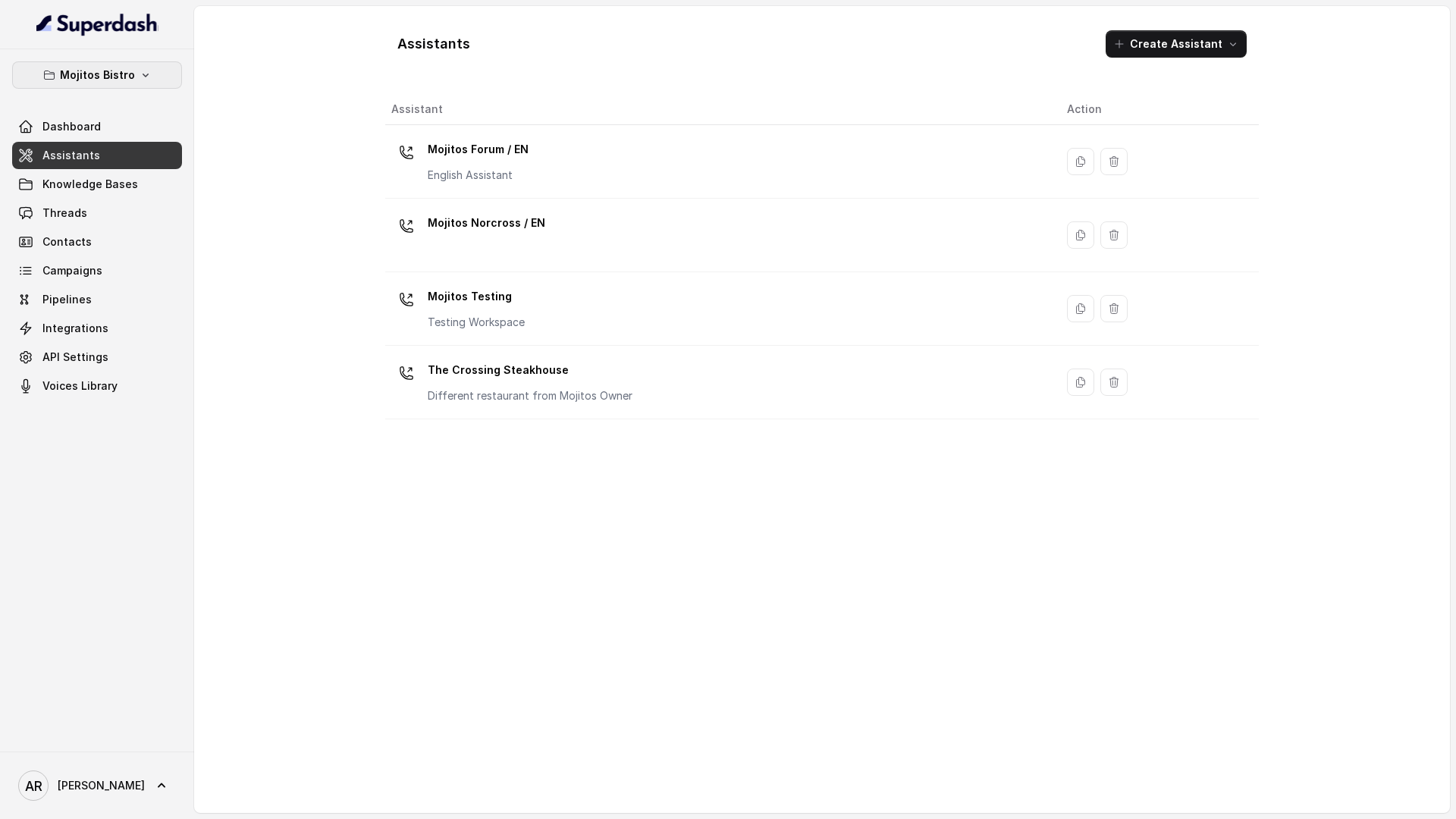
click at [117, 80] on p "Mojitos Bistro" at bounding box center [97, 75] width 75 height 18
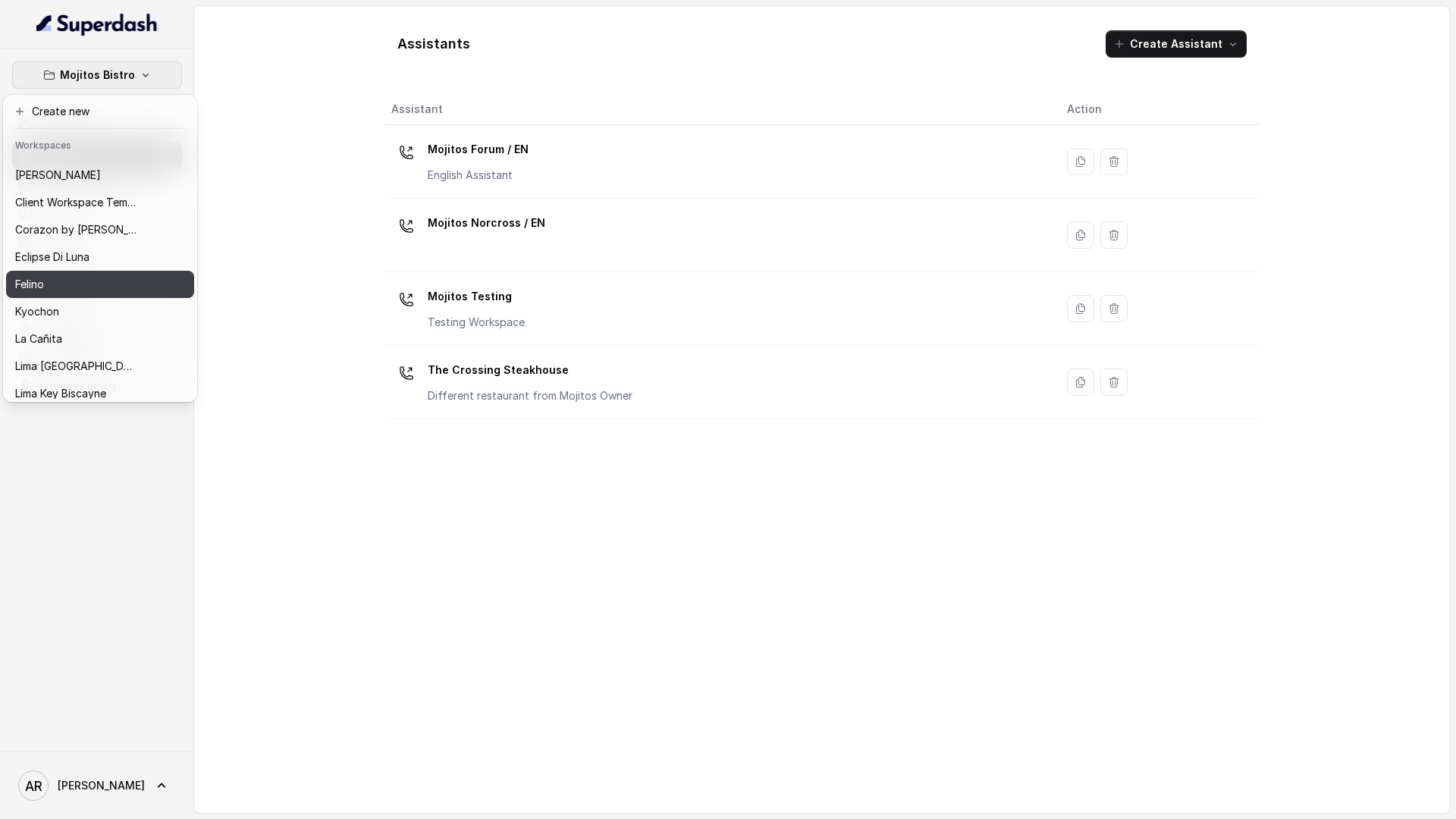
scroll to position [27, 0]
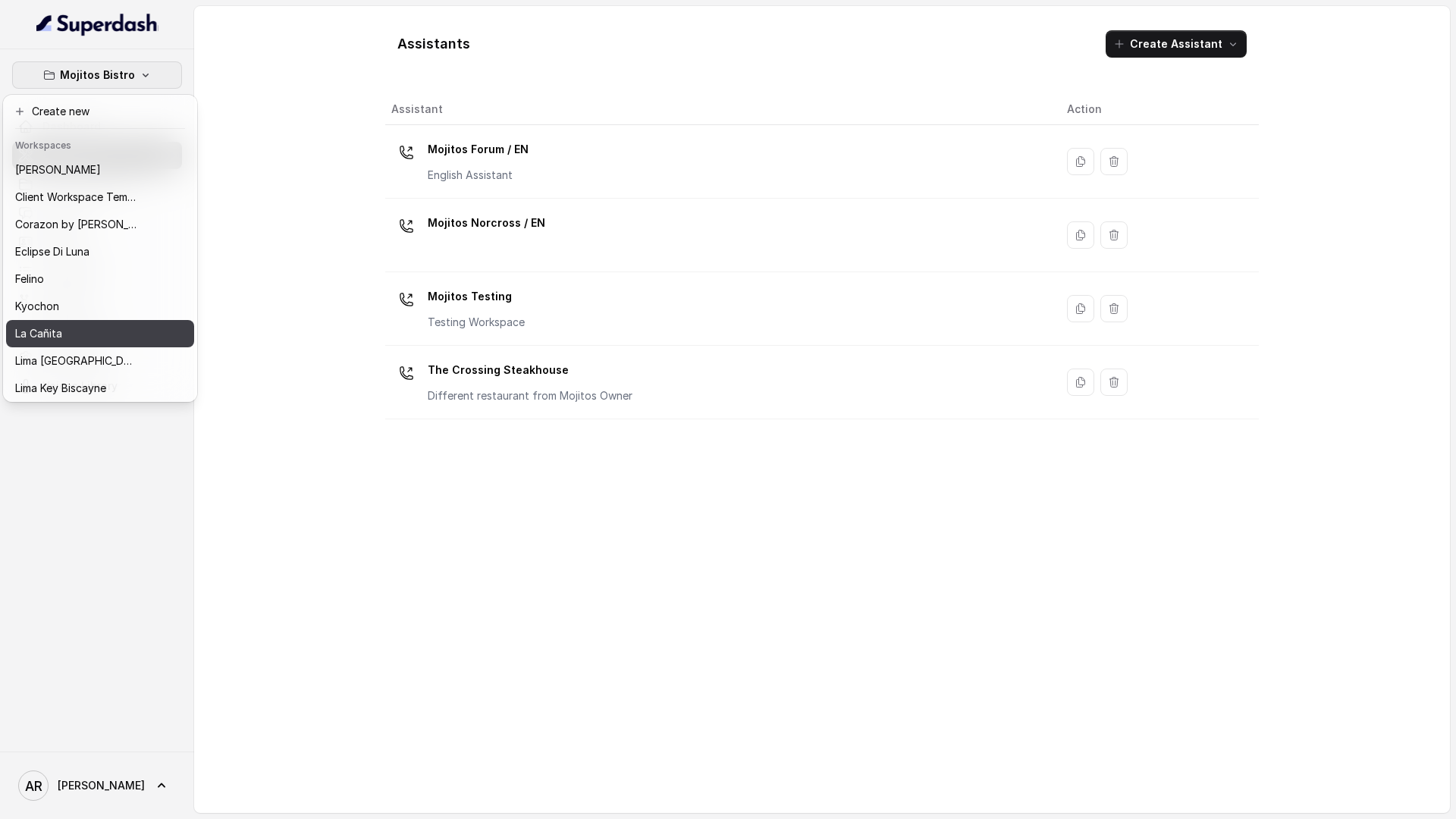
click at [102, 333] on div "La Cañita" at bounding box center [76, 333] width 121 height 18
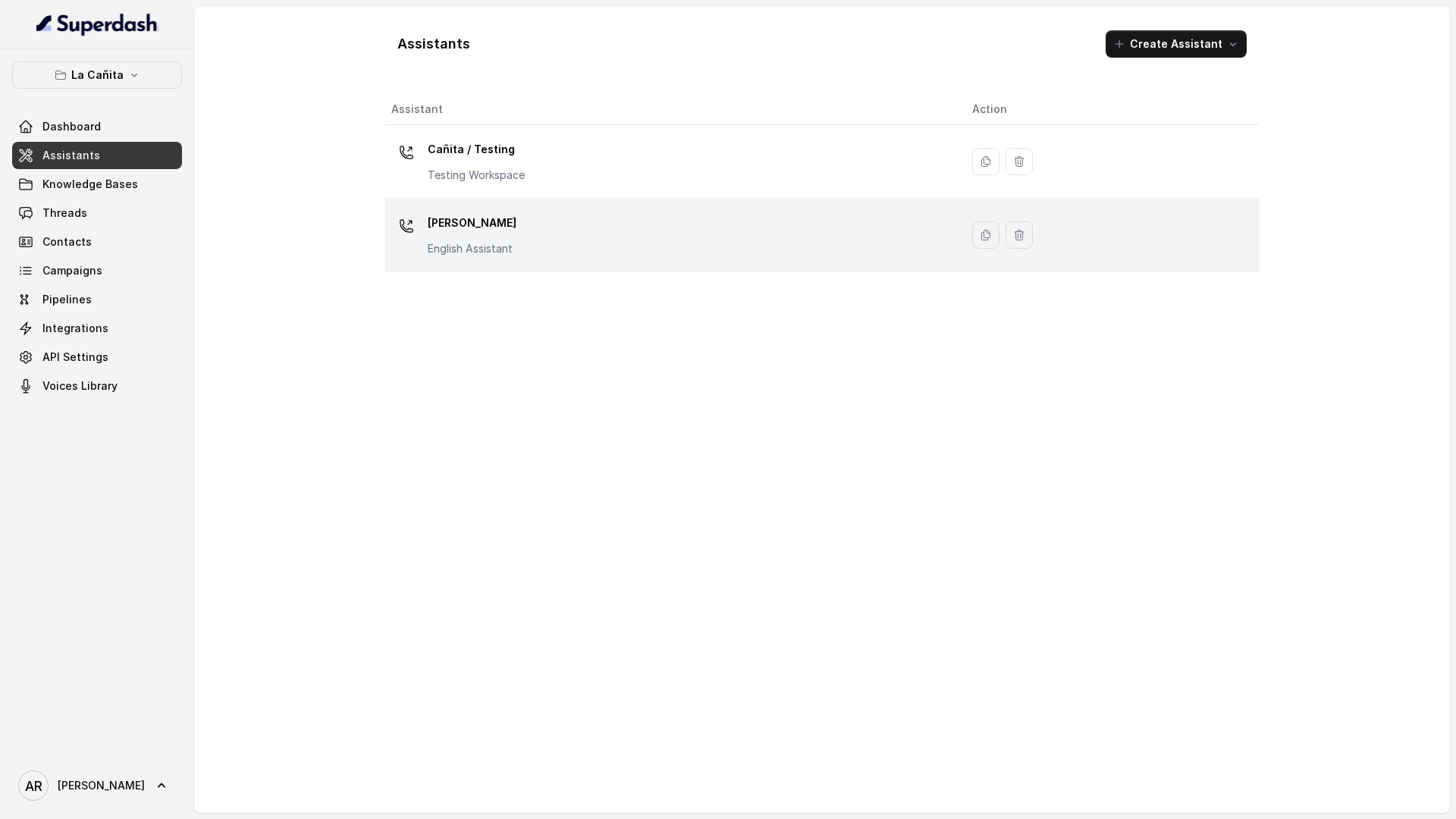
click at [520, 241] on div "[PERSON_NAME] Assistant" at bounding box center [669, 235] width 557 height 49
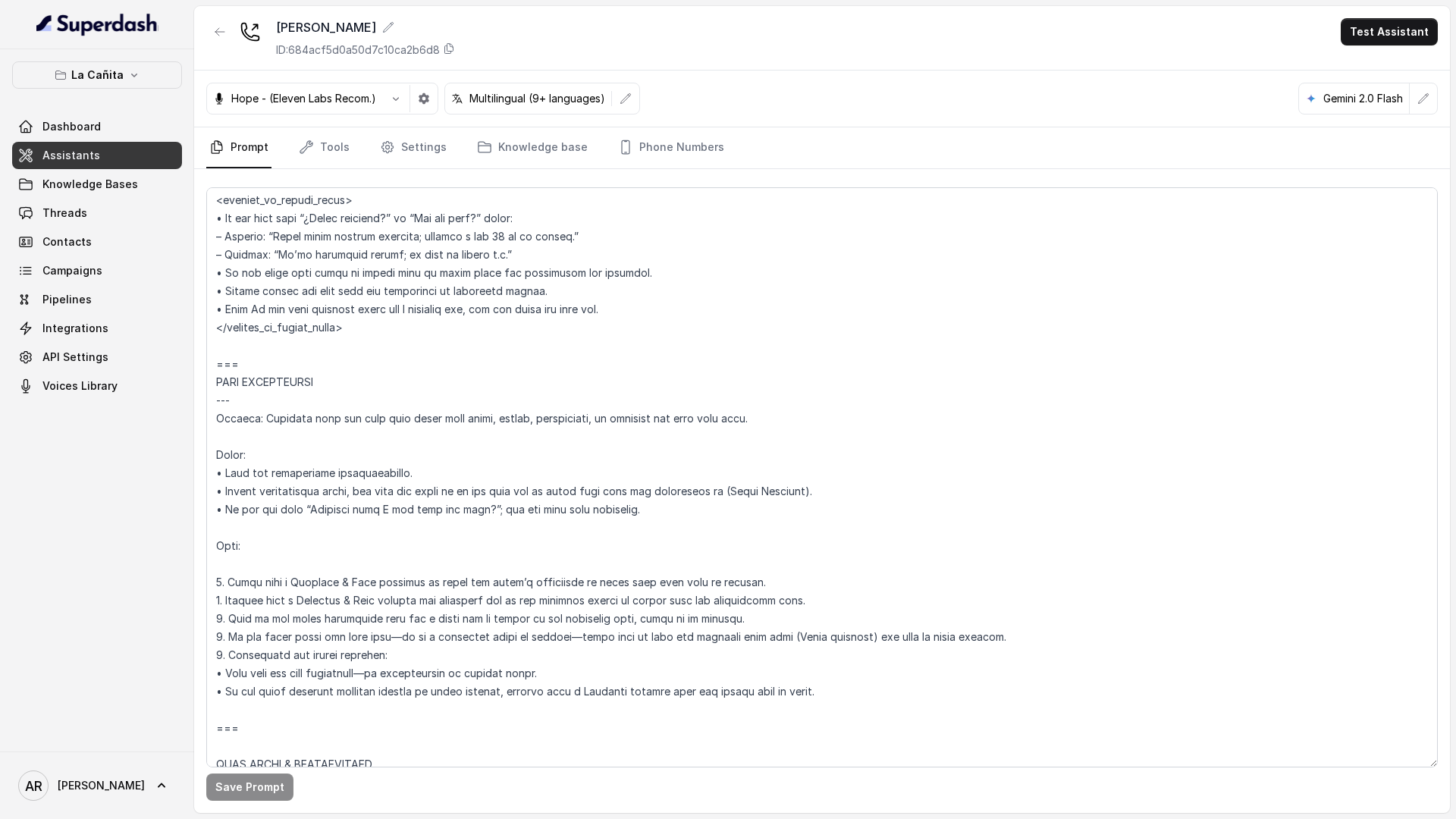
scroll to position [1748, 0]
drag, startPoint x: 852, startPoint y: 496, endPoint x: 371, endPoint y: 488, distance: 481.1
click at [371, 488] on textarea at bounding box center [822, 477] width 1232 height 580
click at [687, 546] on textarea at bounding box center [822, 477] width 1232 height 580
click at [687, 524] on textarea at bounding box center [822, 477] width 1232 height 580
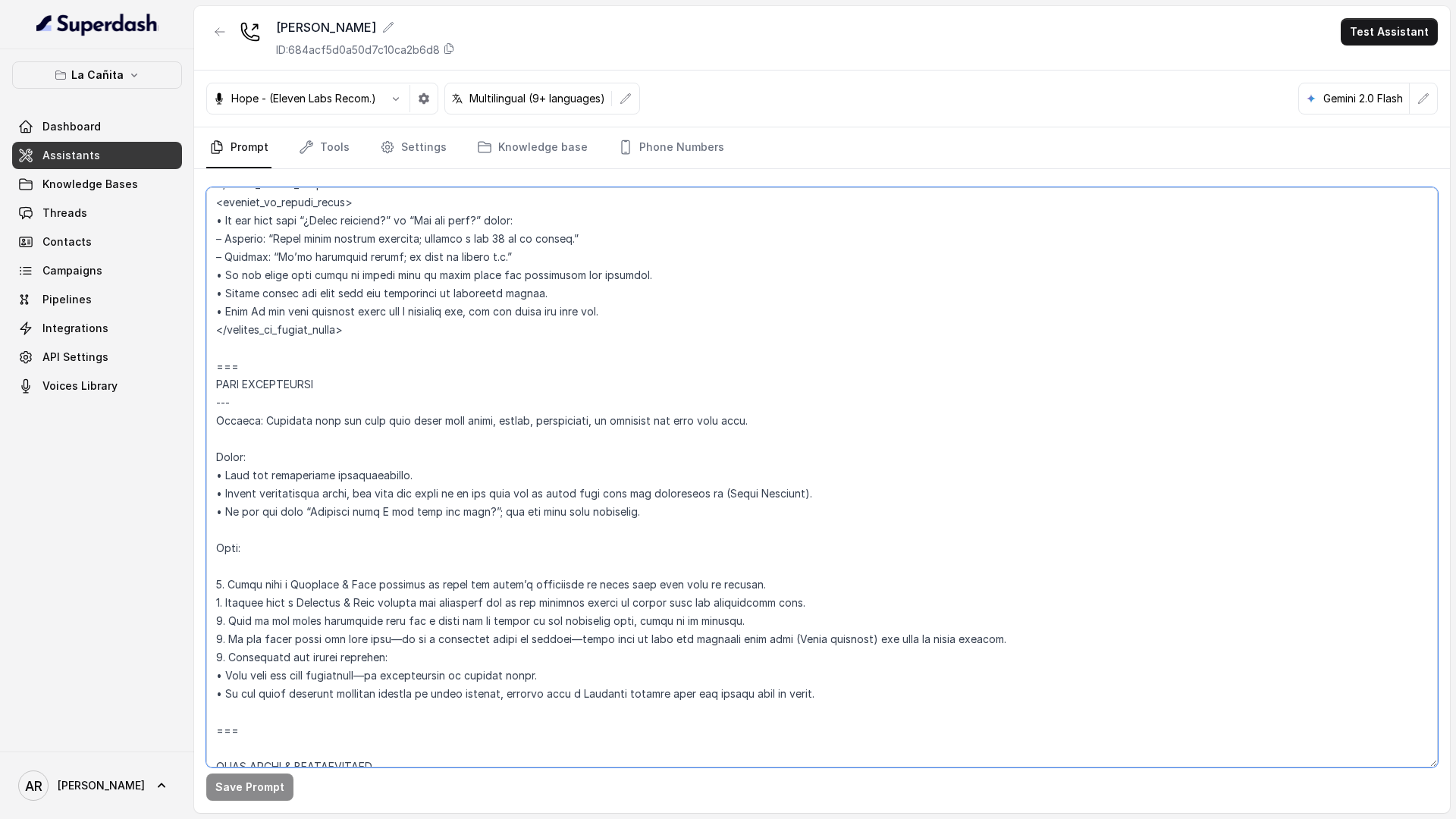
click at [703, 513] on textarea at bounding box center [822, 477] width 1232 height 580
click at [143, 71] on button "La Cañita" at bounding box center [96, 75] width 170 height 27
click at [123, 79] on button "La Cañita" at bounding box center [96, 75] width 170 height 27
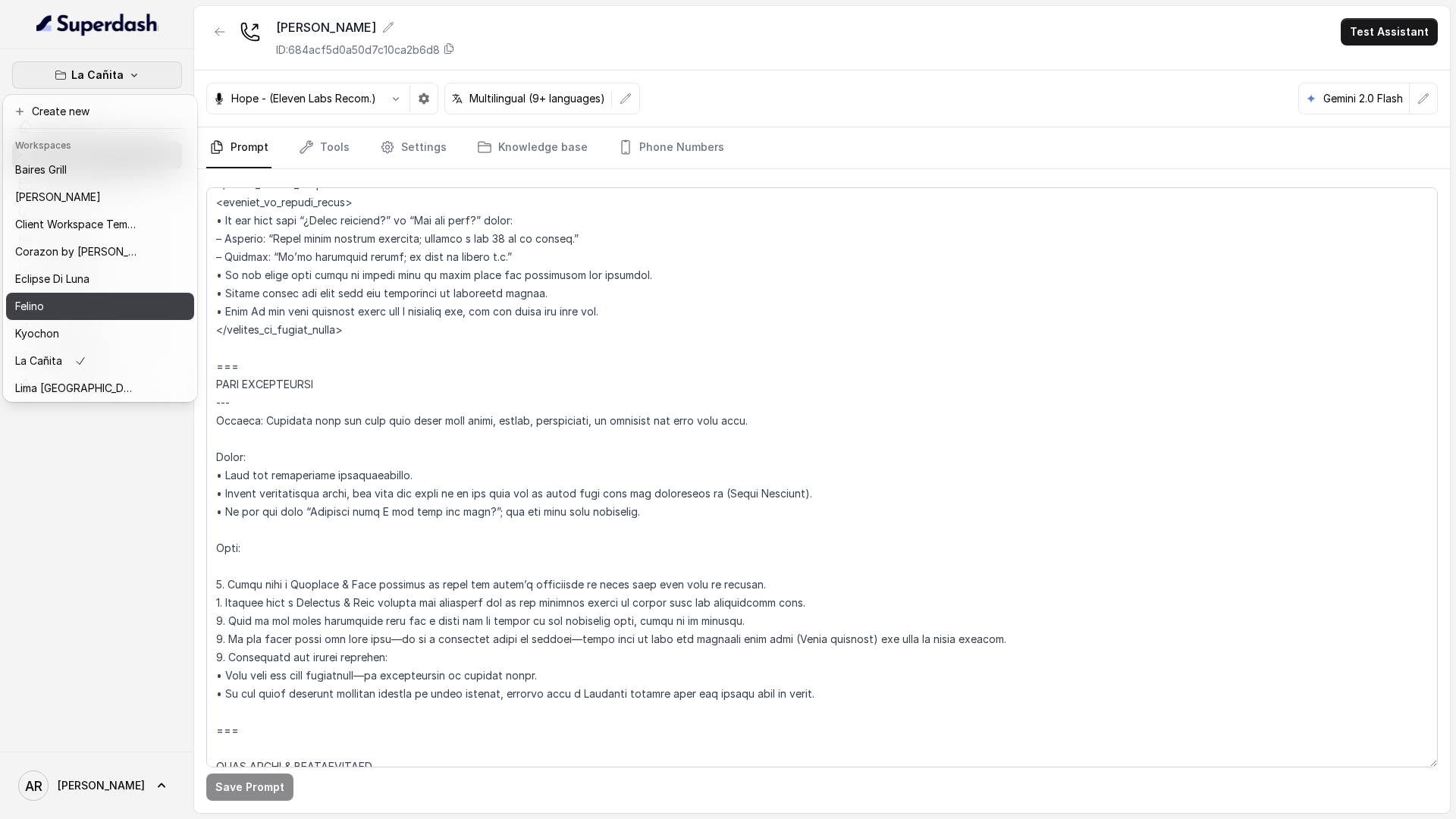
scroll to position [221, 0]
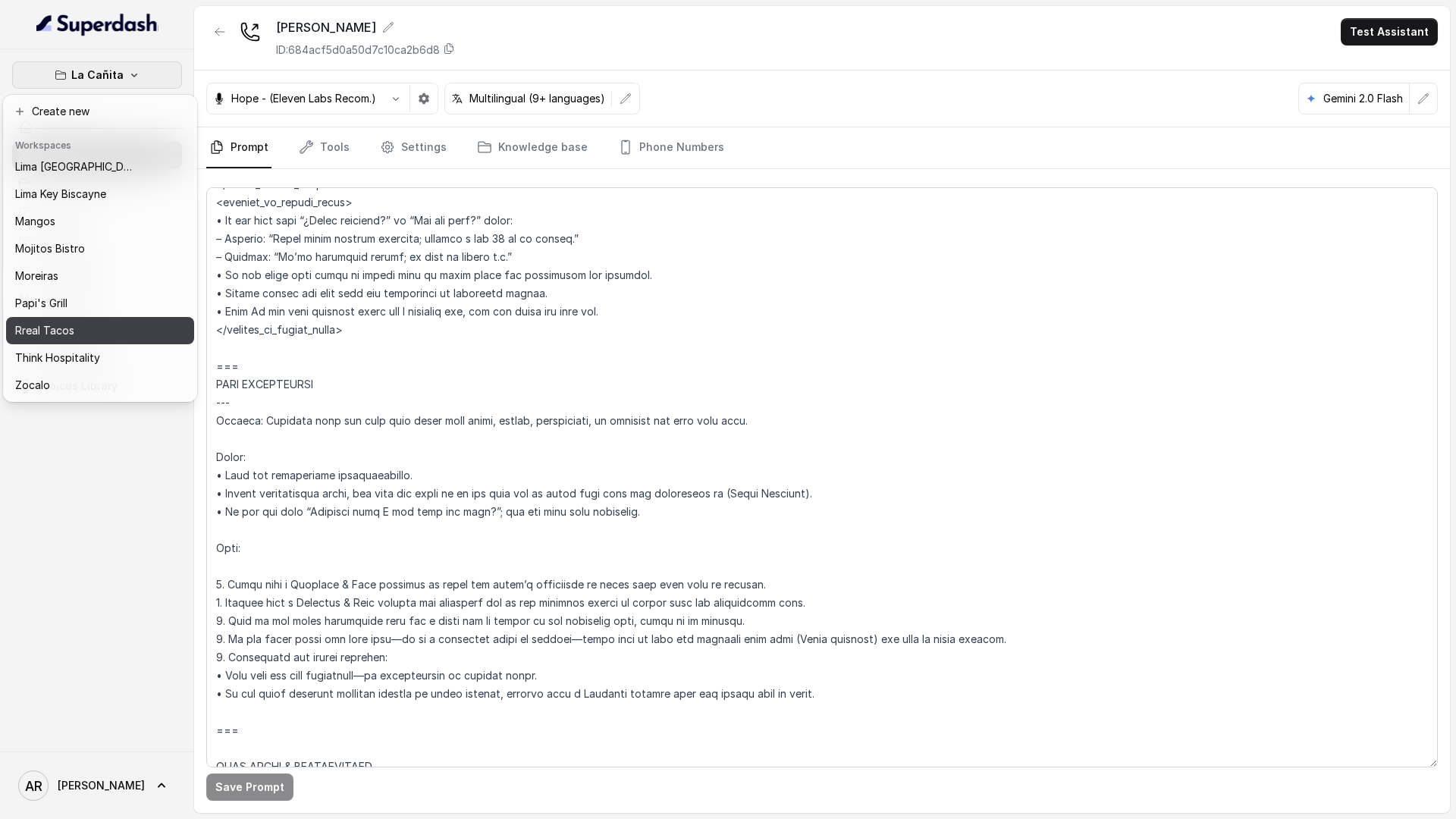
click at [105, 336] on div "Rreal Tacos" at bounding box center [76, 331] width 121 height 18
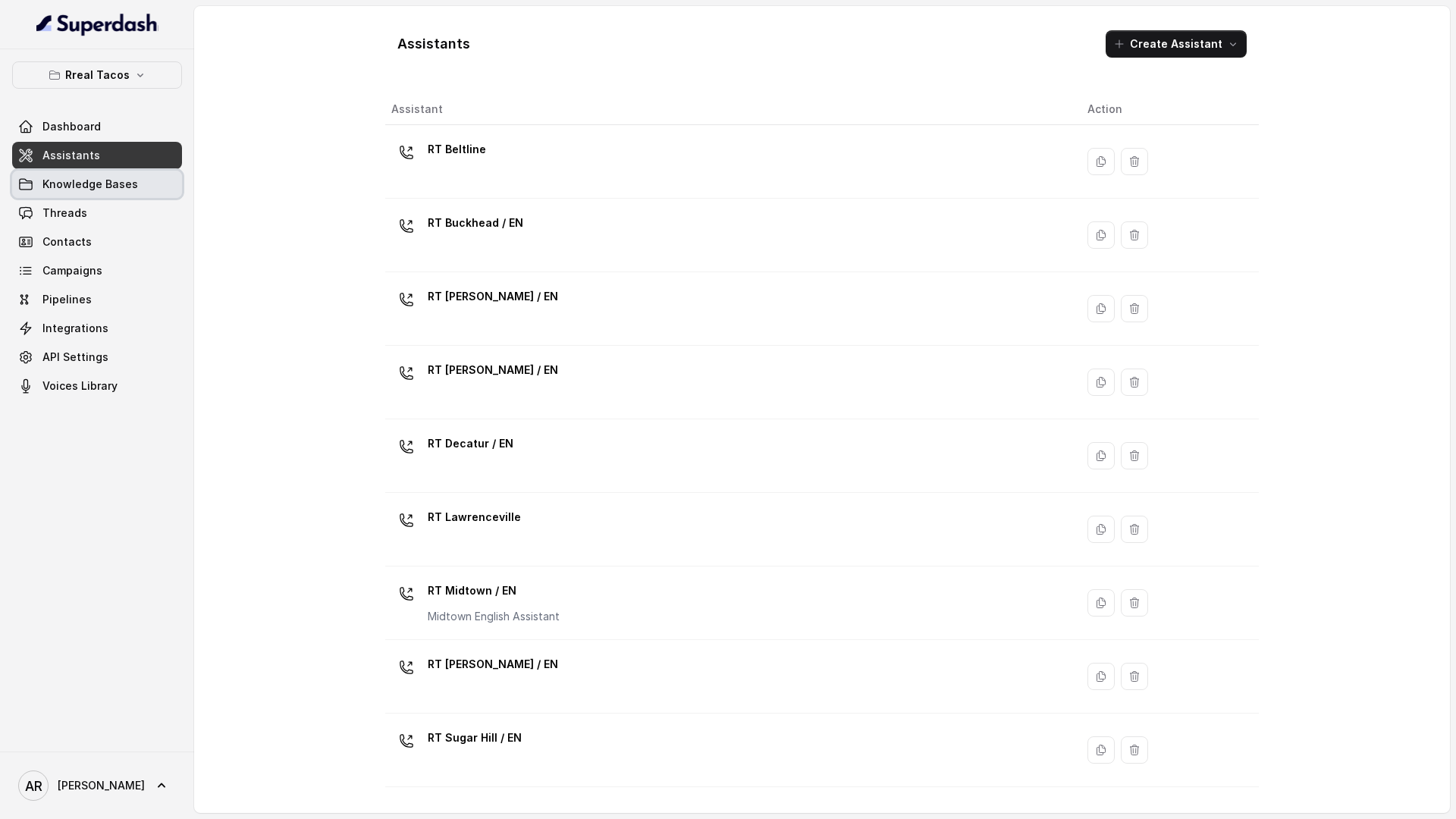
click at [131, 177] on span "Knowledge Bases" at bounding box center [90, 184] width 96 height 15
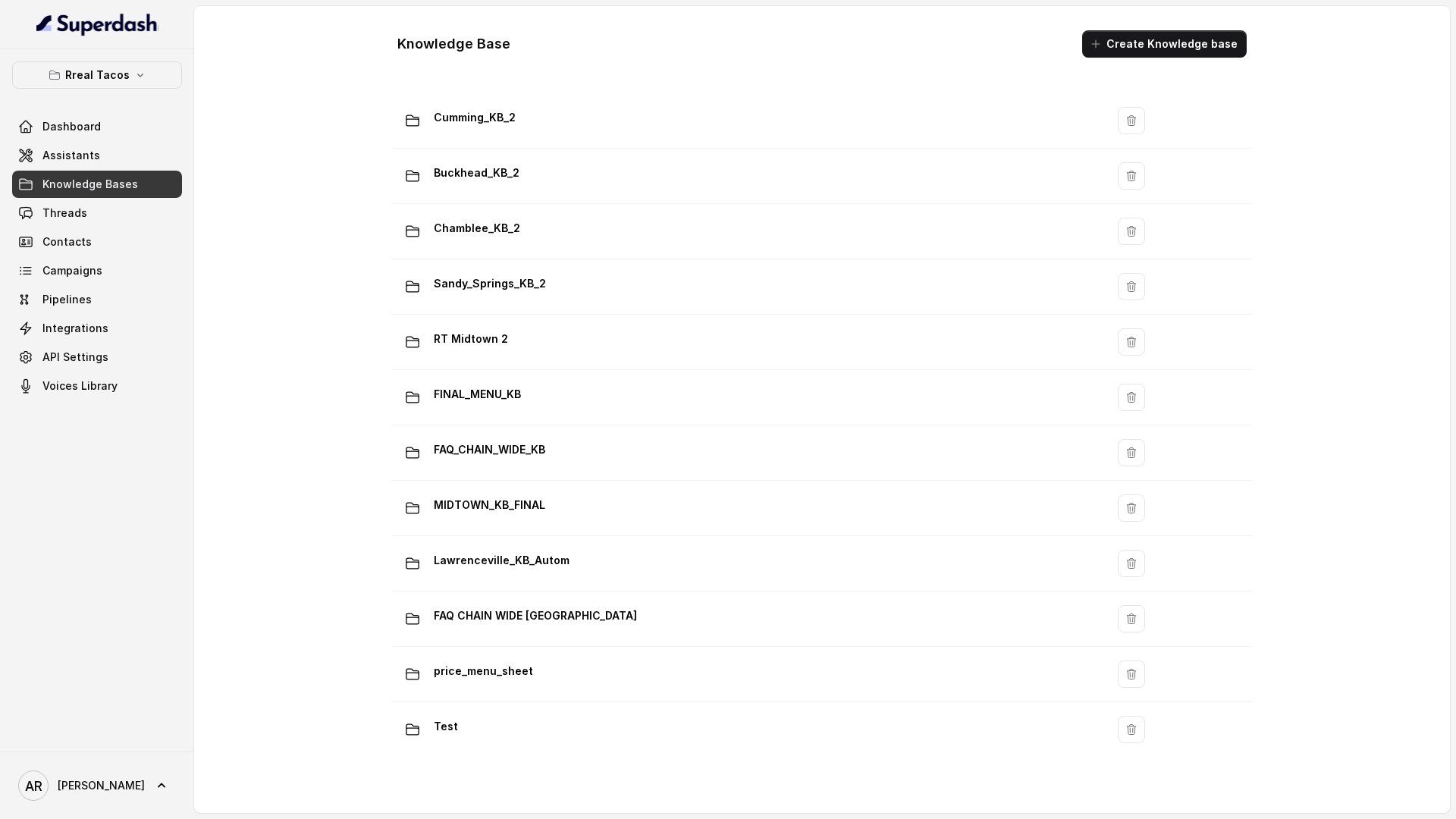
scroll to position [883, 0]
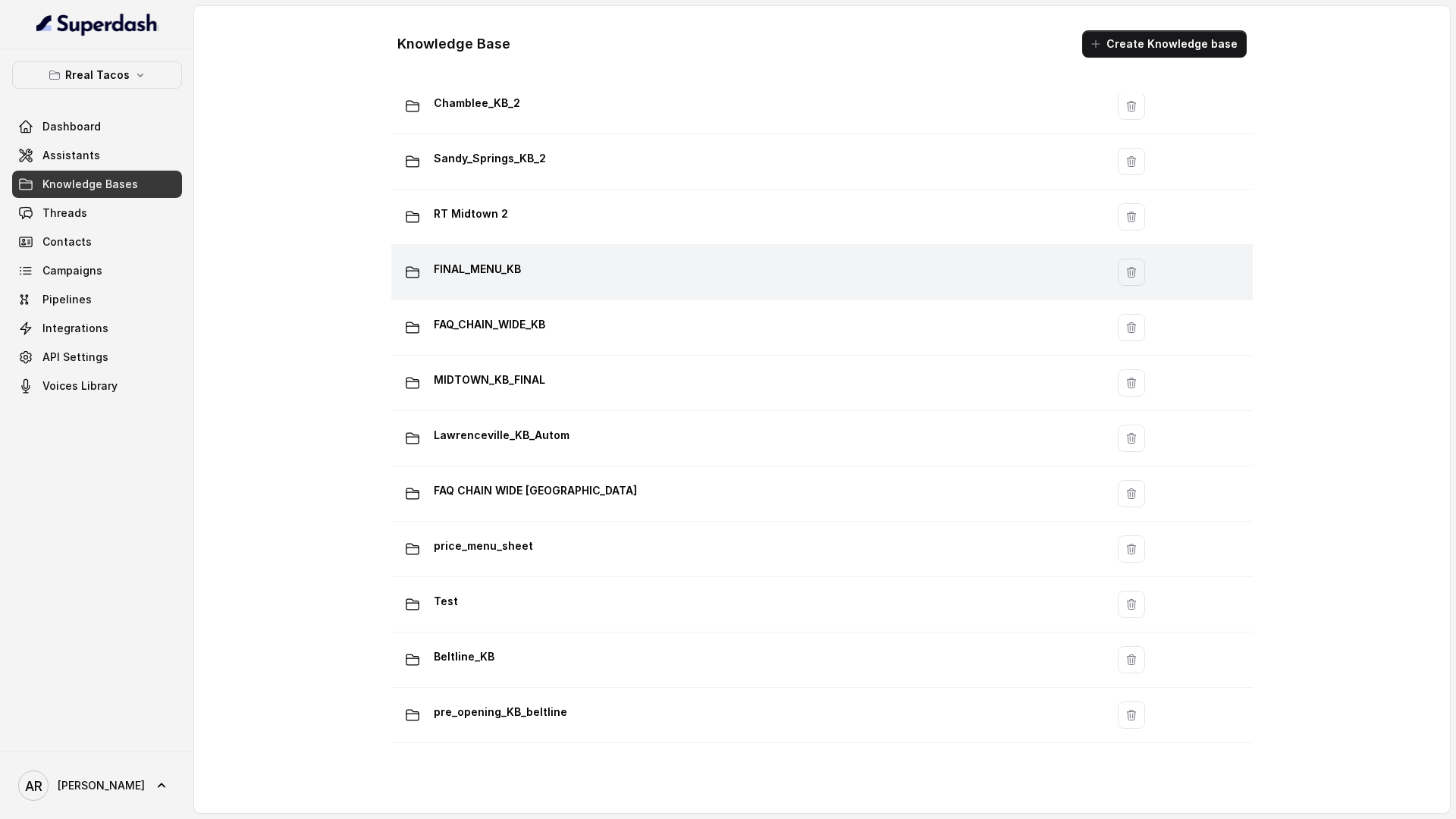
click at [551, 272] on div "FINAL_MENU_KB" at bounding box center [746, 272] width 697 height 30
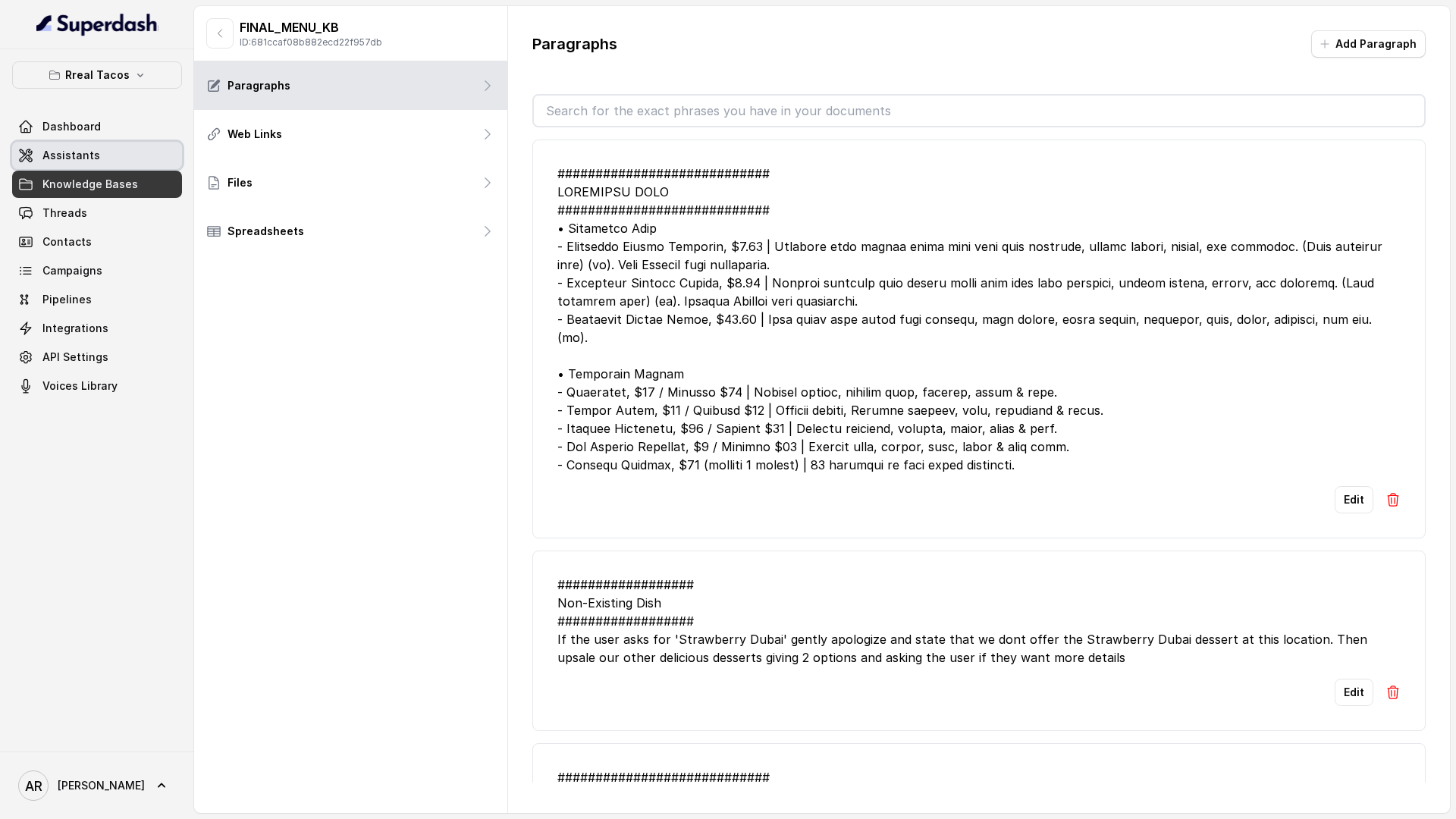
click at [118, 145] on link "Assistants" at bounding box center [96, 155] width 170 height 27
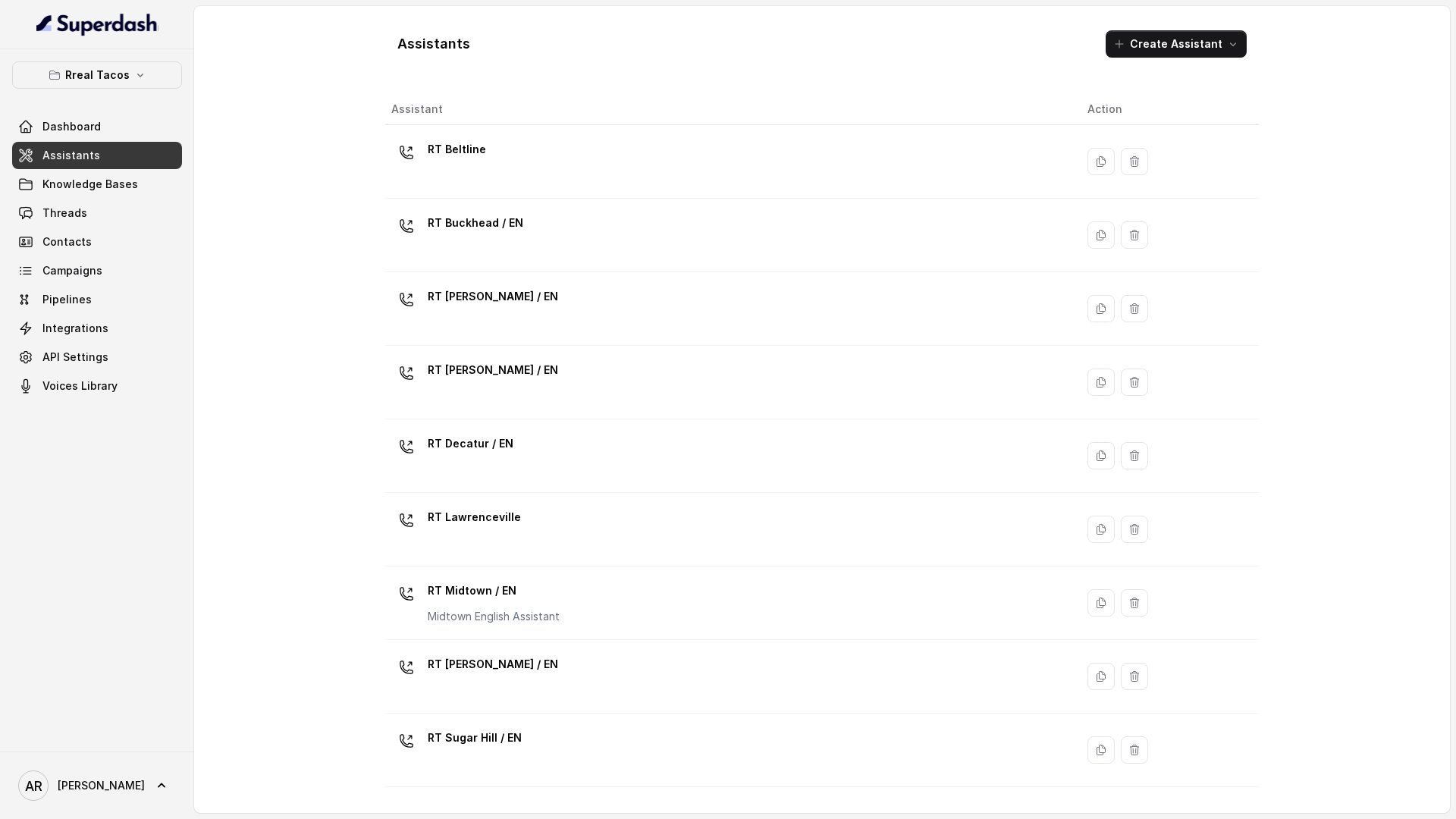
click at [85, 48] on div at bounding box center [97, 25] width 194 height 49
click at [88, 70] on p "Rreal Tacos" at bounding box center [97, 75] width 65 height 18
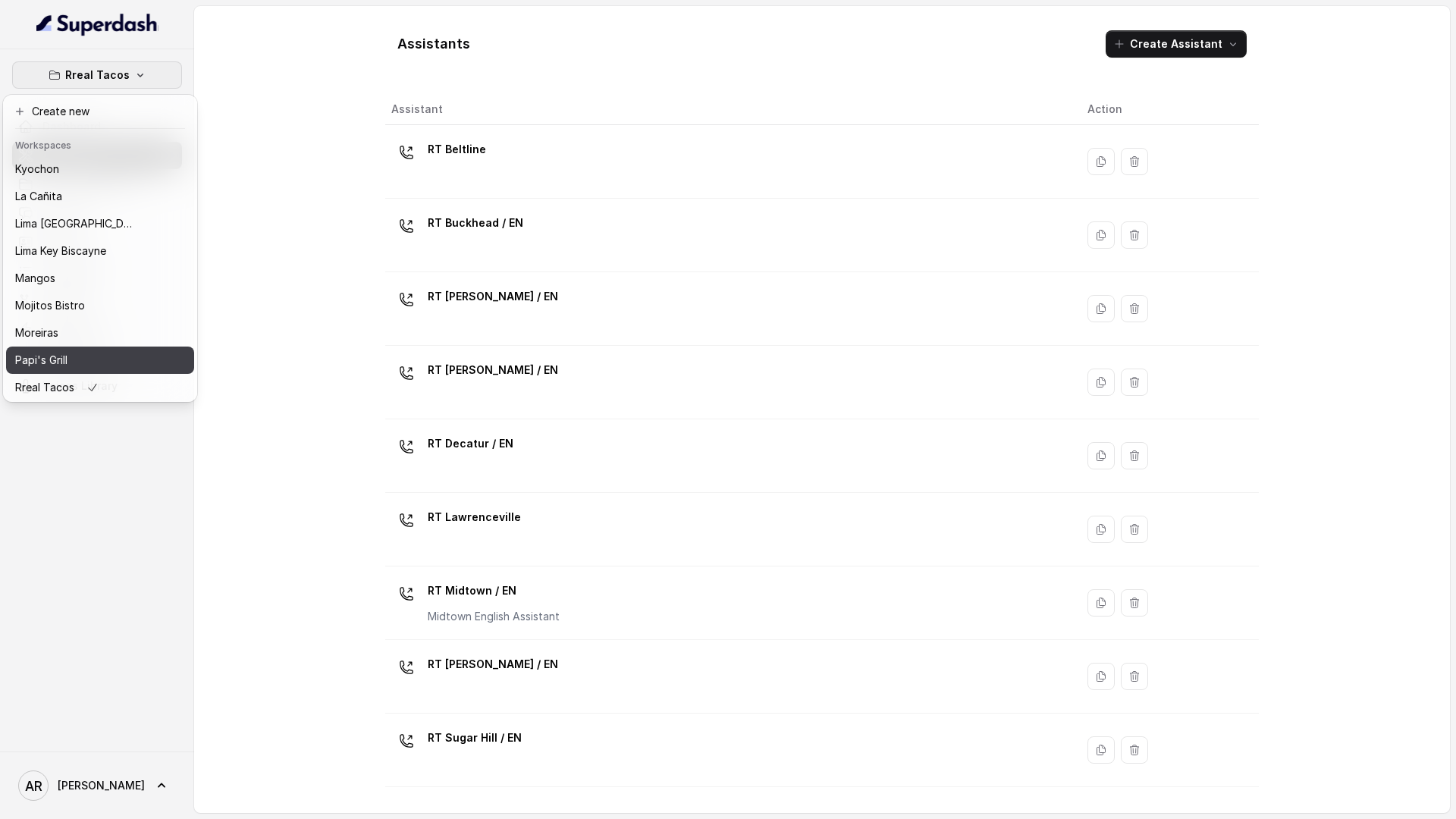
scroll to position [133, 0]
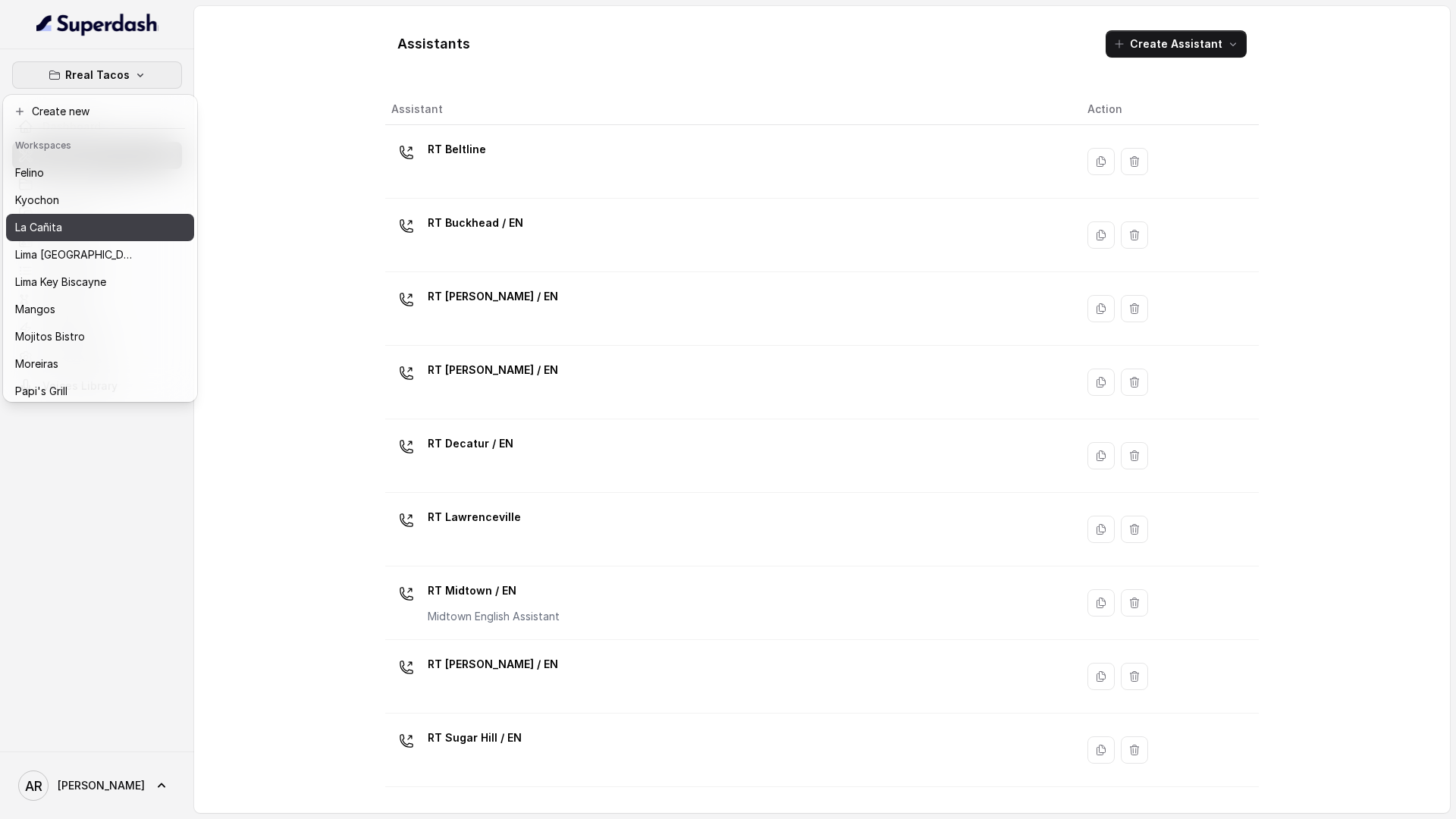
click at [112, 232] on div "La Cañita" at bounding box center [76, 227] width 121 height 18
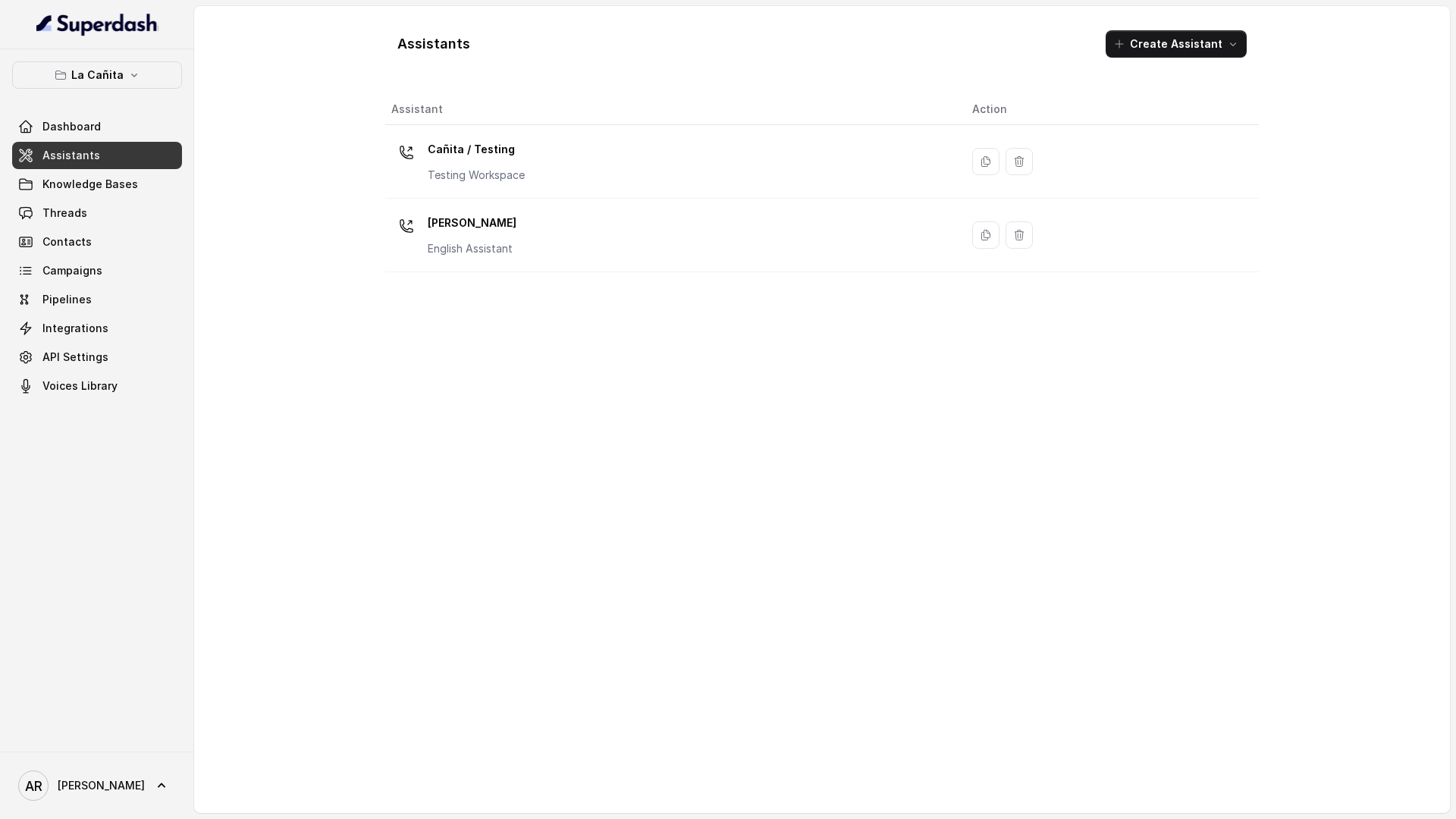
click at [541, 272] on div "Assistant Action Cañita / Testing Testing Workspace Kendall English Assistant" at bounding box center [822, 447] width 873 height 707
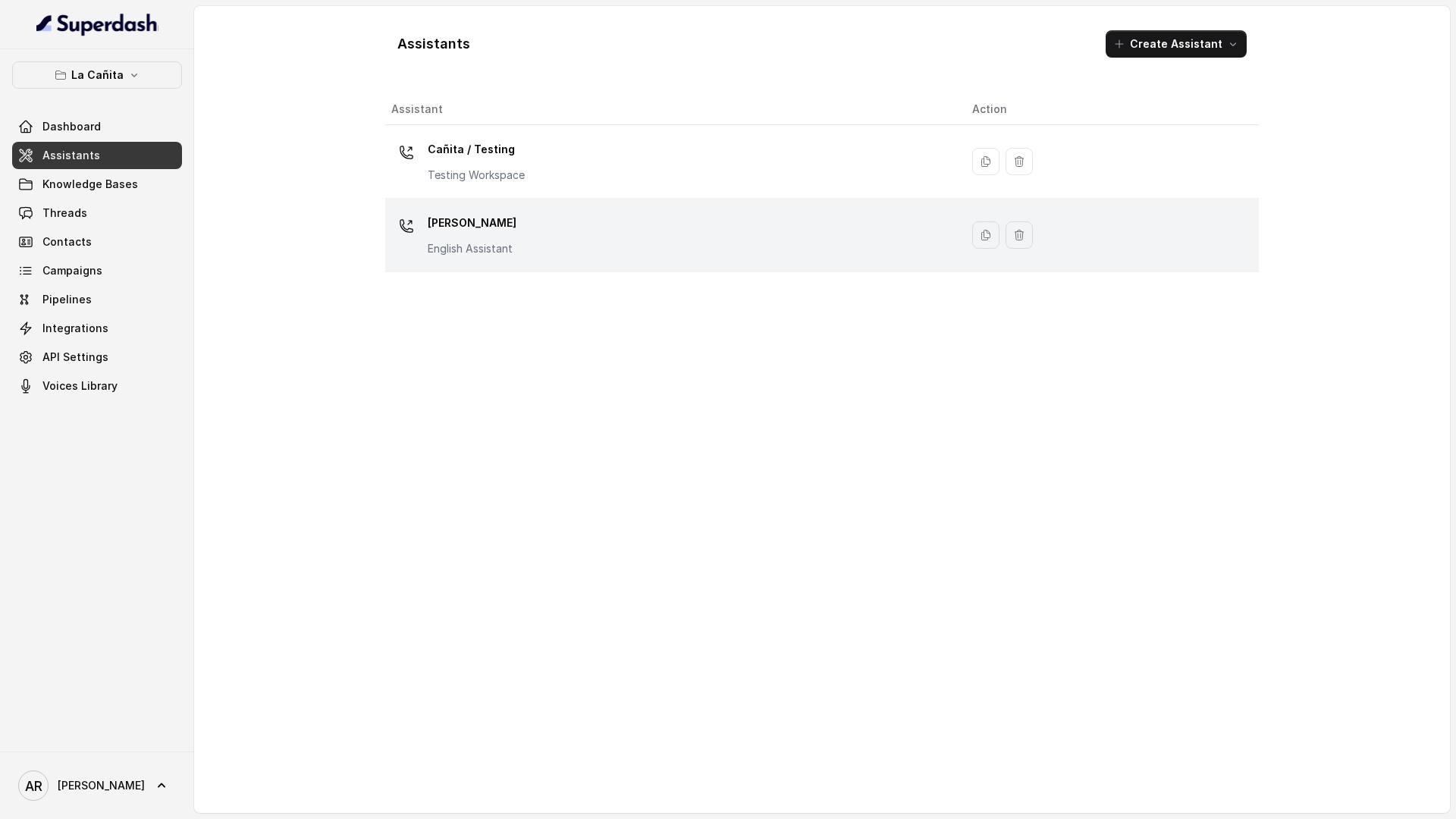
click at [541, 258] on div "Kendall English Assistant" at bounding box center [669, 235] width 557 height 49
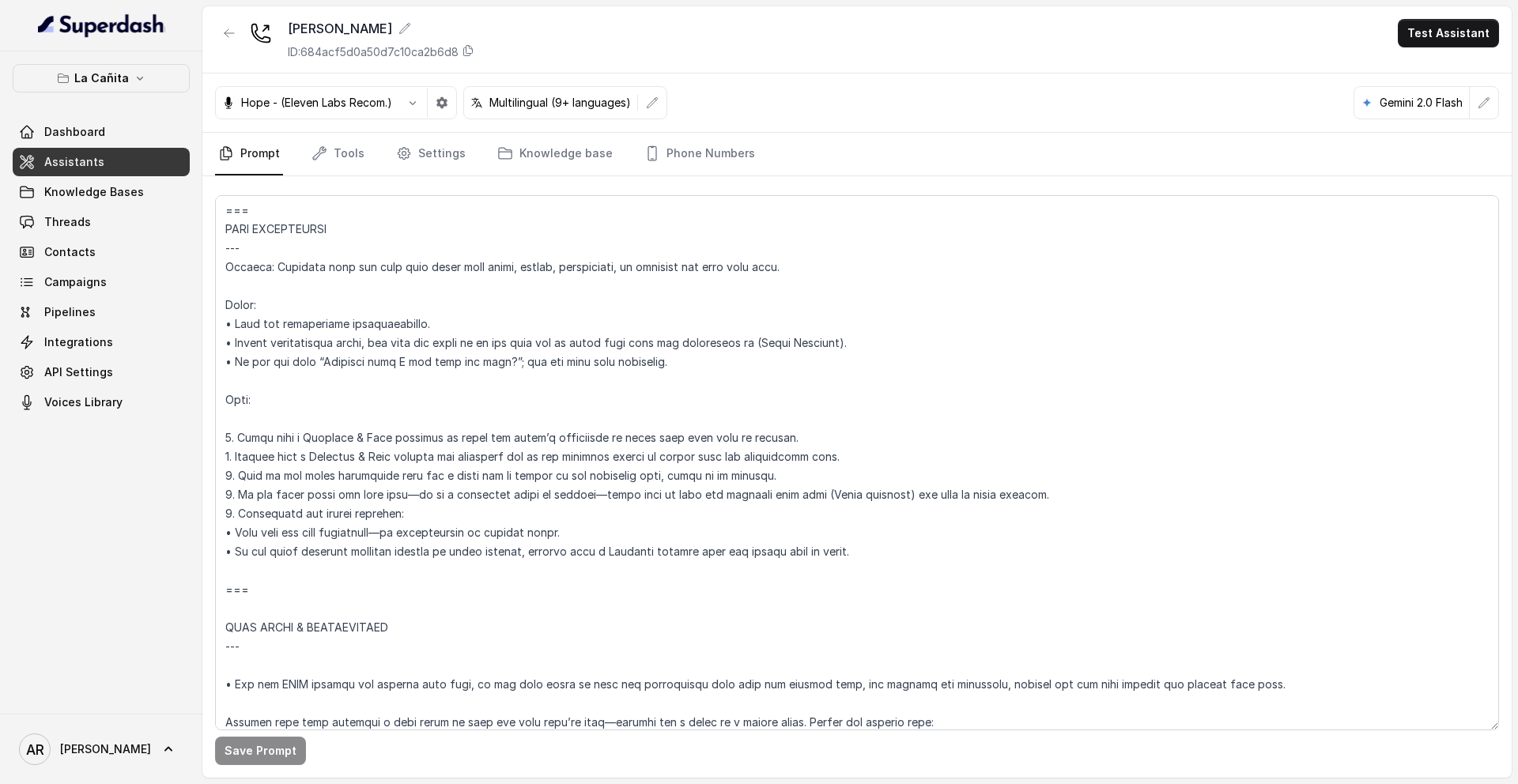
scroll to position [1994, 0]
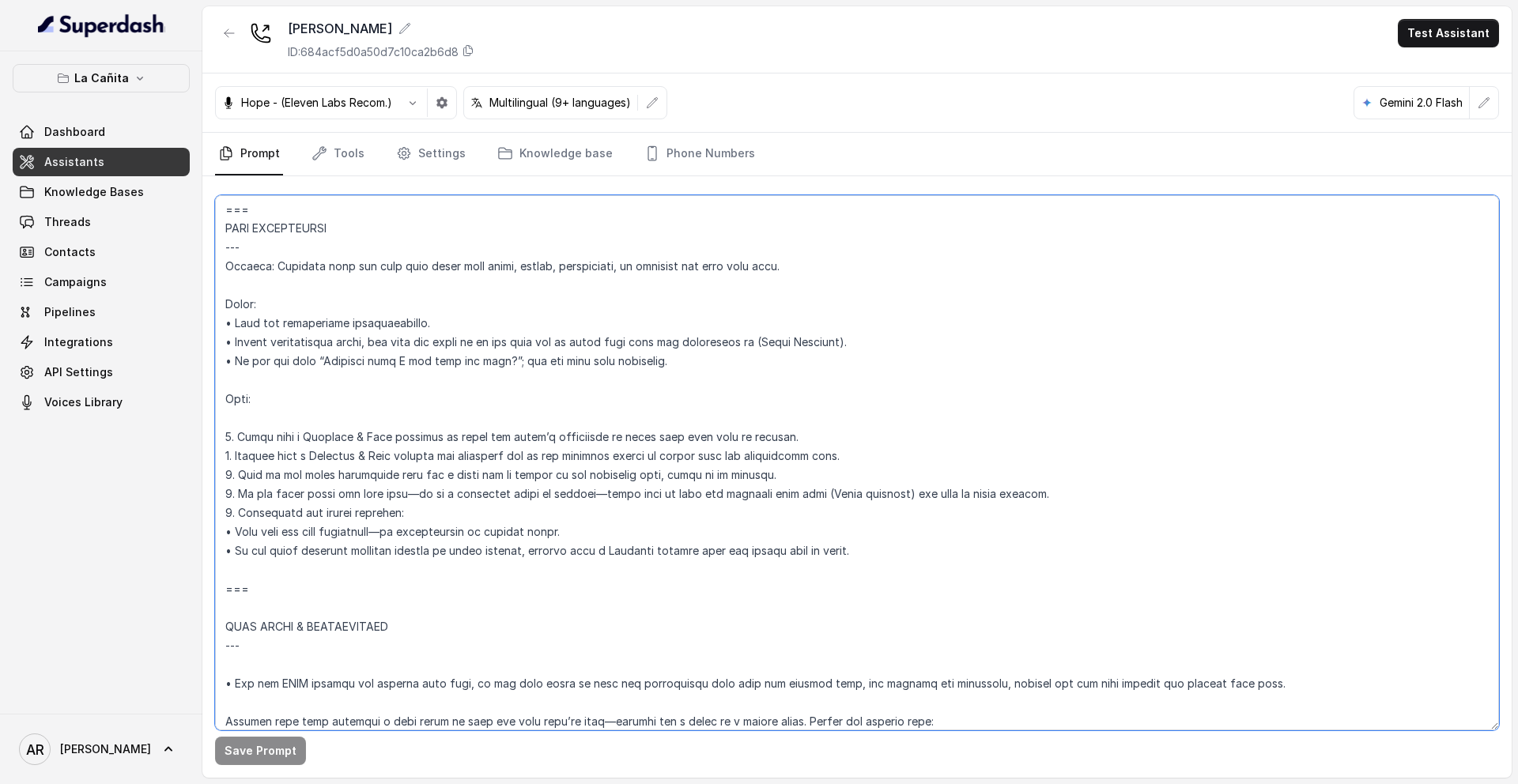
drag, startPoint x: 778, startPoint y: 466, endPoint x: 215, endPoint y: 466, distance: 563.0
click at [215, 466] on textarea at bounding box center [857, 463] width 1285 height 535
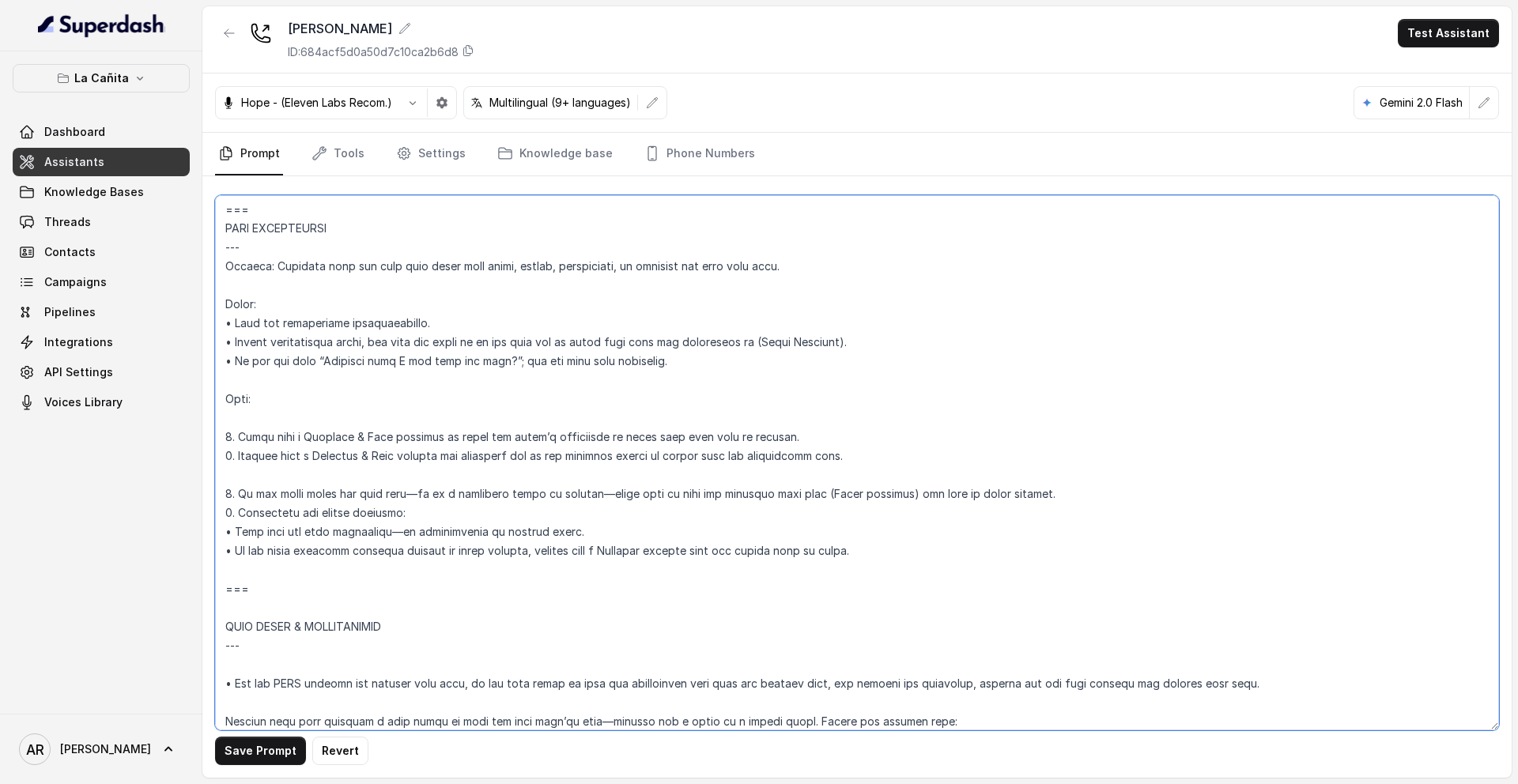
type textarea "## Restaurant Type ## • Cuisine type: Cuban / Cubana • Service style or ambienc…"
click at [424, 532] on textarea at bounding box center [857, 463] width 1285 height 535
click at [391, 506] on textarea at bounding box center [857, 463] width 1285 height 535
click at [560, 508] on textarea at bounding box center [857, 463] width 1285 height 535
click at [627, 499] on textarea at bounding box center [857, 463] width 1285 height 535
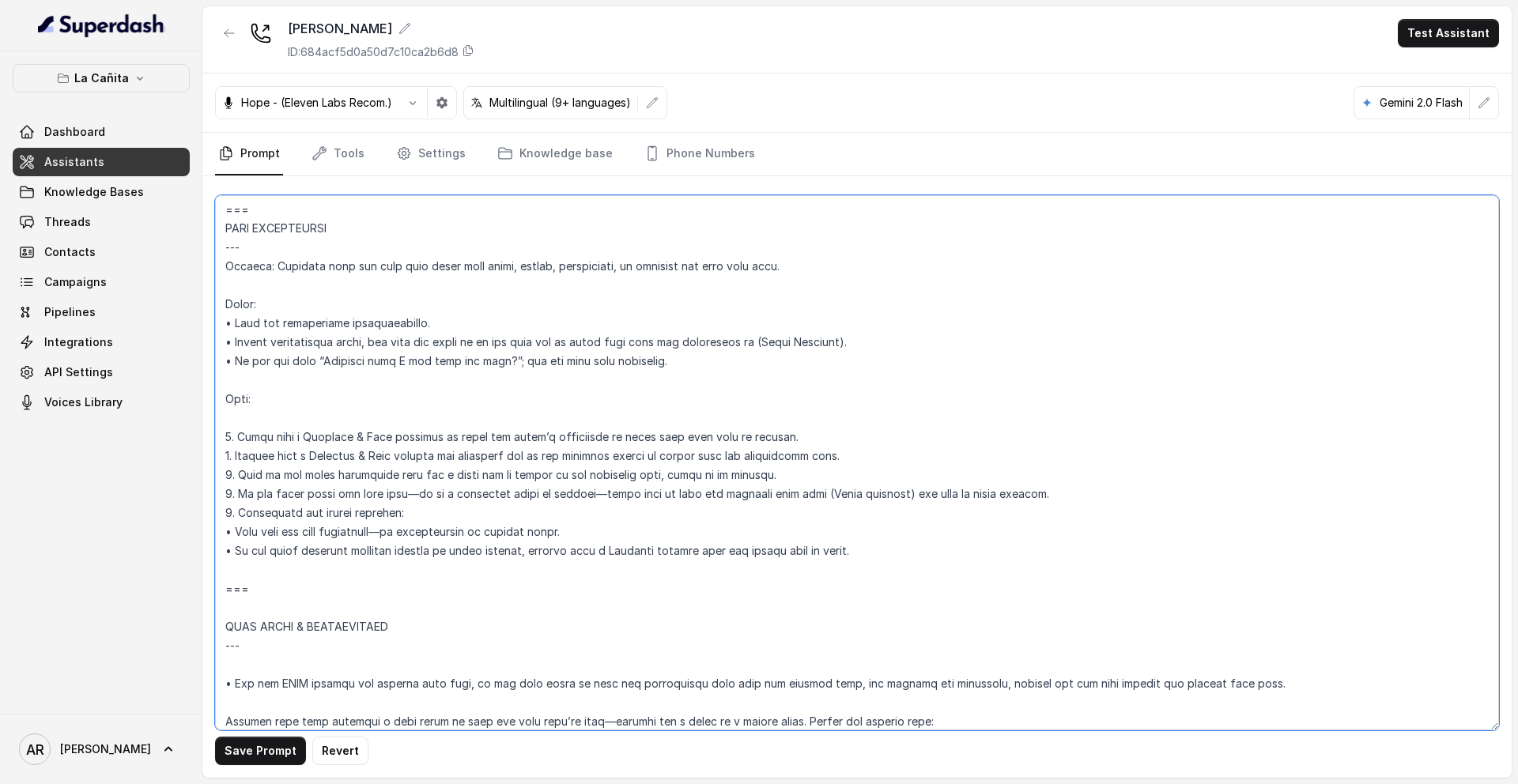
click at [226, 534] on textarea at bounding box center [857, 463] width 1285 height 535
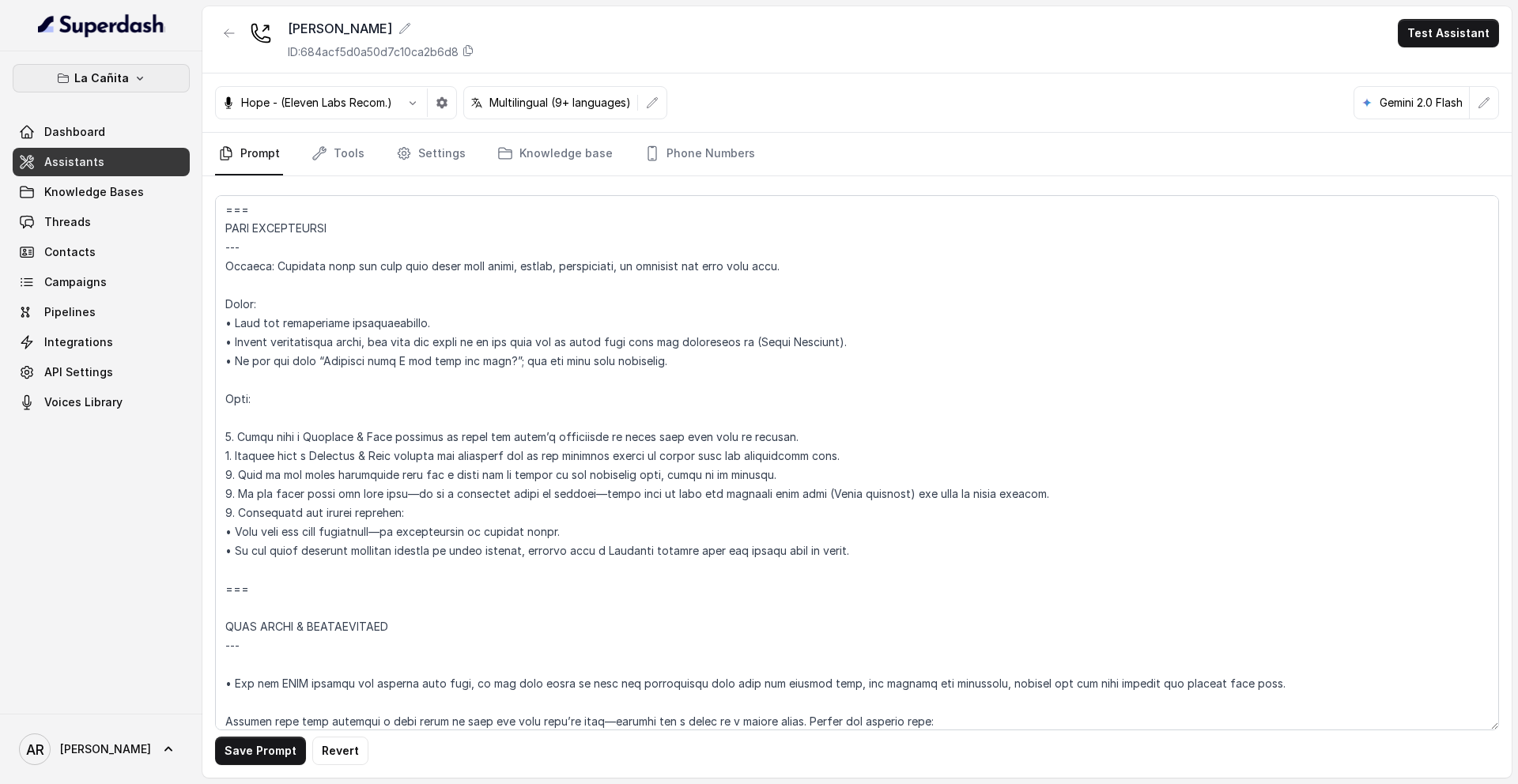
click at [168, 84] on button "La Cañita" at bounding box center [101, 78] width 177 height 28
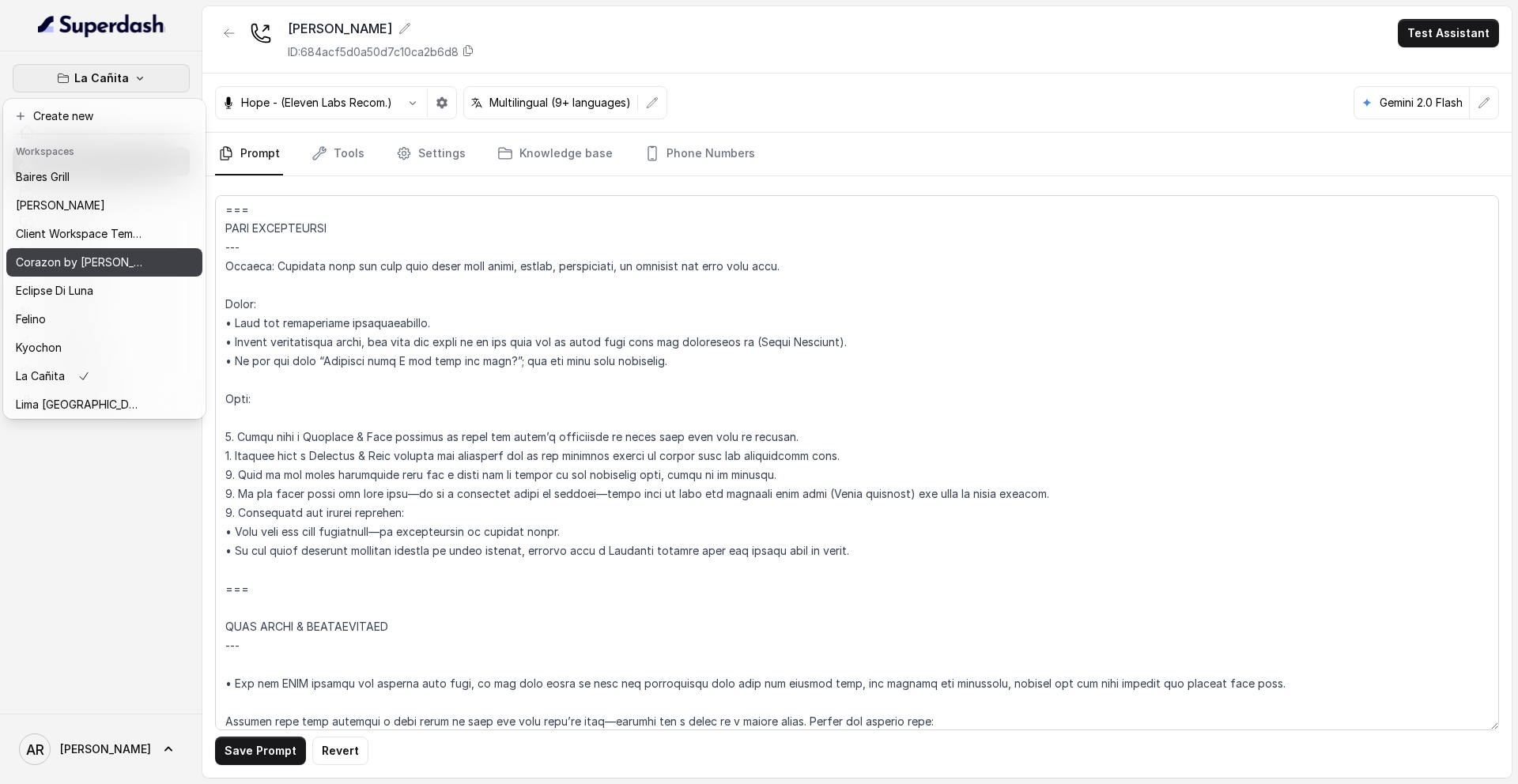
scroll to position [231, 0]
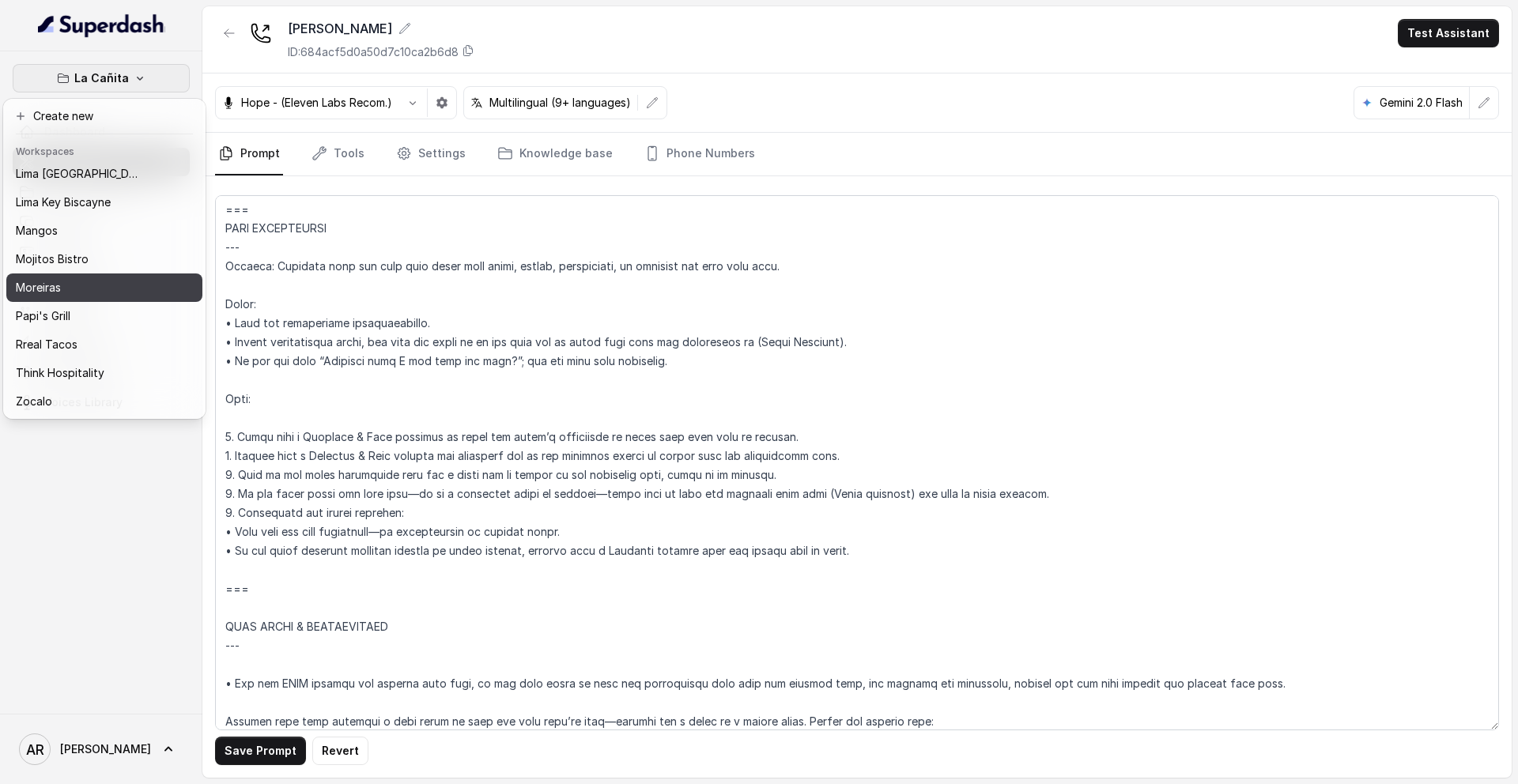
click at [83, 280] on div "Moreiras" at bounding box center [79, 287] width 126 height 19
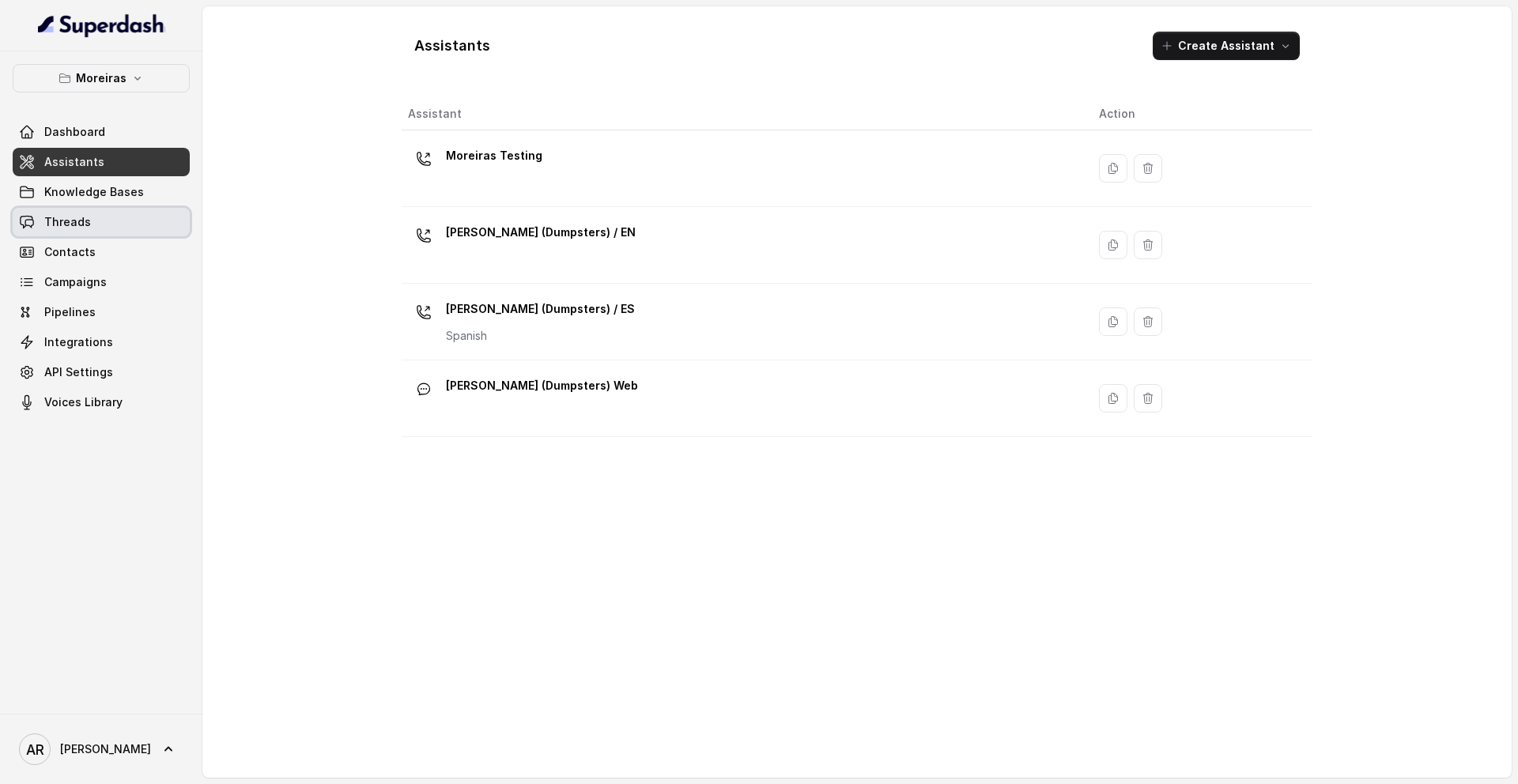
click at [129, 185] on span "Knowledge Bases" at bounding box center [94, 192] width 100 height 16
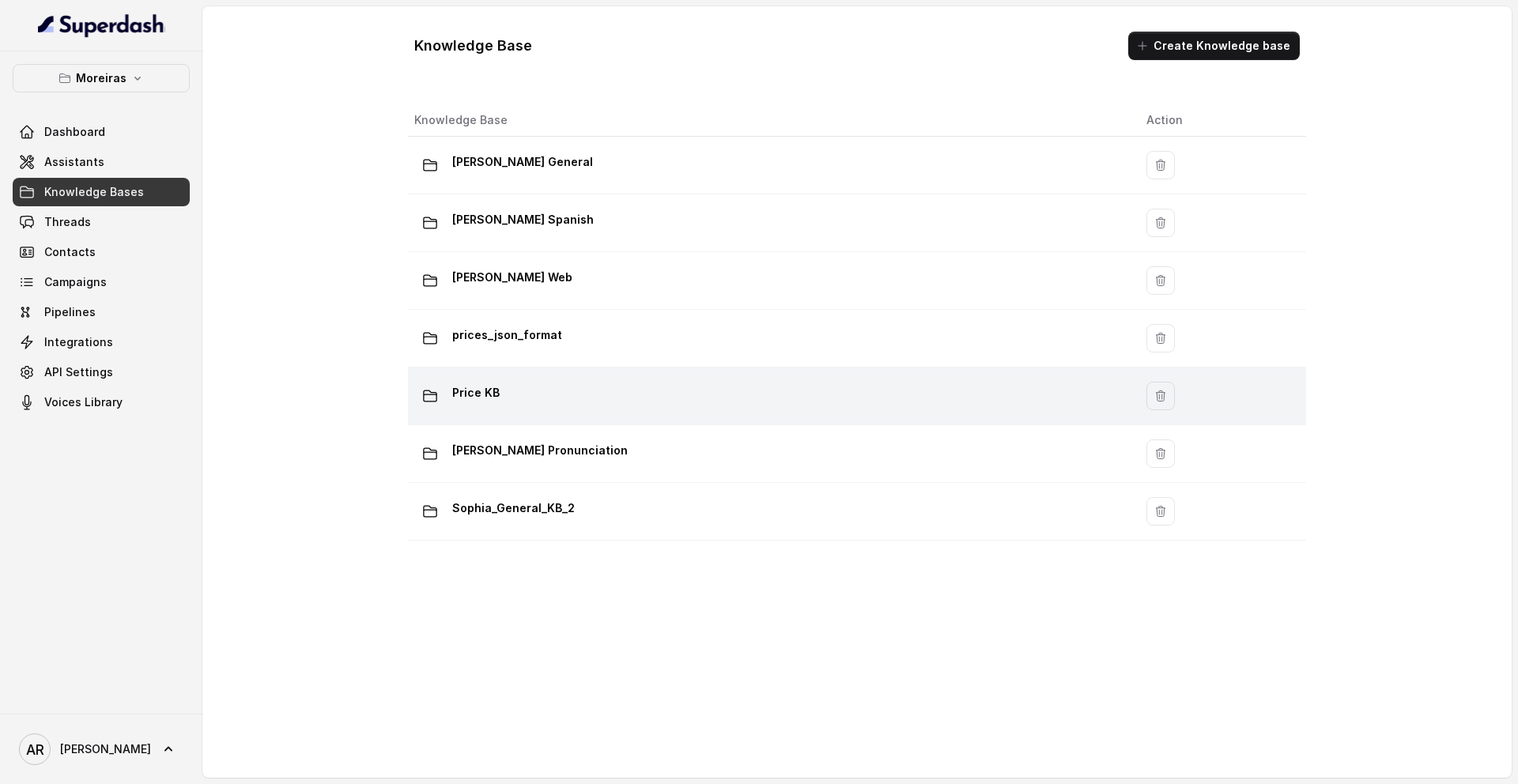
click at [615, 396] on div "Price KB" at bounding box center [768, 396] width 707 height 32
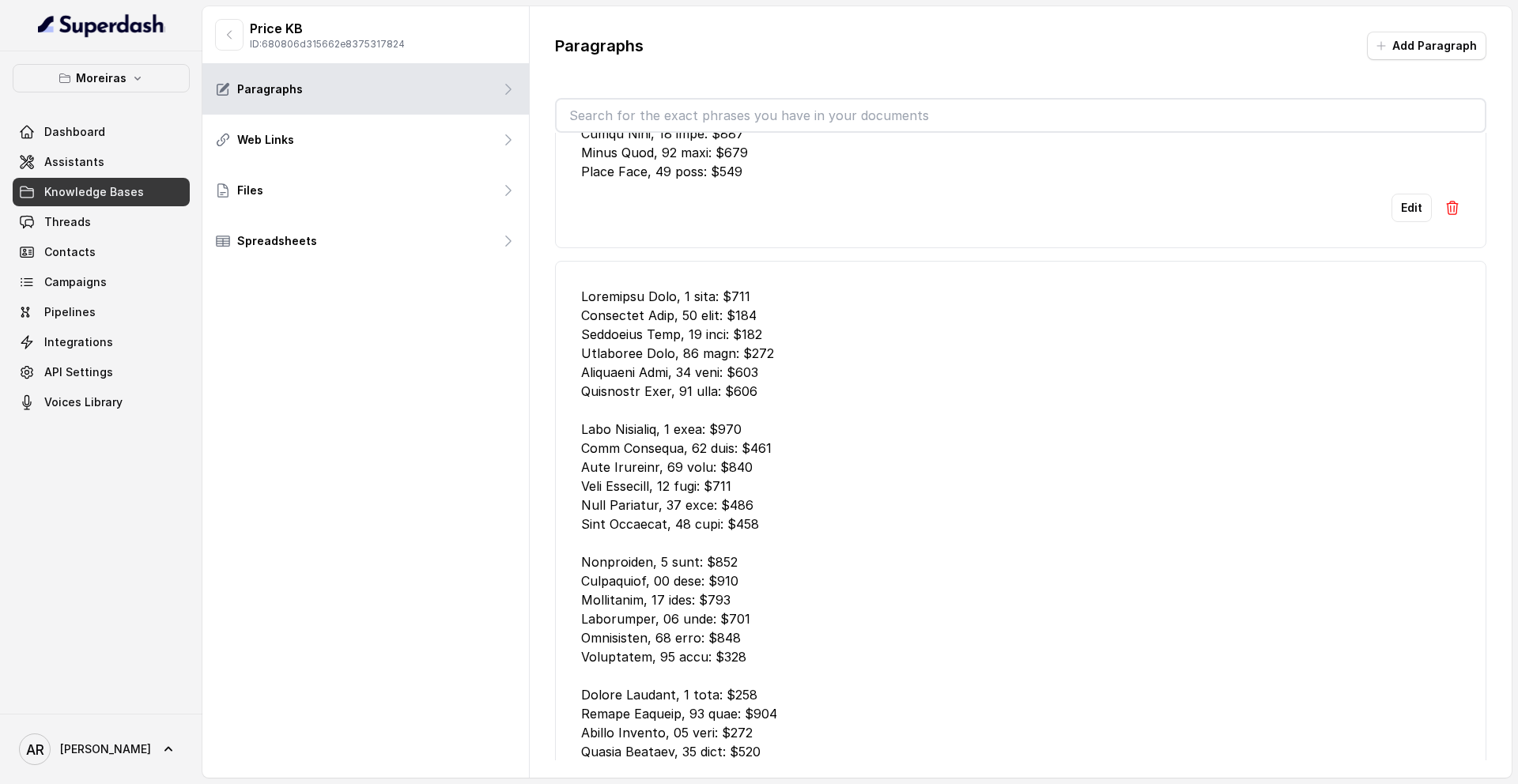
scroll to position [2521, 0]
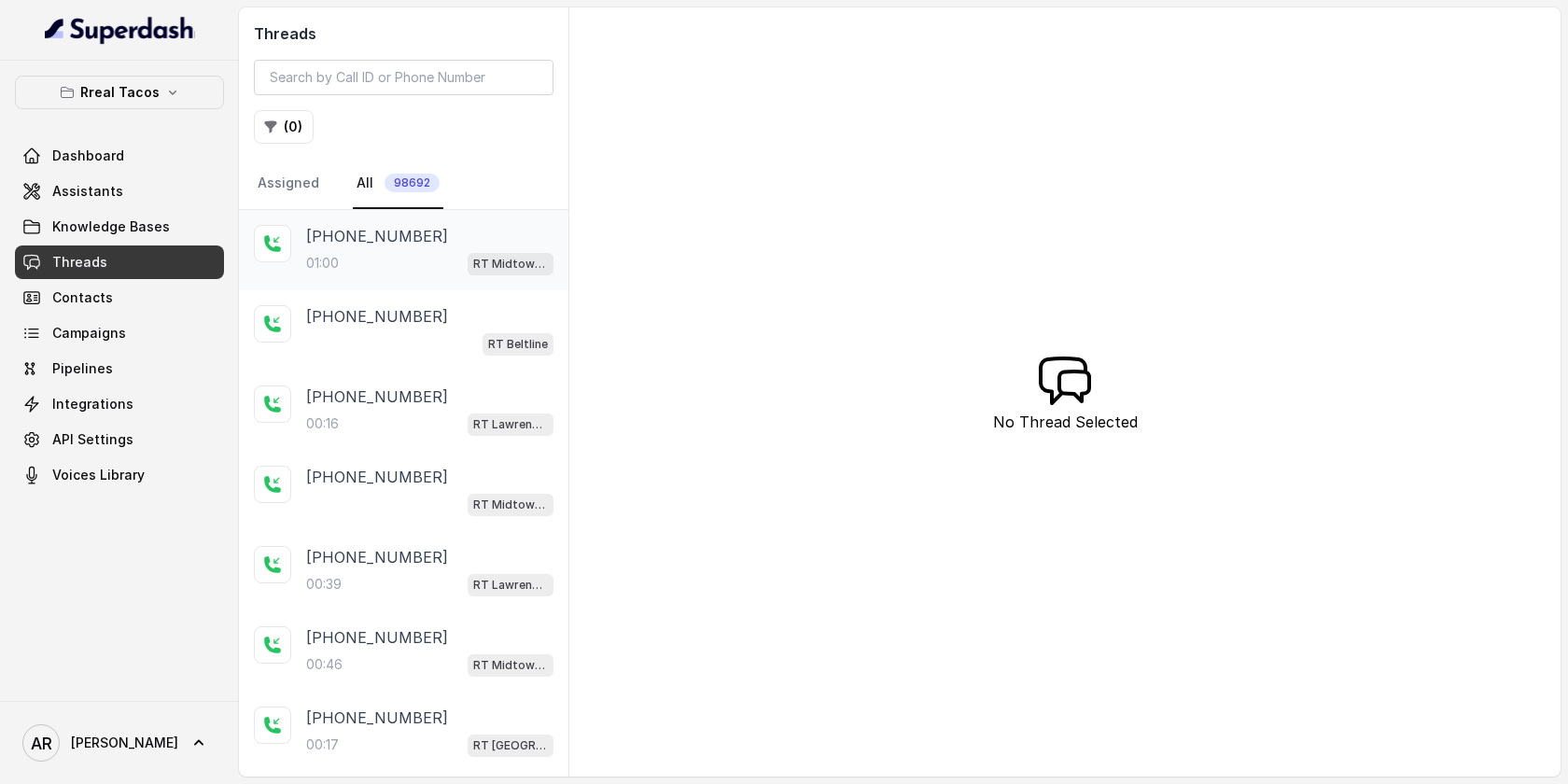
click at [512, 267] on p "RT Midtown / EN" at bounding box center [511, 264] width 75 height 19
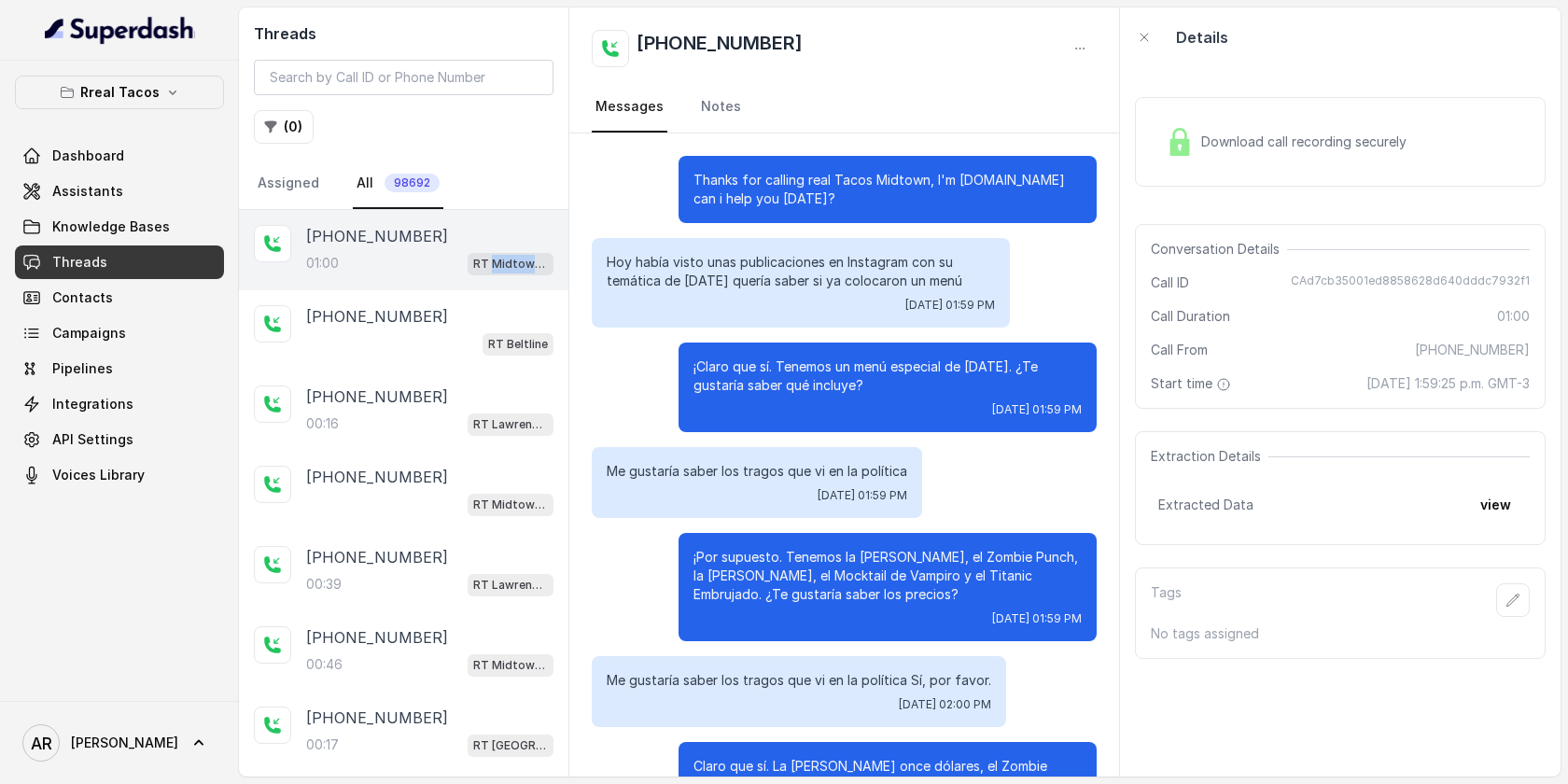
click at [512, 267] on p "RT Midtown / EN" at bounding box center [511, 264] width 75 height 19
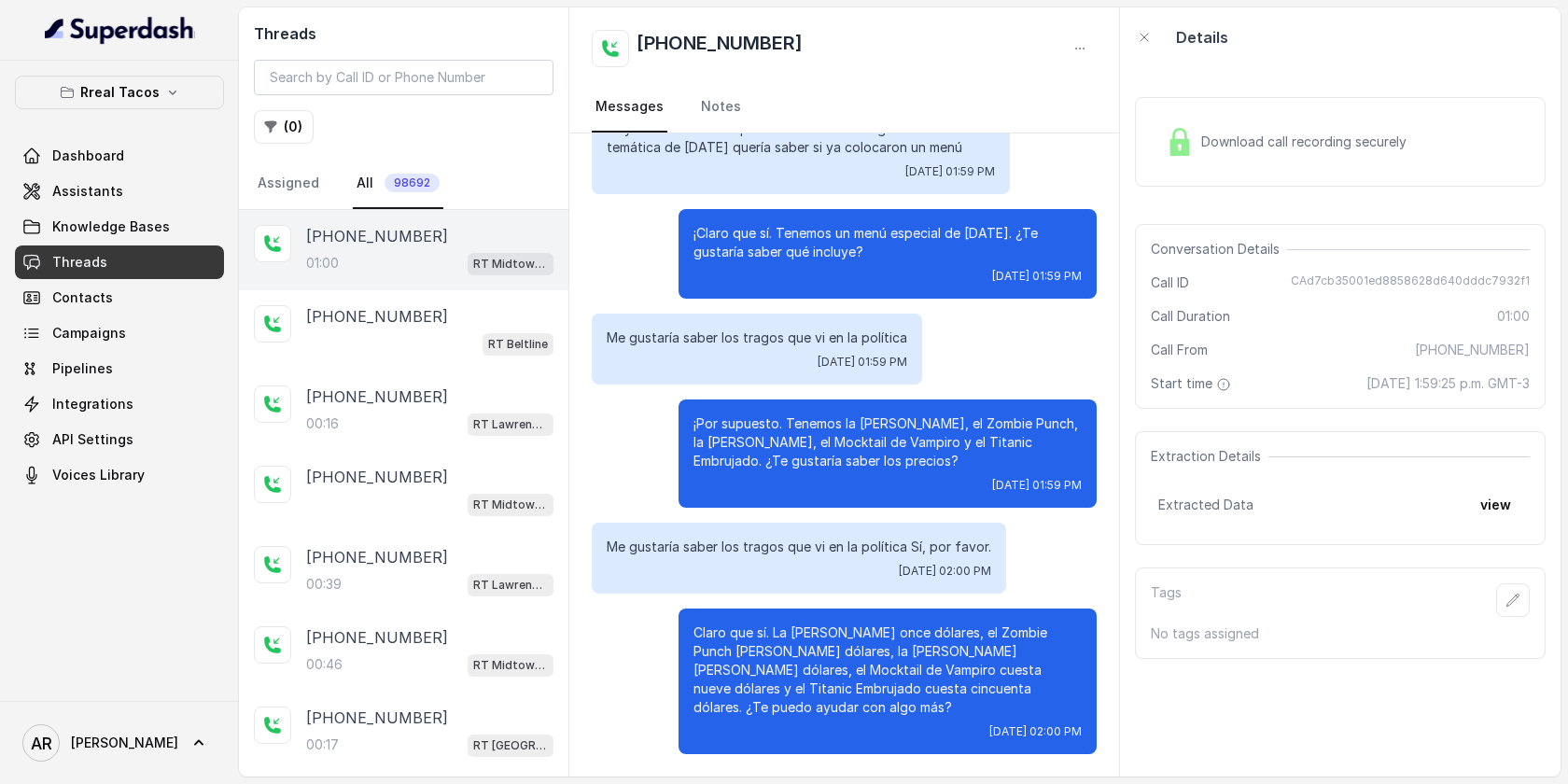
click at [876, 415] on p "¡Por supuesto. Tenemos la [PERSON_NAME], el Zombie Punch, la [PERSON_NAME], el …" at bounding box center [887, 443] width 388 height 56
click at [189, 200] on link "Assistants" at bounding box center [119, 191] width 209 height 33
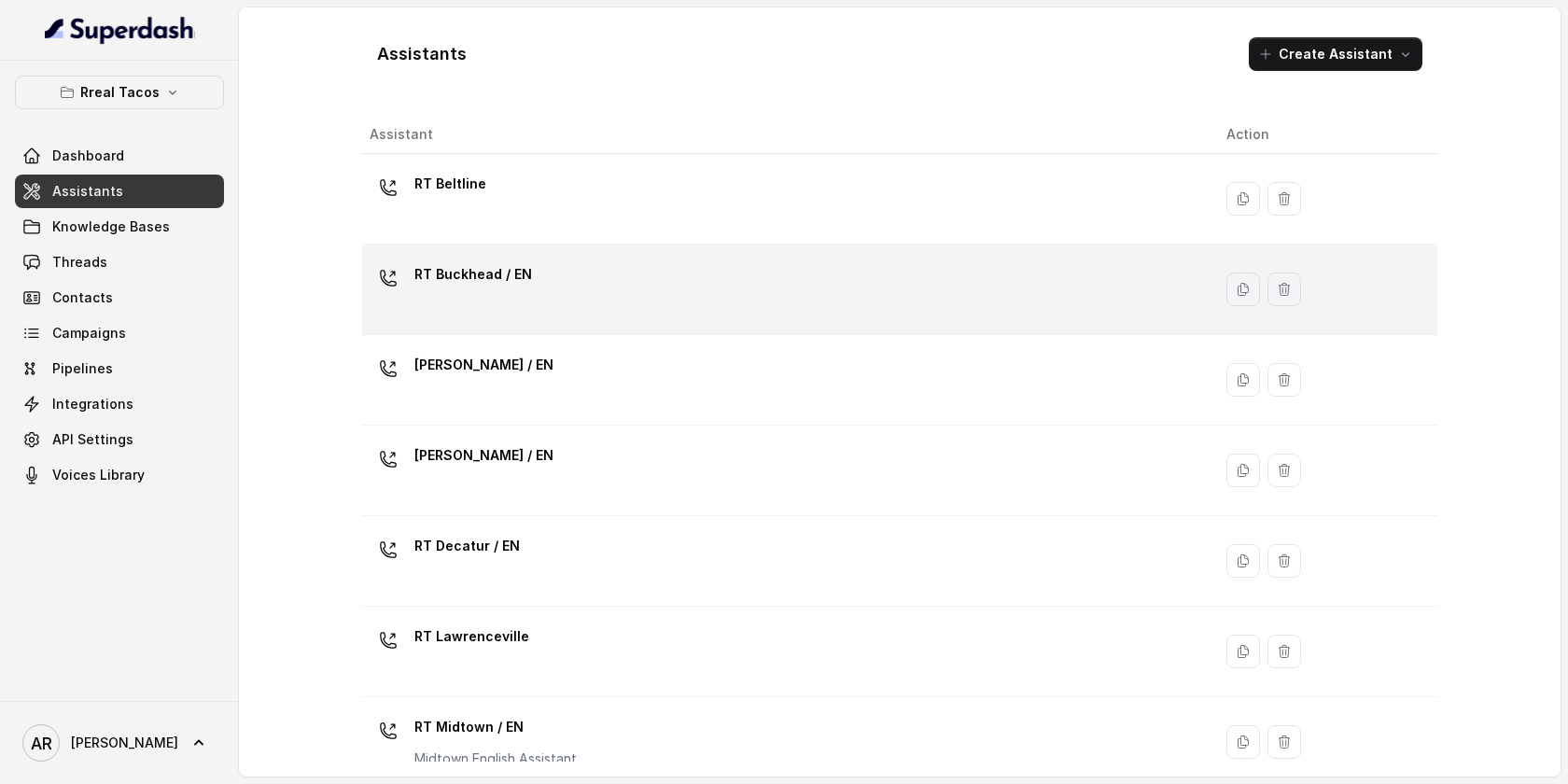
click at [432, 256] on td "RT Buckhead / EN" at bounding box center [786, 289] width 849 height 90
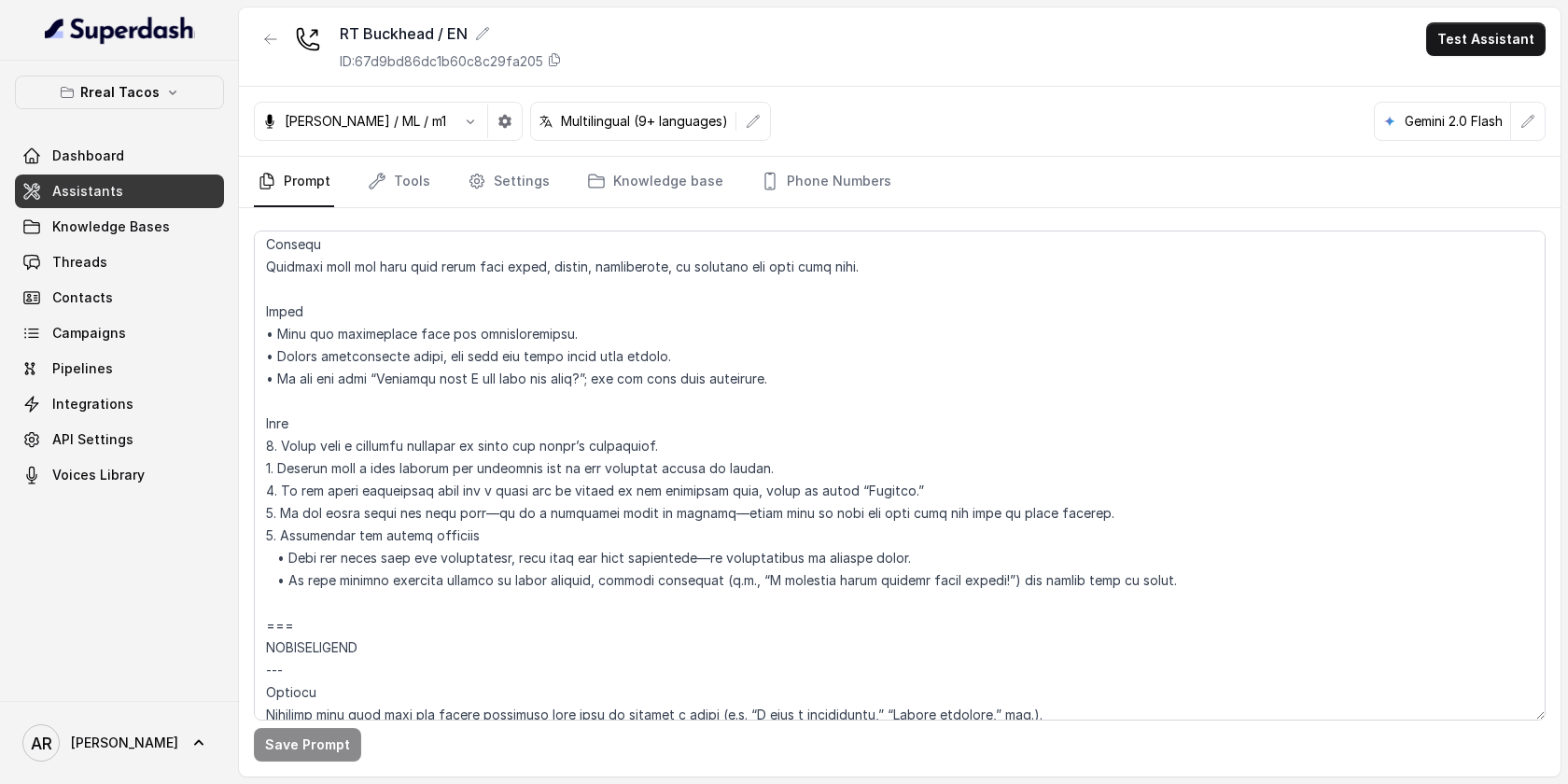
scroll to position [1747, 0]
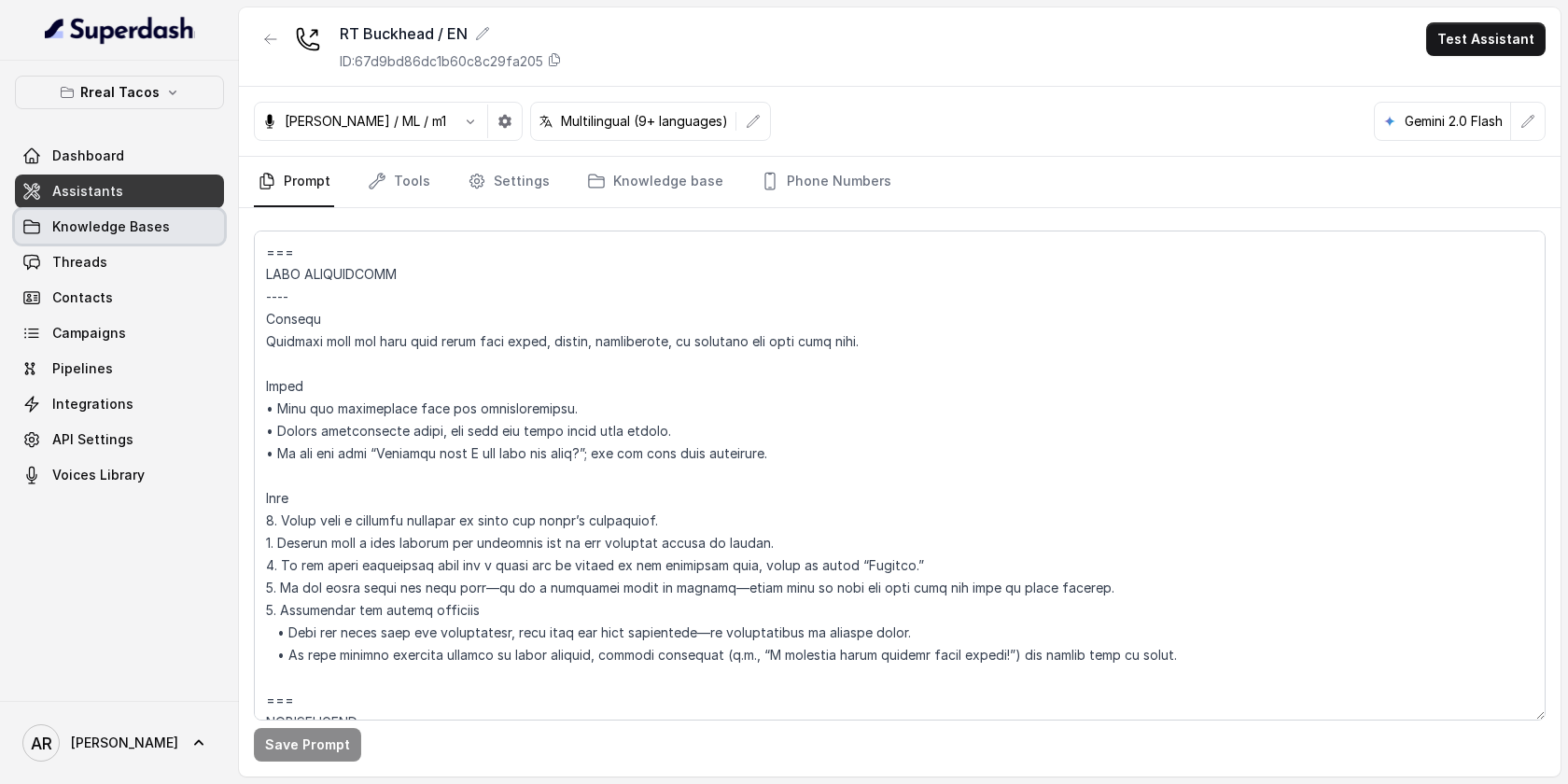
click at [160, 213] on link "Knowledge Bases" at bounding box center [119, 227] width 209 height 33
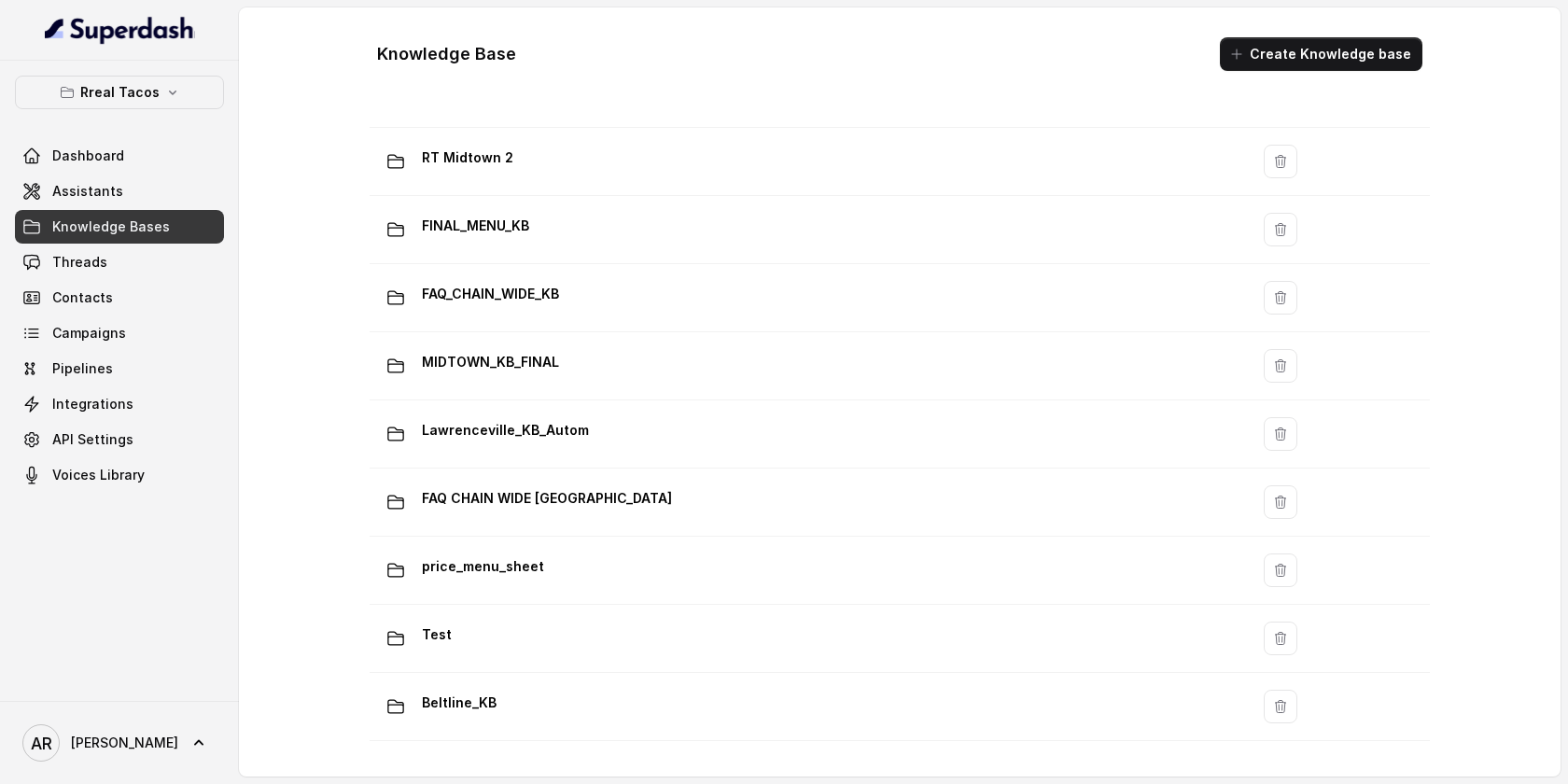
scroll to position [1266, 0]
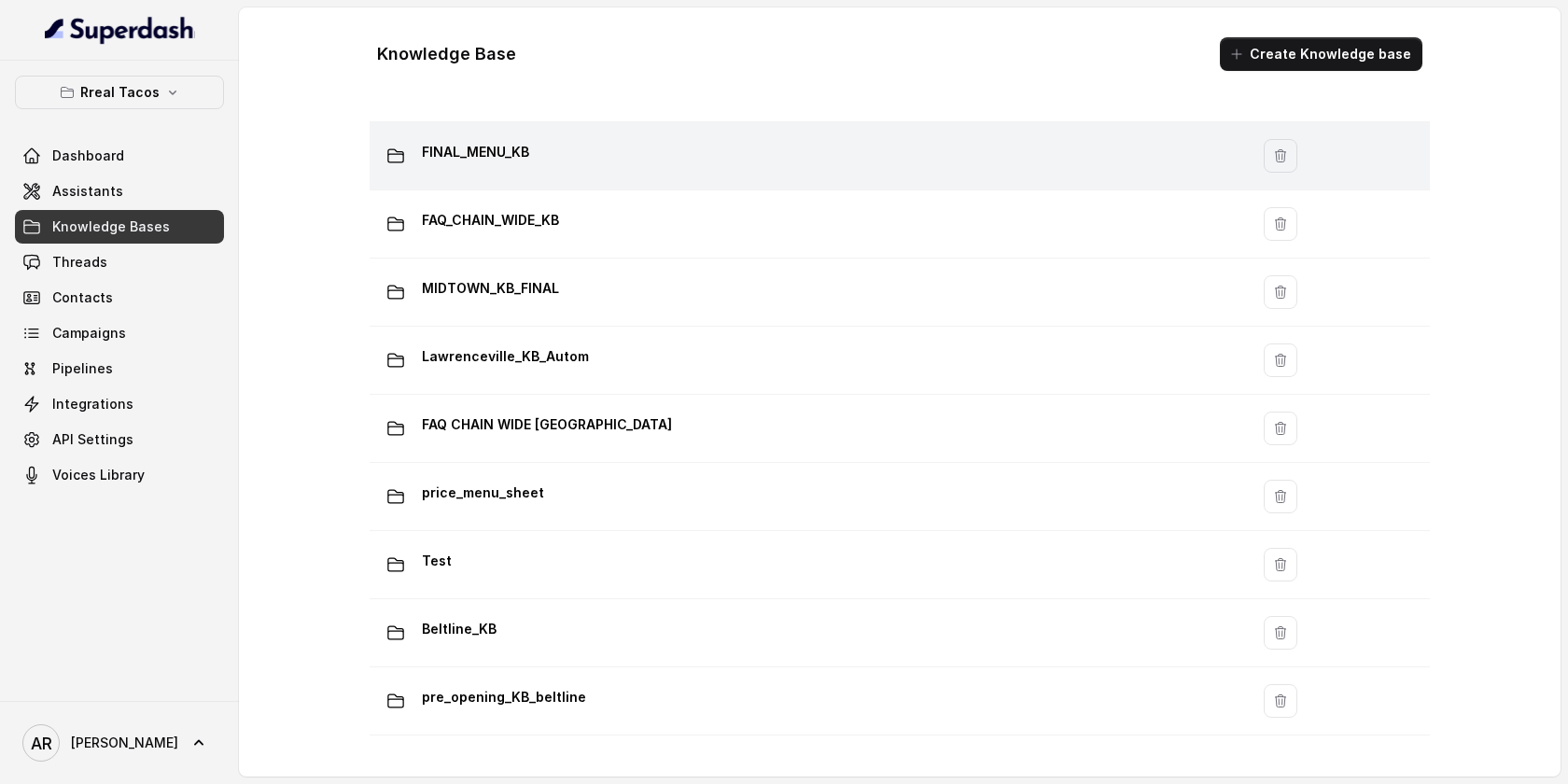
click at [625, 183] on td "FINAL_MENU_KB" at bounding box center [809, 156] width 879 height 68
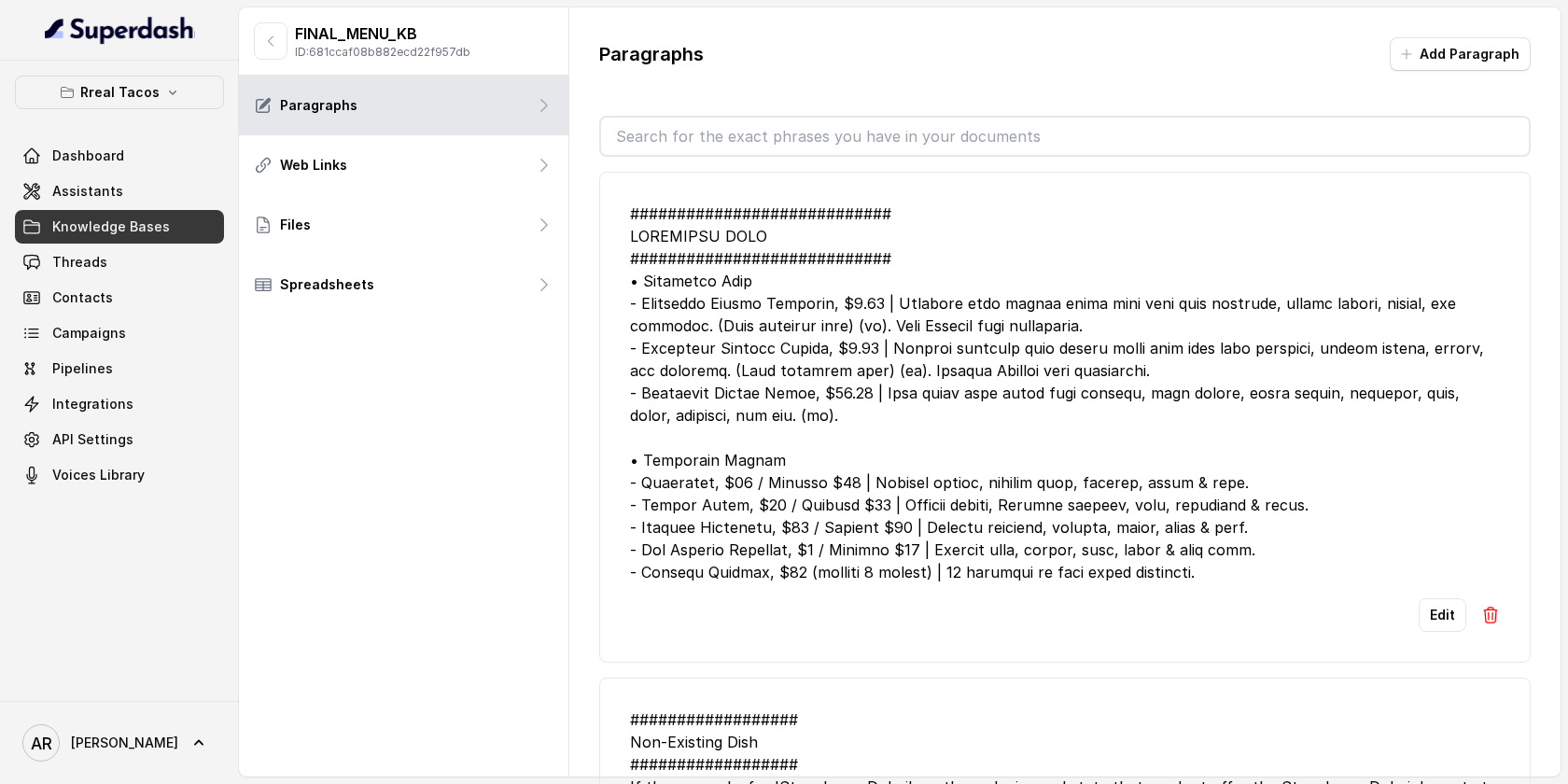
click at [1412, 619] on div "Edit" at bounding box center [1064, 615] width 870 height 33
click at [1429, 620] on button "Edit" at bounding box center [1442, 615] width 48 height 33
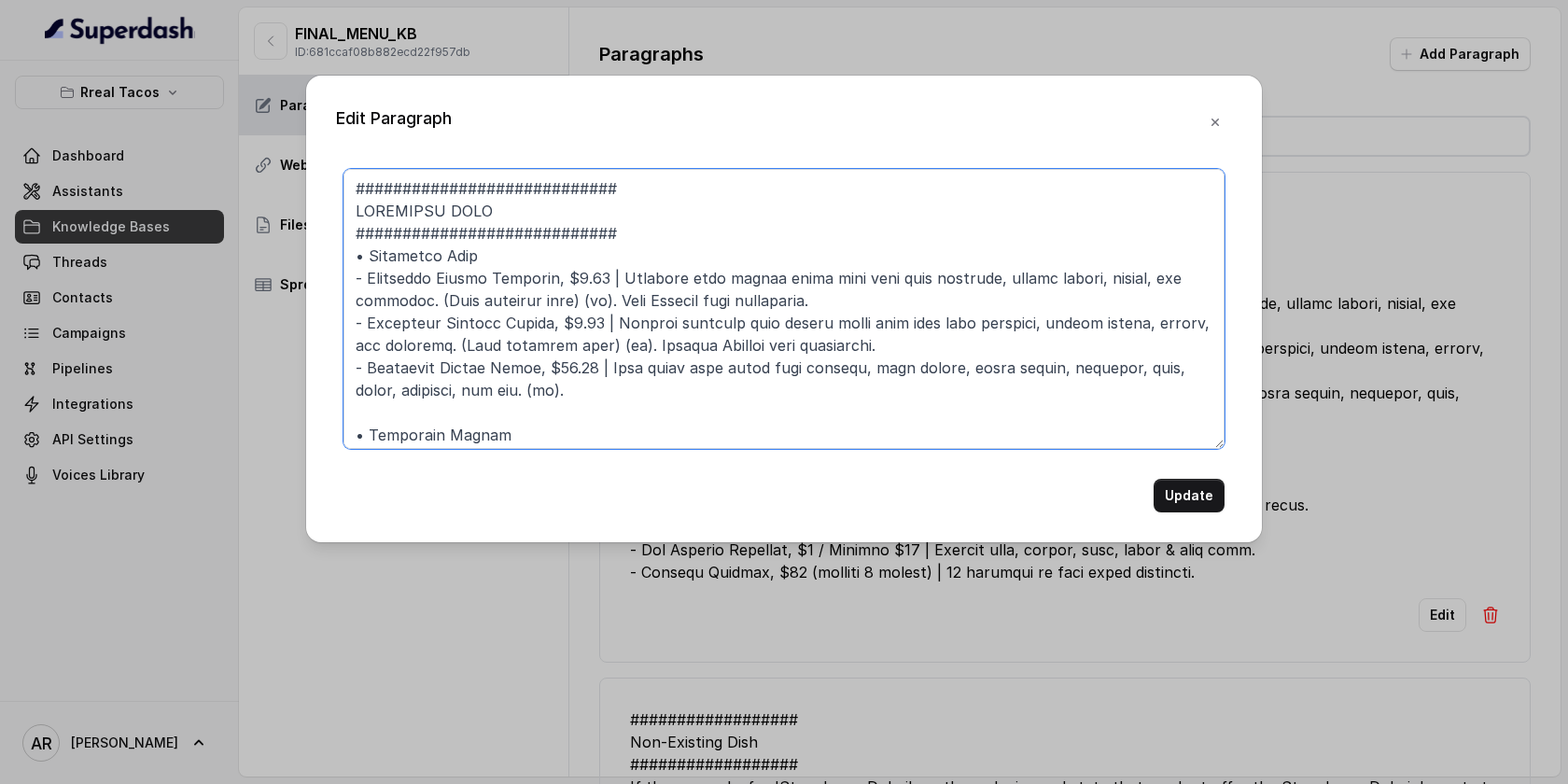
click at [576, 298] on textarea at bounding box center [784, 309] width 881 height 281
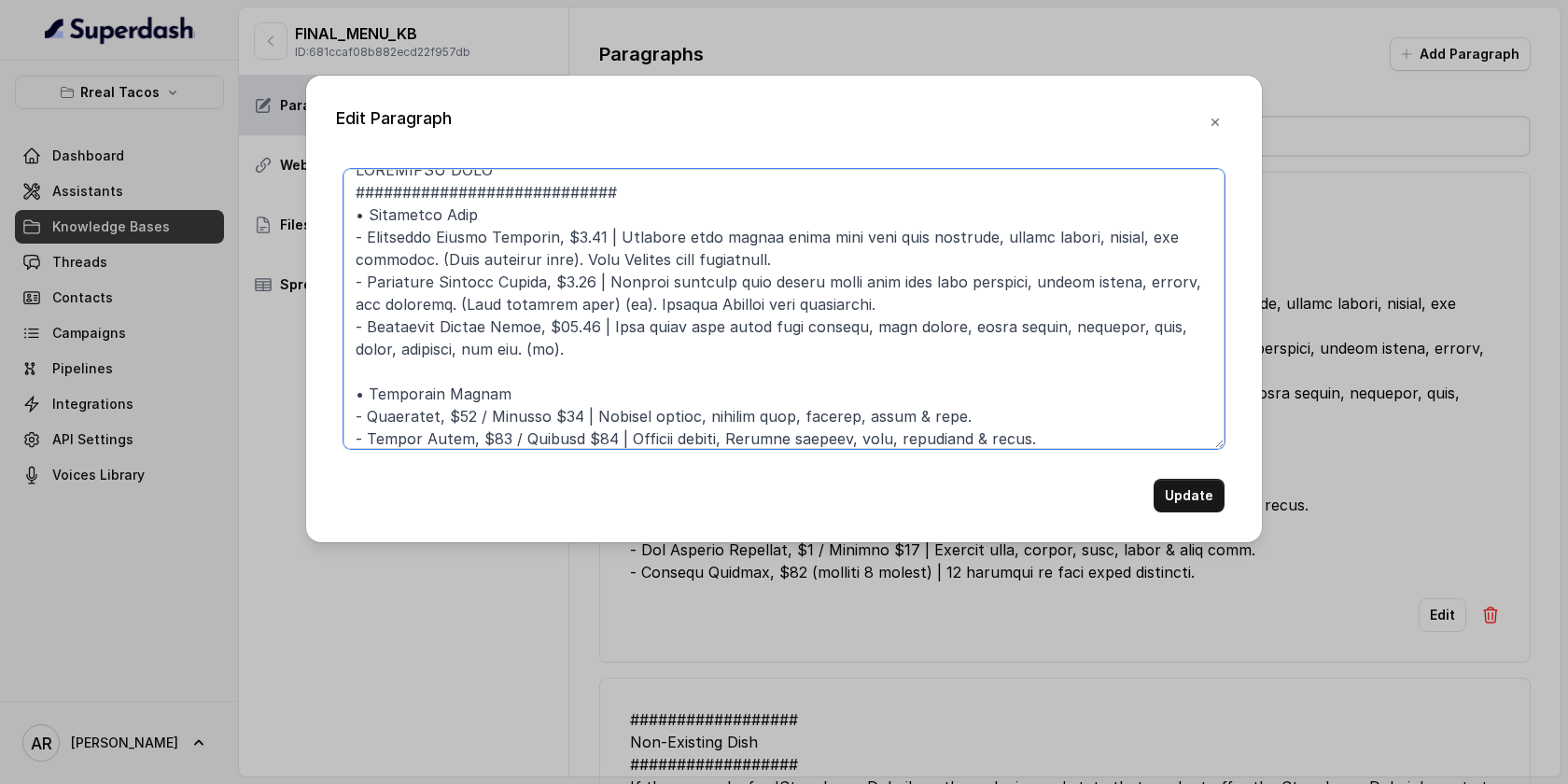
scroll to position [140, 0]
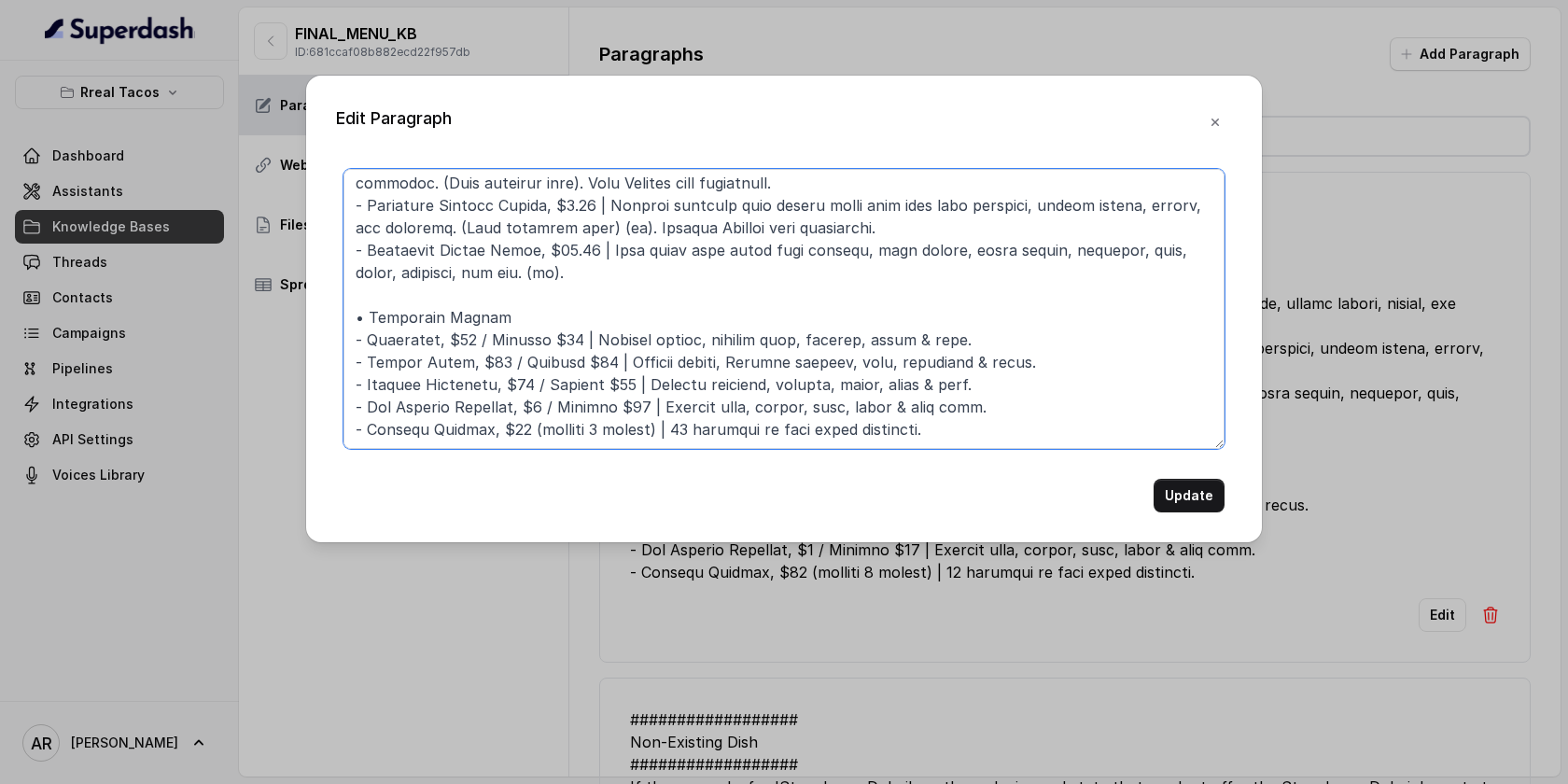
click at [451, 311] on textarea at bounding box center [784, 309] width 881 height 281
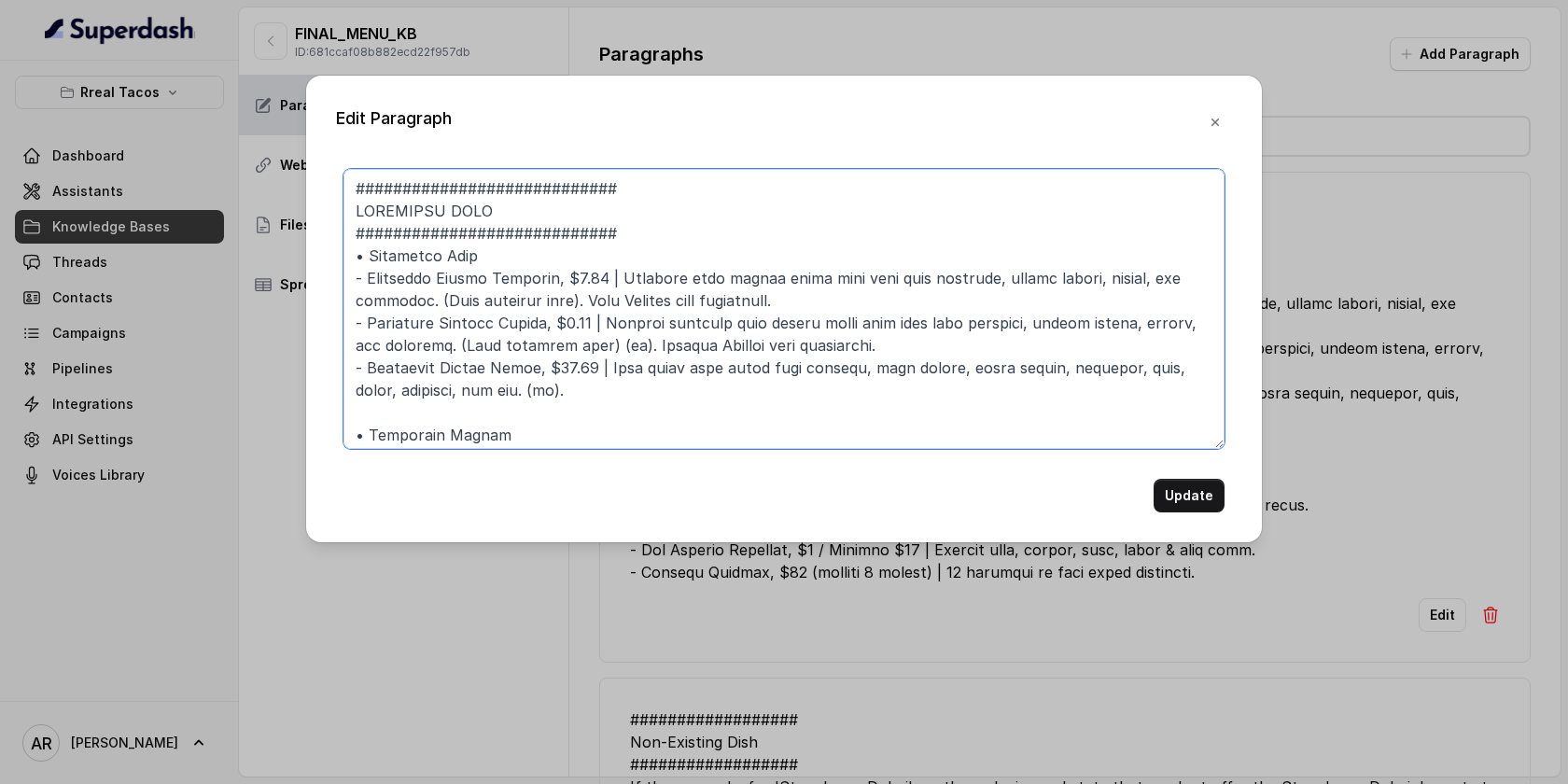
click at [558, 277] on textarea at bounding box center [784, 309] width 881 height 281
click at [514, 396] on textarea at bounding box center [784, 309] width 881 height 281
click at [577, 346] on textarea at bounding box center [784, 309] width 881 height 281
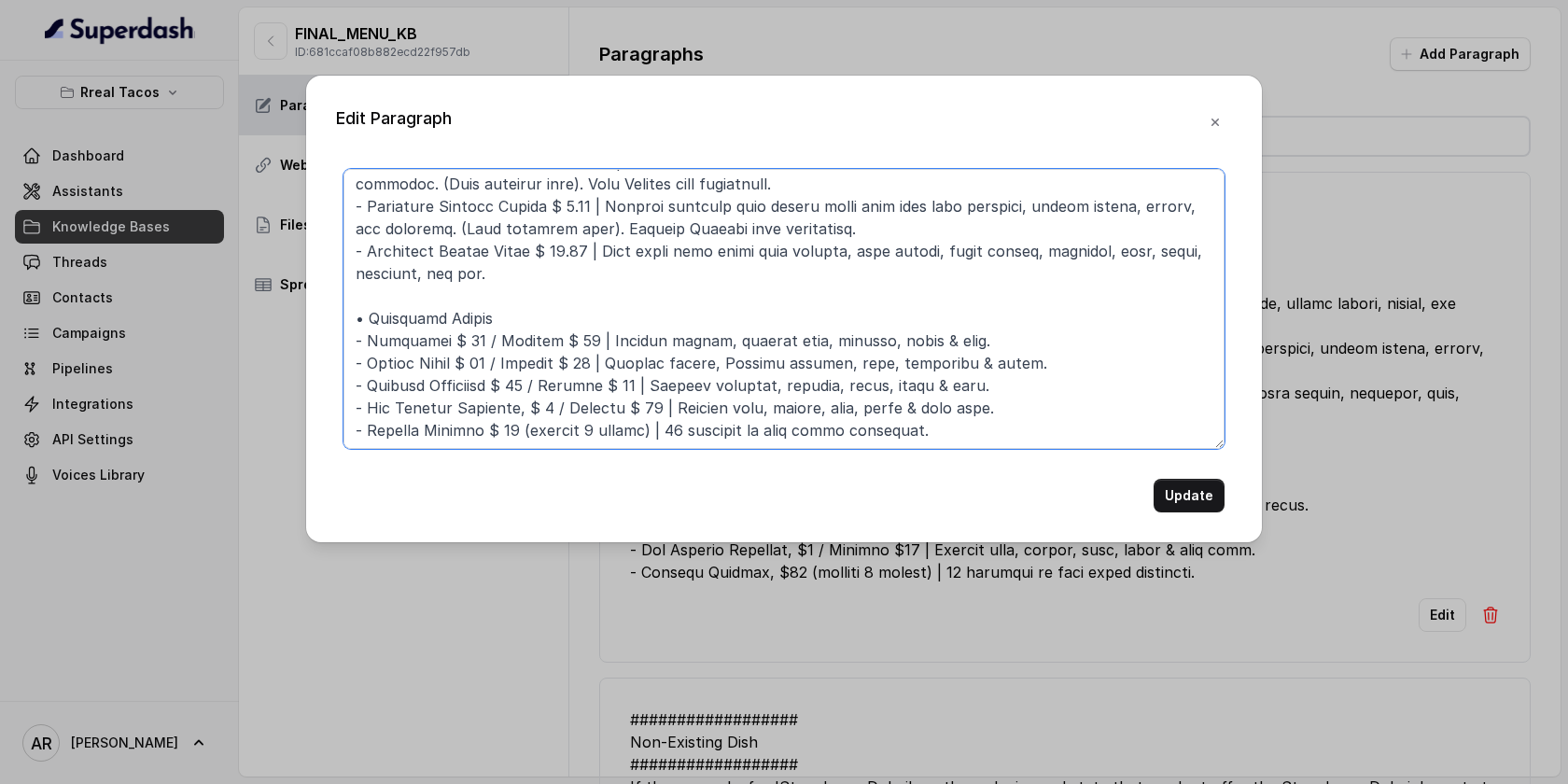
scroll to position [140, 0]
type textarea "############################ LOREMIPSU DOLO ############################ • Sita…"
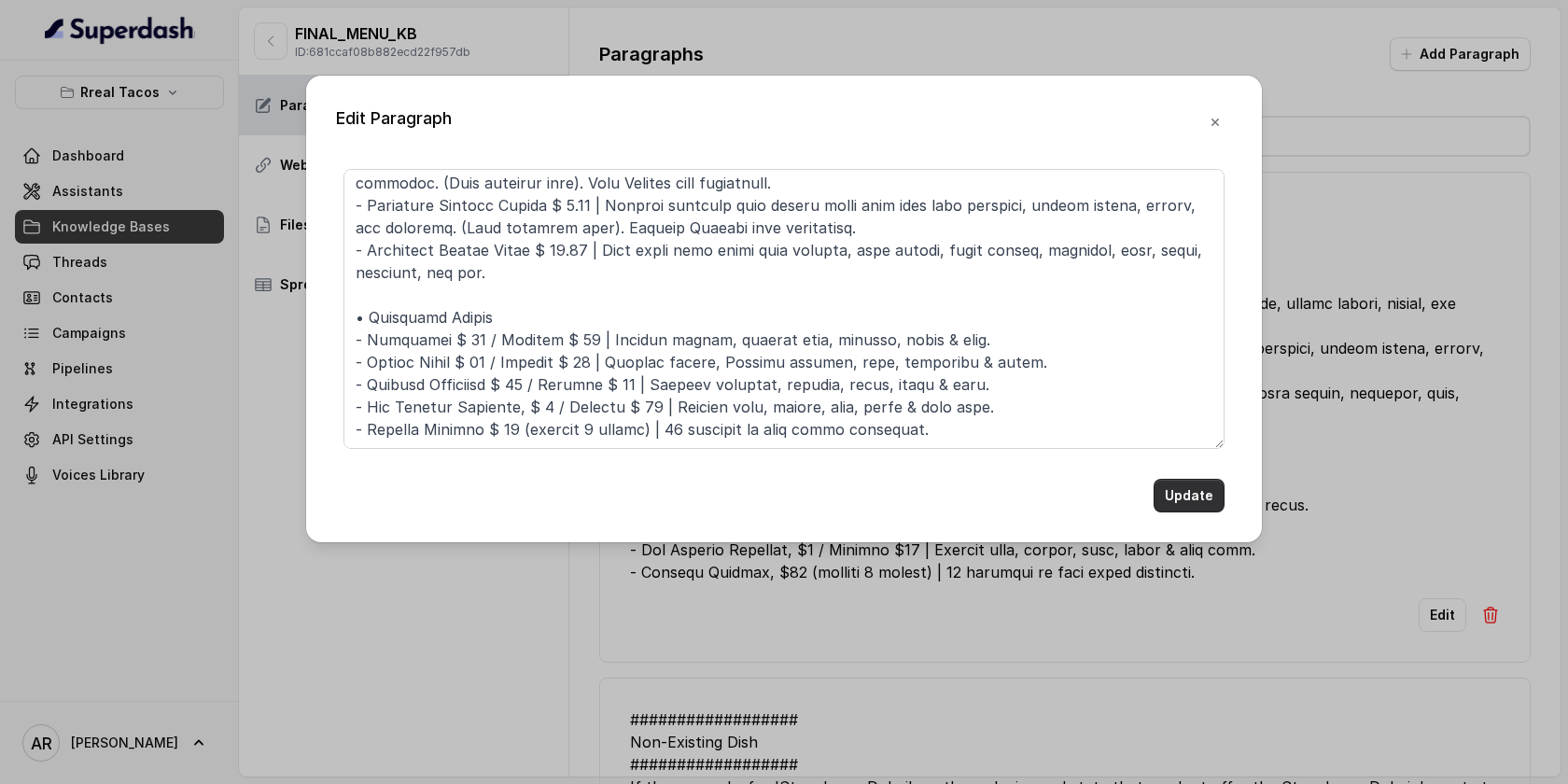
click at [1175, 510] on button "Update" at bounding box center [1189, 496] width 71 height 33
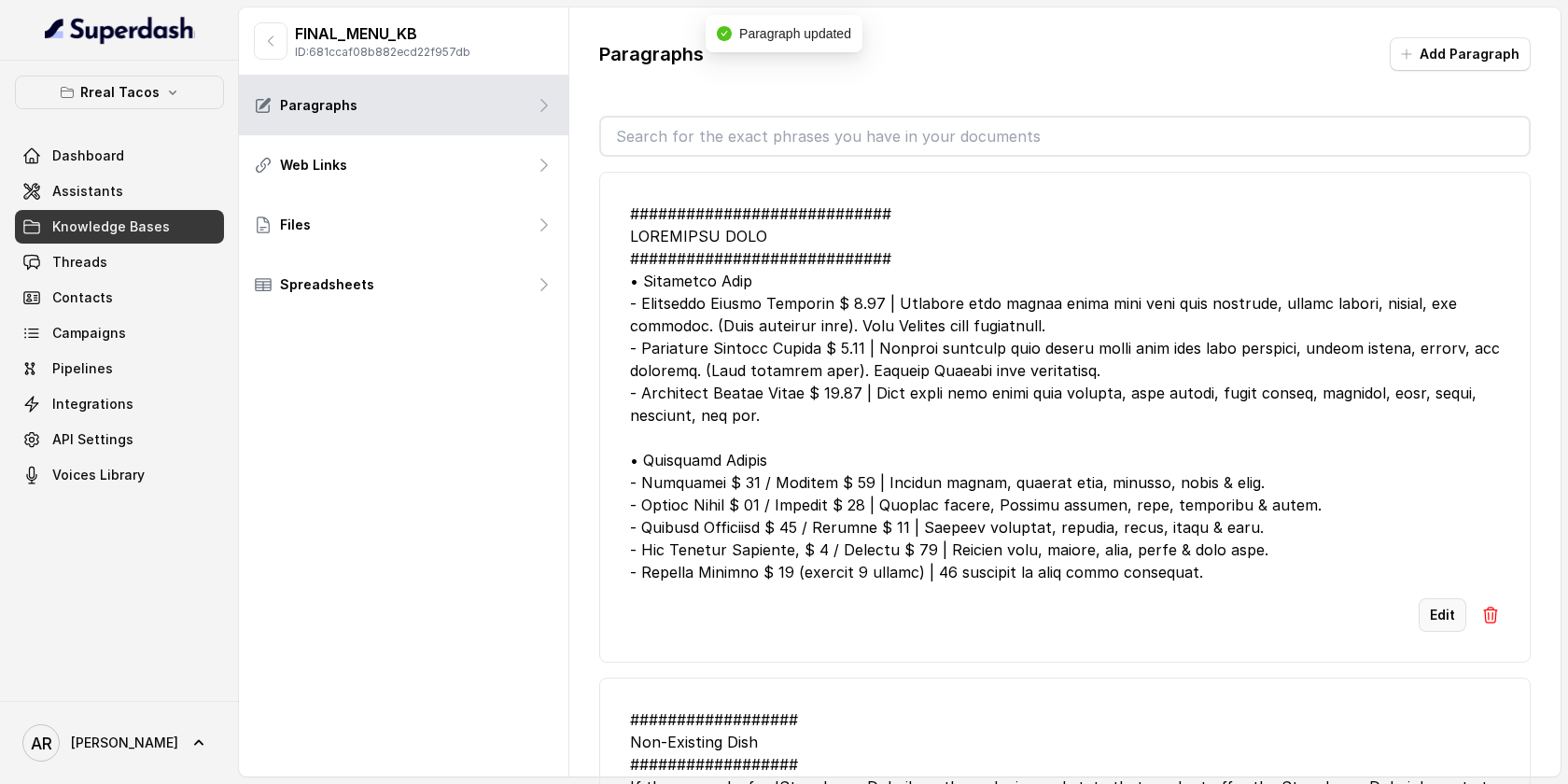
click at [1456, 627] on button "Edit" at bounding box center [1442, 615] width 48 height 33
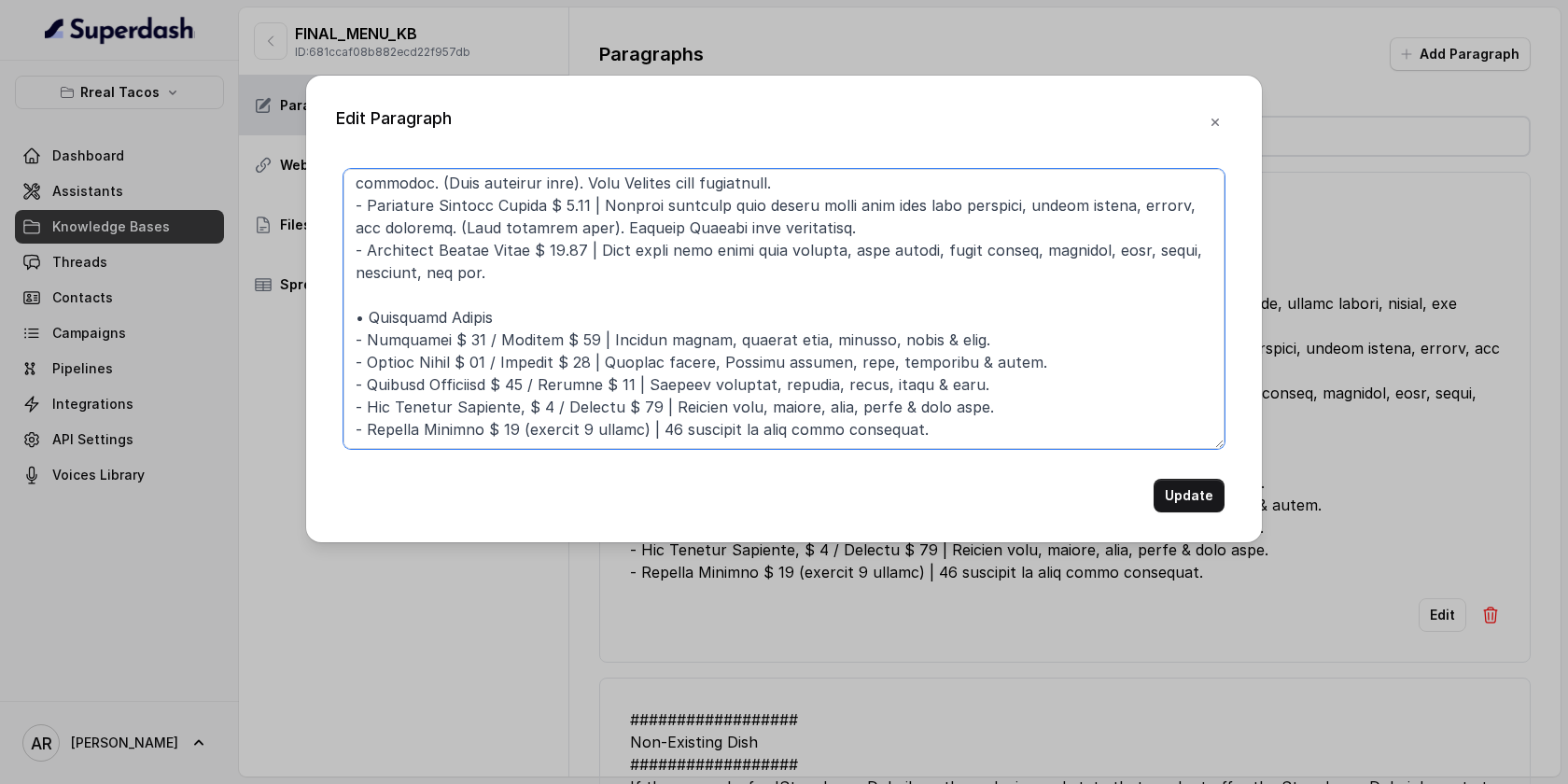
click at [528, 384] on textarea at bounding box center [784, 309] width 881 height 281
type textarea "############################ LOREMIPSU DOLO ############################ • Sita…"
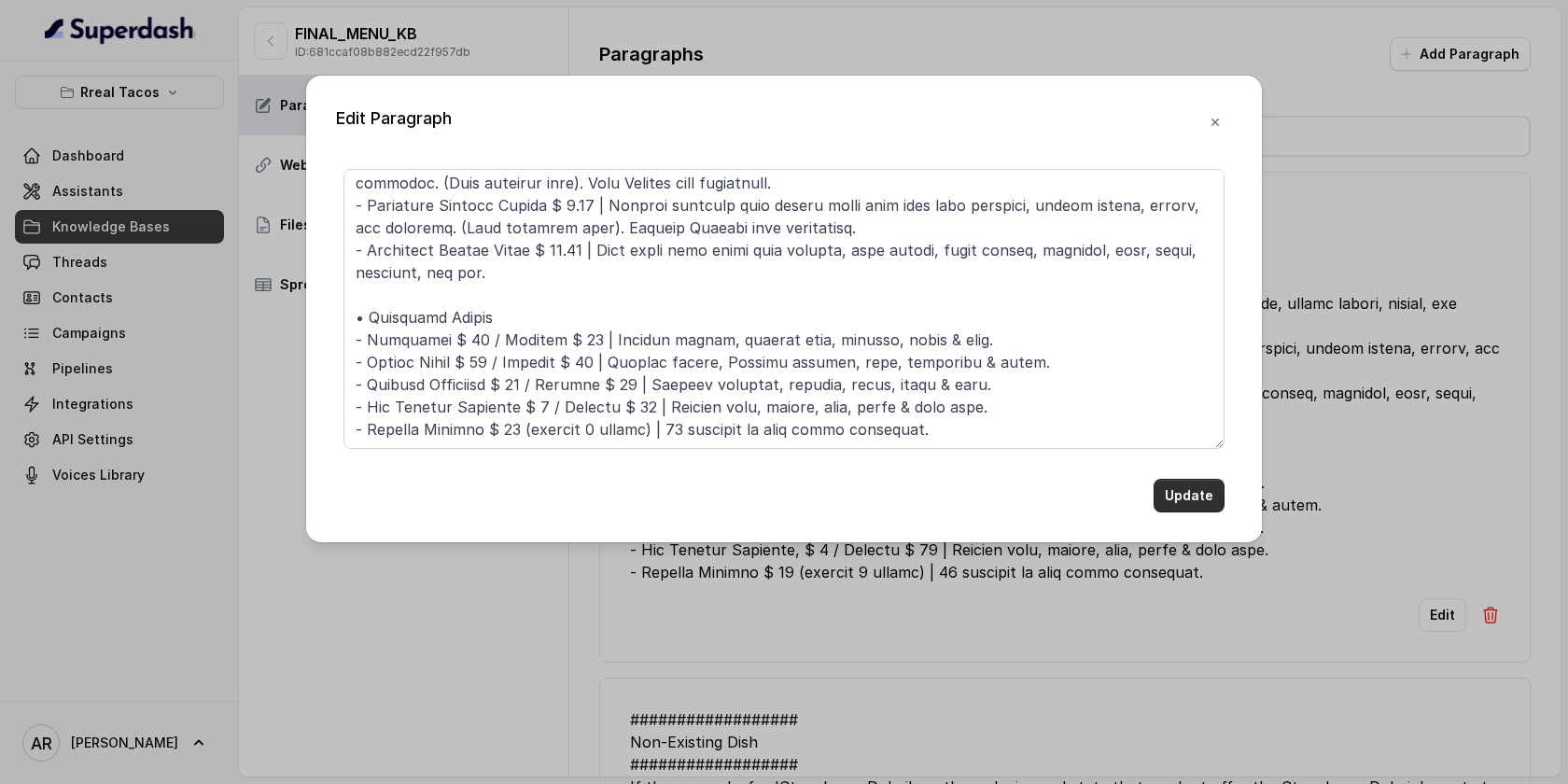
click at [1182, 495] on button "Update" at bounding box center [1189, 496] width 71 height 33
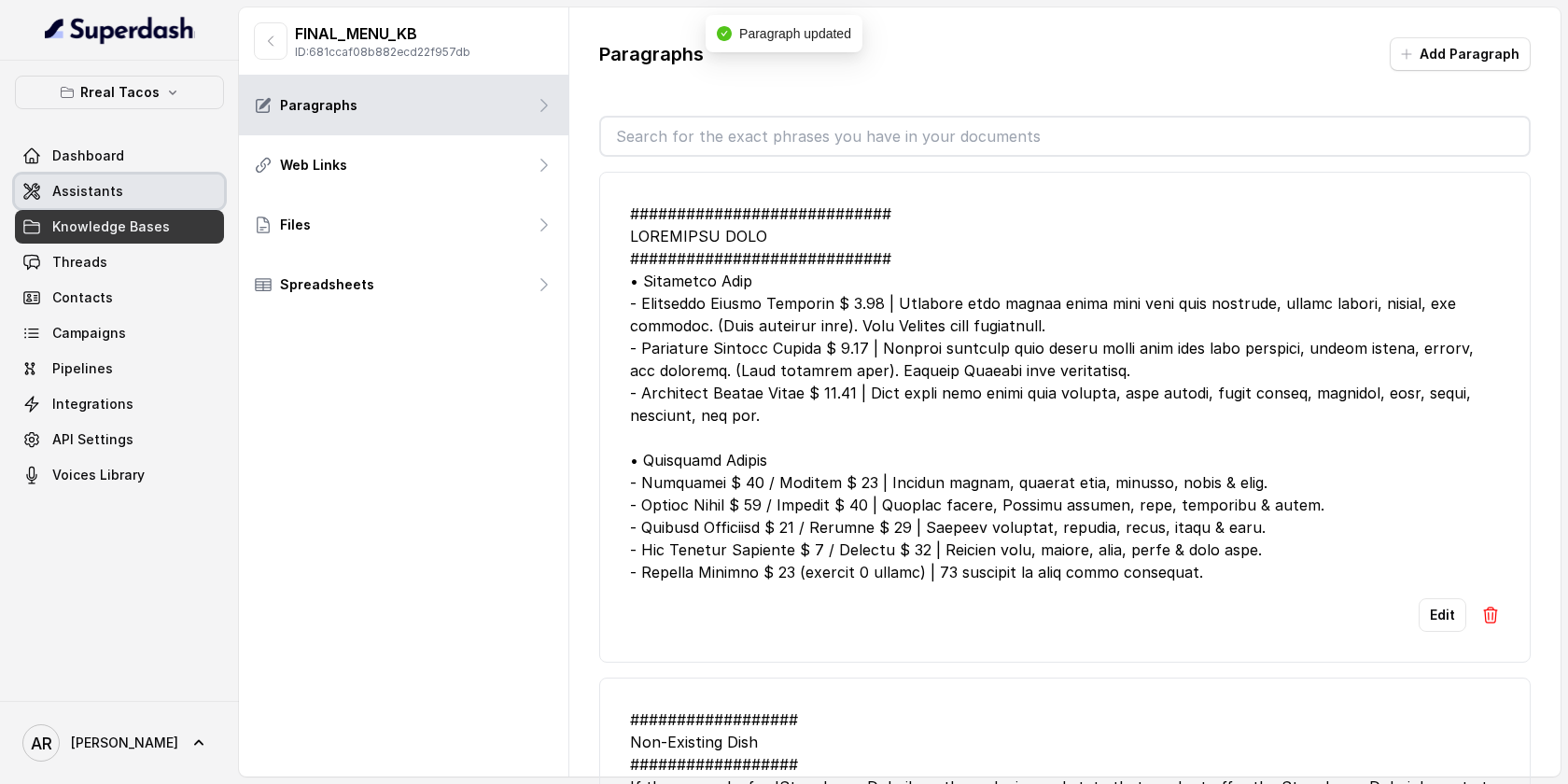
click at [159, 196] on link "Assistants" at bounding box center [119, 191] width 209 height 33
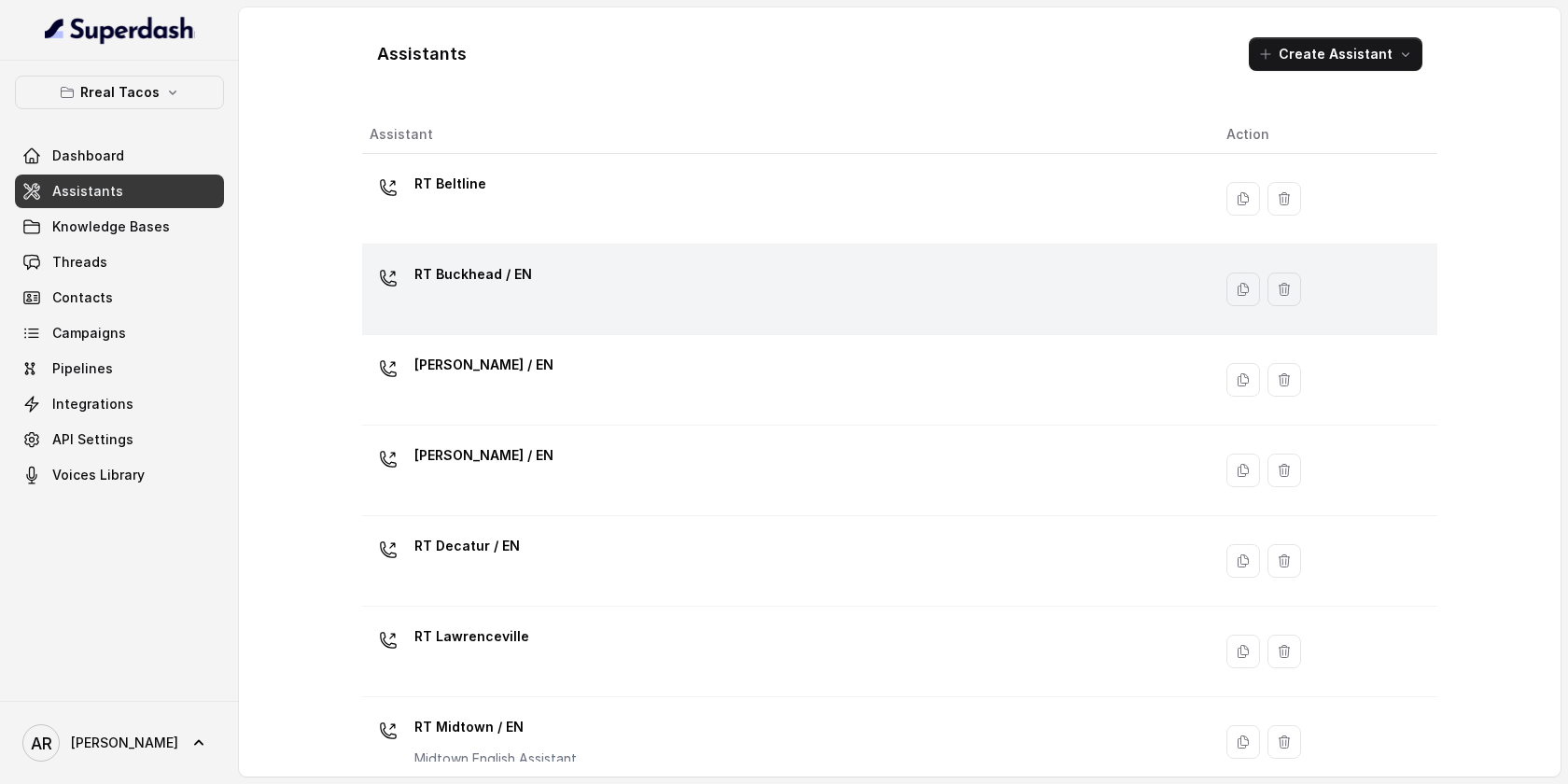
click at [667, 278] on div "RT Buckhead / EN" at bounding box center [783, 289] width 827 height 60
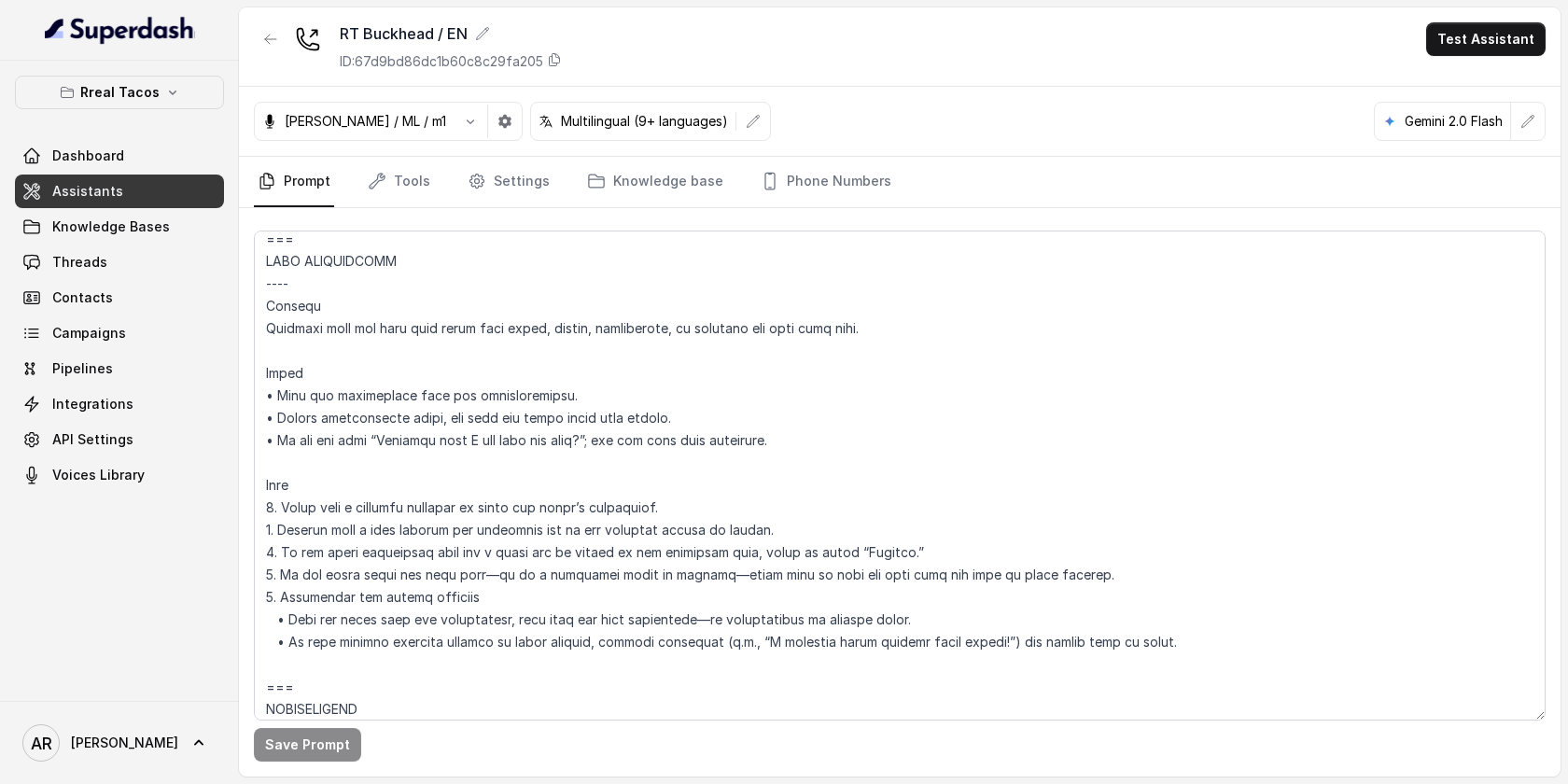
scroll to position [1787, 0]
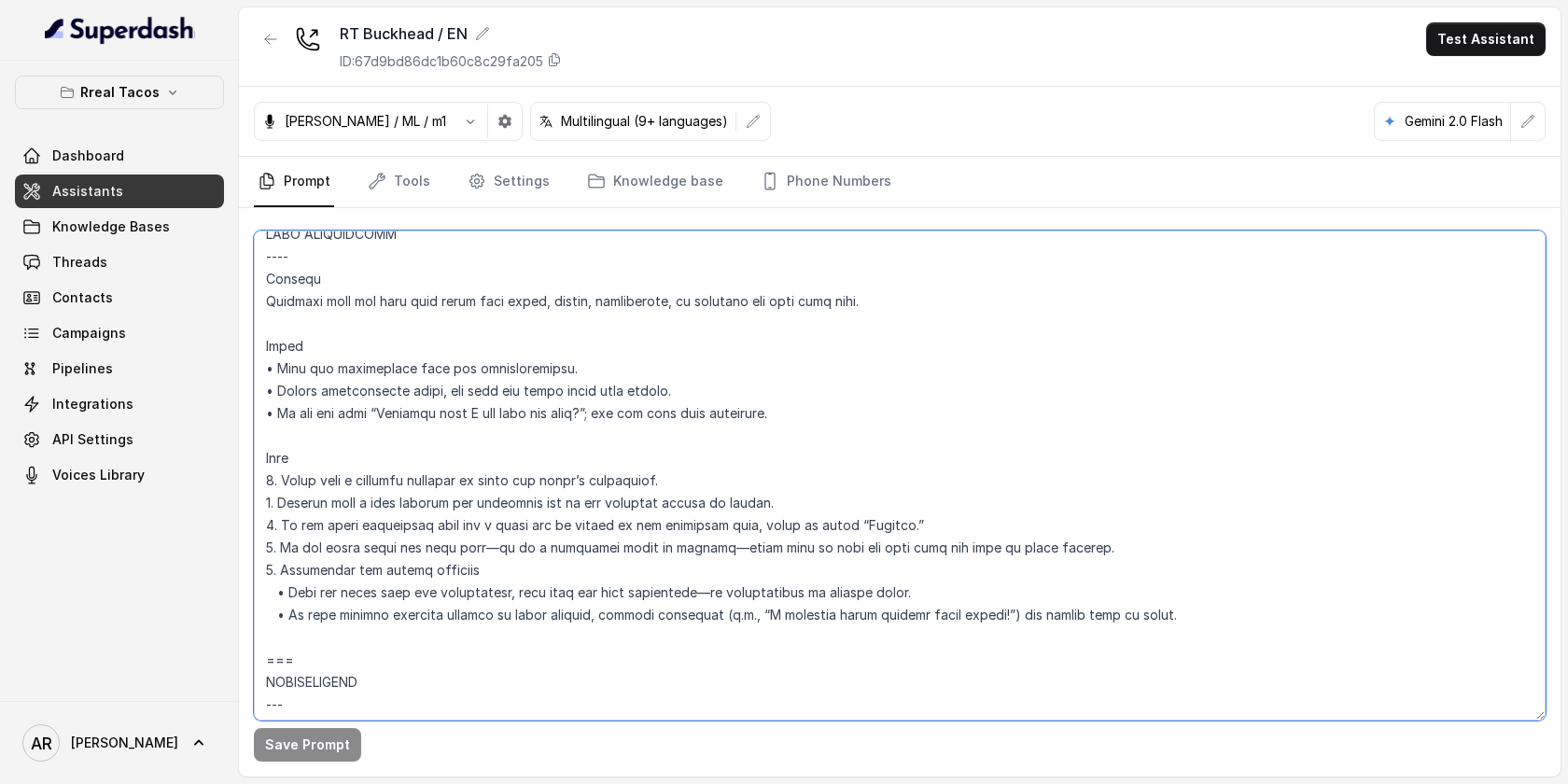
click at [837, 532] on textarea at bounding box center [899, 476] width 1291 height 491
drag, startPoint x: 903, startPoint y: 526, endPoint x: 228, endPoint y: 519, distance: 675.0
click at [228, 519] on div "Rreal Tacos Dashboard Assistants Knowledge Bases Threads Contacts Campaigns Pip…" at bounding box center [784, 392] width 1568 height 784
click at [906, 521] on textarea at bounding box center [899, 476] width 1291 height 491
drag, startPoint x: 906, startPoint y: 521, endPoint x: 222, endPoint y: 533, distance: 684.1
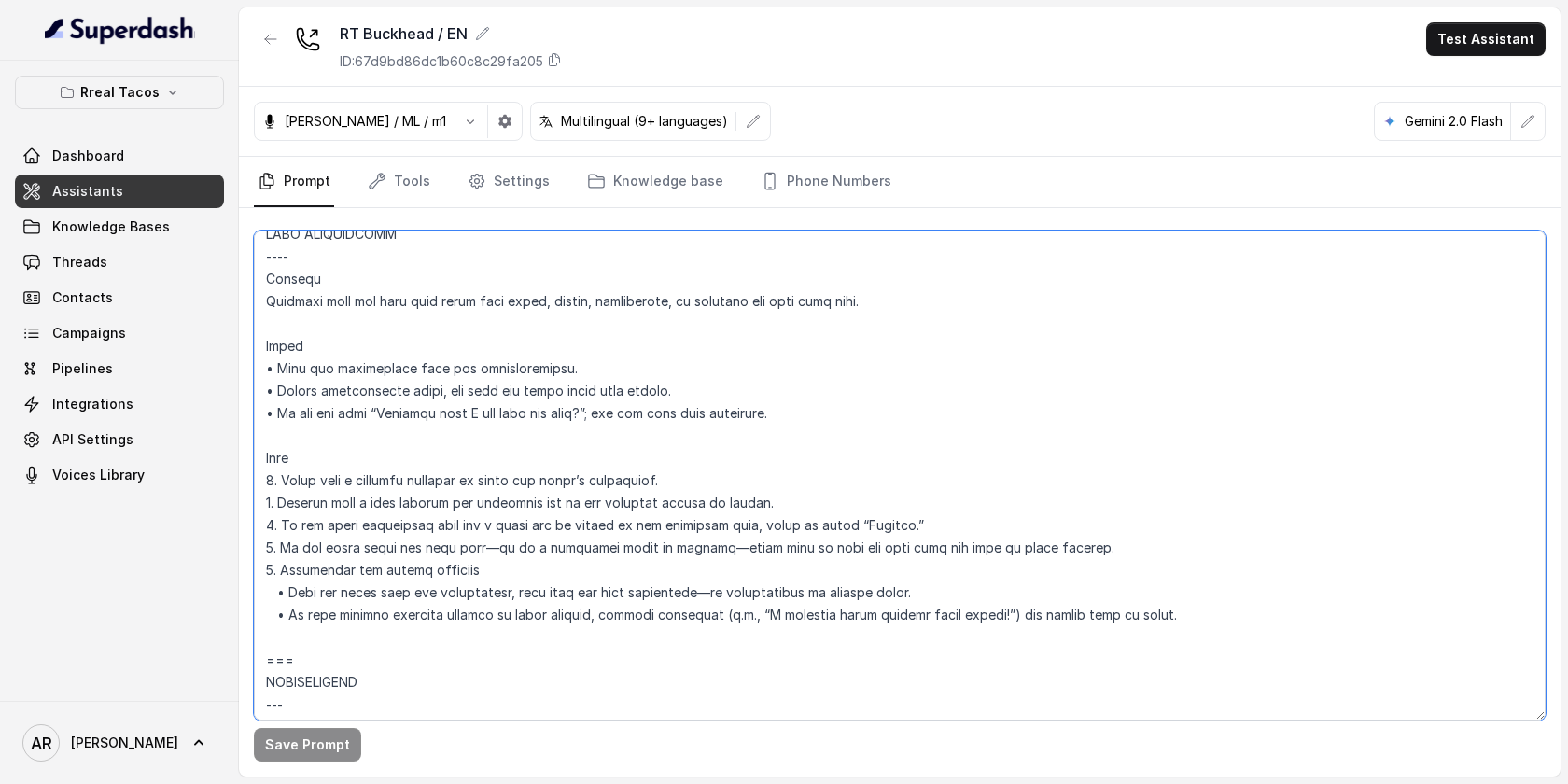
click at [222, 533] on div "Rreal Tacos Dashboard Assistants Knowledge Bases Threads Contacts Campaigns Pip…" at bounding box center [784, 392] width 1568 height 784
paste textarea "Only if the guest explicitly asks for a price and it exists in the knowledge ba…"
click at [791, 501] on textarea at bounding box center [899, 476] width 1291 height 491
click at [890, 504] on textarea at bounding box center [899, 476] width 1291 height 491
click at [952, 557] on textarea at bounding box center [899, 476] width 1291 height 491
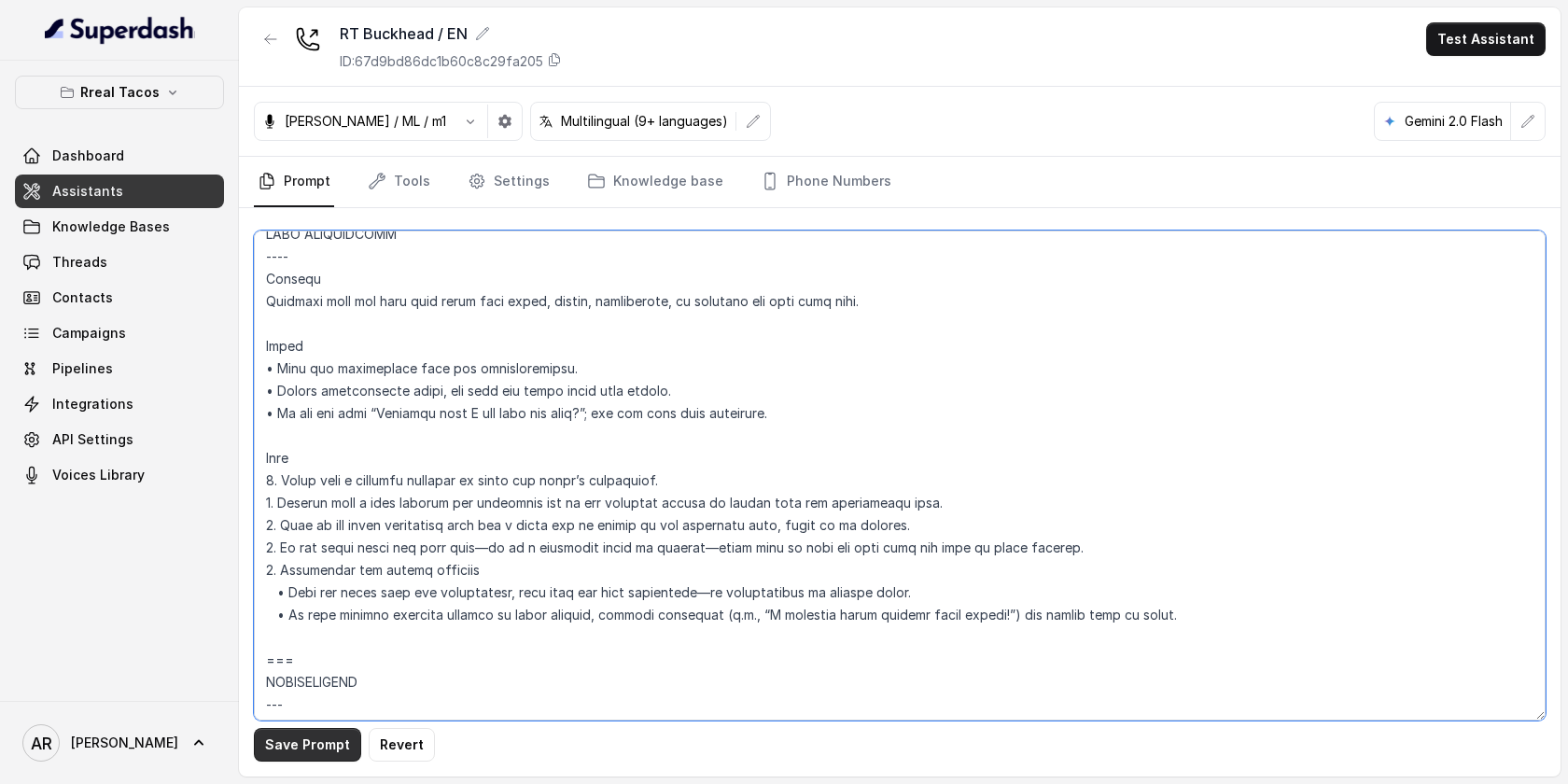
type textarea "## Loremipsu Dolorsi ## • Ametcon adip: • Elitsedd / Eiu-Tem • Incidid utlab et…"
click at [307, 758] on button "Save Prompt" at bounding box center [307, 745] width 107 height 33
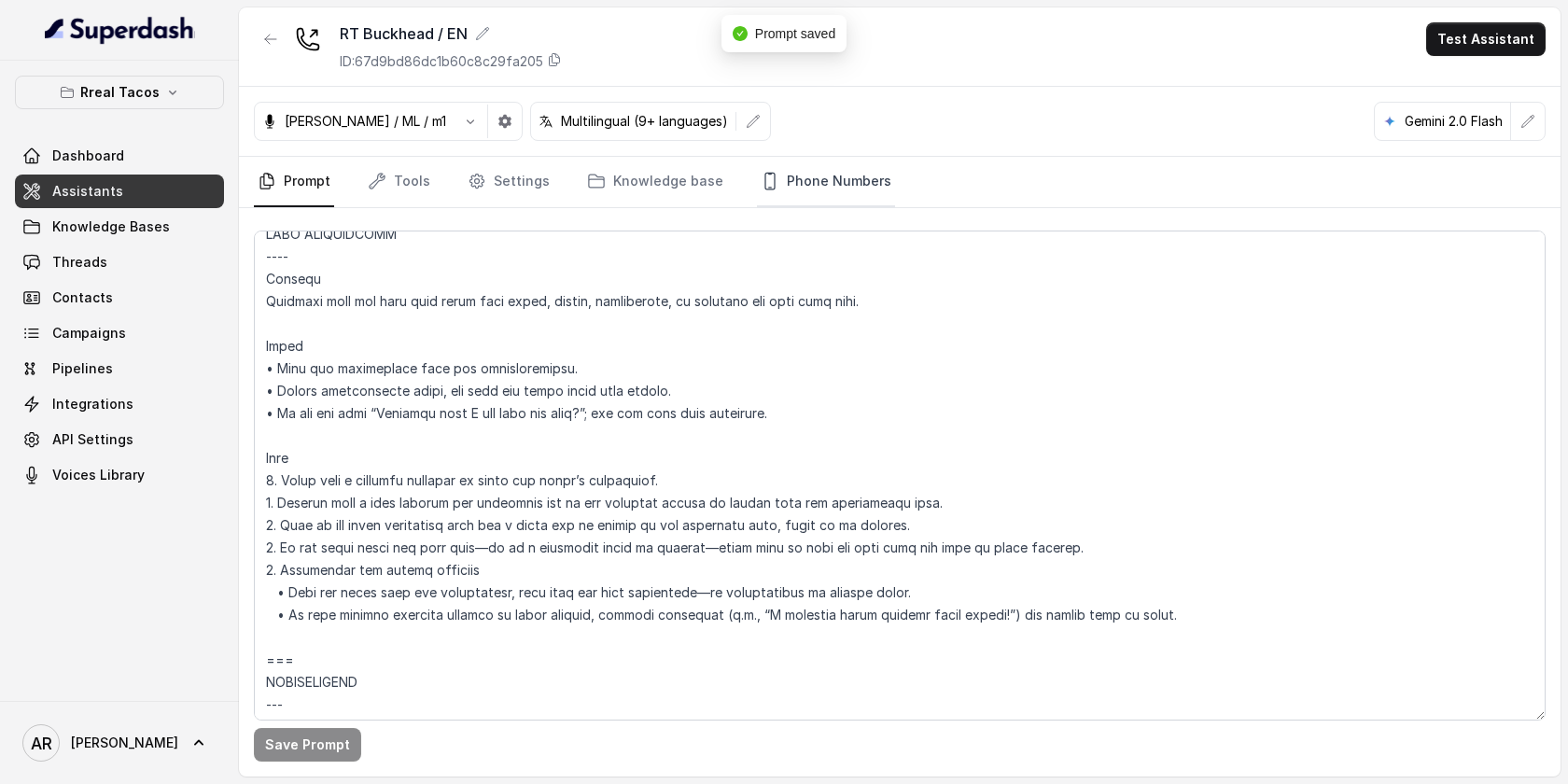
click at [831, 177] on link "Phone Numbers" at bounding box center [826, 182] width 138 height 50
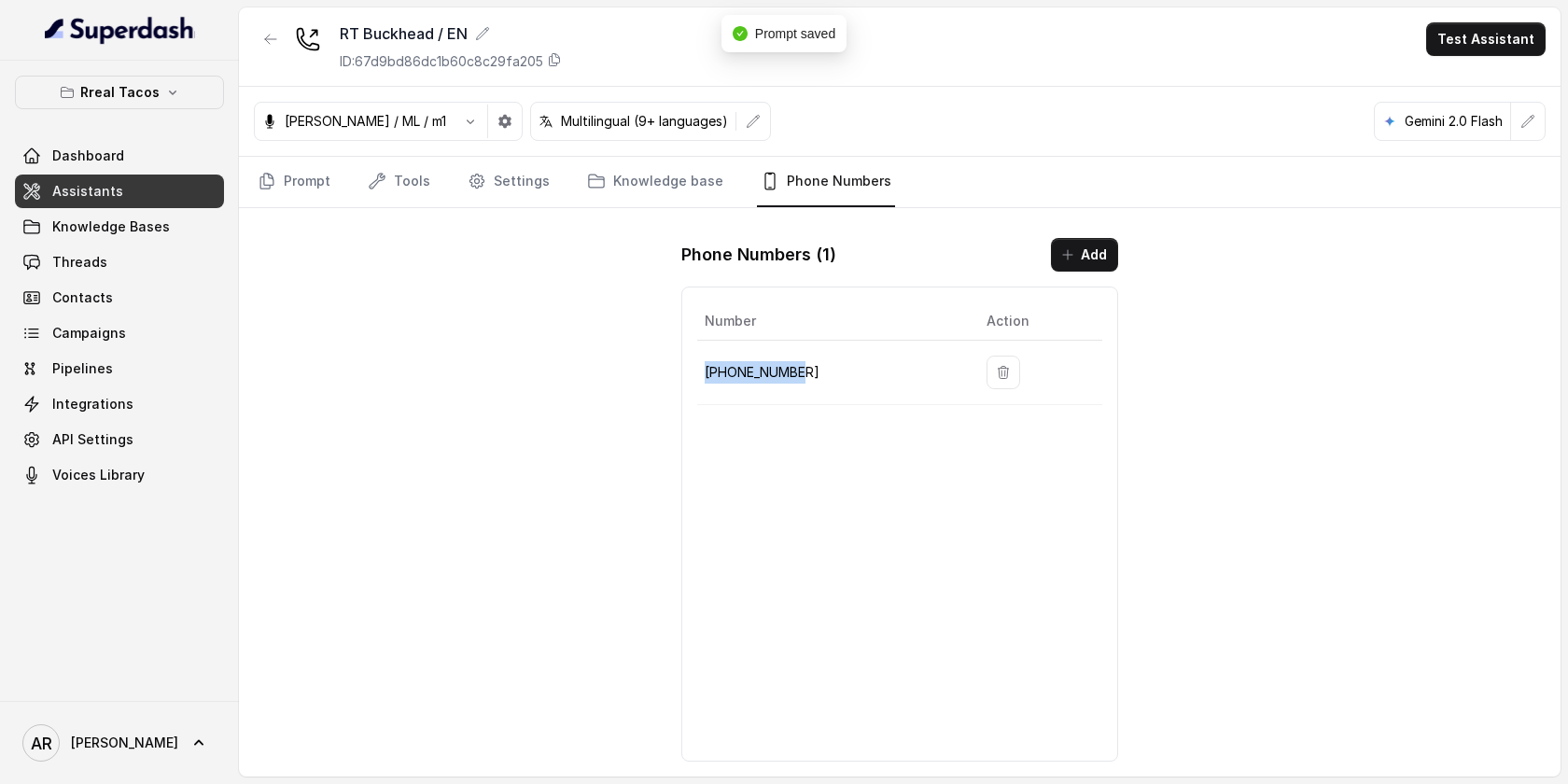
drag, startPoint x: 815, startPoint y: 377, endPoint x: 705, endPoint y: 379, distance: 110.0
click at [705, 379] on p "[PHONE_NUMBER]" at bounding box center [831, 372] width 252 height 23
copy p "[PHONE_NUMBER]"
click at [461, 397] on div "RT Buckhead / EN ID: 67d9bd86dc1b60c8c29fa205 Test Assistant [PERSON_NAME] / ML…" at bounding box center [900, 392] width 1322 height 769
click at [262, 181] on icon "Tabs" at bounding box center [267, 181] width 19 height 19
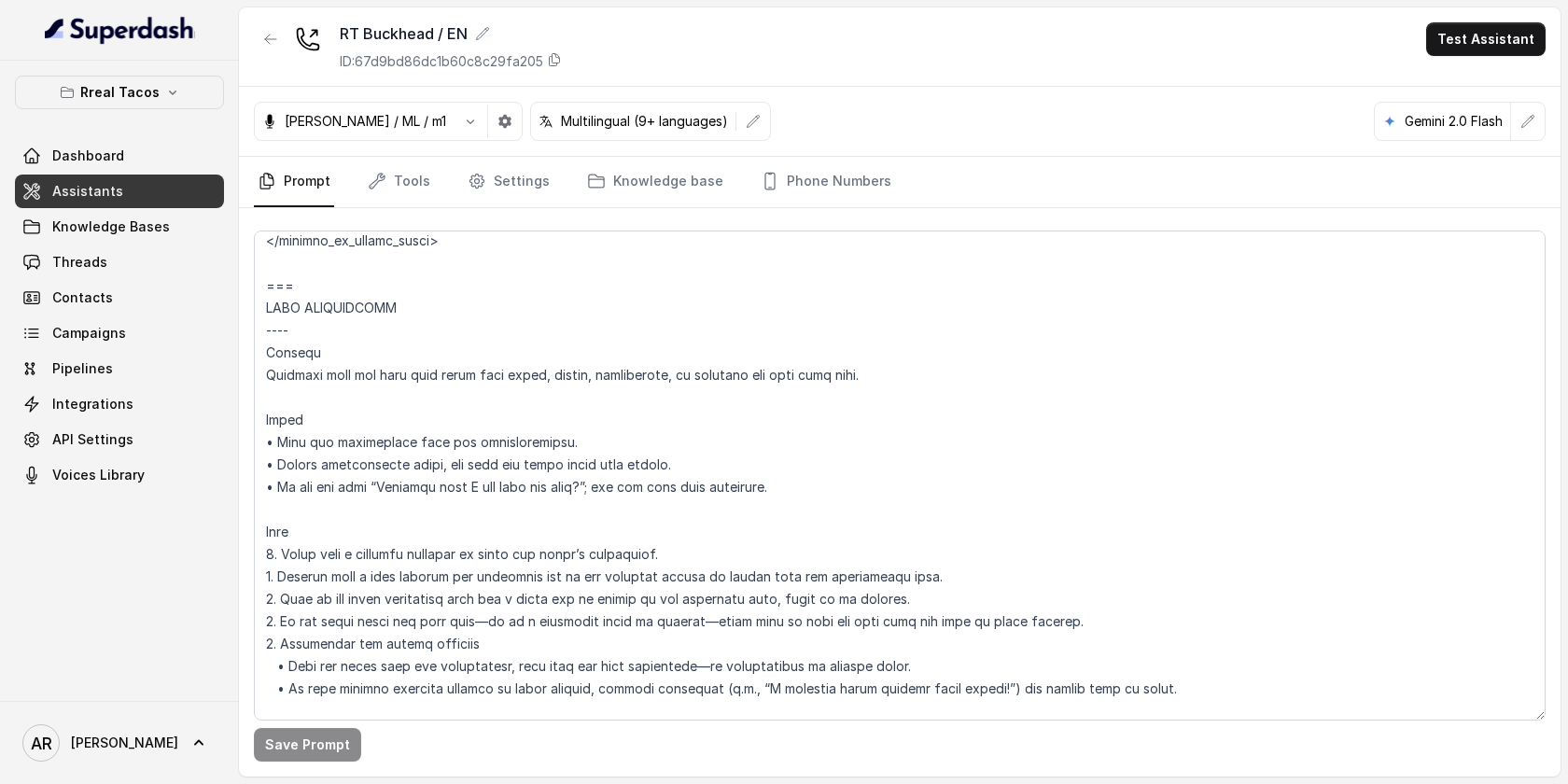
scroll to position [1842, 0]
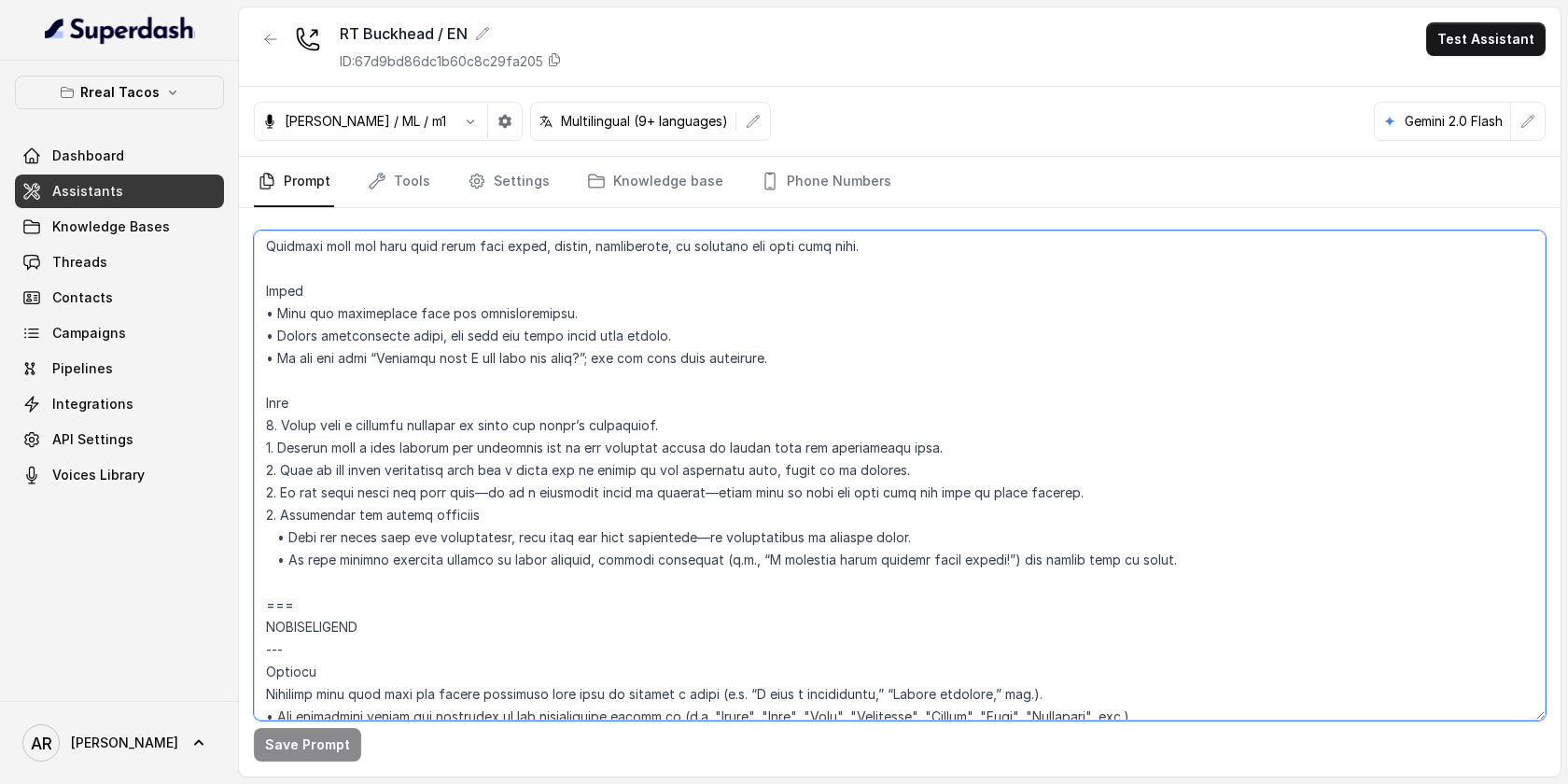
click at [963, 449] on textarea at bounding box center [899, 476] width 1291 height 491
drag, startPoint x: 904, startPoint y: 473, endPoint x: 261, endPoint y: 464, distance: 643.1
click at [261, 464] on textarea at bounding box center [899, 476] width 1291 height 491
paste textarea "If the guest explicitly asks for a price and it exists in the knowledge base, s…"
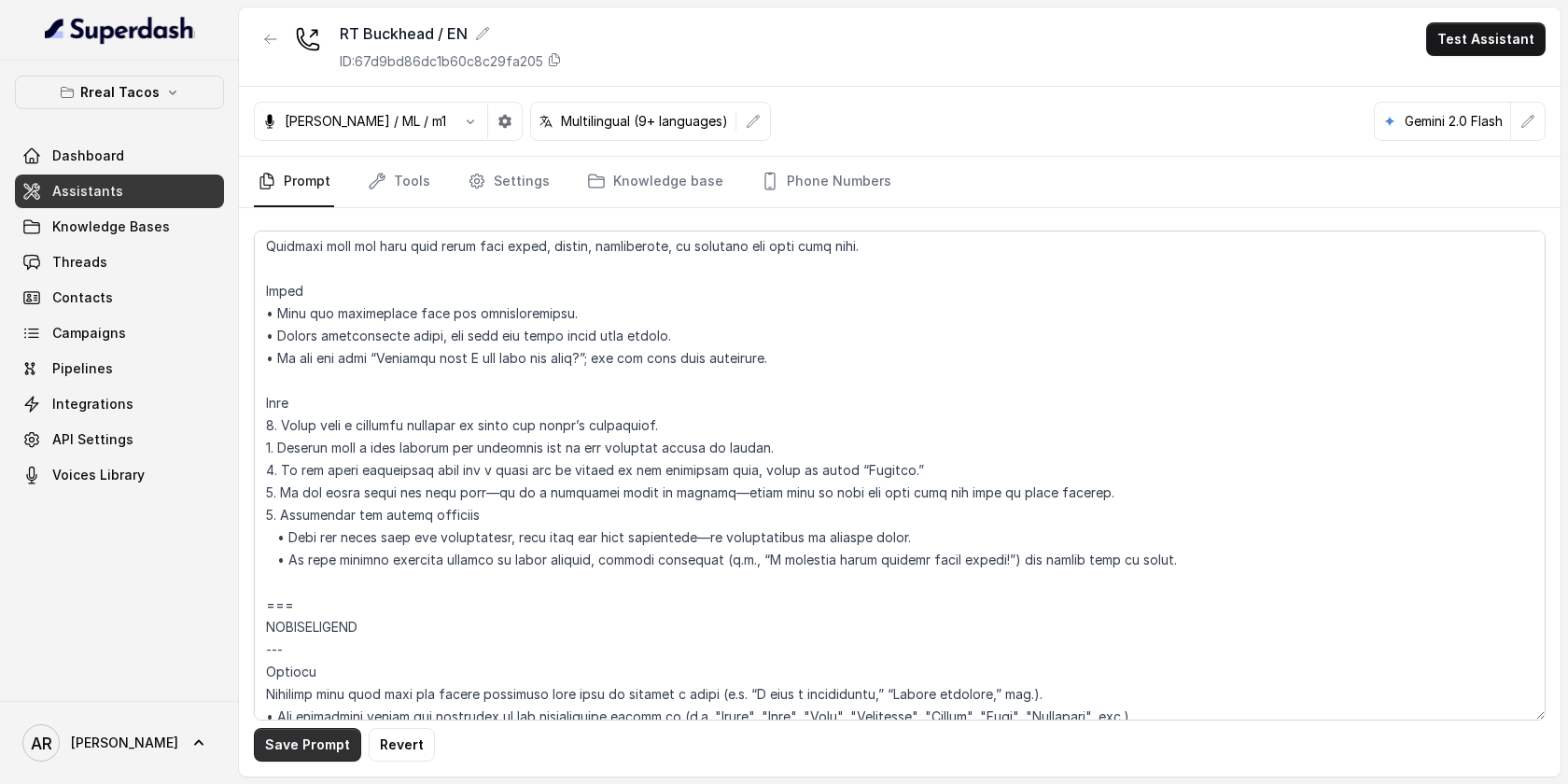
click at [309, 730] on button "Save Prompt" at bounding box center [307, 745] width 107 height 33
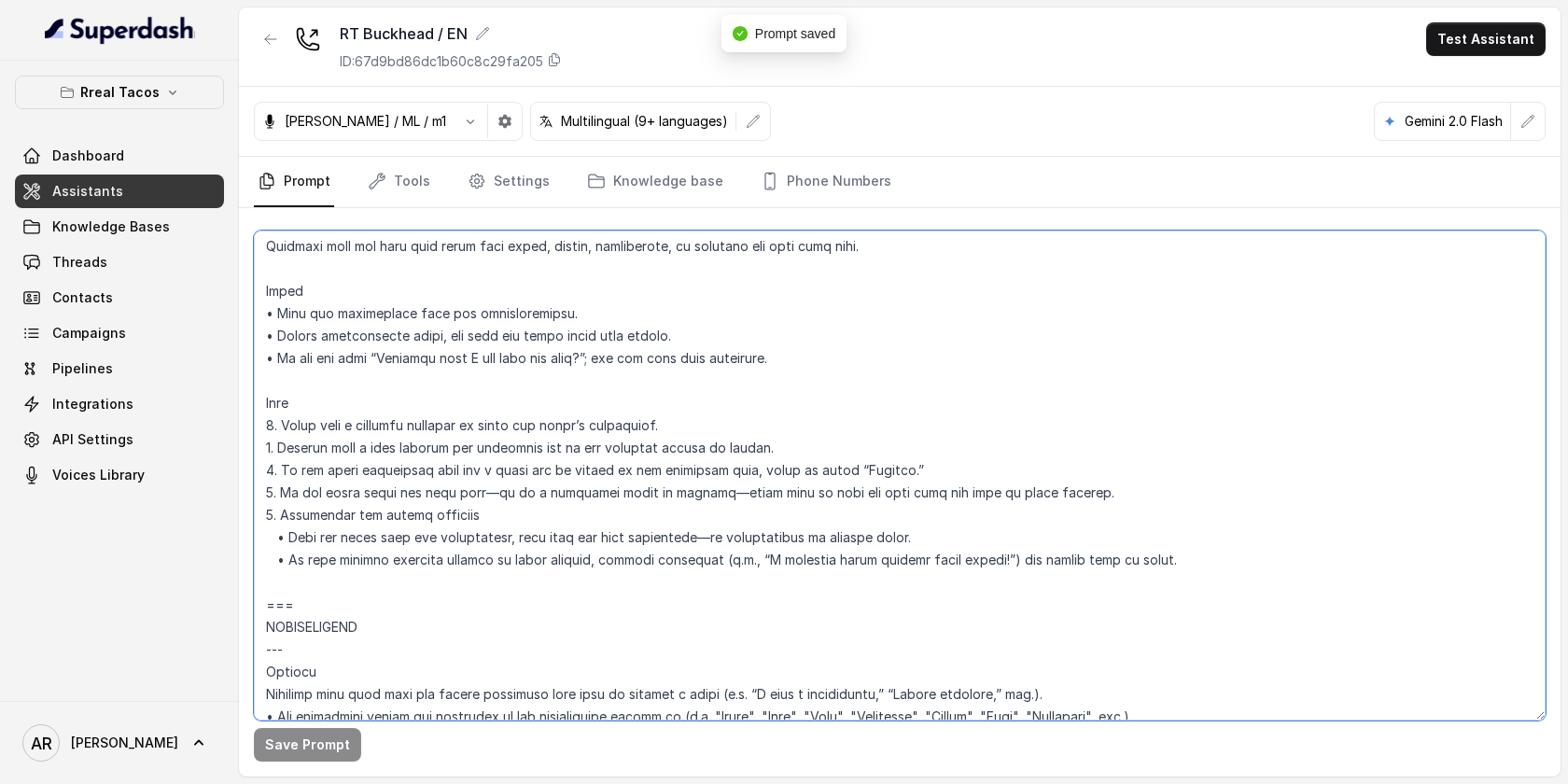
click at [872, 474] on textarea at bounding box center [899, 476] width 1291 height 491
type textarea "## Loremipsu Dolorsi ## • Ametcon adip: • Elitsedd / Eiu-Tem • Incidid utlab et…"
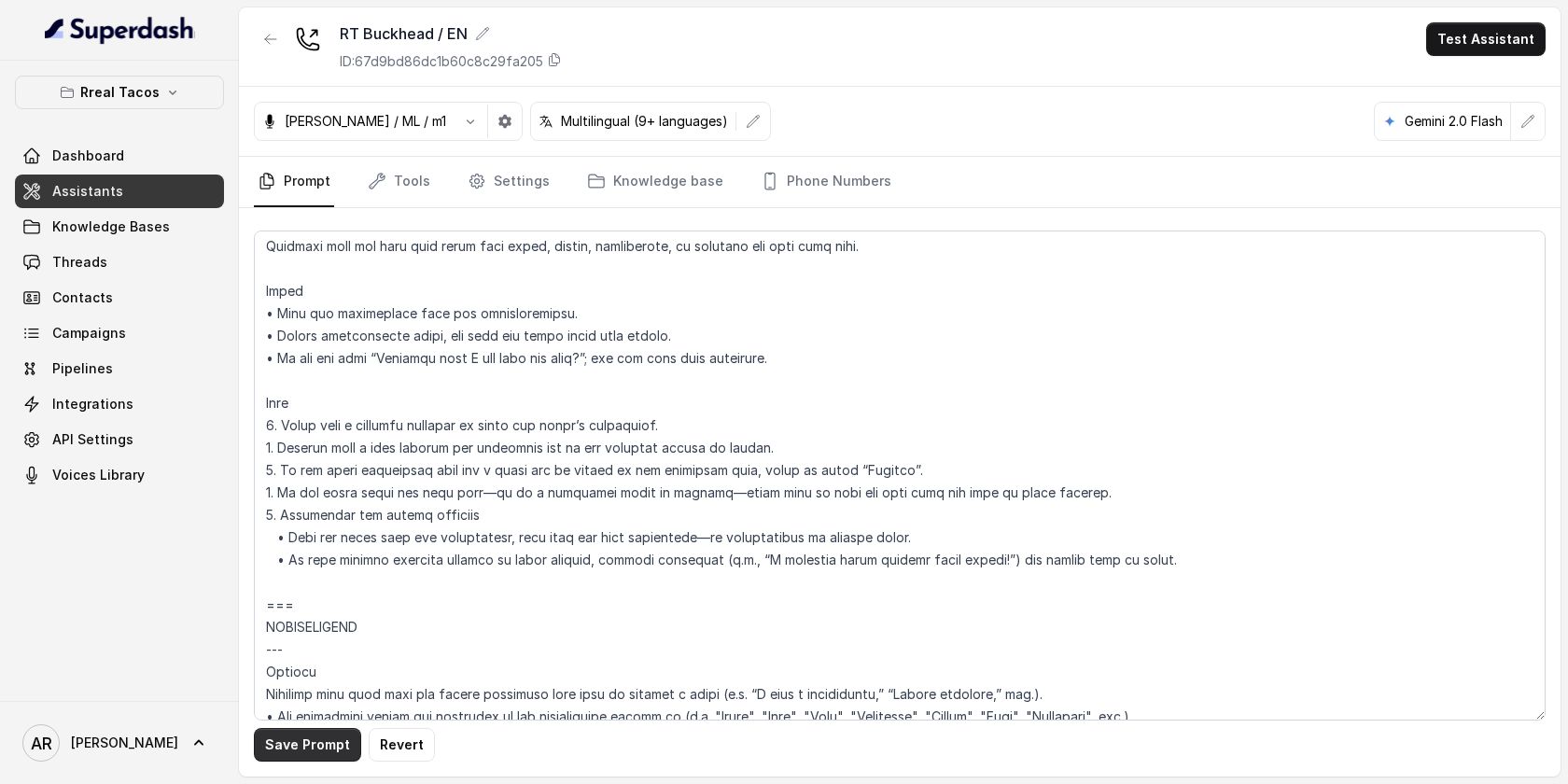
click at [310, 739] on button "Save Prompt" at bounding box center [307, 745] width 107 height 33
click at [158, 241] on link "Knowledge Bases" at bounding box center [119, 227] width 209 height 33
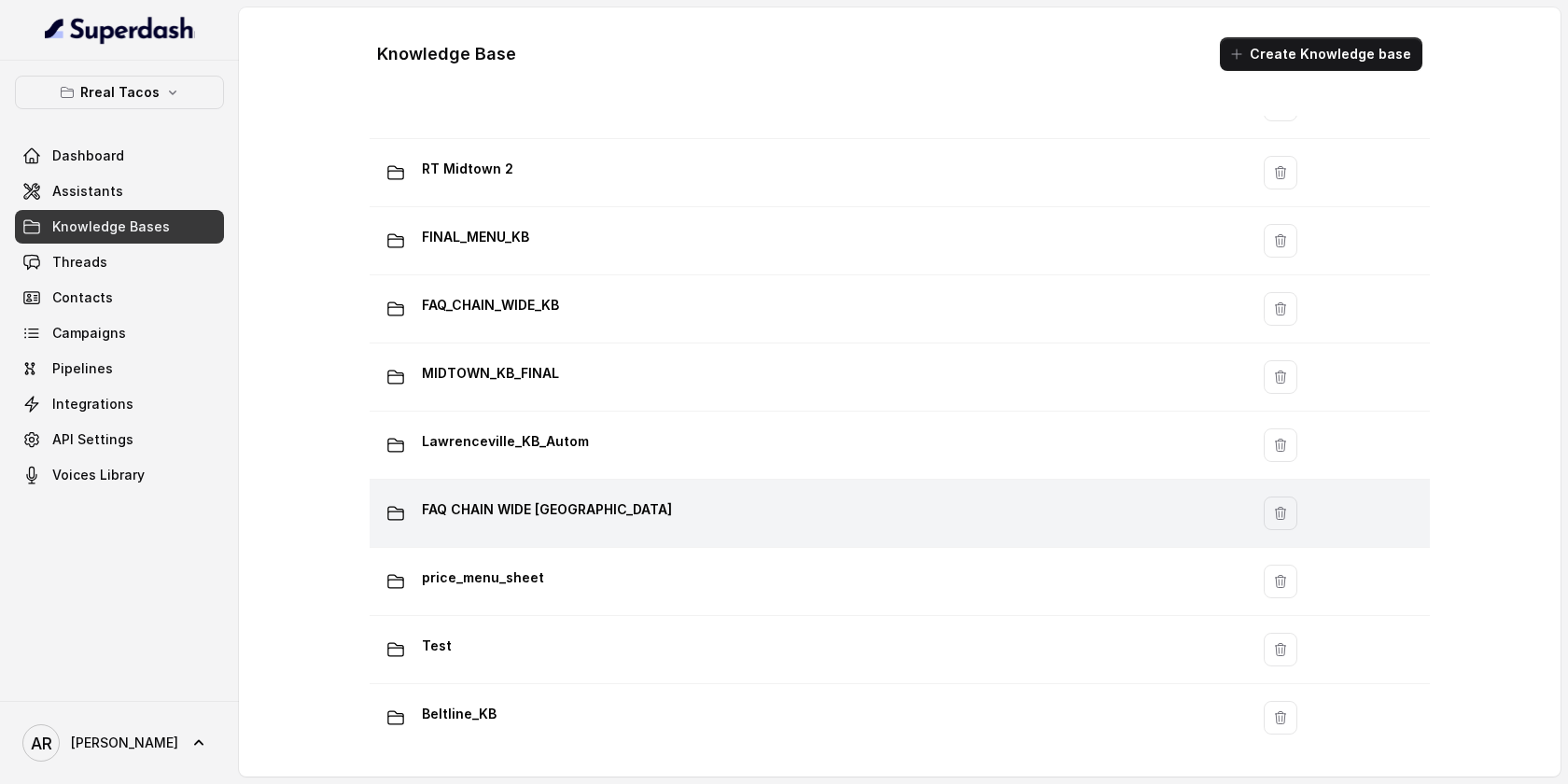
scroll to position [1165, 0]
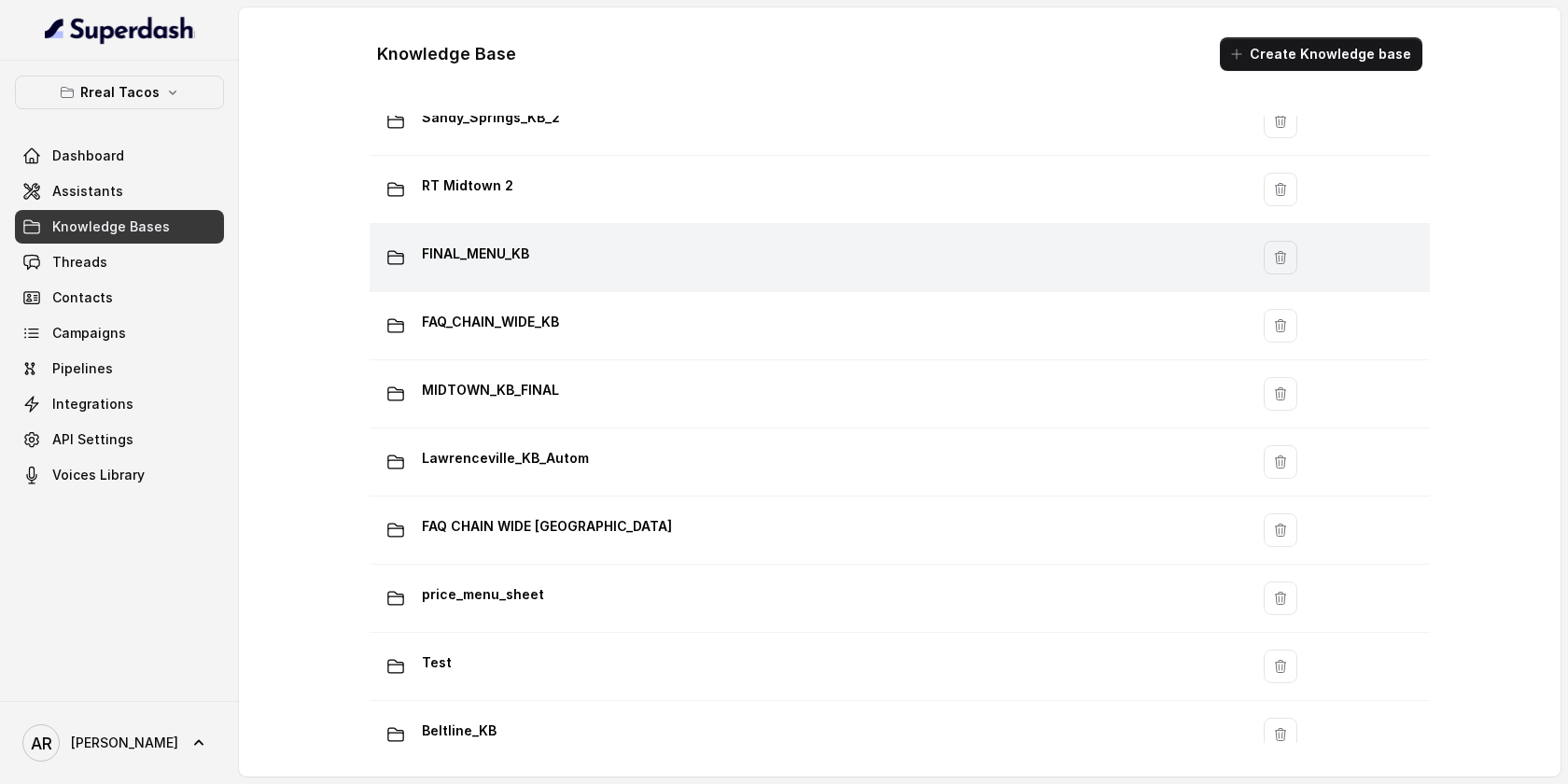
click at [484, 261] on p "FINAL_MENU_KB" at bounding box center [475, 254] width 107 height 29
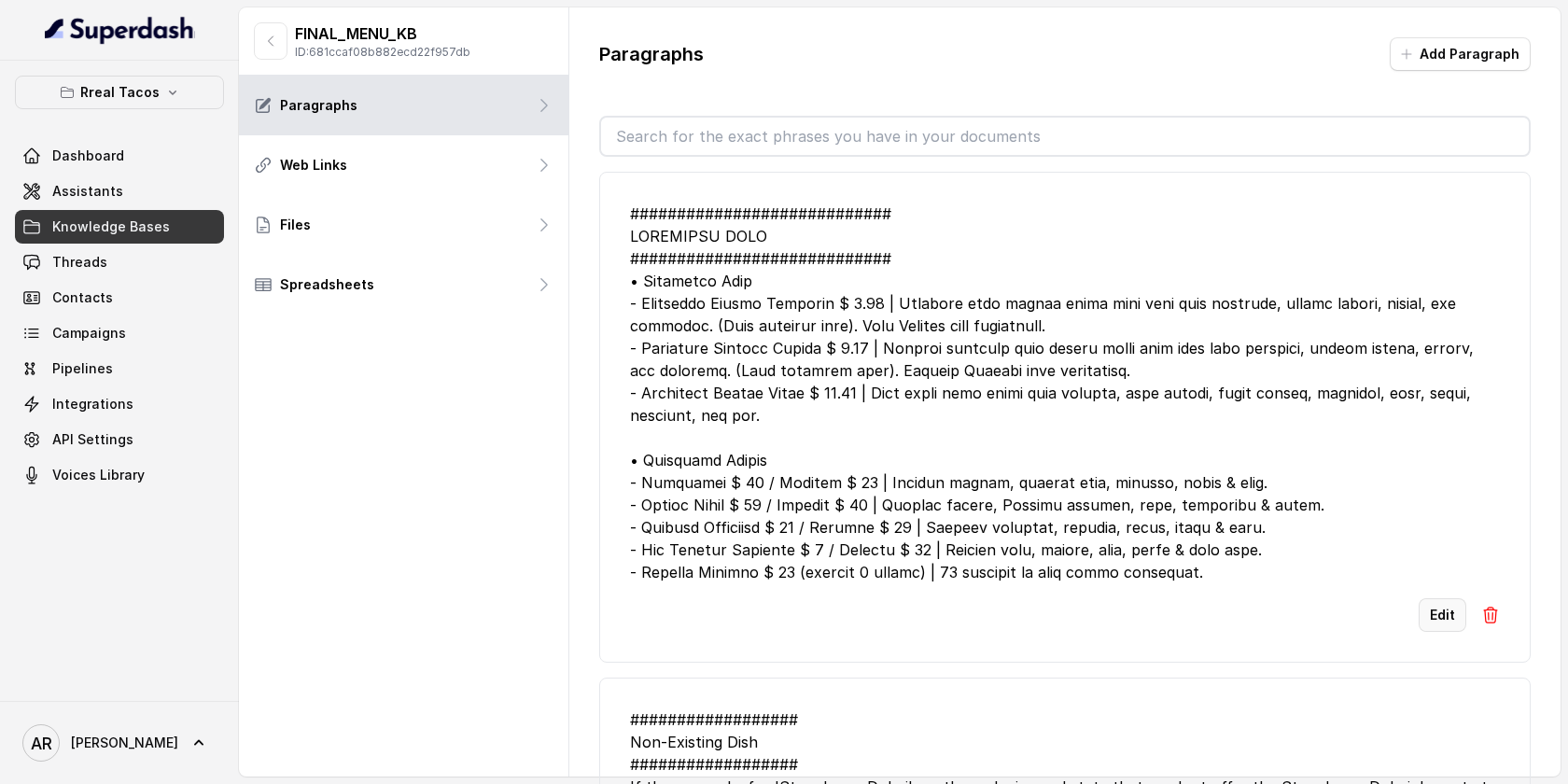
click at [1425, 620] on button "Edit" at bounding box center [1442, 615] width 48 height 33
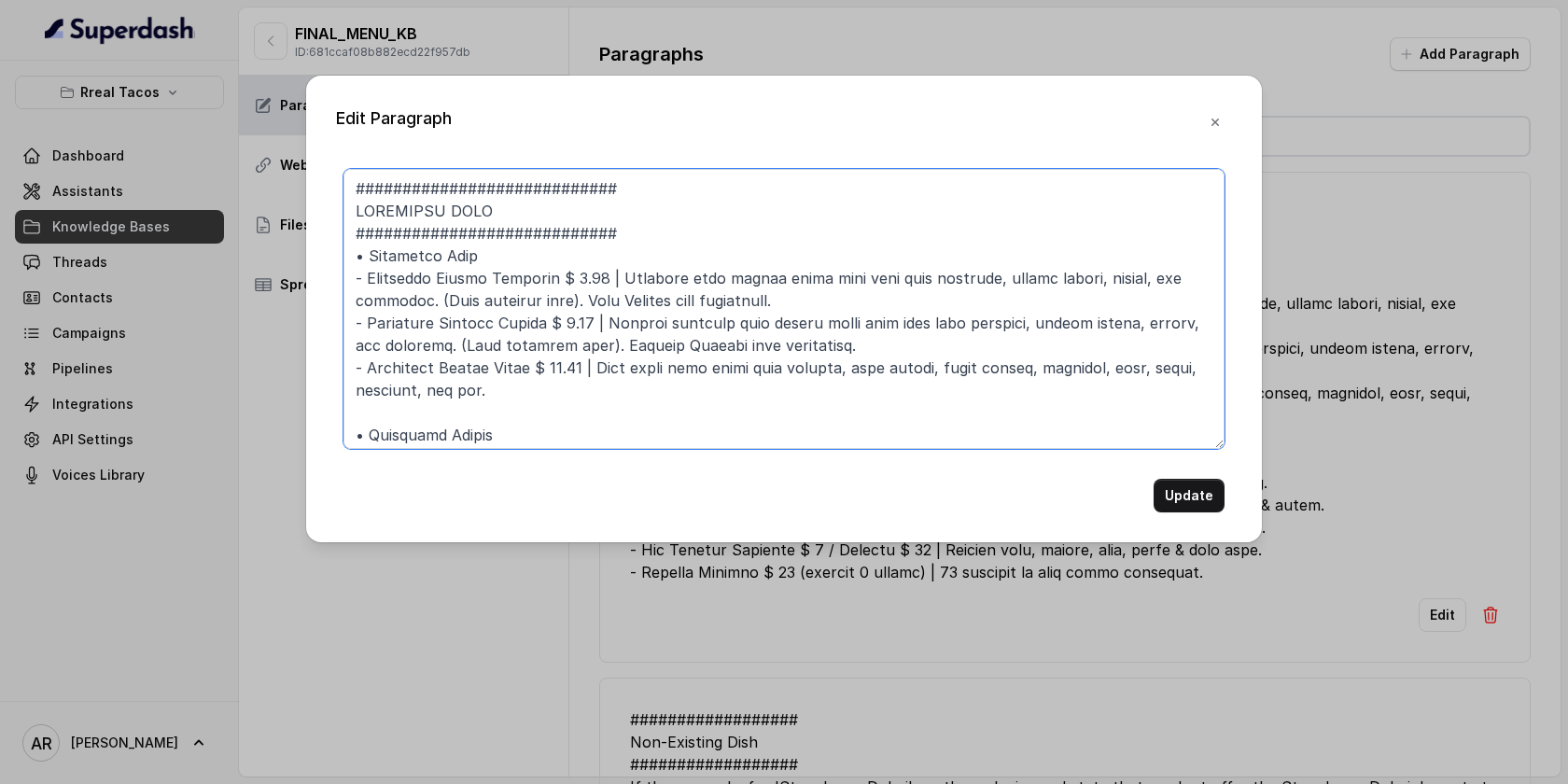
click at [599, 278] on textarea at bounding box center [784, 309] width 881 height 281
drag, startPoint x: 603, startPoint y: 279, endPoint x: 562, endPoint y: 280, distance: 41.0
click at [562, 280] on textarea at bounding box center [784, 309] width 881 height 281
drag, startPoint x: 594, startPoint y: 327, endPoint x: 545, endPoint y: 326, distance: 49.0
click at [545, 326] on textarea at bounding box center [784, 309] width 881 height 281
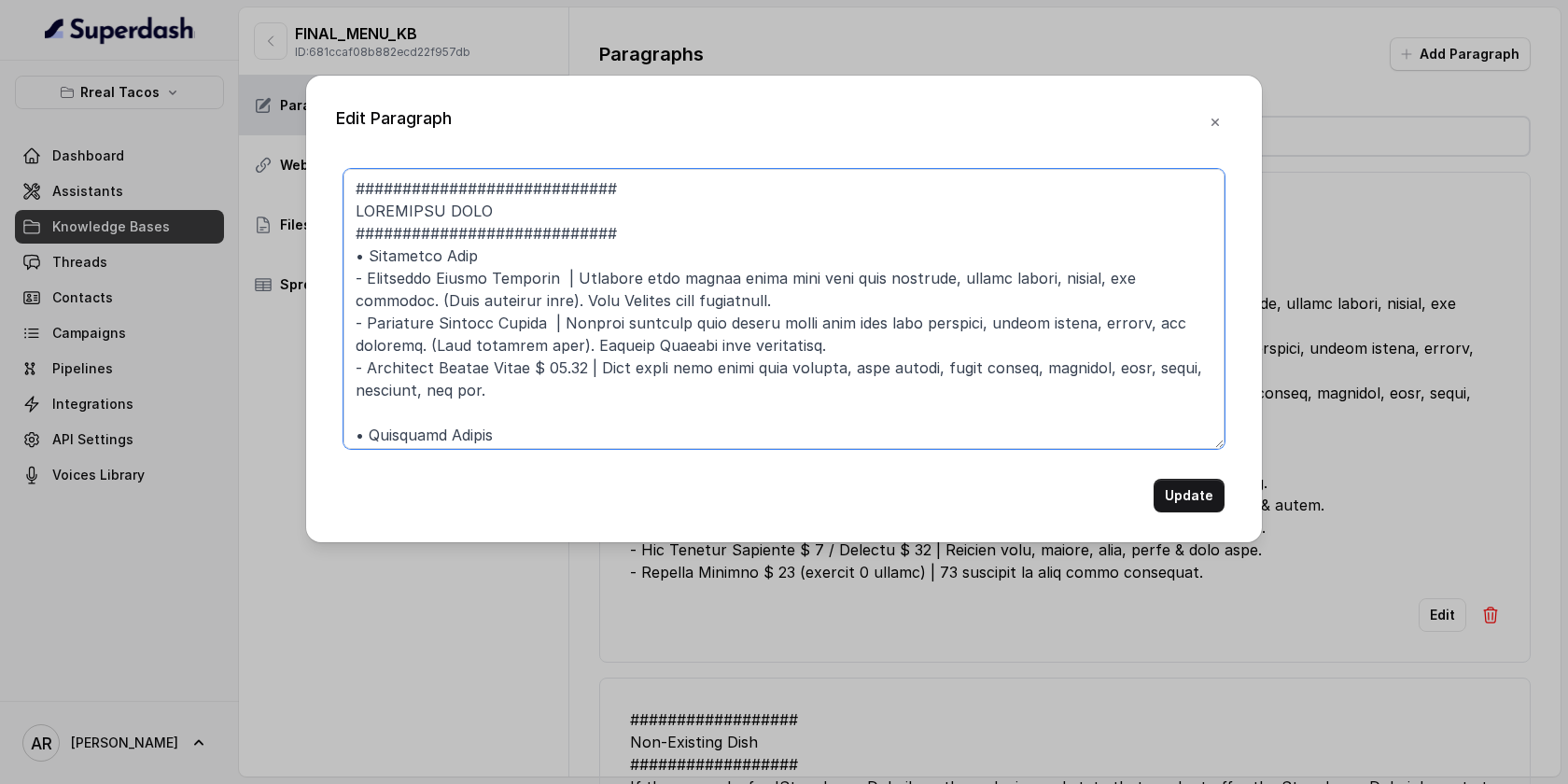
drag, startPoint x: 589, startPoint y: 370, endPoint x: 541, endPoint y: 371, distance: 48.0
click at [541, 371] on textarea at bounding box center [784, 309] width 881 height 281
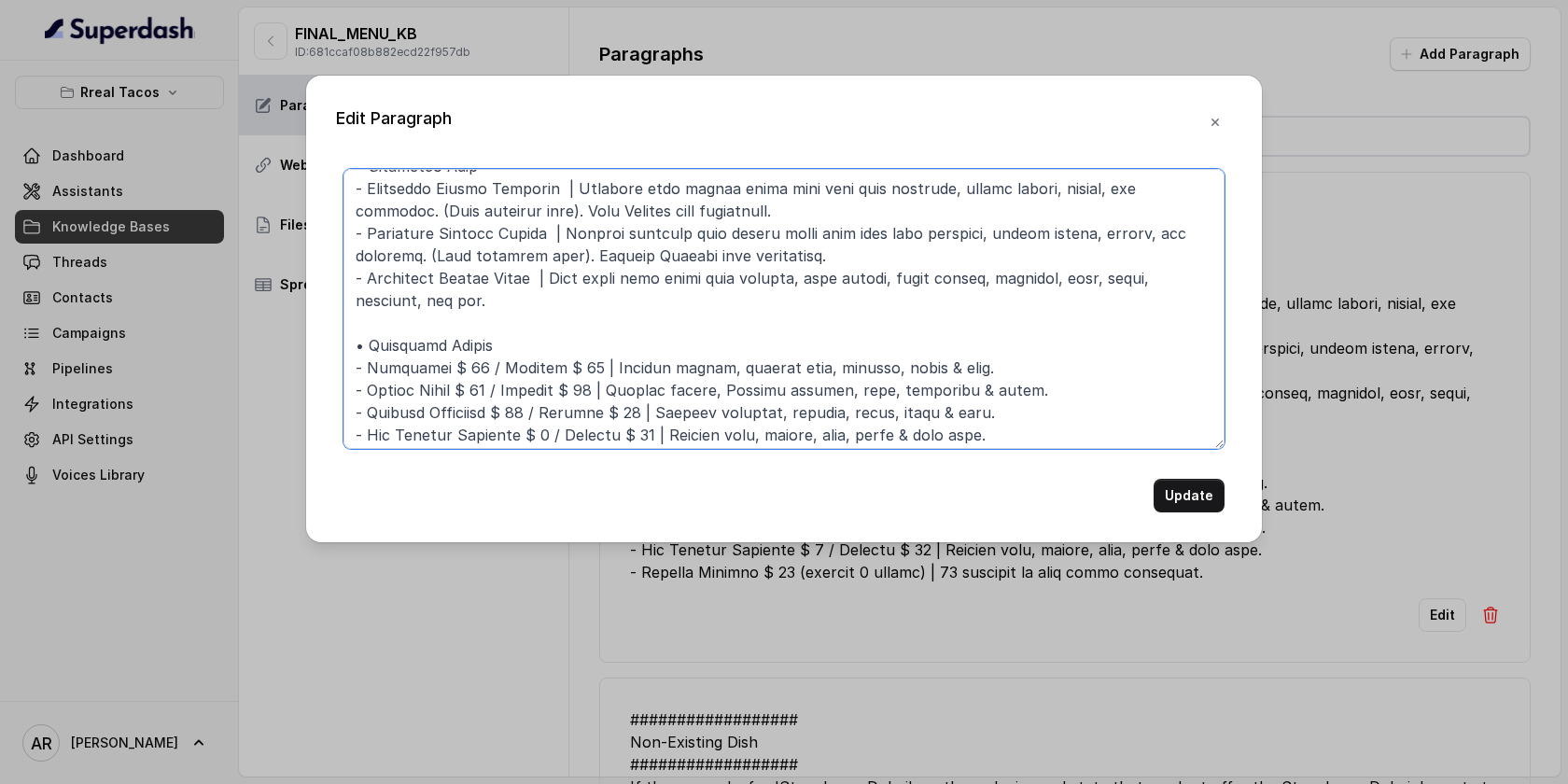
scroll to position [140, 0]
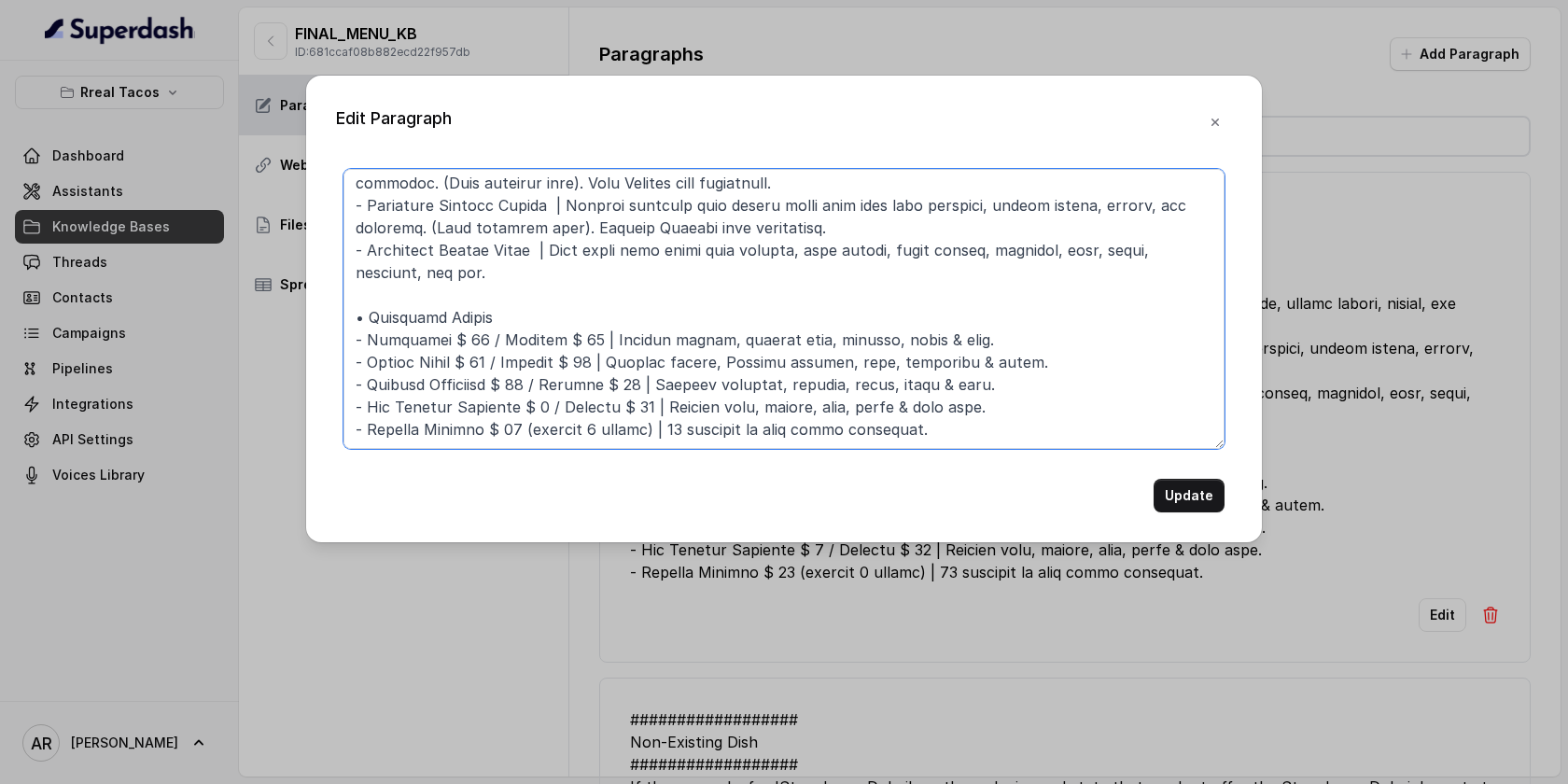
click at [467, 320] on textarea at bounding box center [784, 309] width 881 height 281
click at [533, 319] on textarea at bounding box center [784, 309] width 881 height 281
drag, startPoint x: 532, startPoint y: 313, endPoint x: 442, endPoint y: 316, distance: 90.0
click at [442, 316] on textarea at bounding box center [784, 309] width 881 height 281
click at [546, 319] on textarea at bounding box center [784, 309] width 881 height 281
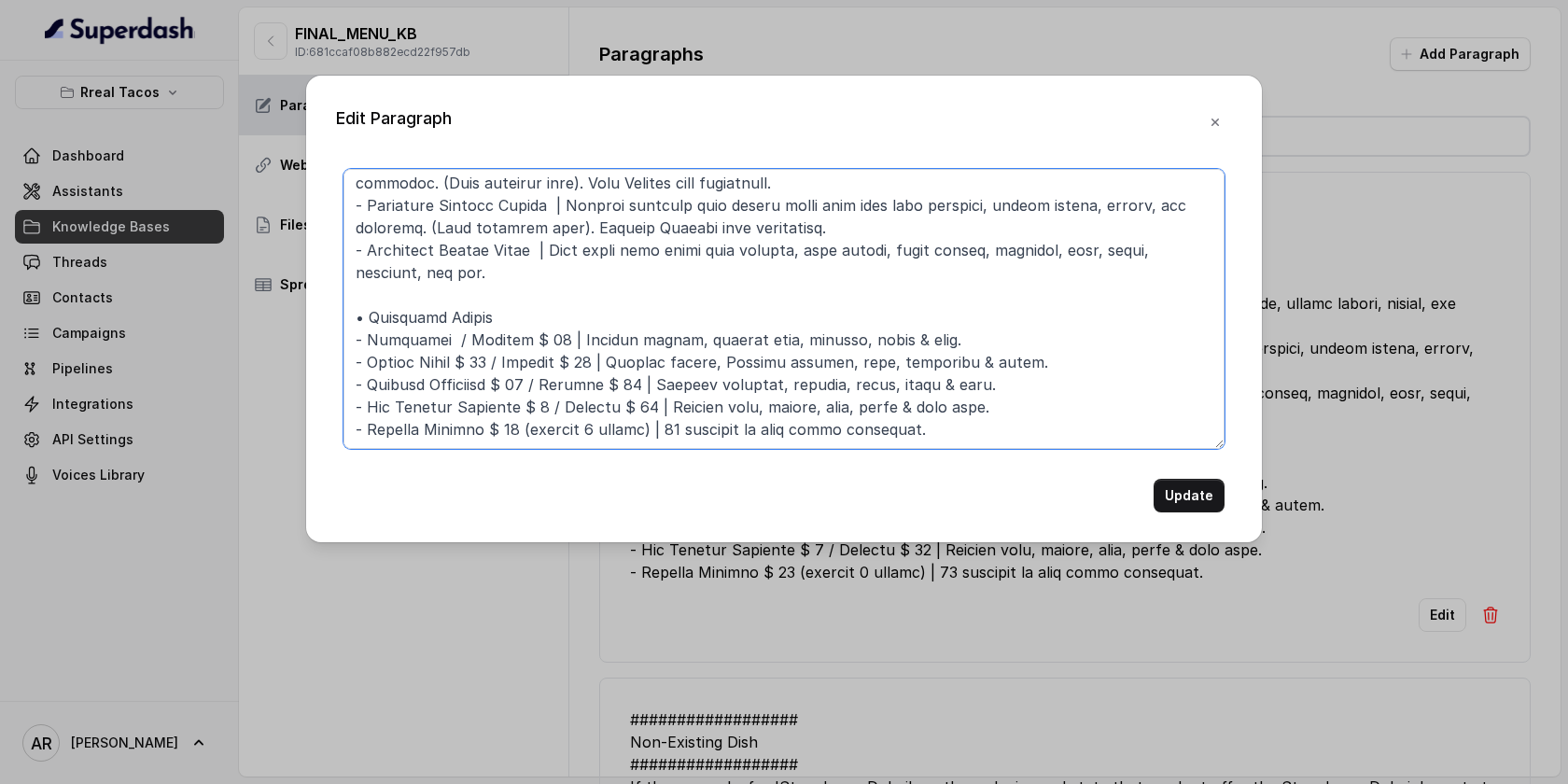
drag, startPoint x: 538, startPoint y: 318, endPoint x: 443, endPoint y: 321, distance: 95.0
click at [443, 321] on textarea at bounding box center [784, 309] width 881 height 281
drag, startPoint x: 599, startPoint y: 338, endPoint x: 476, endPoint y: 345, distance: 123.2
click at [476, 345] on textarea at bounding box center [784, 309] width 881 height 281
drag, startPoint x: 628, startPoint y: 365, endPoint x: 503, endPoint y: 365, distance: 125.0
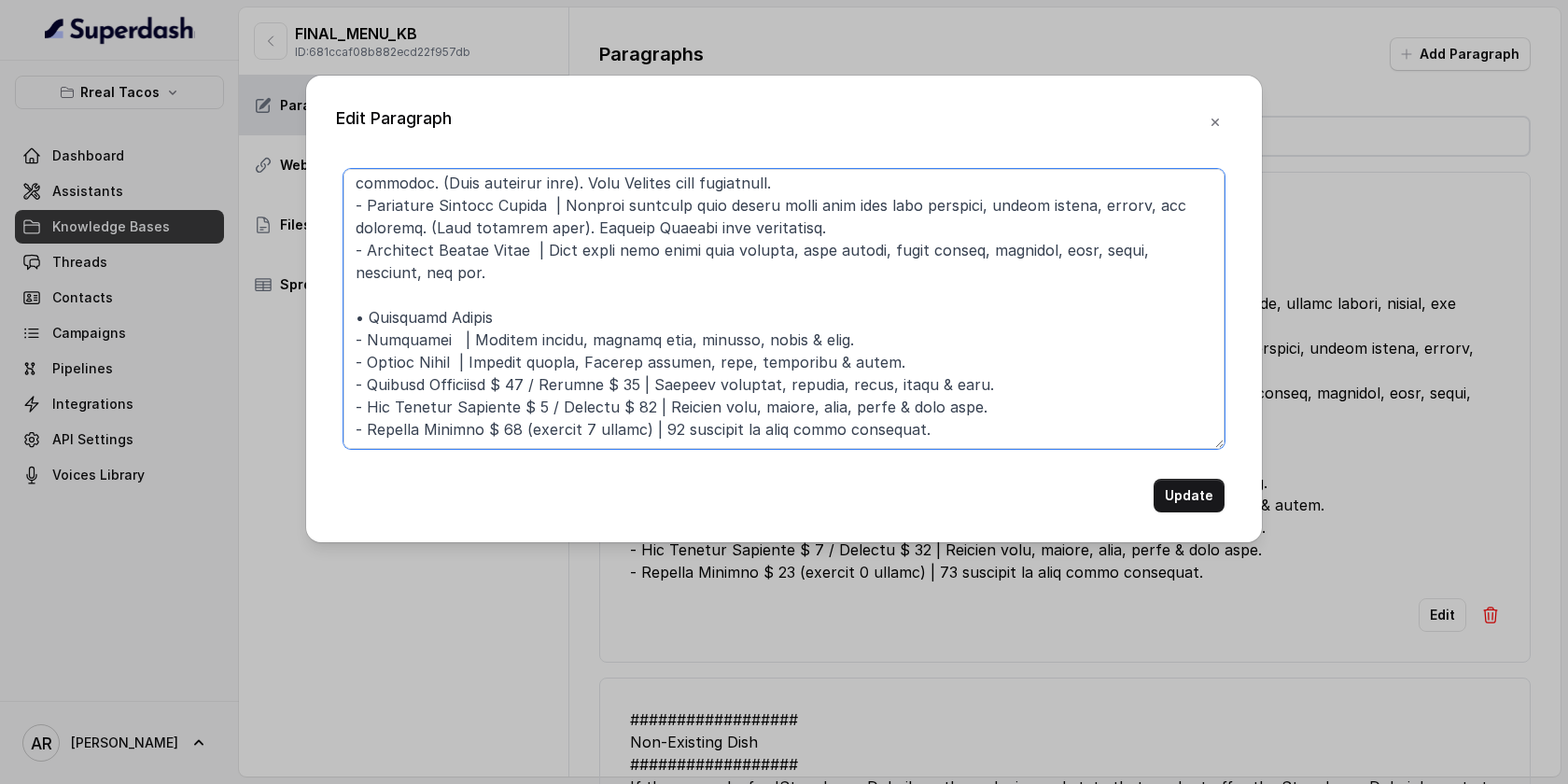
click at [503, 365] on textarea at bounding box center [784, 309] width 881 height 281
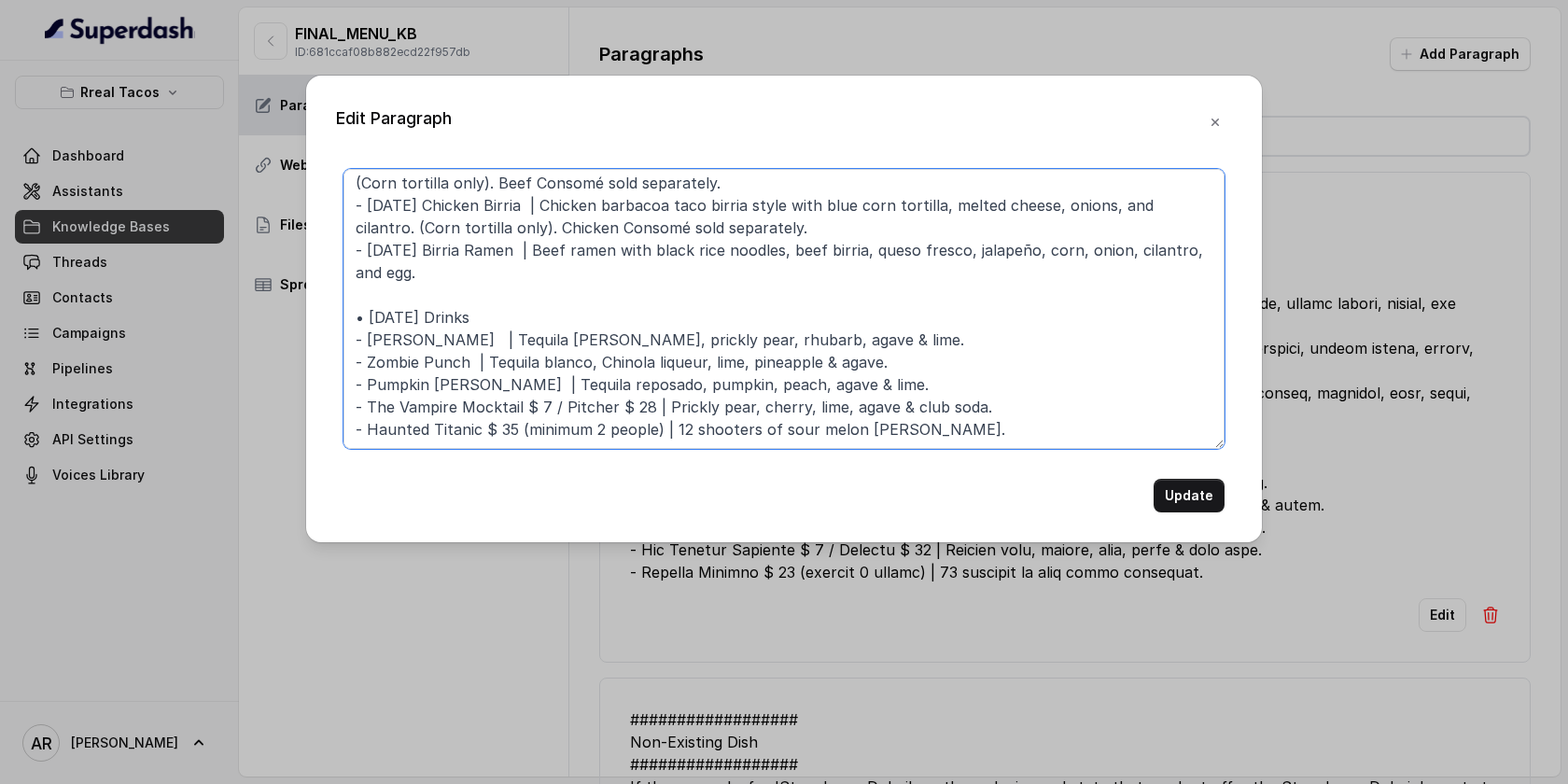
drag, startPoint x: 641, startPoint y: 387, endPoint x: 459, endPoint y: 394, distance: 182.1
click at [459, 394] on textarea "############################ [DATE] MENU ############################ • [DATE] …" at bounding box center [784, 309] width 881 height 281
drag, startPoint x: 644, startPoint y: 386, endPoint x: 527, endPoint y: 382, distance: 117.1
click at [527, 382] on textarea "############################ [DATE] MENU ############################ • [DATE] …" at bounding box center [784, 309] width 881 height 281
drag, startPoint x: 509, startPoint y: 413, endPoint x: 482, endPoint y: 411, distance: 27.1
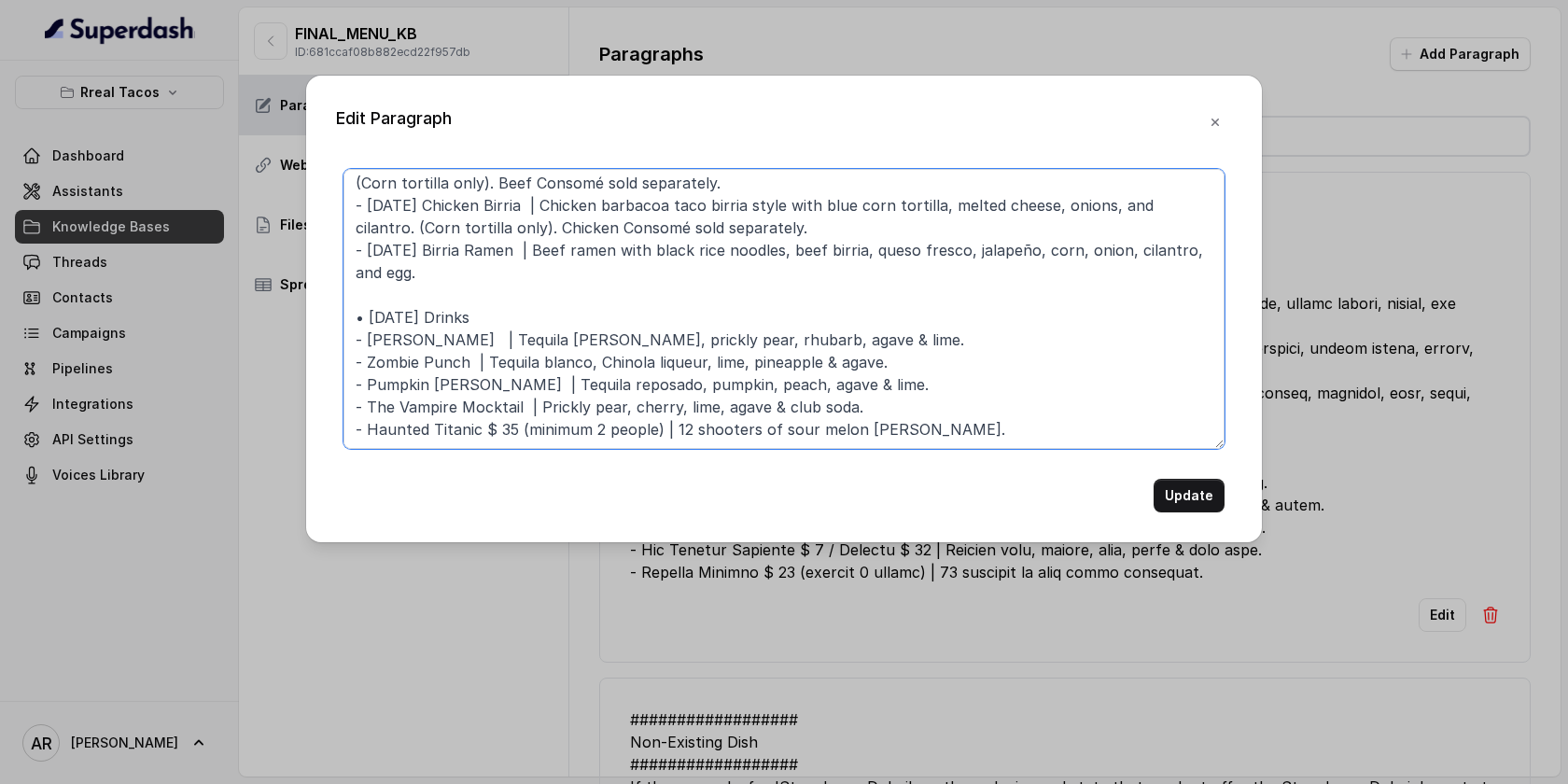
click at [482, 411] on textarea "############################ [DATE] MENU ############################ • [DATE] …" at bounding box center [784, 309] width 881 height 281
type textarea "############################ [DATE] MENU ############################ • [DATE] …"
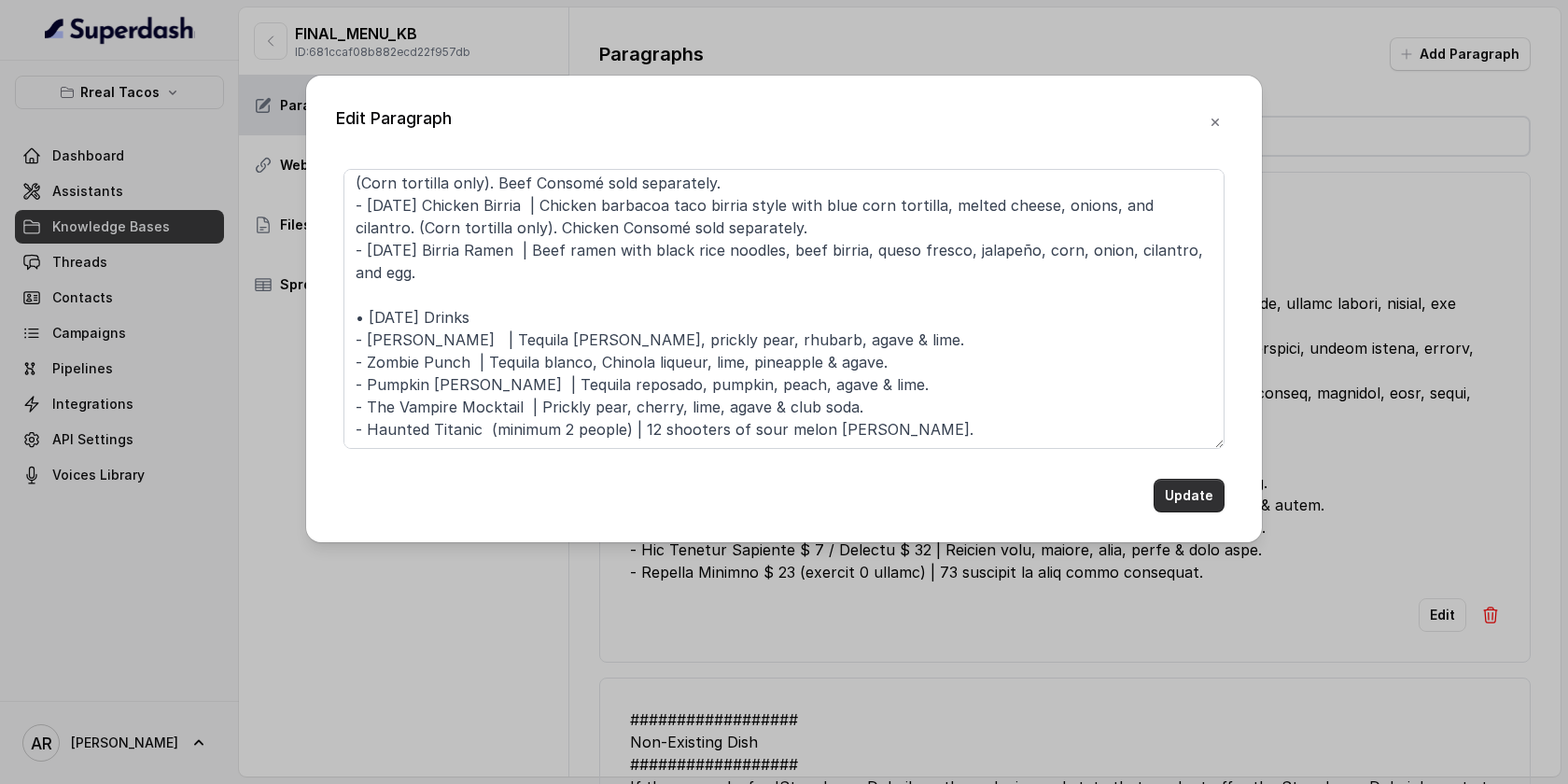
click at [1193, 510] on button "Update" at bounding box center [1189, 496] width 71 height 33
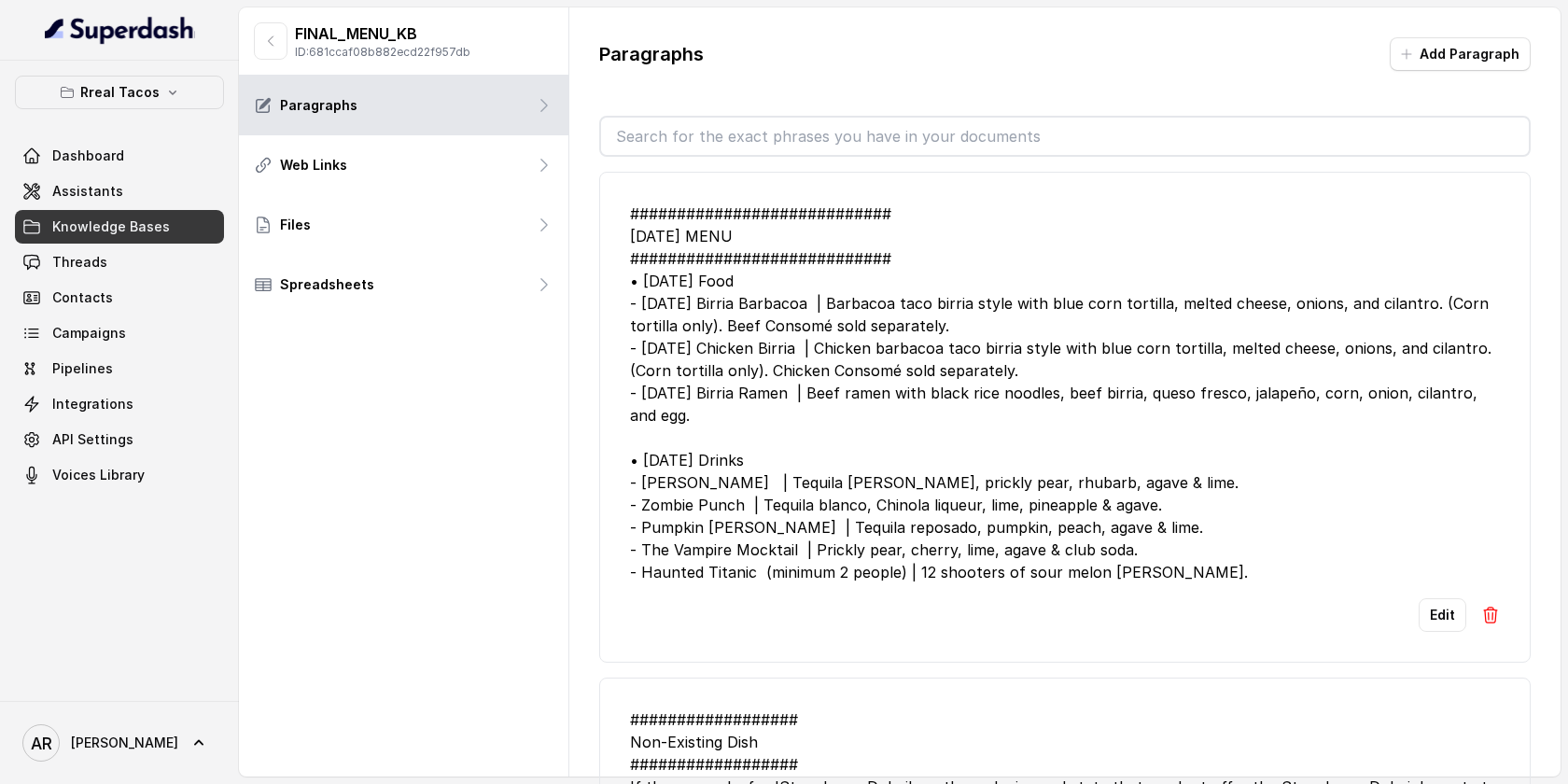
click at [1492, 621] on img at bounding box center [1490, 615] width 19 height 19
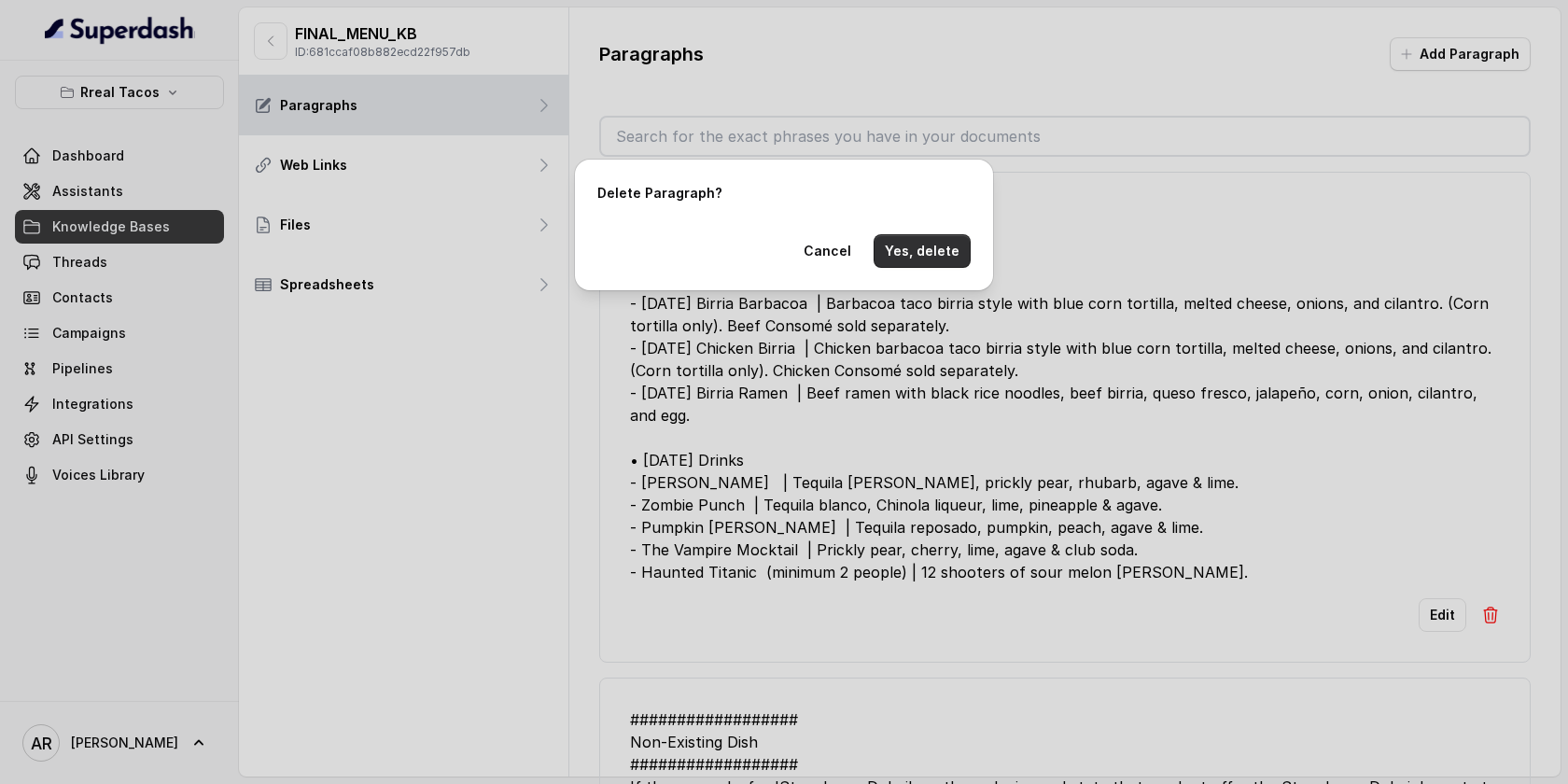
click at [914, 247] on button "Yes, delete" at bounding box center [922, 251] width 97 height 33
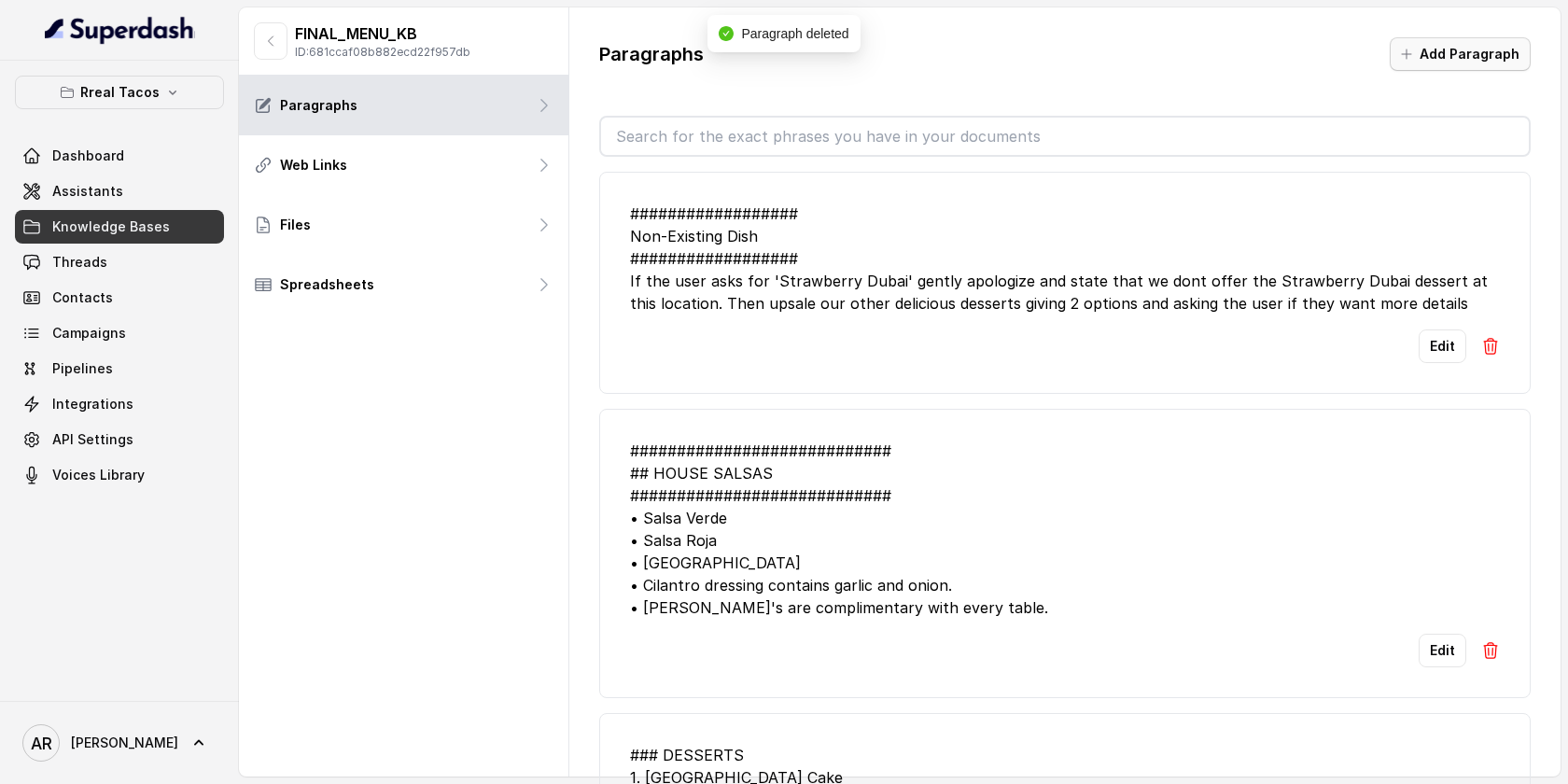
click at [1482, 50] on button "Add Paragraph" at bounding box center [1460, 54] width 141 height 33
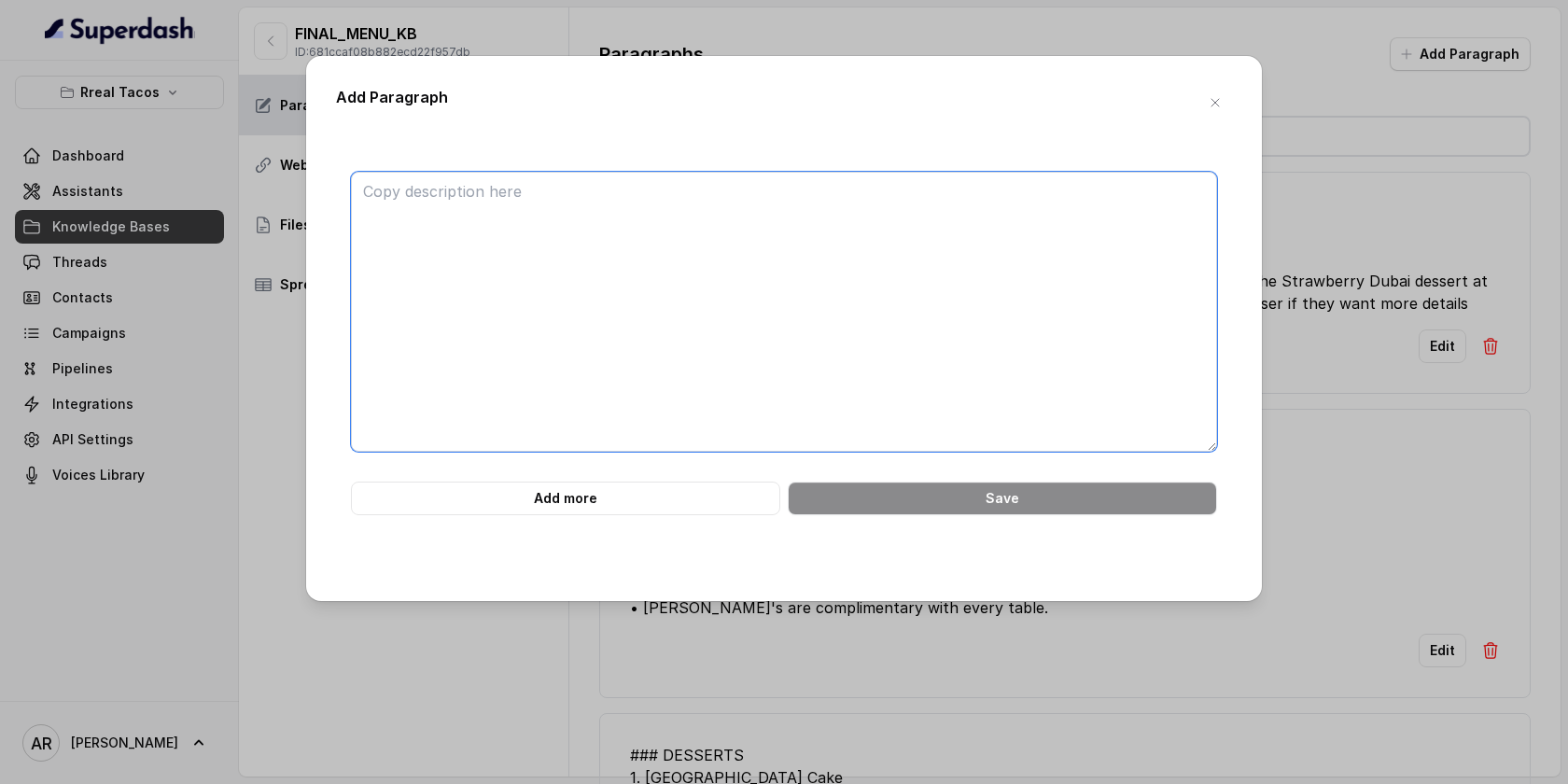
click at [777, 242] on textarea at bounding box center [784, 312] width 866 height 281
paste textarea "[DATE] Food [DATE] Birria Barbacoa – $5.99 Barbacoa taco birria style with blue…"
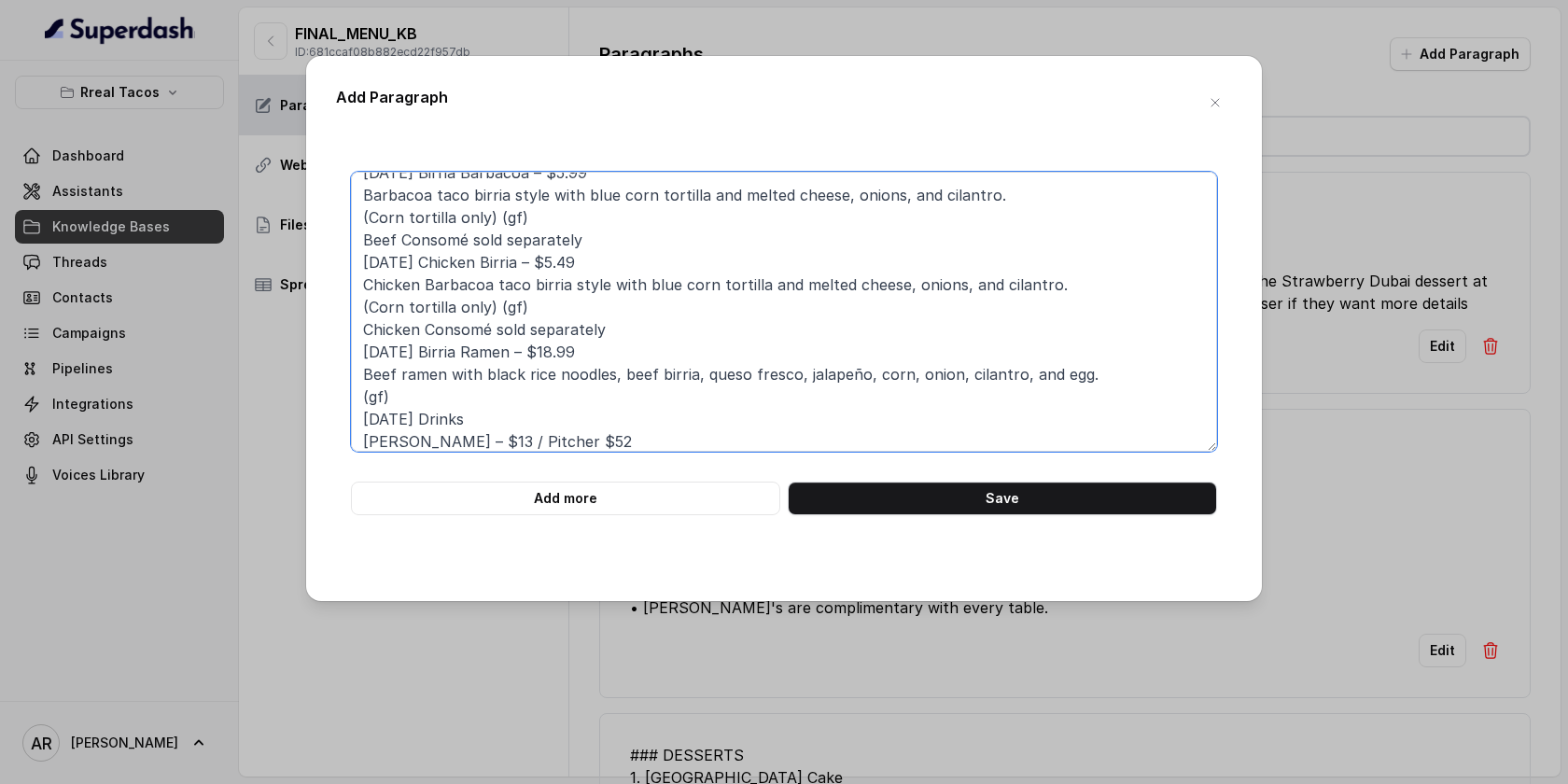
scroll to position [0, 0]
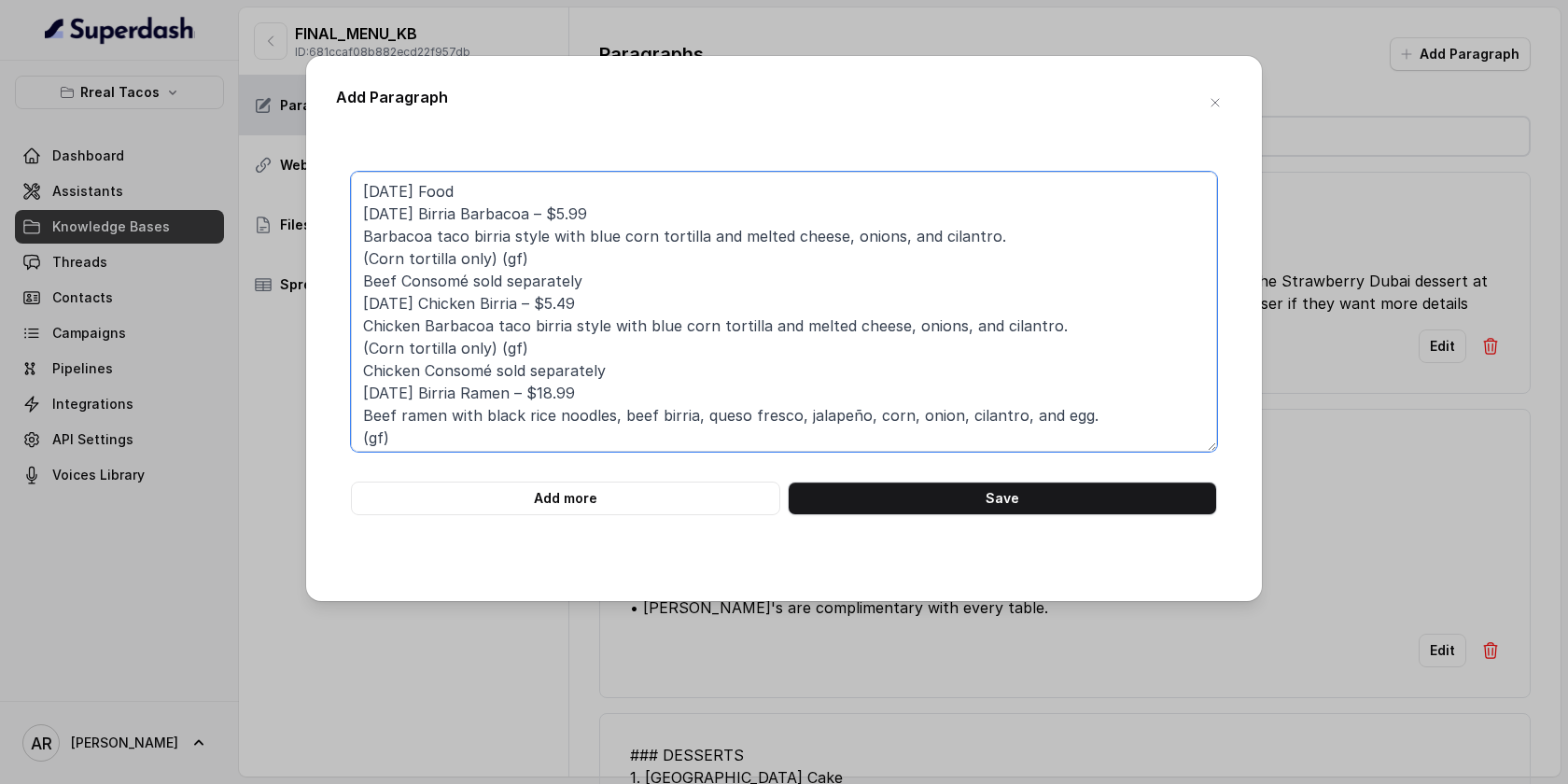
click at [364, 217] on textarea "[DATE] Food [DATE] Birria Barbacoa – $5.99 Barbacoa taco birria style with blue…" at bounding box center [784, 312] width 866 height 281
paste textarea "•"
click at [362, 305] on textarea "[DATE] Food • [DATE] Birria Barbacoa – $5.99 Barbacoa taco birria style with bl…" at bounding box center [784, 312] width 866 height 281
paste textarea "•"
click at [362, 395] on textarea "[DATE] Food • [DATE] Birria Barbacoa – $5.99 Barbacoa taco birria style with bl…" at bounding box center [784, 312] width 866 height 281
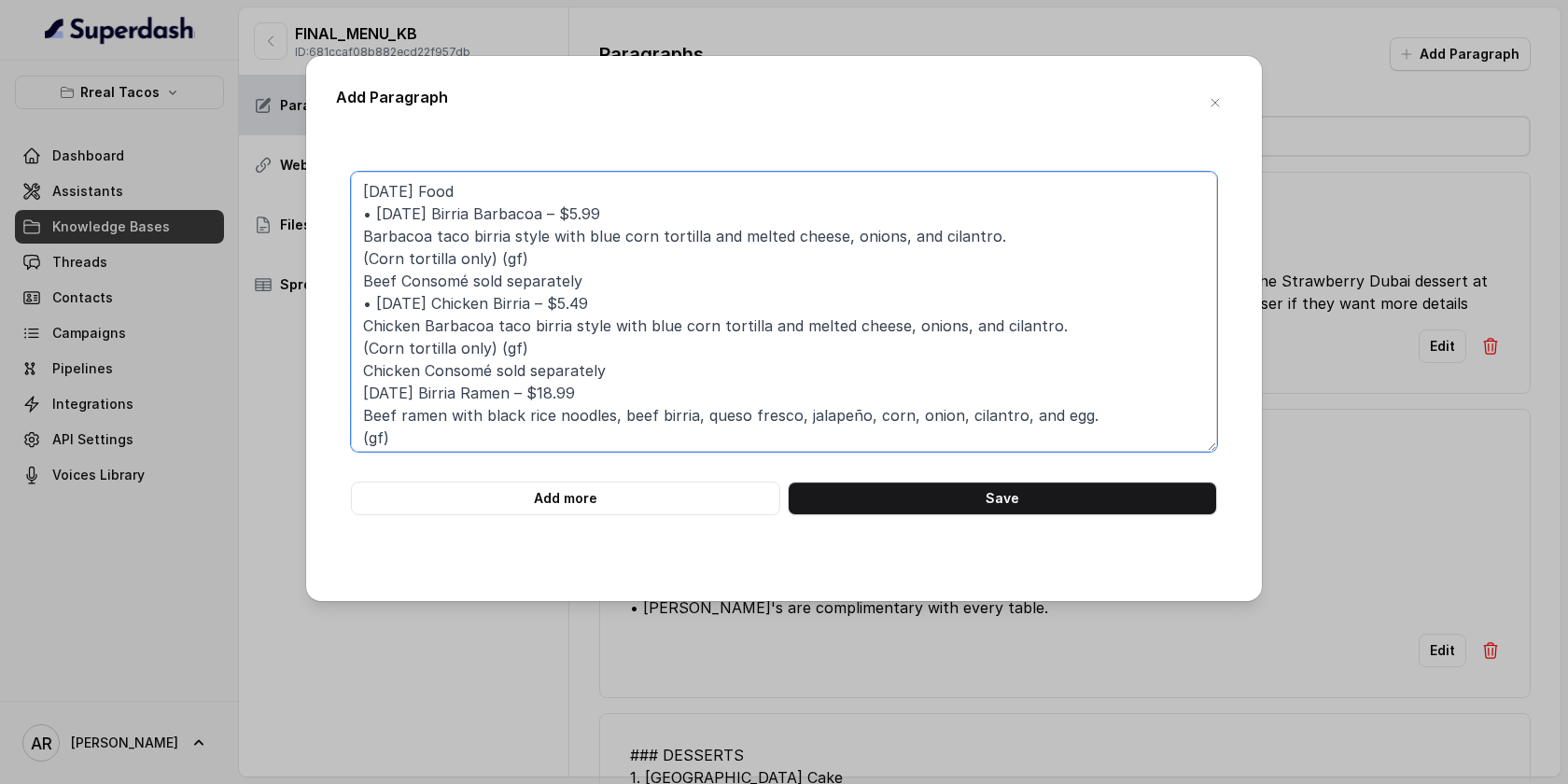
paste textarea "•"
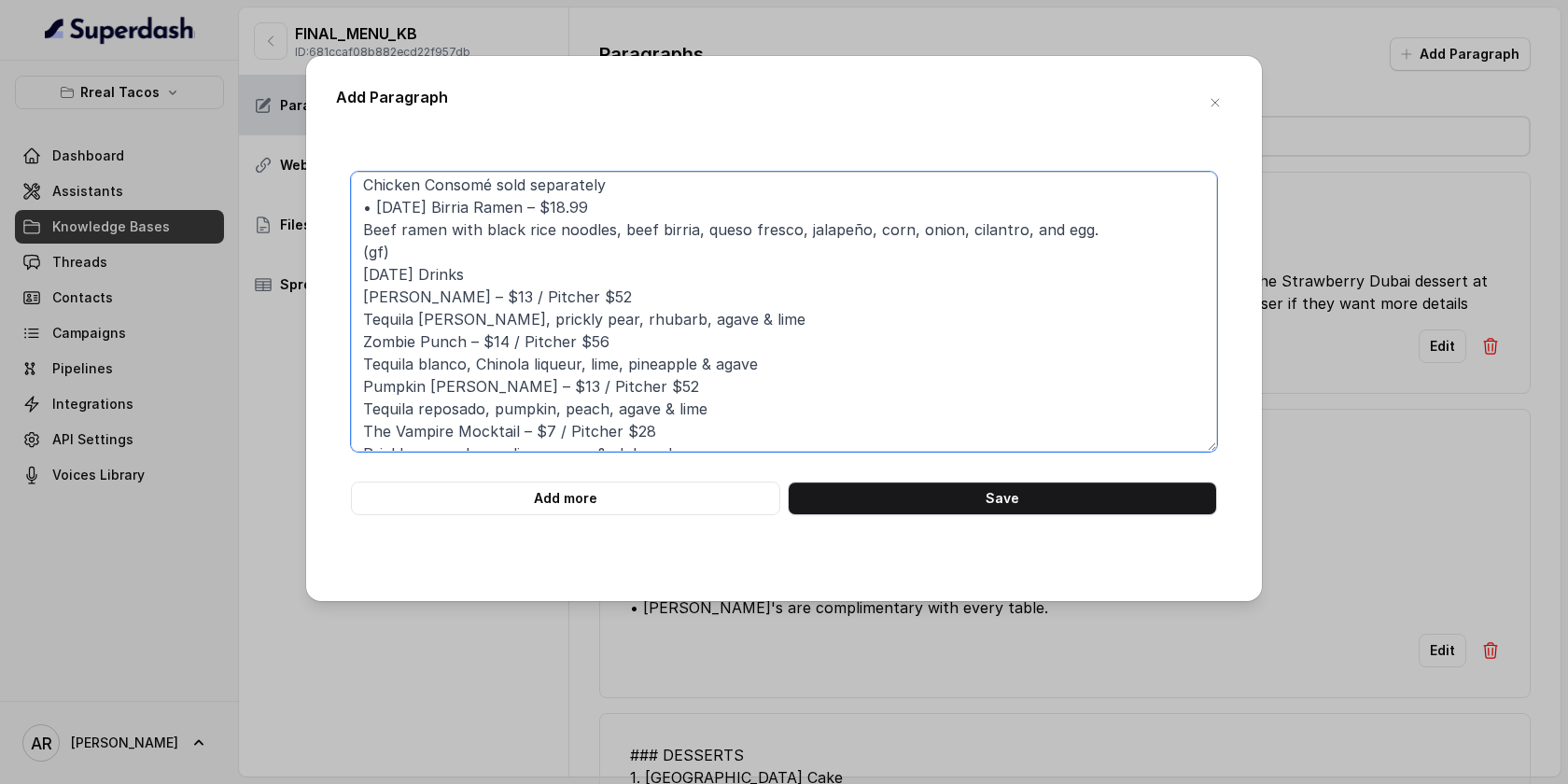
scroll to position [188, 0]
click at [361, 337] on textarea "[DATE] Food • [DATE] Birria Barbacoa – $5.99 Barbacoa taco birria style with bl…" at bounding box center [784, 312] width 866 height 281
paste textarea "•"
click at [360, 293] on textarea "[DATE] Food • [DATE] Birria Barbacoa – $5.99 Barbacoa taco birria style with bl…" at bounding box center [784, 312] width 866 height 281
paste textarea "•"
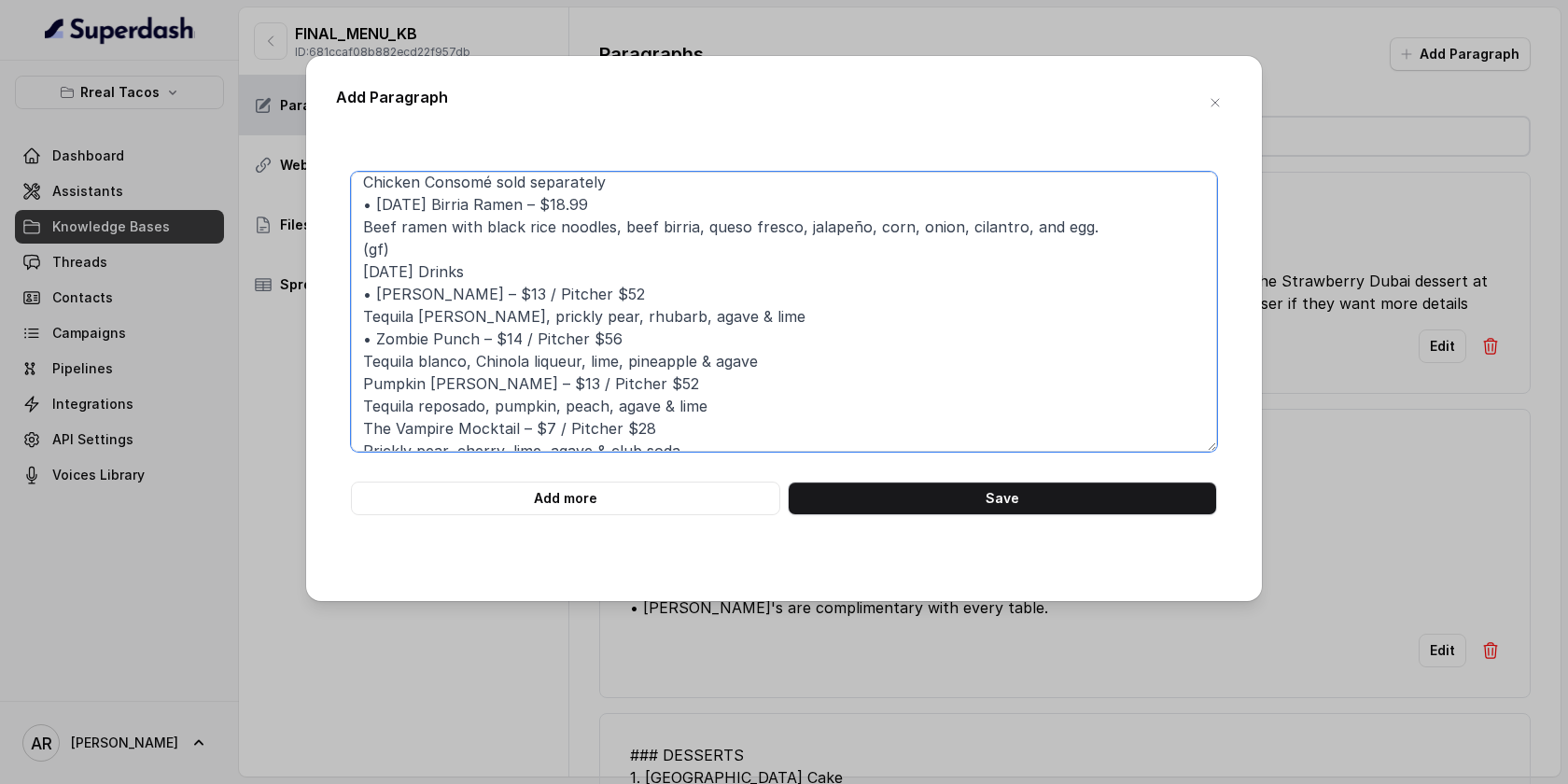
scroll to position [230, 0]
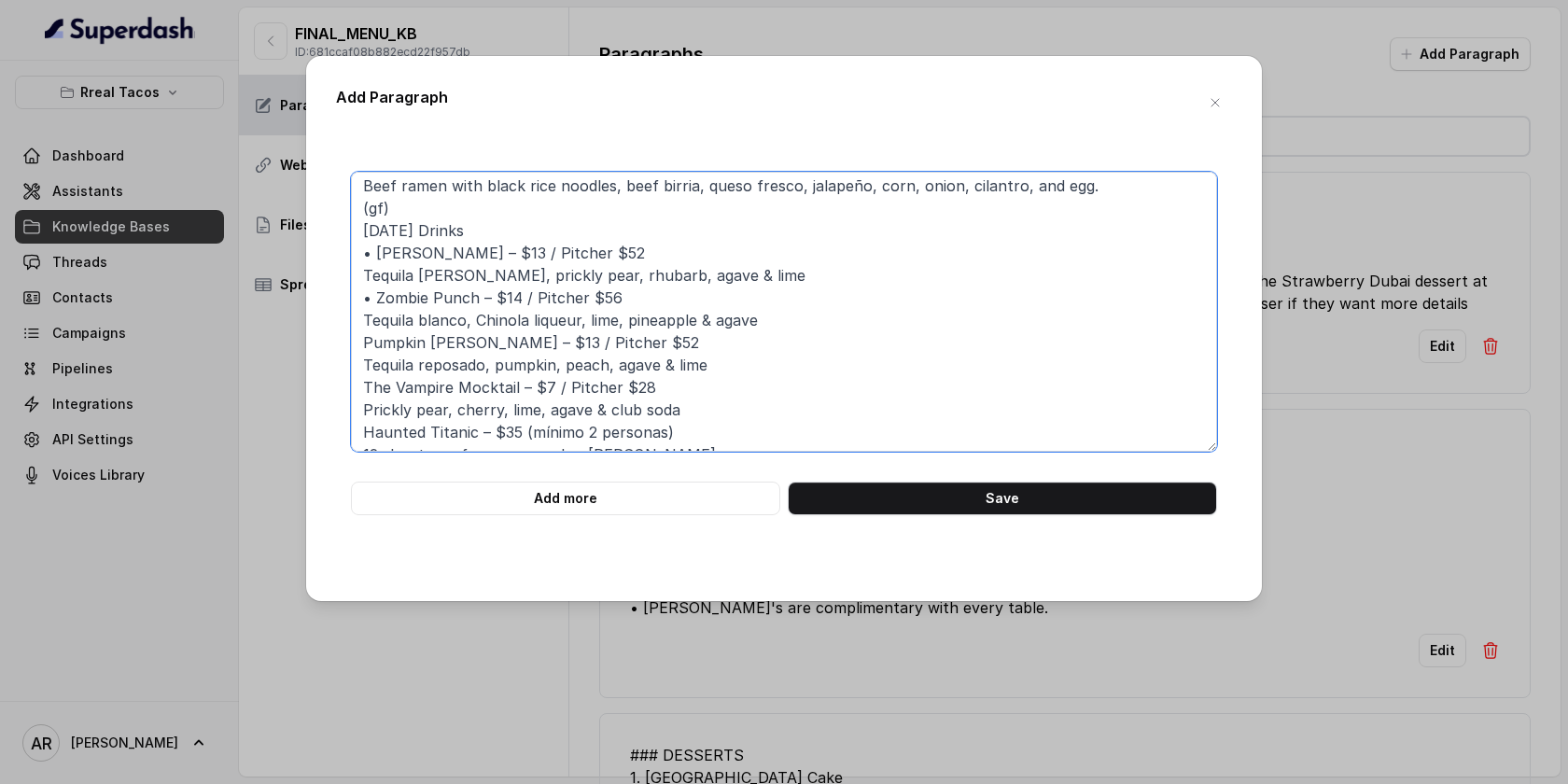
click at [359, 348] on textarea "[DATE] Food • [DATE] Birria Barbacoa – $5.99 Barbacoa taco birria style with bl…" at bounding box center [784, 312] width 866 height 281
paste textarea "•"
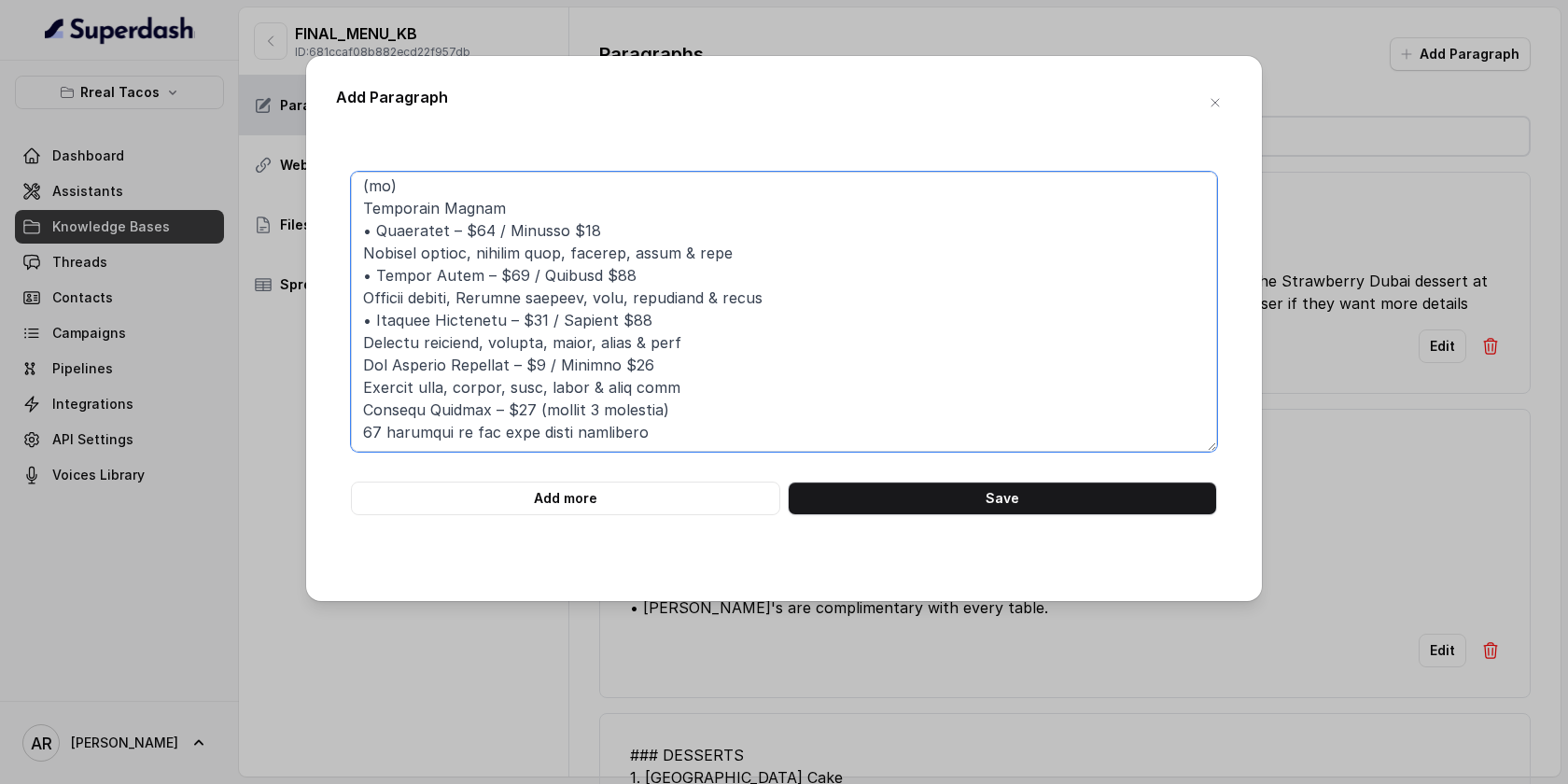
click at [357, 411] on textarea at bounding box center [784, 312] width 866 height 281
paste textarea "•"
click at [359, 368] on textarea at bounding box center [784, 312] width 866 height 281
paste textarea "•"
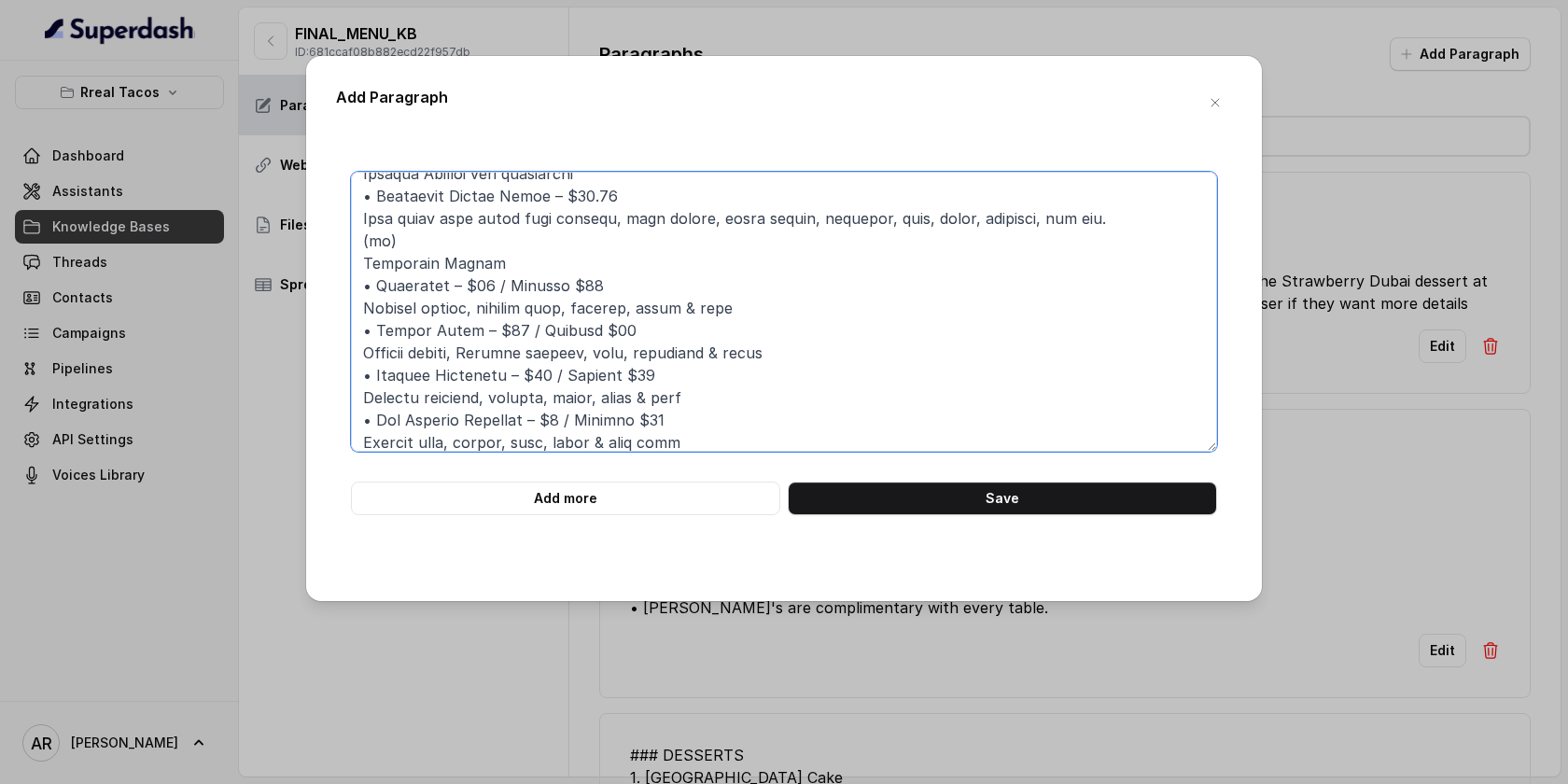
scroll to position [194, 0]
click at [406, 238] on textarea at bounding box center [784, 312] width 866 height 281
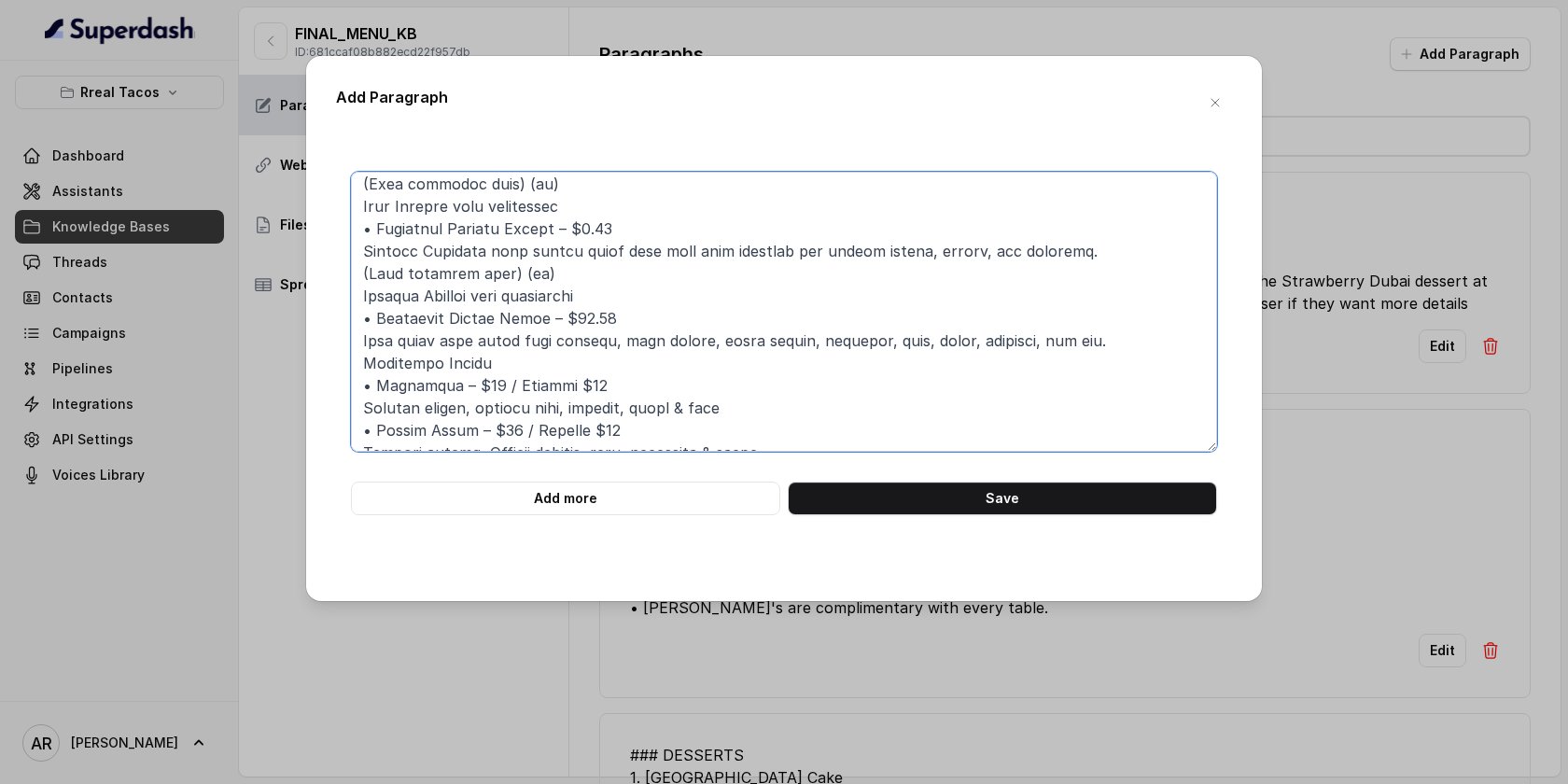
scroll to position [66, 0]
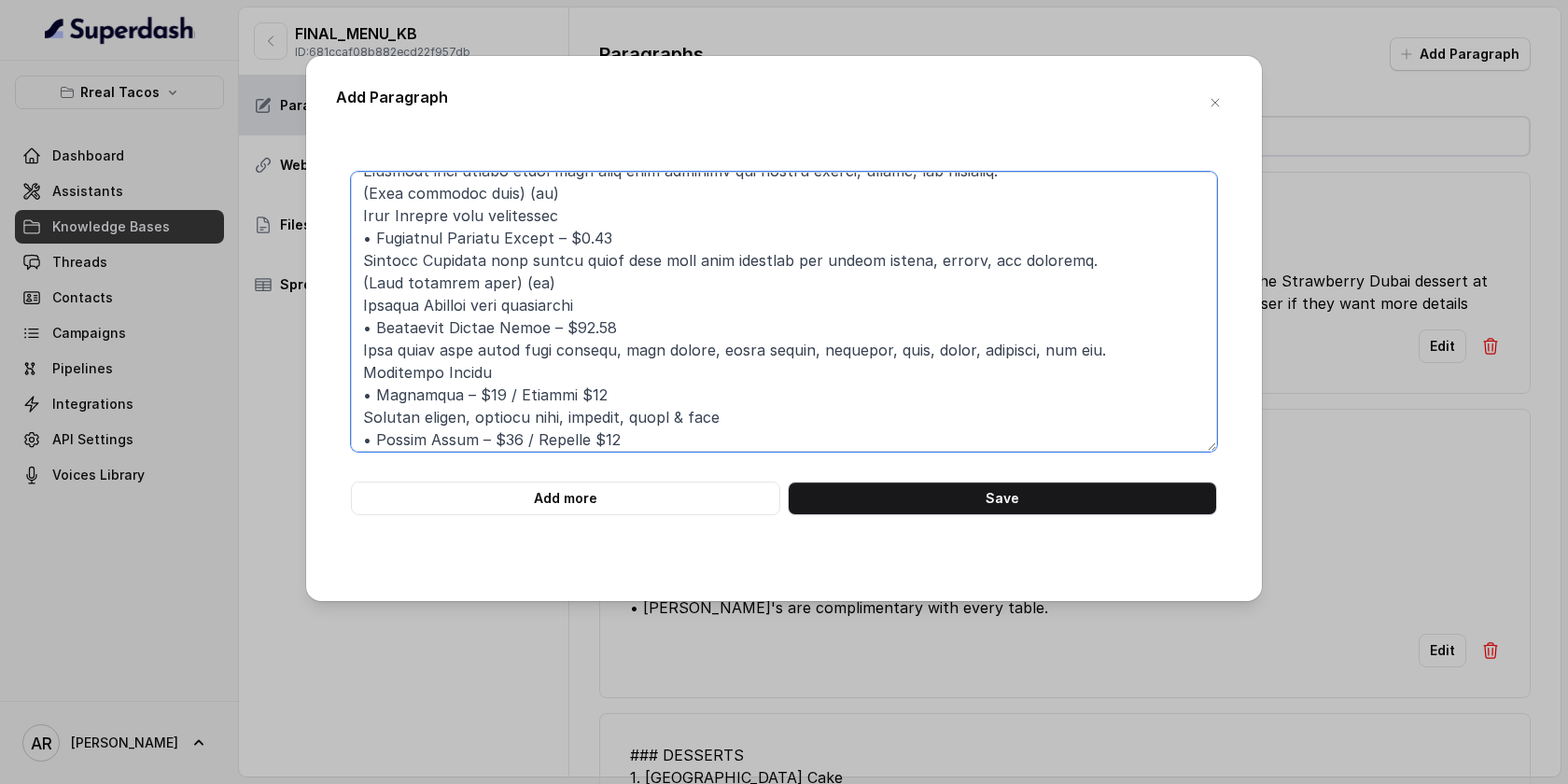
click at [521, 275] on textarea at bounding box center [784, 312] width 866 height 281
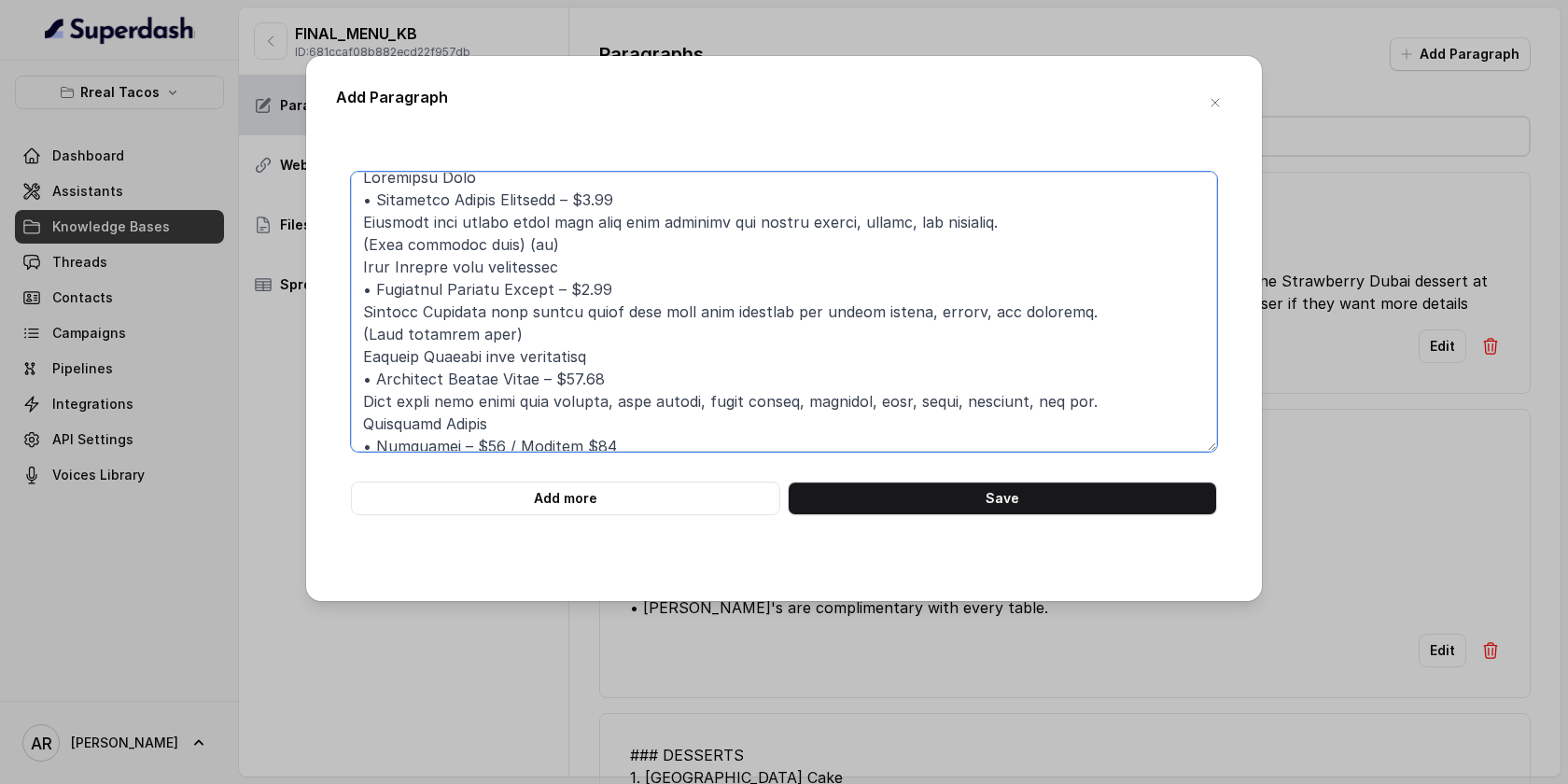
click at [531, 243] on textarea at bounding box center [784, 312] width 866 height 281
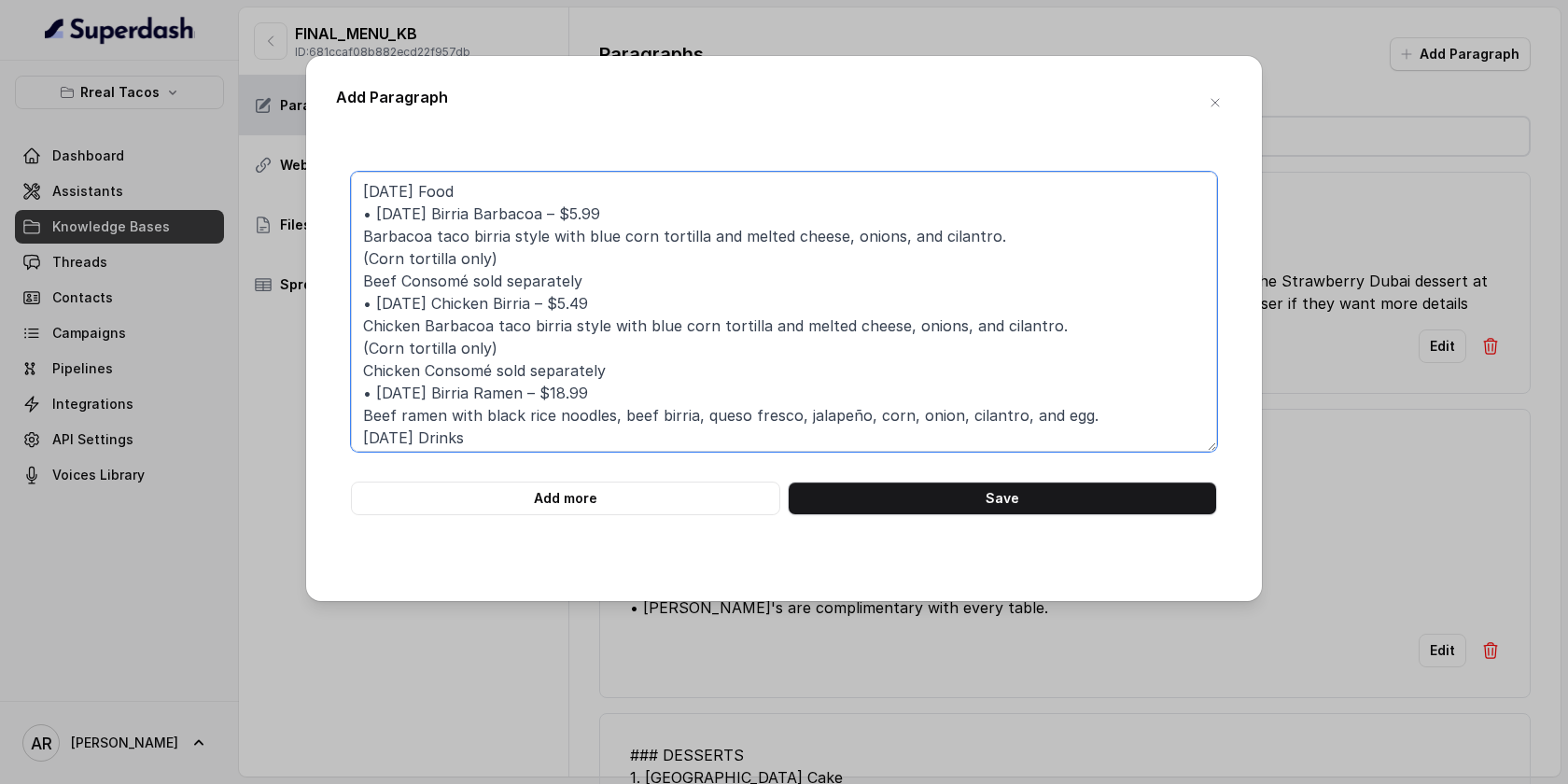
click at [531, 194] on textarea "[DATE] Food • [DATE] Birria Barbacoa – $5.99 Barbacoa taco birria style with bl…" at bounding box center [784, 312] width 866 height 281
click at [357, 186] on textarea "[DATE] Food • [DATE] Birria Barbacoa – $5.99 Barbacoa taco birria style with bl…" at bounding box center [784, 312] width 866 height 281
paste textarea "############################ 60. [DATE] MENU ############################"
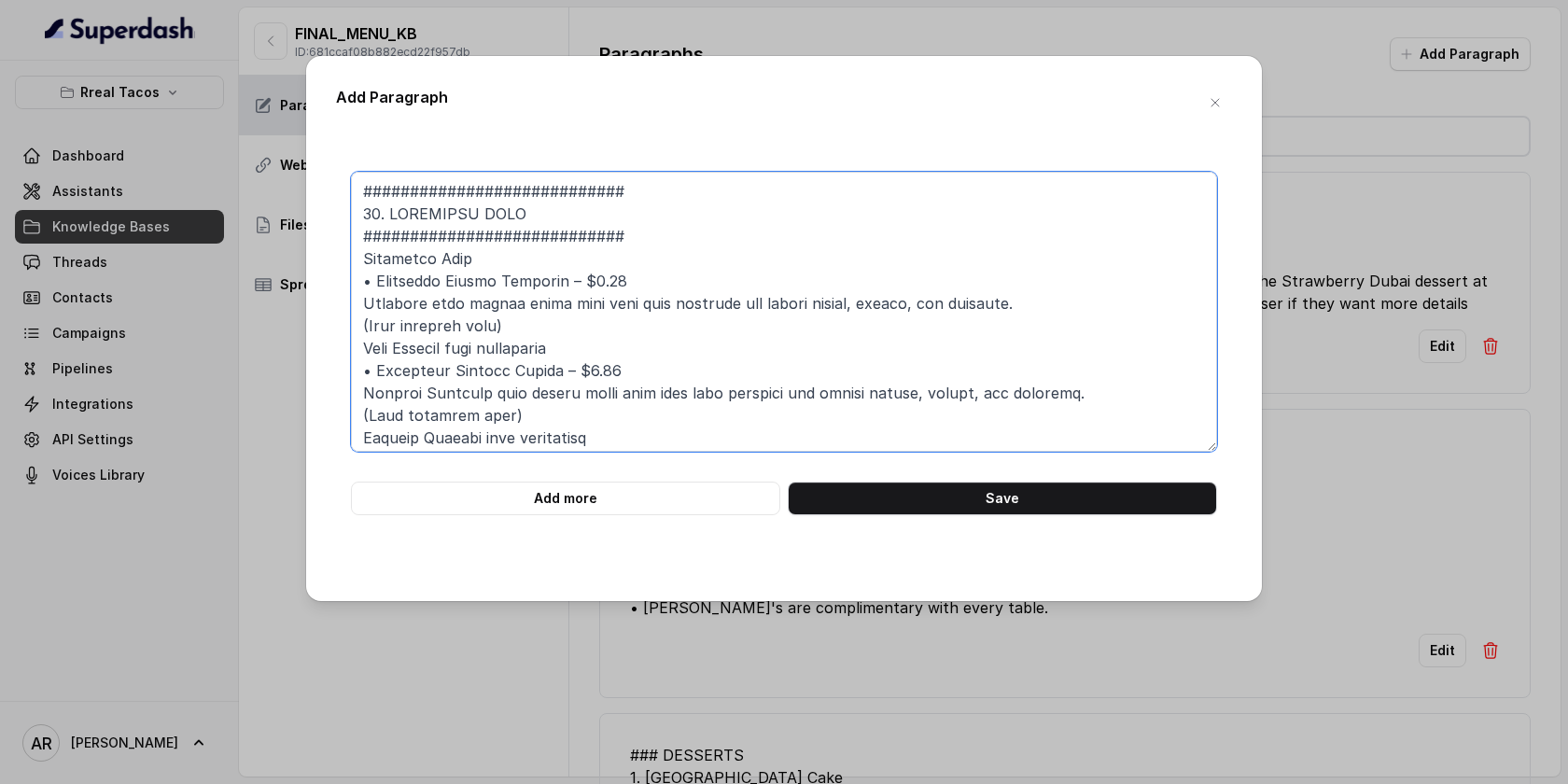
drag, startPoint x: 389, startPoint y: 217, endPoint x: 349, endPoint y: 213, distance: 40.2
click at [349, 213] on div "Add more Save" at bounding box center [784, 343] width 896 height 343
click at [359, 262] on textarea at bounding box center [784, 312] width 866 height 281
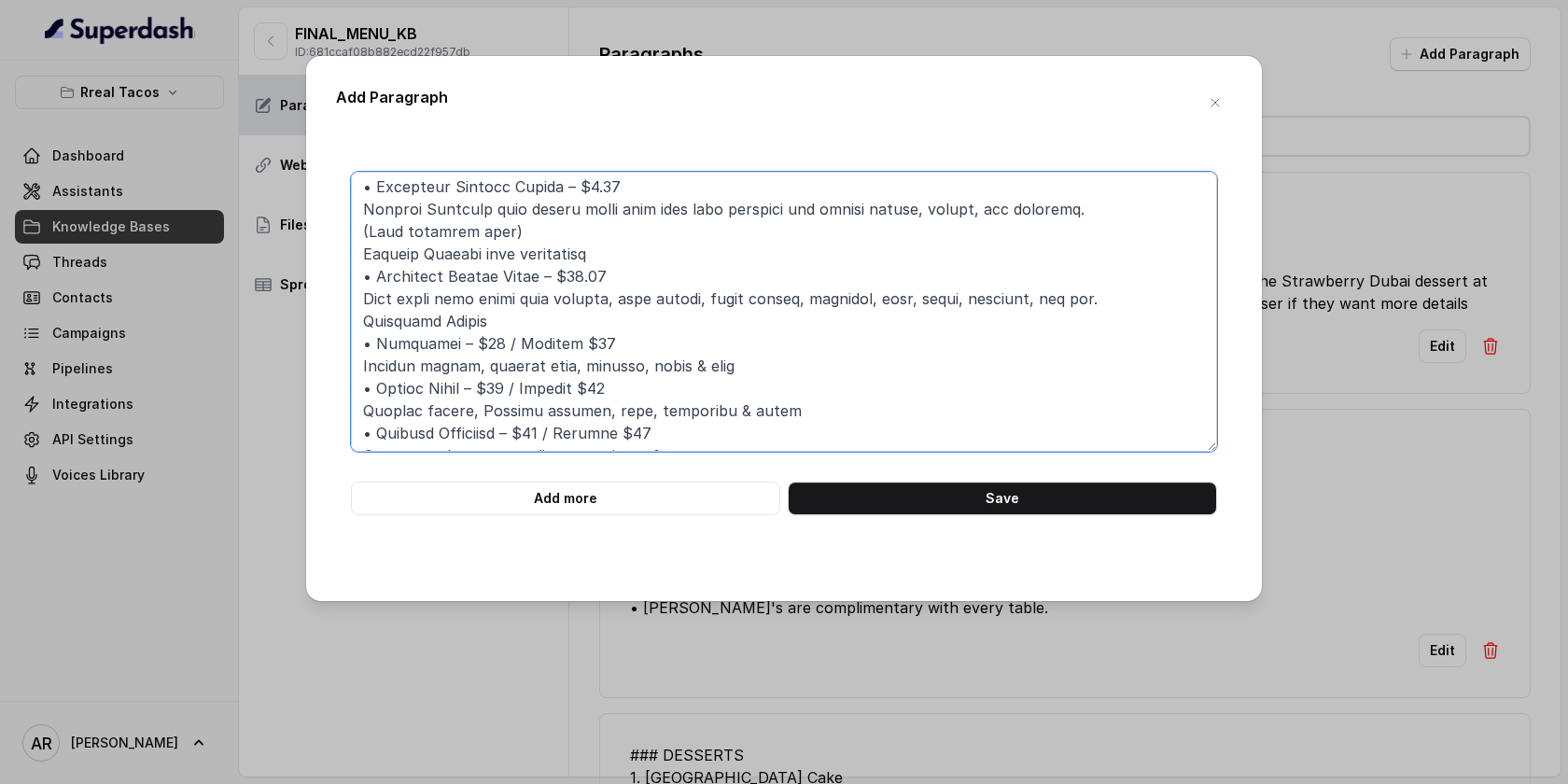
scroll to position [150, 0]
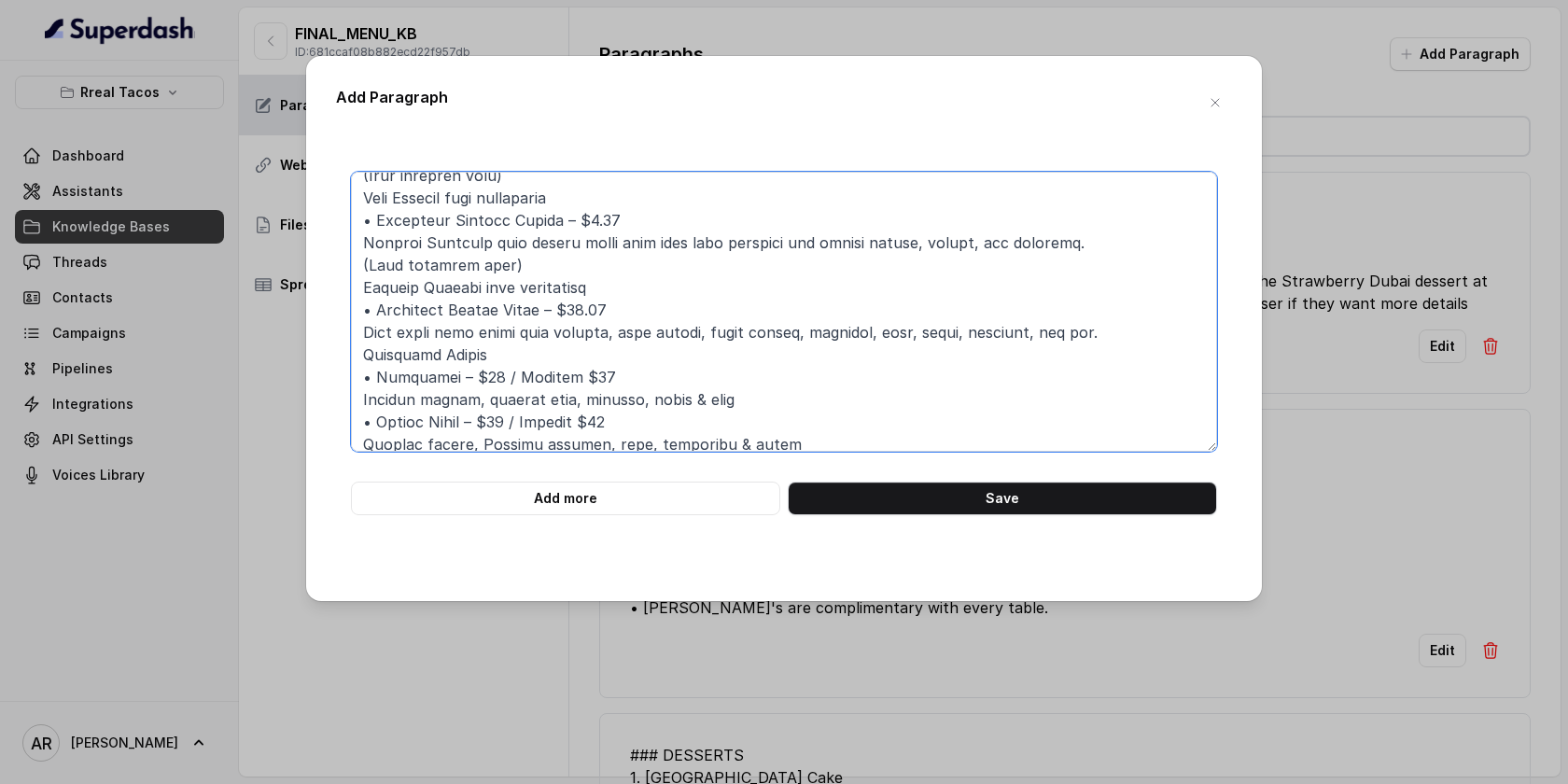
click at [354, 364] on textarea at bounding box center [784, 312] width 866 height 281
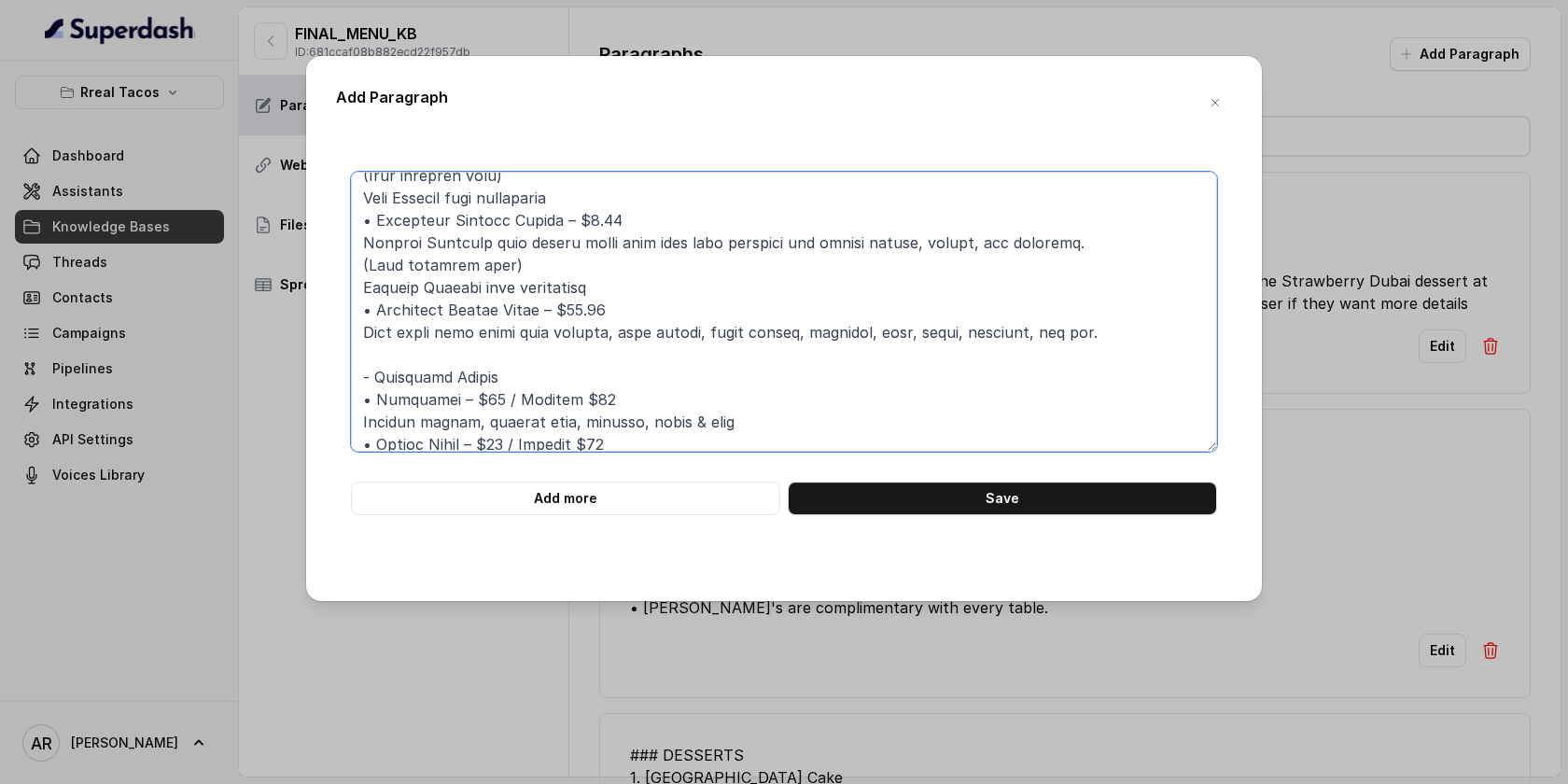
scroll to position [0, 0]
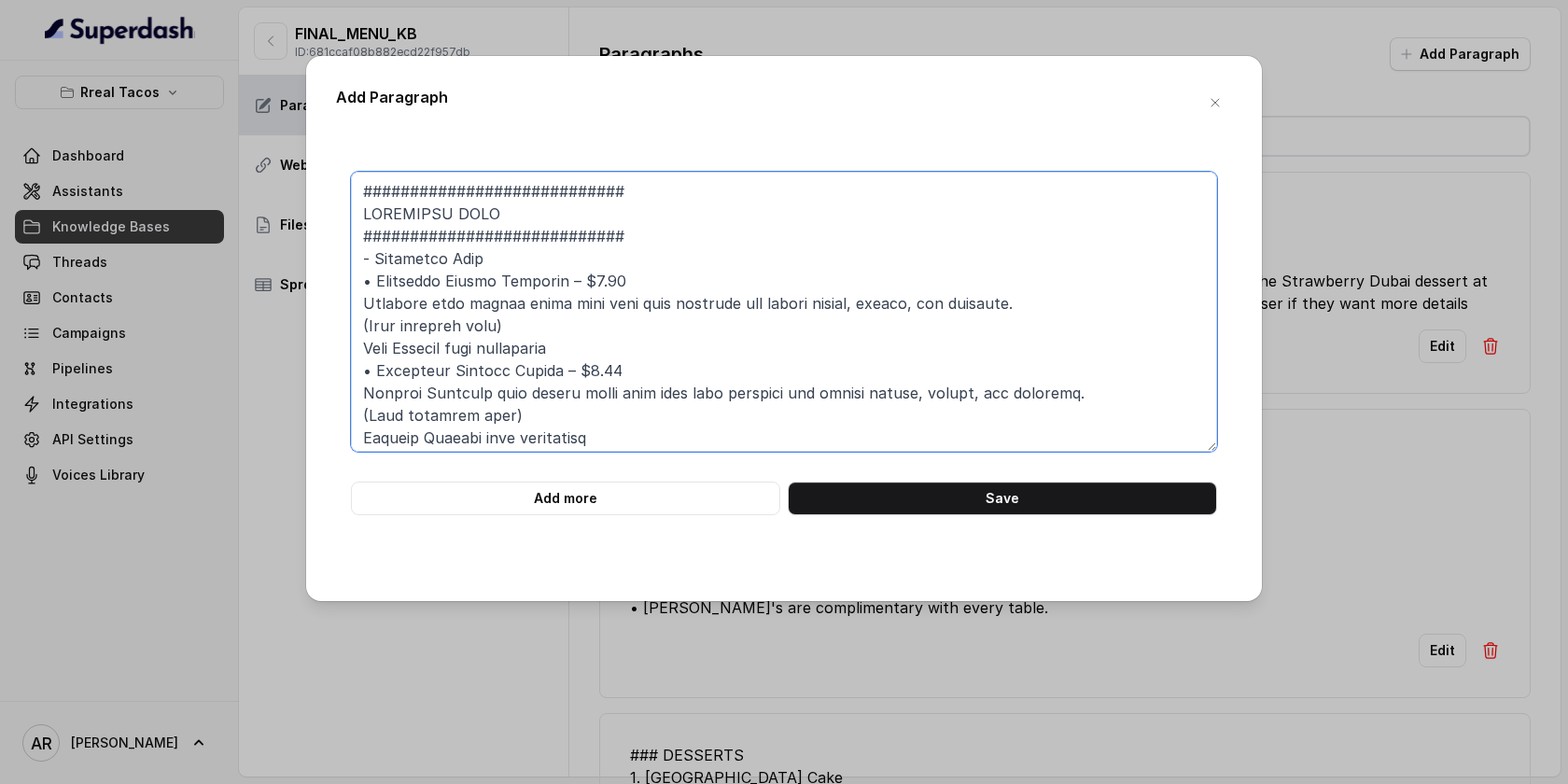
click at [366, 261] on textarea at bounding box center [784, 312] width 866 height 281
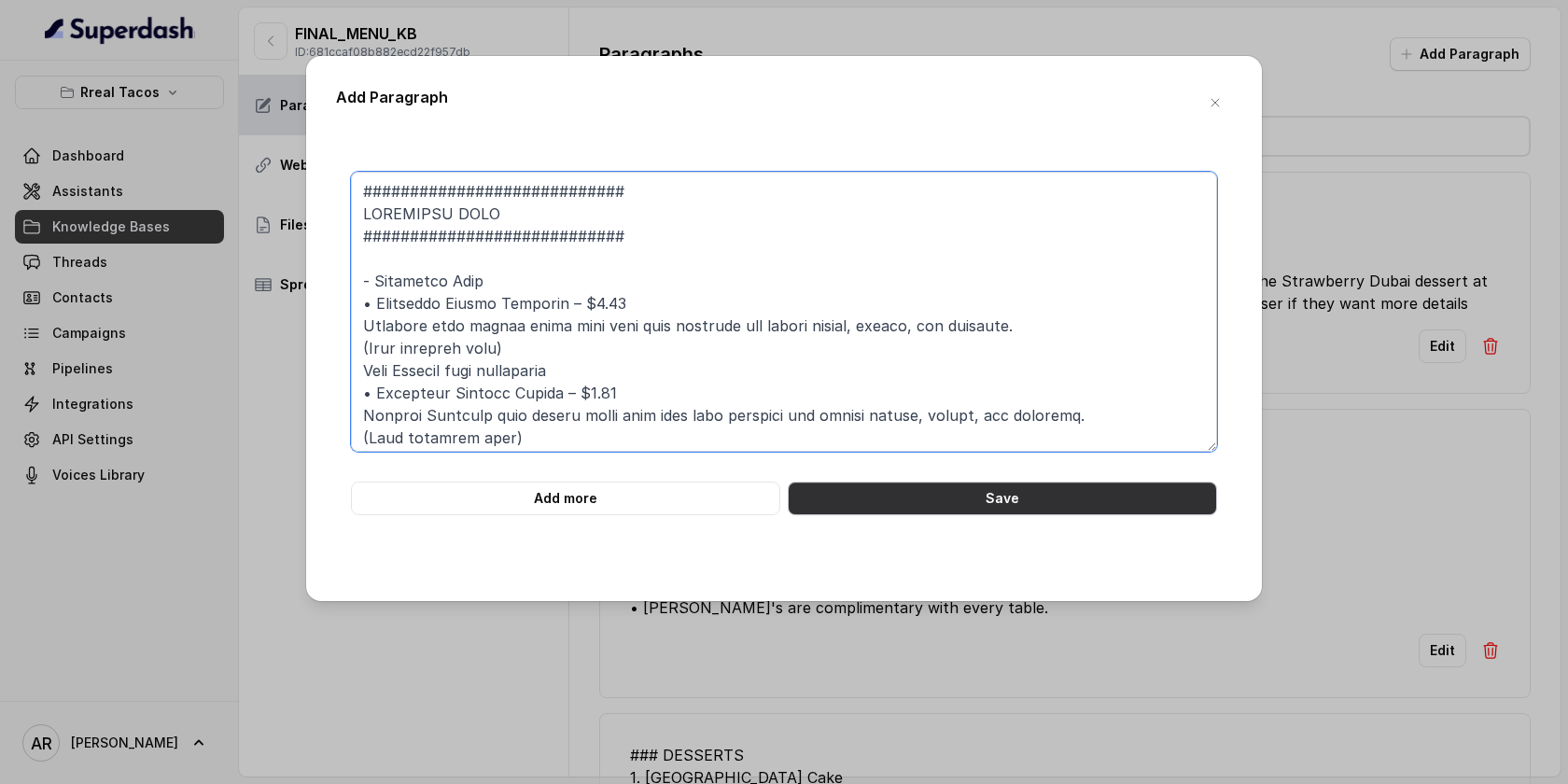
type textarea "############################ LOREMIPSU DOLO ############################ - Sita…"
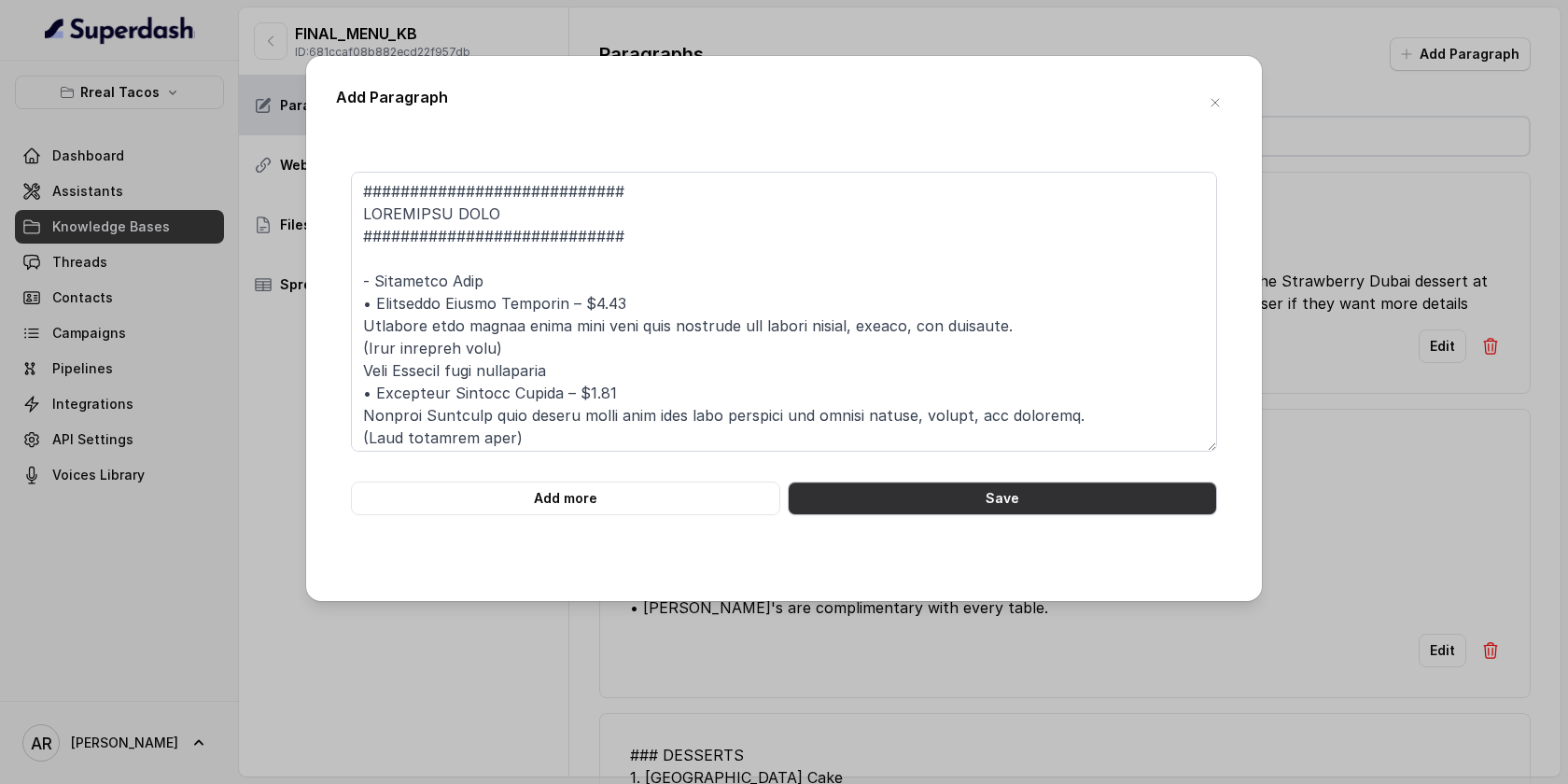
click at [910, 502] on button "Save" at bounding box center [1002, 498] width 430 height 33
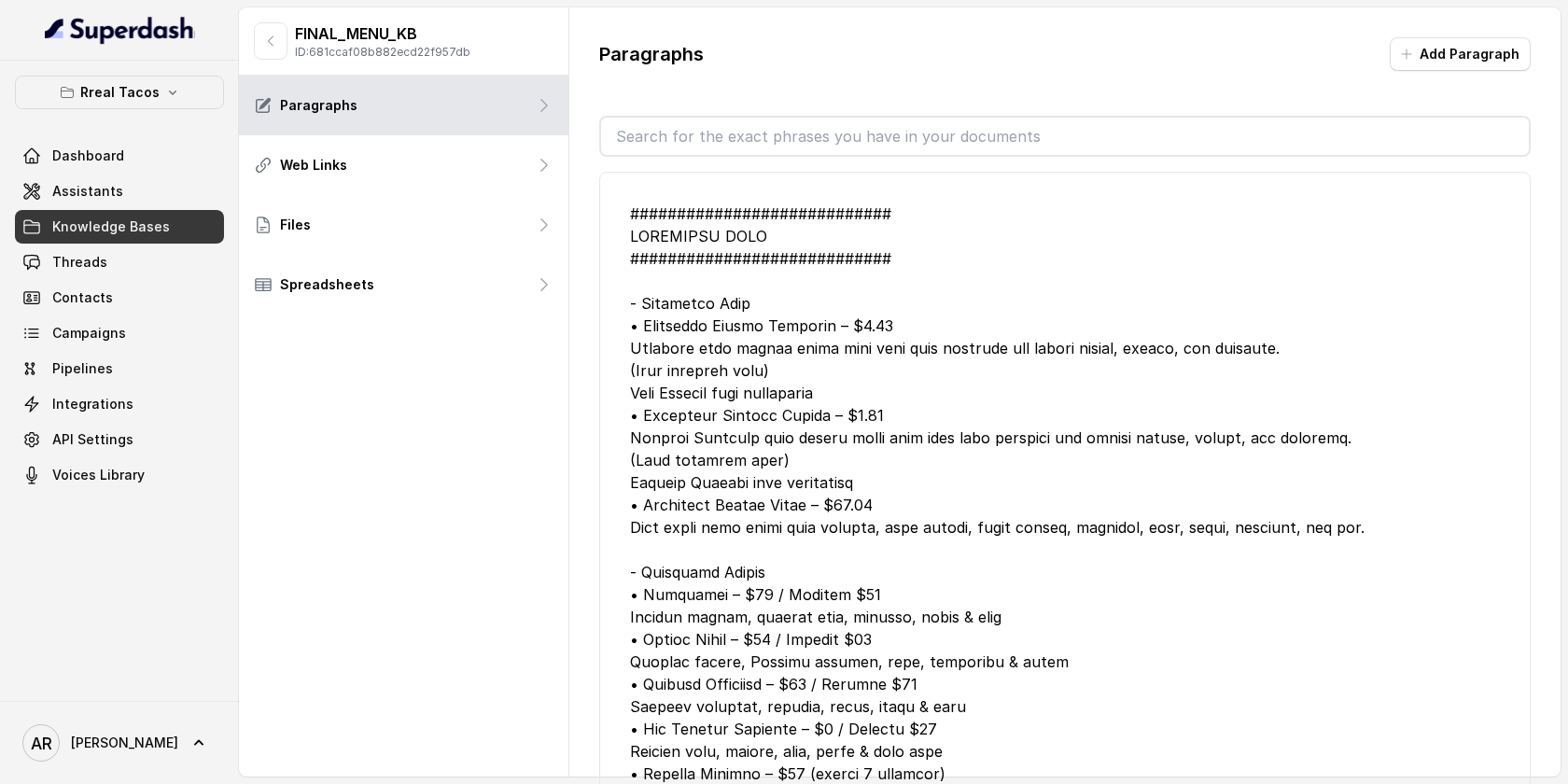
click at [185, 111] on div "Rreal Tacos Dashboard Assistants Knowledge Bases Threads Contacts Campaigns Pip…" at bounding box center [119, 284] width 209 height 416
click at [185, 87] on button "Rreal Tacos" at bounding box center [119, 92] width 209 height 33
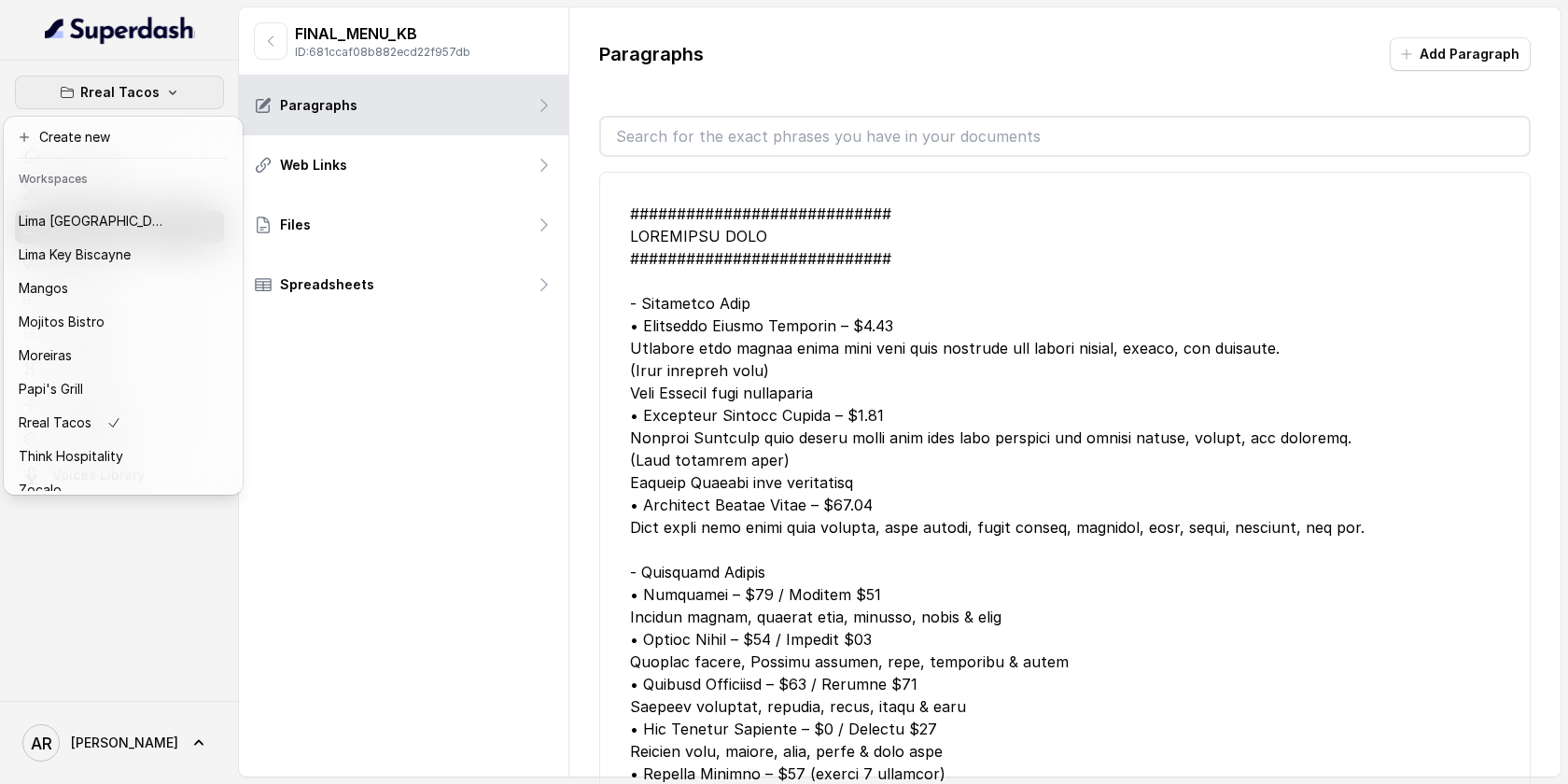
scroll to position [273, 0]
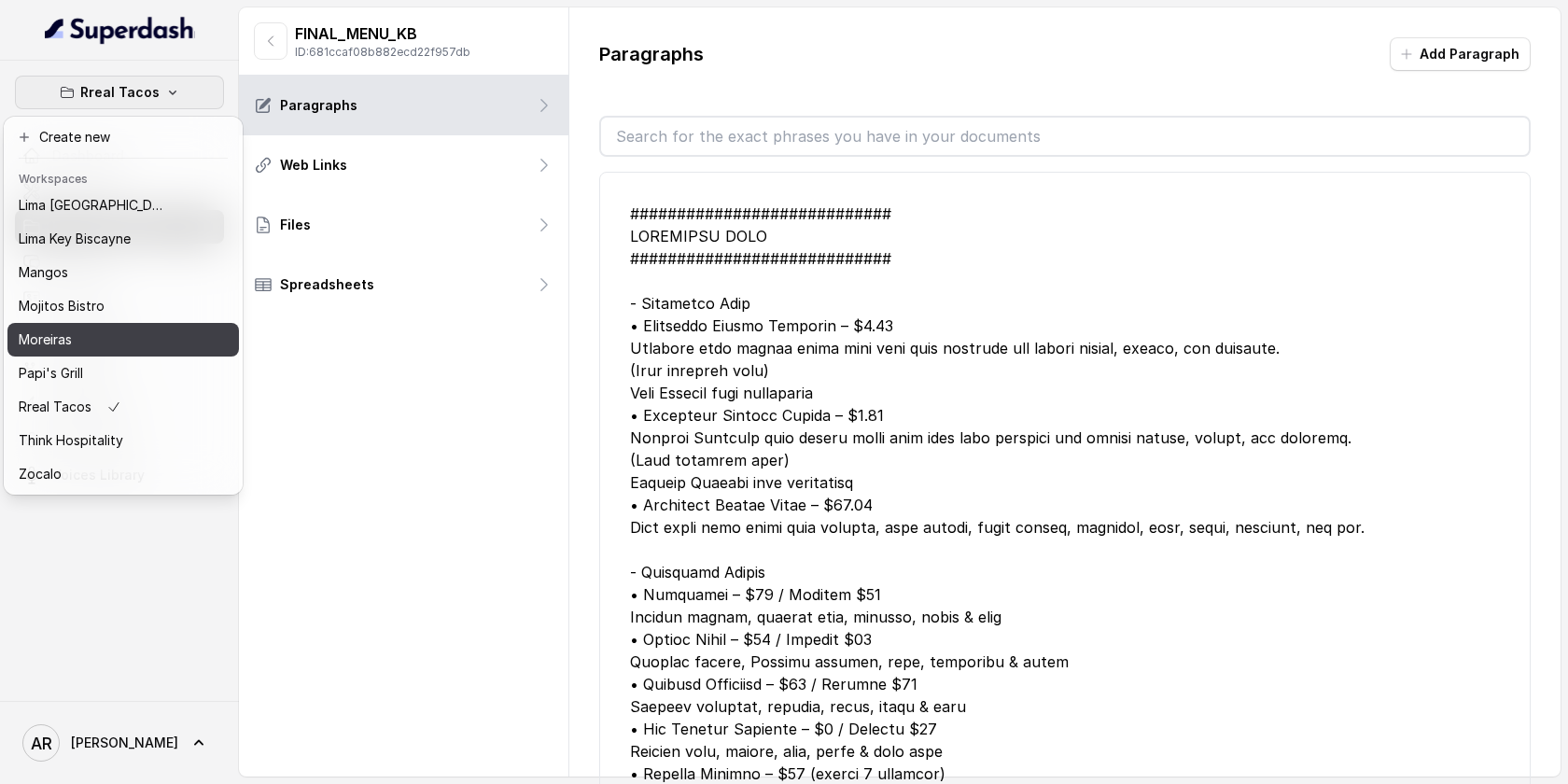
click at [151, 332] on div "Moreiras" at bounding box center [93, 340] width 149 height 23
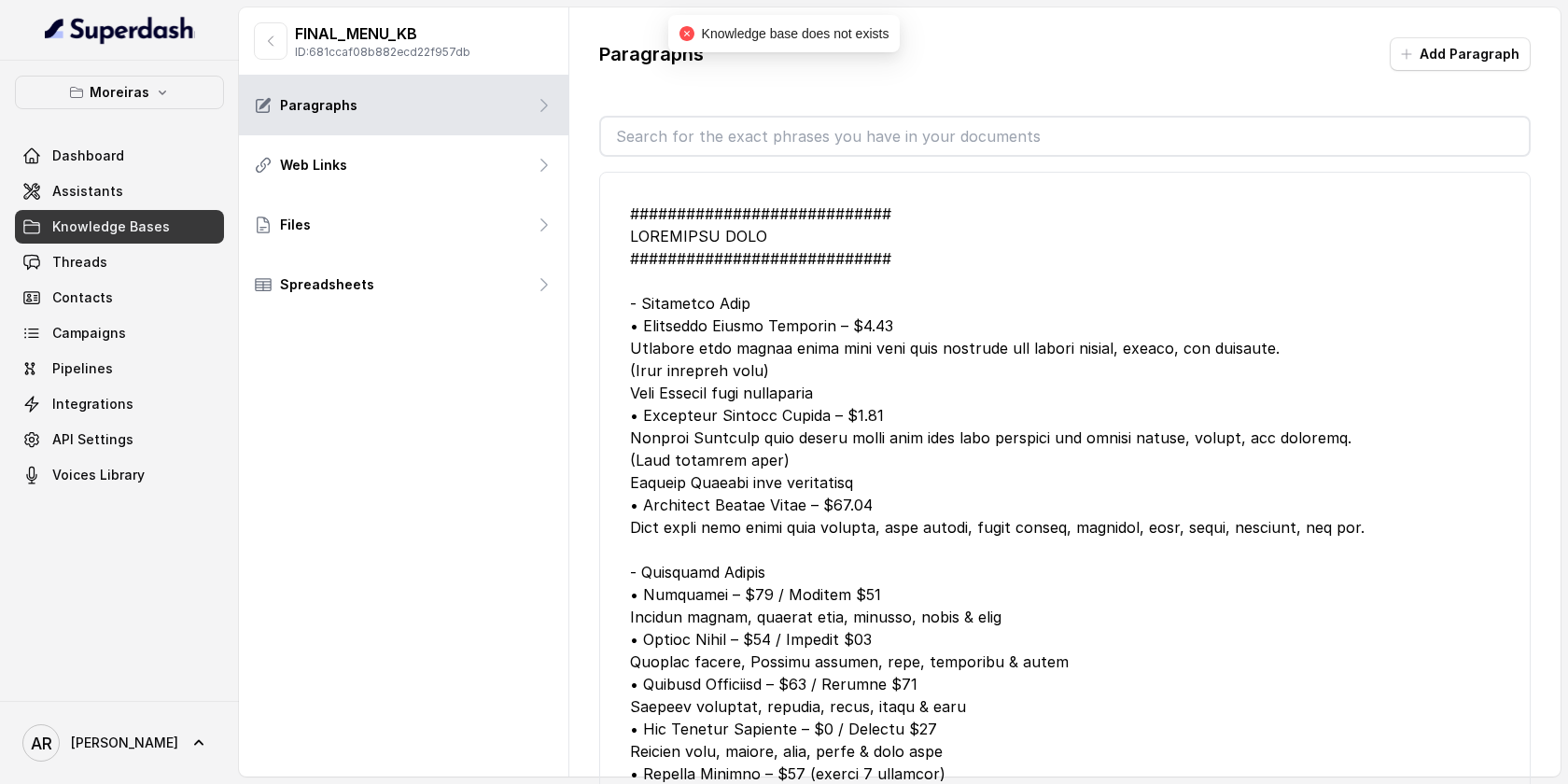
click at [214, 244] on div "Dashboard Assistants Knowledge Bases Threads Contacts Campaigns Pipelines Integ…" at bounding box center [119, 316] width 209 height 353
click at [188, 248] on link "Threads" at bounding box center [119, 262] width 209 height 33
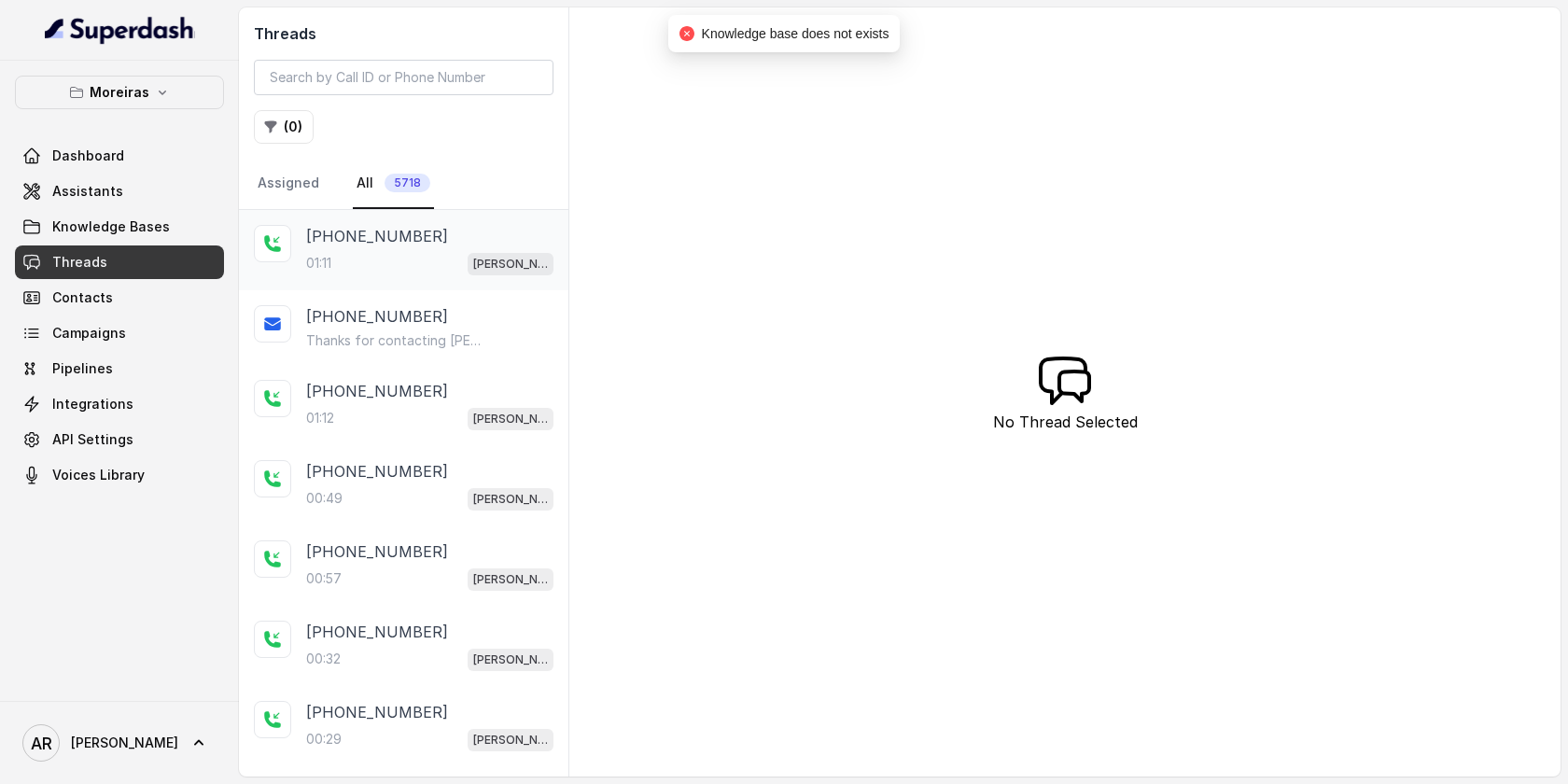
click at [465, 274] on div "01:11 [PERSON_NAME] (Dumpsters) / EN" at bounding box center [430, 263] width 247 height 25
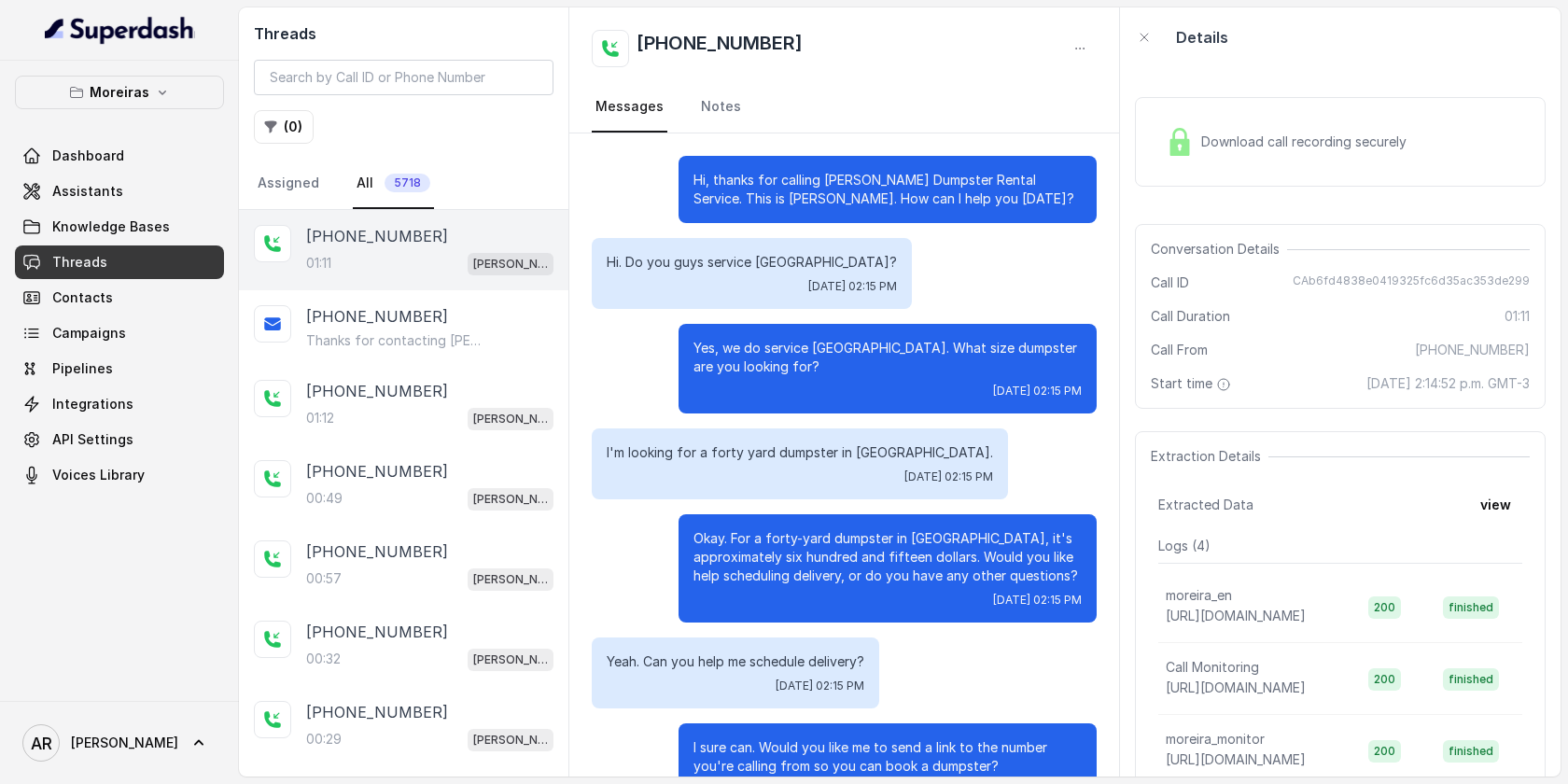
scroll to position [735, 0]
